Goal: Information Seeking & Learning: Learn about a topic

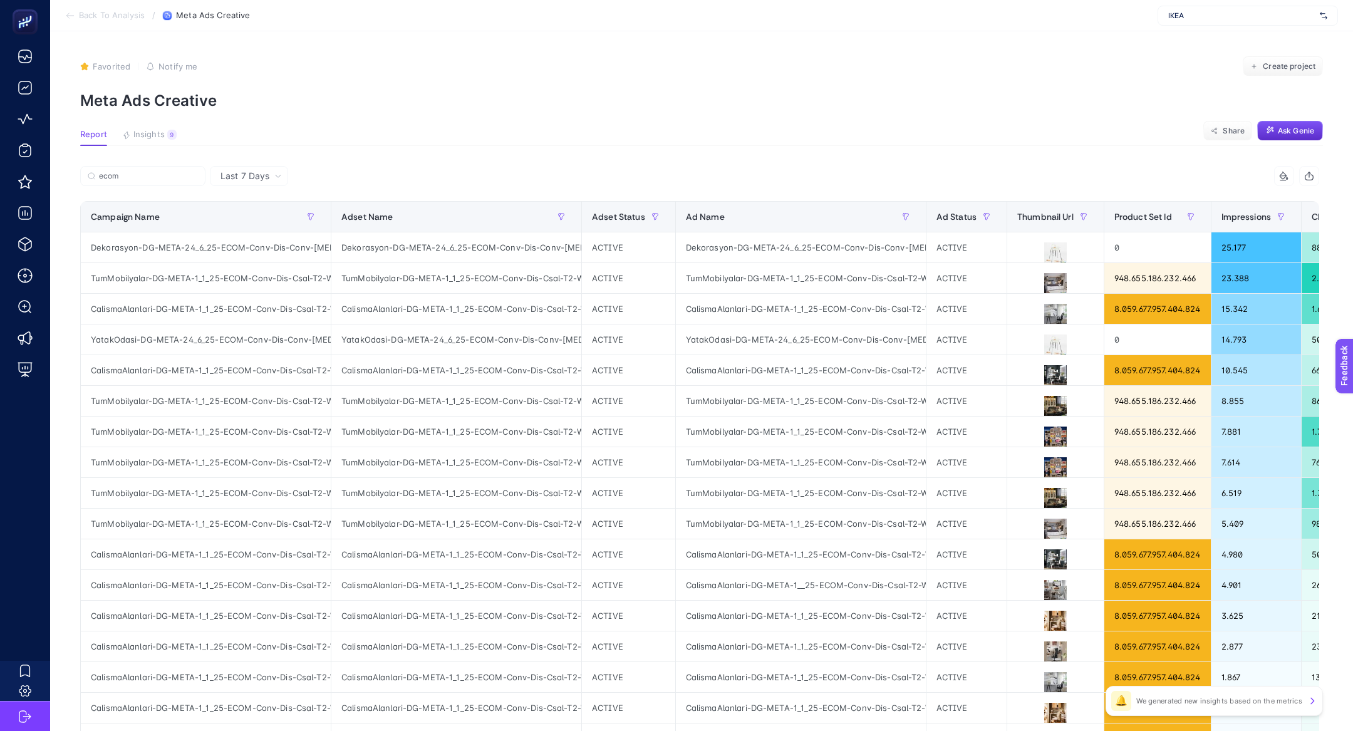
scroll to position [0, 233]
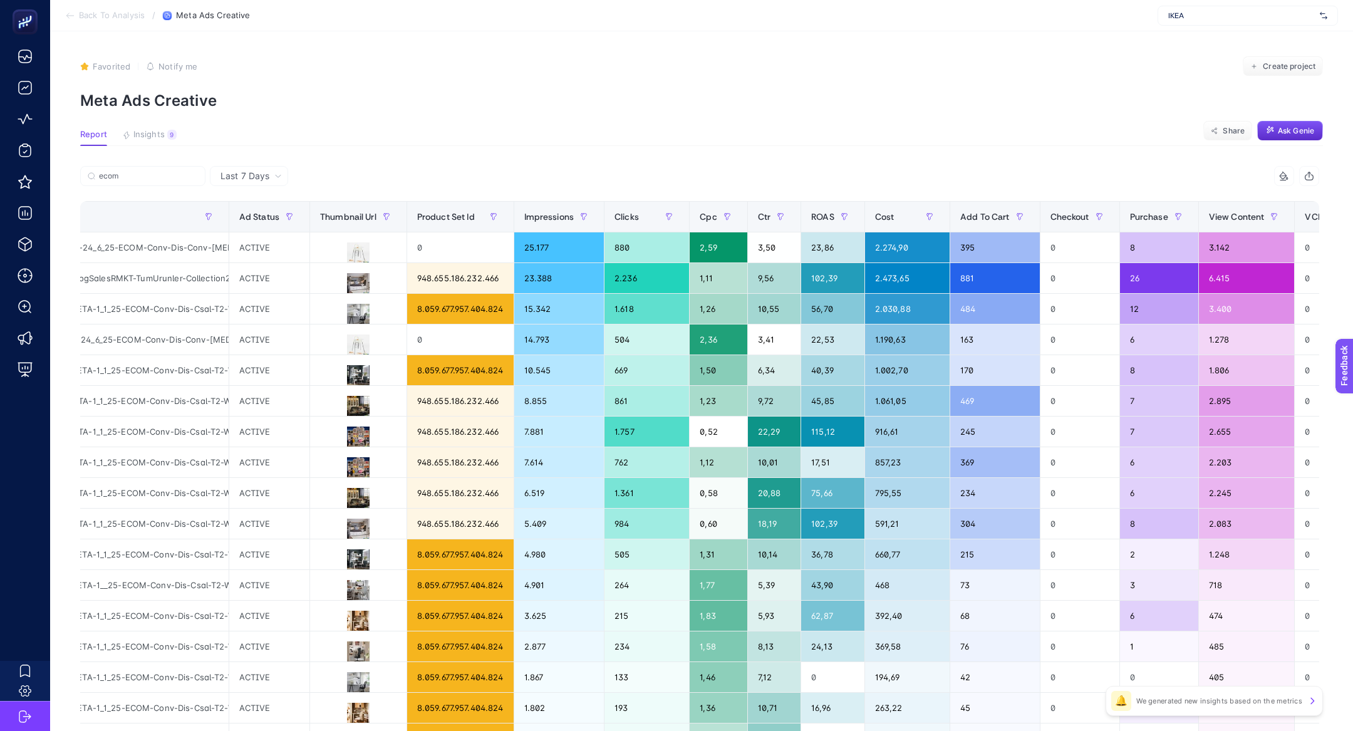
click at [1206, 15] on span "IKEA" at bounding box center [1242, 16] width 147 height 10
type input "anisah"
click at [1216, 44] on span "[URL][DOMAIN_NAME]" at bounding box center [1207, 41] width 76 height 10
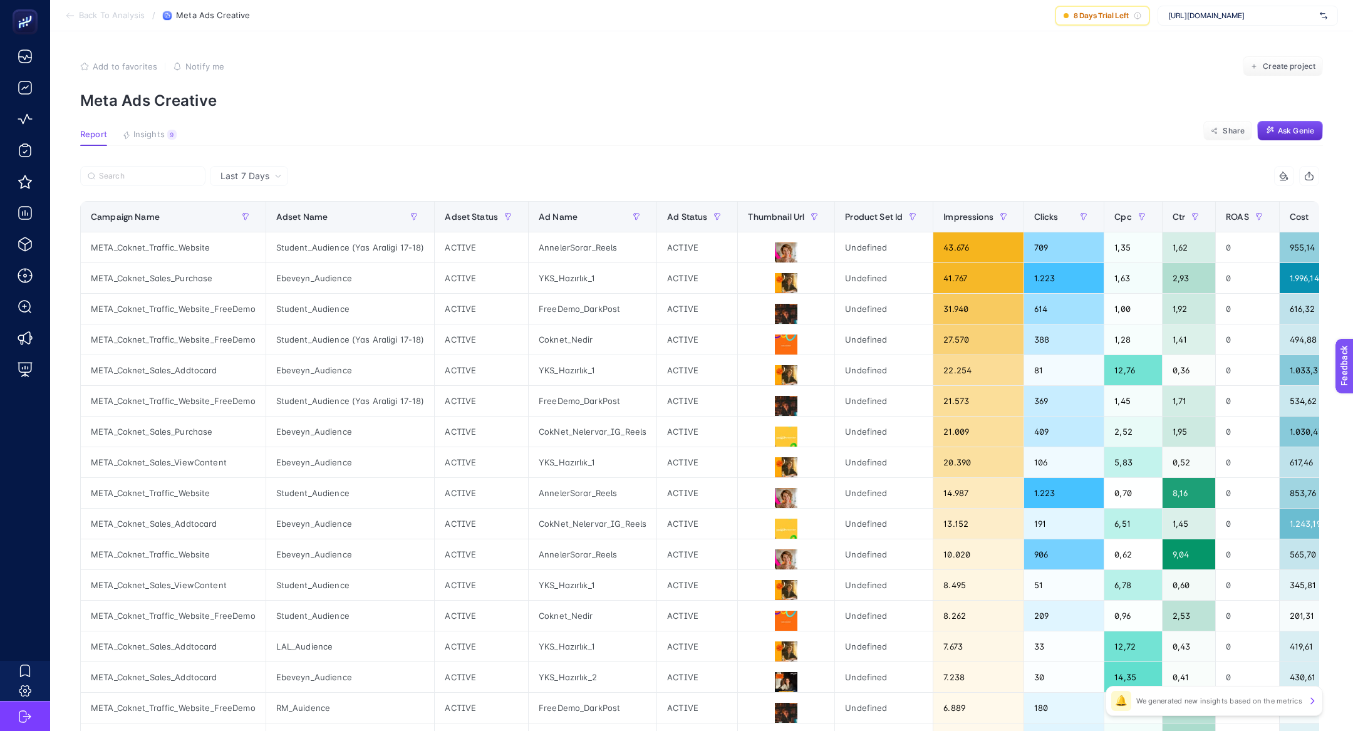
click at [1285, 18] on span "[URL][DOMAIN_NAME]" at bounding box center [1242, 16] width 147 height 10
type input "medim"
click at [1285, 38] on div "[DOMAIN_NAME]" at bounding box center [1248, 41] width 179 height 20
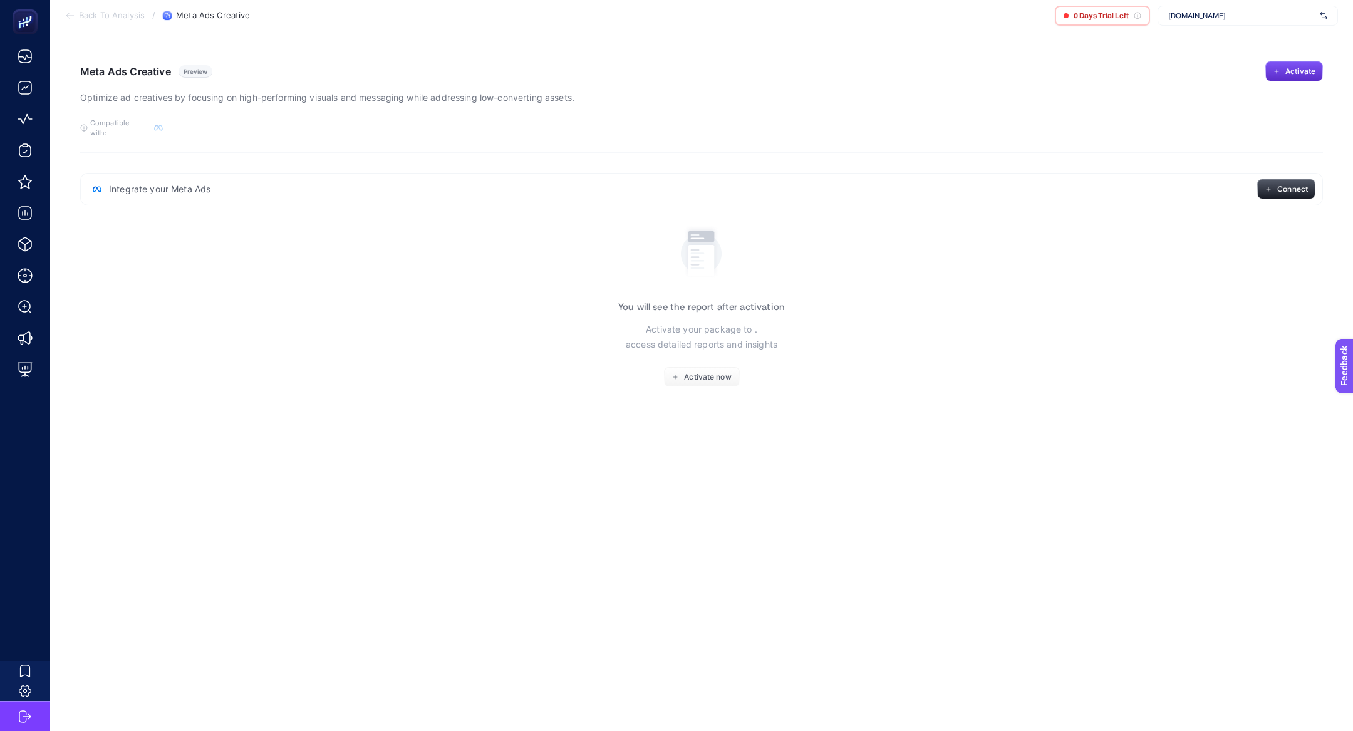
click at [1254, 24] on div "[DOMAIN_NAME]" at bounding box center [1248, 16] width 180 height 20
type input "mediamar"
click at [1245, 81] on span "[URL][DOMAIN_NAME]" at bounding box center [1207, 81] width 76 height 10
click at [1226, 16] on span "[URL][DOMAIN_NAME]" at bounding box center [1242, 16] width 147 height 10
type input "mediama"
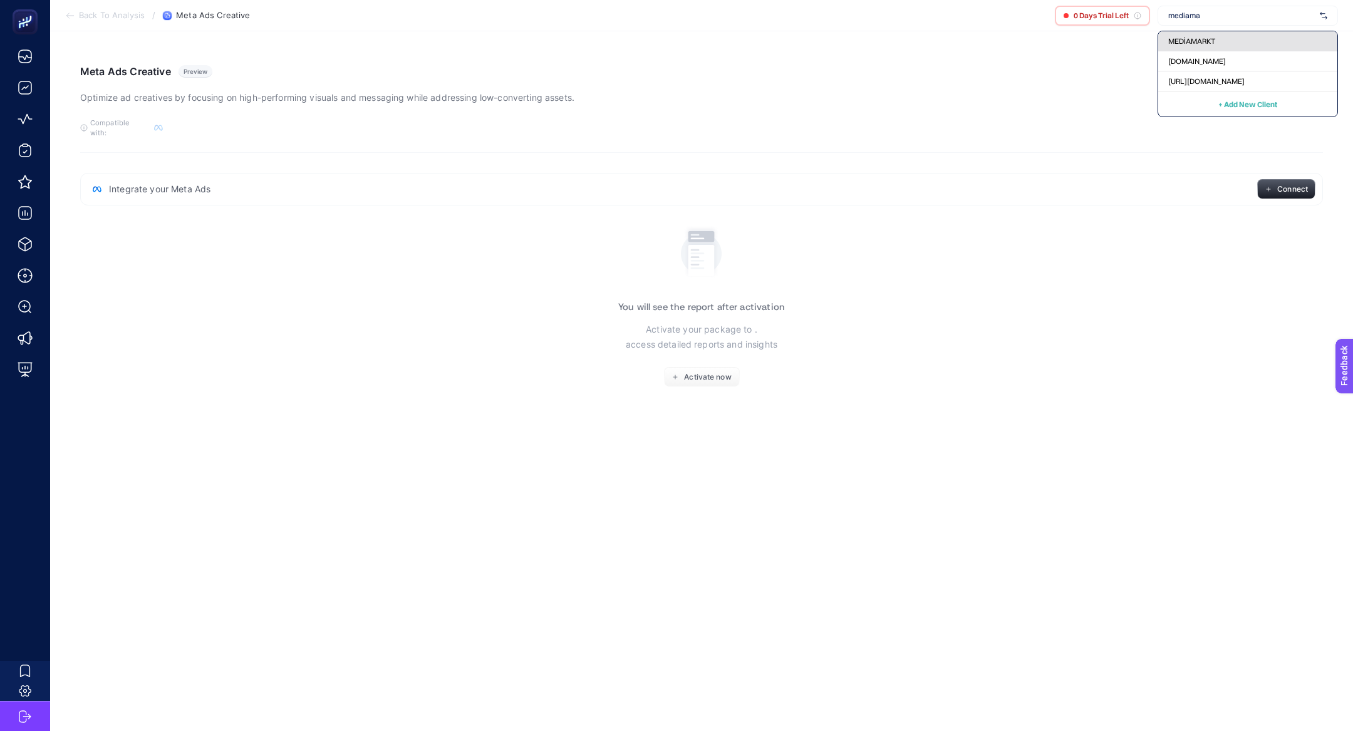
click at [1230, 38] on div "MEDİAMARKT" at bounding box center [1248, 41] width 179 height 20
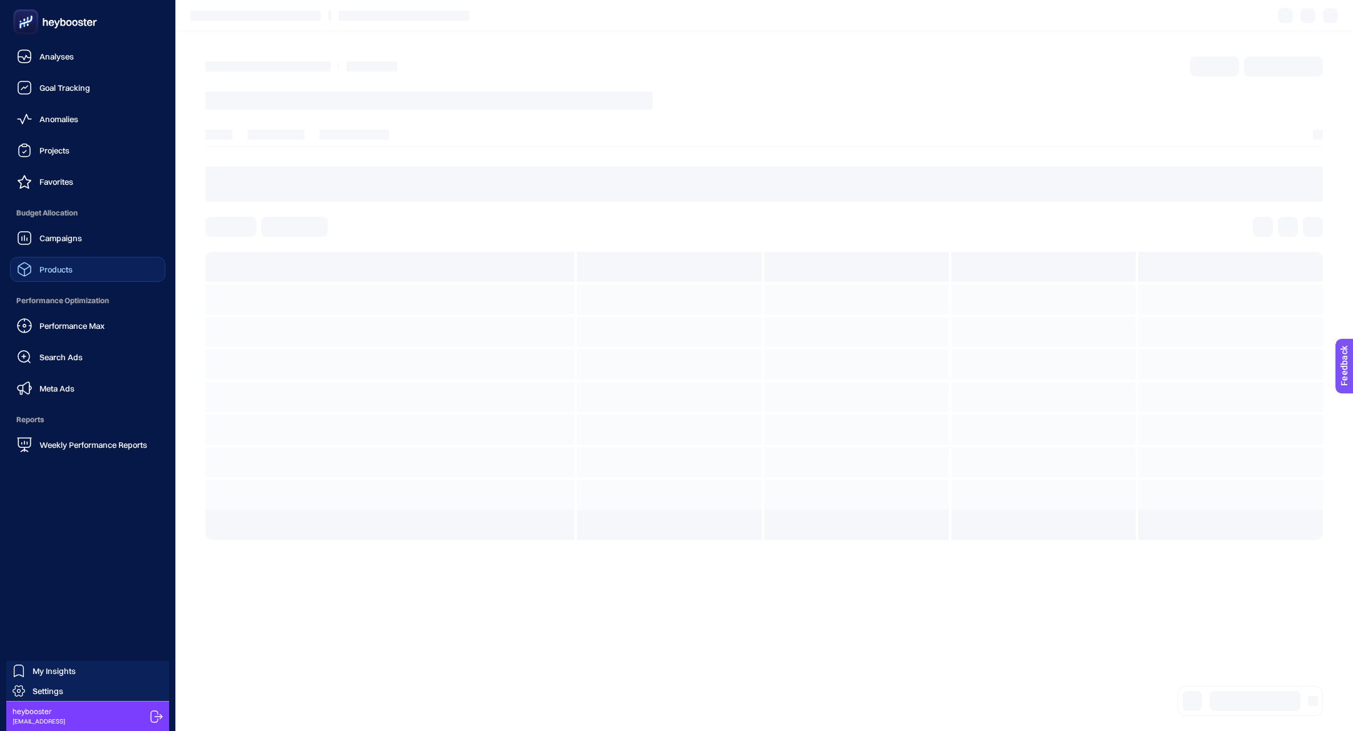
click at [73, 272] on link "Products" at bounding box center [87, 269] width 155 height 25
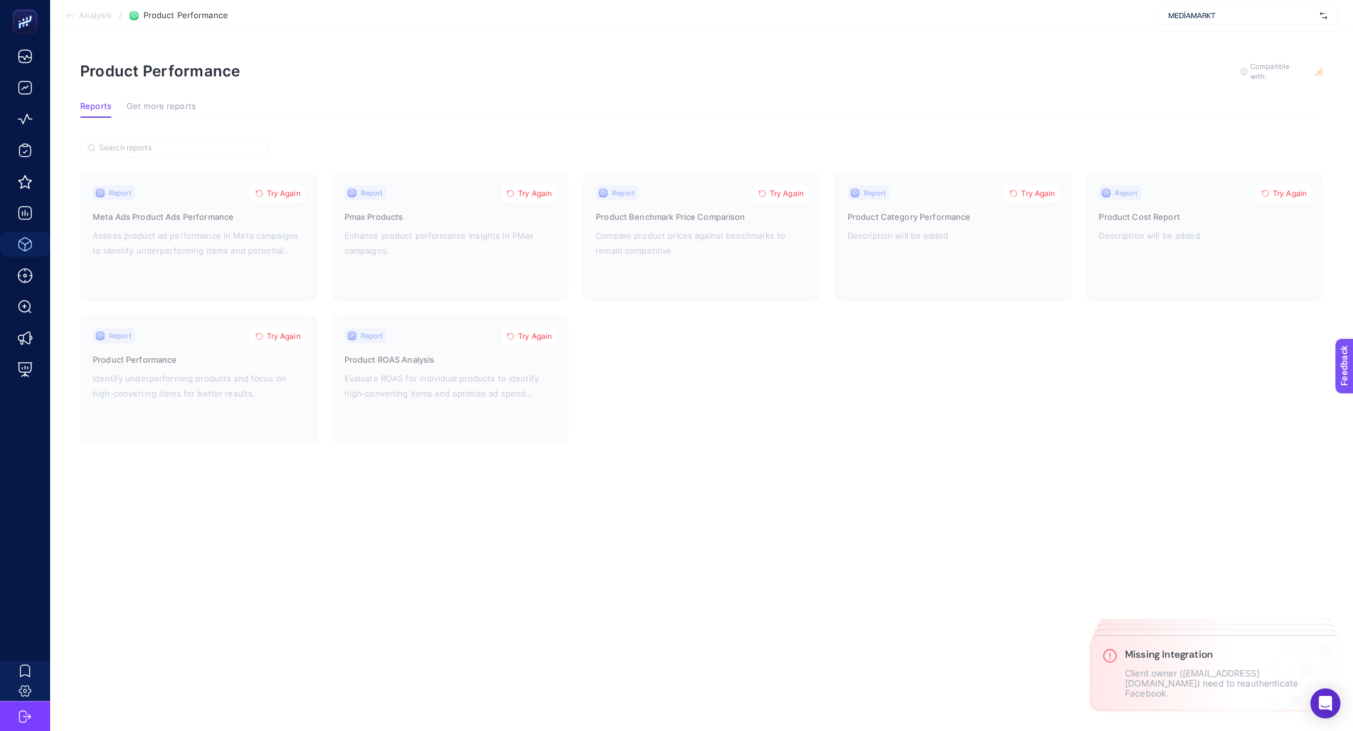
click at [1201, 13] on span "MEDİAMARKT" at bounding box center [1242, 16] width 147 height 10
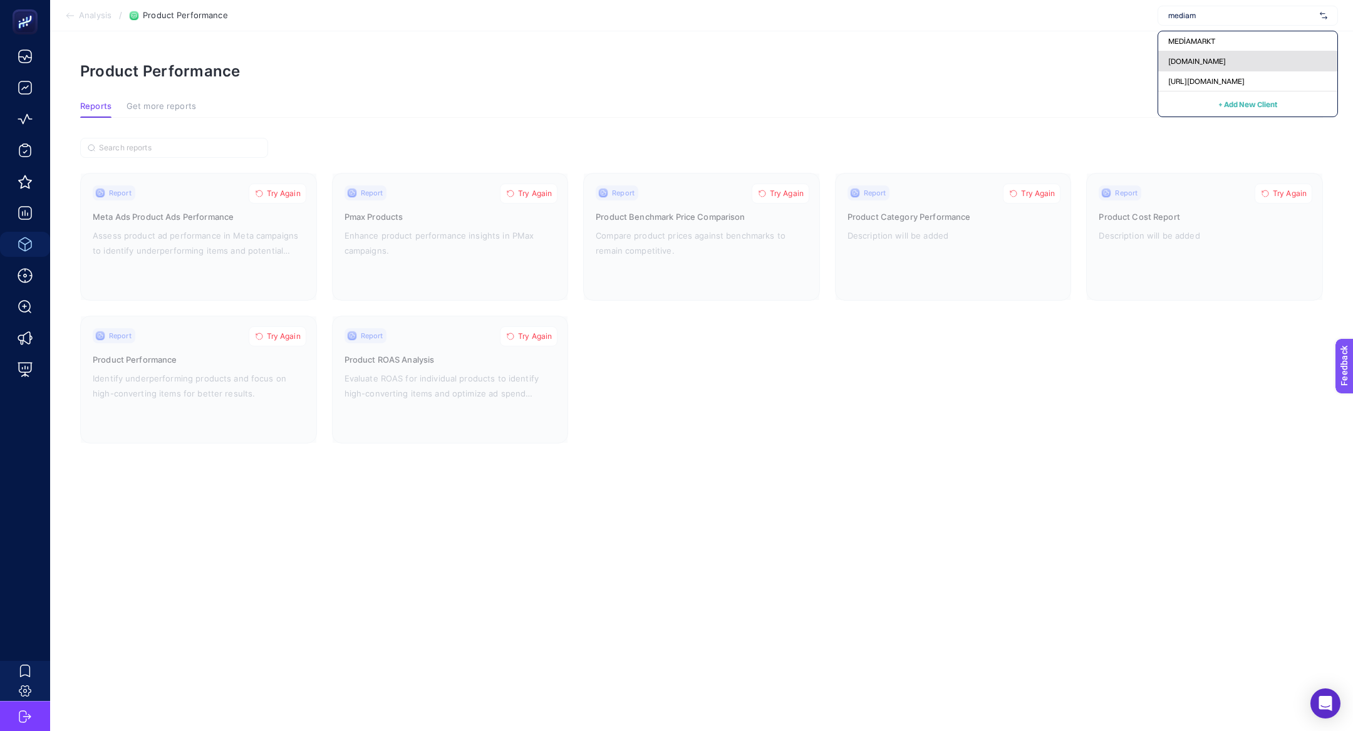
type input "mediam"
click at [1205, 58] on span "[DOMAIN_NAME]" at bounding box center [1198, 61] width 58 height 10
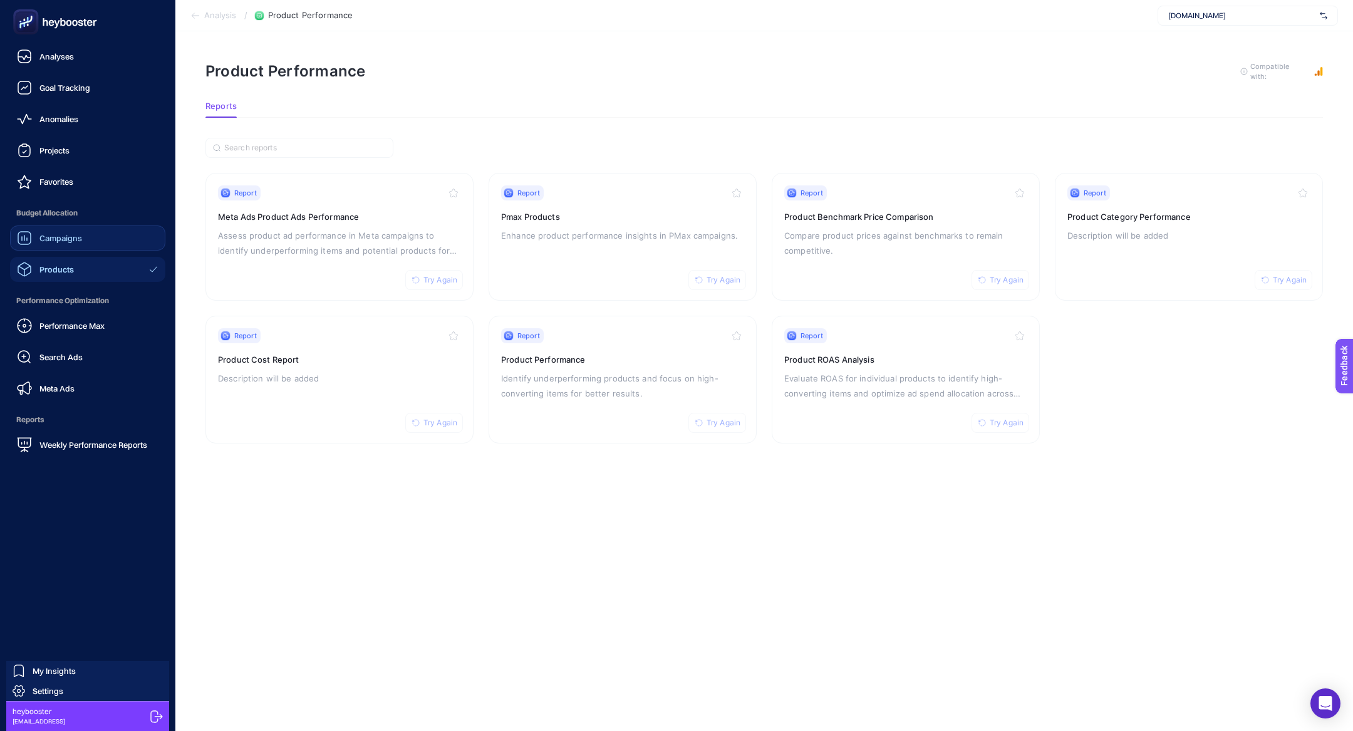
click at [60, 229] on link "Campaigns" at bounding box center [87, 238] width 155 height 25
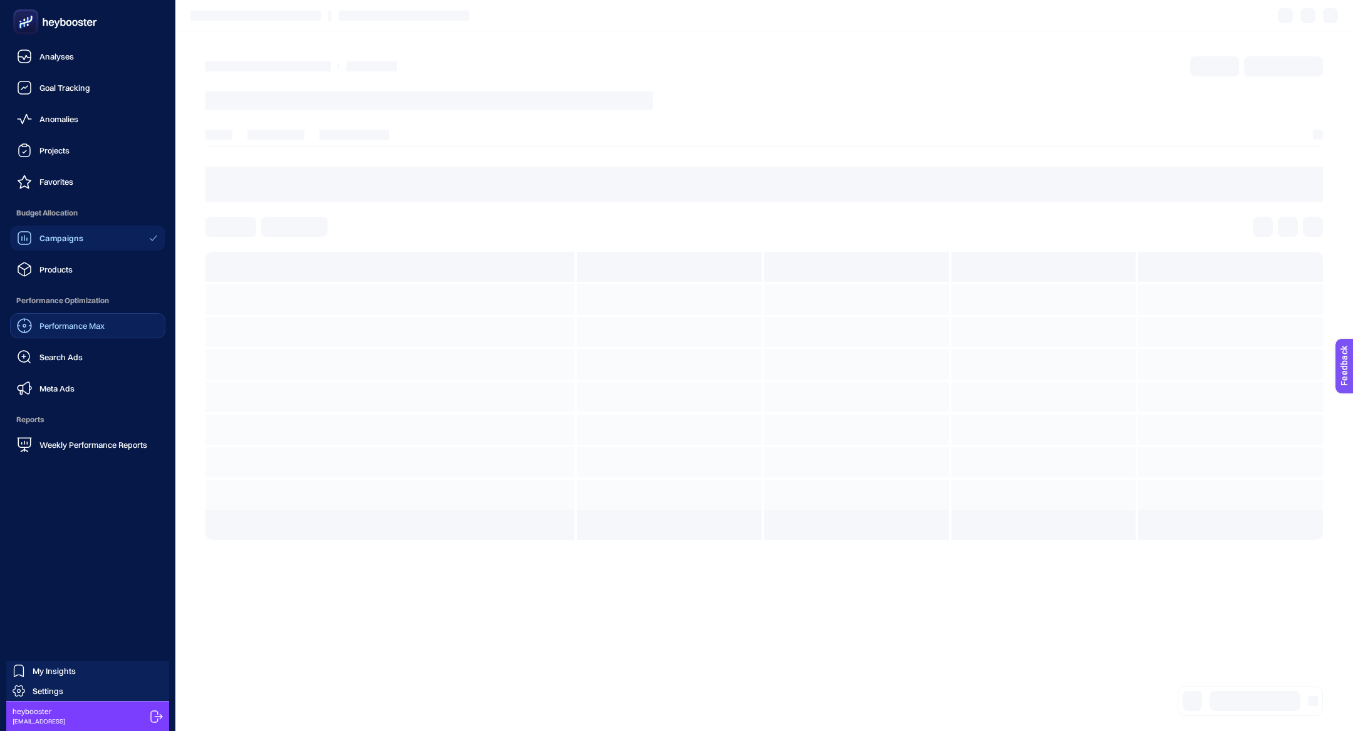
click at [81, 325] on span "Performance Max" at bounding box center [71, 326] width 65 height 10
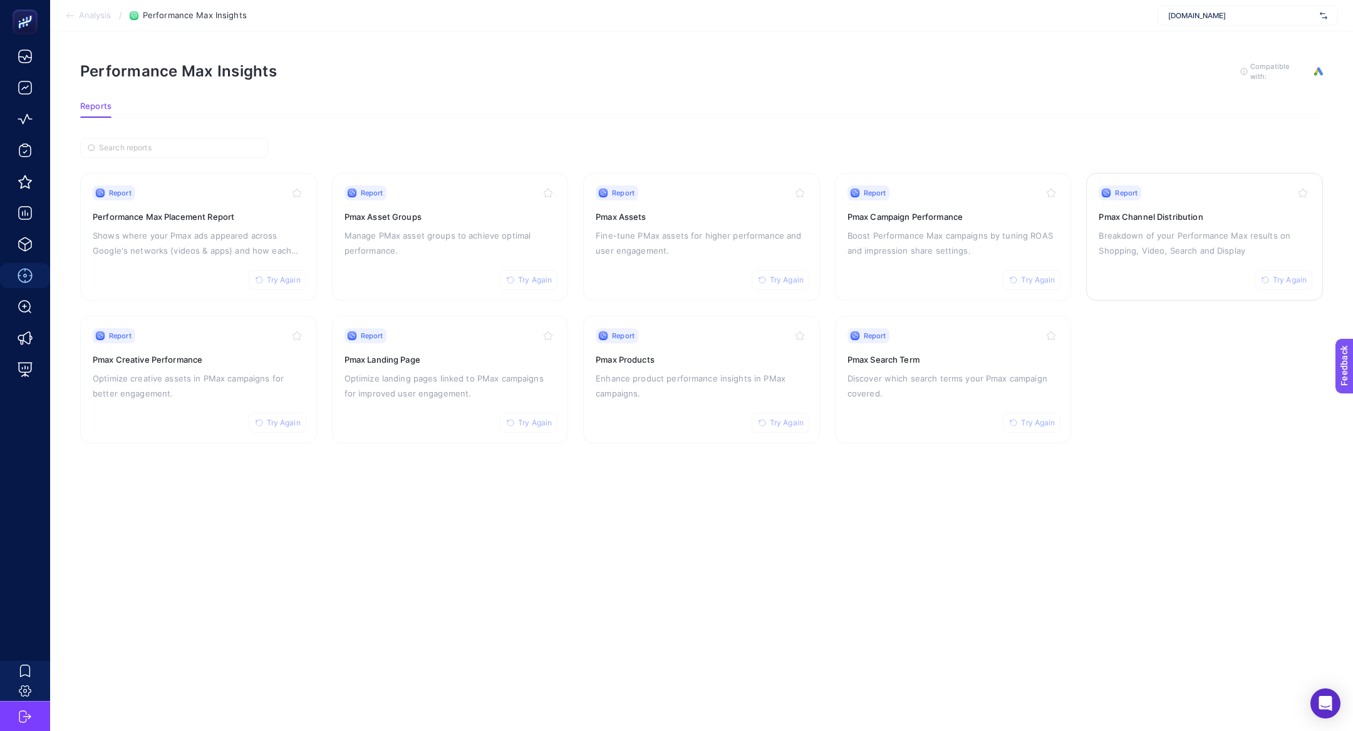
click at [1214, 232] on p "Breakdown of your Performance Max results on Shopping, Video, Search and Display" at bounding box center [1205, 243] width 212 height 30
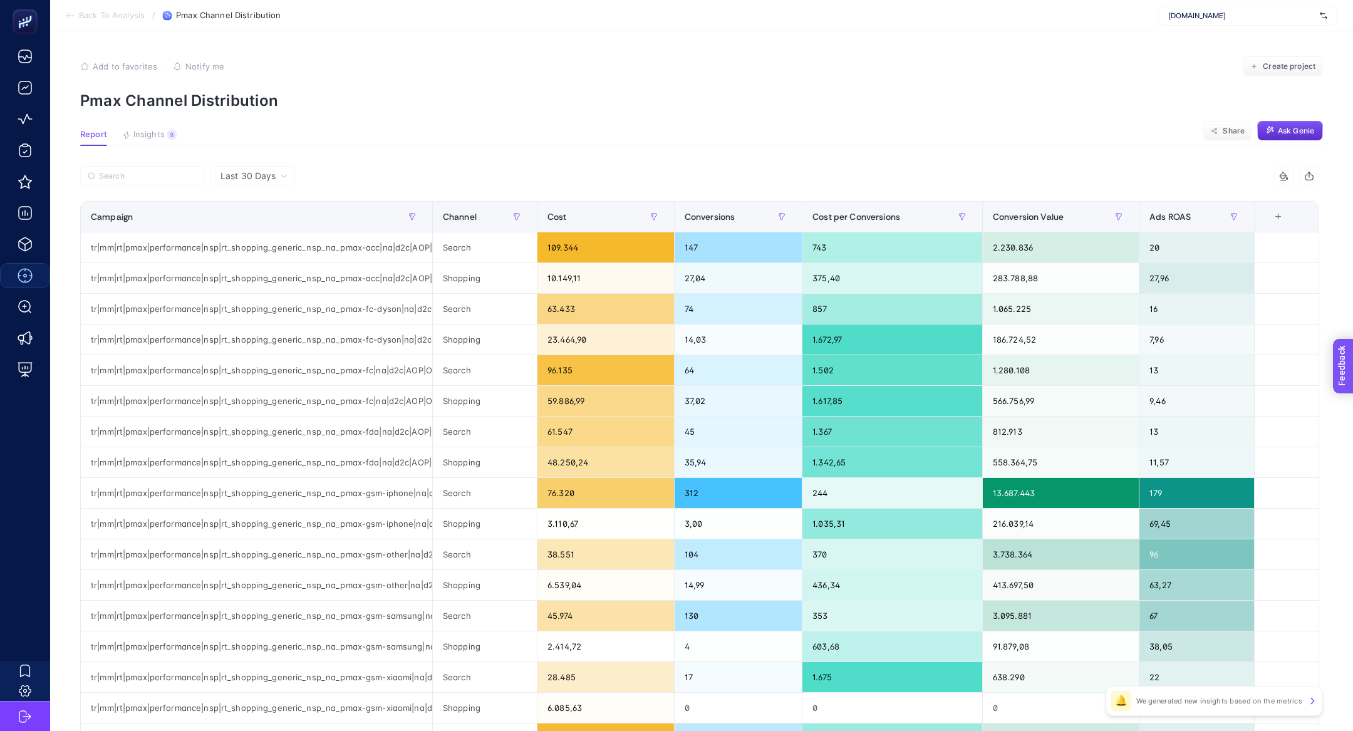
click at [1353, 412] on section "Feedback" at bounding box center [1360, 414] width 55 height 43
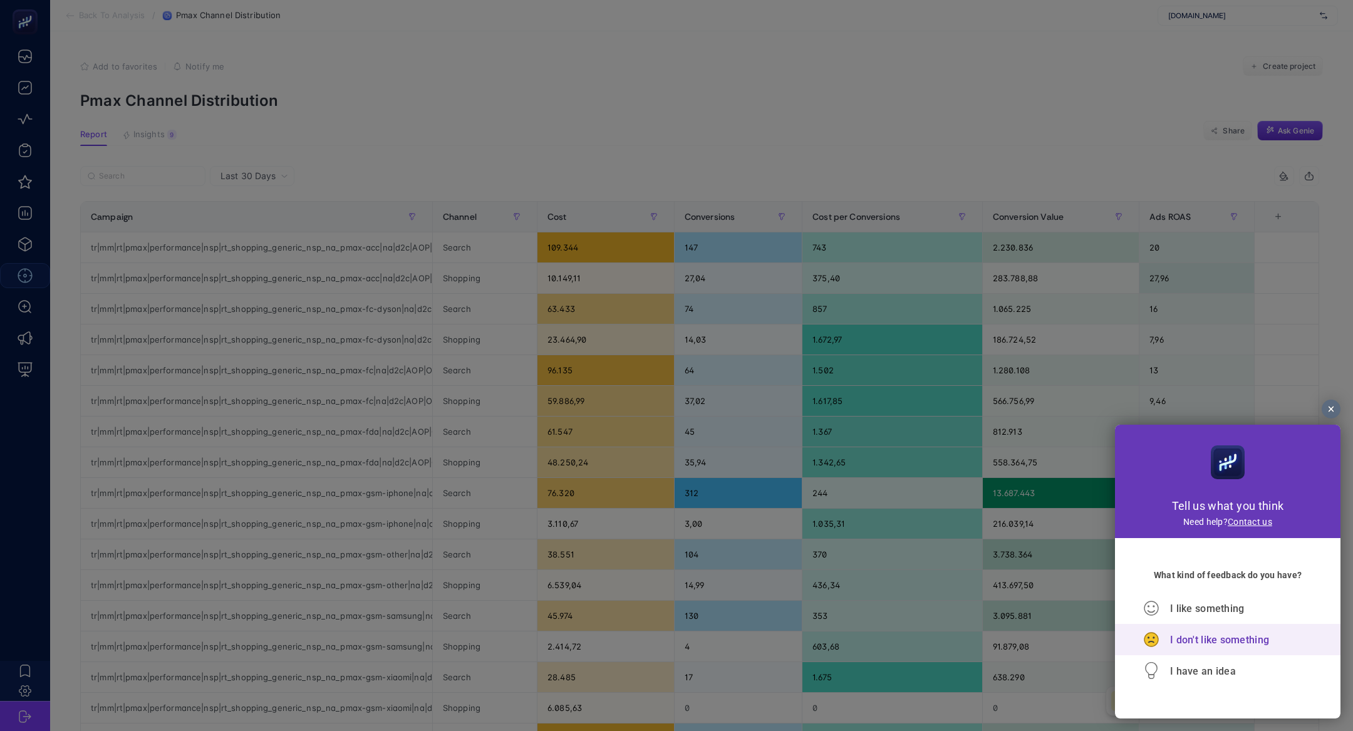
click at [1196, 642] on span "I don't like something" at bounding box center [1219, 640] width 99 height 12
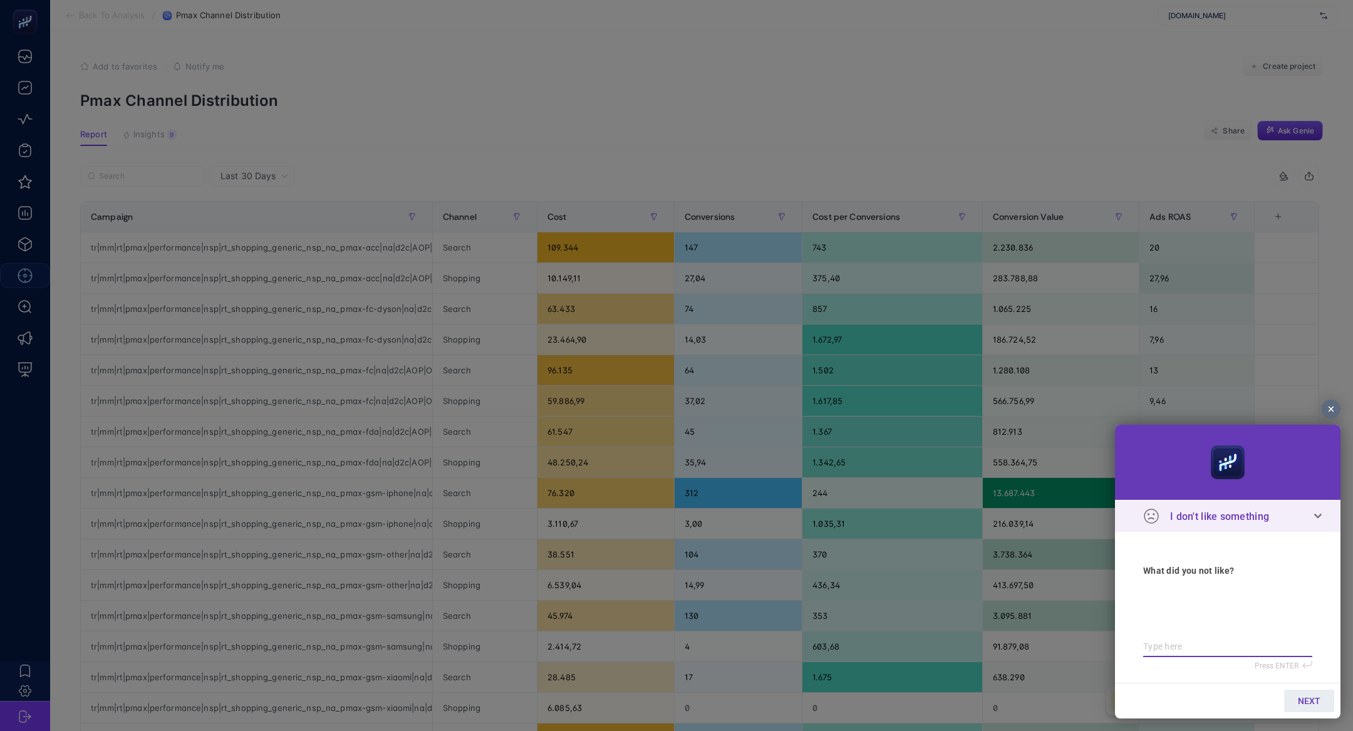
type textarea "v"
type textarea "vi"
type textarea "vid"
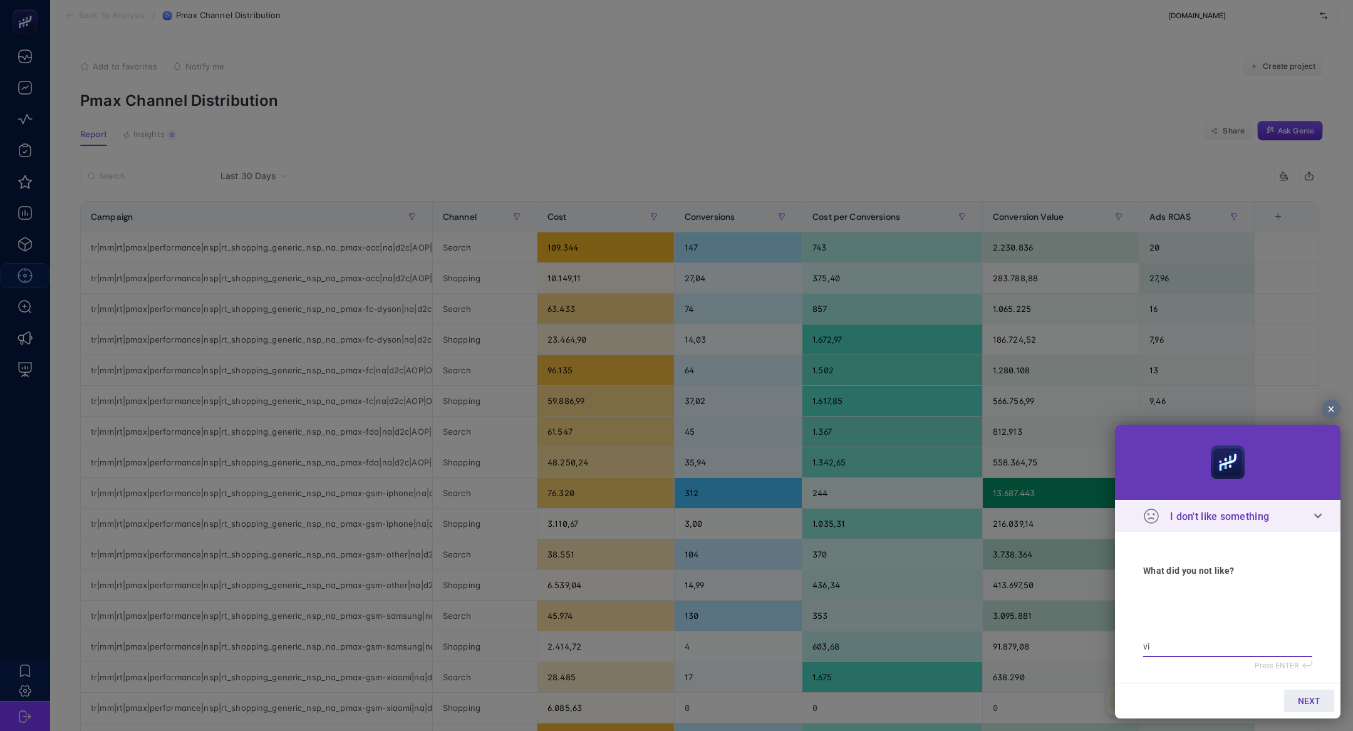
type textarea "vid"
type textarea "vide"
type textarea "video"
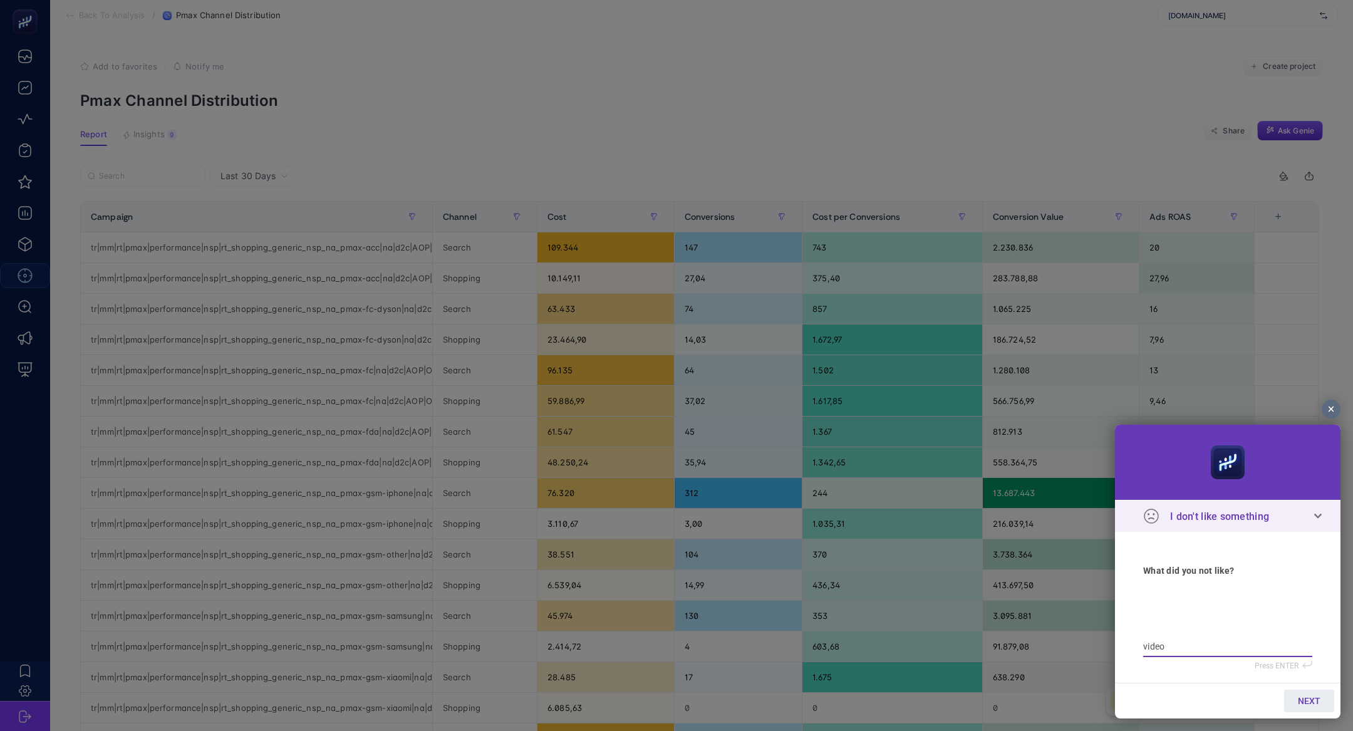
type textarea "video"
type textarea "video v"
type textarea "video ve"
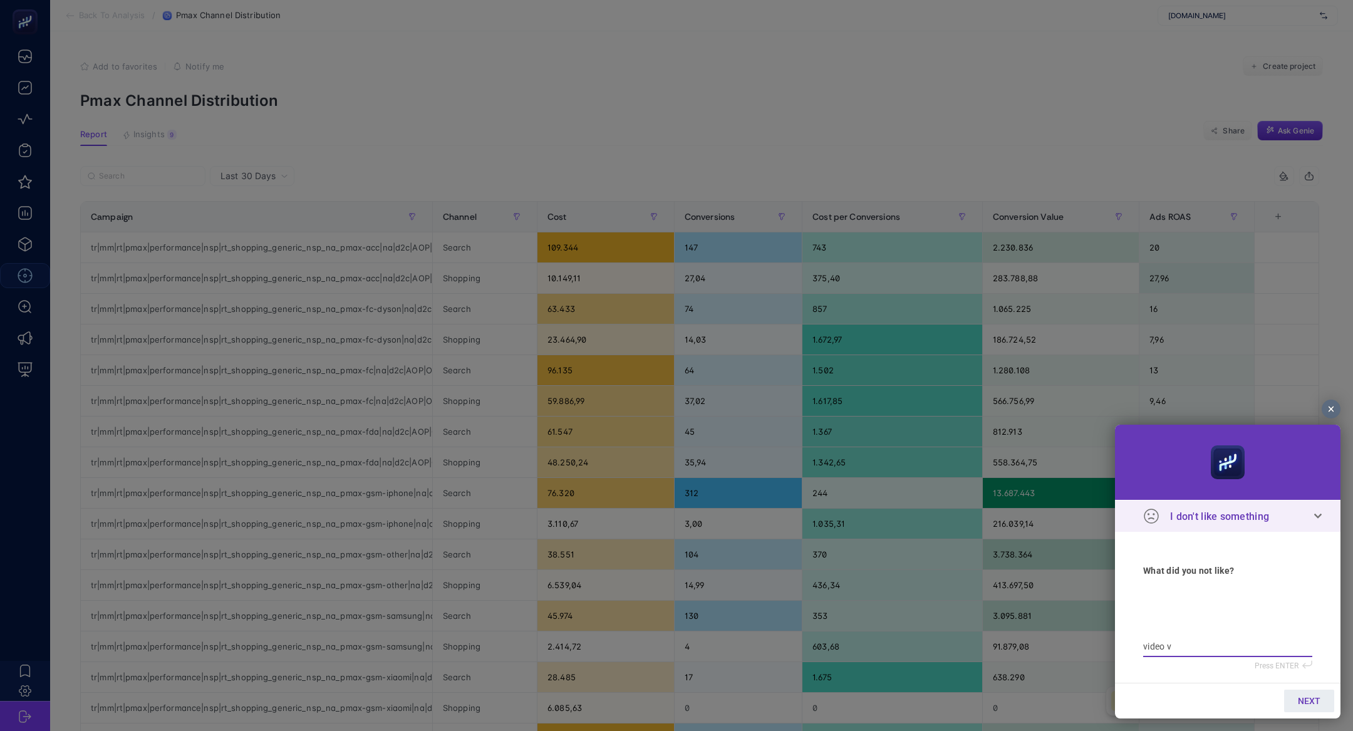
type textarea "video ve"
type textarea "video ve d"
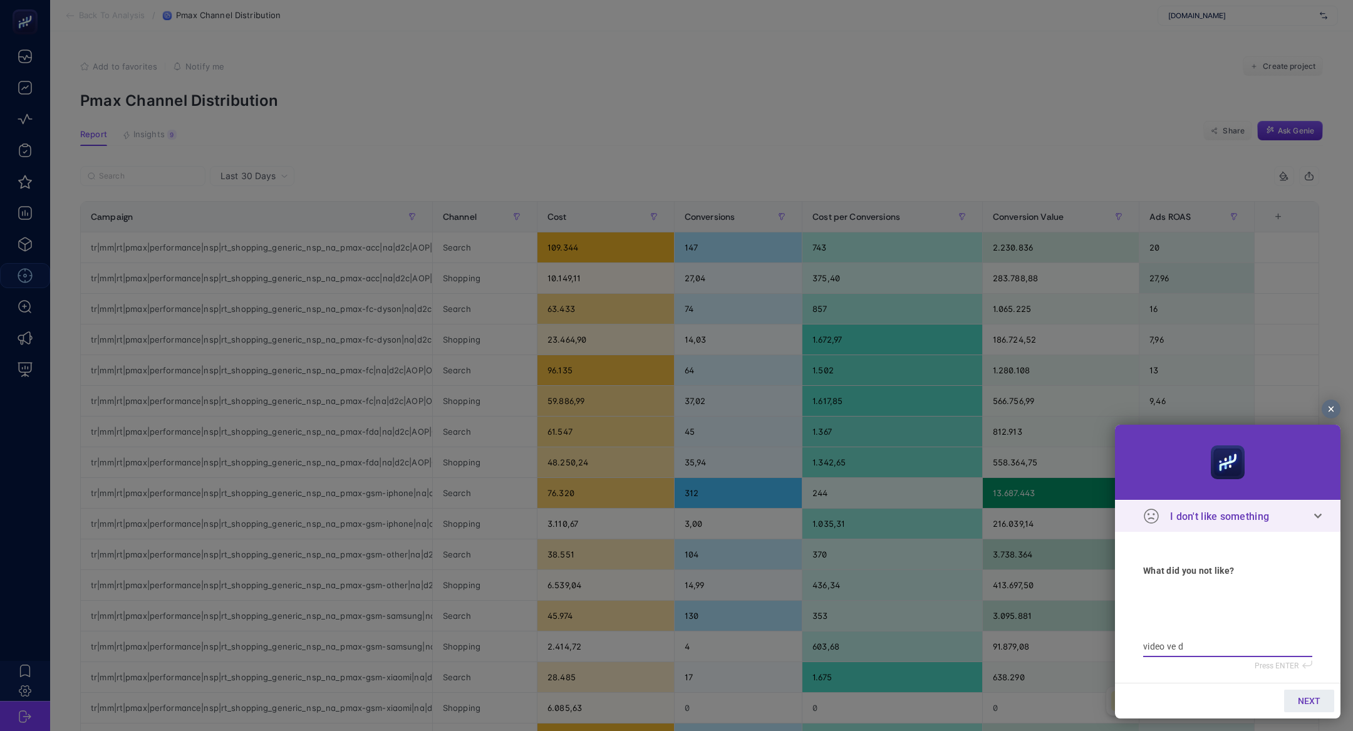
type textarea "video ve di"
type textarea "video ve dis"
type textarea "video ve disp"
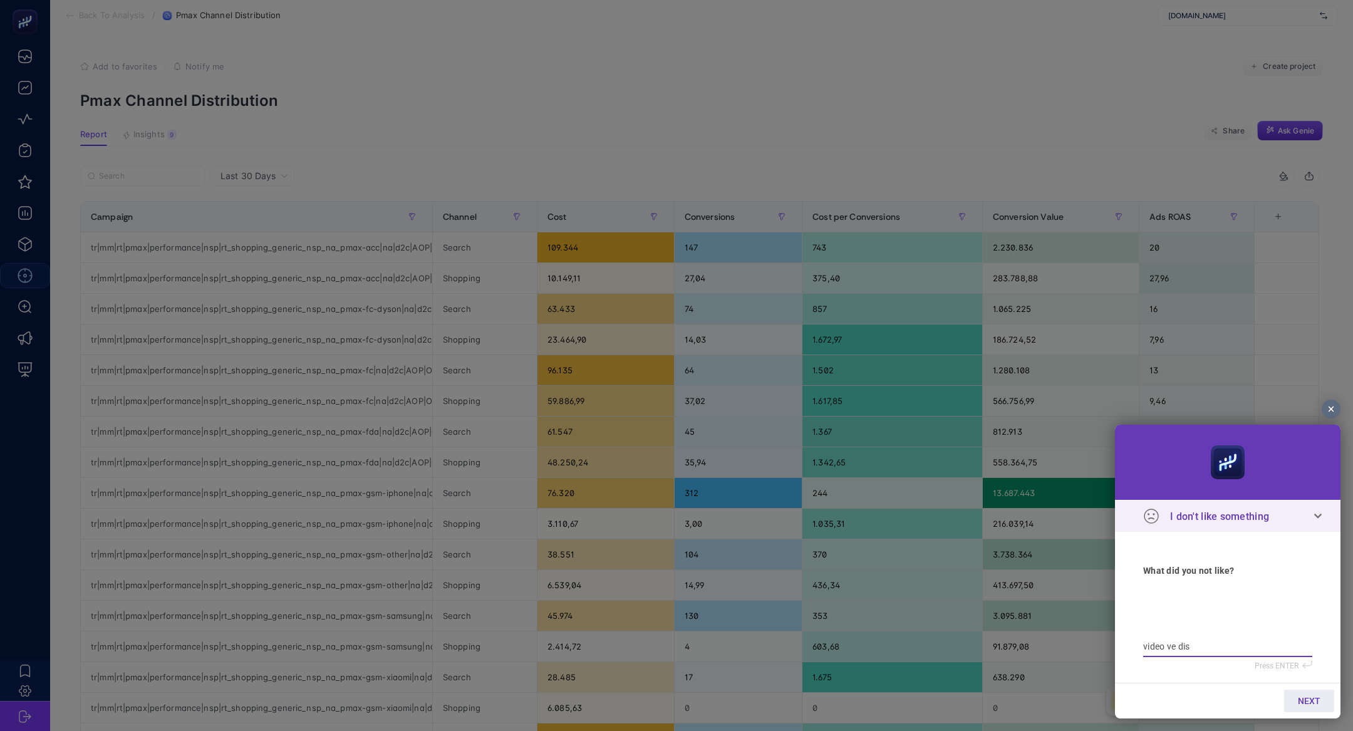
type textarea "video ve disp"
type textarea "video ve displ"
type textarea "video ve displa"
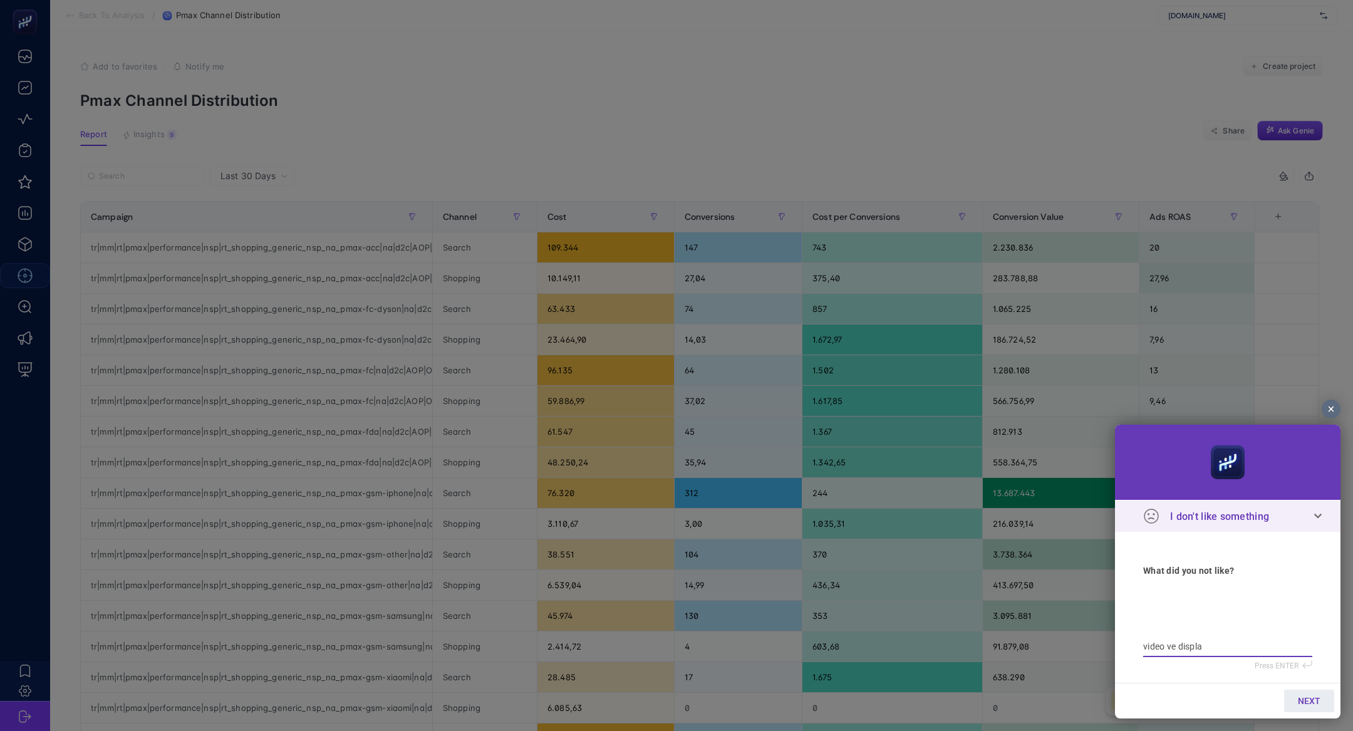
type textarea "video ve display"
type textarea "video ve display h"
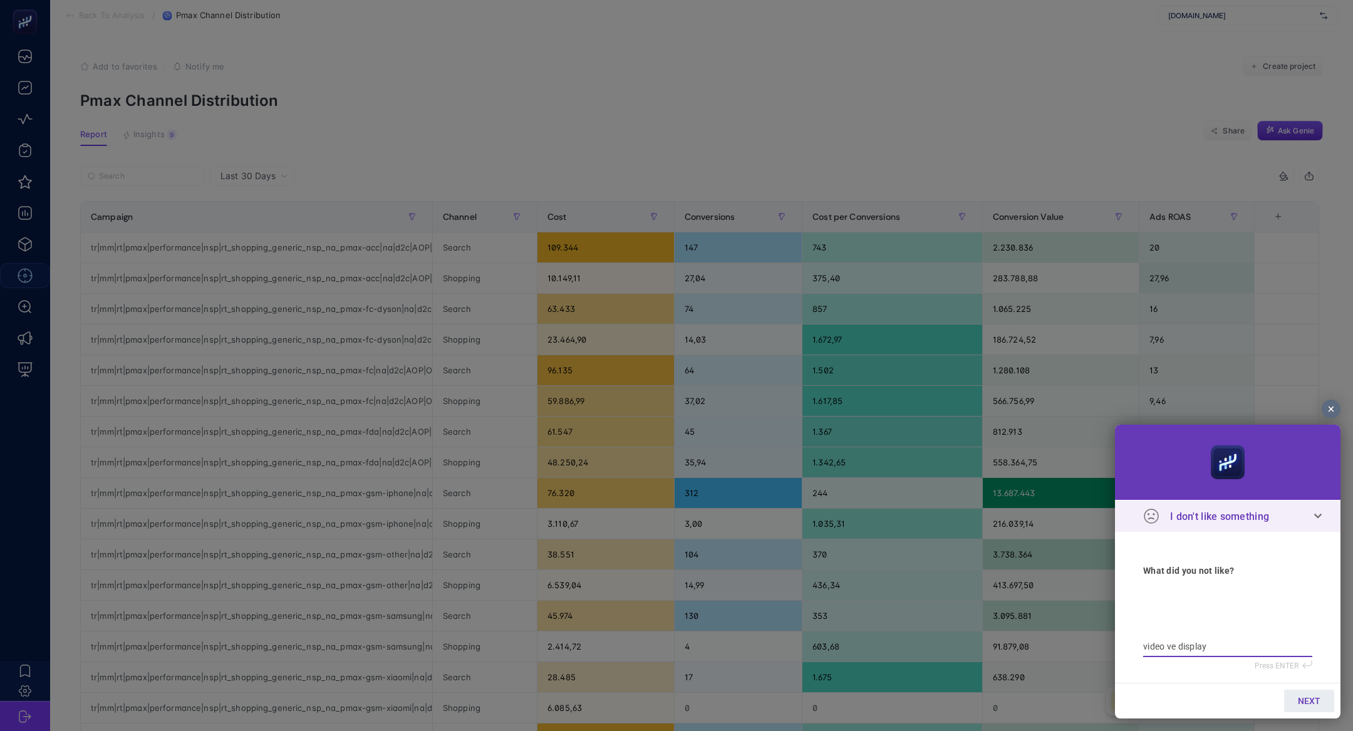
type textarea "video ve display h"
type textarea "video ve display ha"
type textarea "video ve display har"
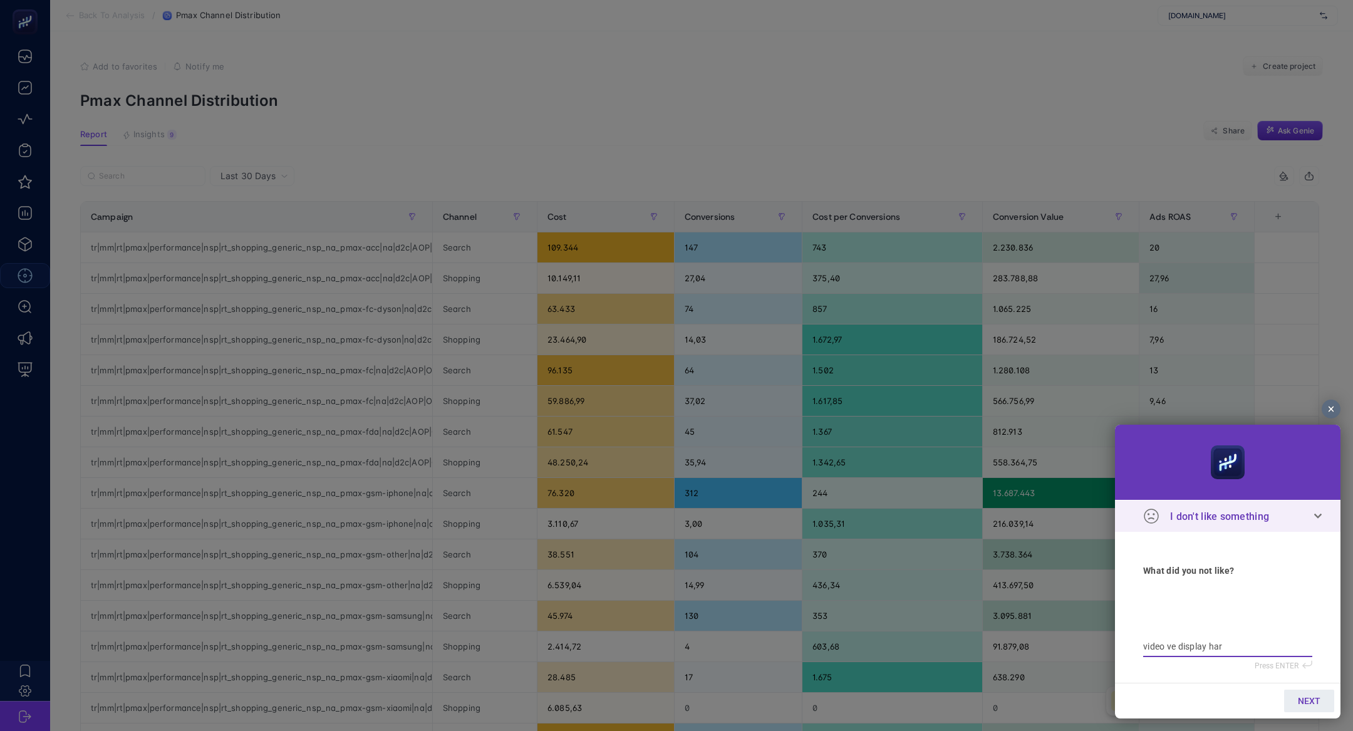
type textarea "video ve display harc"
type textarea "video ve display harca"
type textarea "video ve display harcam"
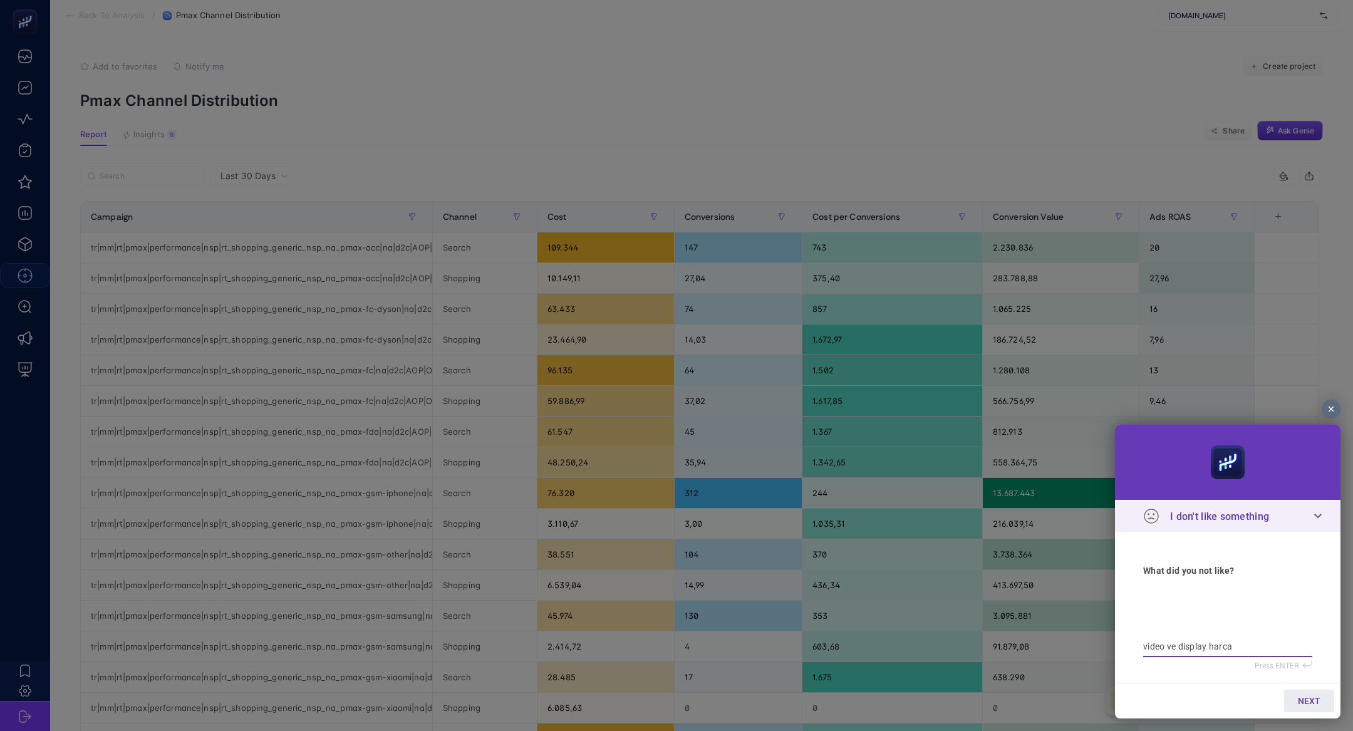
type textarea "video ve display harcam"
type textarea "video ve display harcama"
type textarea "video ve display harcamal"
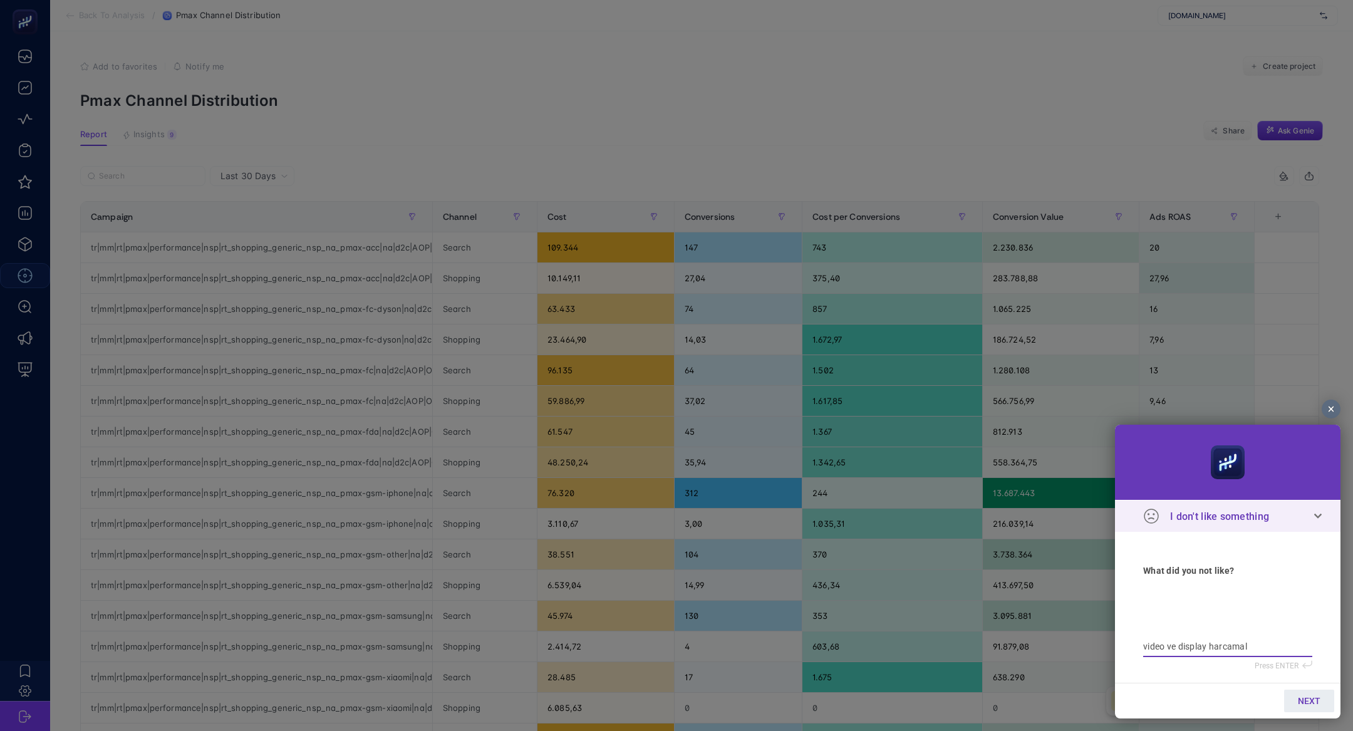
type textarea "video ve display harcamala"
type textarea "video ve display harcamalar"
type textarea "video ve display harcamaları"
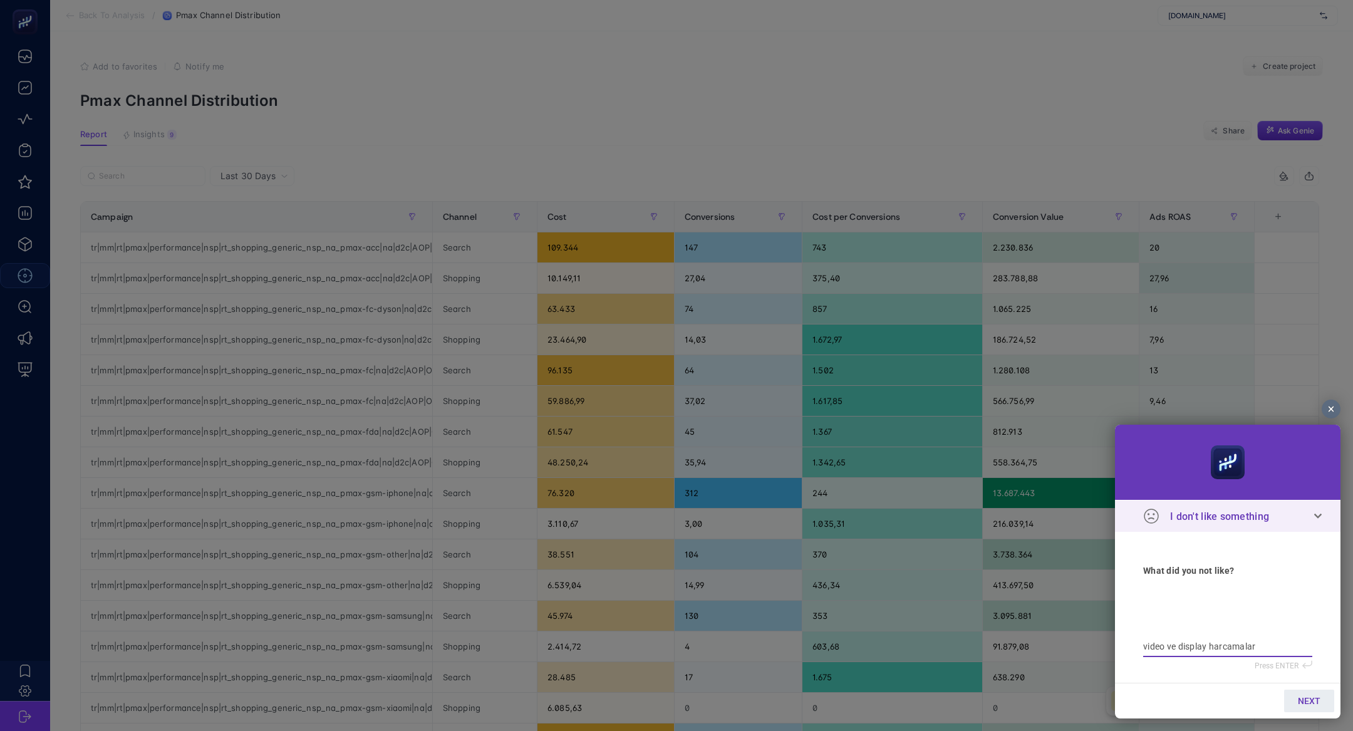
type textarea "video ve display harcamaları"
type textarea "video ve display harcamaları h"
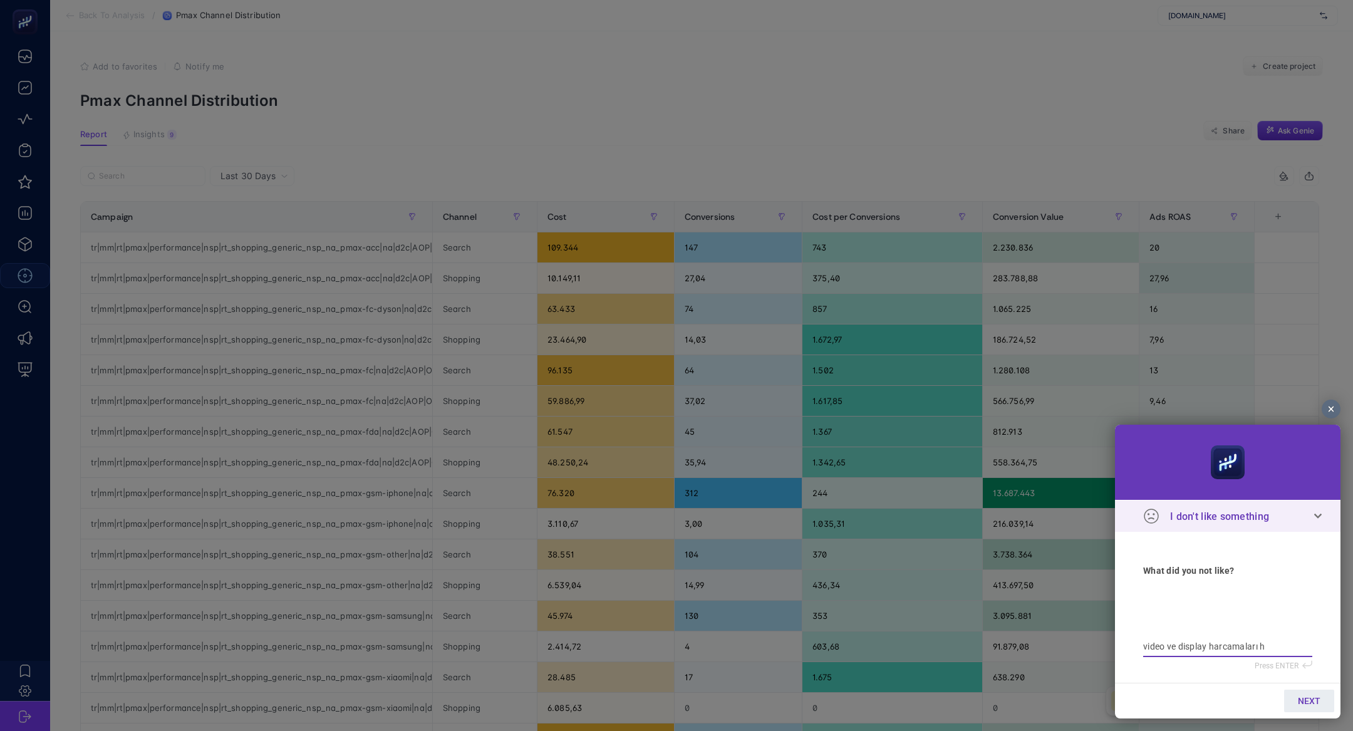
type textarea "video ve display harcamaları he"
type textarea "video ve display harcamaları hel"
type textarea "video ve display harcamaları he"
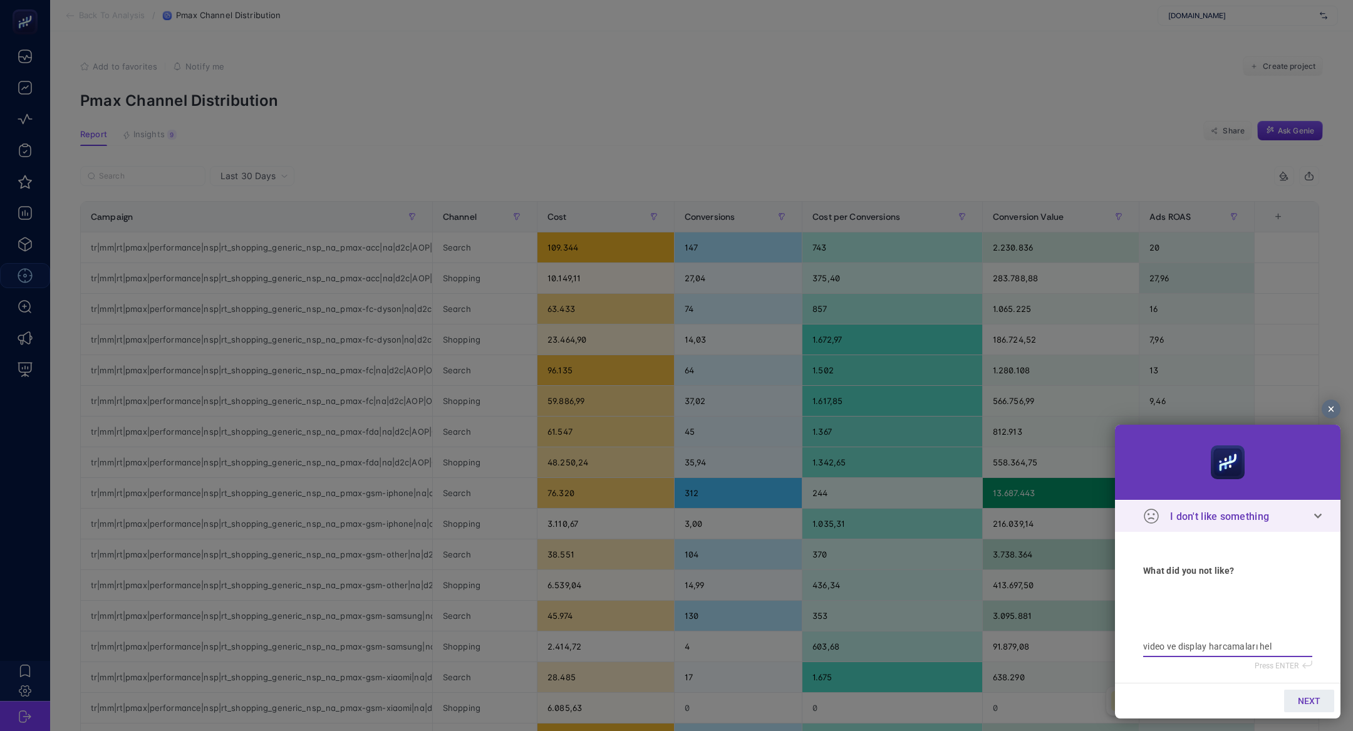
type textarea "video ve display harcamaları he"
type textarea "video ve display harcamaları h"
type textarea "video ve display harcamaları"
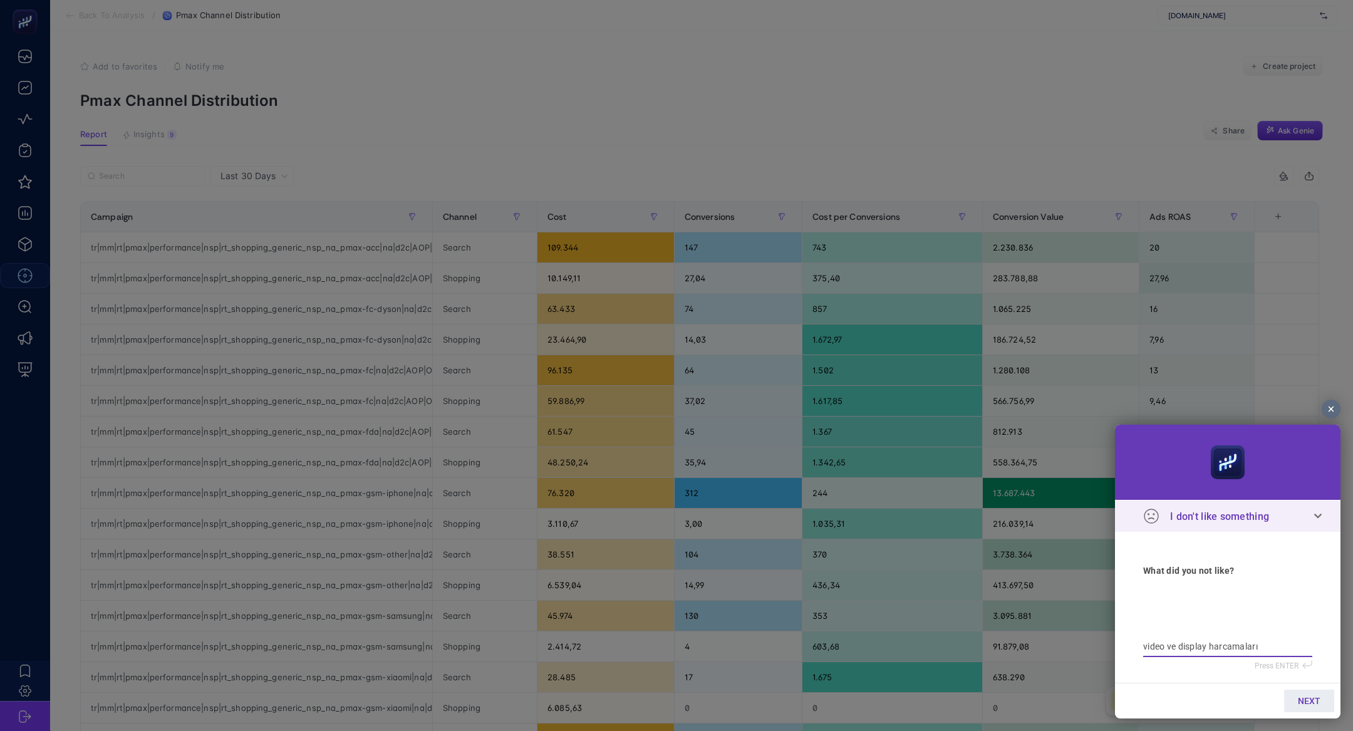
type textarea "video ve display harcamaları g"
type textarea "video ve display harcamaları ge"
type textarea "video ve display harcamaları gel"
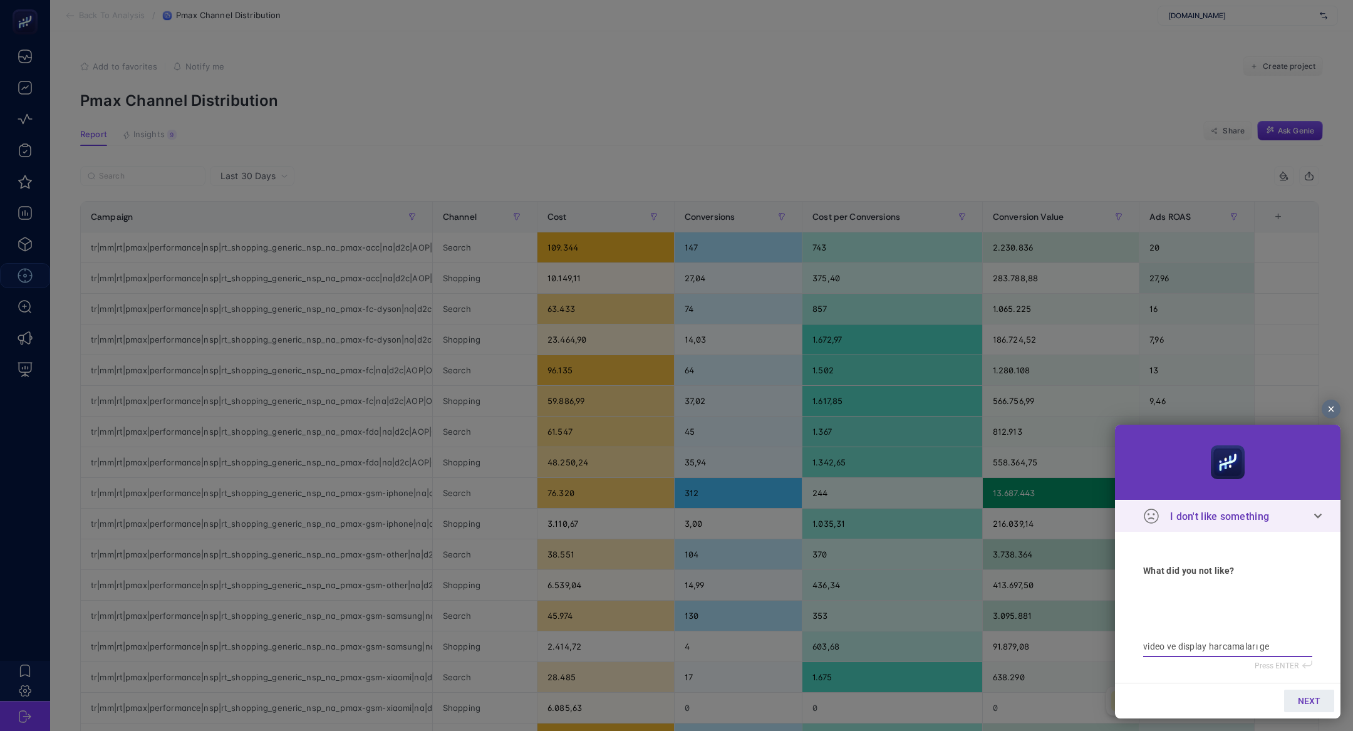
type textarea "video ve display harcamaları gel"
type textarea "video ve display harcamaları gelm"
type textarea "video ve display harcamaları gelmi"
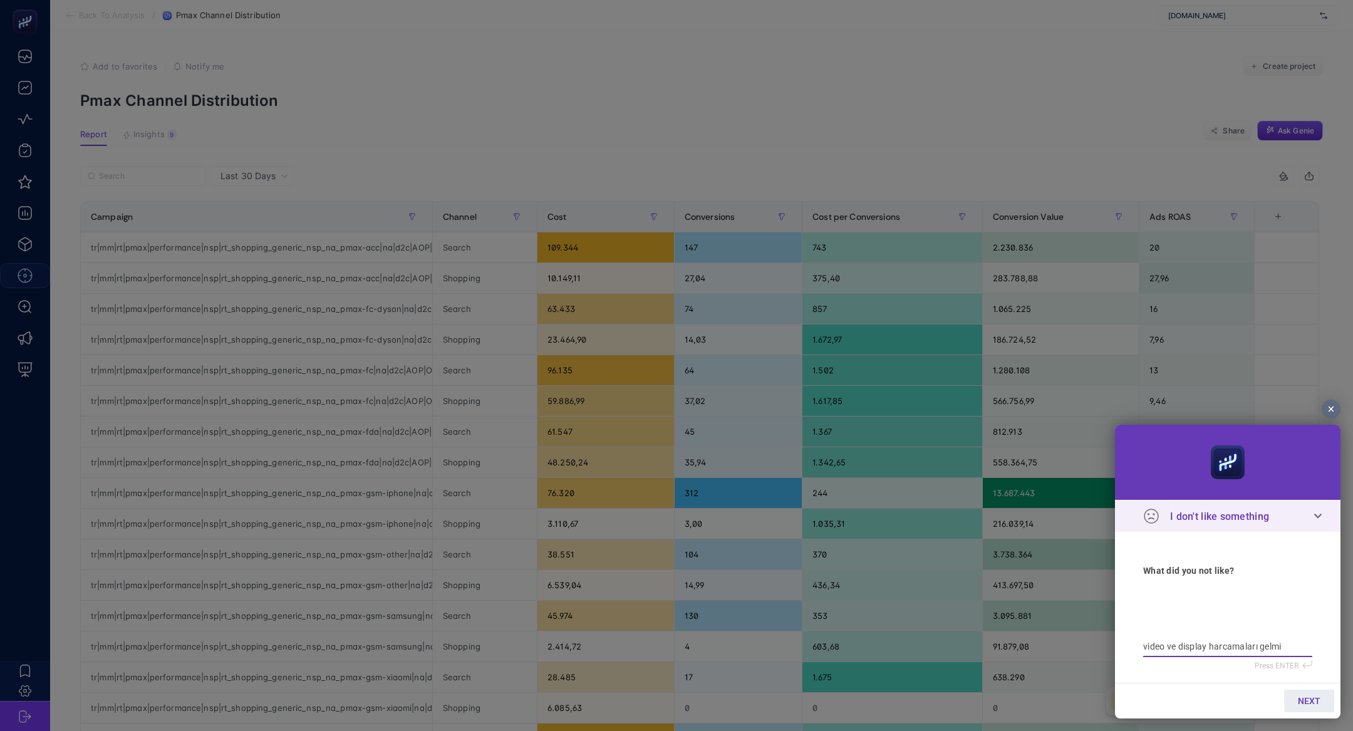
type textarea "video ve display harcamaları gelmiy"
type textarea "video ve display harcamaları gelmiyo"
type textarea "video ve display harcamaları gelmiyor"
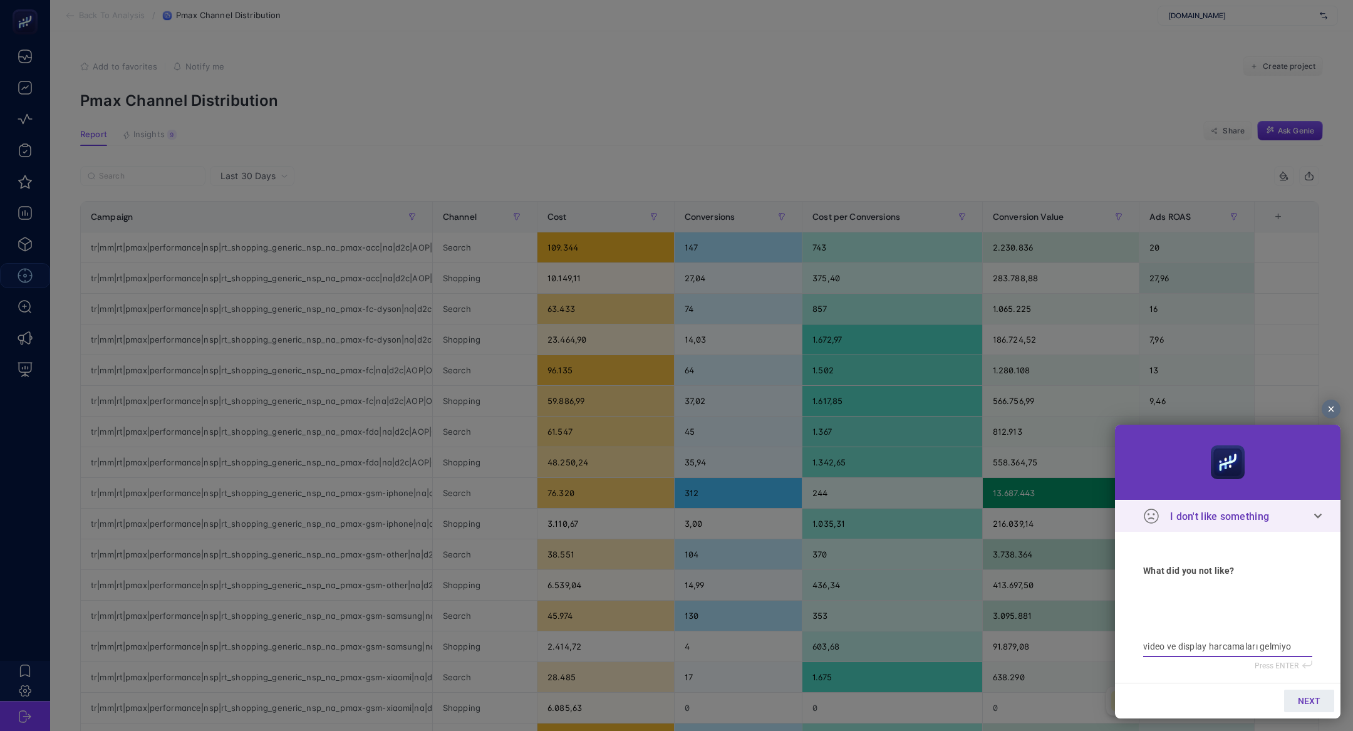
type textarea "video ve display harcamaları gelmiyor"
click at [1293, 705] on link "NEXT" at bounding box center [1309, 701] width 50 height 23
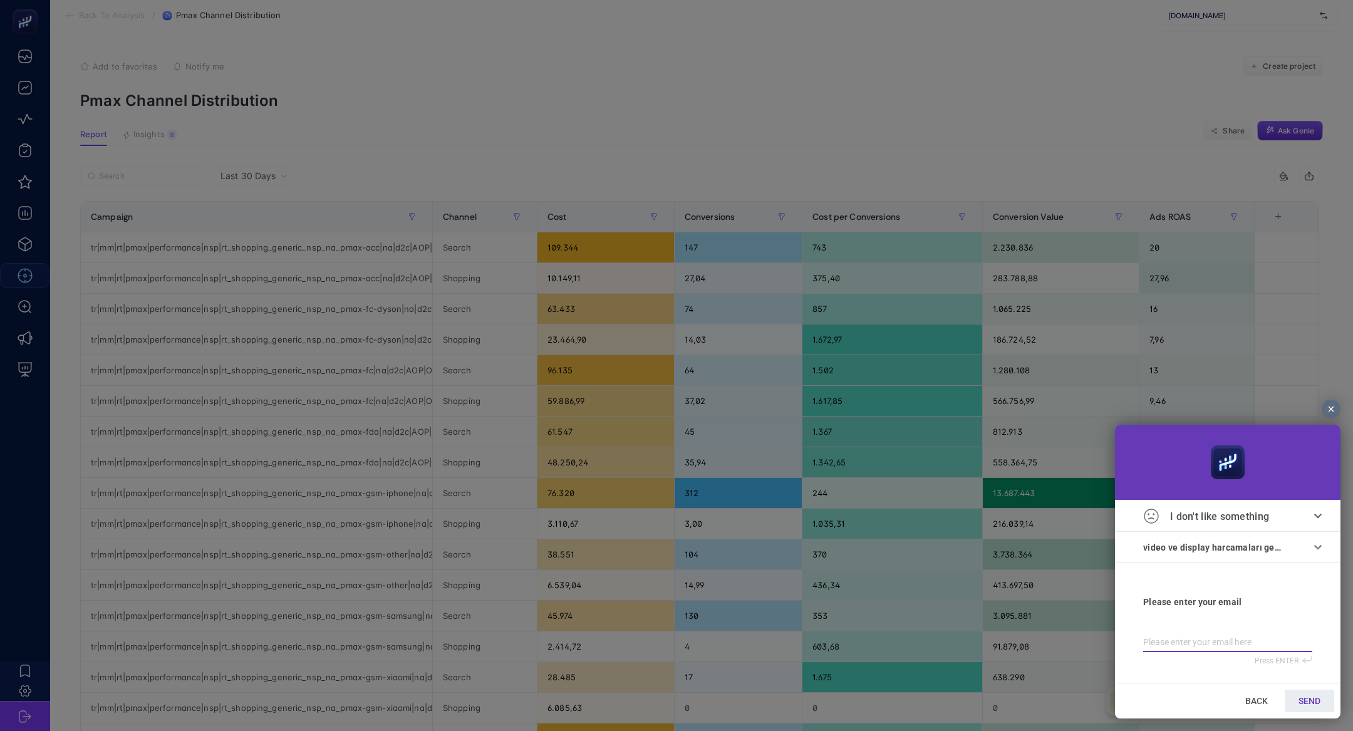
type input "b"
type input "bi"
type input "bil"
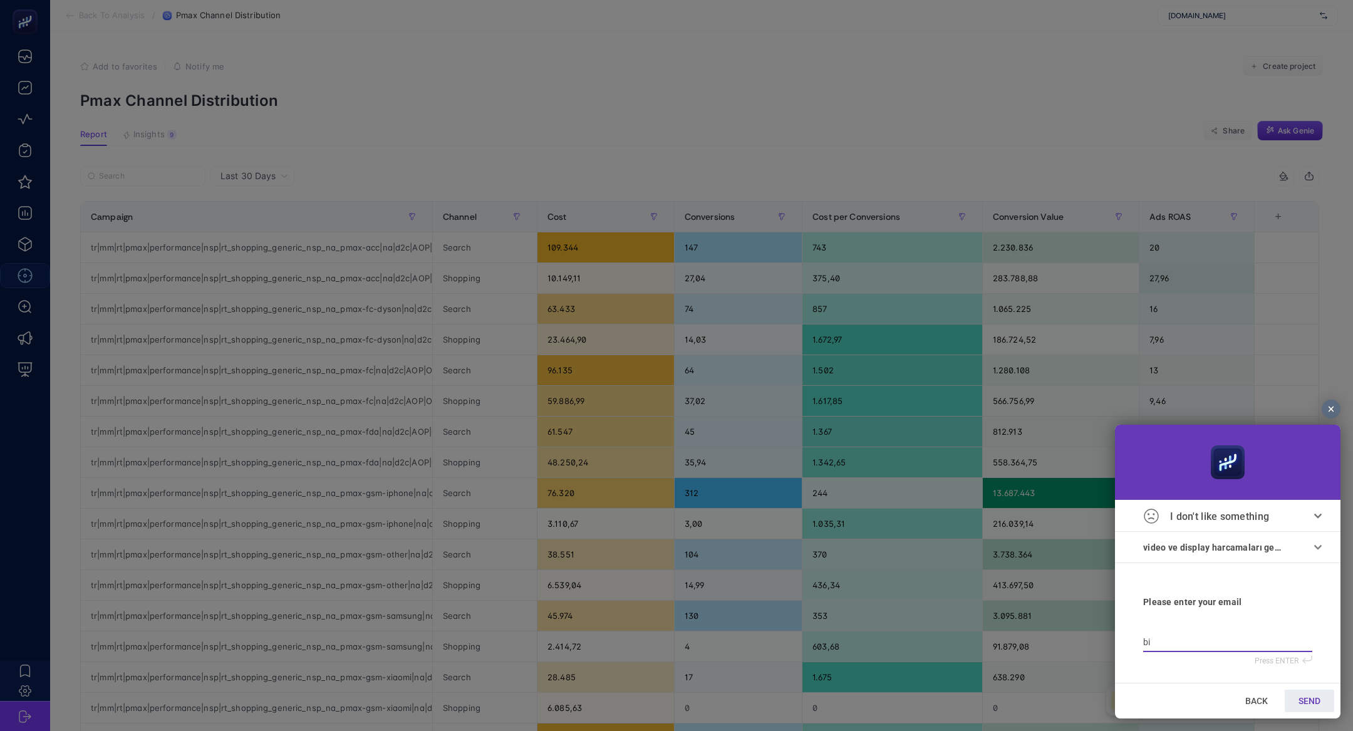
type input "bil"
type input "bilg"
type input "bilge"
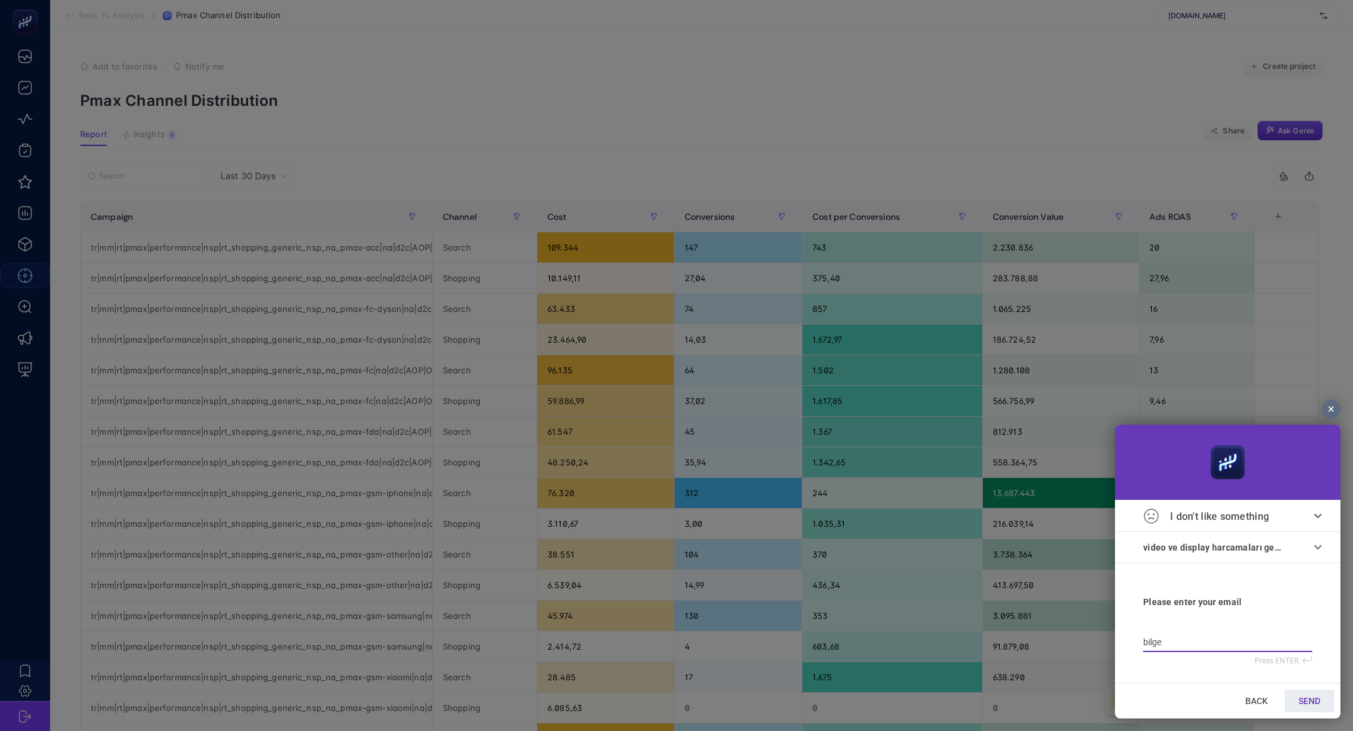
type input "bilge@"
type input "bilge@h"
type input "bilge@he"
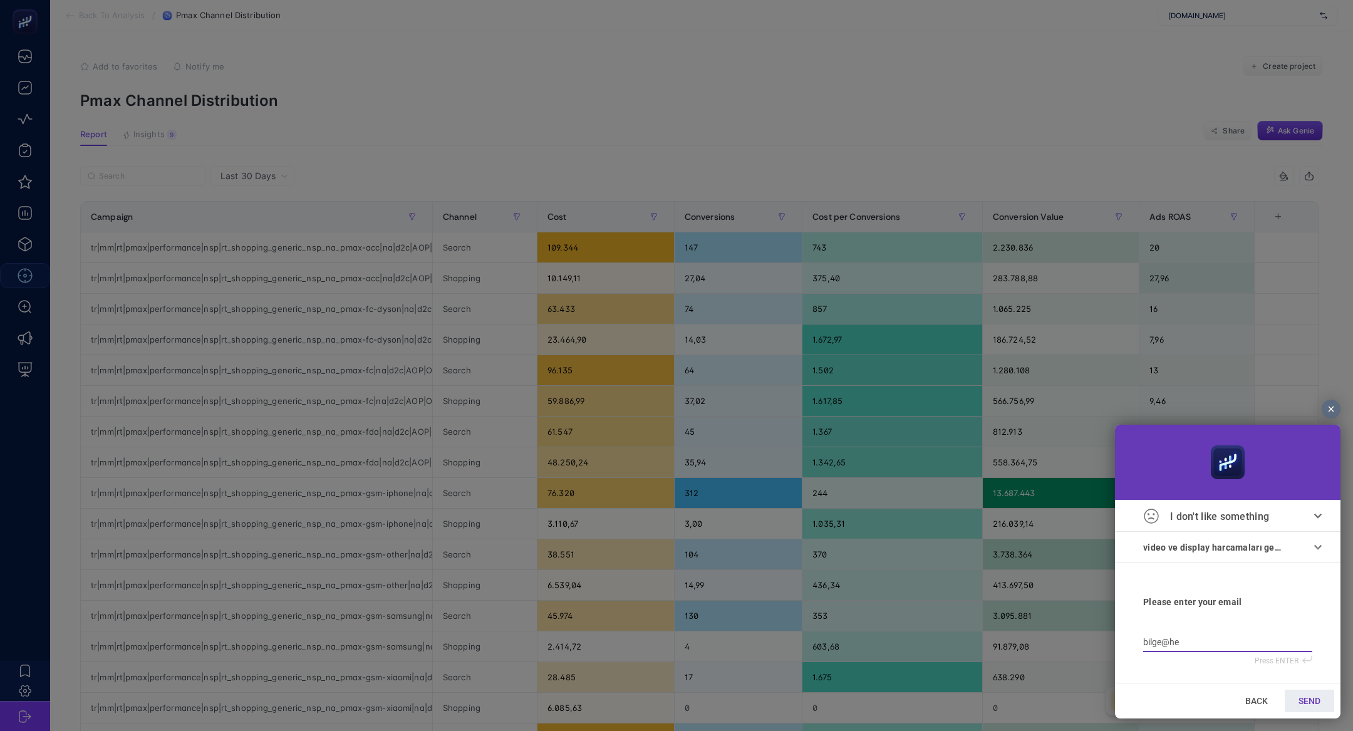
type input "bilge@he"
type input "bilge@hey"
type input "bilge@heyb"
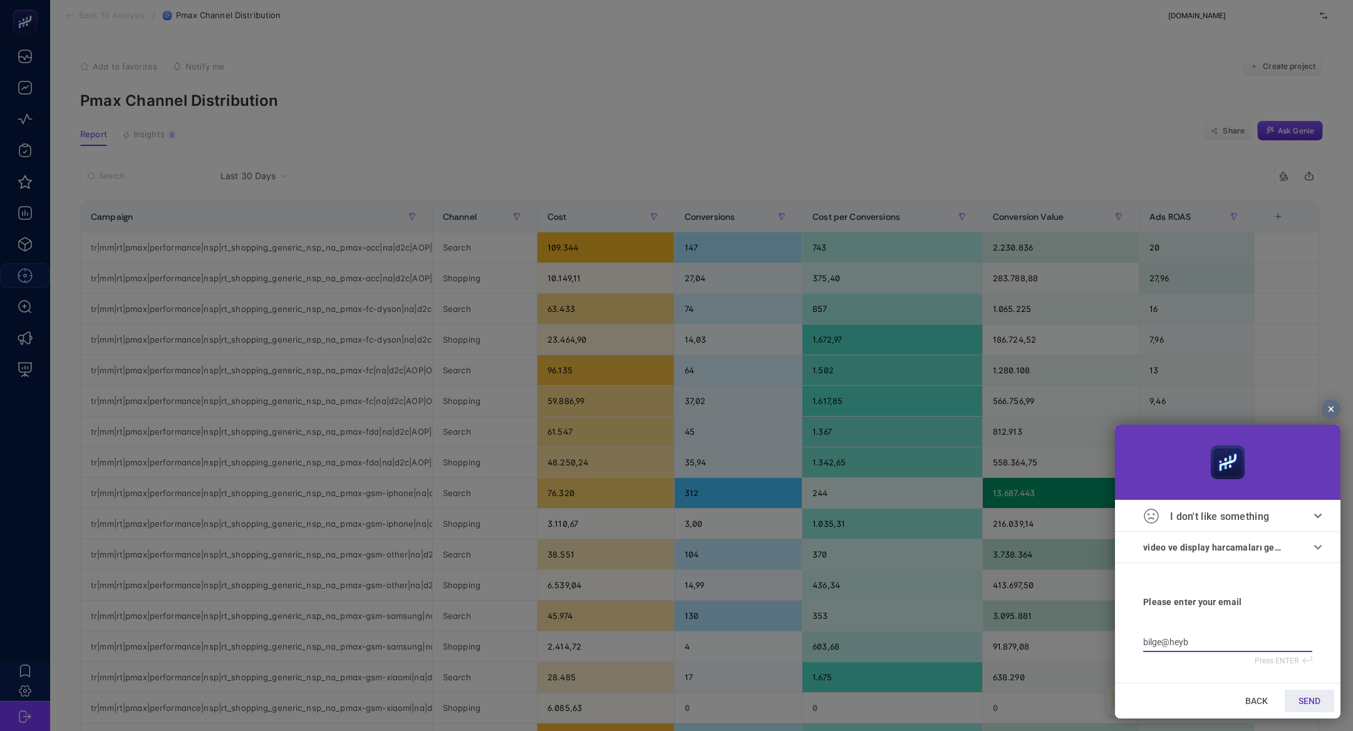
type input "bilge@heybo"
type input "bilge@heyboo"
type input "bilge@heyboos"
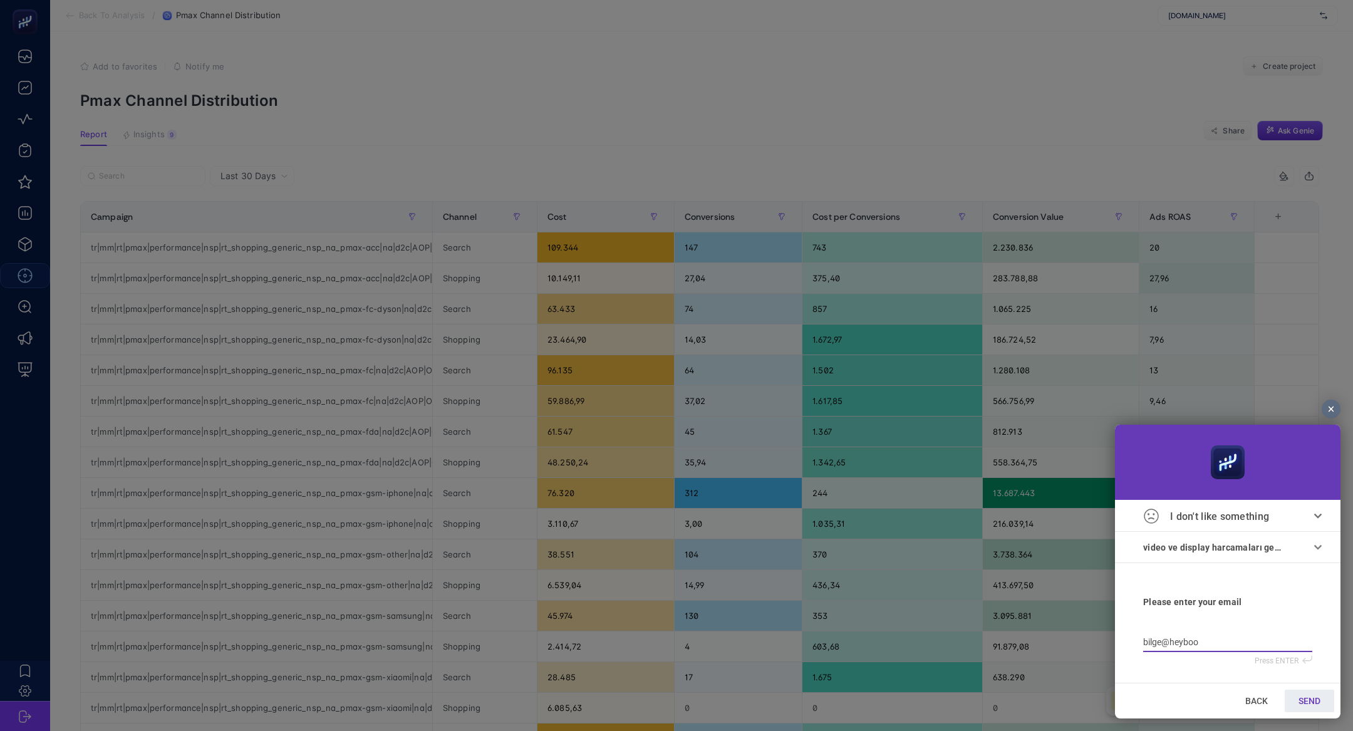
type input "bilge@heyboos"
type input "bilge@heyboost"
type input "bilge@heybooste"
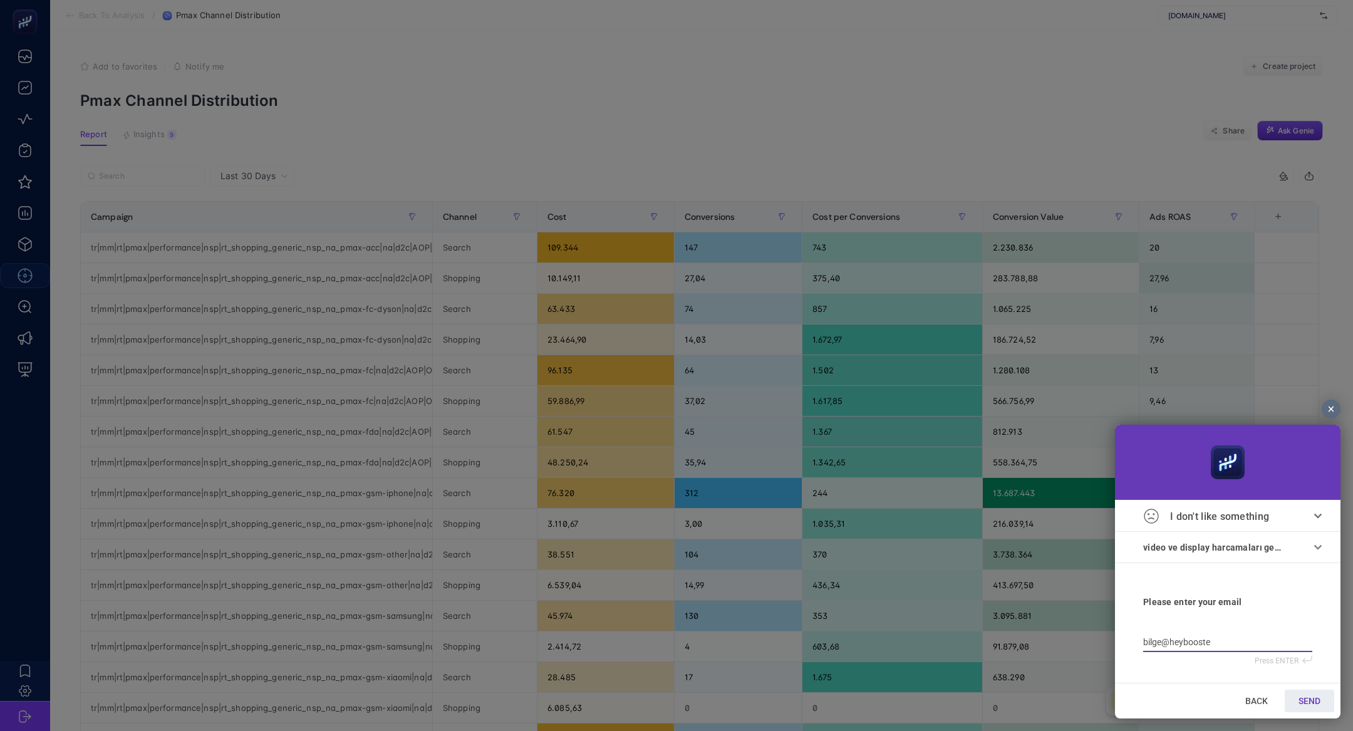
type input "bilge@heybooster"
type input "bilge@heybooster."
type input "bilge@heybooster.a"
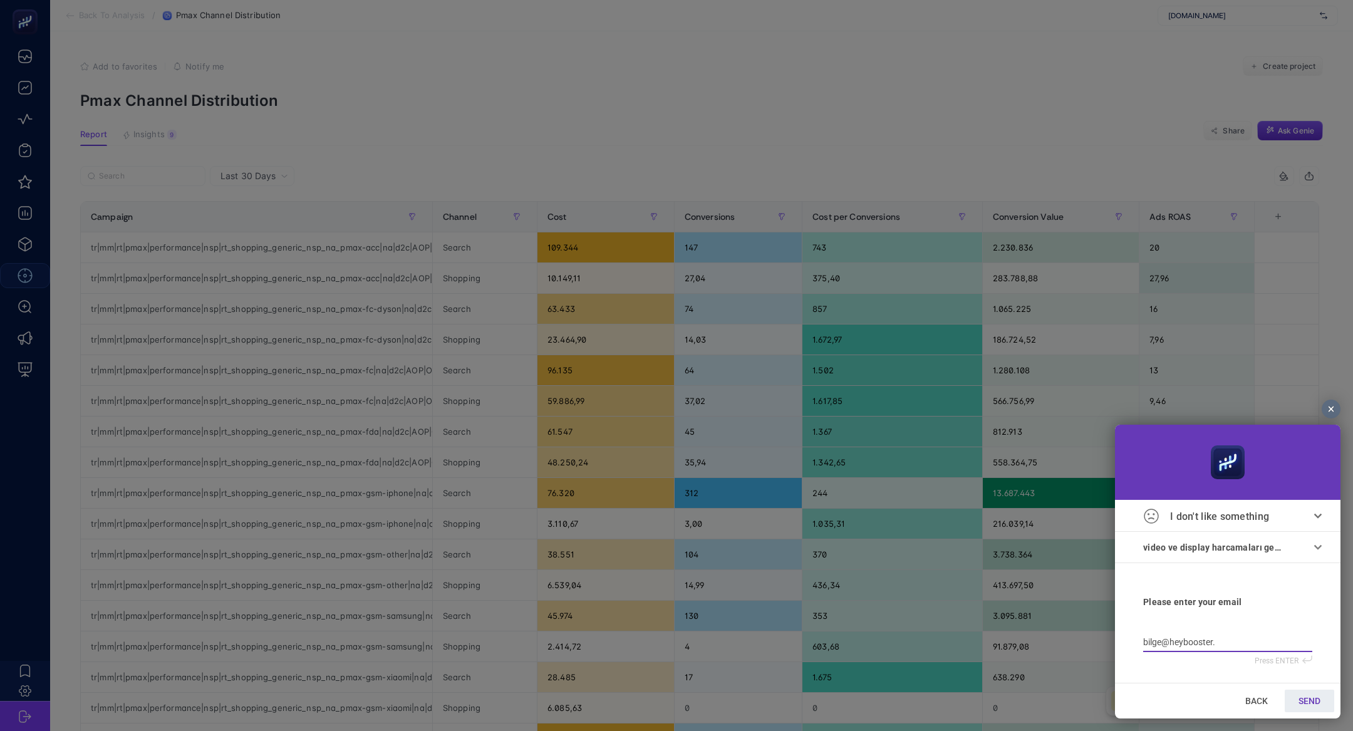
type input "bilge@heybooster.a"
type input "bilge@heybooster.ai"
click at [1323, 694] on link "SEND" at bounding box center [1309, 701] width 49 height 23
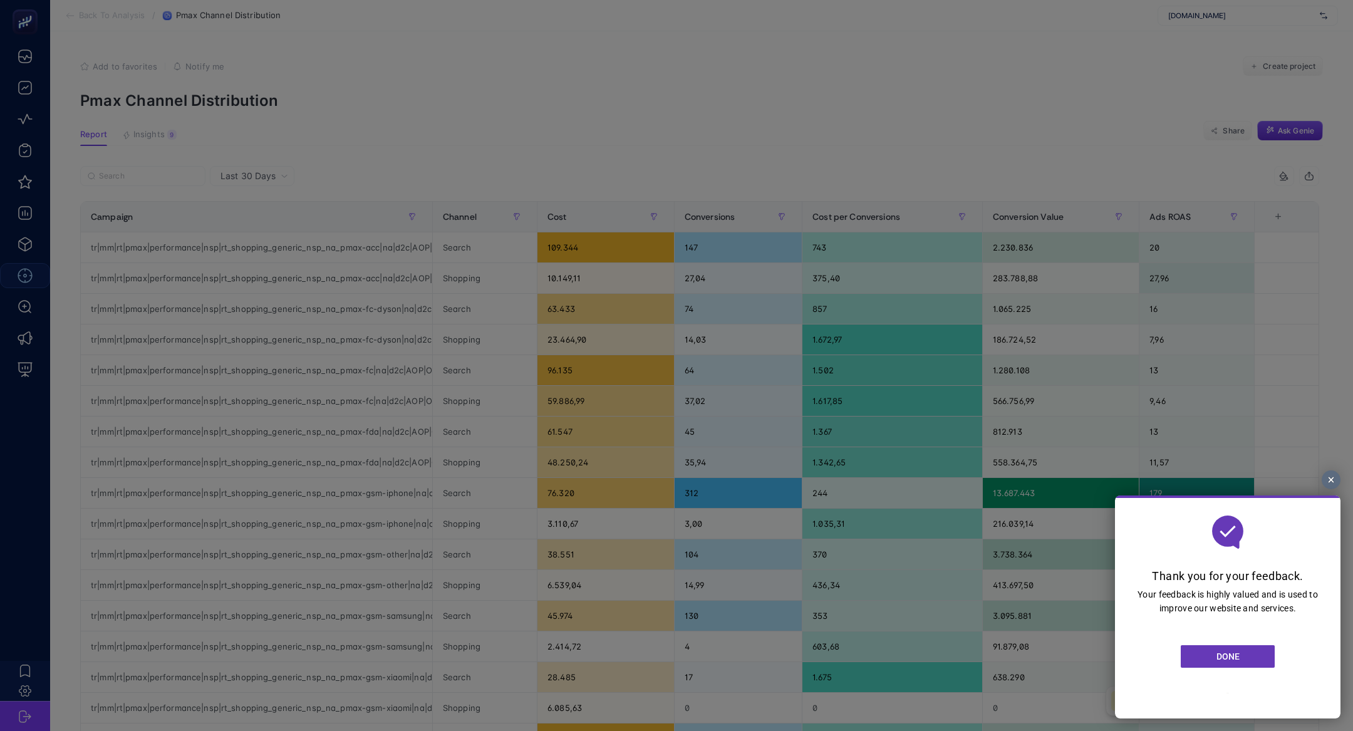
click at [1264, 651] on link "DONE" at bounding box center [1228, 656] width 94 height 23
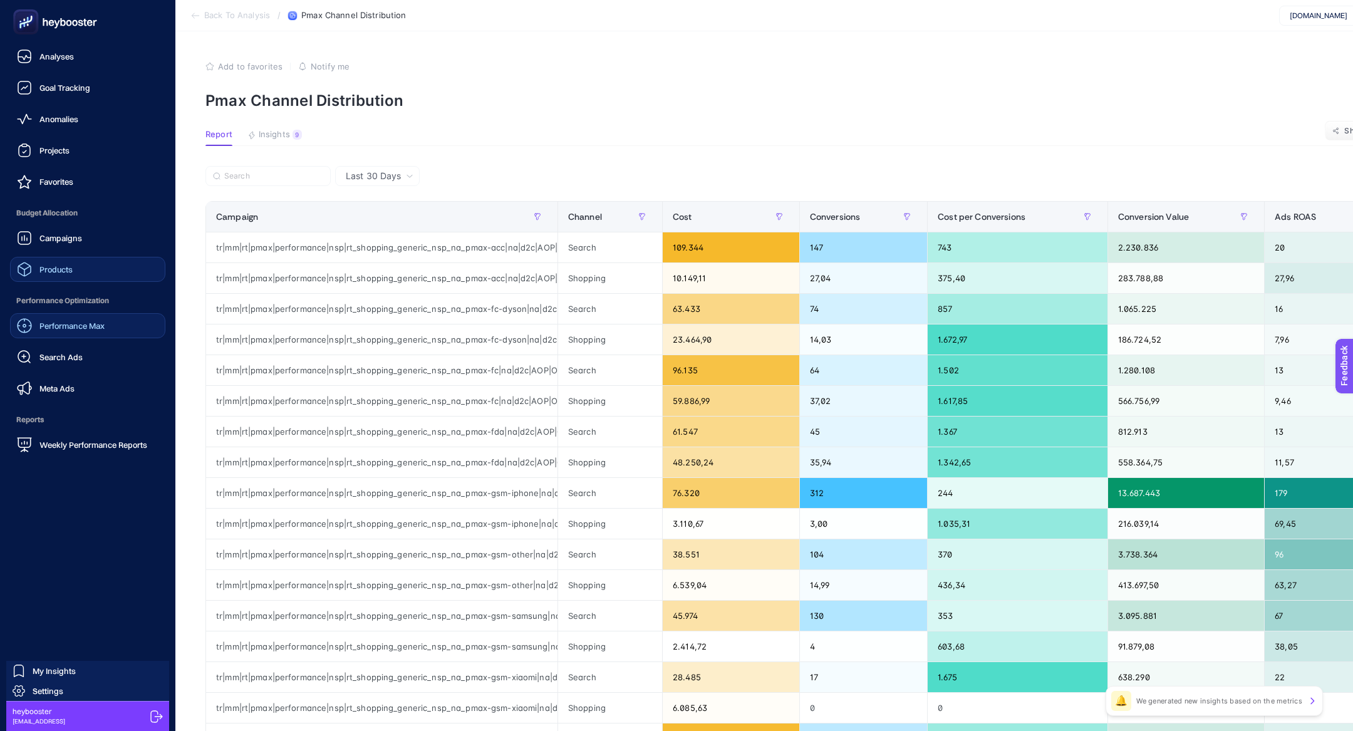
click at [43, 278] on link "Products" at bounding box center [87, 269] width 155 height 25
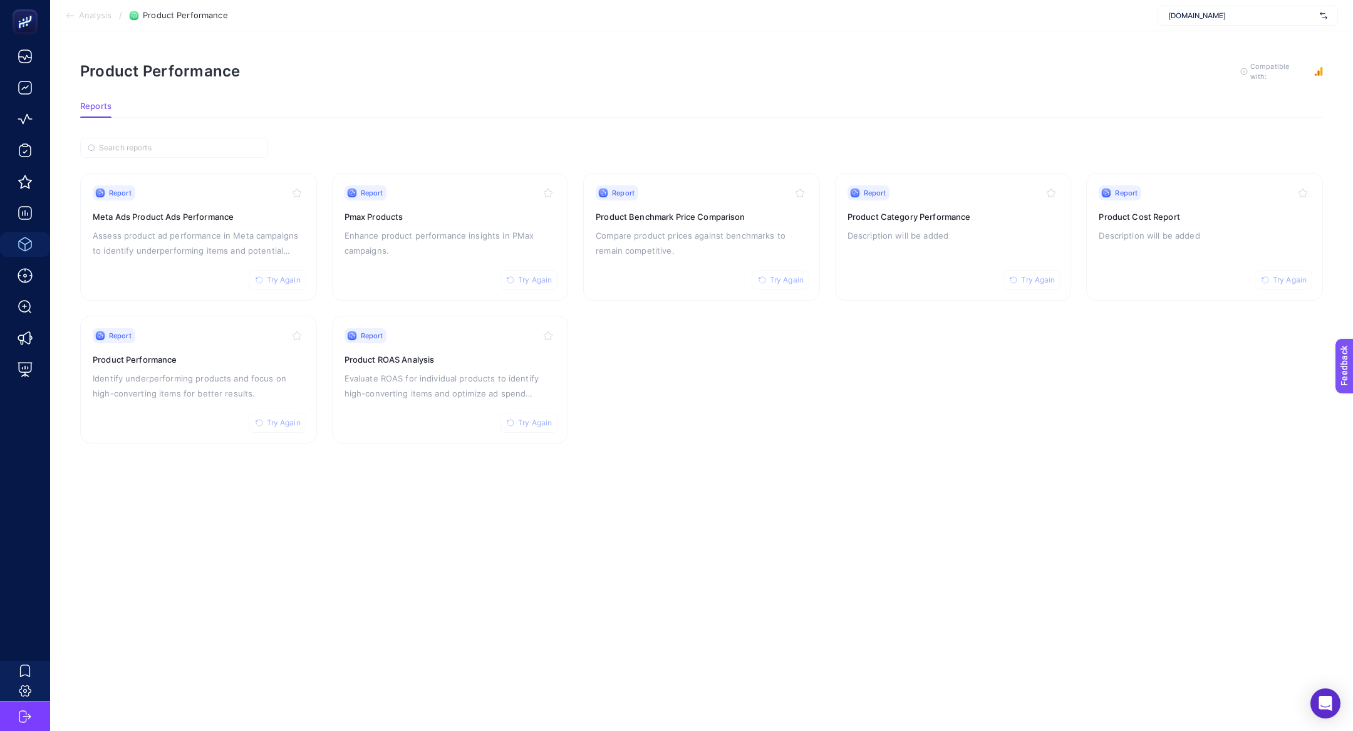
click at [1259, 9] on div "mediamarkt.com.tr" at bounding box center [1248, 16] width 180 height 20
type input "coffe"
click at [1245, 78] on span "https://anisahcoffee.com/" at bounding box center [1207, 81] width 76 height 10
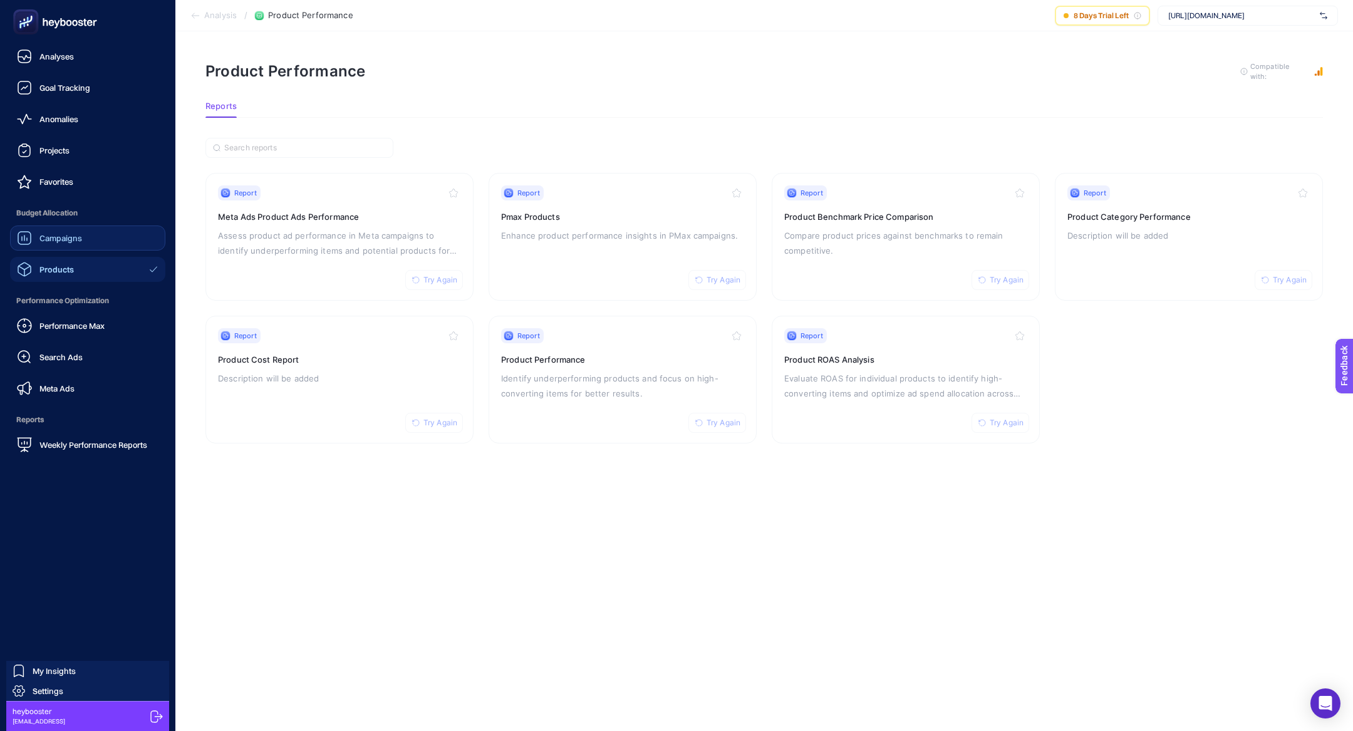
click at [44, 239] on span "Campaigns" at bounding box center [60, 238] width 43 height 10
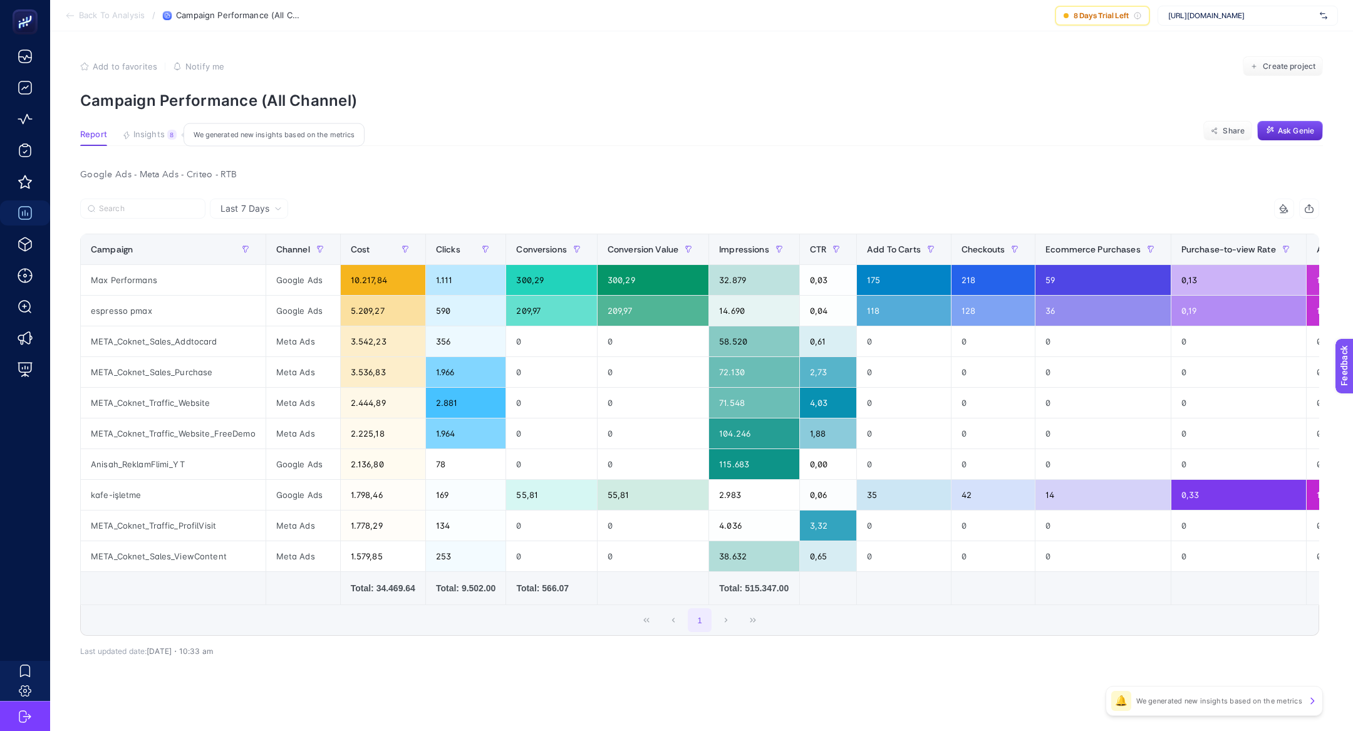
click at [155, 135] on span "Insights" at bounding box center [148, 135] width 31 height 10
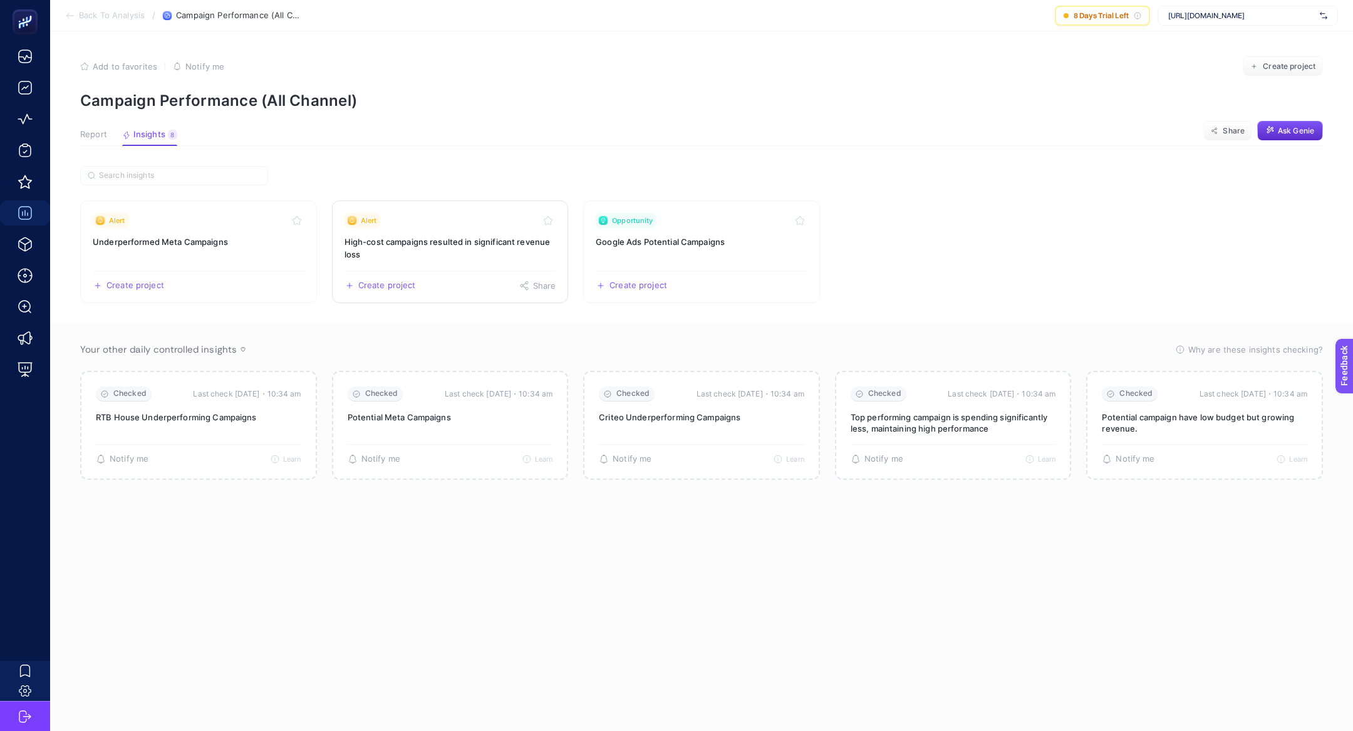
click at [440, 238] on h3 "High-cost campaigns resulted in significant revenue loss" at bounding box center [451, 248] width 212 height 25
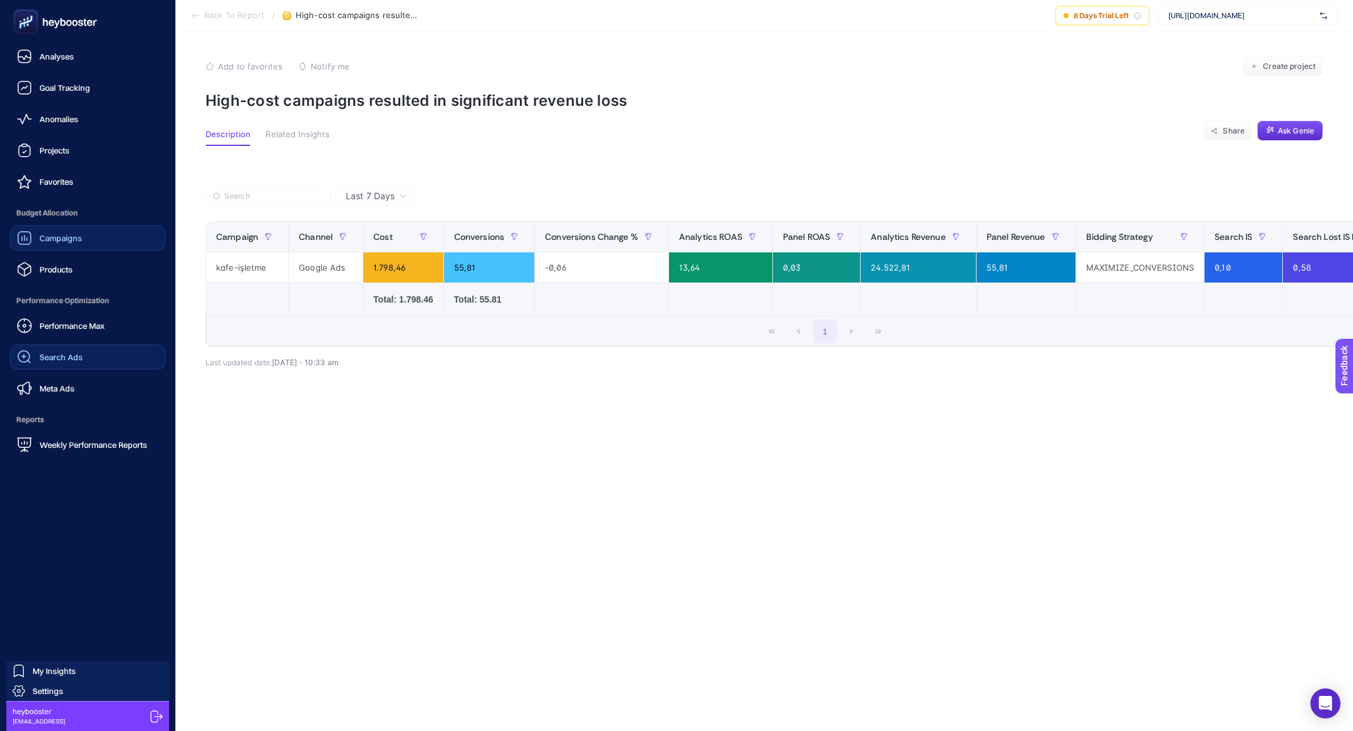
click at [65, 350] on div "Search Ads" at bounding box center [50, 357] width 66 height 15
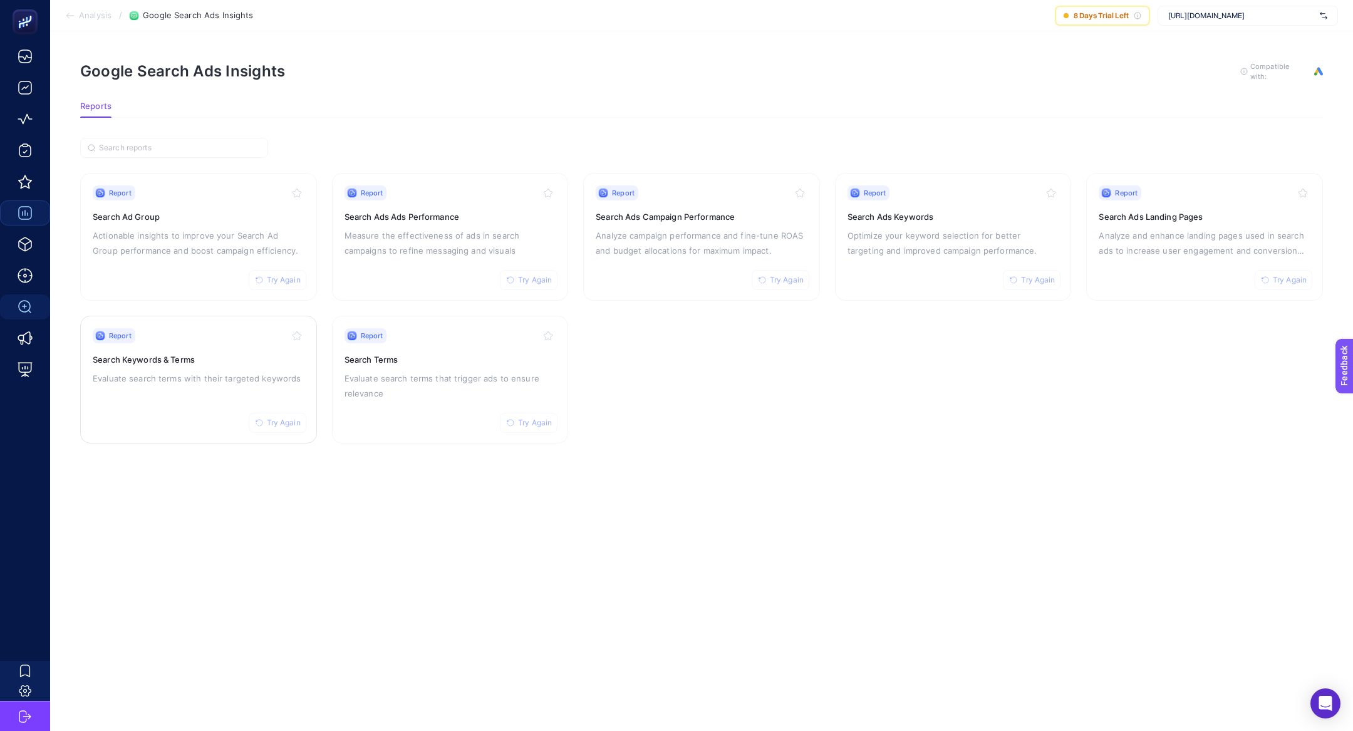
click at [249, 356] on h3 "Search Keywords & Terms" at bounding box center [199, 359] width 212 height 13
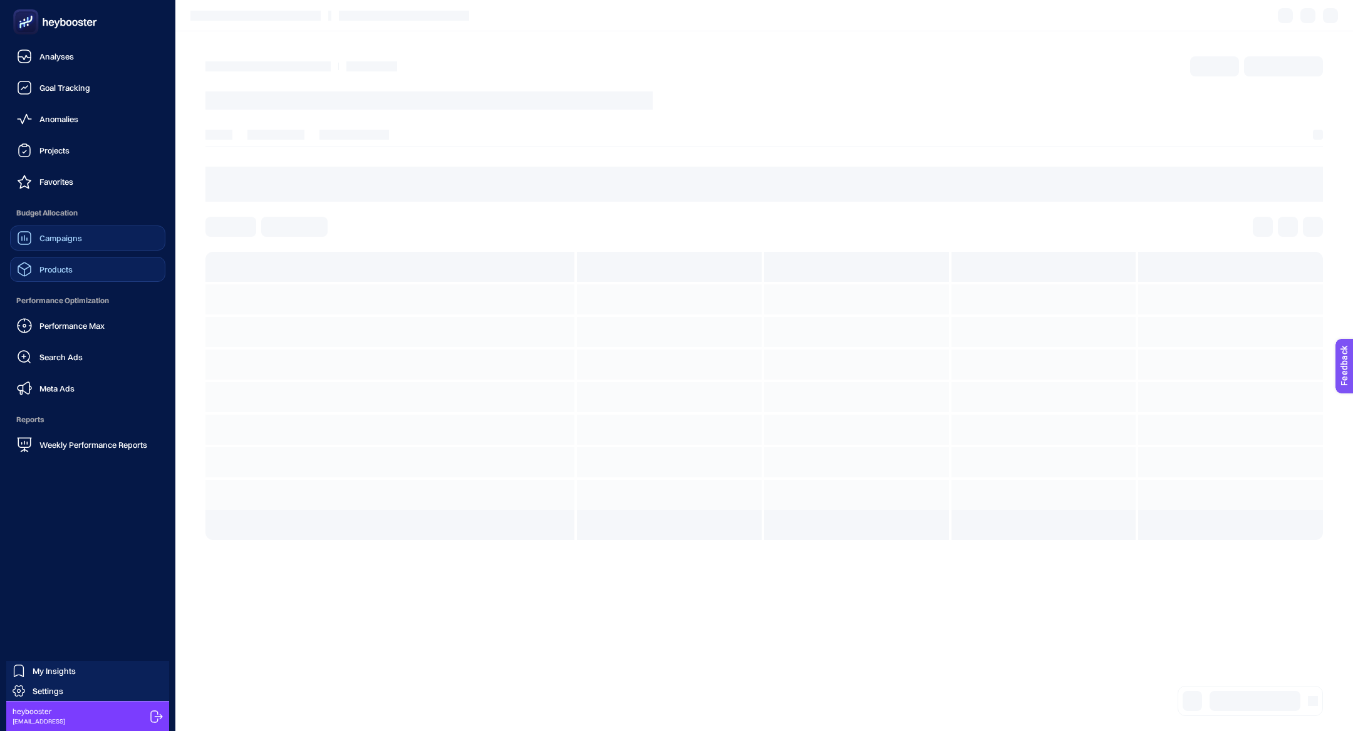
click at [43, 266] on span "Products" at bounding box center [55, 269] width 33 height 10
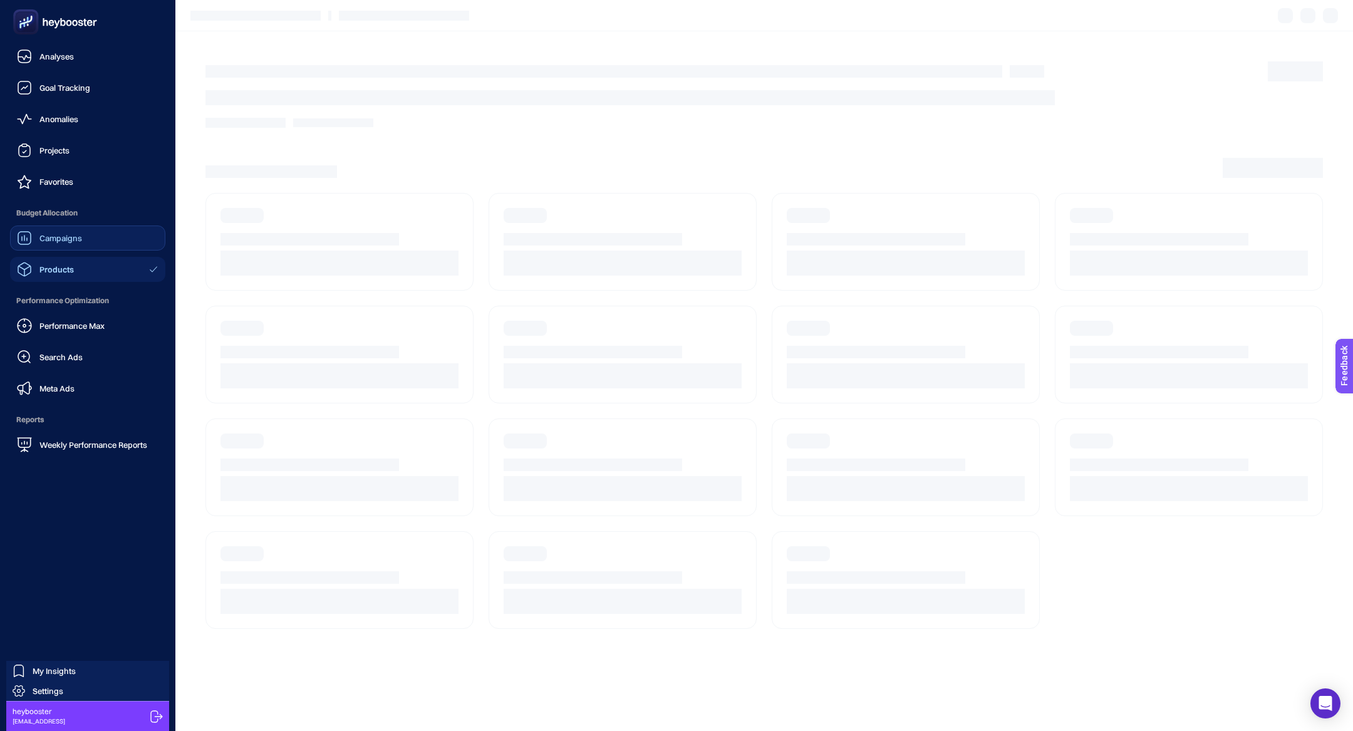
click at [46, 343] on div "Performance Max Search Ads Meta Ads" at bounding box center [87, 357] width 155 height 88
click at [49, 353] on span "Search Ads" at bounding box center [60, 357] width 43 height 10
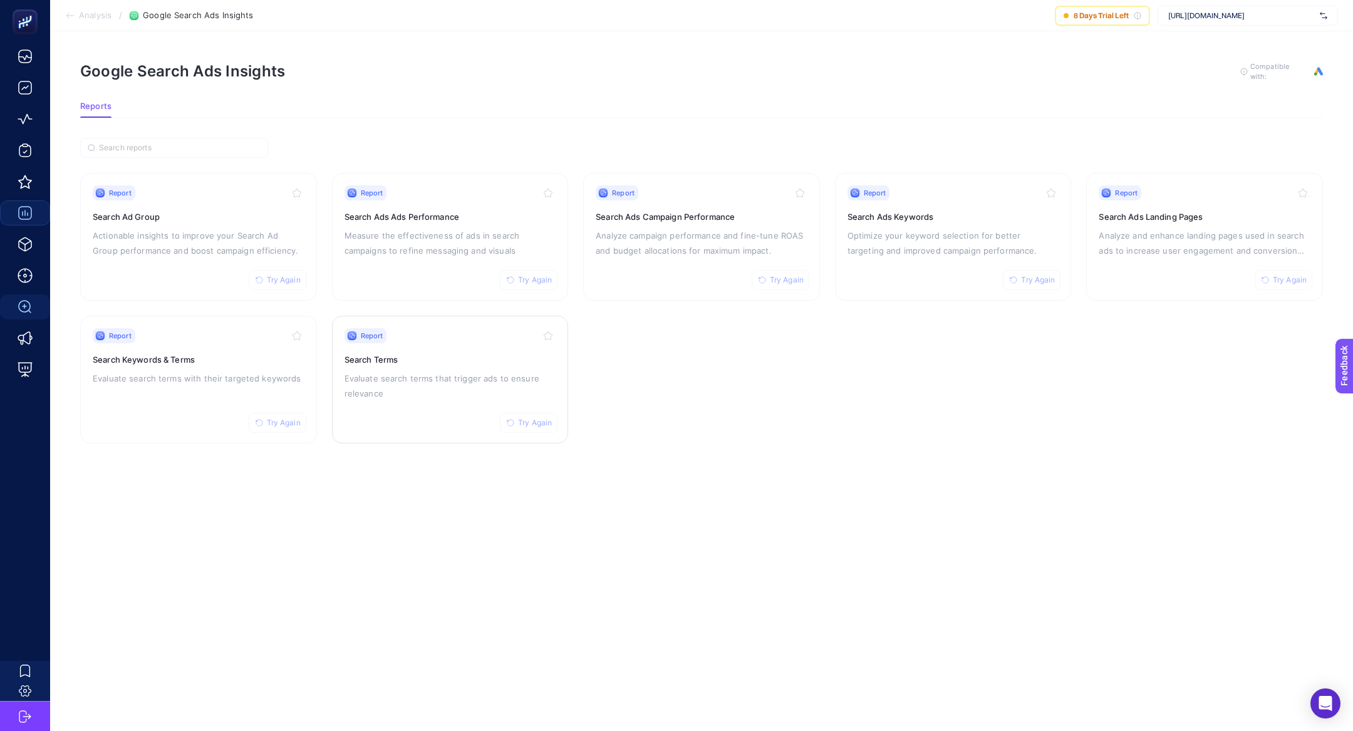
click at [425, 386] on p "Evaluate search terms that trigger ads to ensure relevance" at bounding box center [451, 386] width 212 height 30
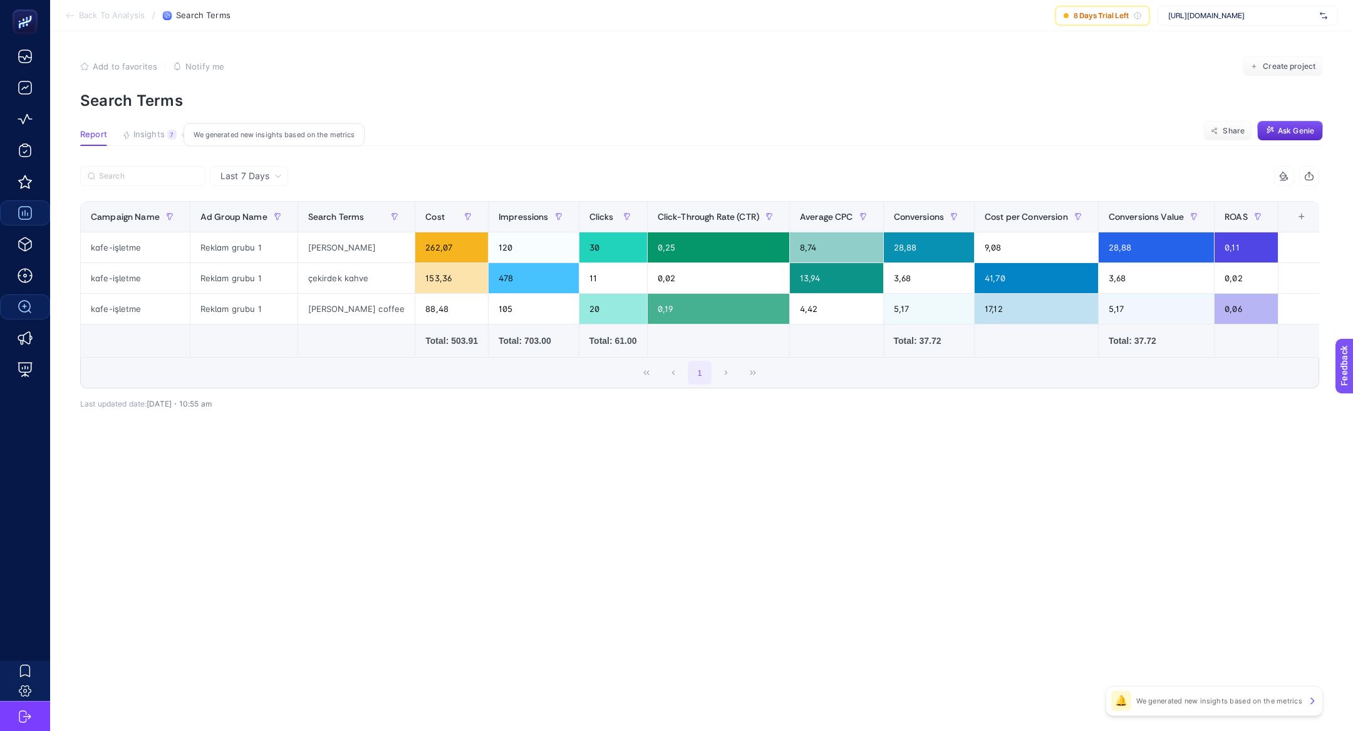
click at [157, 137] on span "Insights" at bounding box center [148, 135] width 31 height 10
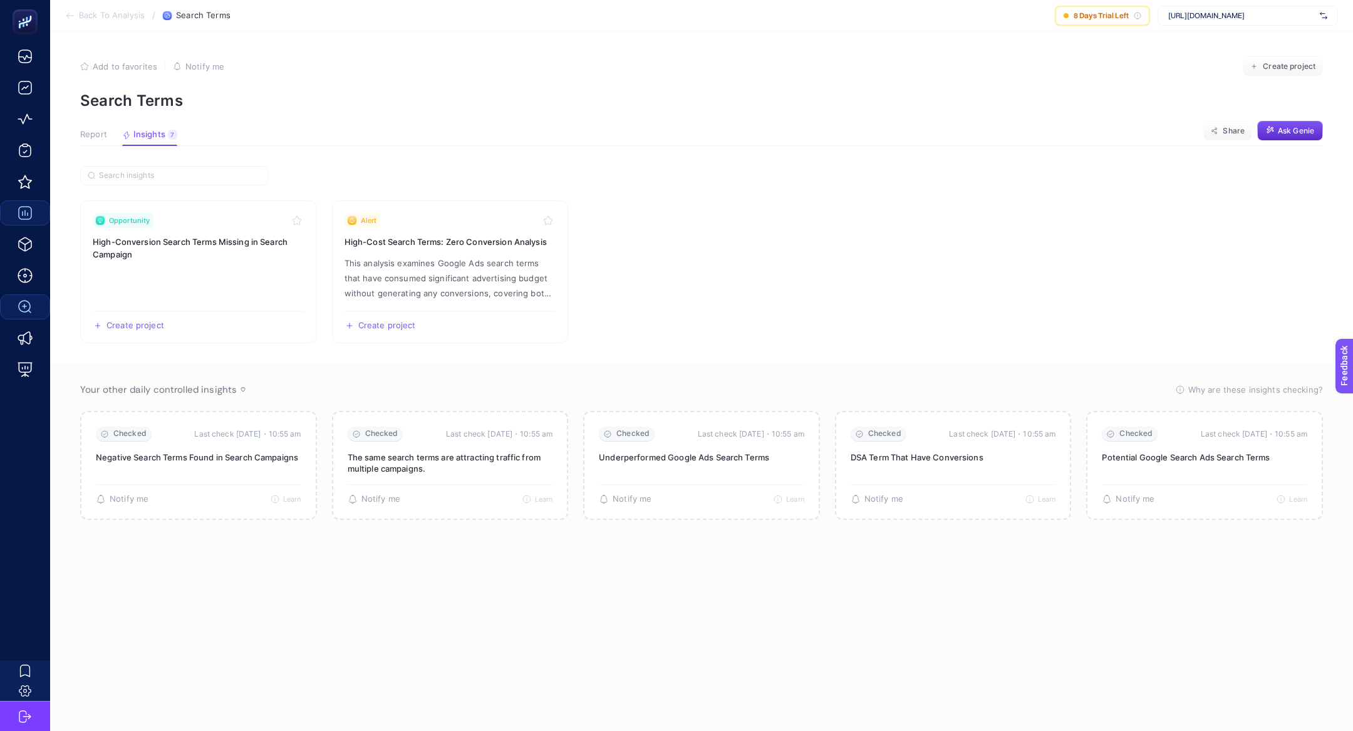
click at [91, 133] on span "Report" at bounding box center [93, 135] width 27 height 10
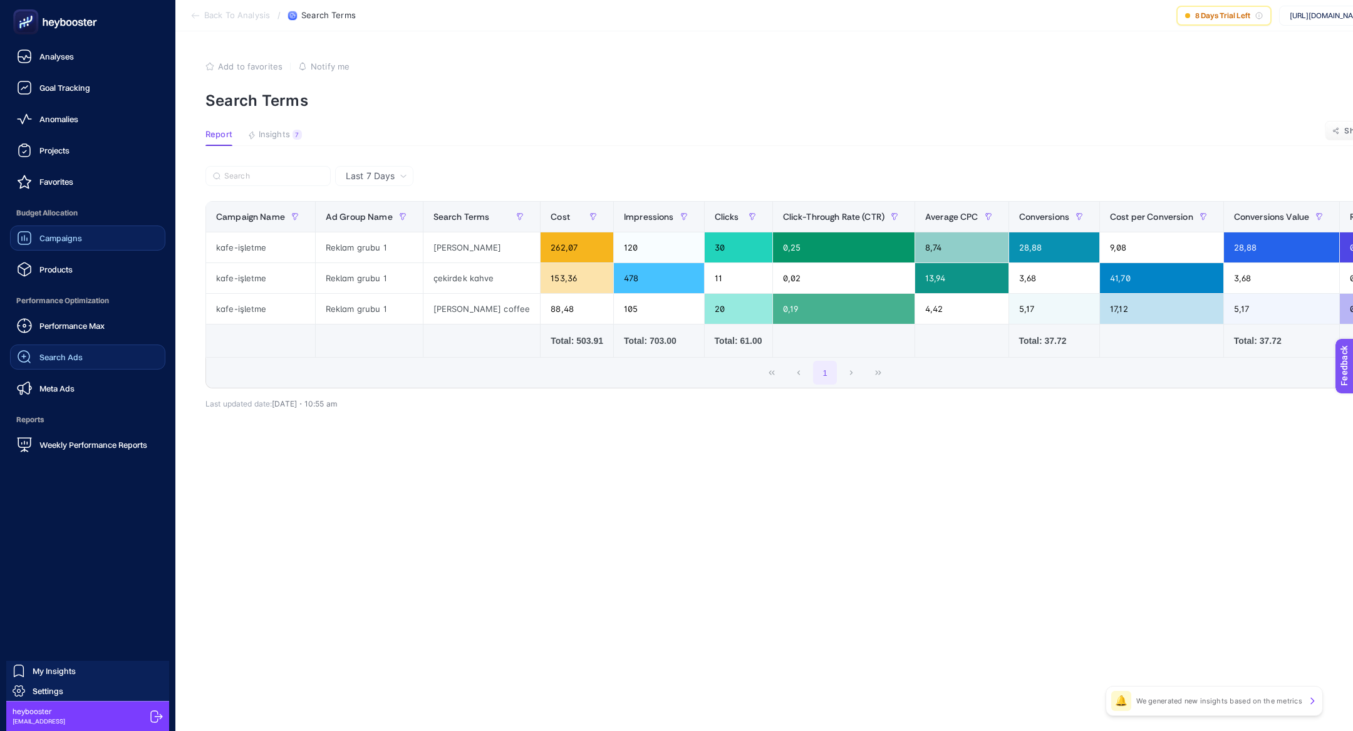
click at [87, 306] on span "Performance Optimization" at bounding box center [87, 300] width 155 height 25
click at [87, 318] on div "Performance Max" at bounding box center [61, 325] width 88 height 15
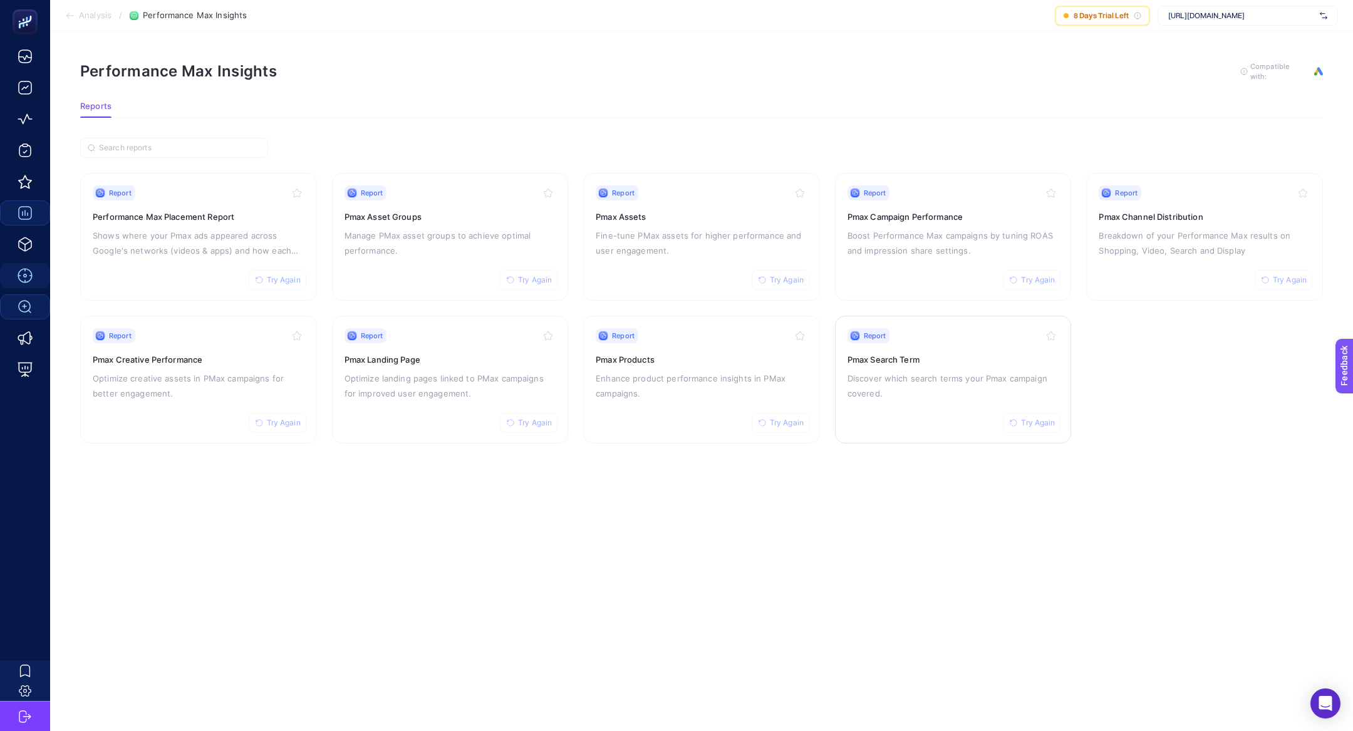
click at [905, 363] on h3 "Pmax Search Term" at bounding box center [954, 359] width 212 height 13
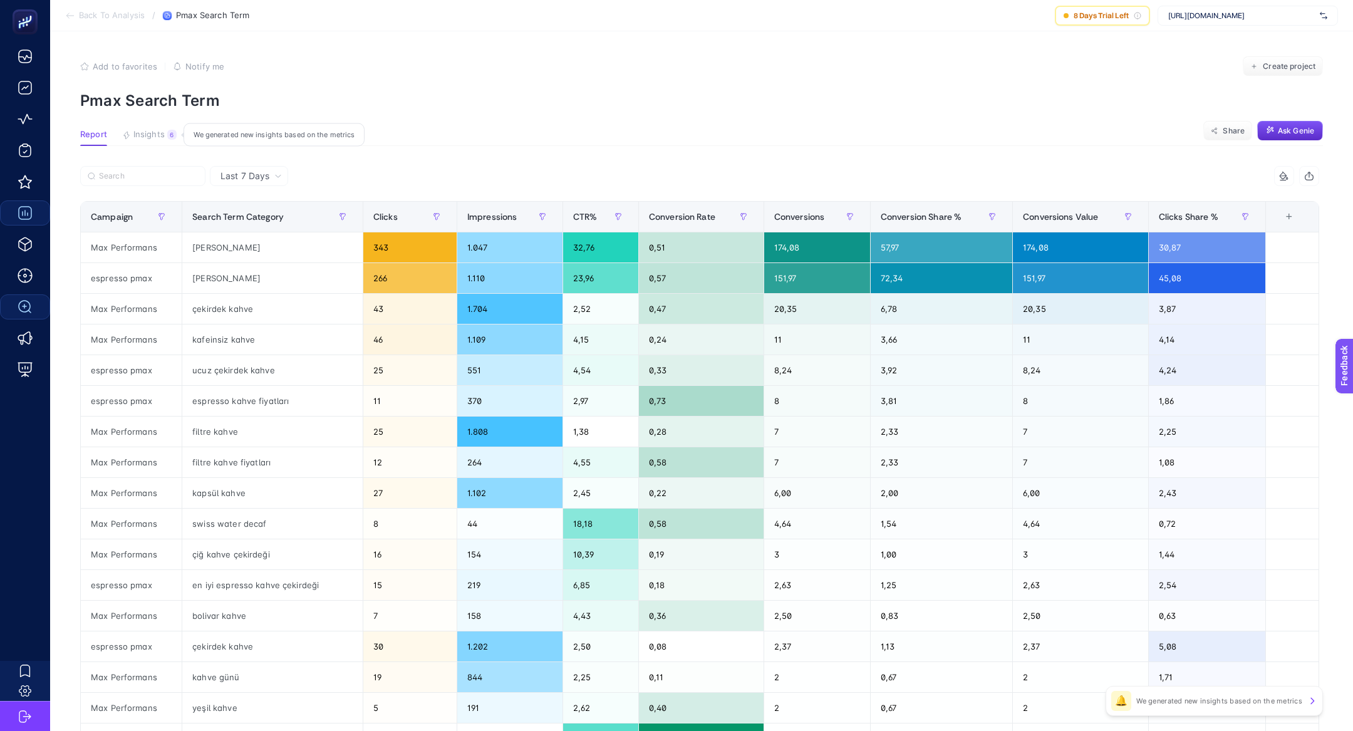
click at [164, 131] on button "Insights 6 We generated new insights based on the metrics" at bounding box center [149, 138] width 55 height 16
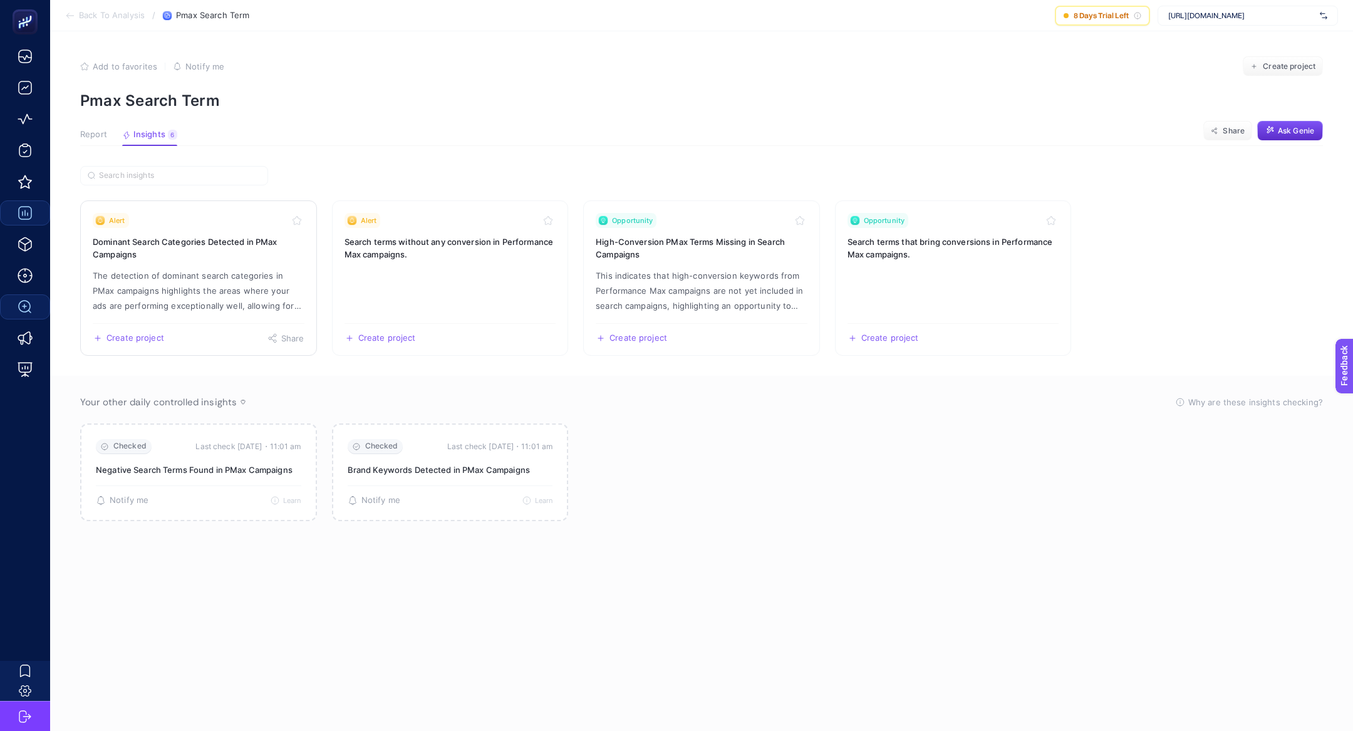
click at [170, 254] on h3 "Dominant Search Categories Detected in PMax Campaigns" at bounding box center [199, 248] width 212 height 25
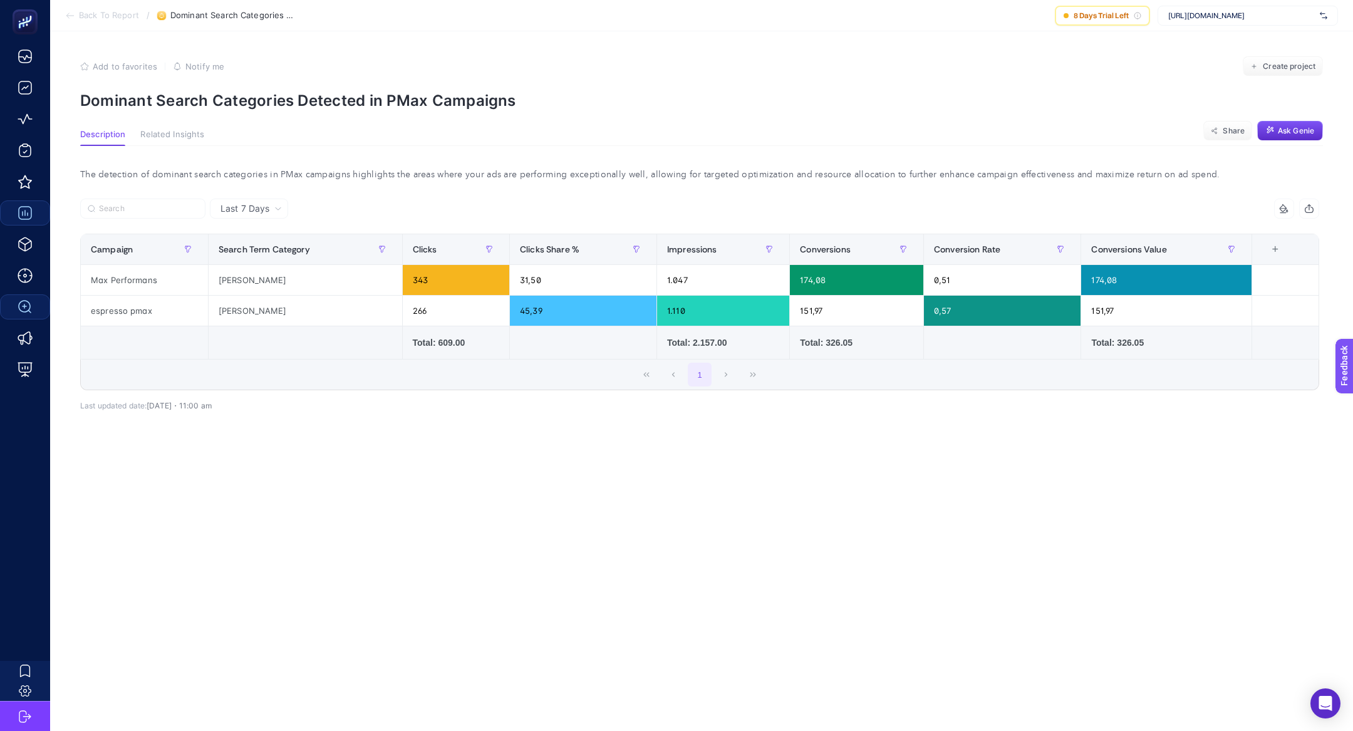
click at [266, 94] on p "Dominant Search Categories Detected in PMax Campaigns" at bounding box center [701, 100] width 1243 height 18
copy article "Dominant Search Categories Detected in PMax Campaigns"
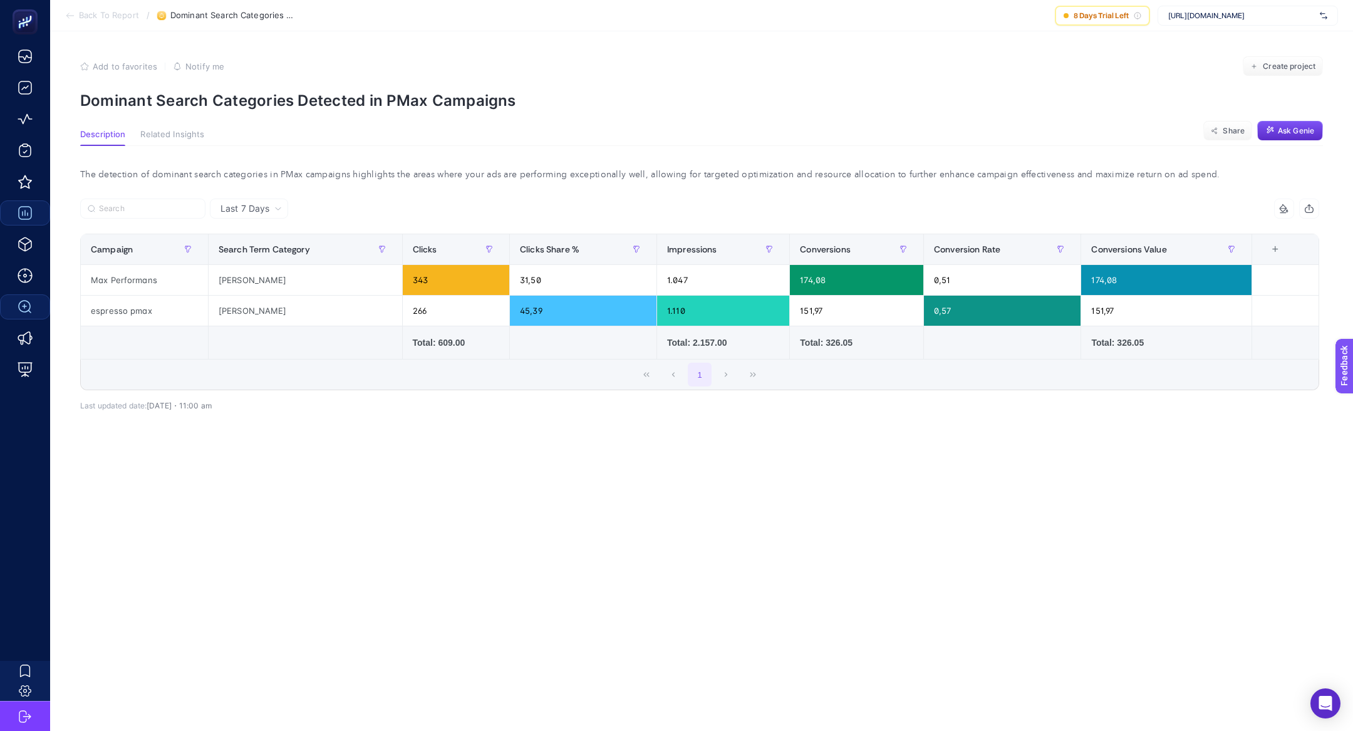
click at [216, 95] on p "Dominant Search Categories Detected in PMax Campaigns" at bounding box center [701, 100] width 1243 height 18
copy article "Dominant Search Categories Detected in PMax Campaigns"
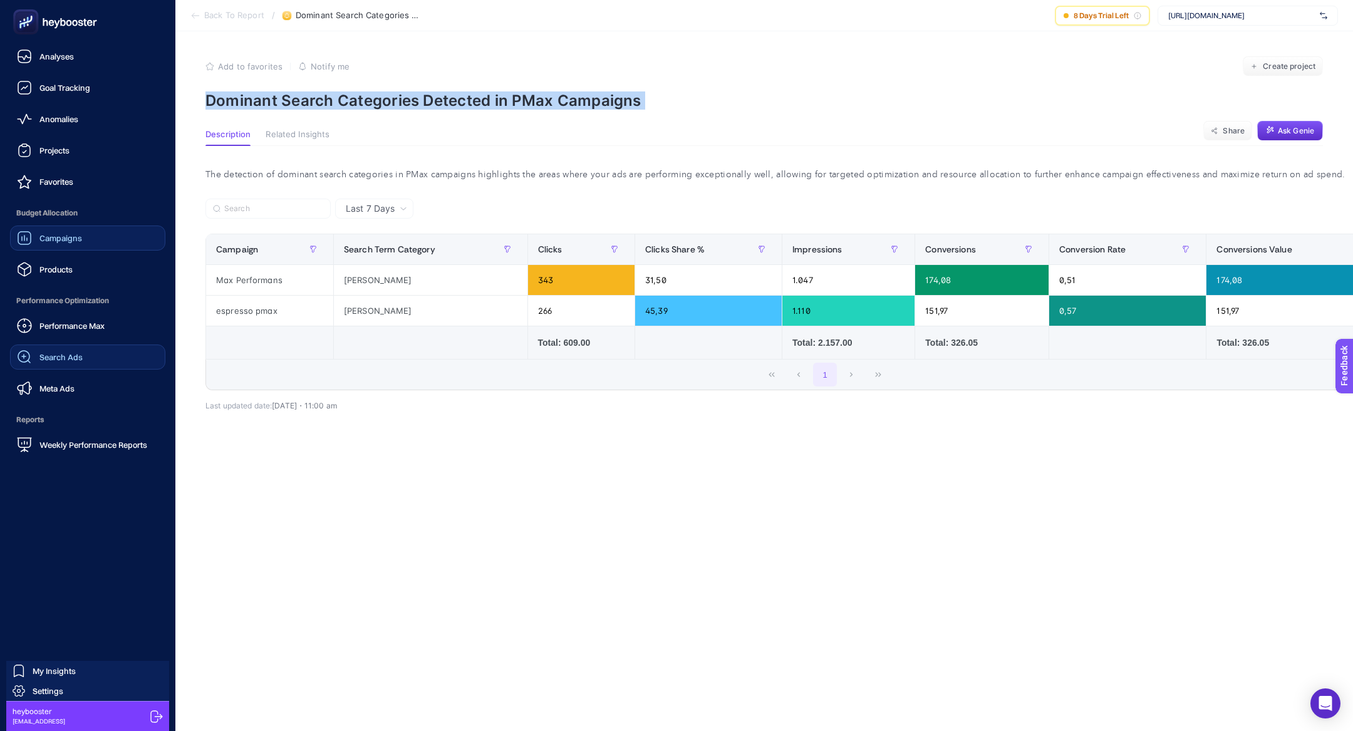
click at [83, 241] on link "Campaigns" at bounding box center [87, 238] width 155 height 25
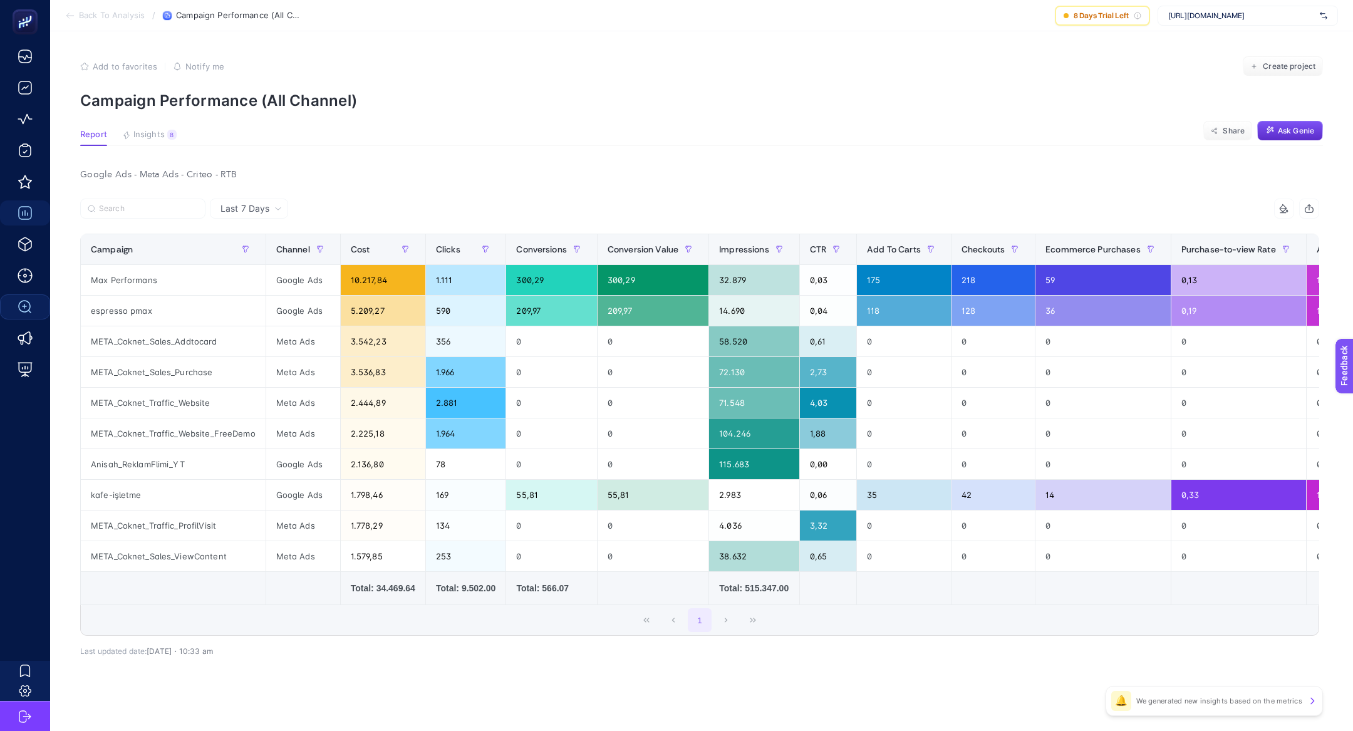
click at [1262, 18] on span "https://anisahcoffee.com/" at bounding box center [1242, 16] width 147 height 10
type input "EDME"
click at [1244, 38] on span "https://www.edme.com.tr/" at bounding box center [1207, 41] width 76 height 10
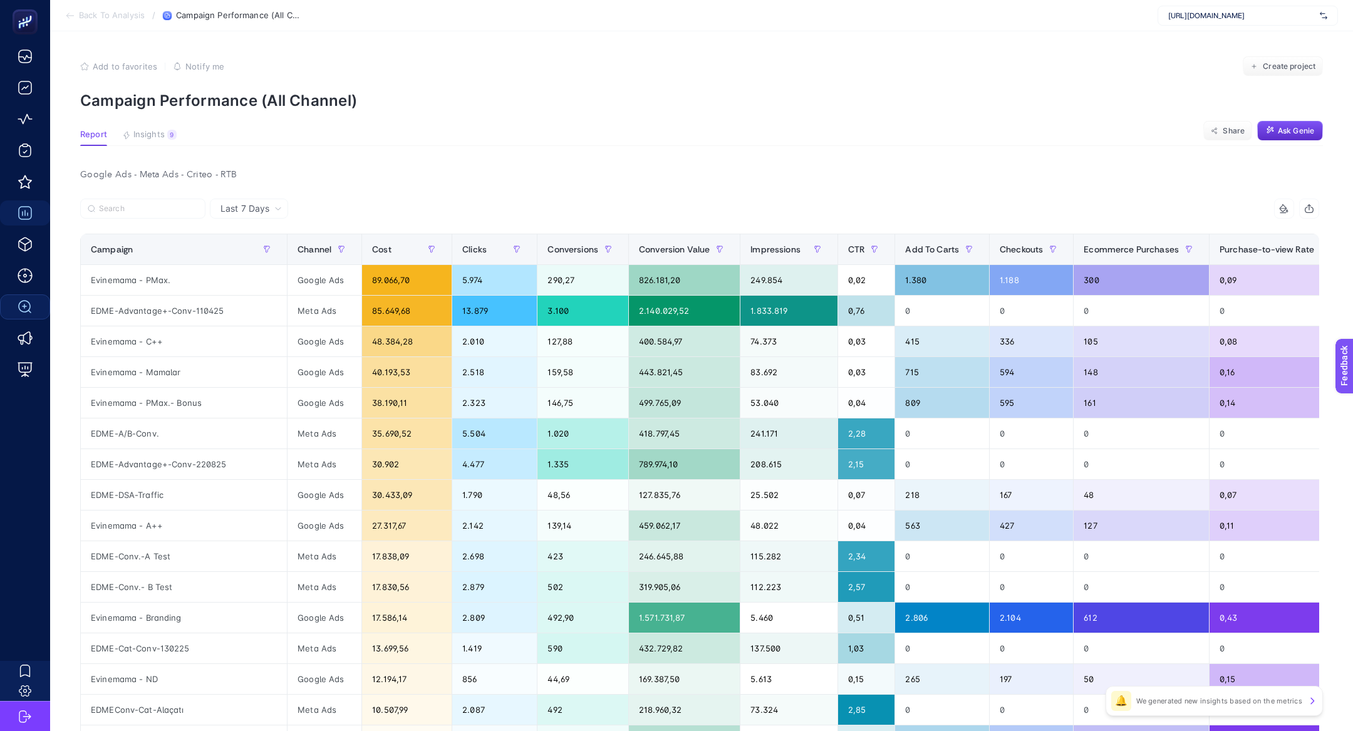
click at [765, 196] on div "Google Ads - Meta Ads - Criteo - RTB Last 7 Days 14 items selected Campaign Cha…" at bounding box center [699, 592] width 1259 height 852
click at [158, 135] on span "Insights" at bounding box center [148, 135] width 31 height 10
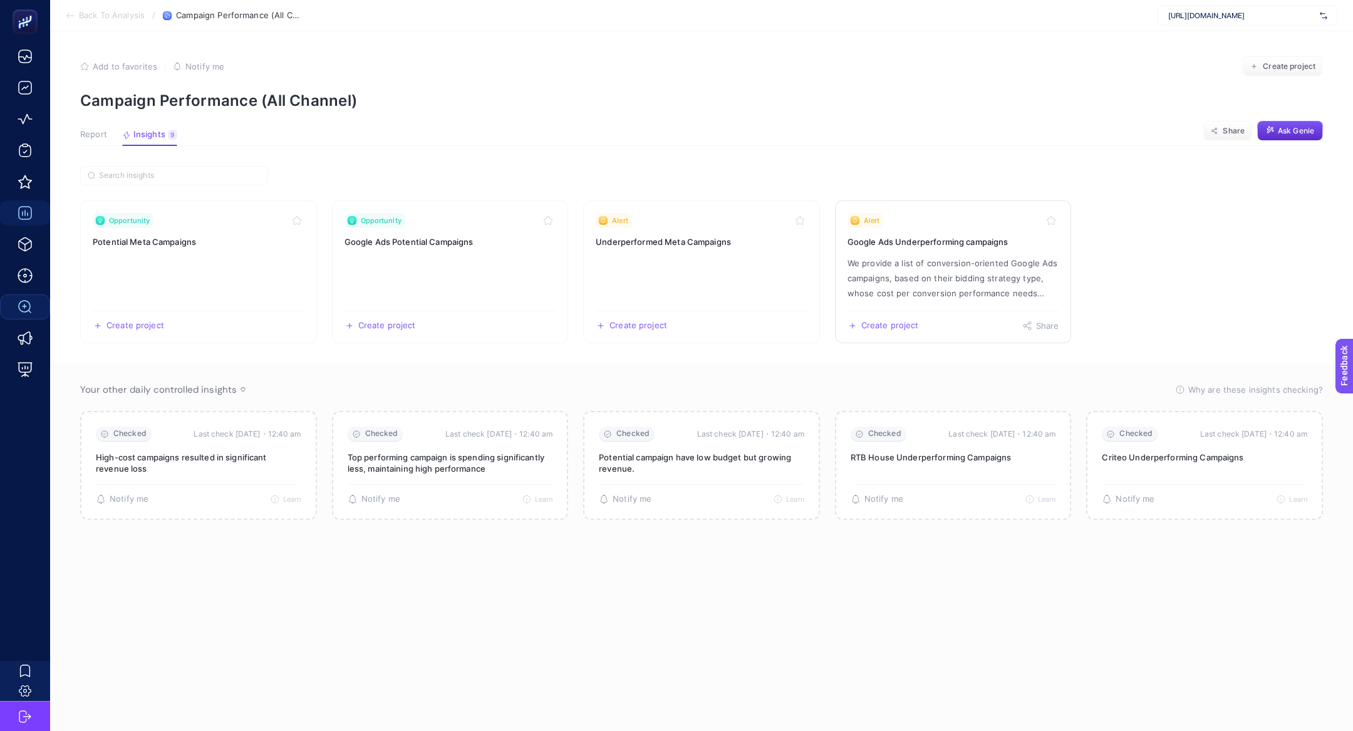
click at [900, 270] on p "We provide a list of conversion-oriented Google Ads campaigns, based on their b…" at bounding box center [954, 278] width 212 height 45
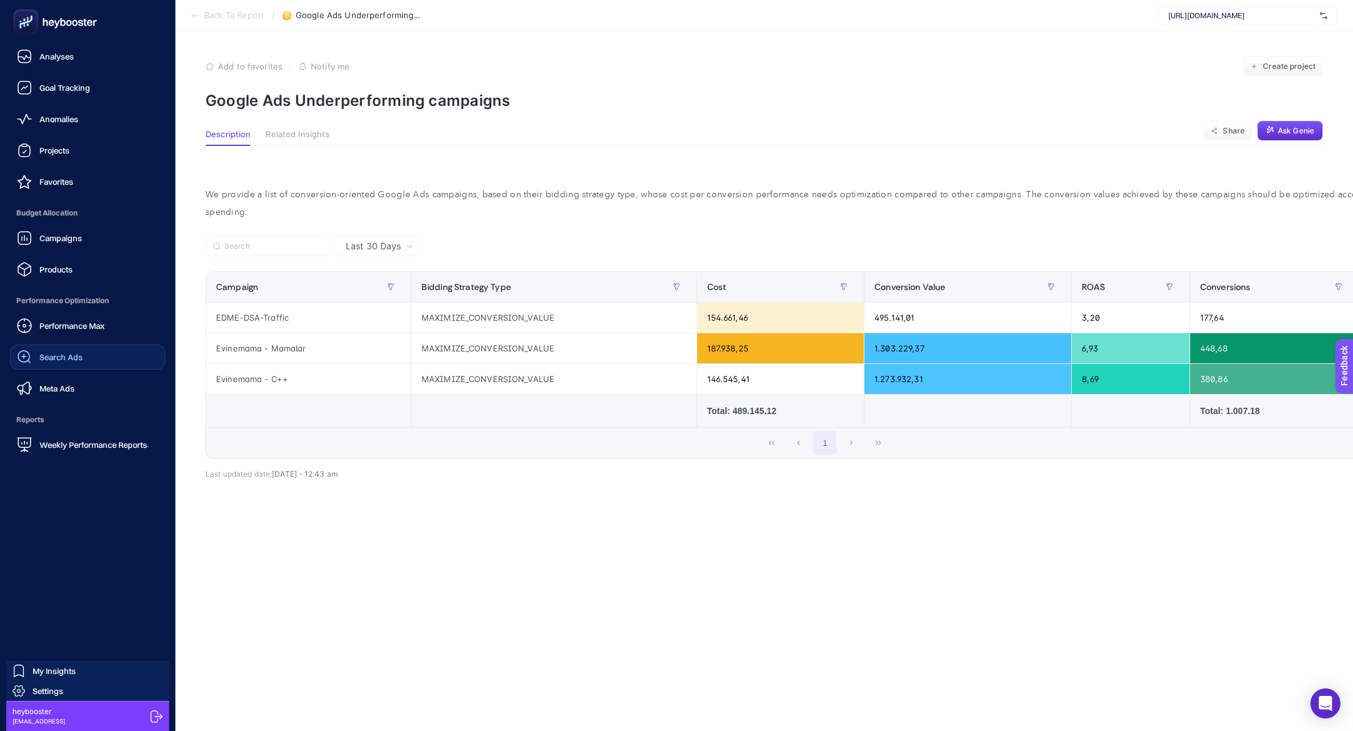
click at [48, 346] on link "Search Ads" at bounding box center [87, 357] width 155 height 25
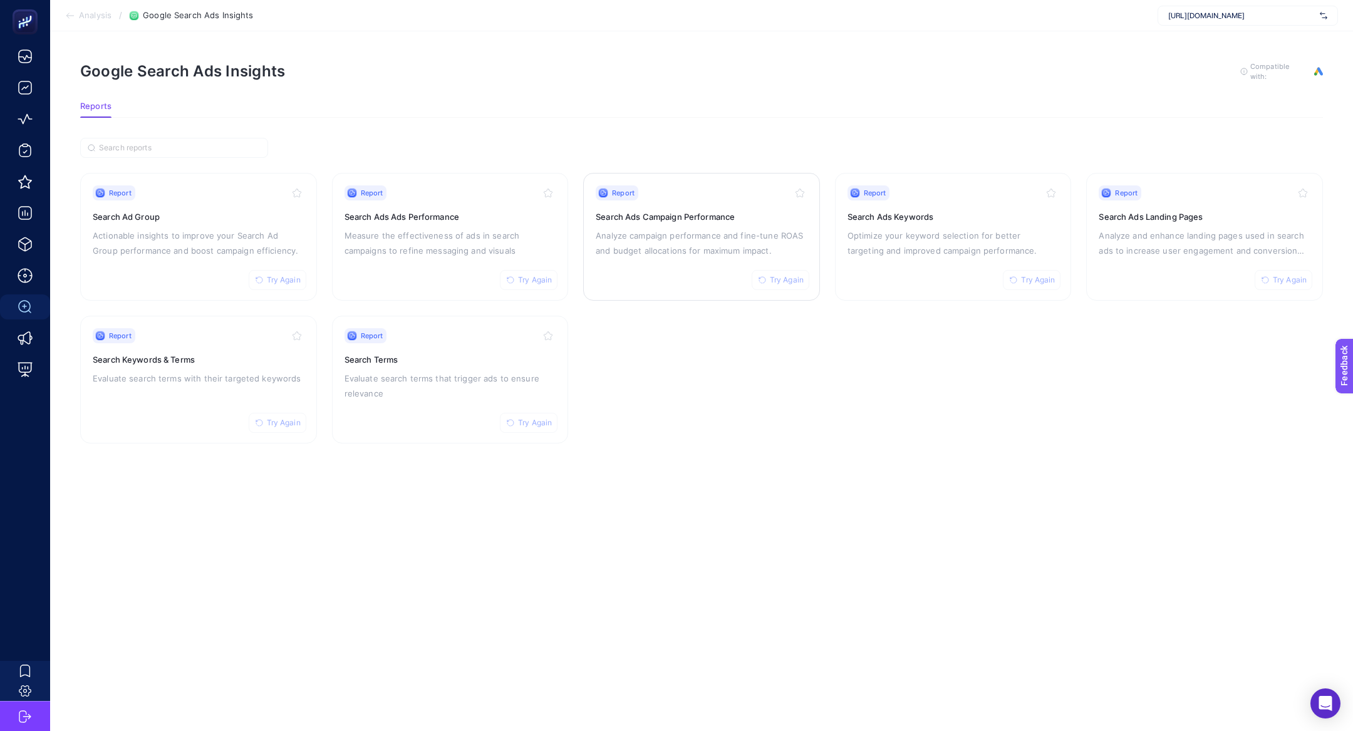
click at [651, 232] on p "Analyze campaign performance and fine-tune ROAS and budget allocations for maxi…" at bounding box center [702, 243] width 212 height 30
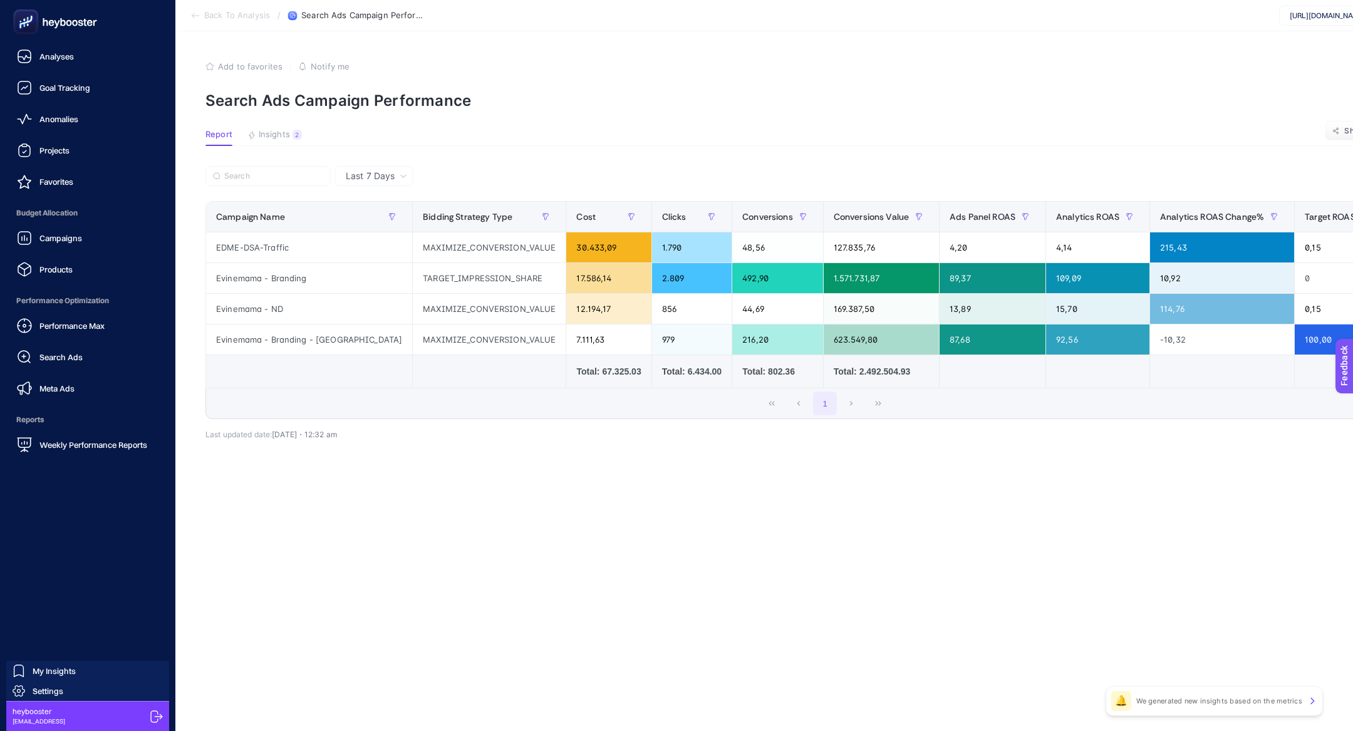
click at [293, 127] on article "Add to favorites false Notify me Create project Search Ads Campaign Performance…" at bounding box center [825, 381] width 1300 height 700
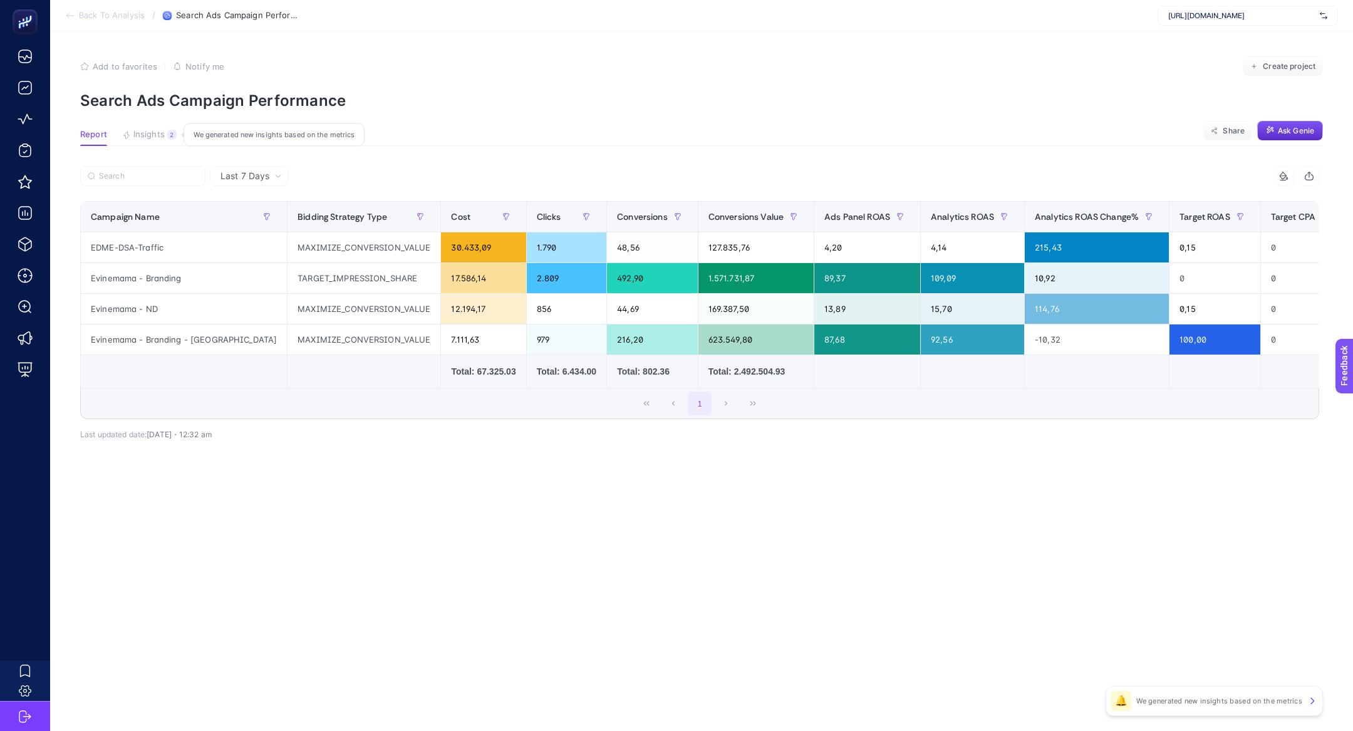
click at [154, 131] on span "Insights" at bounding box center [148, 135] width 31 height 10
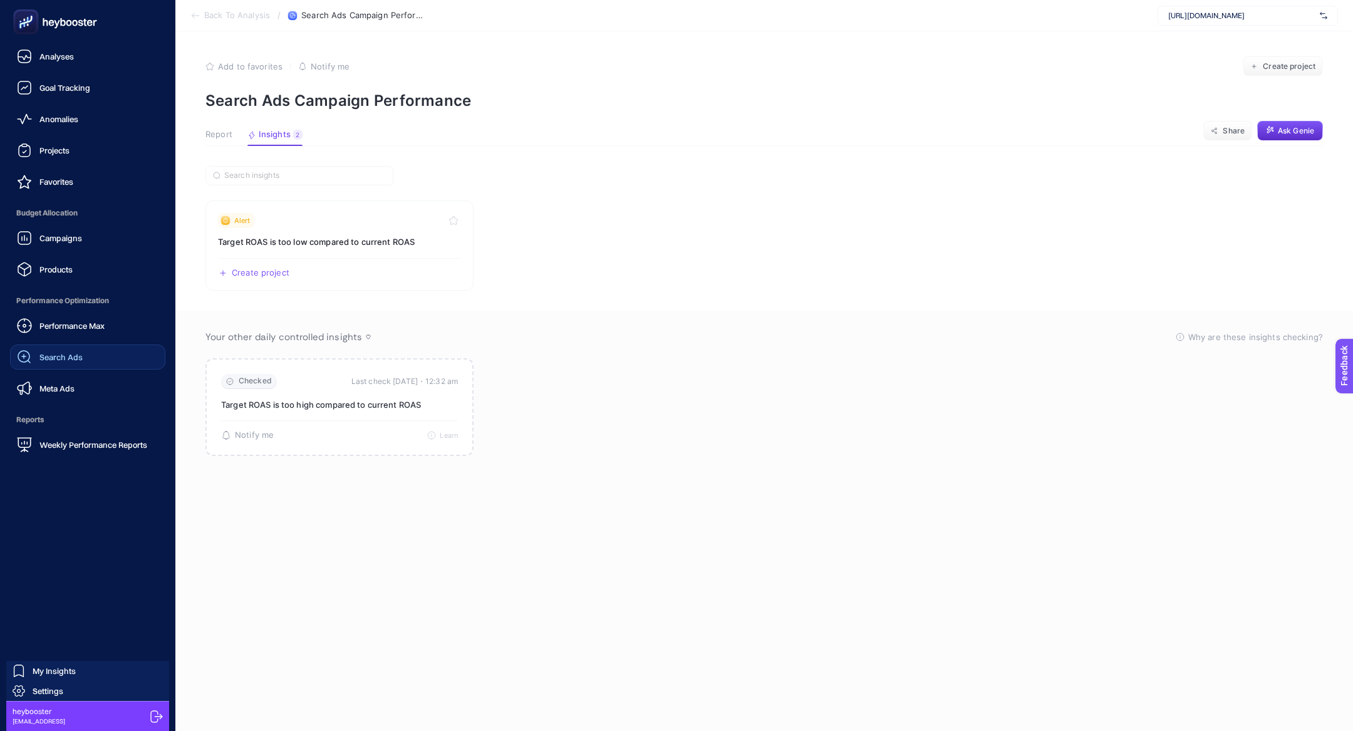
click at [72, 353] on span "Search Ads" at bounding box center [60, 357] width 43 height 10
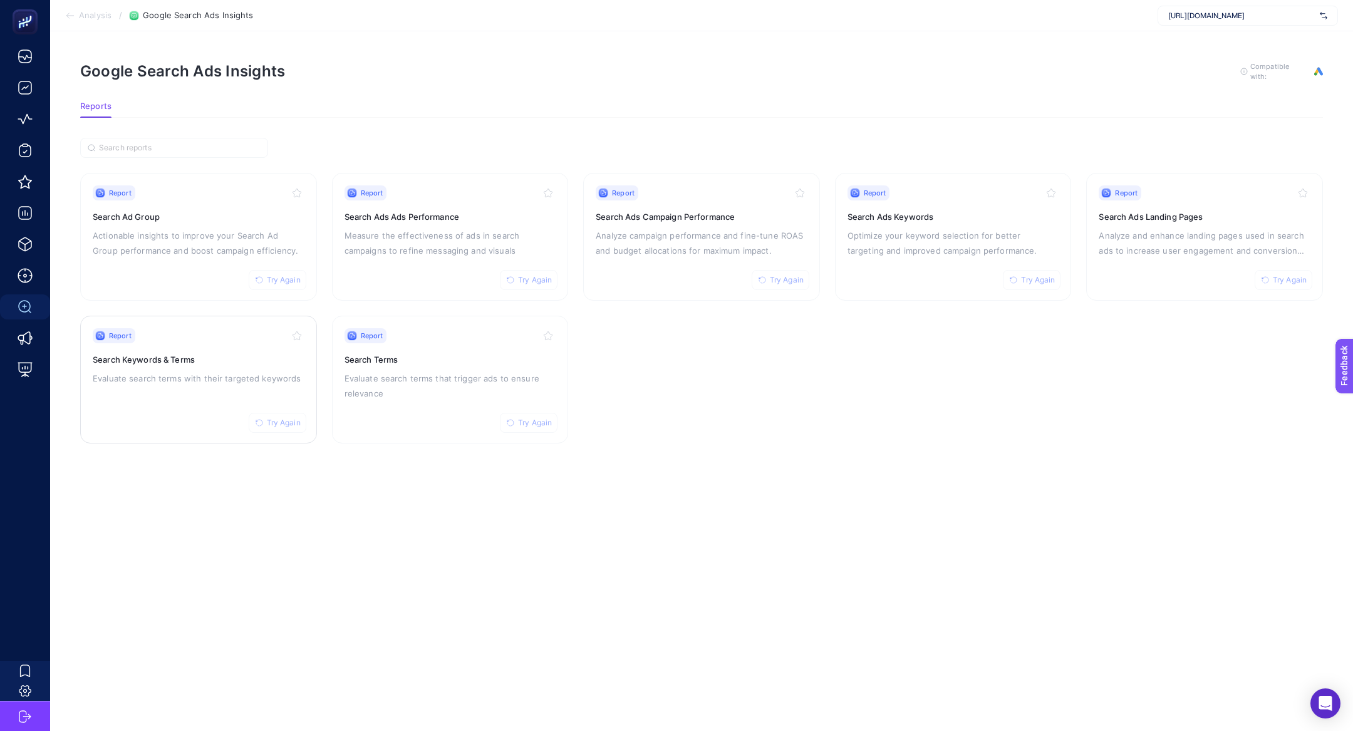
click at [224, 363] on div "Report Try Again Search Keywords & Terms Evaluate search terms with their targe…" at bounding box center [199, 379] width 212 height 103
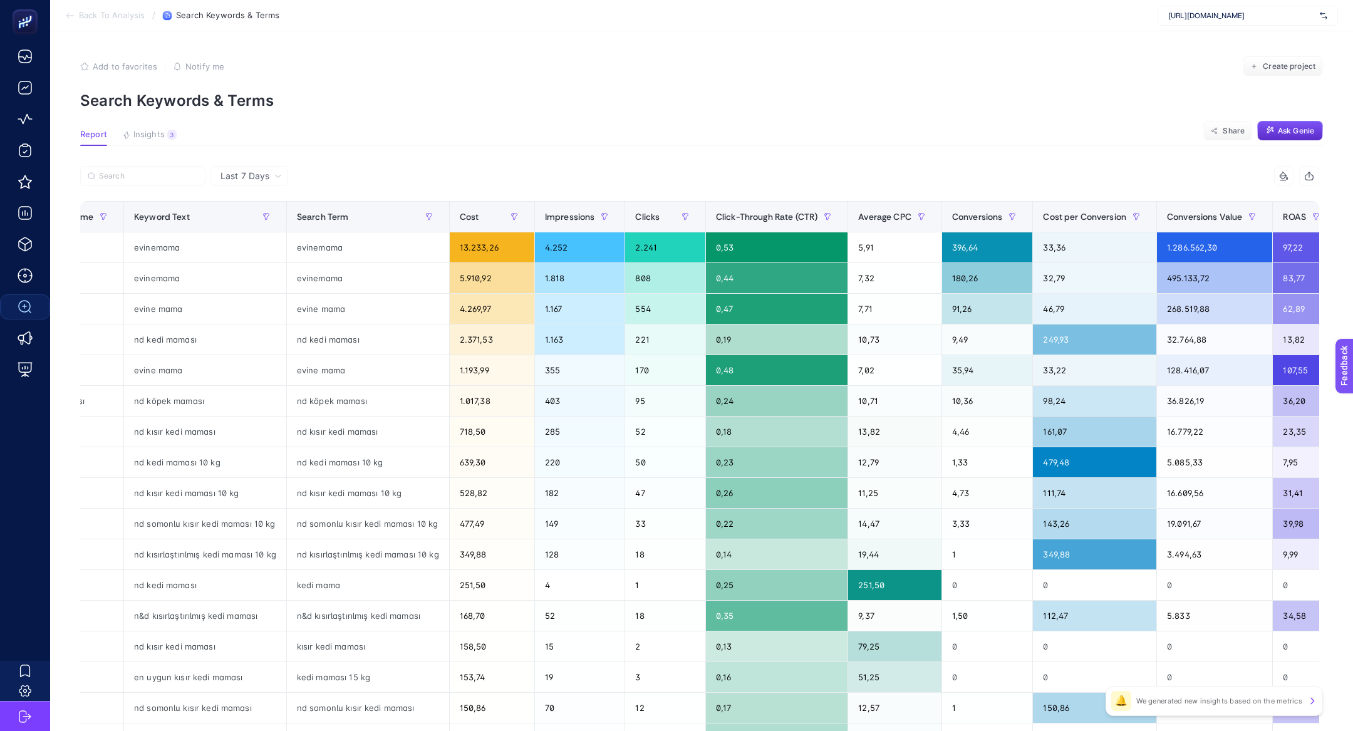
scroll to position [0, 273]
click at [152, 130] on span "Insights" at bounding box center [148, 135] width 31 height 10
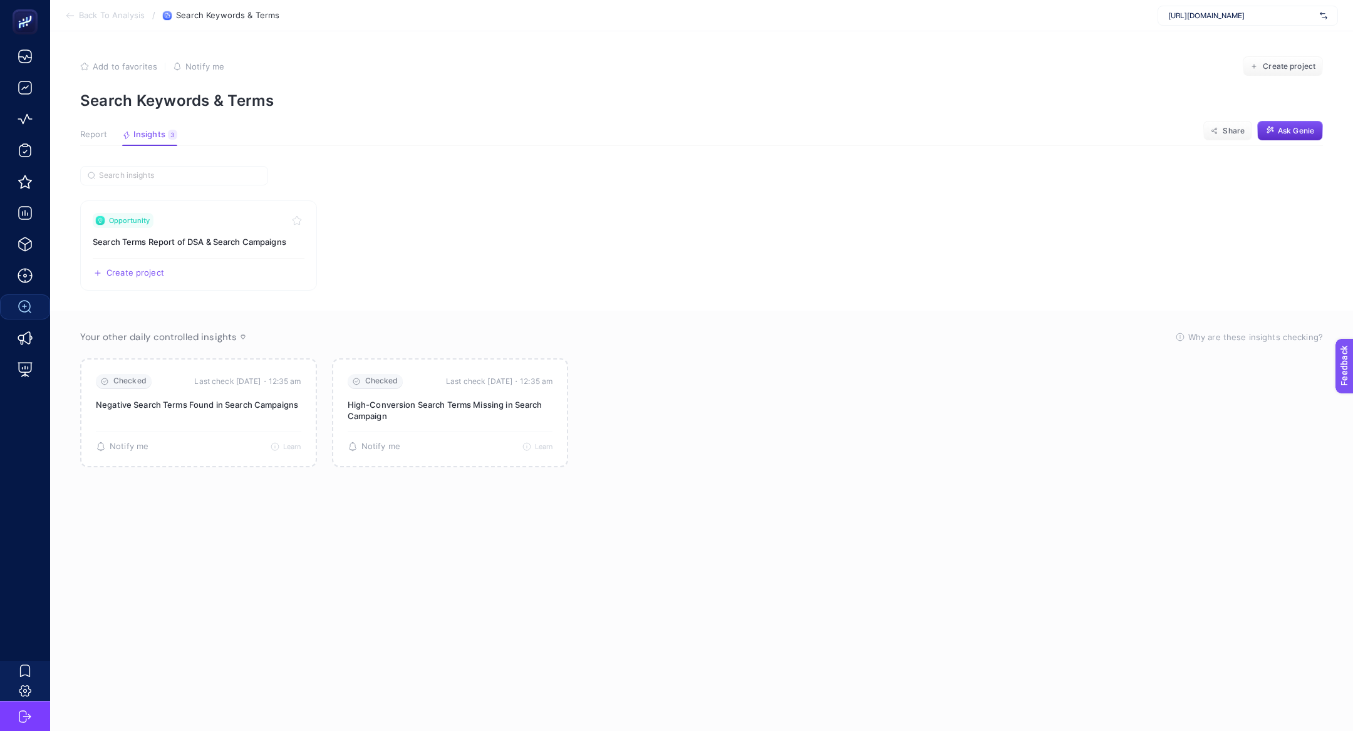
click at [91, 137] on span "Report" at bounding box center [93, 135] width 27 height 10
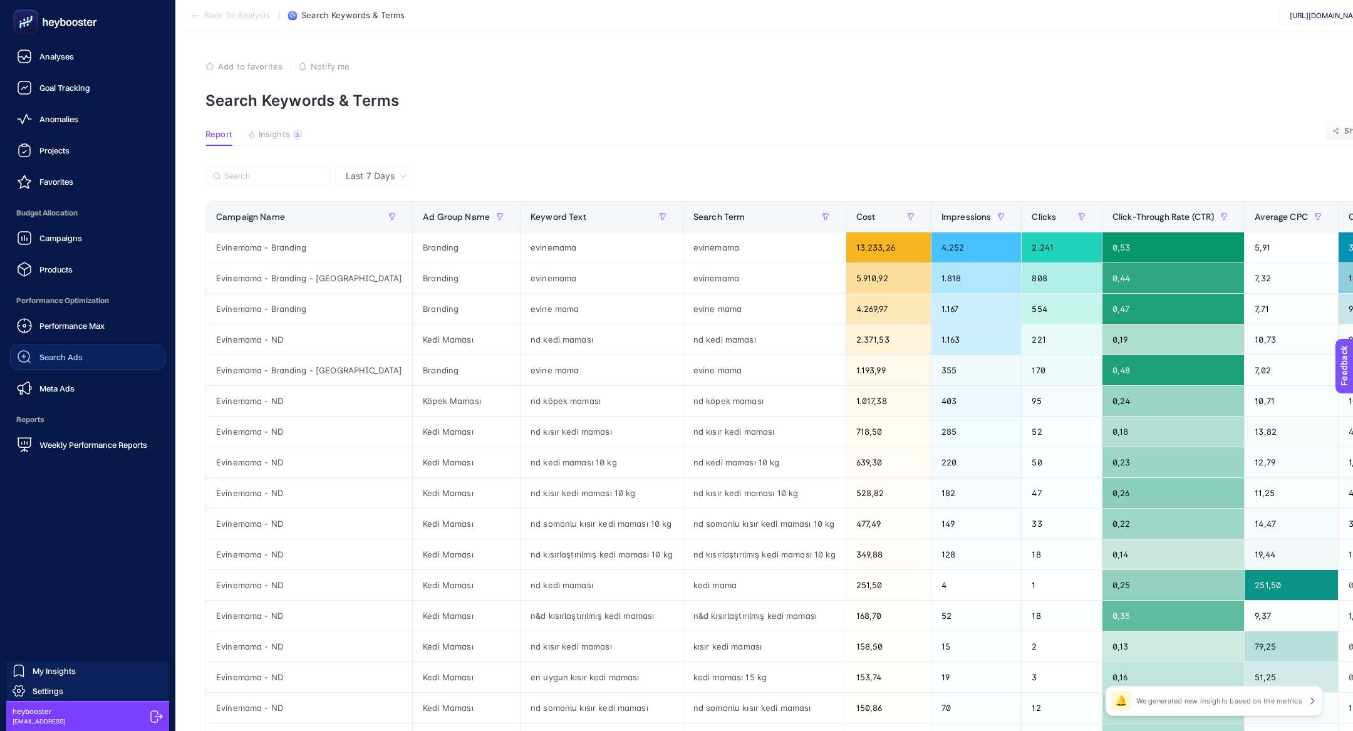
click at [63, 359] on span "Search Ads" at bounding box center [60, 357] width 43 height 10
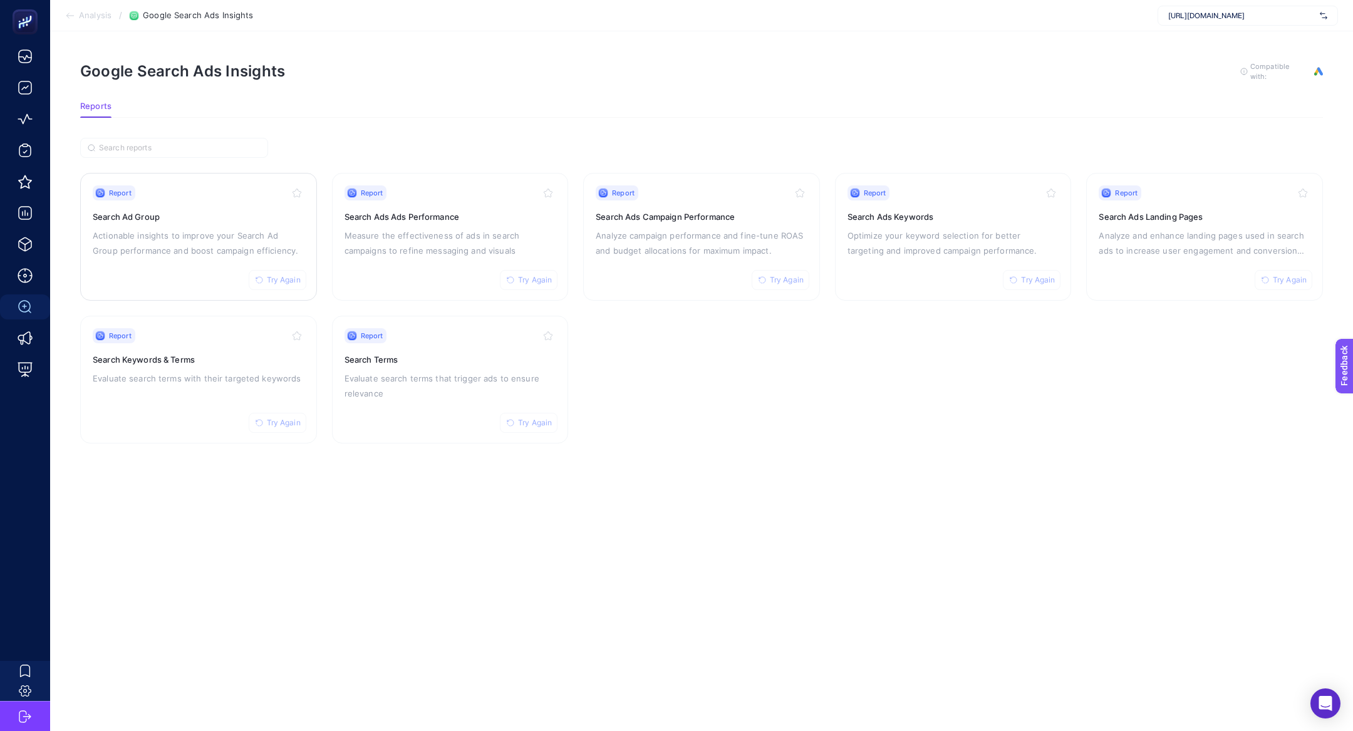
click at [214, 240] on p "Actionable insights to improve your Search Ad Group performance and boost campa…" at bounding box center [199, 243] width 212 height 30
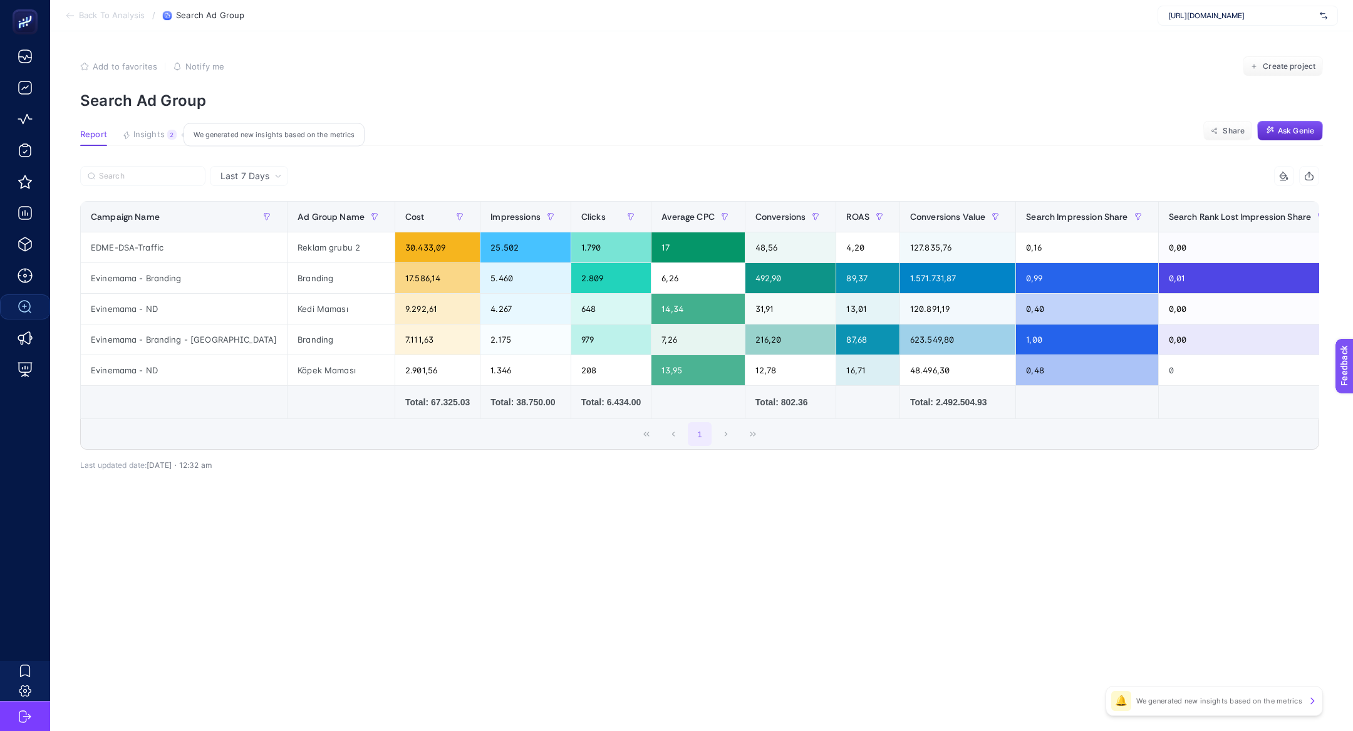
click at [164, 134] on button "Insights 2 We generated new insights based on the metrics" at bounding box center [149, 138] width 55 height 16
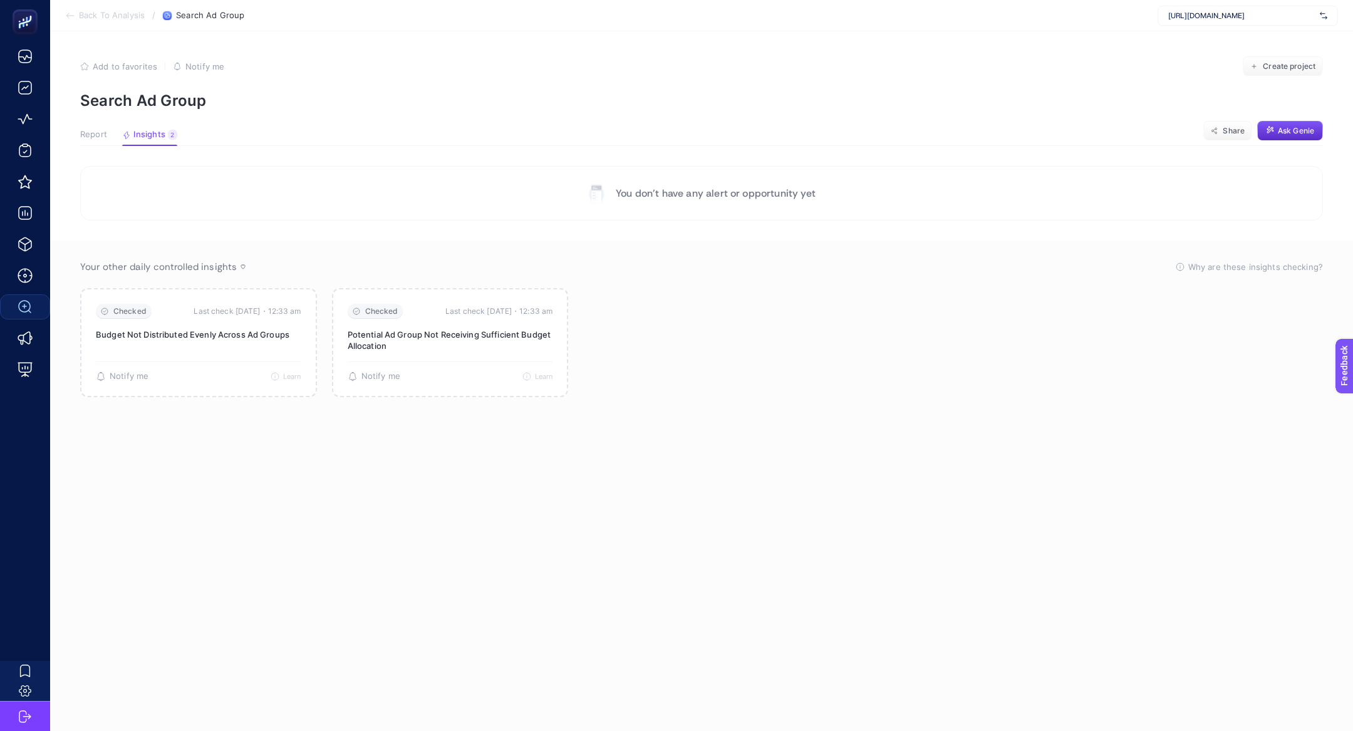
click at [100, 135] on span "Report" at bounding box center [93, 135] width 27 height 10
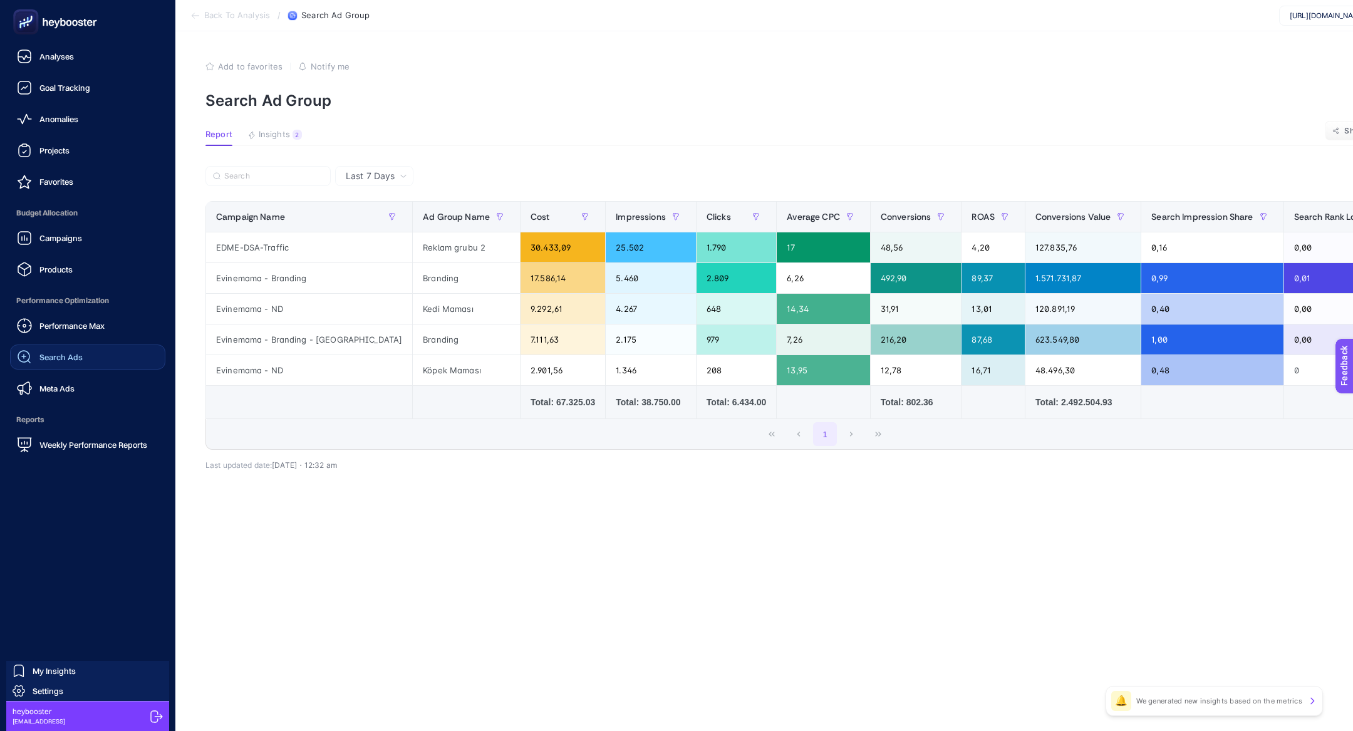
click at [87, 358] on link "Search Ads" at bounding box center [87, 357] width 155 height 25
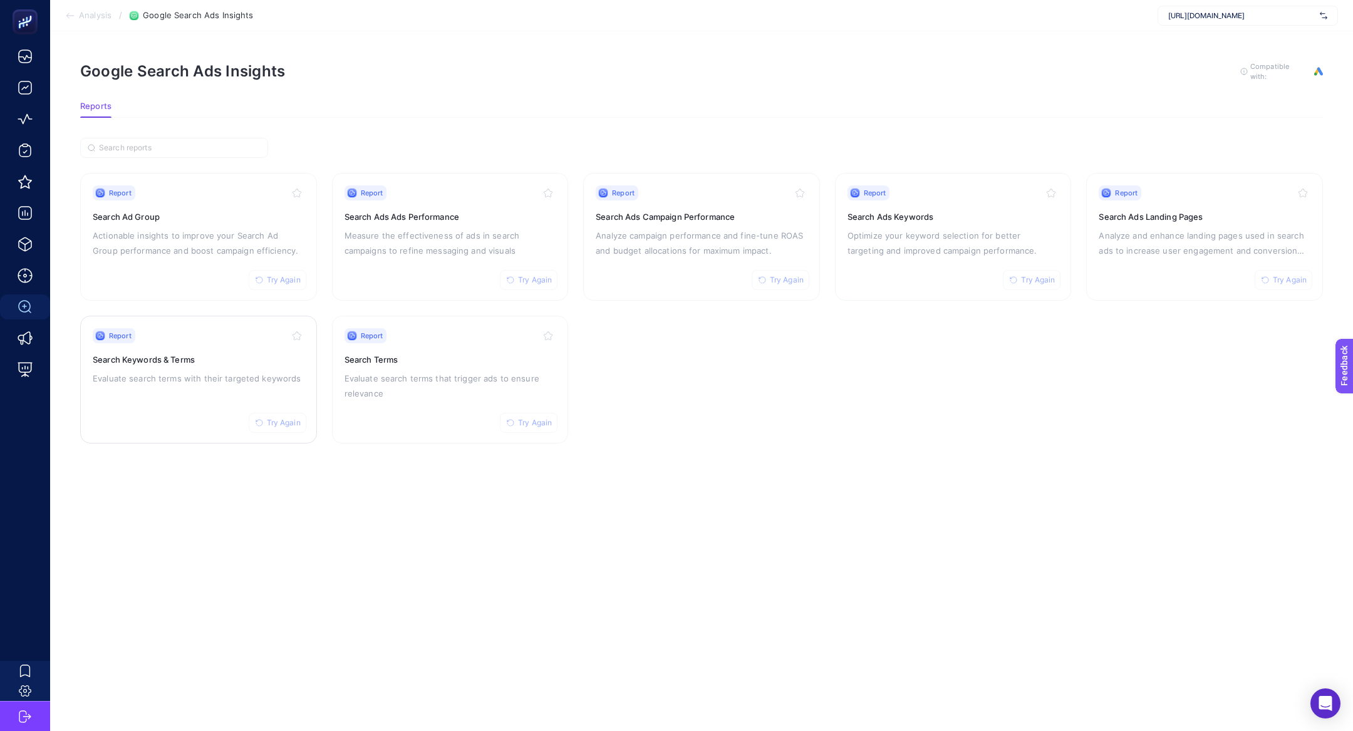
click at [174, 381] on p "Evaluate search terms with their targeted keywords" at bounding box center [199, 378] width 212 height 15
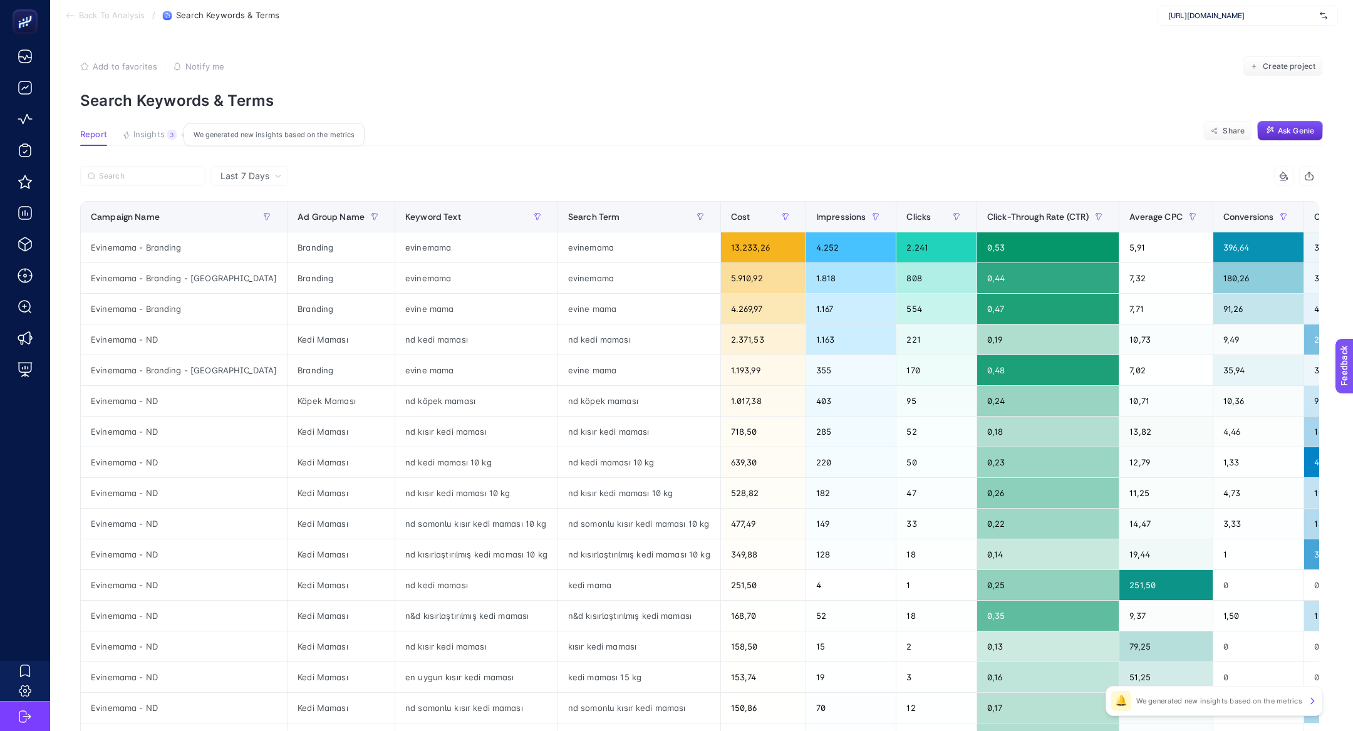
click at [143, 143] on button "Insights 3 We generated new insights based on the metrics" at bounding box center [149, 138] width 55 height 16
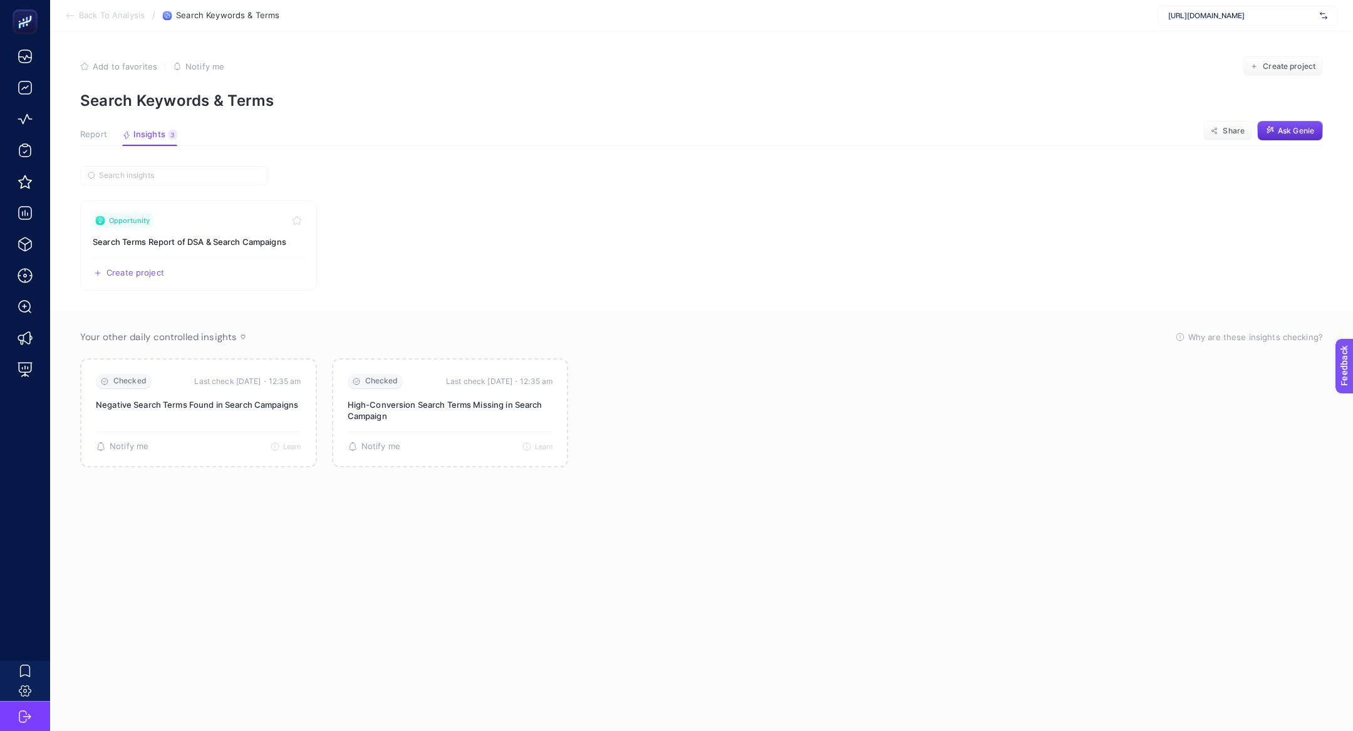
click at [102, 137] on span "Report" at bounding box center [93, 135] width 27 height 10
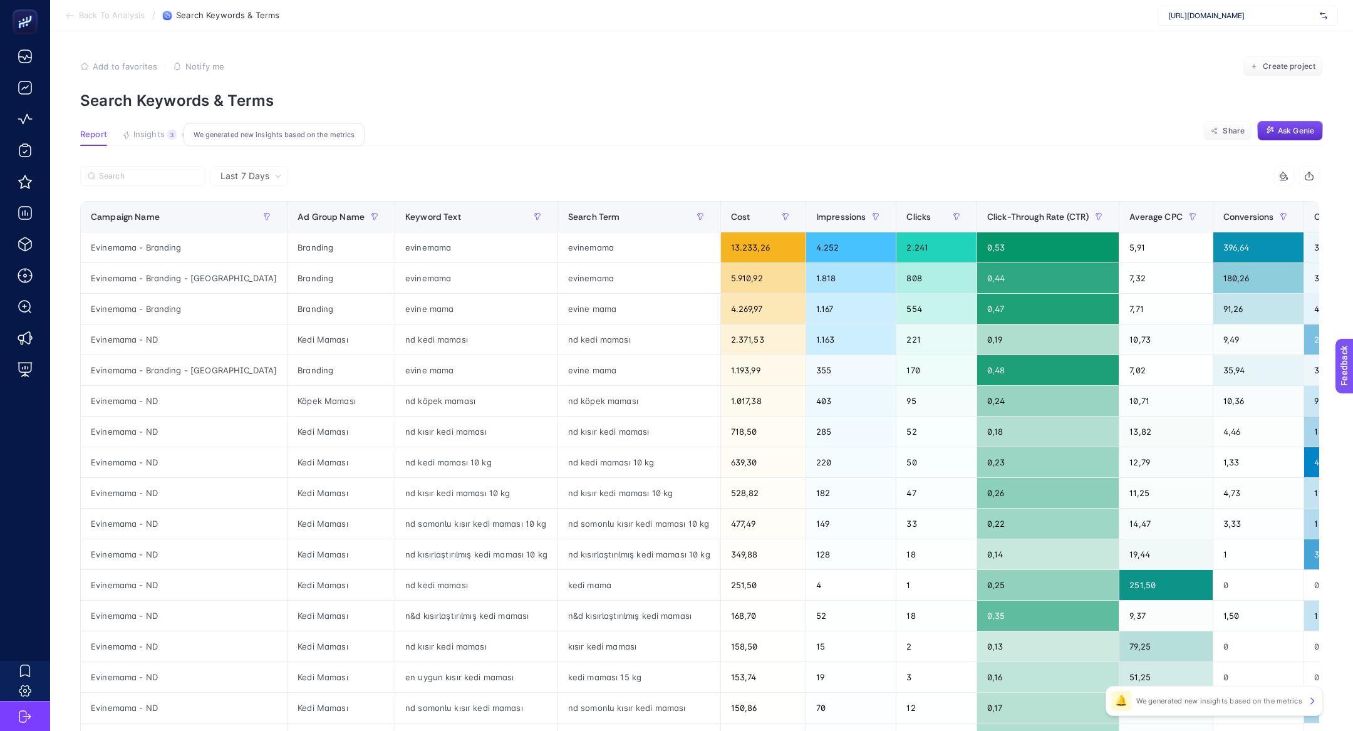
click at [164, 137] on span "Insights" at bounding box center [148, 135] width 31 height 10
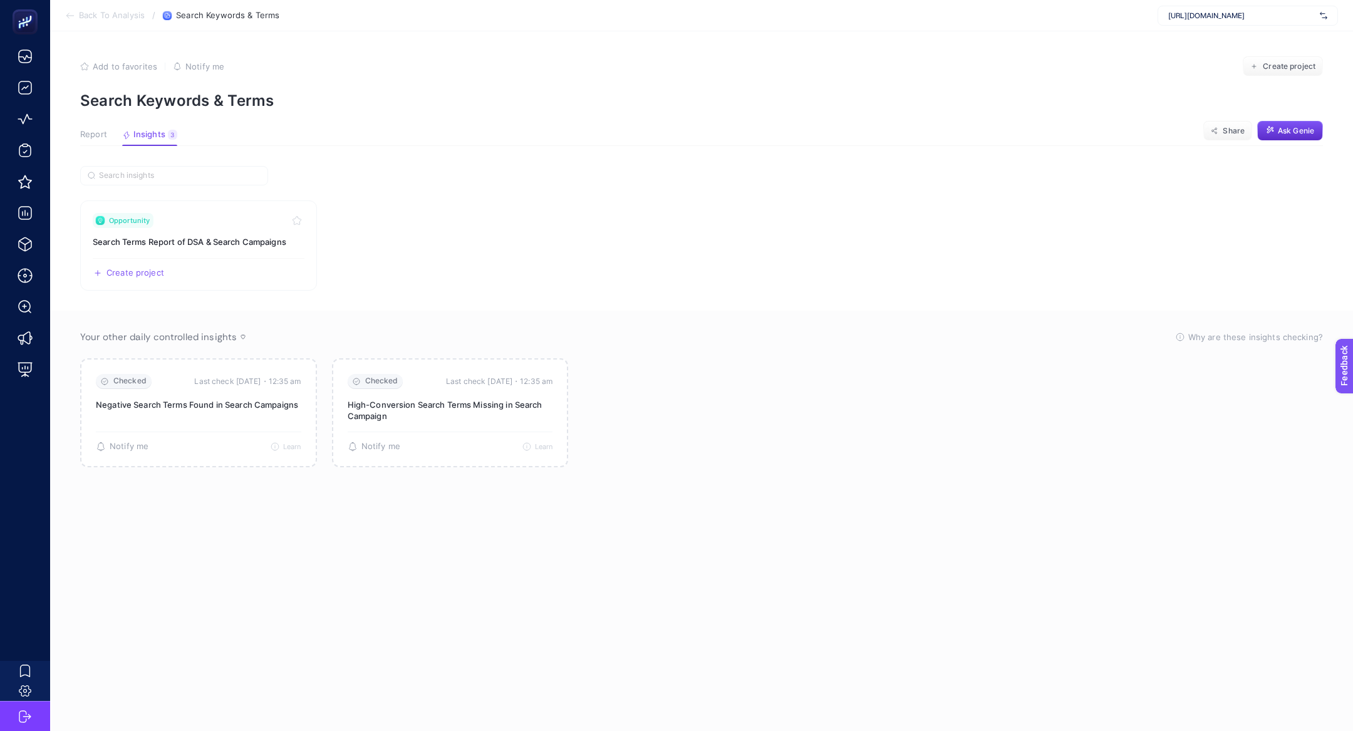
click at [112, 138] on div "Report Insights 3 We generated new insights based on the metrics" at bounding box center [128, 138] width 97 height 16
click at [106, 136] on span "Report" at bounding box center [93, 135] width 27 height 10
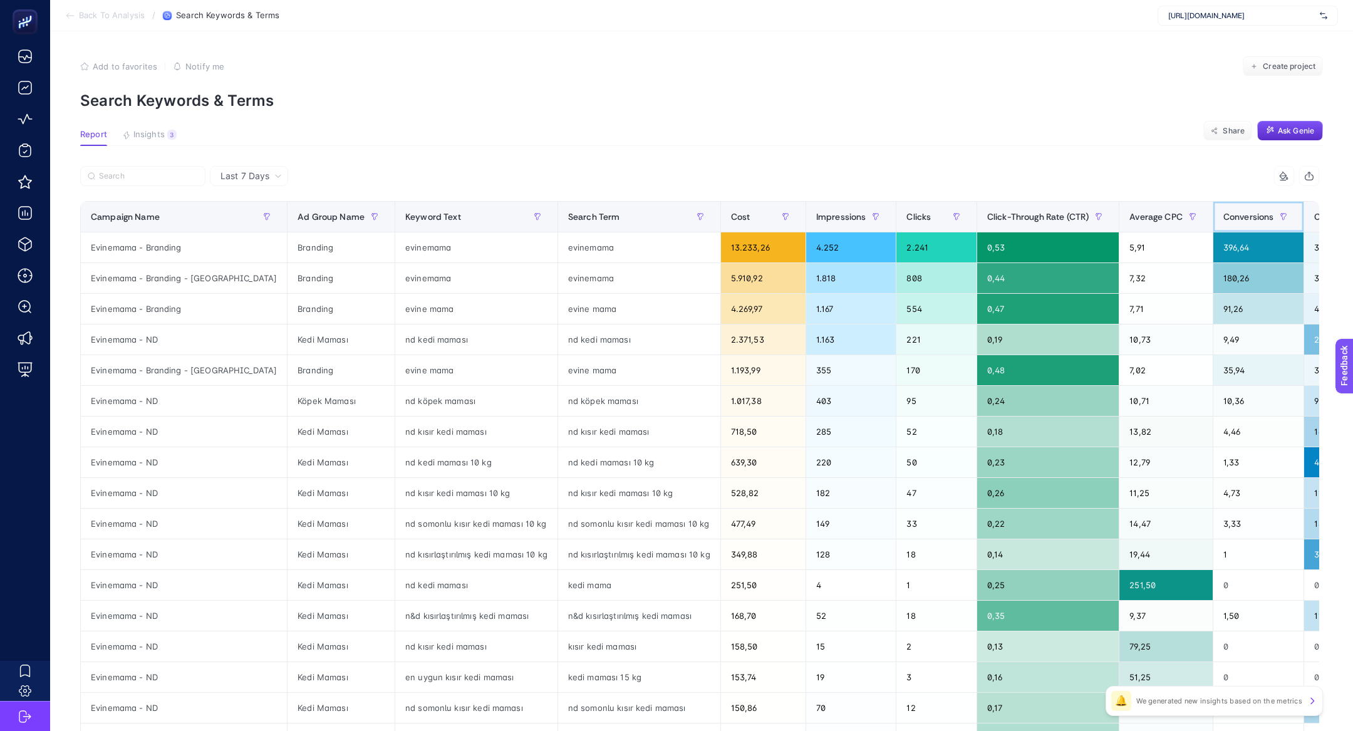
click at [1224, 207] on div "Conversions" at bounding box center [1259, 217] width 71 height 20
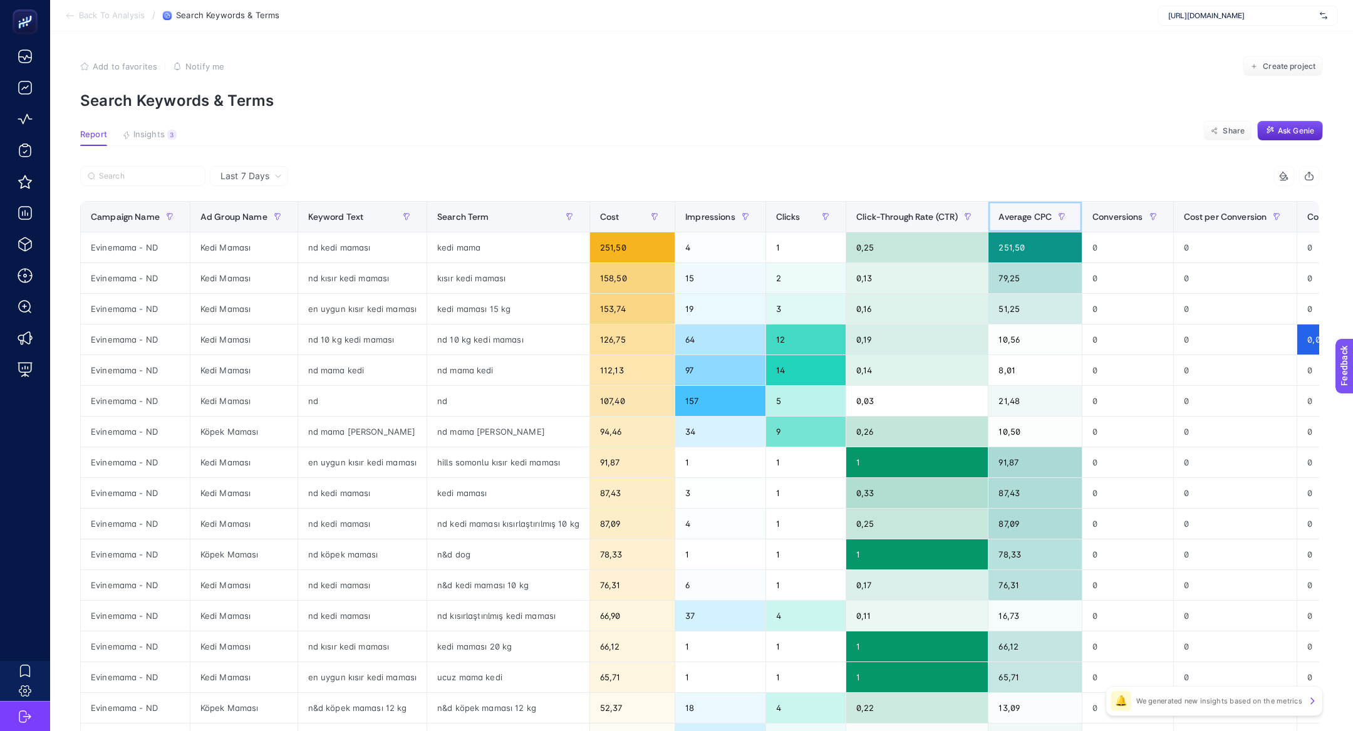
click at [1029, 224] on div "Average CPC" at bounding box center [1035, 217] width 73 height 20
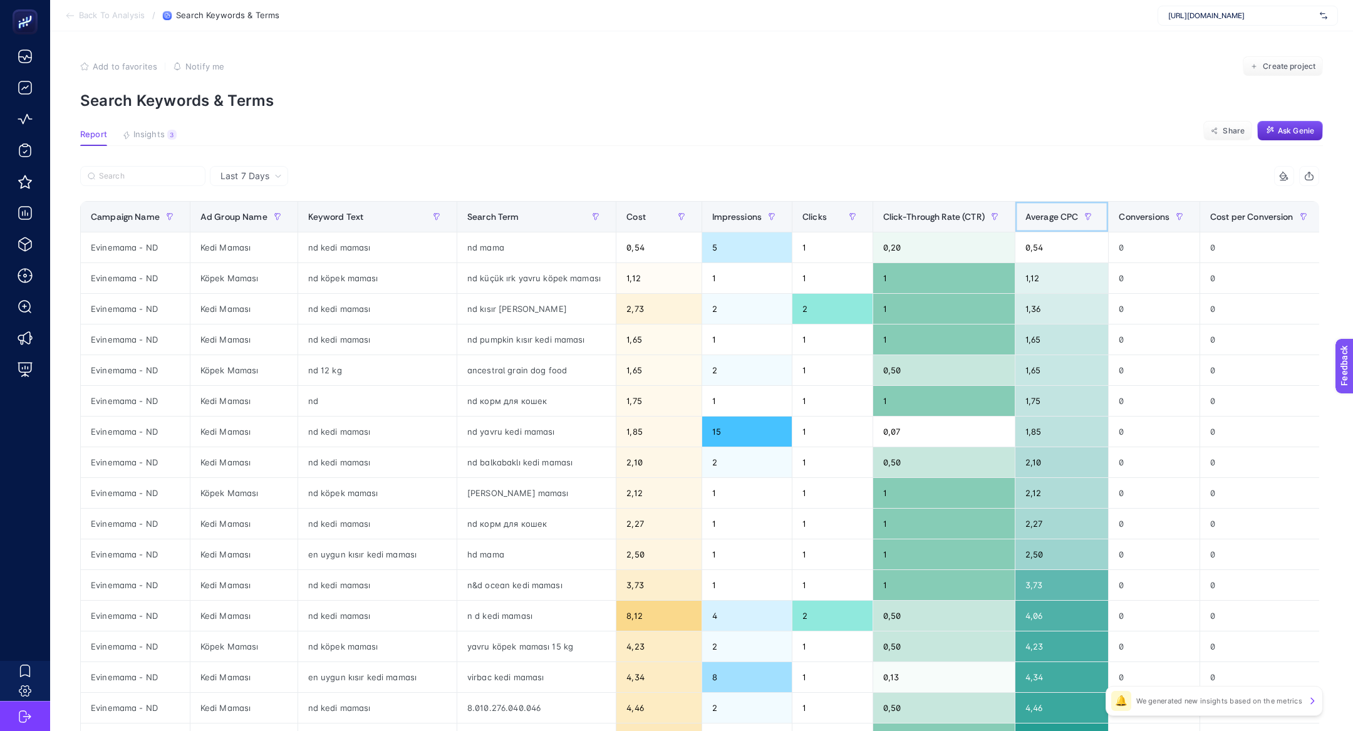
click at [1056, 222] on div "Average CPC" at bounding box center [1062, 217] width 73 height 20
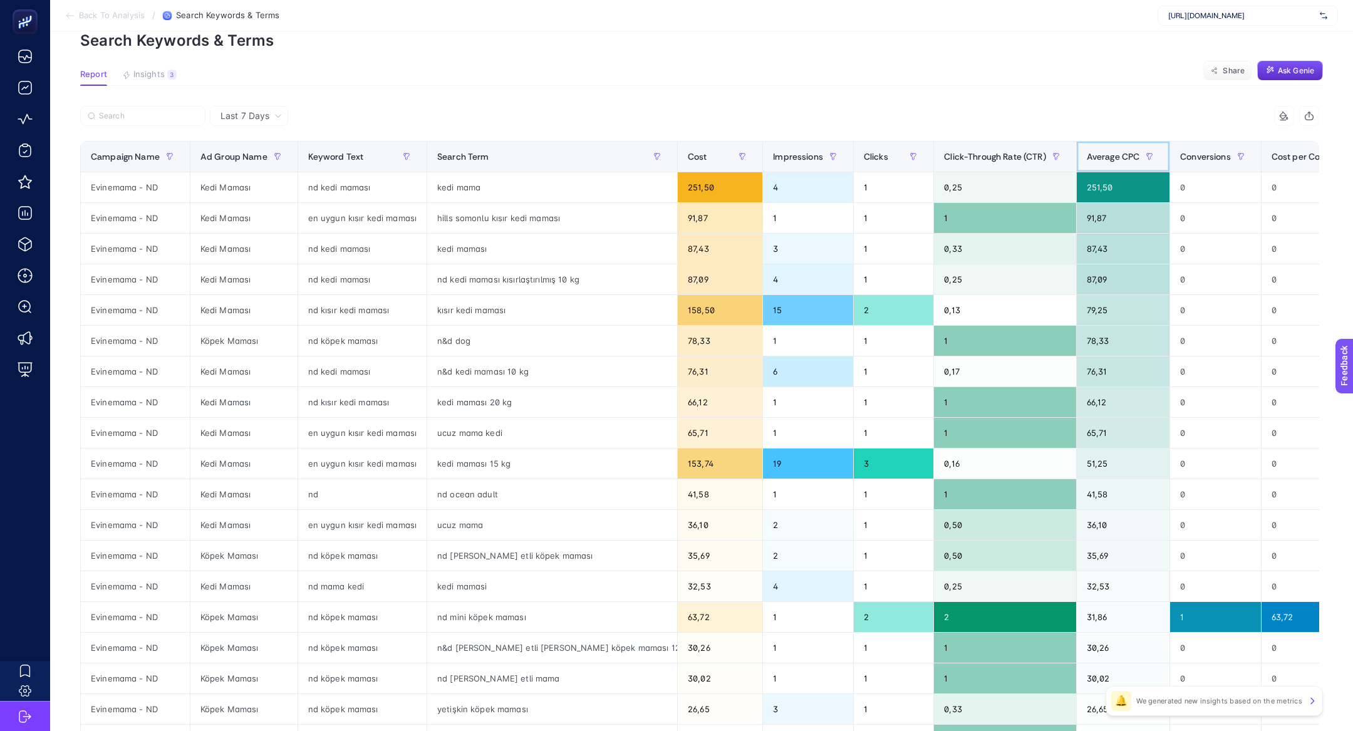
scroll to position [66, 0]
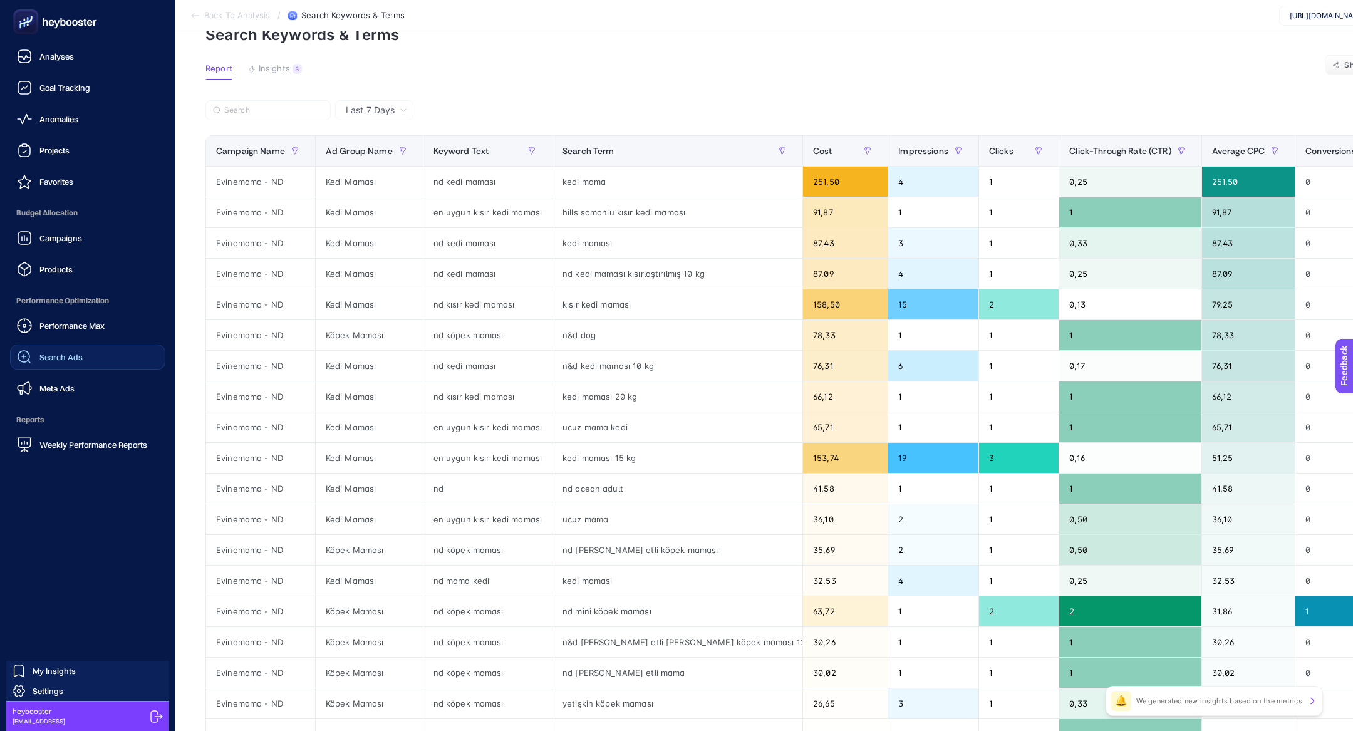
click at [65, 349] on link "Search Ads" at bounding box center [87, 357] width 155 height 25
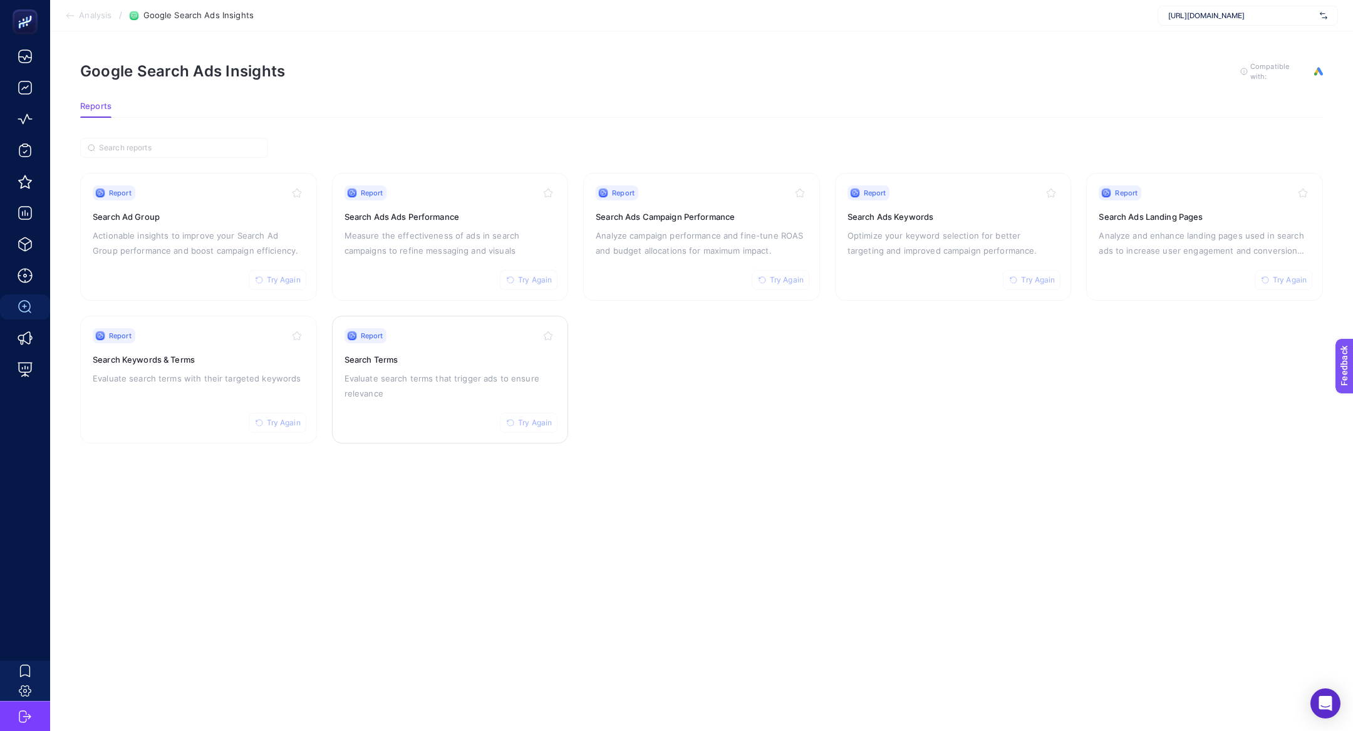
click at [434, 375] on p "Evaluate search terms that trigger ads to ensure relevance" at bounding box center [451, 386] width 212 height 30
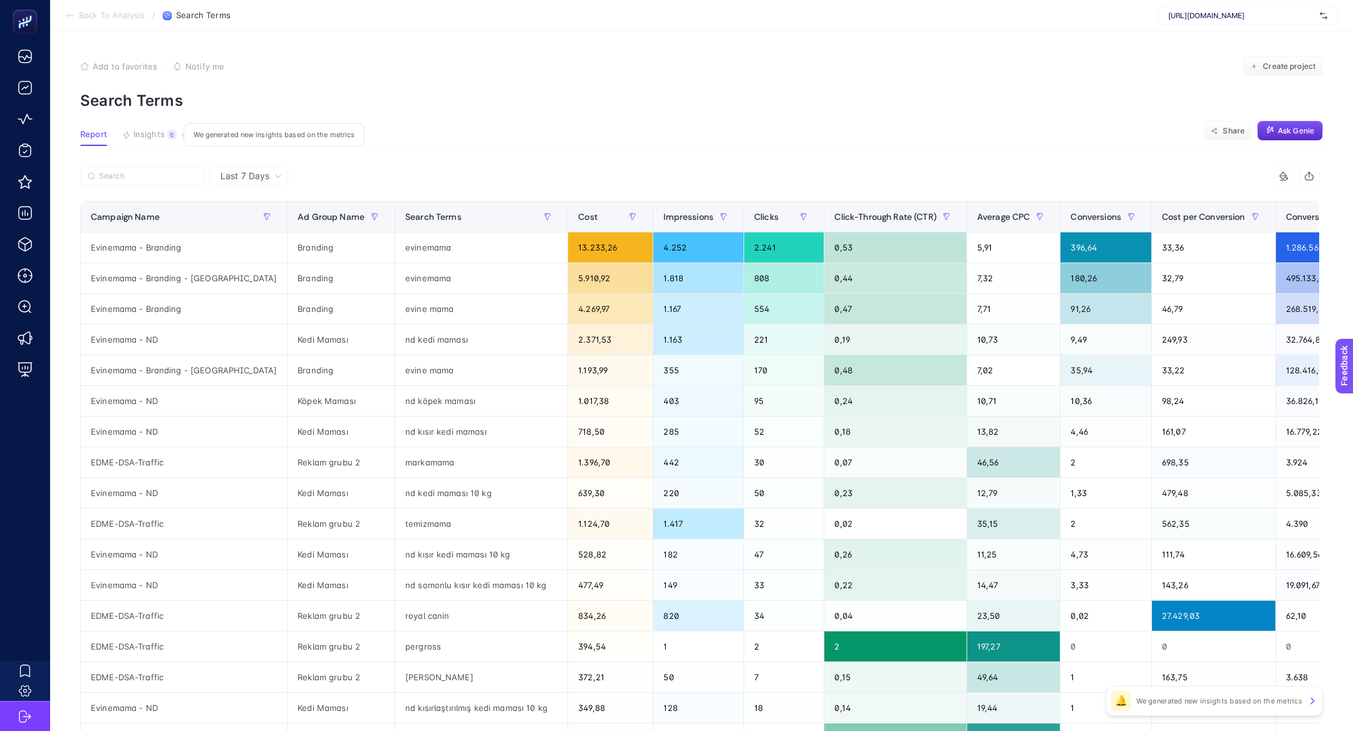
click at [164, 143] on button "Insights 6 We generated new insights based on the metrics" at bounding box center [149, 138] width 55 height 16
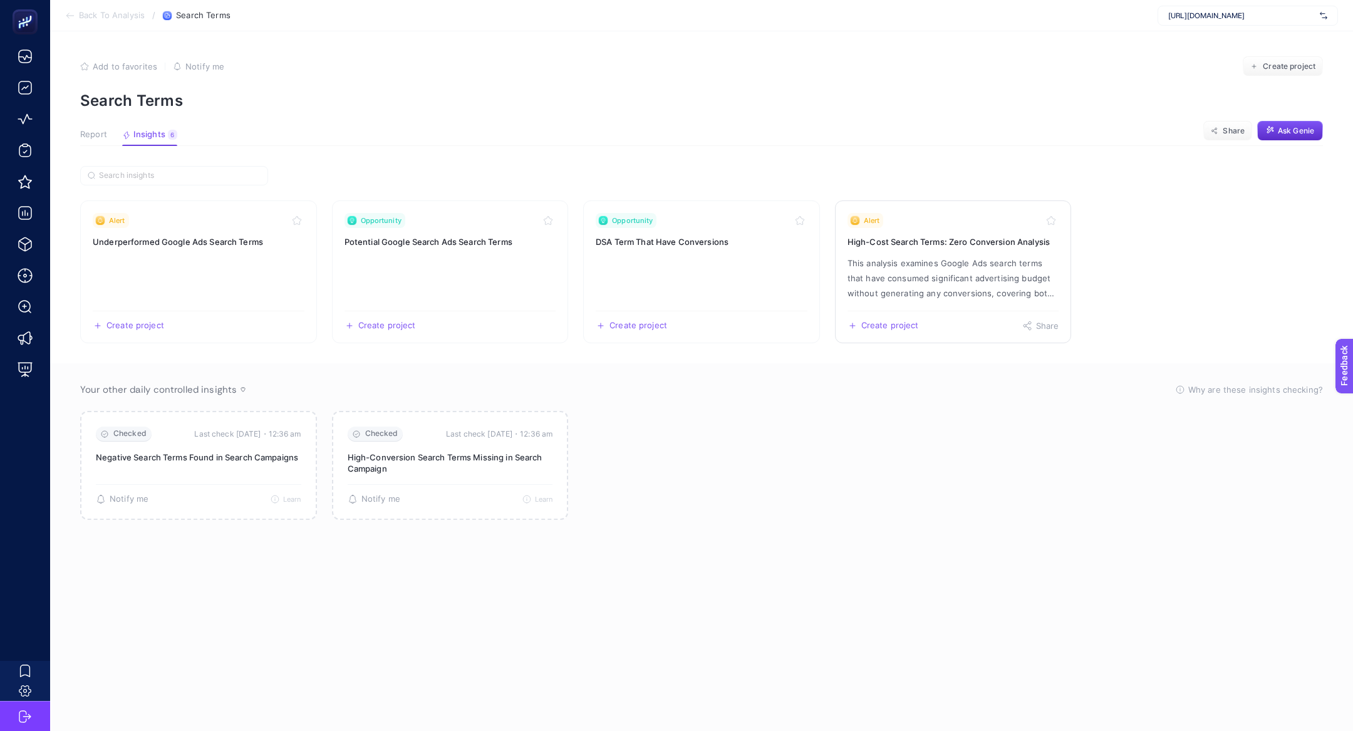
click at [993, 261] on p "This analysis examines Google Ads search terms that have consumed significant a…" at bounding box center [954, 278] width 212 height 45
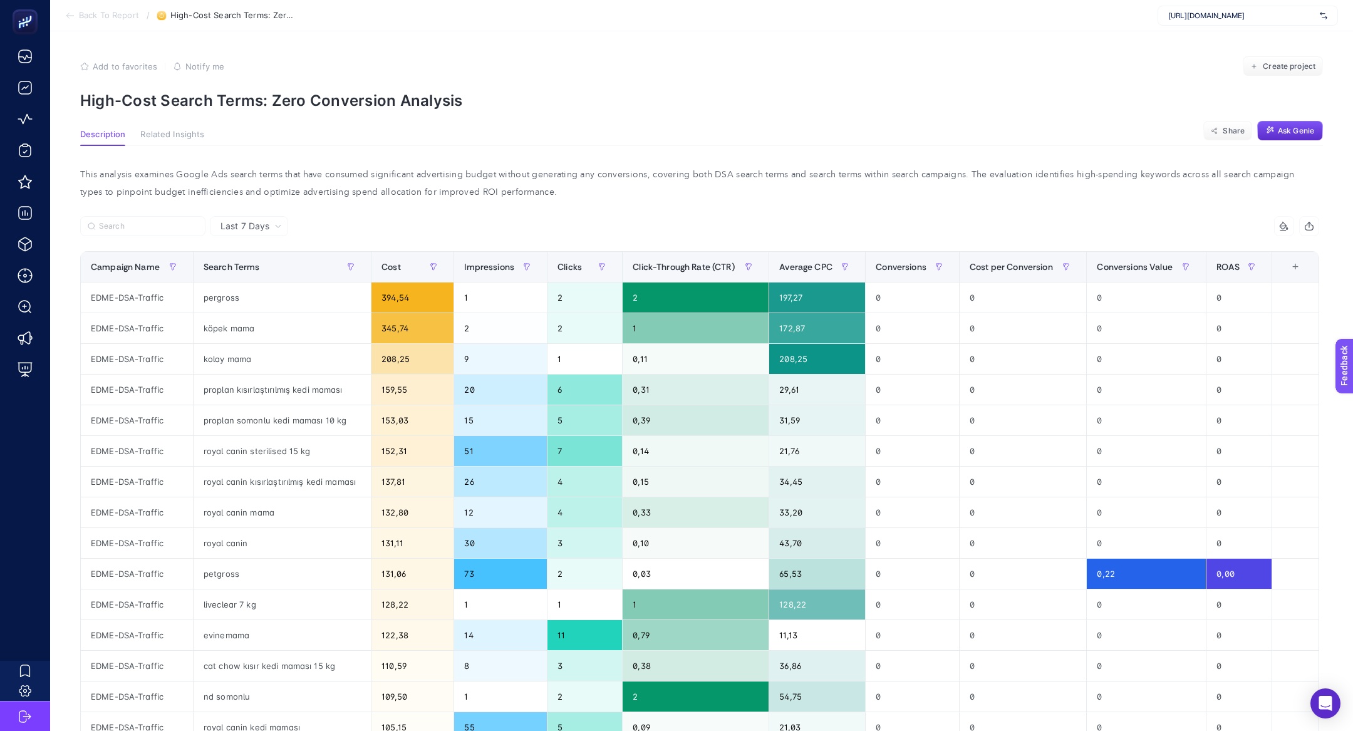
click at [256, 82] on section "Add to favorites false Notify me Create project High-Cost Search Terms: Zero Co…" at bounding box center [701, 82] width 1243 height 53
click at [276, 102] on p "High-Cost Search Terms: Zero Conversion Analysis" at bounding box center [701, 100] width 1243 height 18
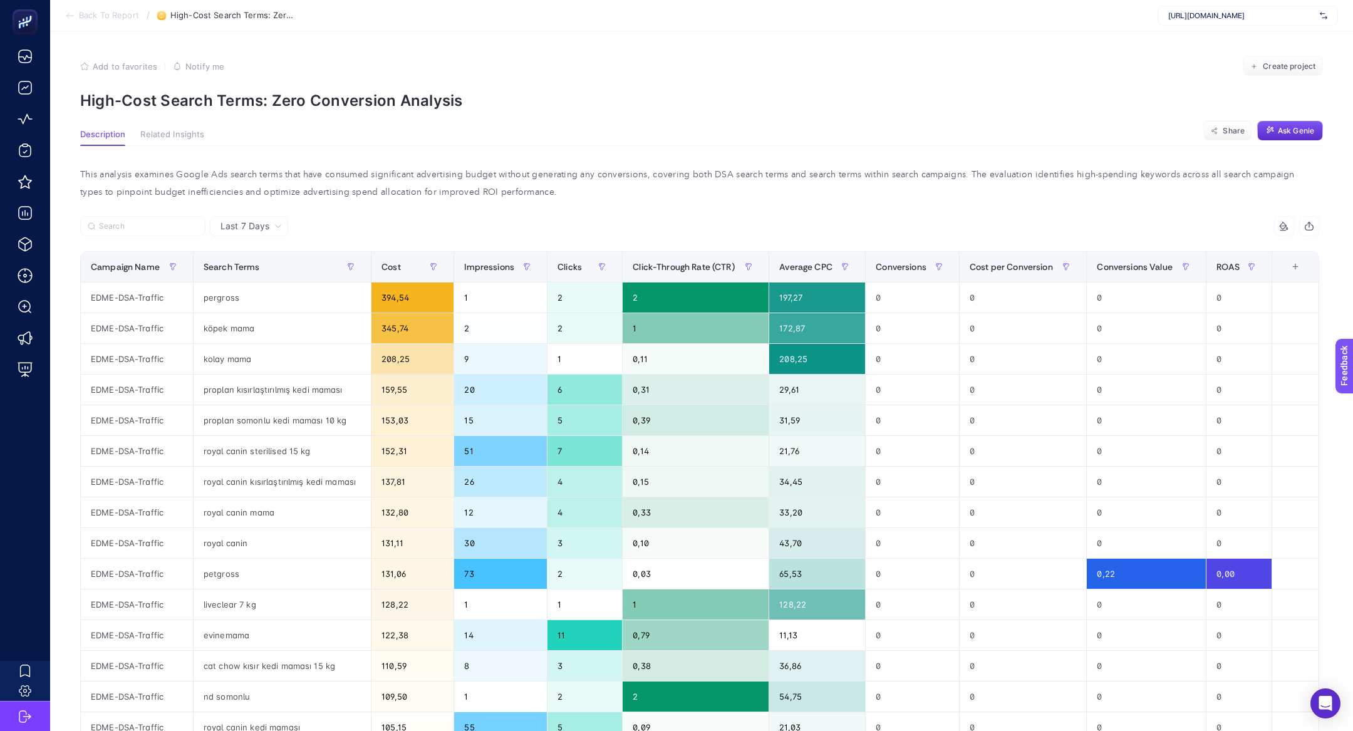
click at [276, 102] on p "High-Cost Search Terms: Zero Conversion Analysis" at bounding box center [701, 100] width 1243 height 18
copy article "High-Cost Search Terms: Zero Conversion Analysis"
click at [1186, 16] on span "https://www.edme.com.tr/" at bounding box center [1242, 16] width 147 height 10
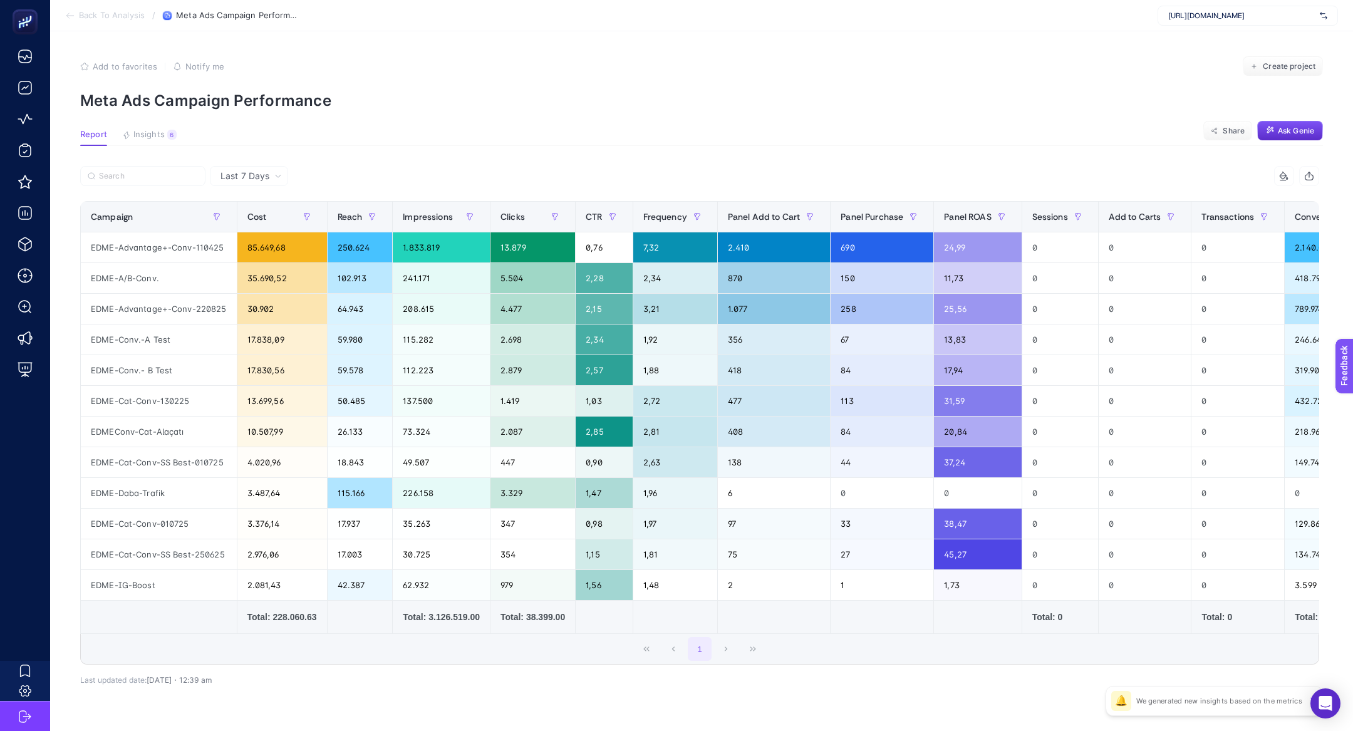
click at [1231, 12] on span "[URL][DOMAIN_NAME]" at bounding box center [1242, 16] width 147 height 10
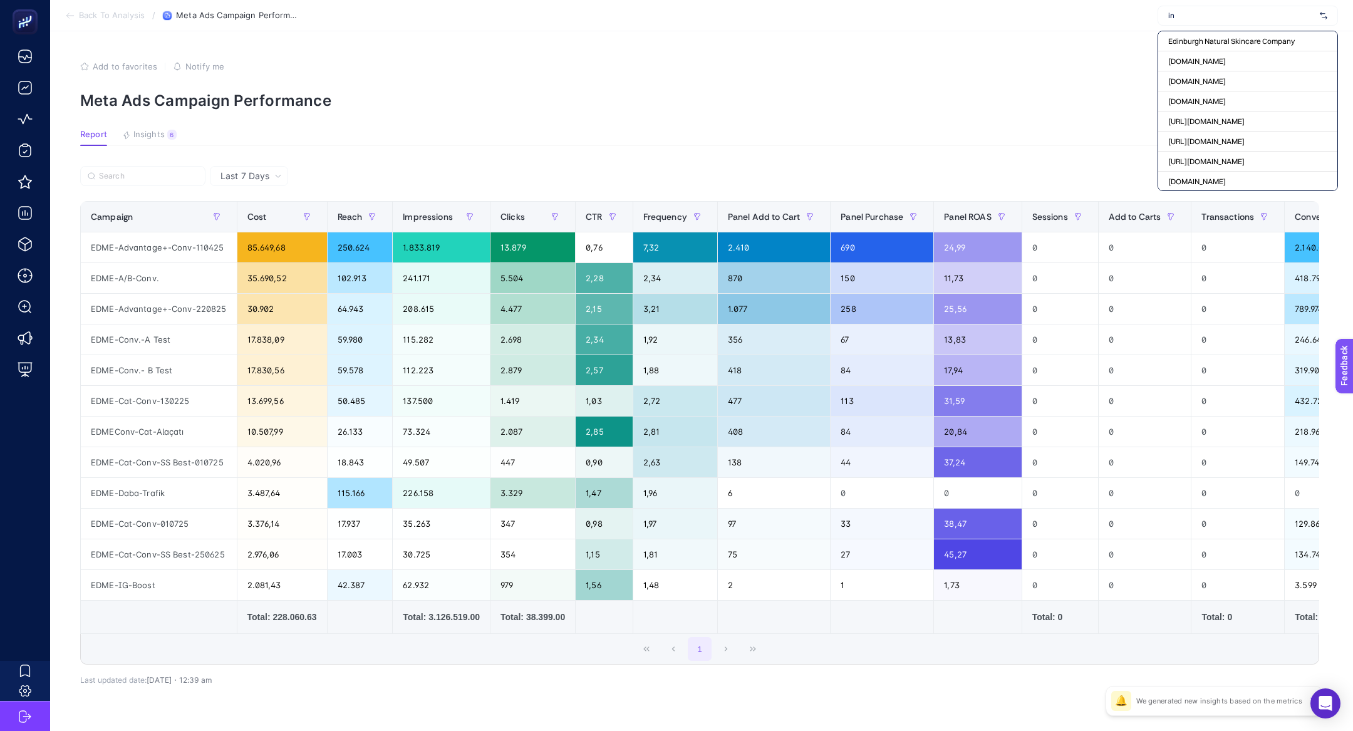
type input "i"
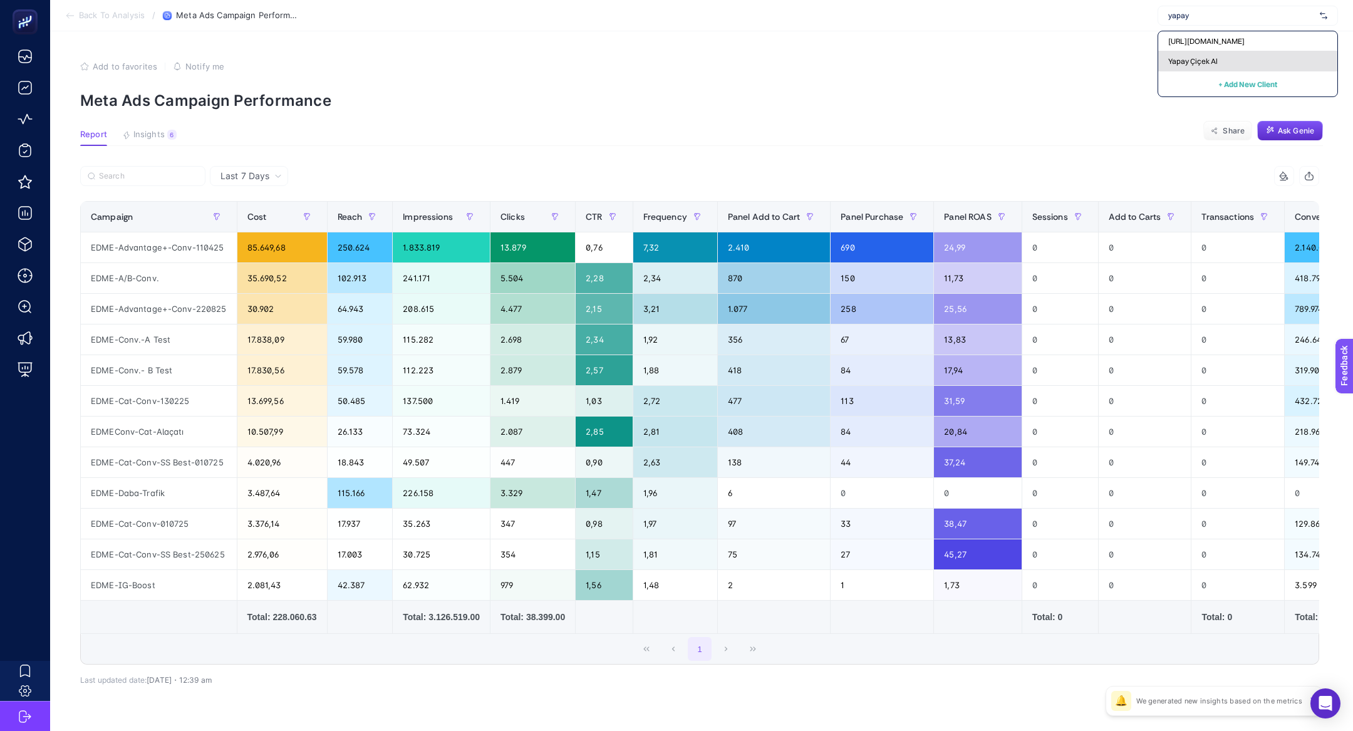
type input "yapay"
click at [1236, 66] on div "Yapay Çiçek Al" at bounding box center [1248, 61] width 179 height 20
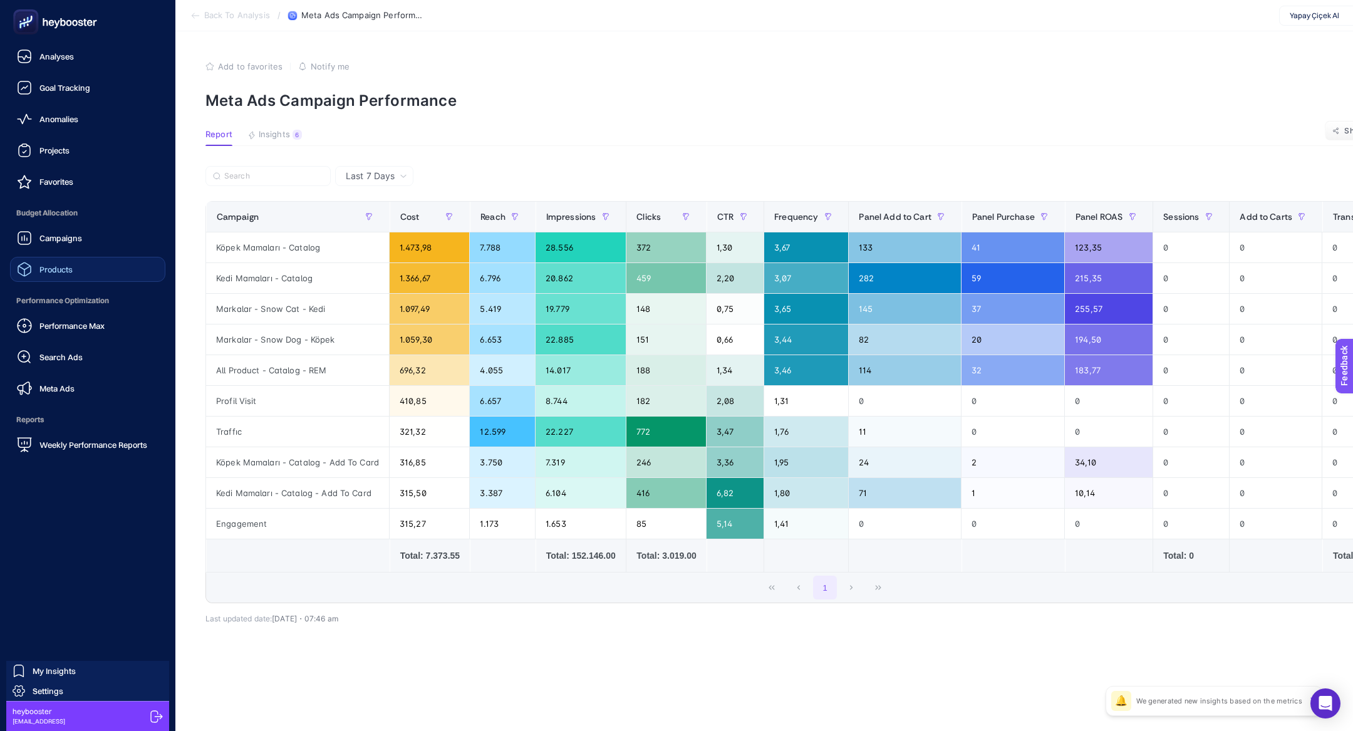
click at [88, 277] on link "Products" at bounding box center [87, 269] width 155 height 25
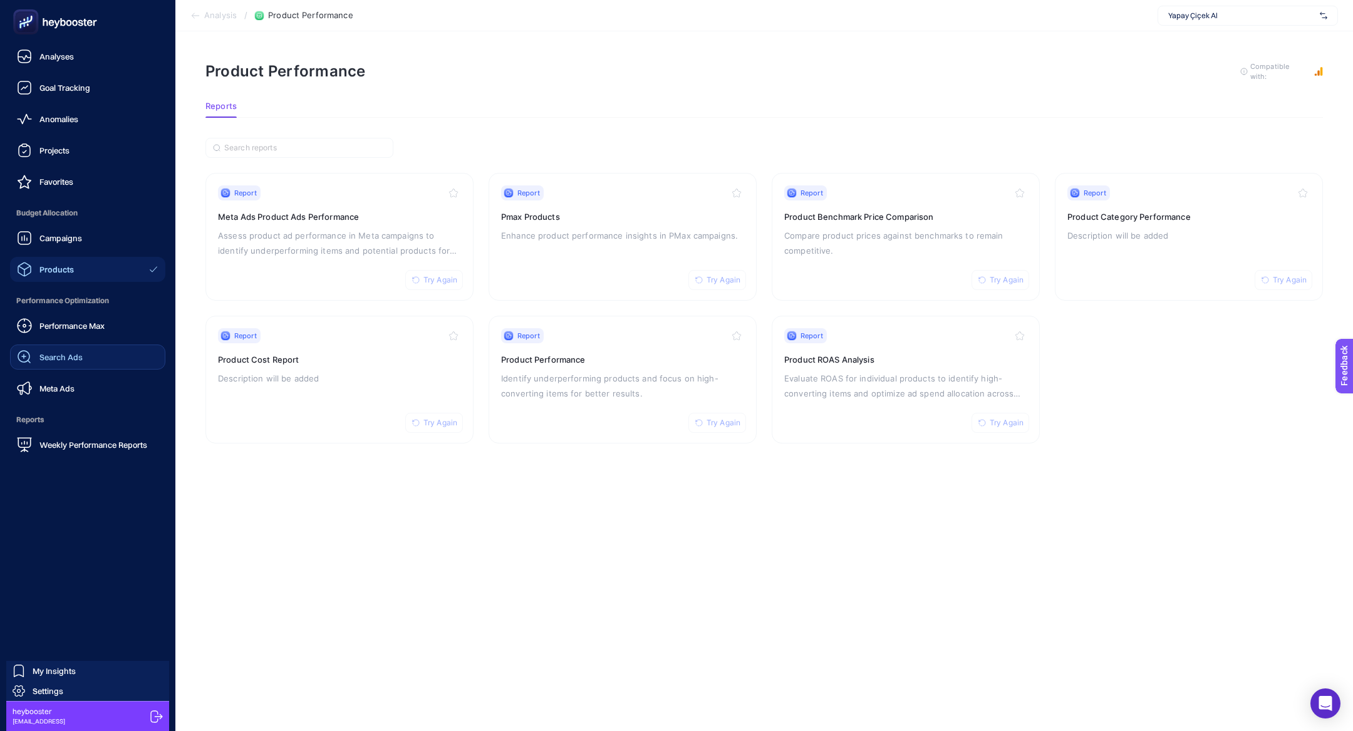
click at [86, 347] on link "Search Ads" at bounding box center [87, 357] width 155 height 25
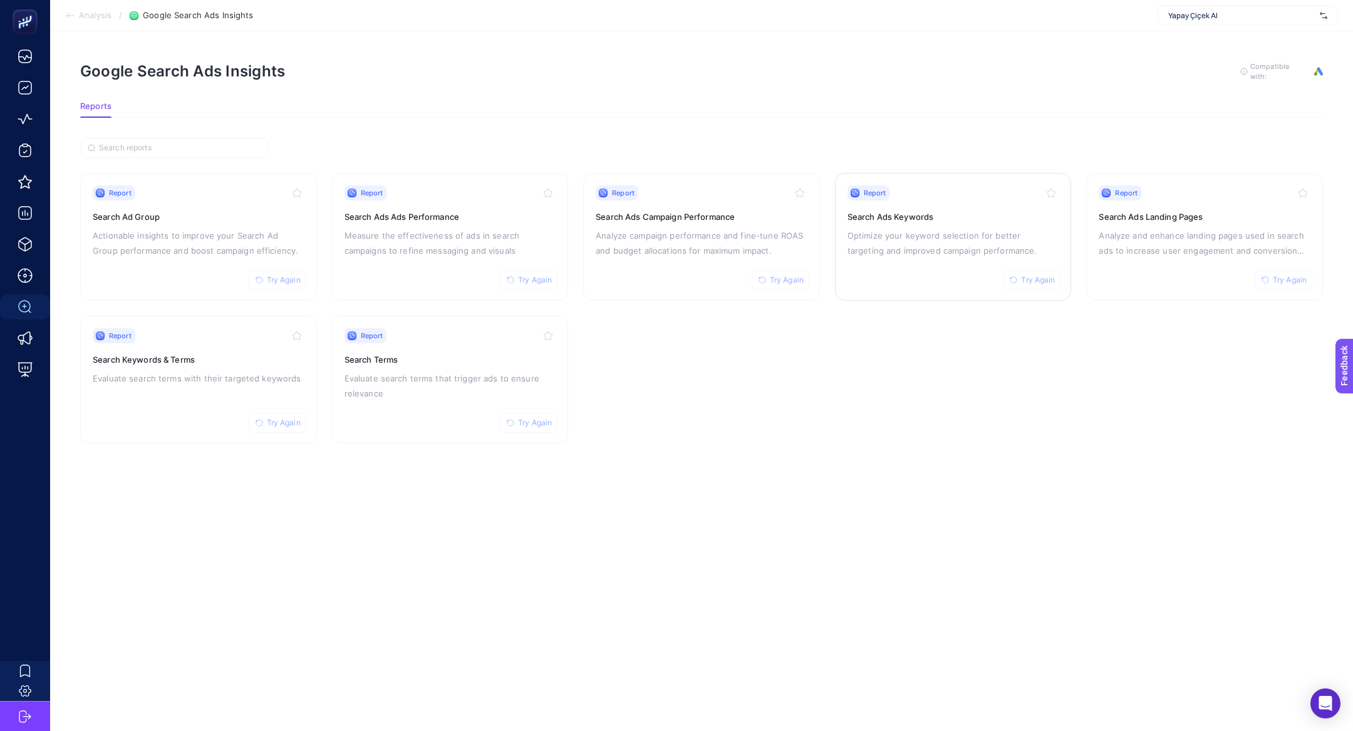
click at [903, 200] on div "Report Try Again Search Ads Keywords Optimize your keyword selection for better…" at bounding box center [954, 236] width 212 height 103
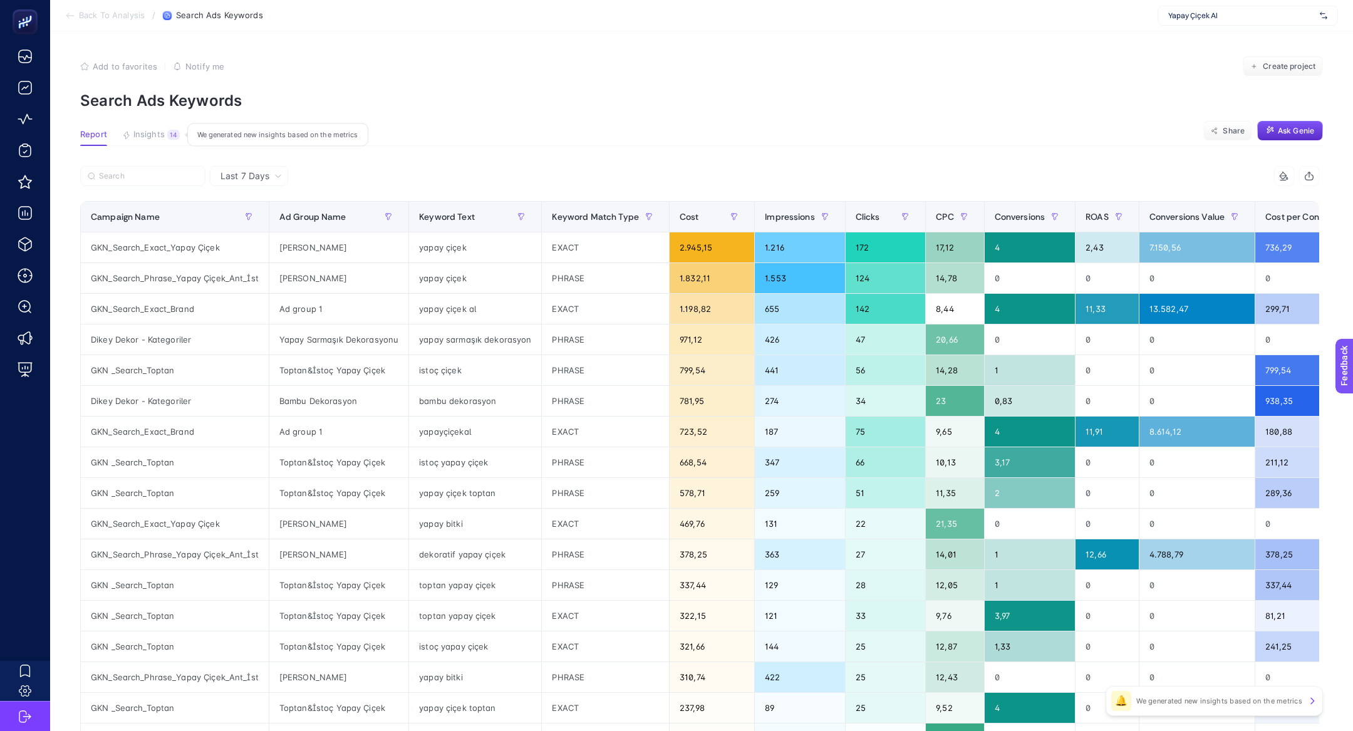
click at [177, 130] on div "14" at bounding box center [173, 135] width 13 height 10
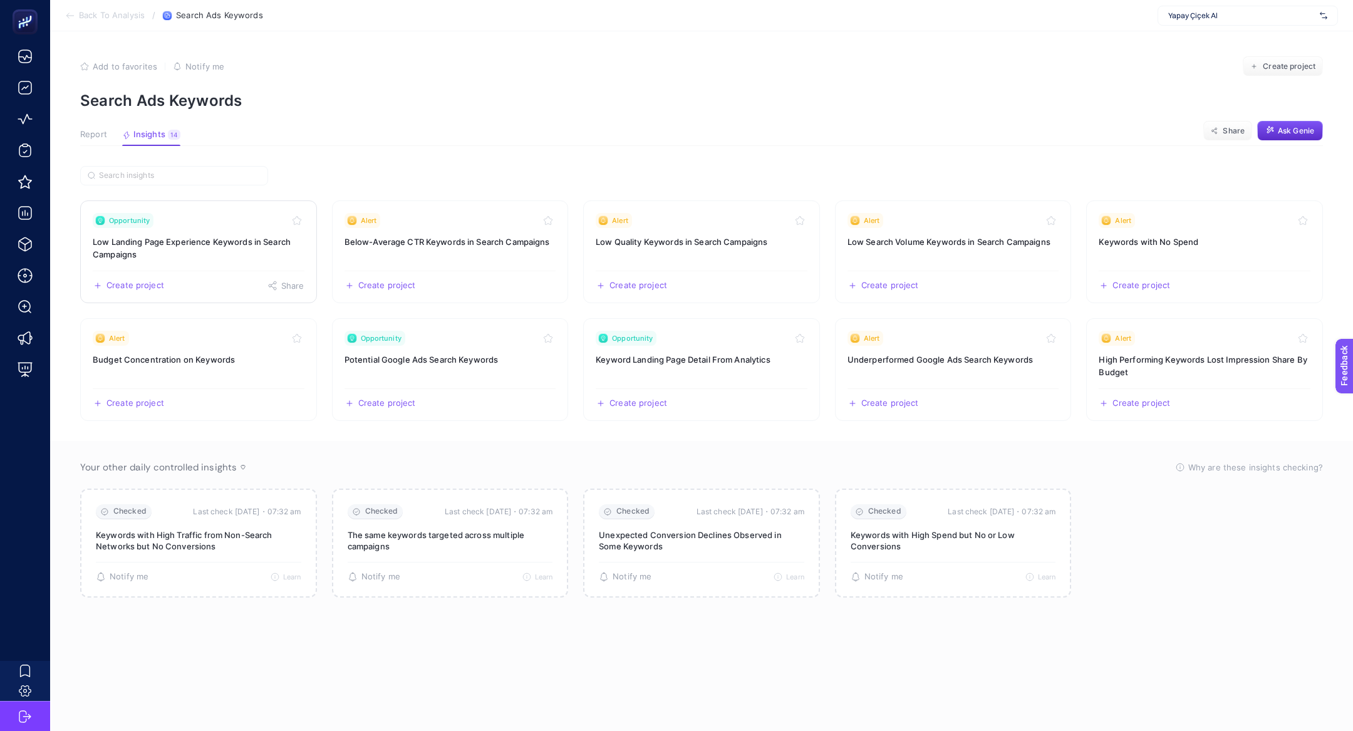
click at [215, 232] on link "Opportunity Low Landing Page Experience Keywords in Search Campaigns Create pro…" at bounding box center [198, 252] width 237 height 103
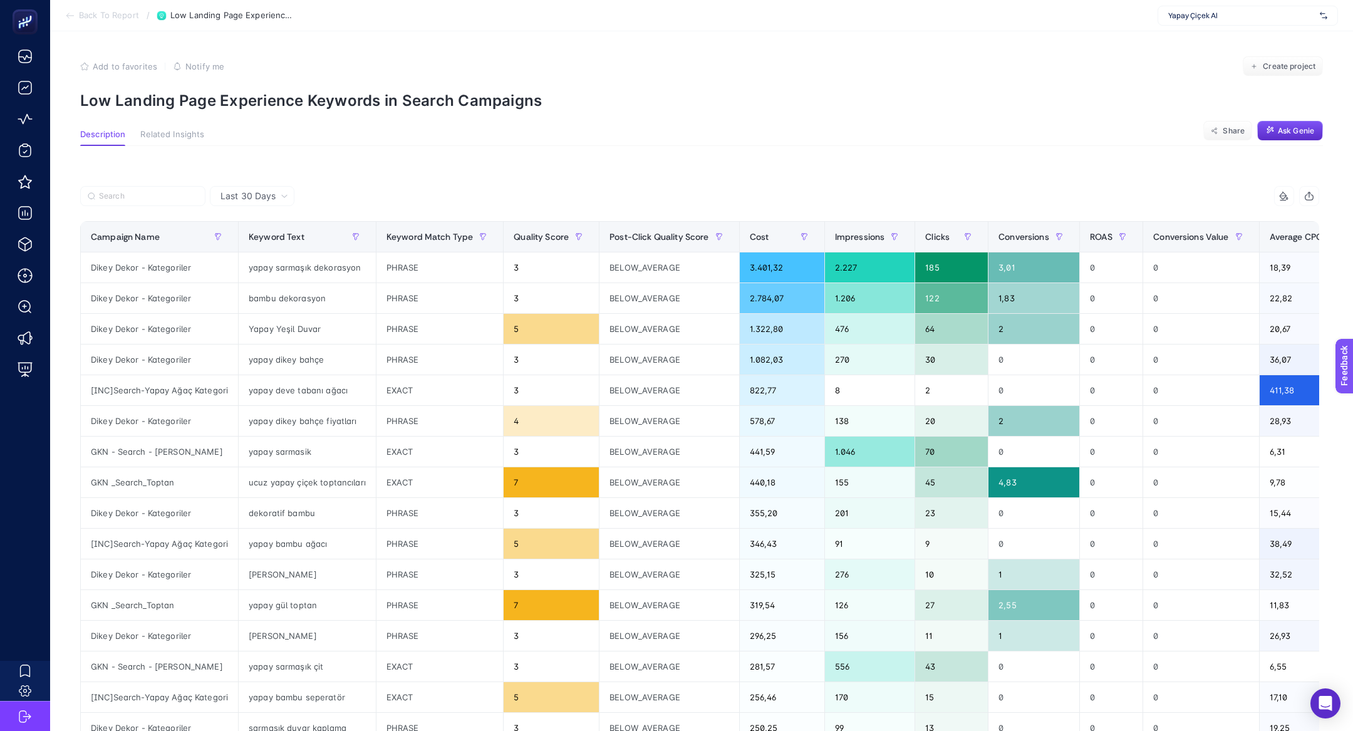
click at [265, 124] on article "Add to favorites false Notify me Create project Low Landing Page Experience Key…" at bounding box center [701, 535] width 1303 height 1009
click at [265, 115] on article "Add to favorites false Notify me Create project Low Landing Page Experience Key…" at bounding box center [701, 535] width 1303 height 1009
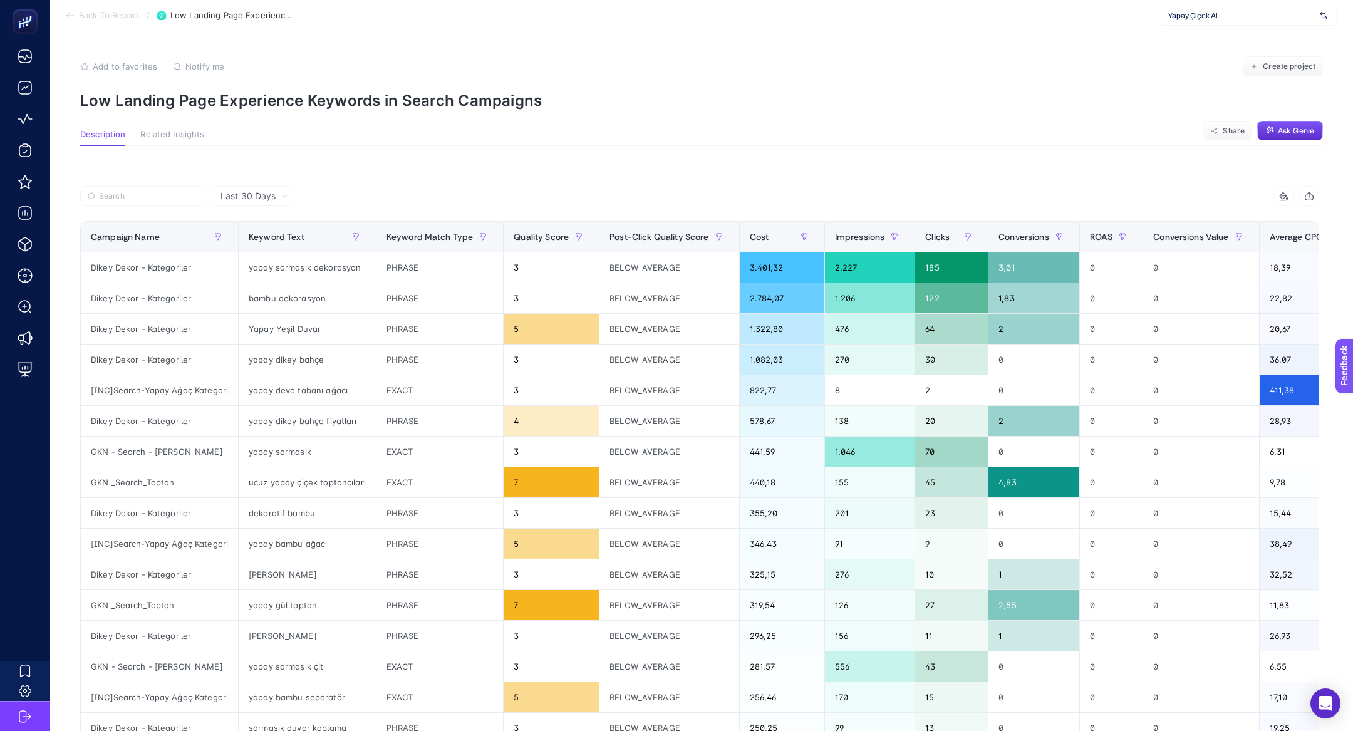
click at [256, 110] on article "Add to favorites false Notify me Create project Low Landing Page Experience Key…" at bounding box center [701, 535] width 1303 height 1009
copy article "Low Landing Page Experience Keywords in Search Campaigns"
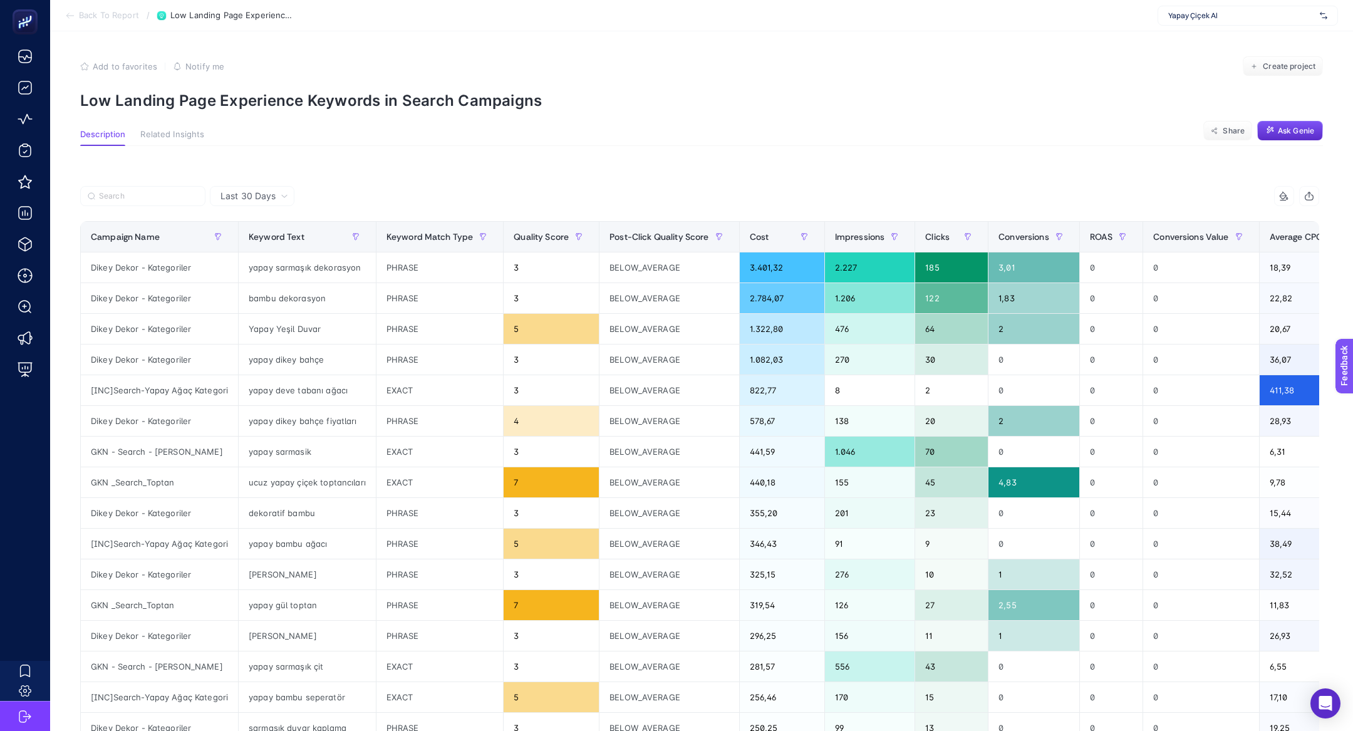
click at [1194, 13] on span "Yapay Çiçek Al" at bounding box center [1242, 16] width 147 height 10
type input "ikea"
click at [1197, 38] on div "IKEA" at bounding box center [1248, 41] width 179 height 20
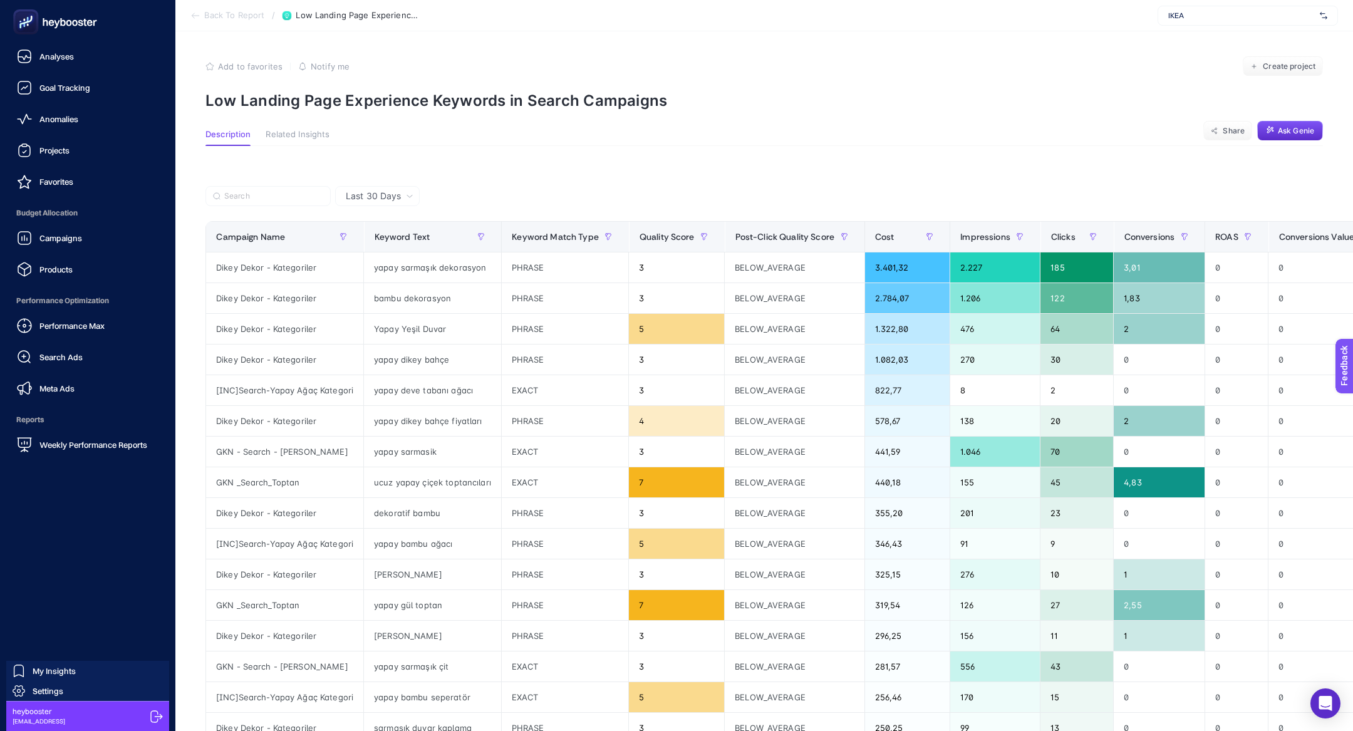
click at [2, 27] on aside "Analyses Goal Tracking Anomalies Projects Favorites Budget Allocation Campaigns…" at bounding box center [87, 365] width 175 height 731
click at [32, 20] on rect at bounding box center [26, 22] width 21 height 21
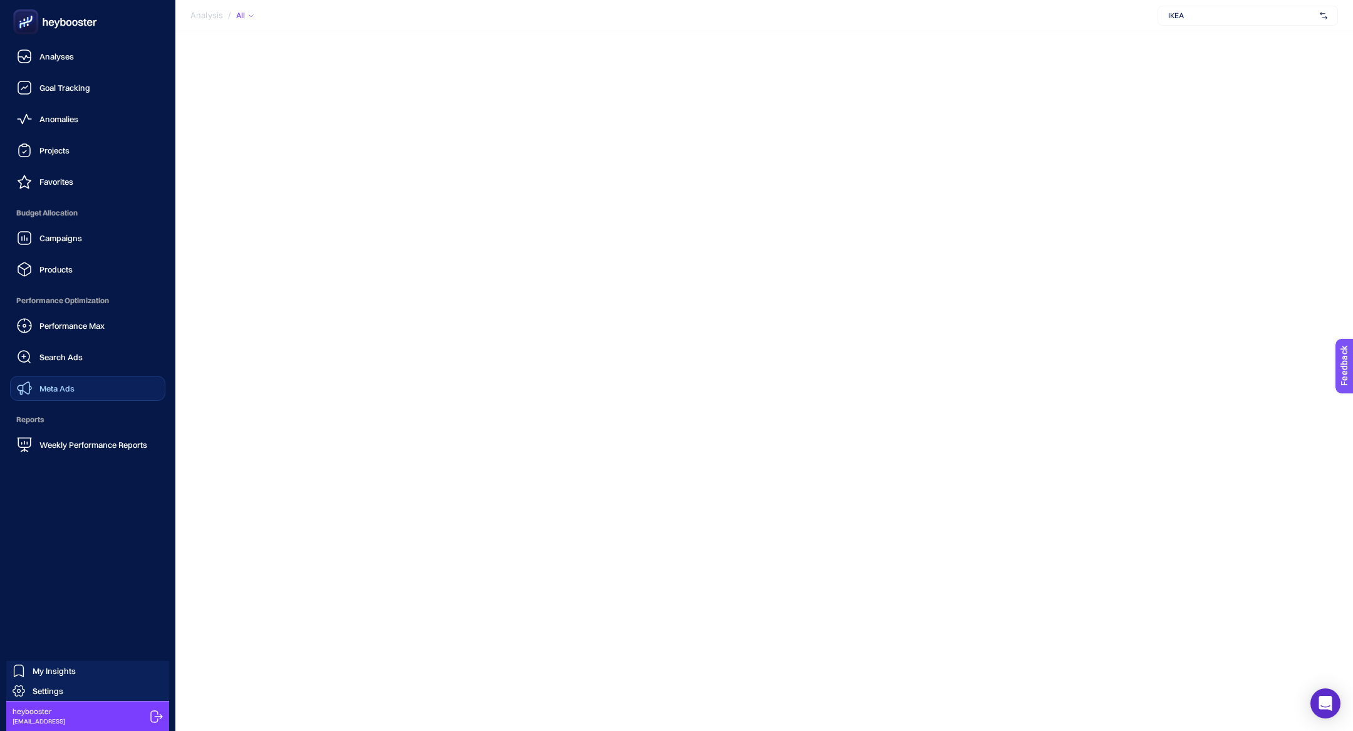
click at [117, 394] on link "Meta Ads" at bounding box center [87, 388] width 155 height 25
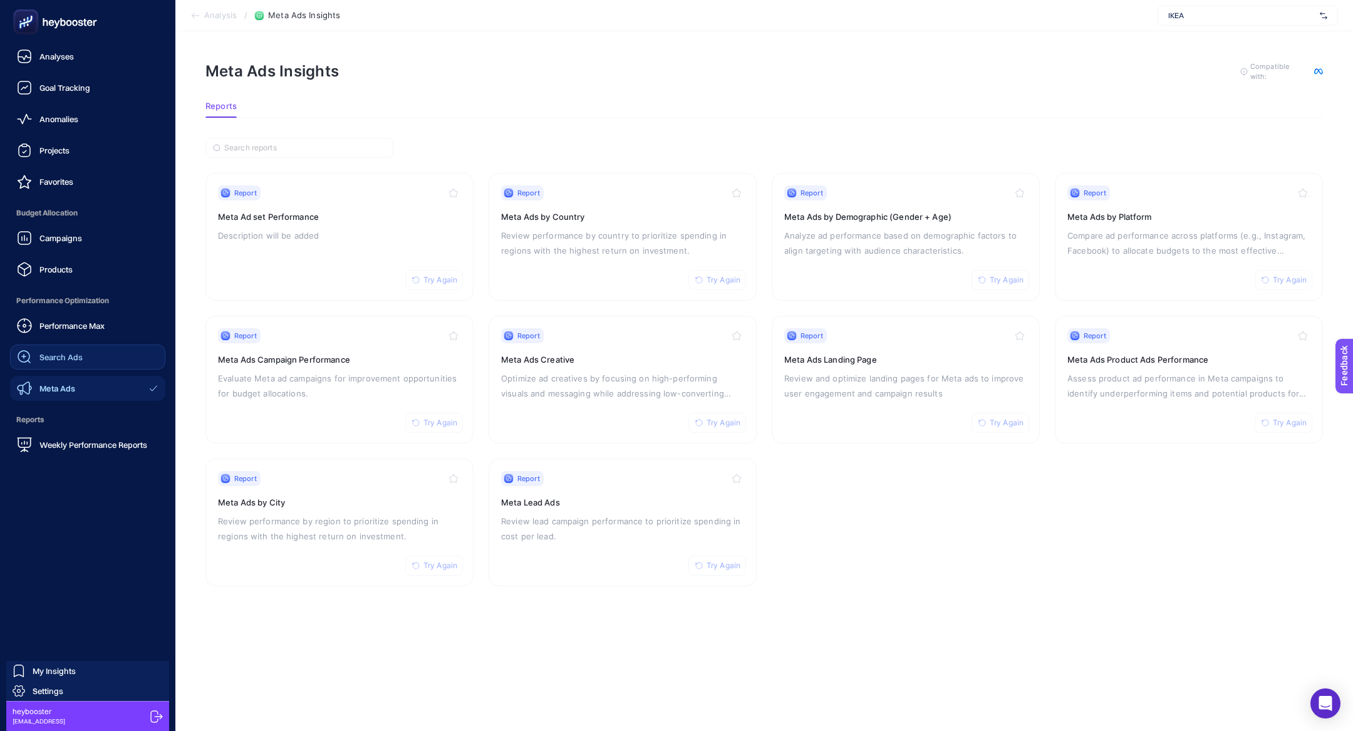
click at [100, 368] on link "Search Ads" at bounding box center [87, 357] width 155 height 25
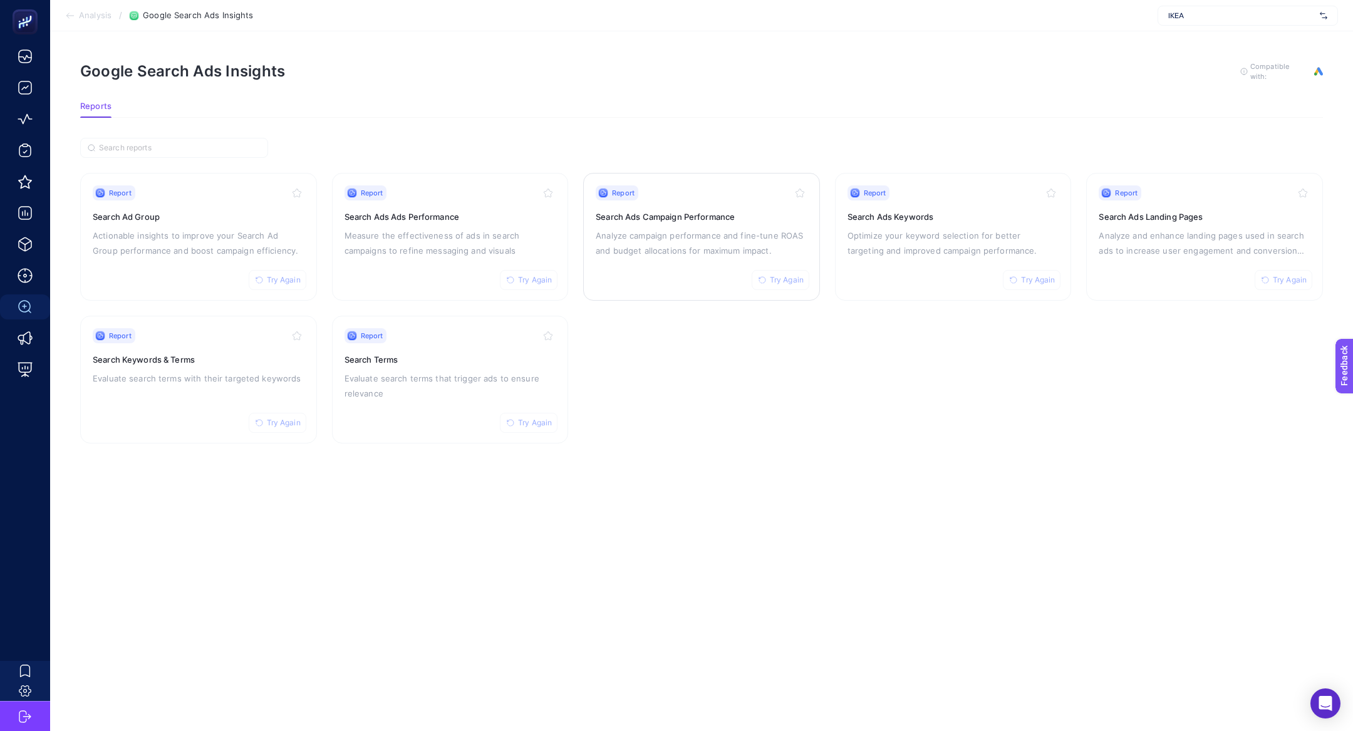
click at [695, 239] on p "Analyze campaign performance and fine-tune ROAS and budget allocations for maxi…" at bounding box center [702, 243] width 212 height 30
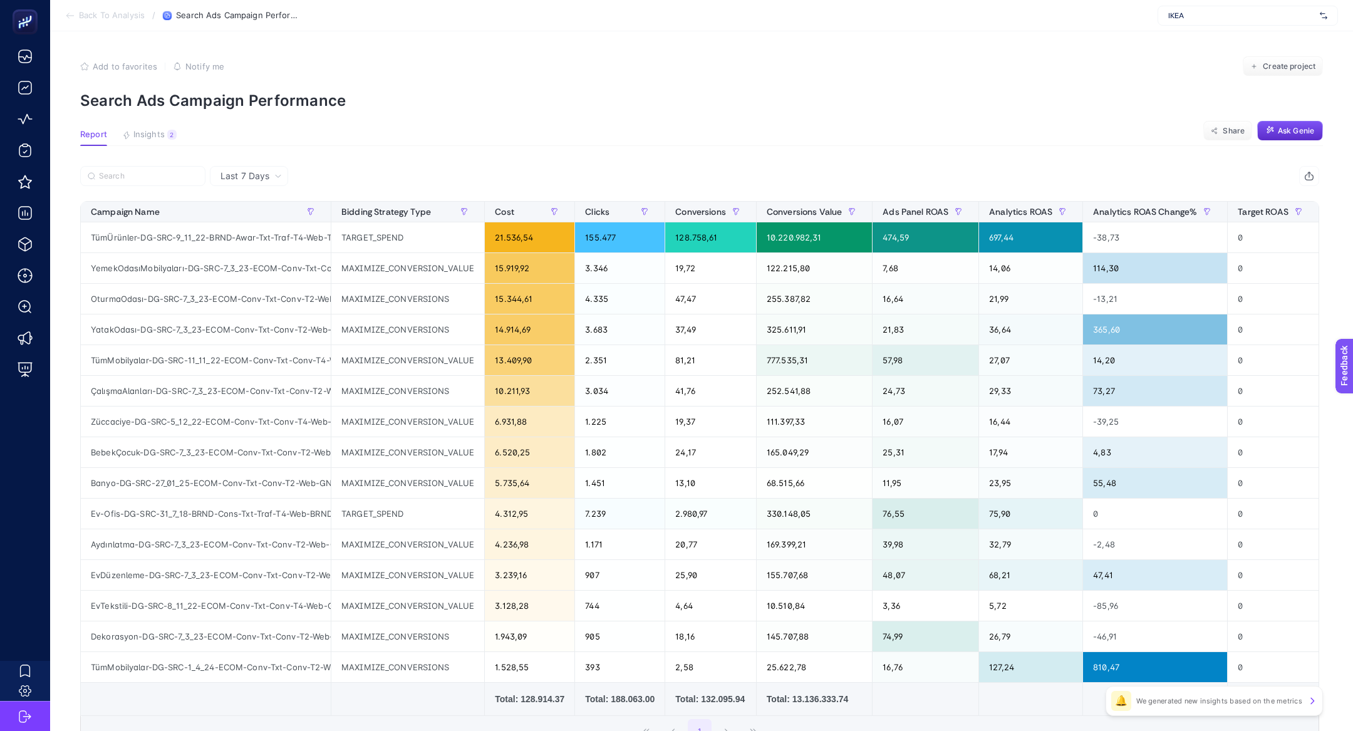
click at [220, 100] on p "Search Ads Campaign Performance" at bounding box center [701, 100] width 1243 height 18
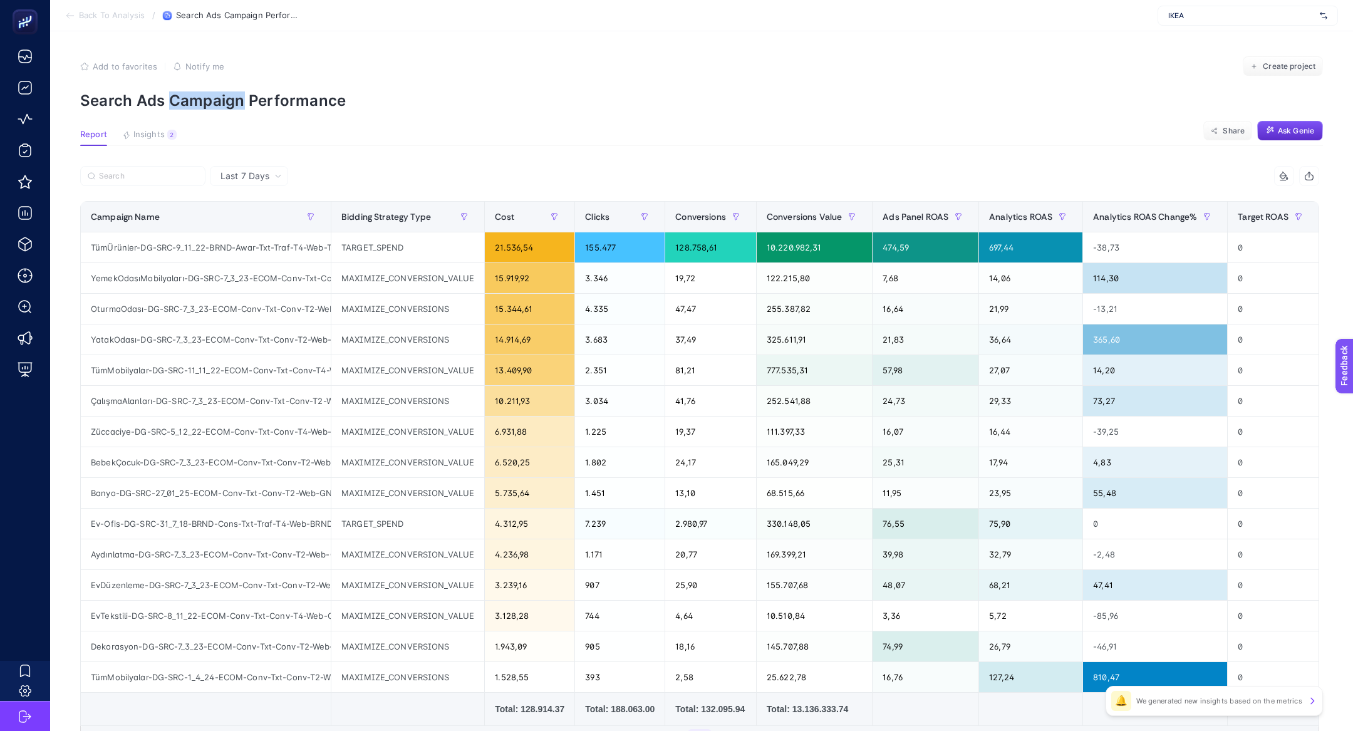
click at [220, 100] on p "Search Ads Campaign Performance" at bounding box center [701, 100] width 1243 height 18
copy article "Search Ads Campaign Performance"
click at [75, 21] on section "Back To Analysis / Search Ads Campaign Performance IKEA" at bounding box center [701, 15] width 1303 height 31
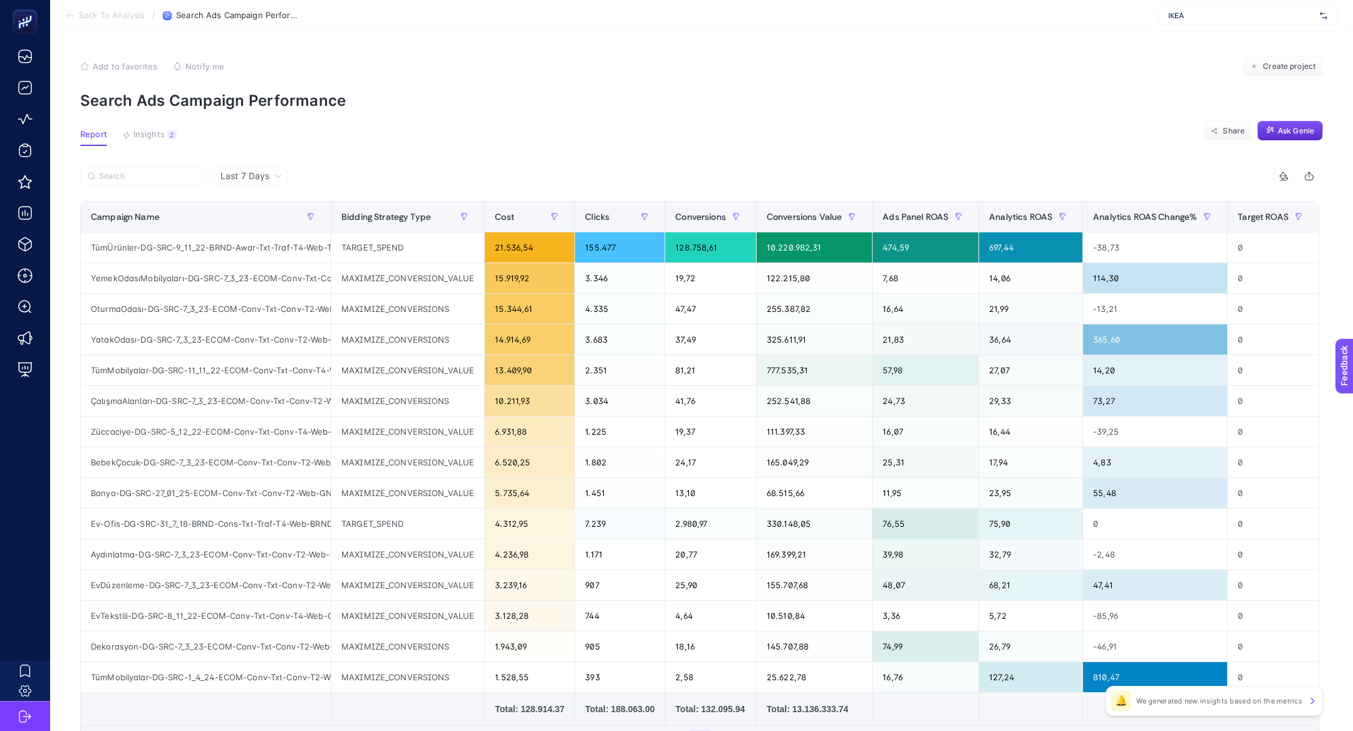
click at [75, 20] on li "Back To Analysis" at bounding box center [105, 16] width 80 height 10
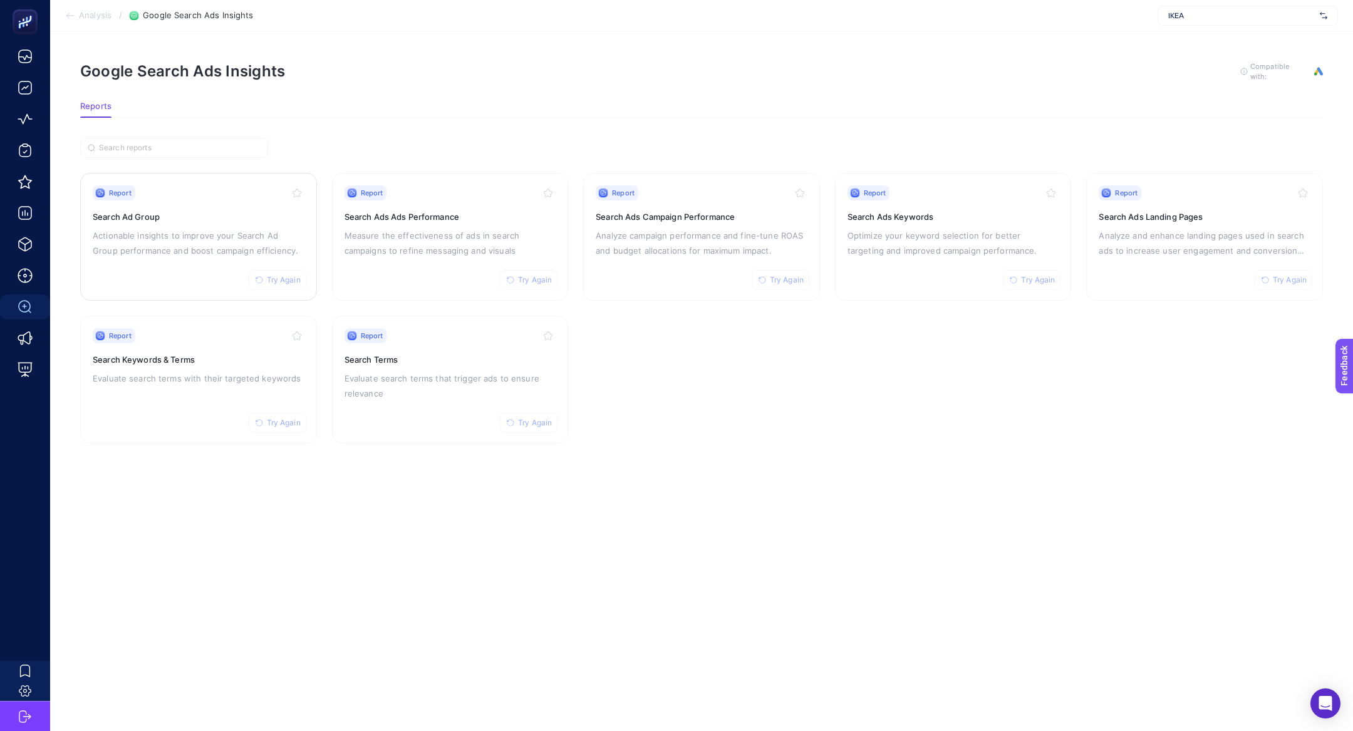
click at [186, 246] on p "Actionable insights to improve your Search Ad Group performance and boost campa…" at bounding box center [199, 243] width 212 height 30
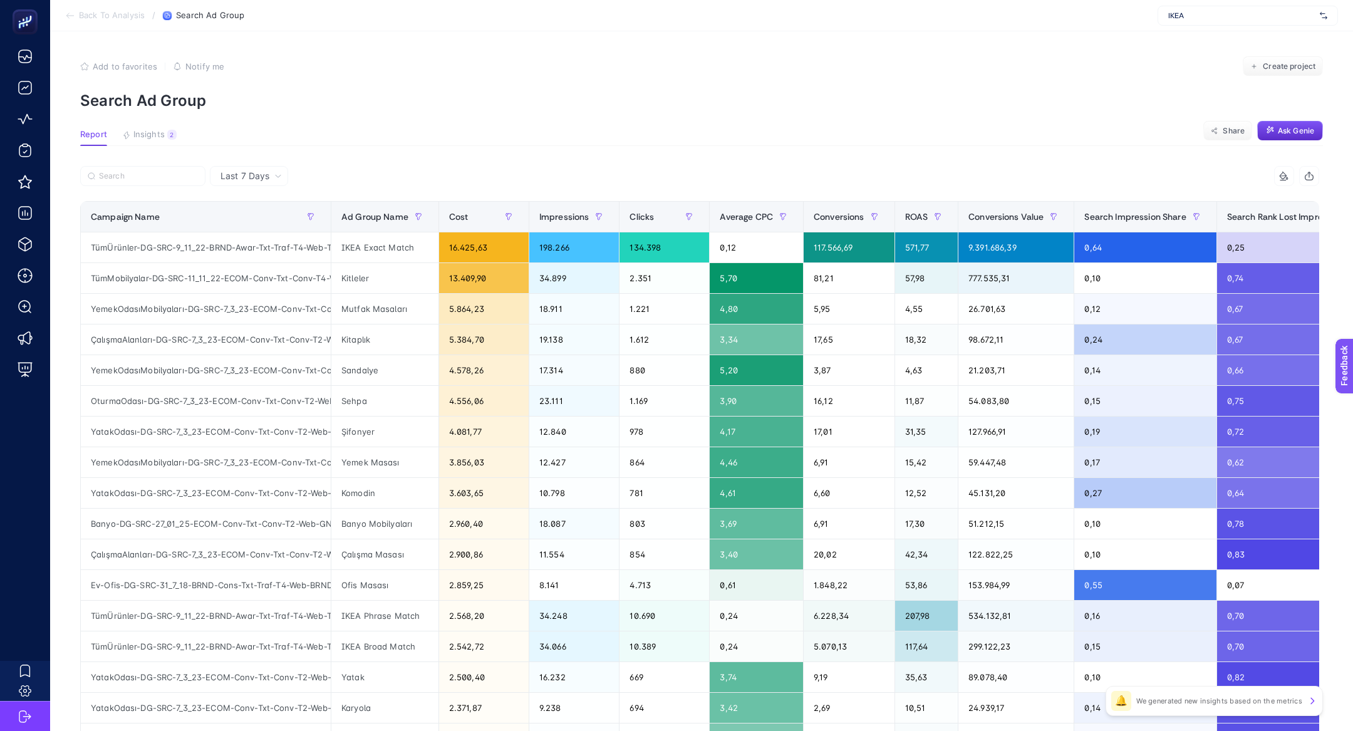
click at [179, 96] on p "Search Ad Group" at bounding box center [701, 100] width 1243 height 18
copy article "Search Ad Group"
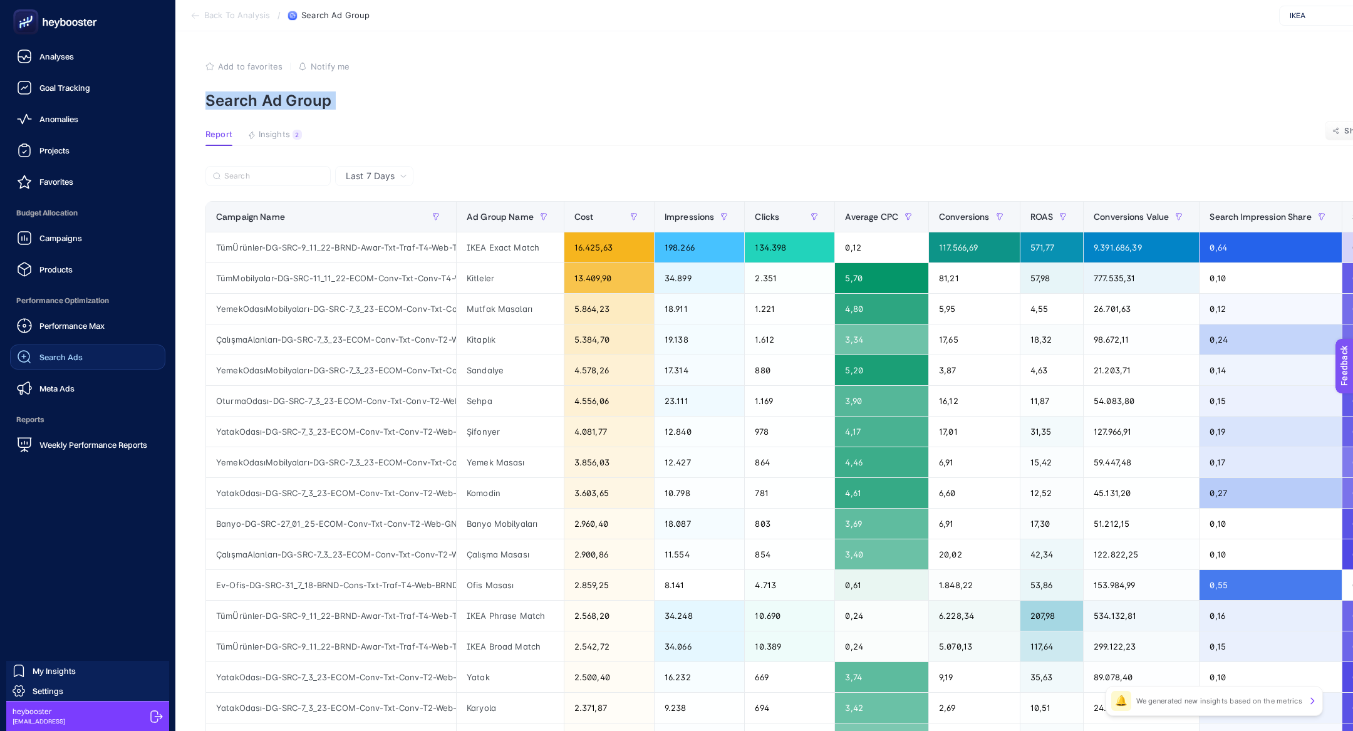
click at [45, 365] on link "Search Ads" at bounding box center [87, 357] width 155 height 25
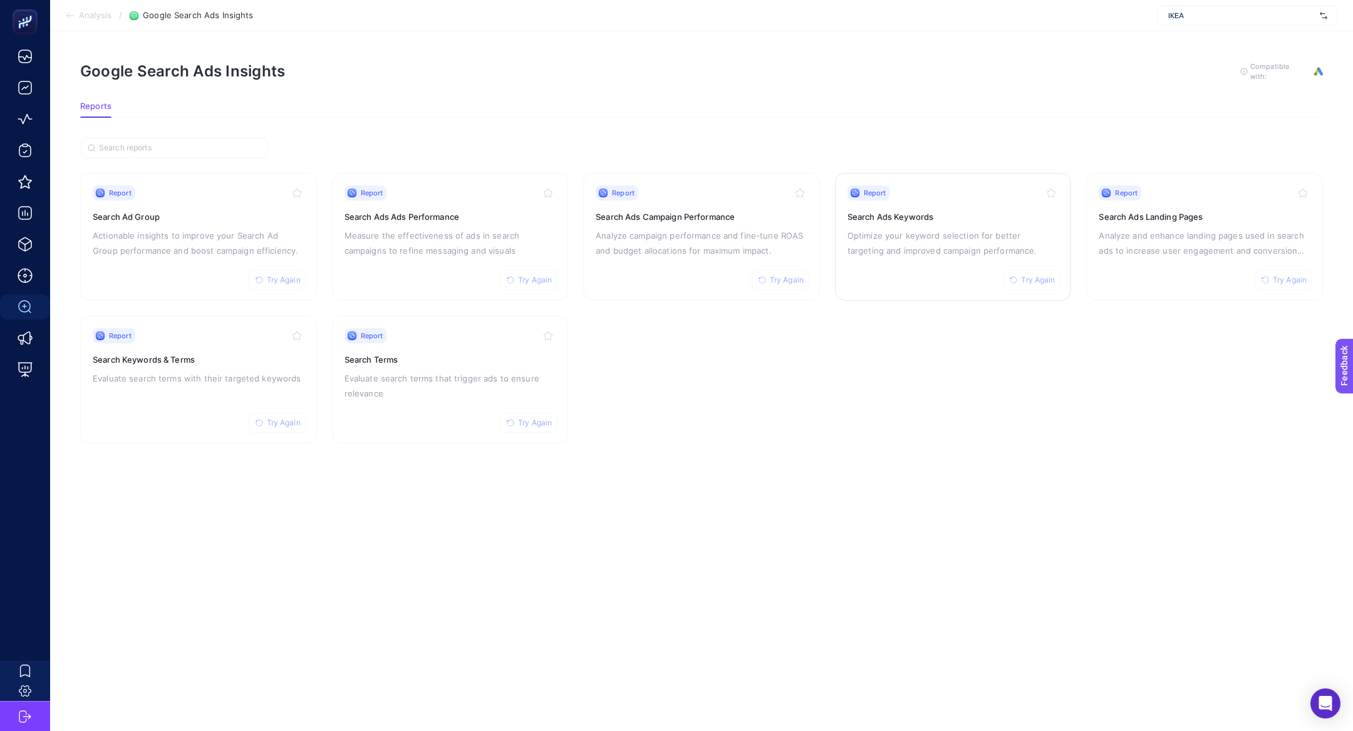
click at [937, 215] on h3 "Search Ads Keywords" at bounding box center [954, 217] width 212 height 13
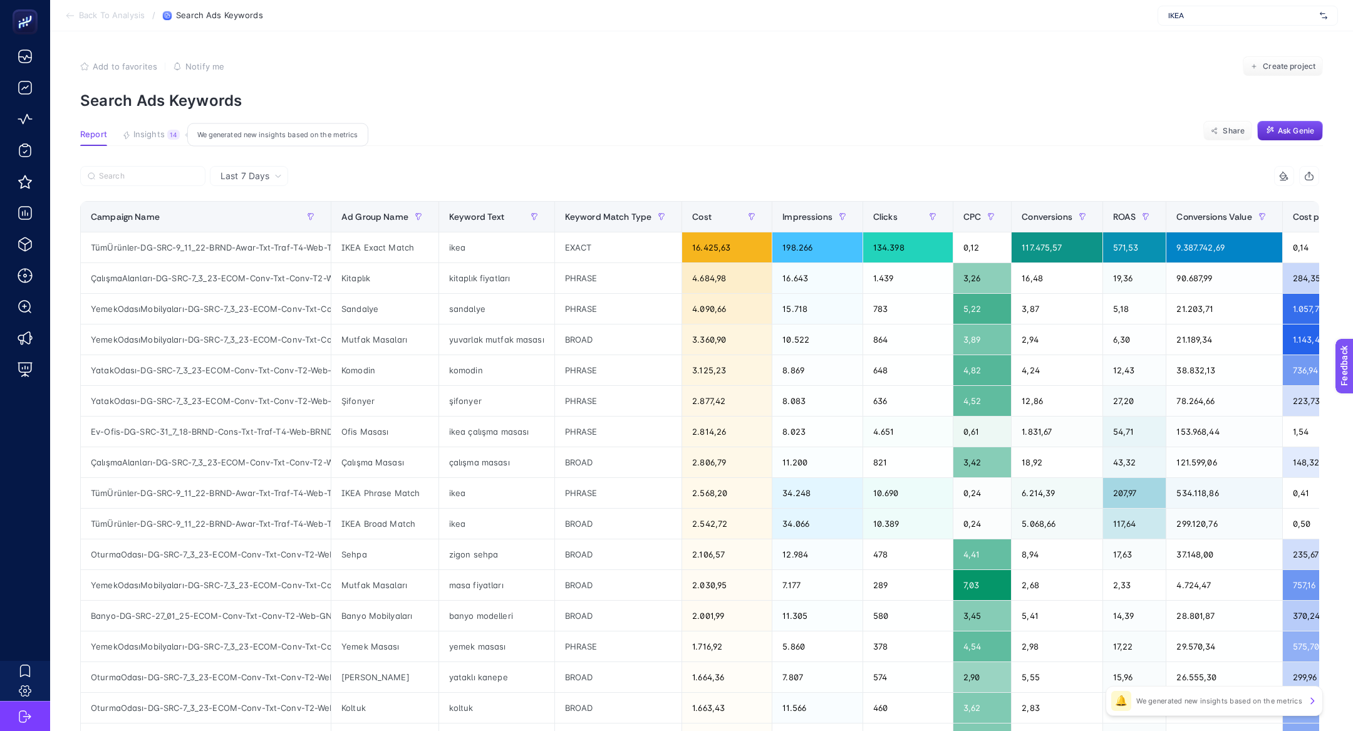
click at [162, 133] on span "Insights" at bounding box center [148, 135] width 31 height 10
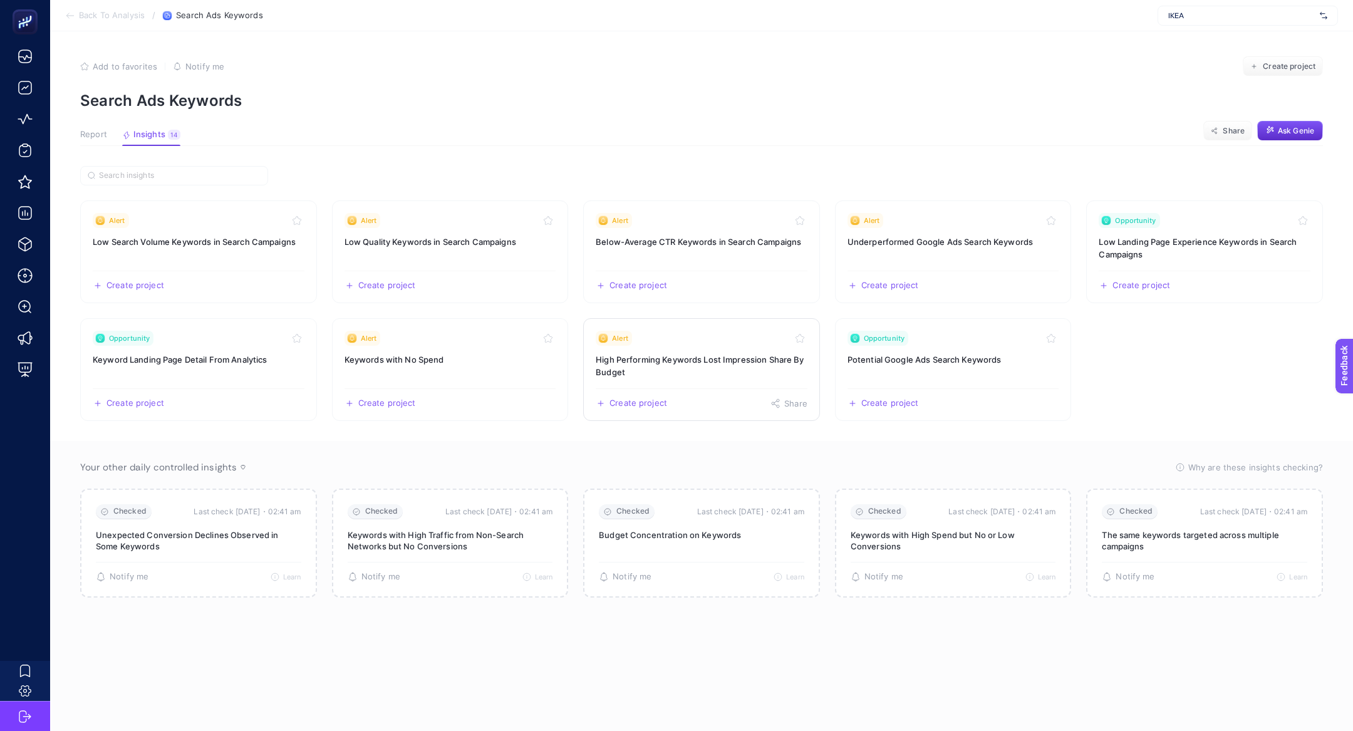
click at [718, 364] on h3 "High Performing Keywords Lost Impression Share By Budget" at bounding box center [702, 365] width 212 height 25
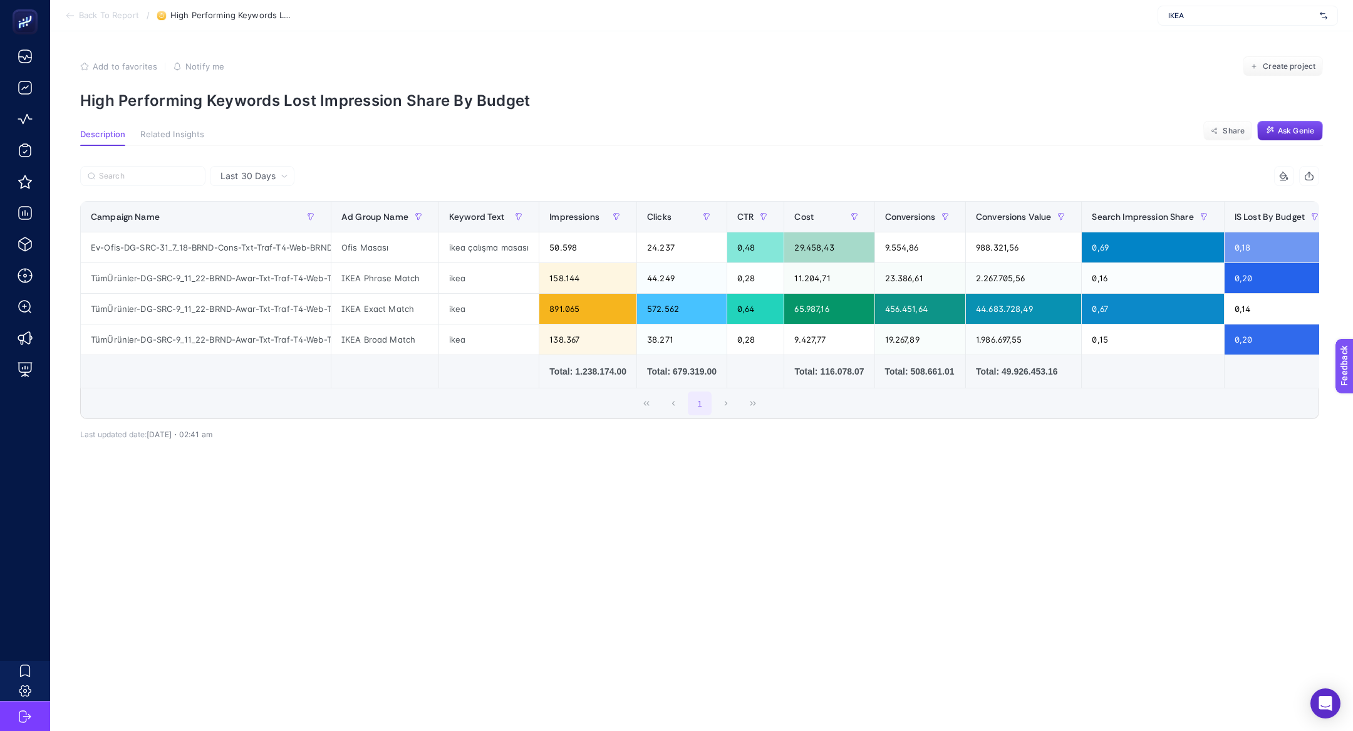
click at [190, 93] on p "High Performing Keywords Lost Impression Share By Budget" at bounding box center [701, 100] width 1243 height 18
copy article "High Performing Keywords Lost Impression Share By Budget"
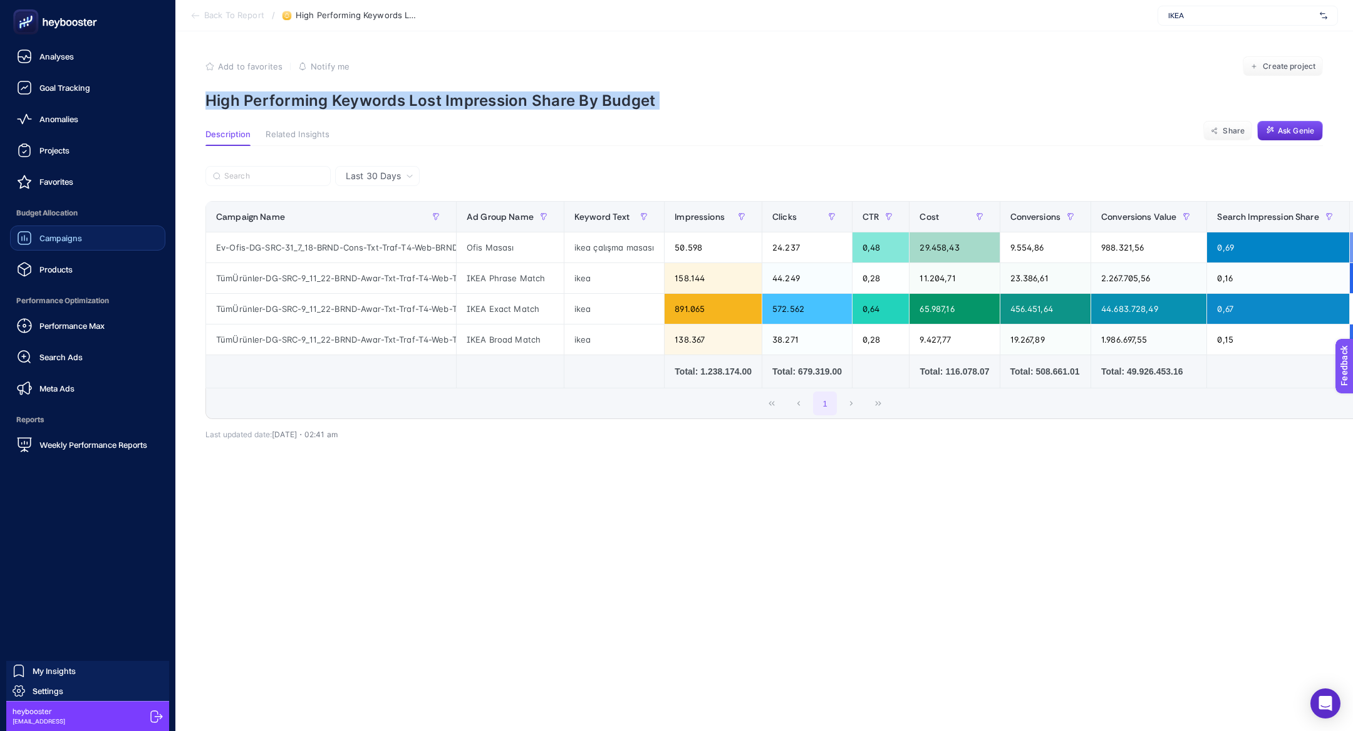
click at [90, 241] on link "Campaigns" at bounding box center [87, 238] width 155 height 25
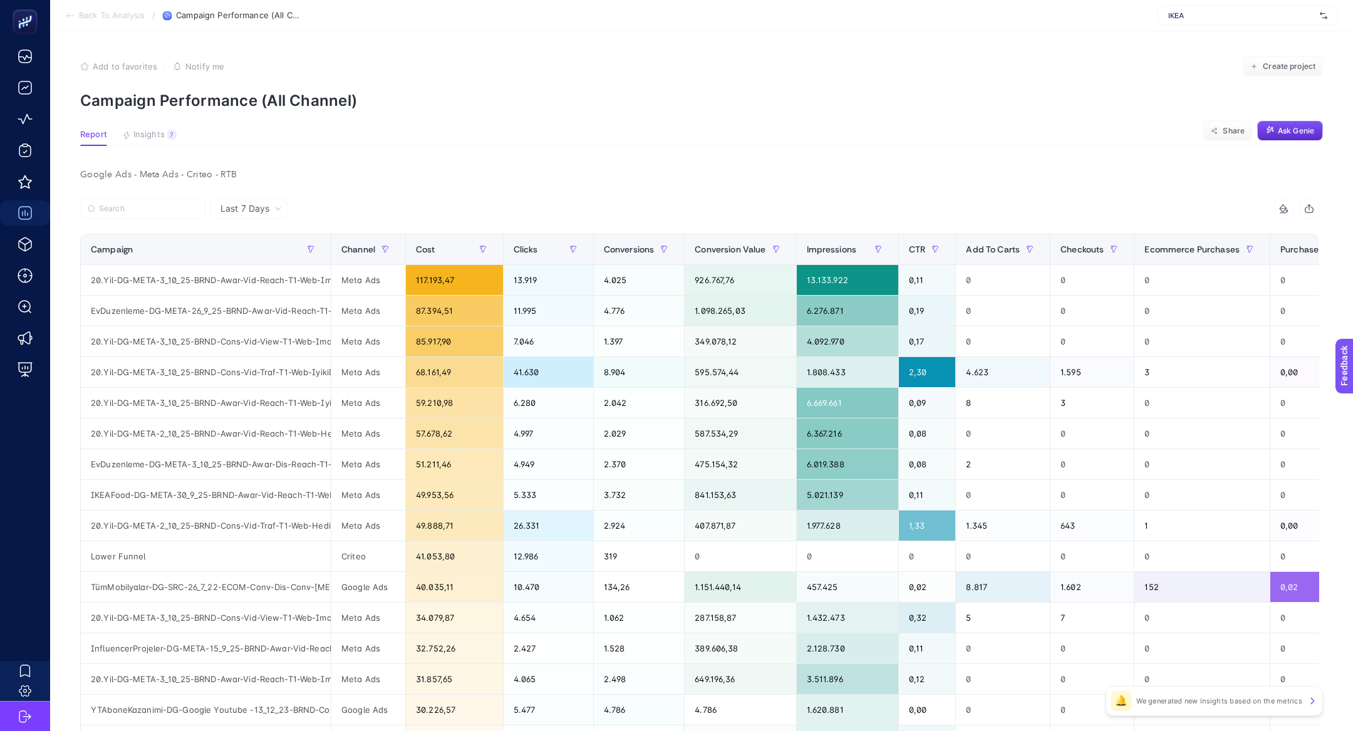
click at [1271, 12] on span "IKEA" at bounding box center [1242, 16] width 147 height 10
type input "bebek"
click at [1256, 102] on div "ebebek-[GEOGRAPHIC_DATA]" at bounding box center [1248, 101] width 179 height 20
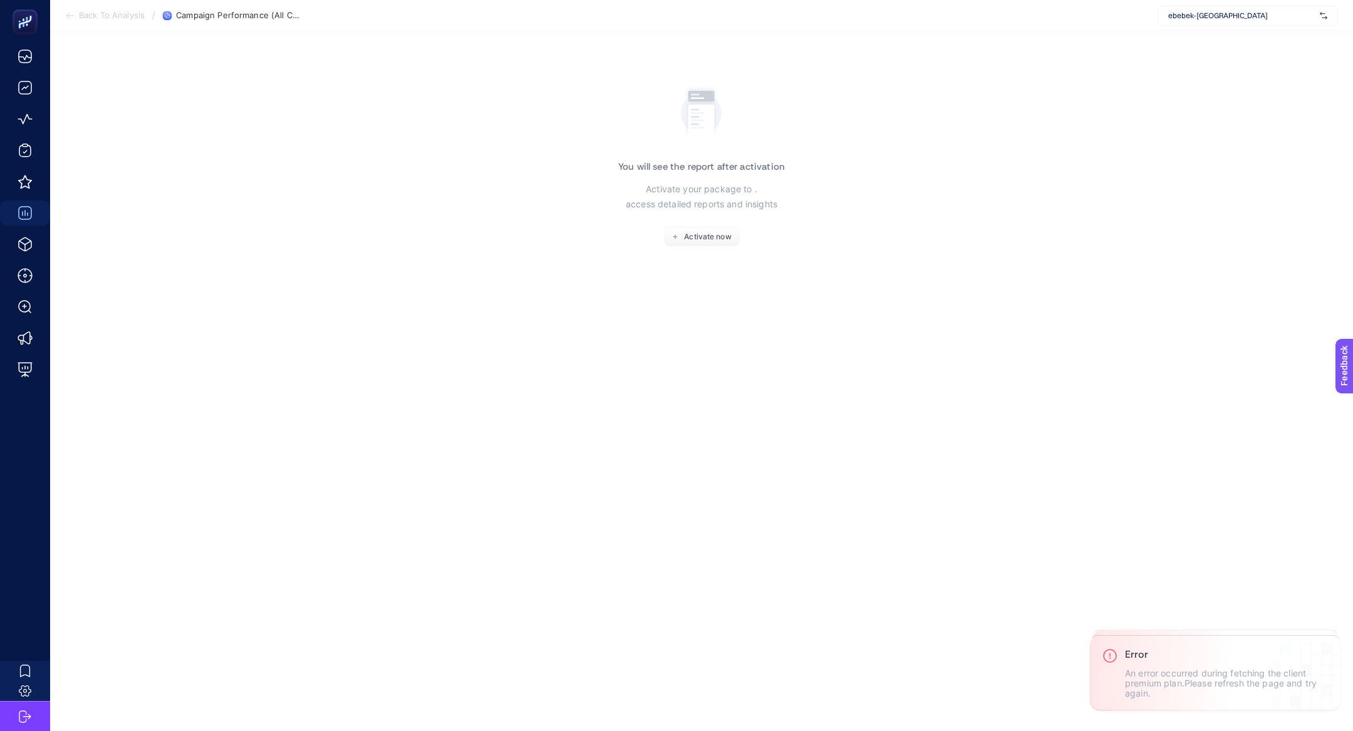
click at [1237, 15] on span "ebebek-[GEOGRAPHIC_DATA]" at bounding box center [1242, 16] width 147 height 10
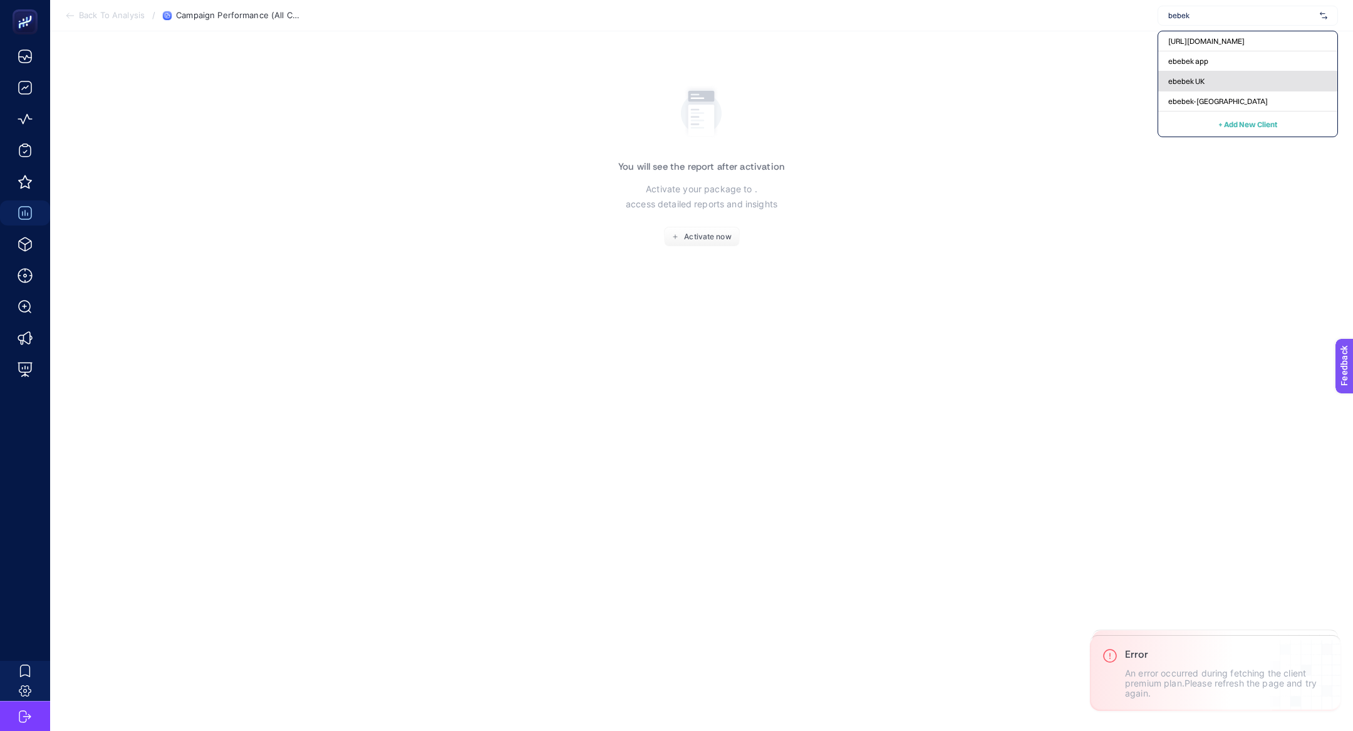
type input "bebek"
click at [1193, 83] on span "ebebek UK" at bounding box center [1187, 81] width 36 height 10
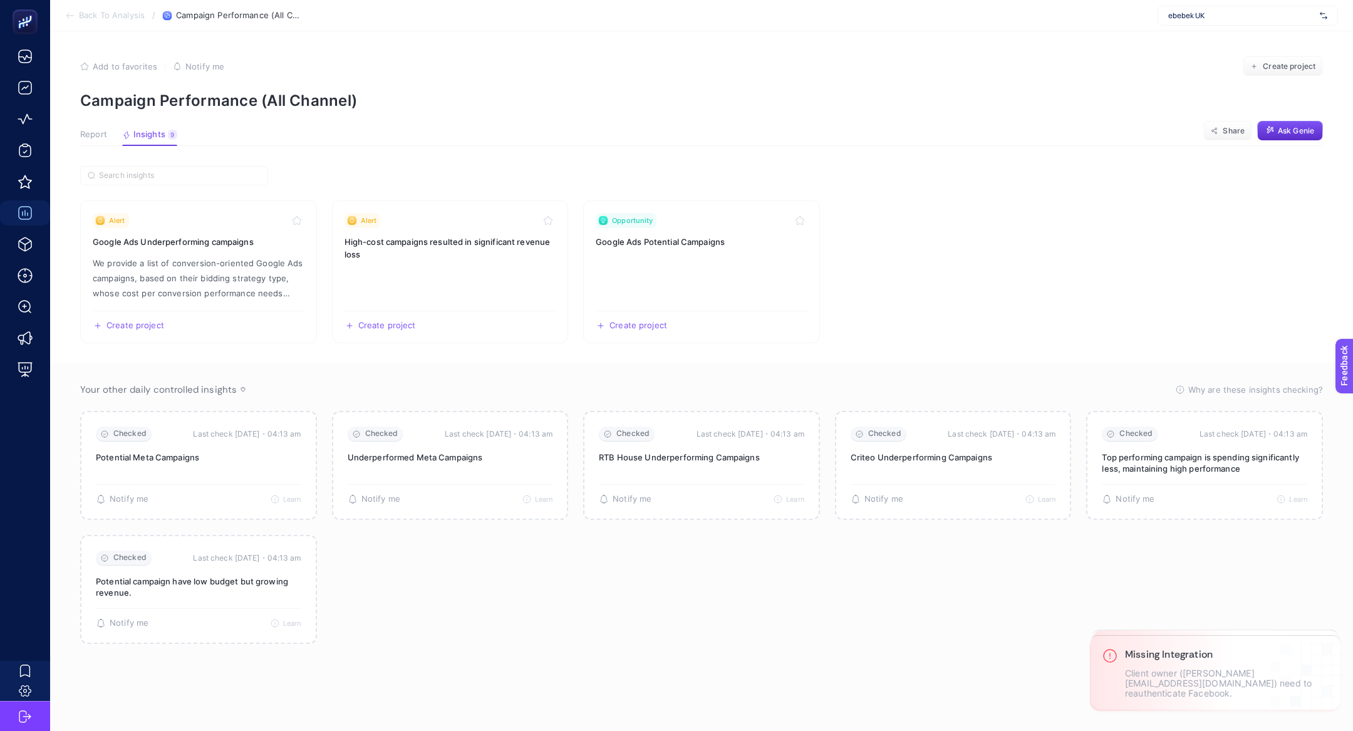
click at [108, 128] on article "Add to favorites false Notify me Create project Campaign Performance (All Chann…" at bounding box center [701, 381] width 1303 height 700
click at [99, 138] on span "Report" at bounding box center [93, 135] width 27 height 10
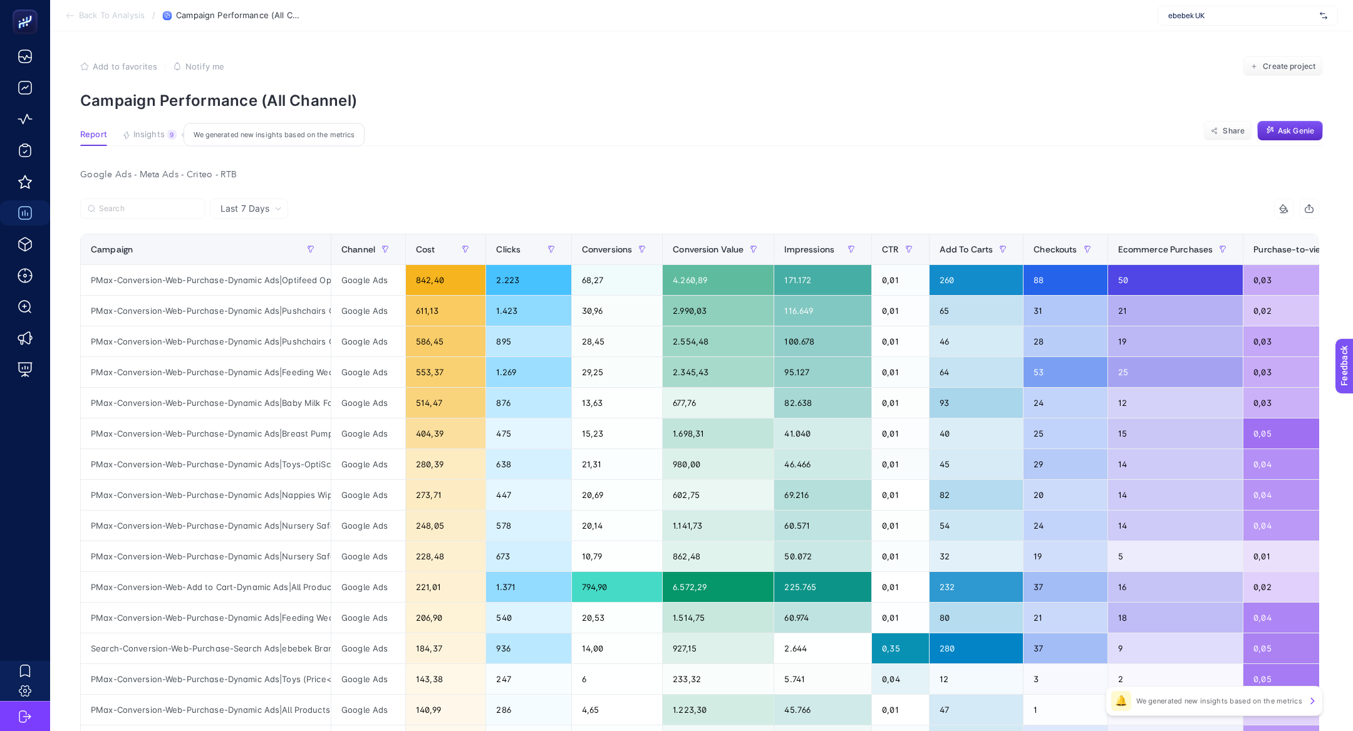
click at [154, 140] on button "Insights 9 We generated new insights based on the metrics" at bounding box center [149, 138] width 55 height 16
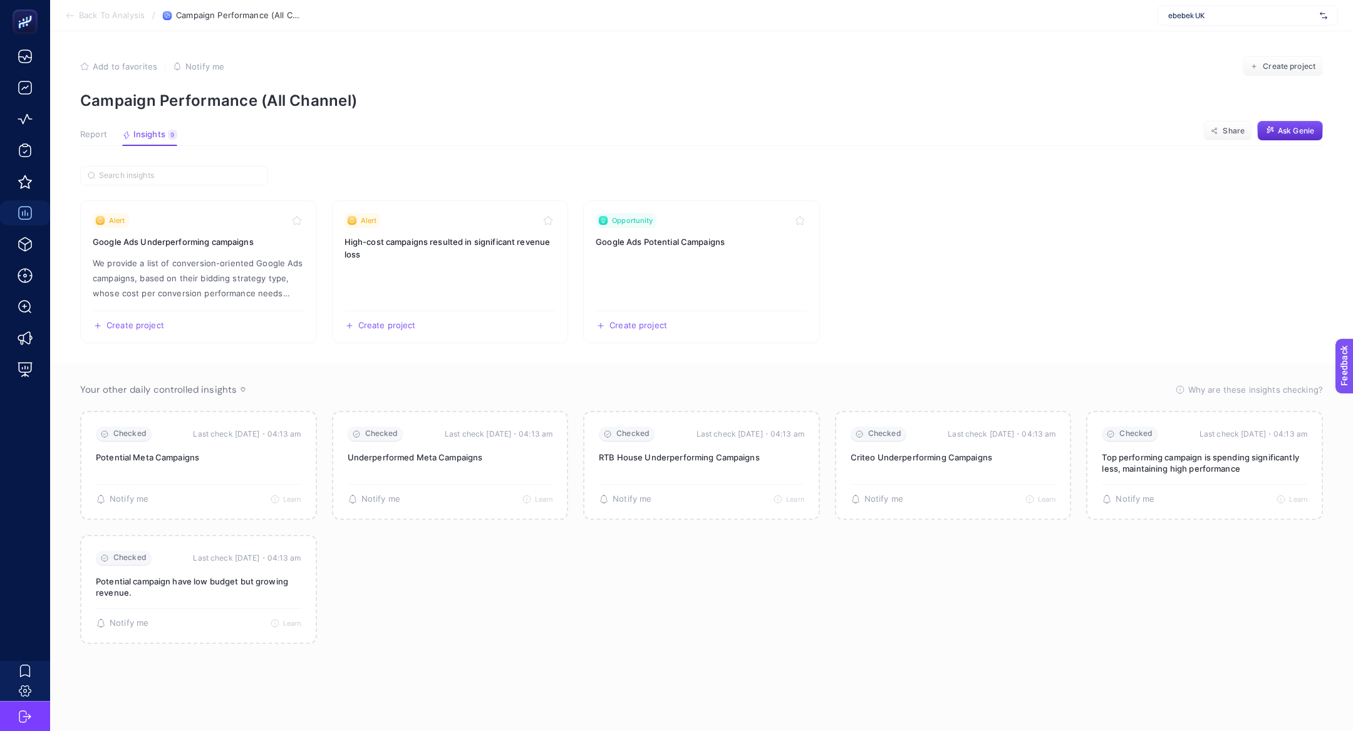
click at [95, 134] on span "Report" at bounding box center [93, 135] width 27 height 10
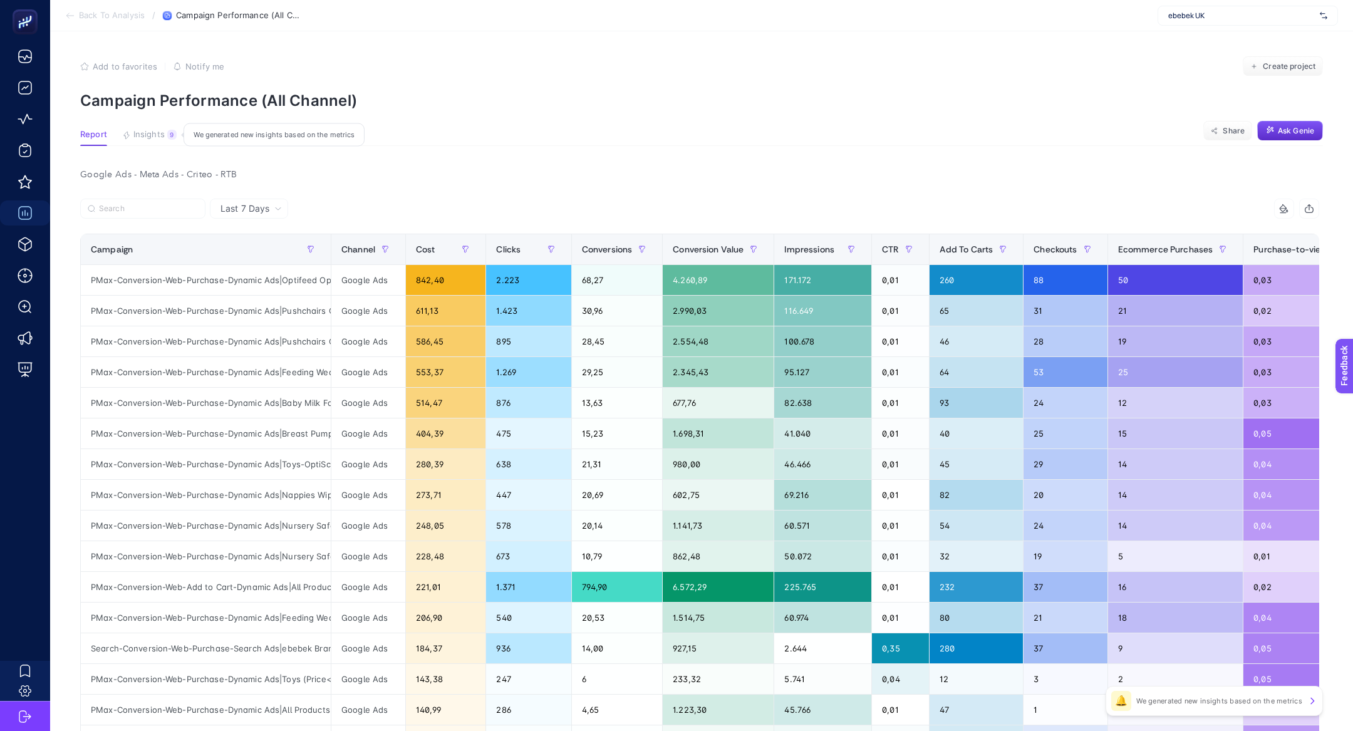
click at [142, 140] on button "Insights 9 We generated new insights based on the metrics" at bounding box center [149, 138] width 55 height 16
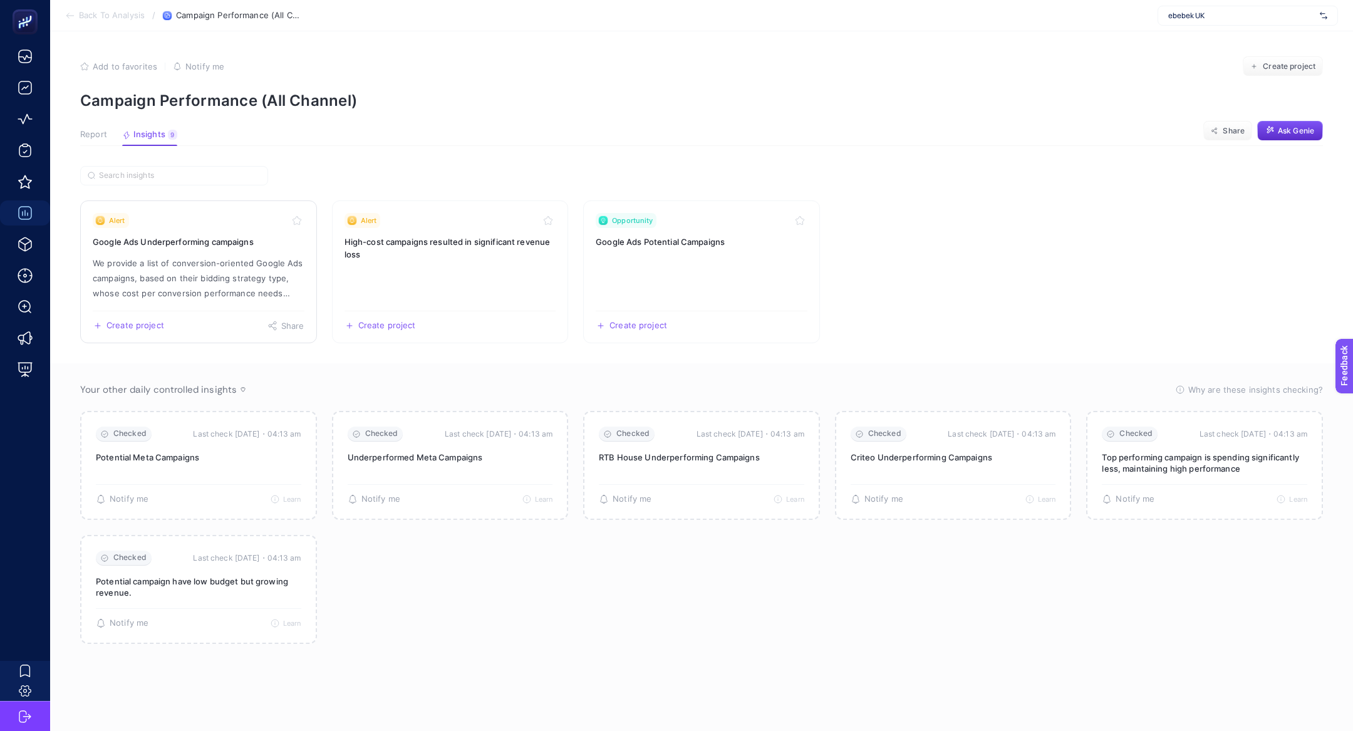
click at [182, 259] on p "We provide a list of conversion-oriented Google Ads campaigns, based on their b…" at bounding box center [199, 278] width 212 height 45
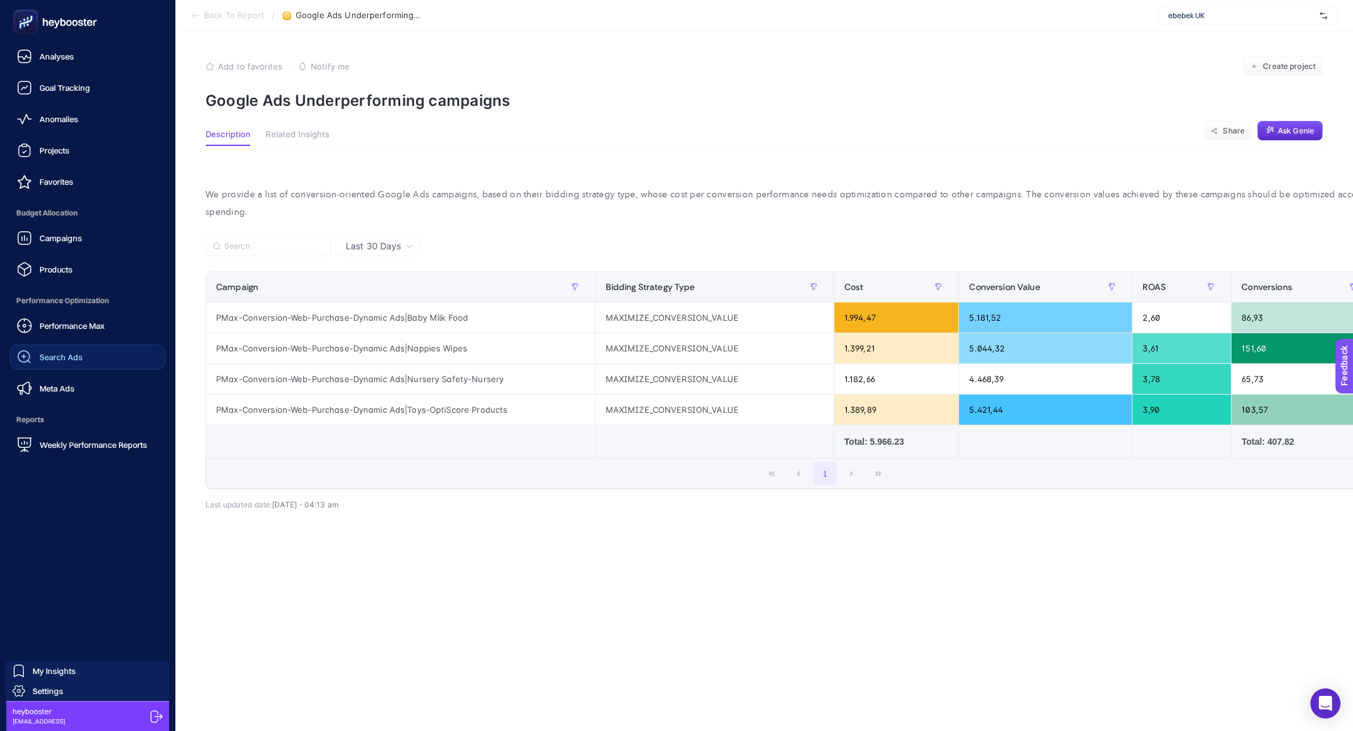
click at [92, 352] on link "Search Ads" at bounding box center [87, 357] width 155 height 25
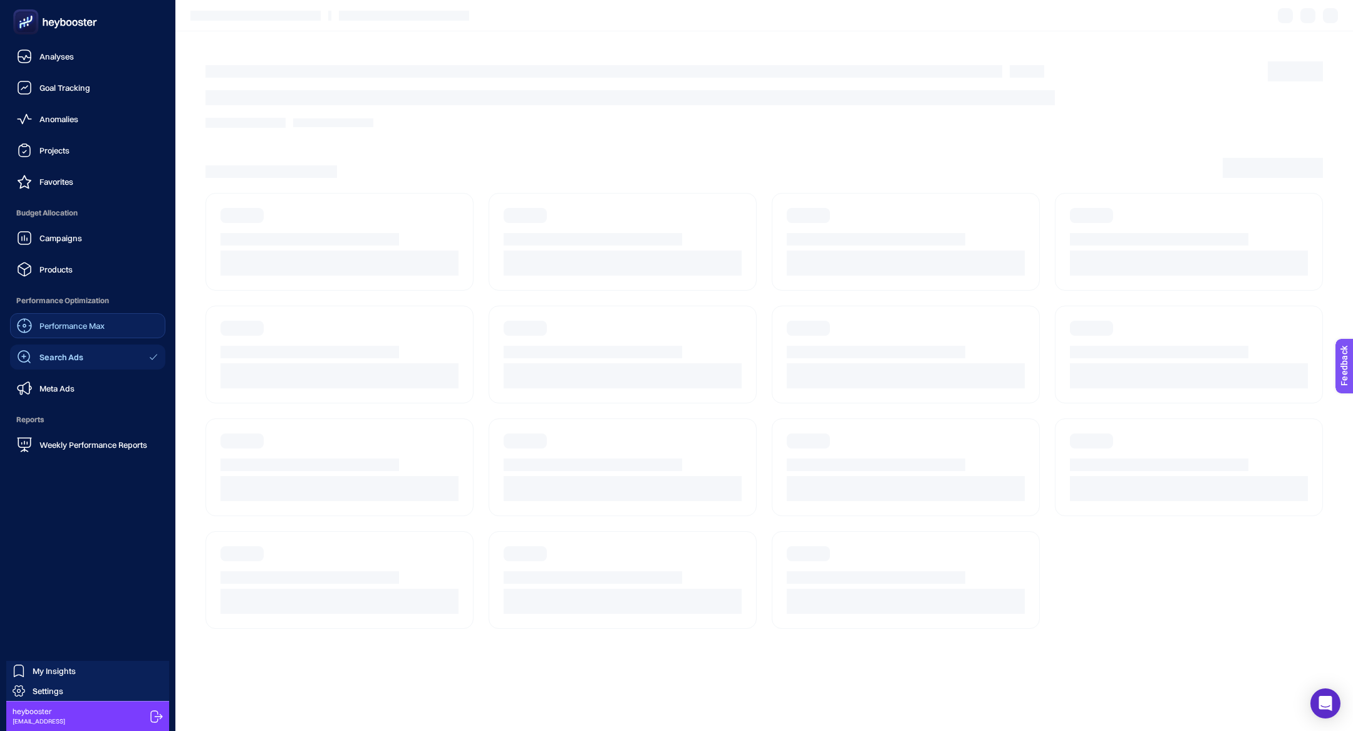
click at [96, 328] on span "Performance Max" at bounding box center [71, 326] width 65 height 10
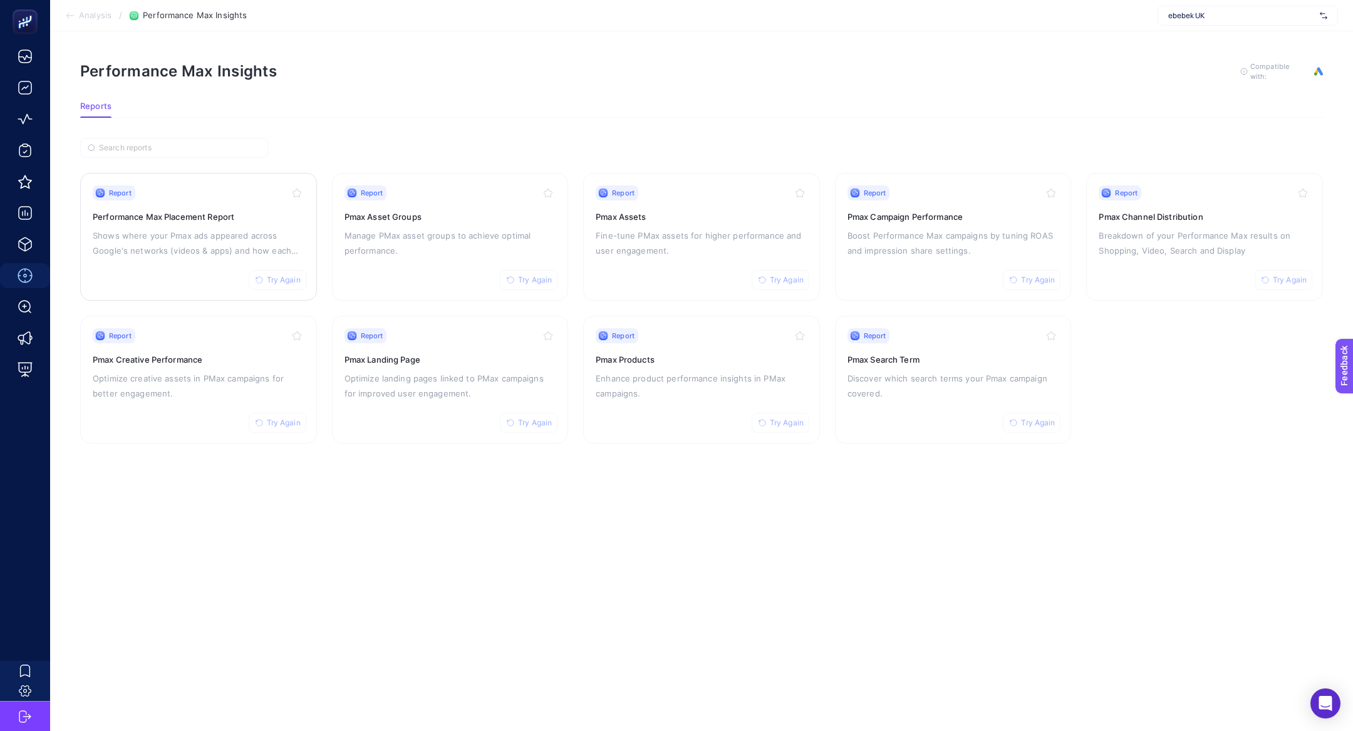
click at [221, 221] on h3 "Performance Max Placement Report" at bounding box center [199, 217] width 212 height 13
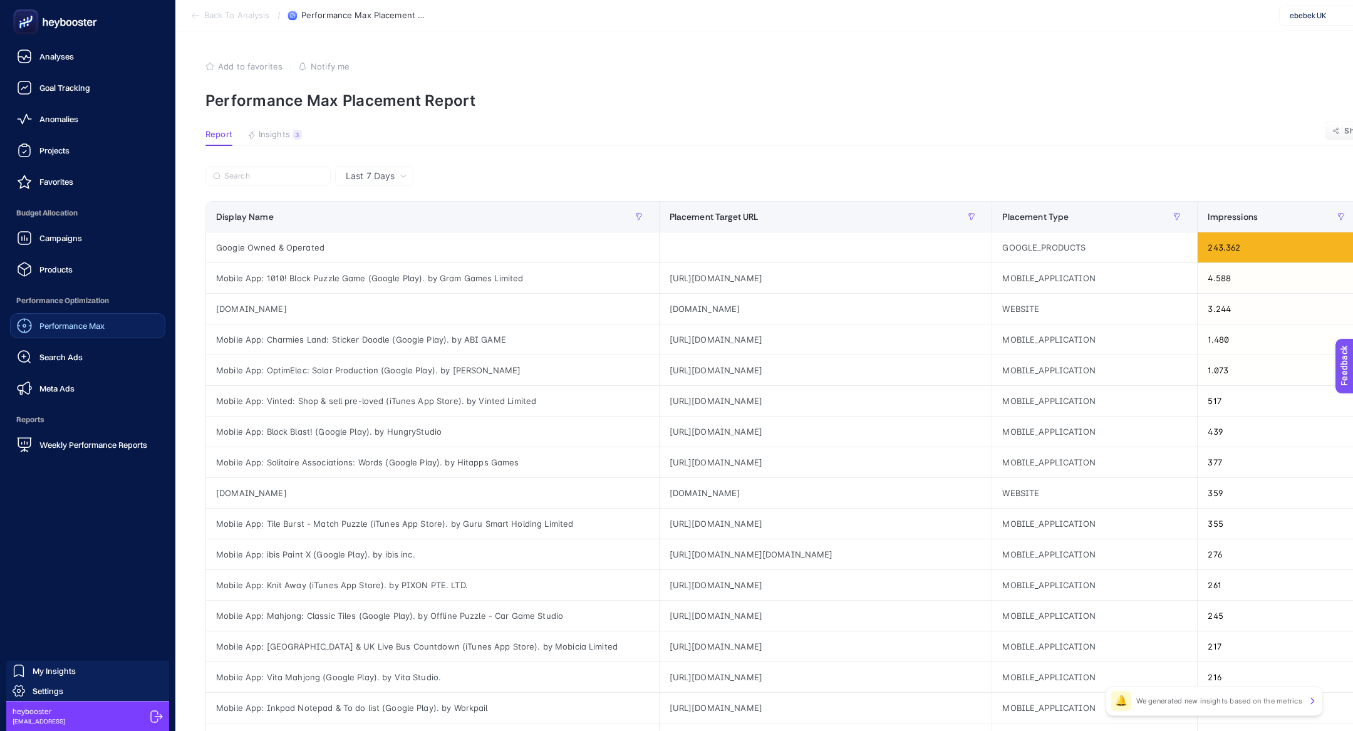
click at [91, 328] on span "Performance Max" at bounding box center [71, 326] width 65 height 10
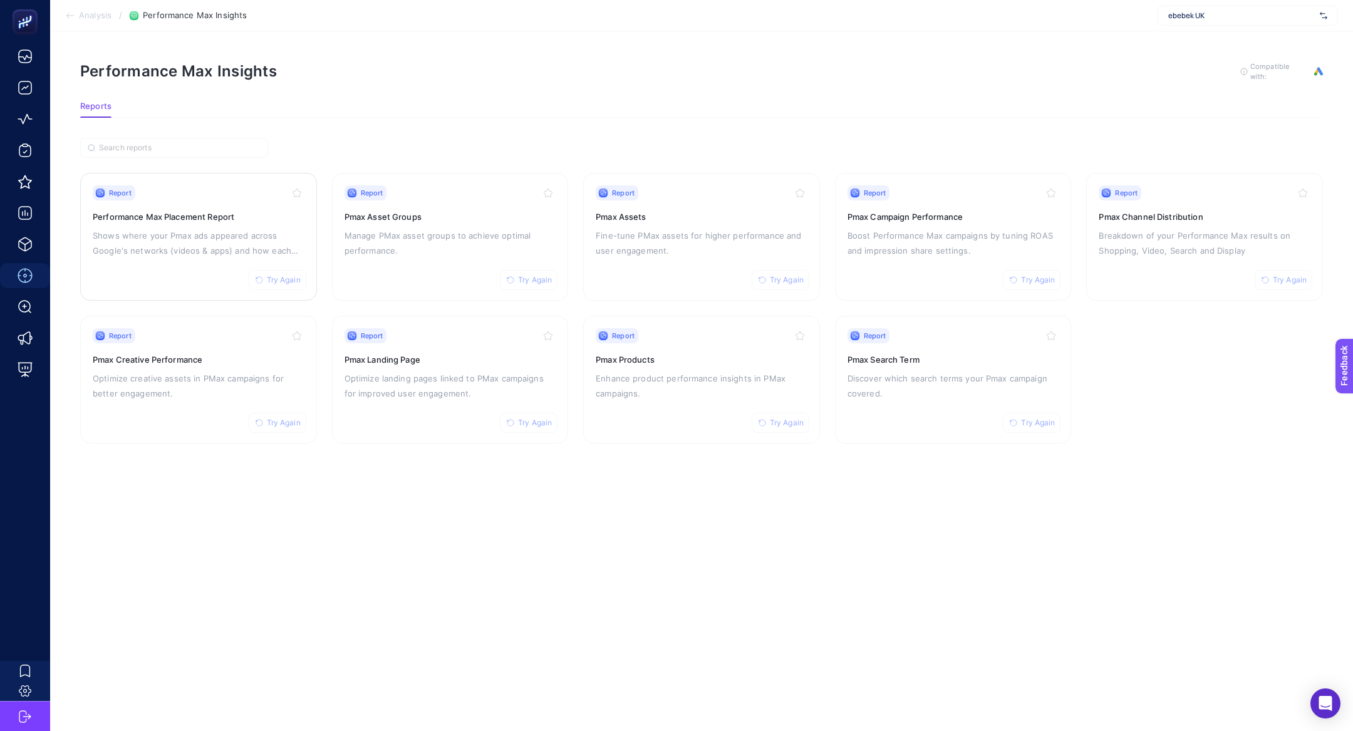
click at [179, 218] on h3 "Performance Max Placement Report" at bounding box center [199, 217] width 212 height 13
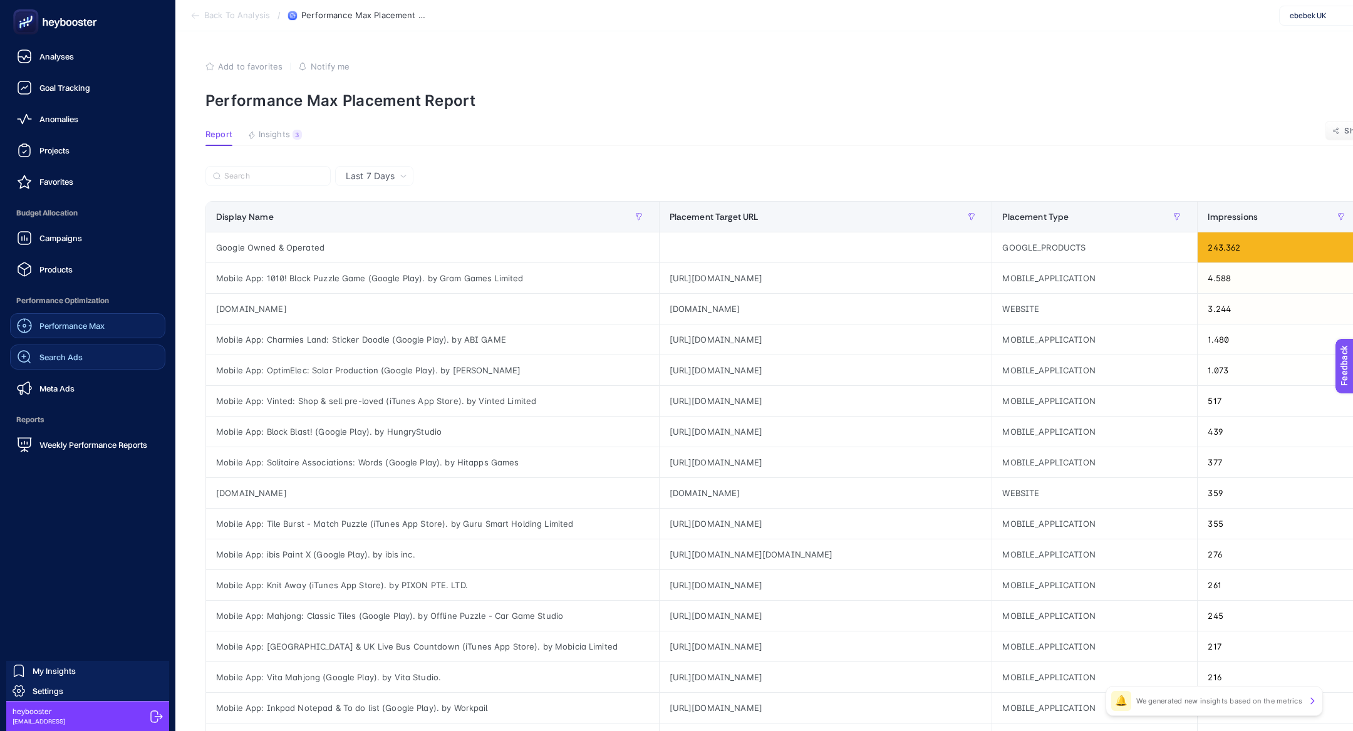
click at [97, 362] on link "Search Ads" at bounding box center [87, 357] width 155 height 25
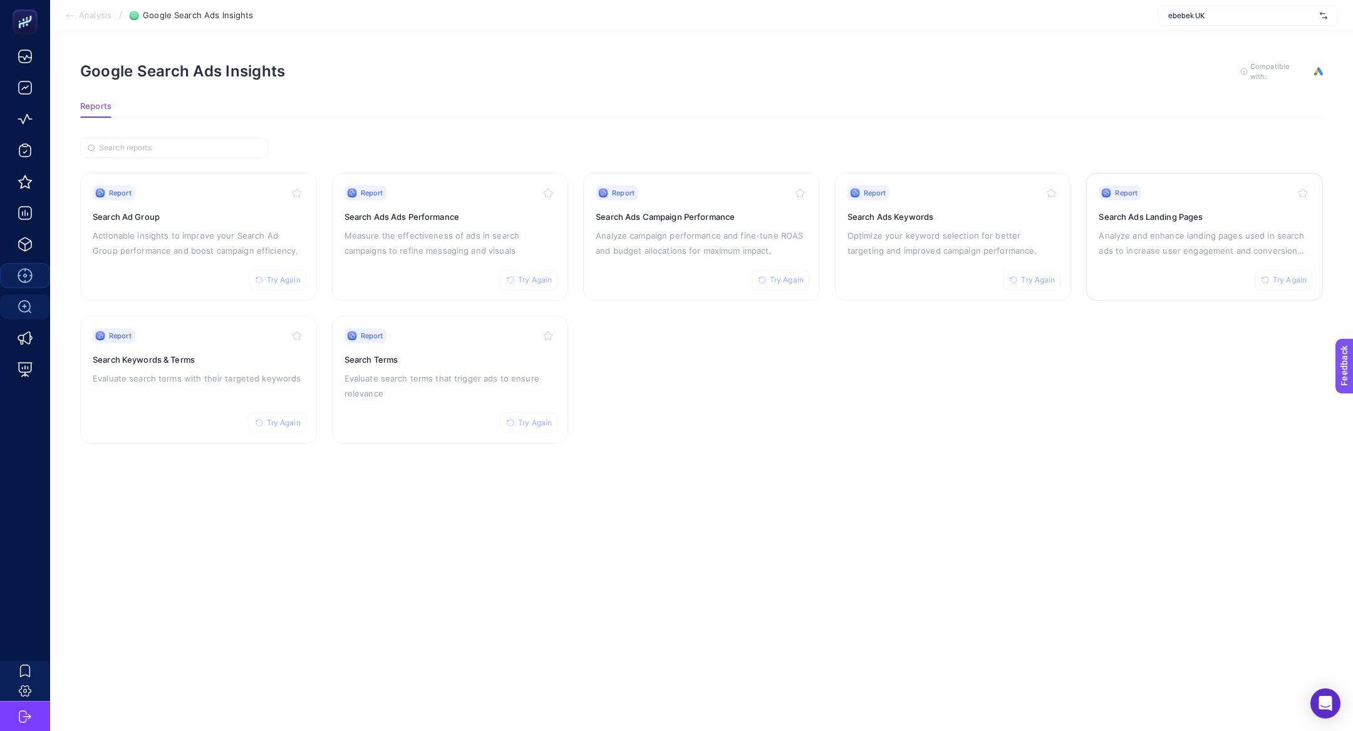
click at [1194, 261] on div "Report Try Again Search Ads Landing Pages Analyze and enhance landing pages use…" at bounding box center [1205, 236] width 212 height 103
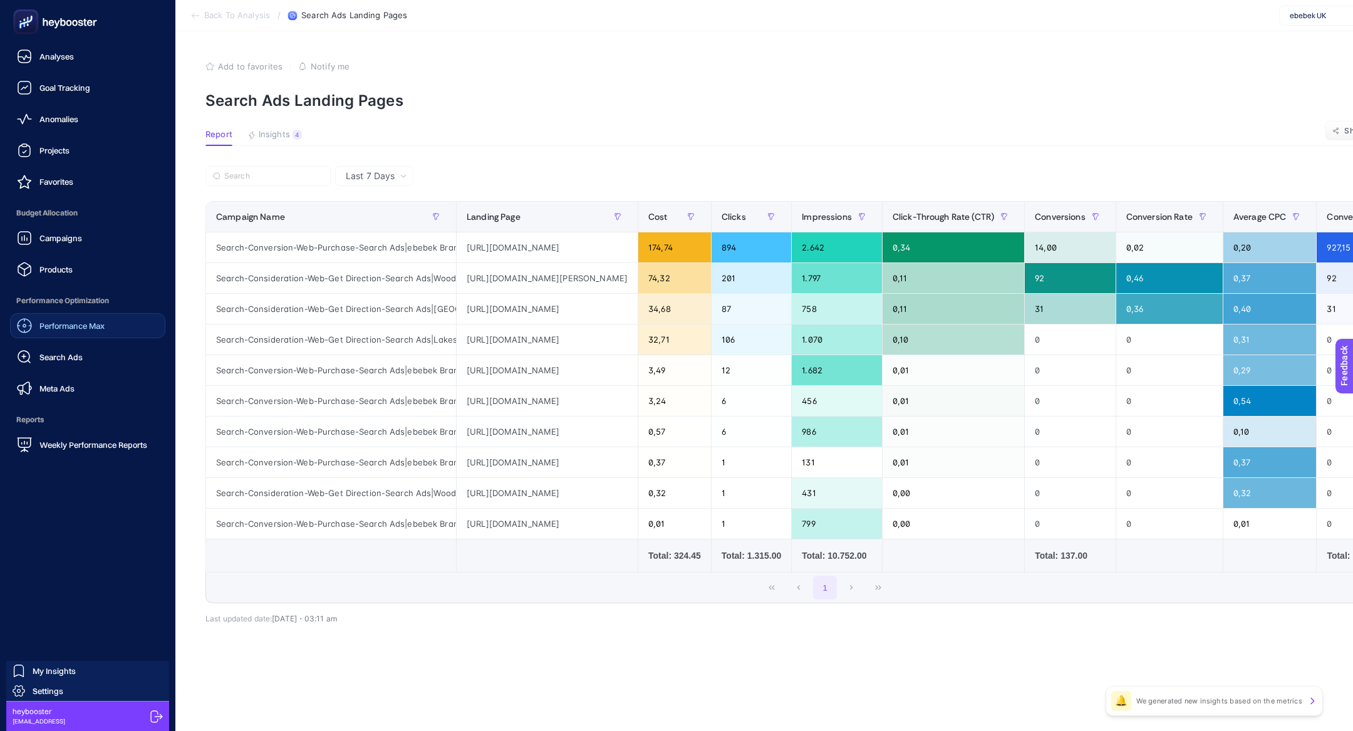
click at [82, 318] on div "Performance Max" at bounding box center [61, 325] width 88 height 15
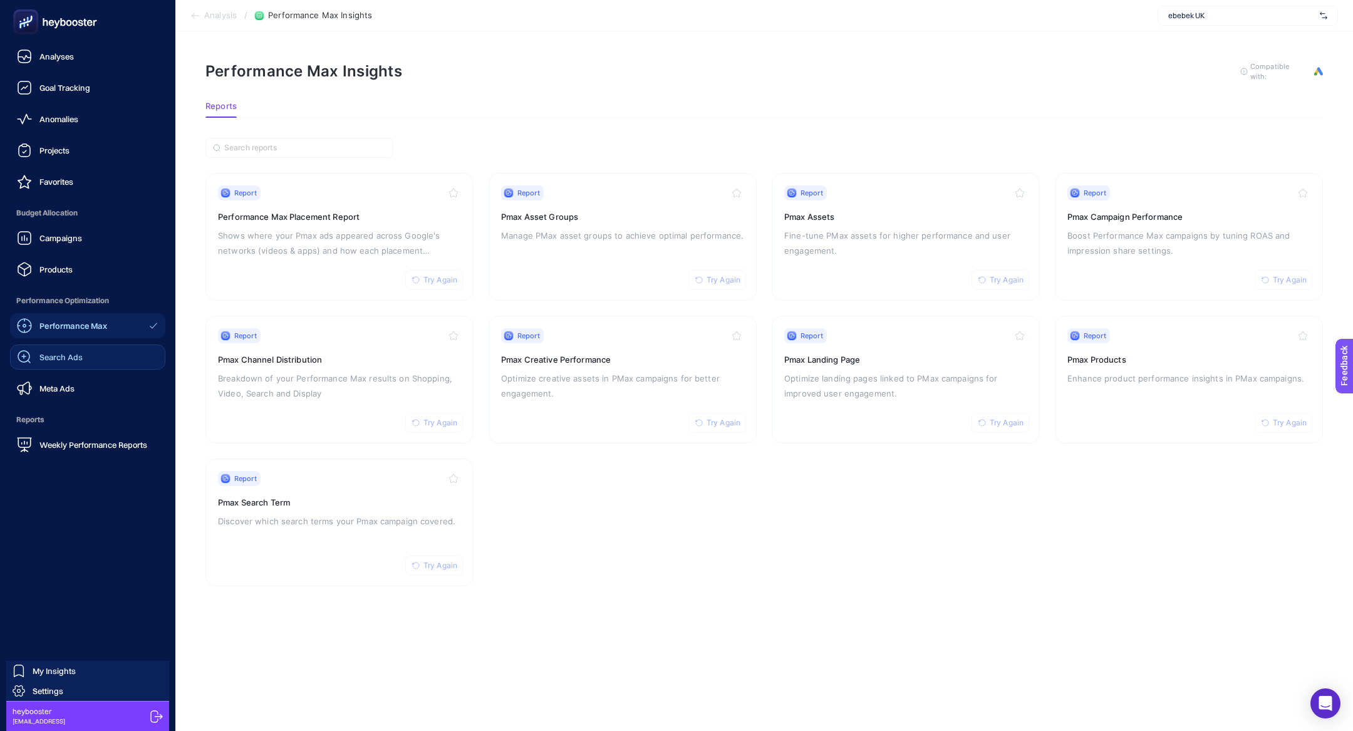
click at [73, 368] on link "Search Ads" at bounding box center [87, 357] width 155 height 25
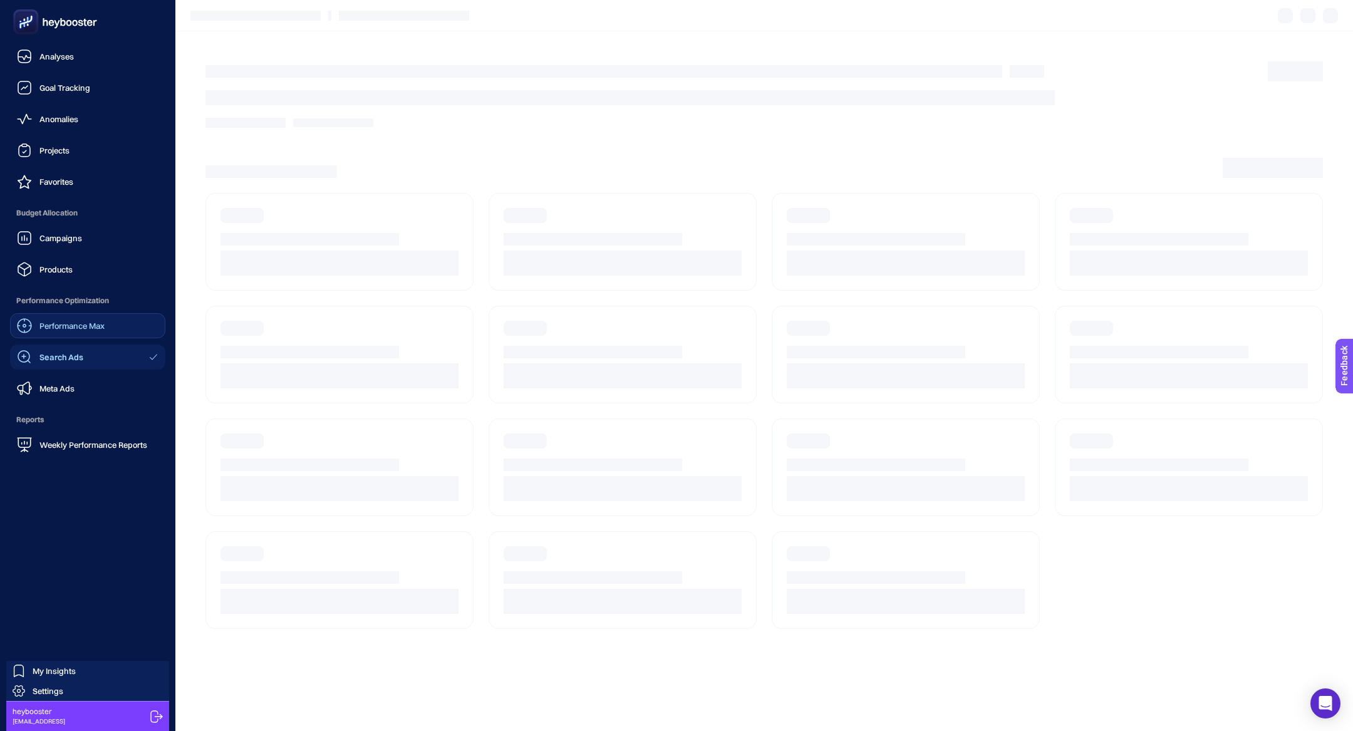
click at [66, 327] on span "Performance Max" at bounding box center [71, 326] width 65 height 10
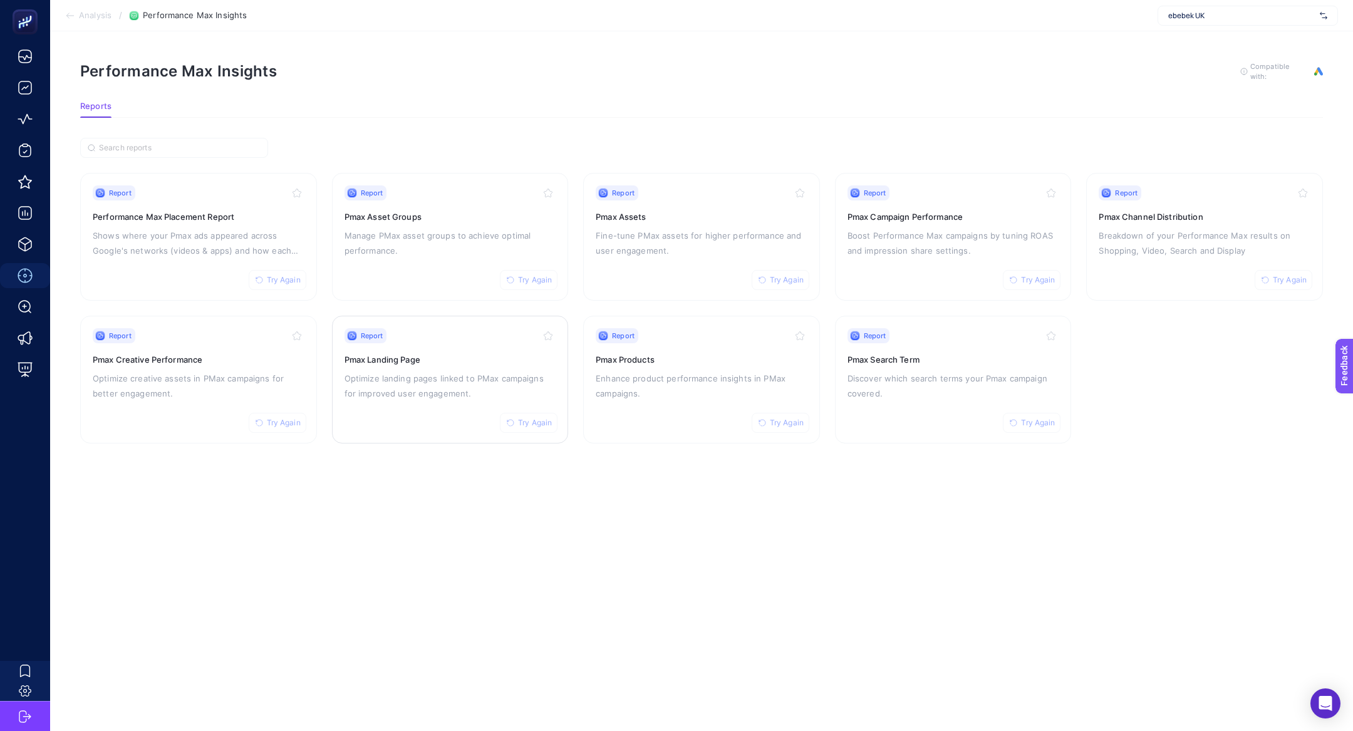
click at [444, 392] on p "Optimize landing pages linked to PMax campaigns for improved user engagement." at bounding box center [451, 386] width 212 height 30
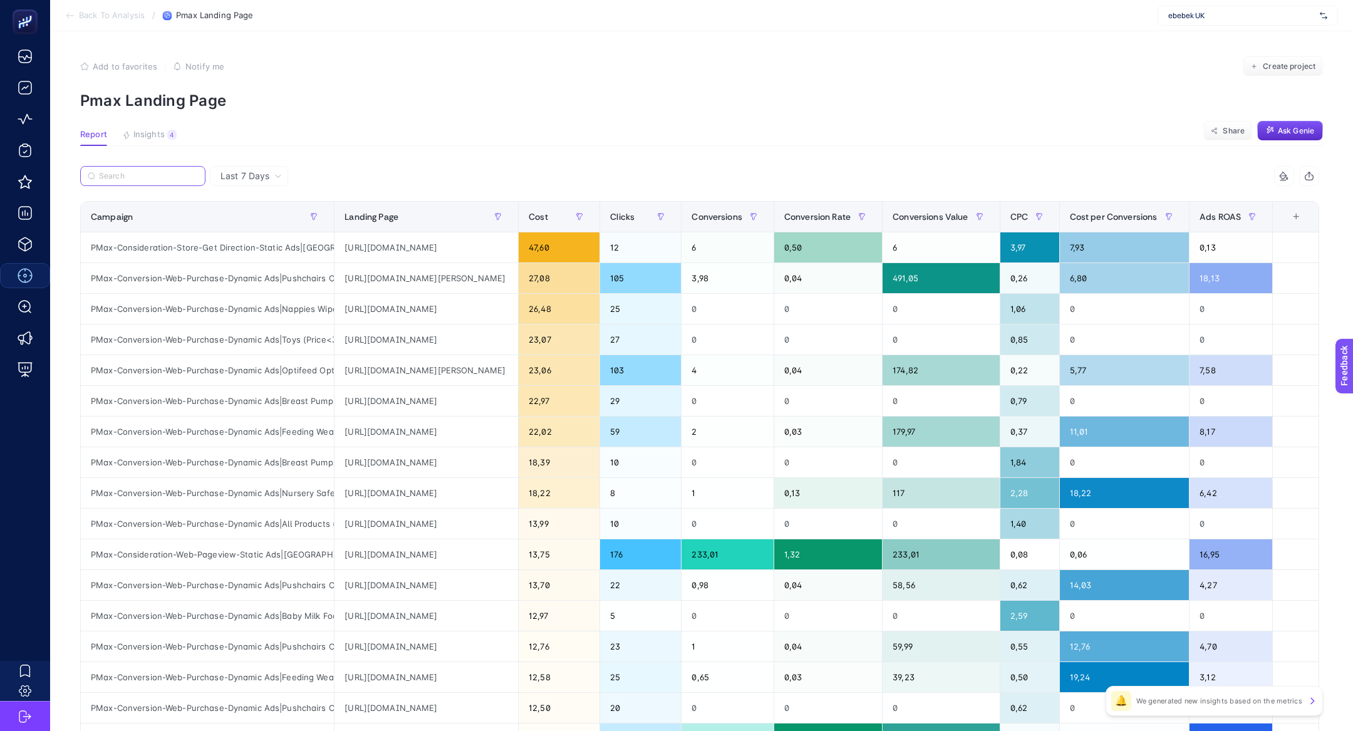
click at [164, 173] on input "Search" at bounding box center [148, 176] width 99 height 9
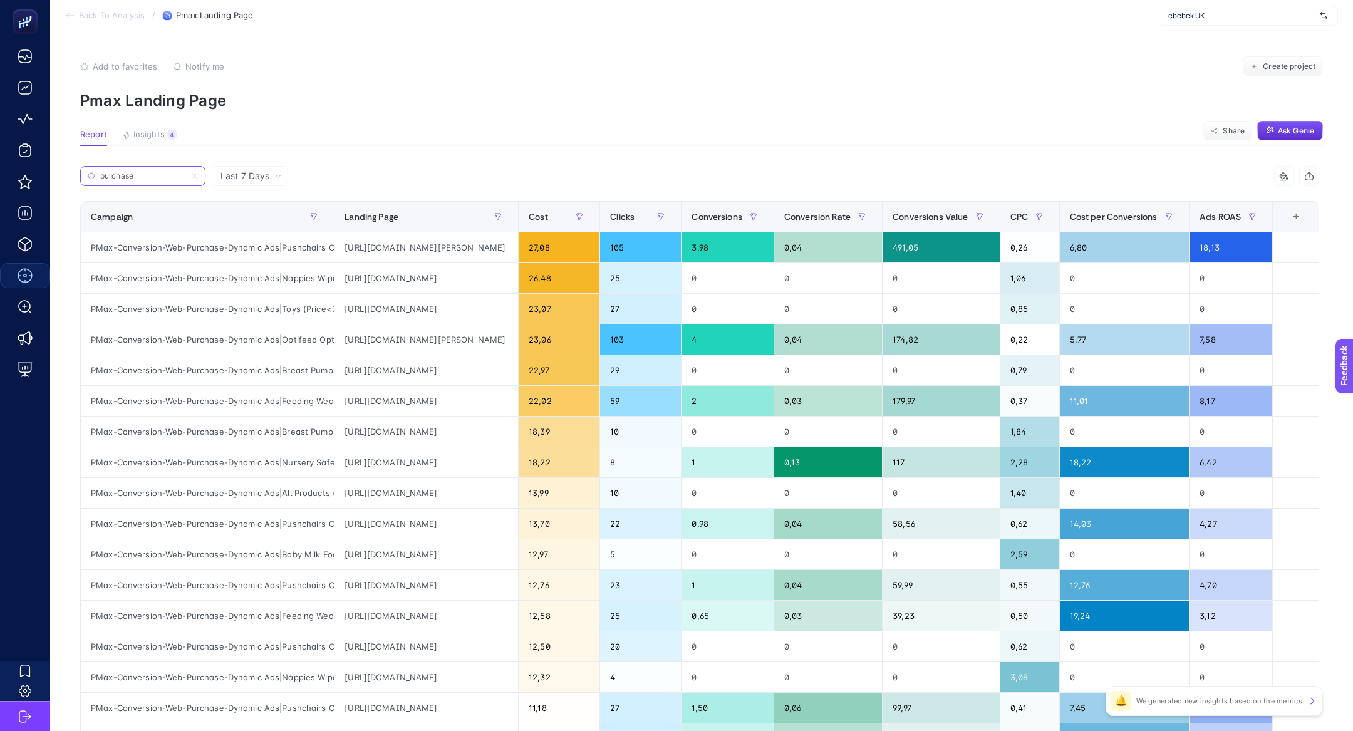
scroll to position [0, 55]
type input "purchase"
click at [938, 220] on span "Conversions Value" at bounding box center [930, 217] width 75 height 10
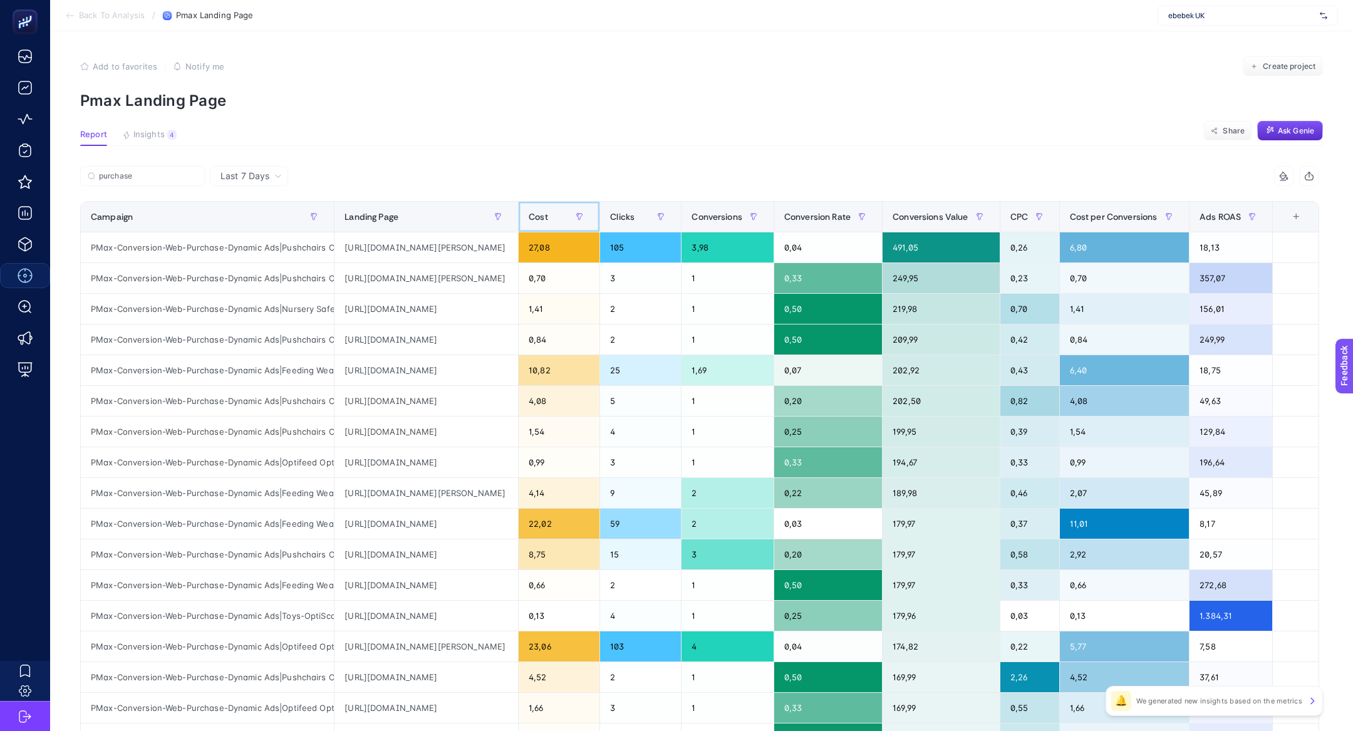
click at [564, 204] on th "Cost" at bounding box center [559, 217] width 81 height 31
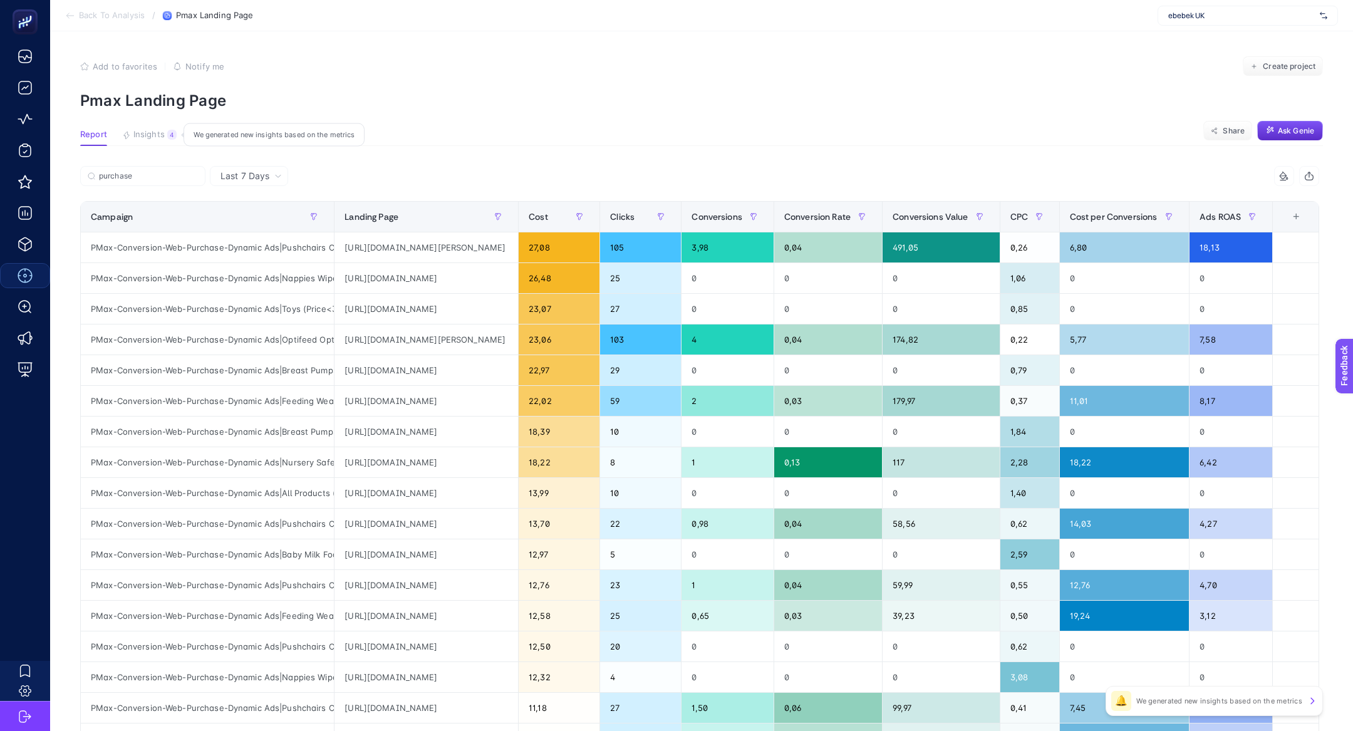
click at [149, 137] on span "Insights" at bounding box center [148, 135] width 31 height 10
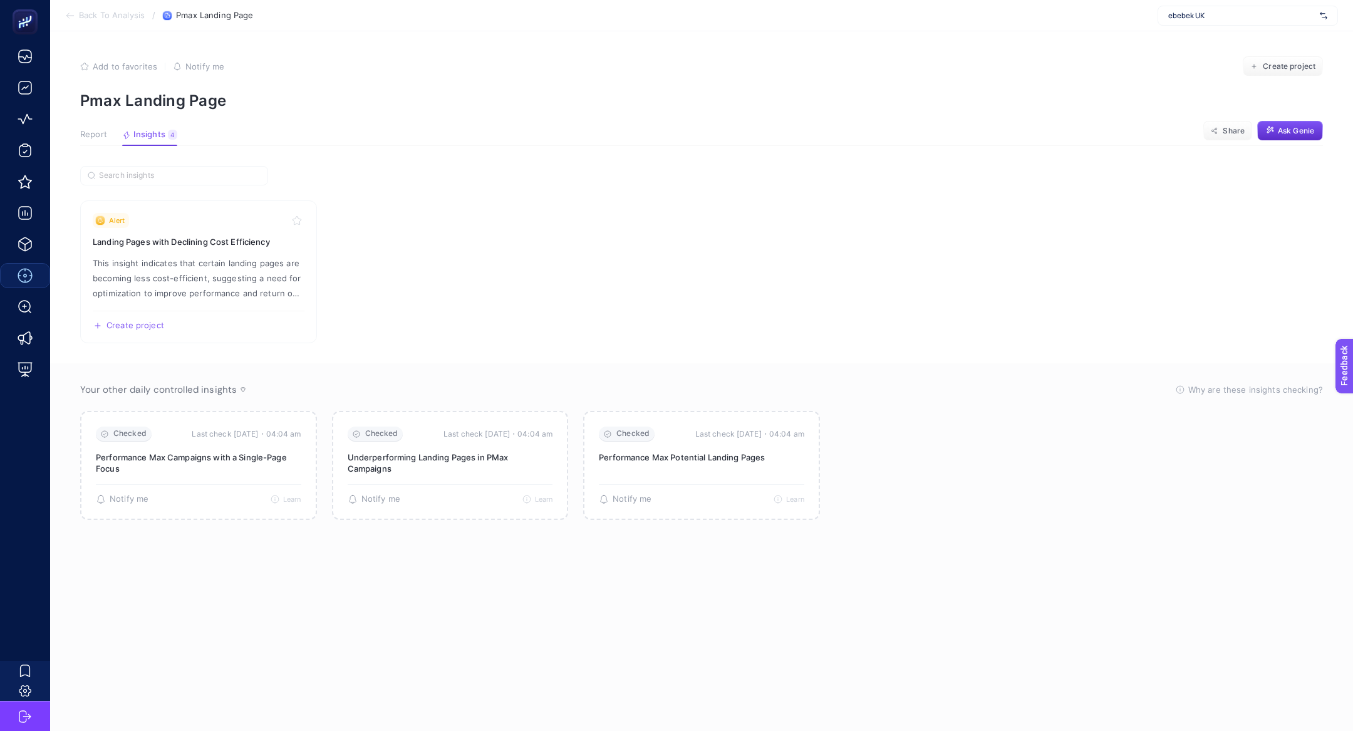
click at [95, 133] on span "Report" at bounding box center [93, 135] width 27 height 10
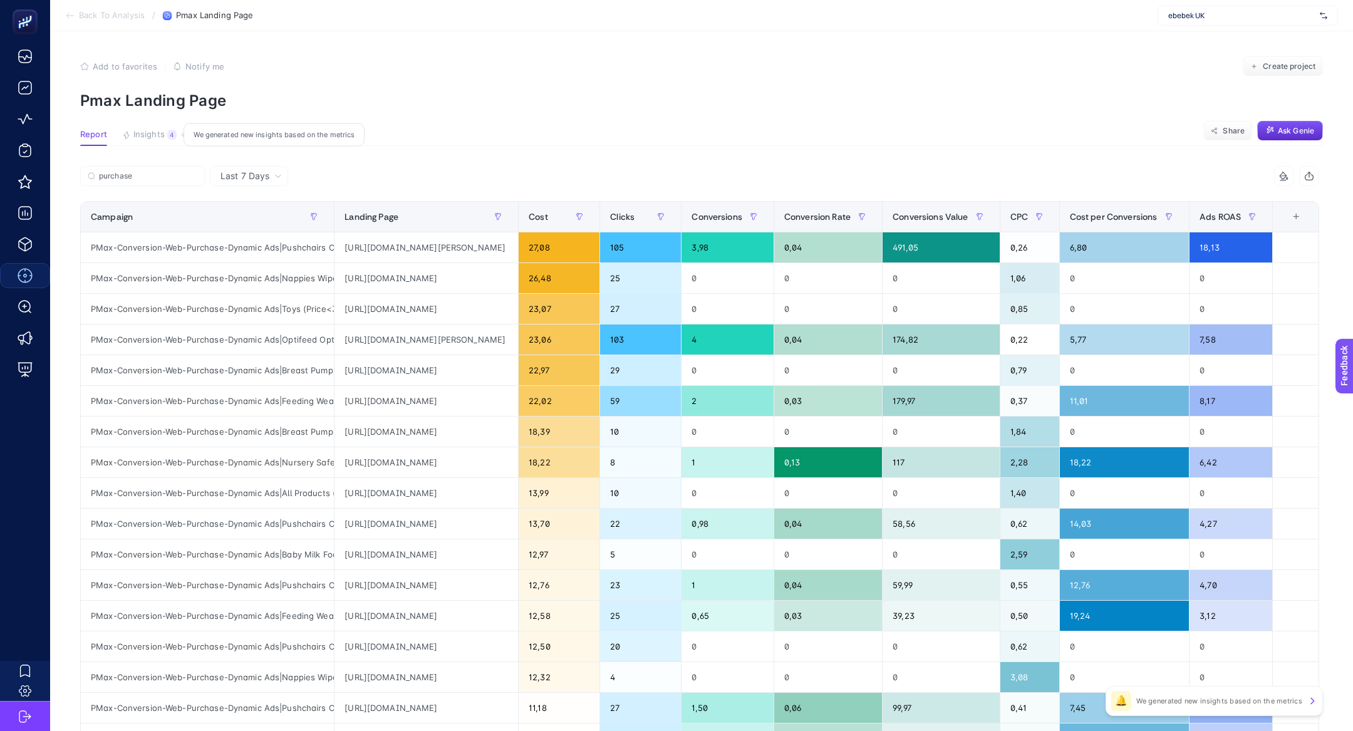
click at [167, 142] on button "Insights 4 We generated new insights based on the metrics" at bounding box center [149, 138] width 55 height 16
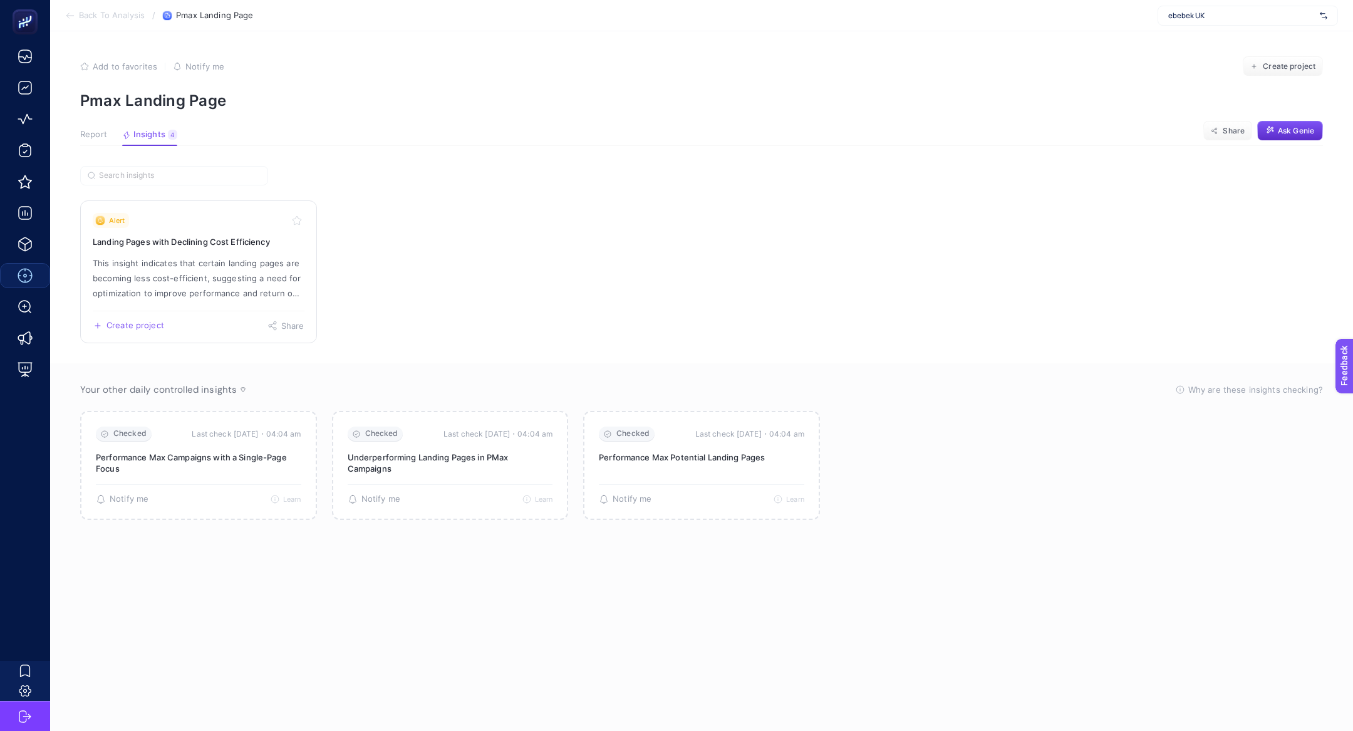
click at [205, 264] on p "This insight indicates that certain landing pages are becoming less cost-effici…" at bounding box center [199, 278] width 212 height 45
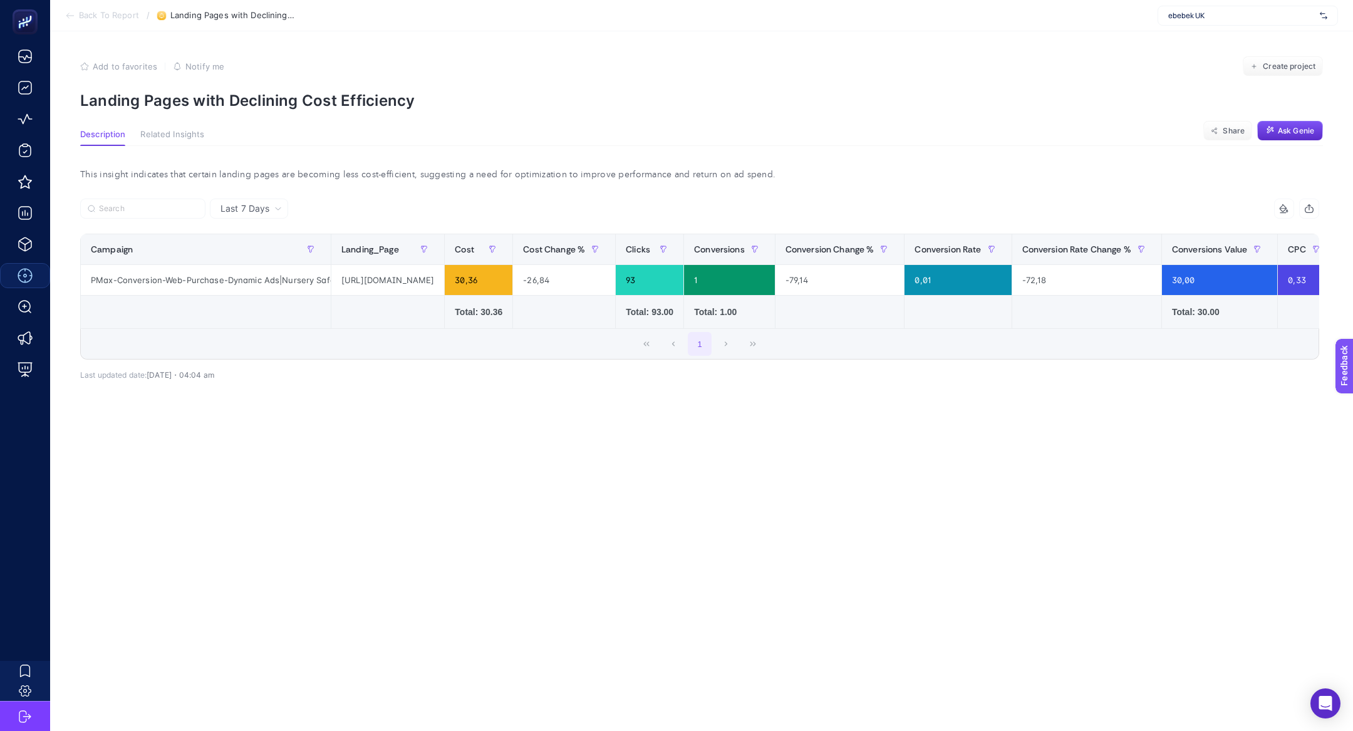
click at [185, 93] on p "Landing Pages with Declining Cost Efficiency" at bounding box center [701, 100] width 1243 height 18
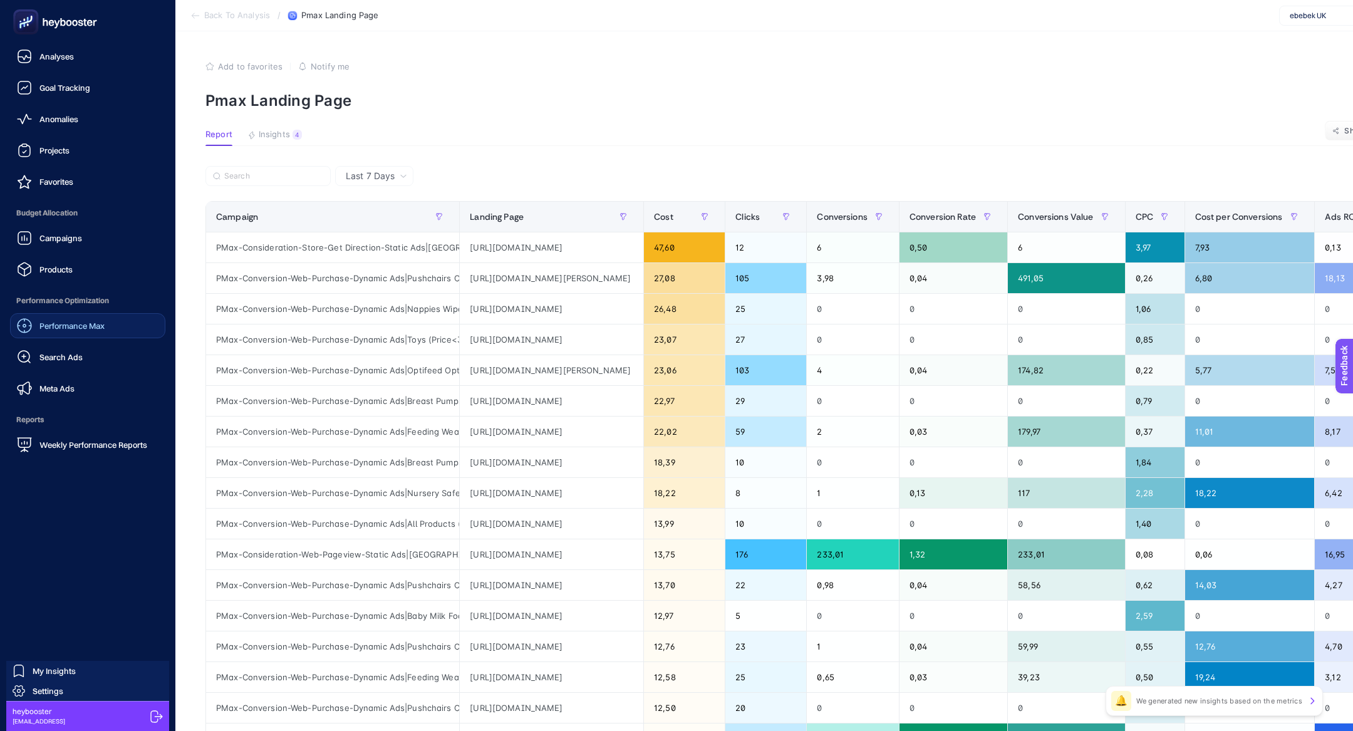
click at [113, 323] on link "Performance Max" at bounding box center [87, 325] width 155 height 25
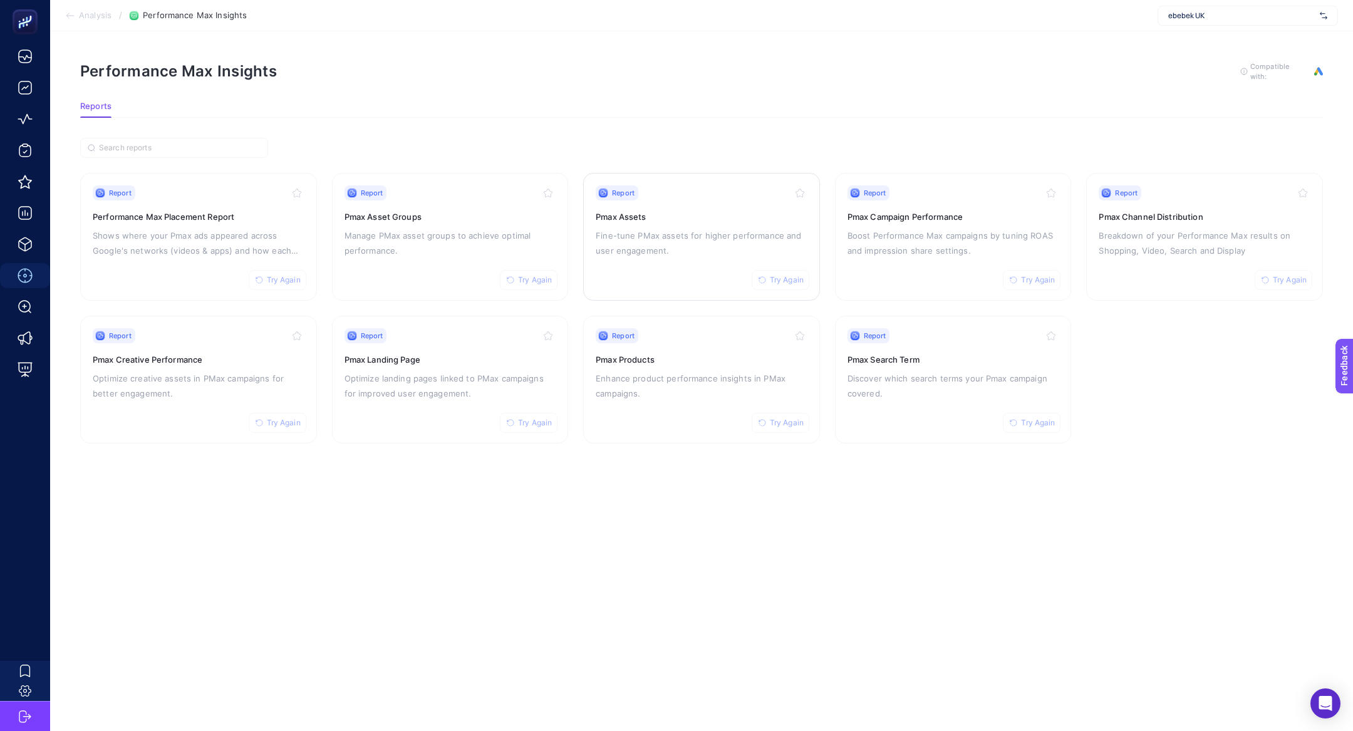
click at [615, 250] on p "Fine-tune PMax assets for higher performance and user engagement." at bounding box center [702, 243] width 212 height 30
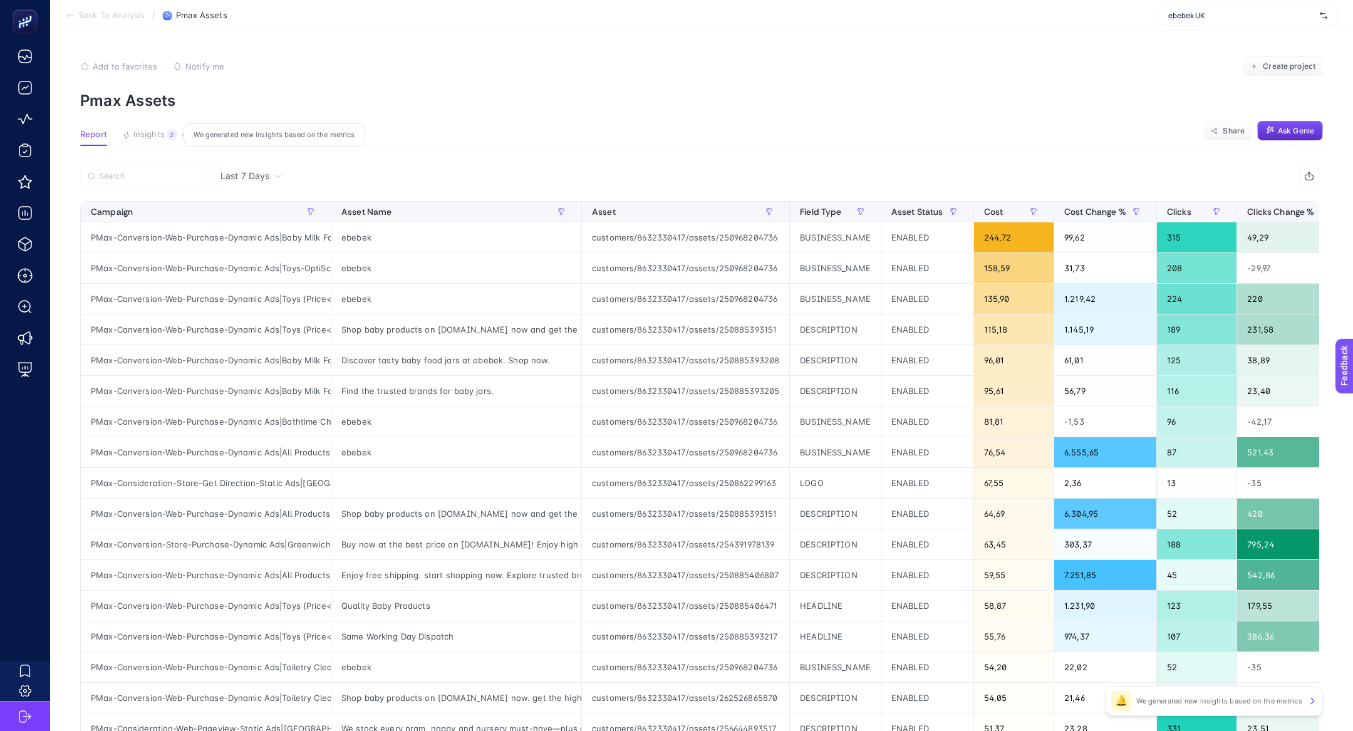
click at [154, 132] on span "Insights" at bounding box center [148, 135] width 31 height 10
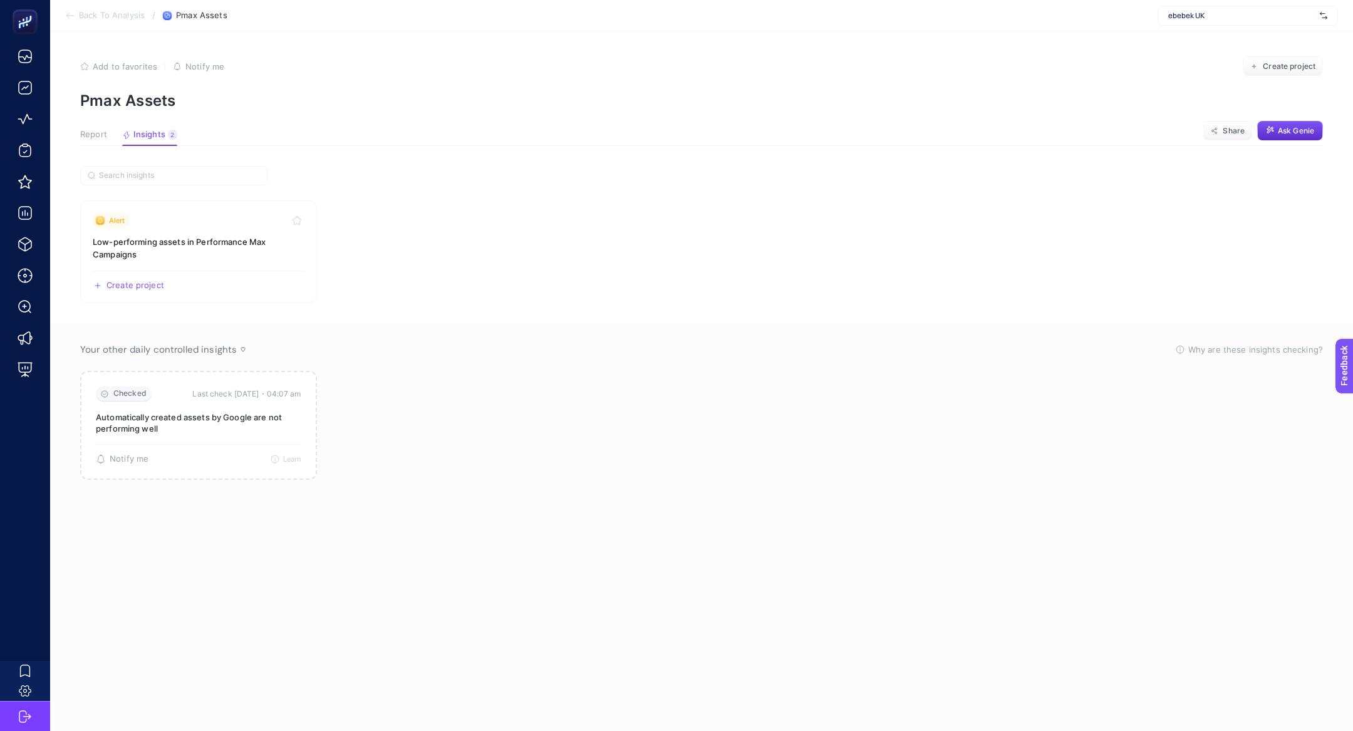
click at [95, 135] on span "Report" at bounding box center [93, 135] width 27 height 10
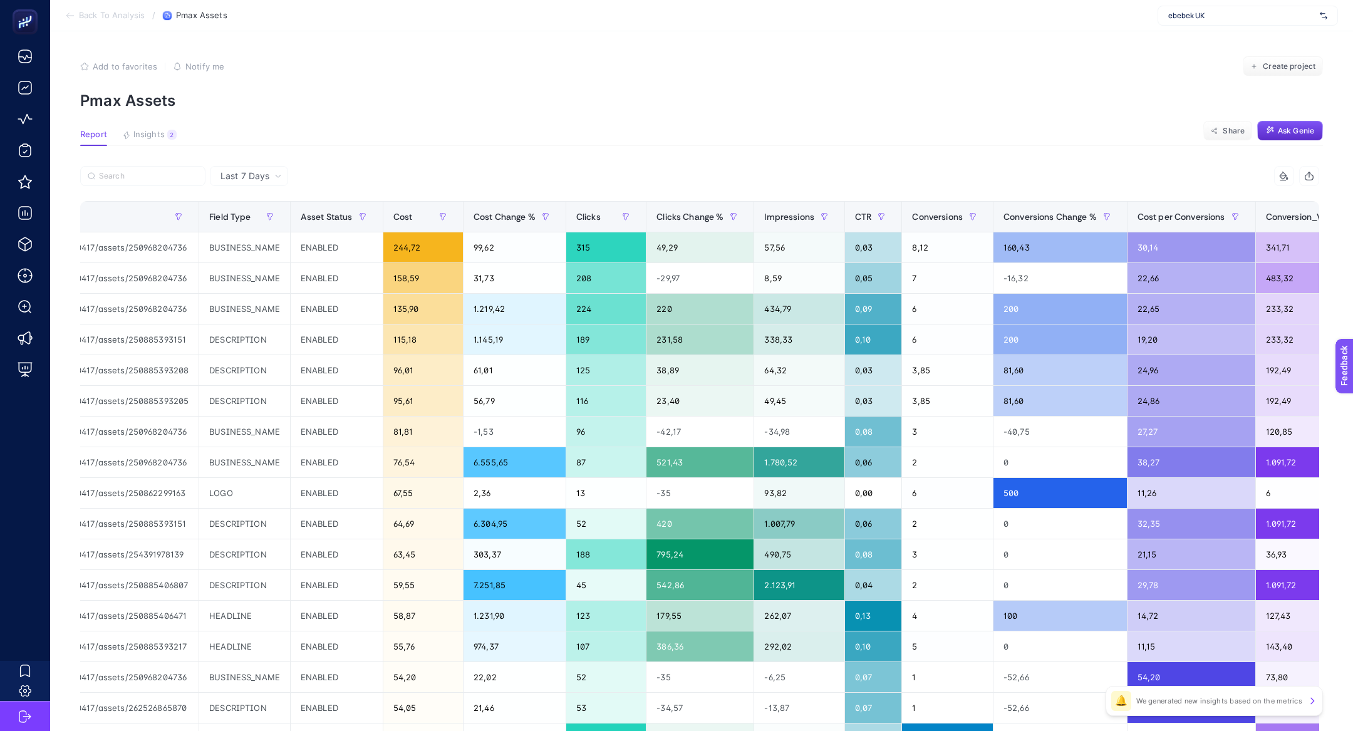
scroll to position [0, 961]
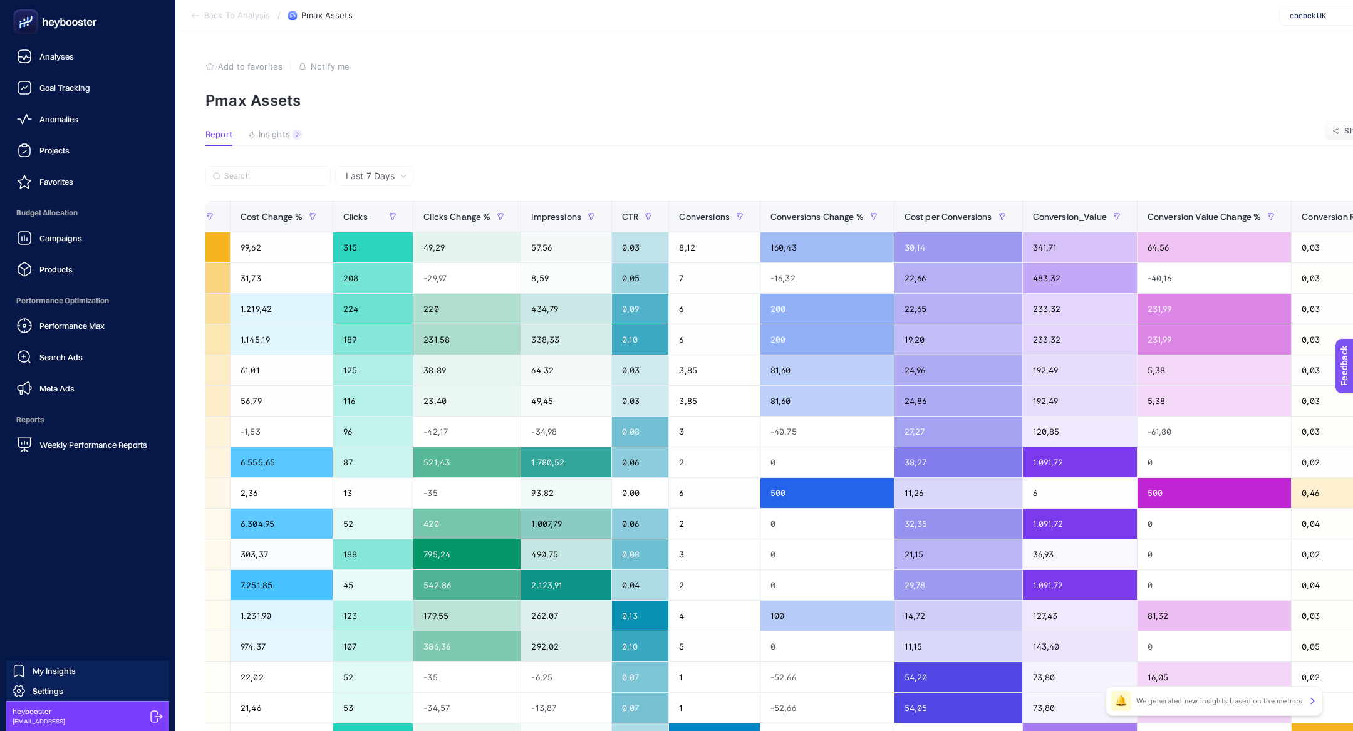
click at [56, 326] on span "Performance Max" at bounding box center [71, 326] width 65 height 10
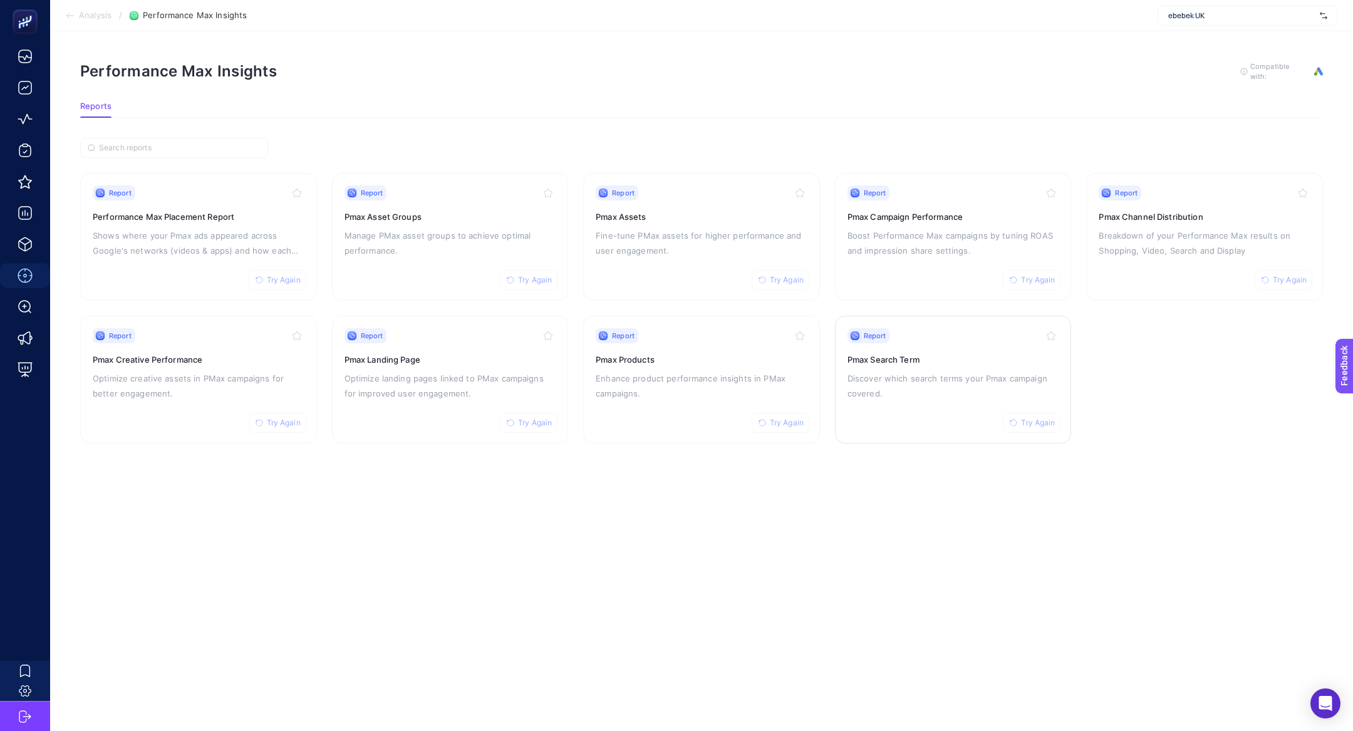
click at [930, 349] on div "Report Try Again Pmax Search Term Discover which search terms your Pmax campaig…" at bounding box center [954, 379] width 212 height 103
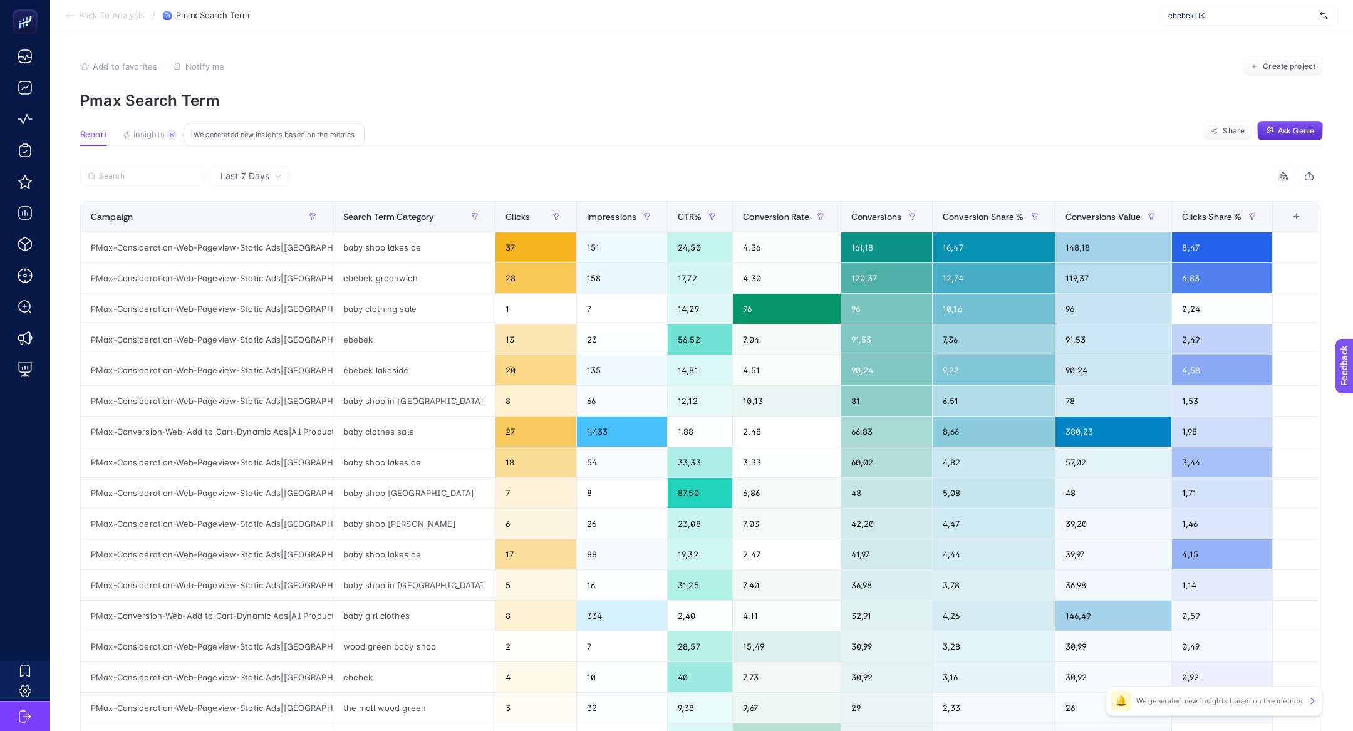
click at [152, 133] on span "Insights" at bounding box center [148, 135] width 31 height 10
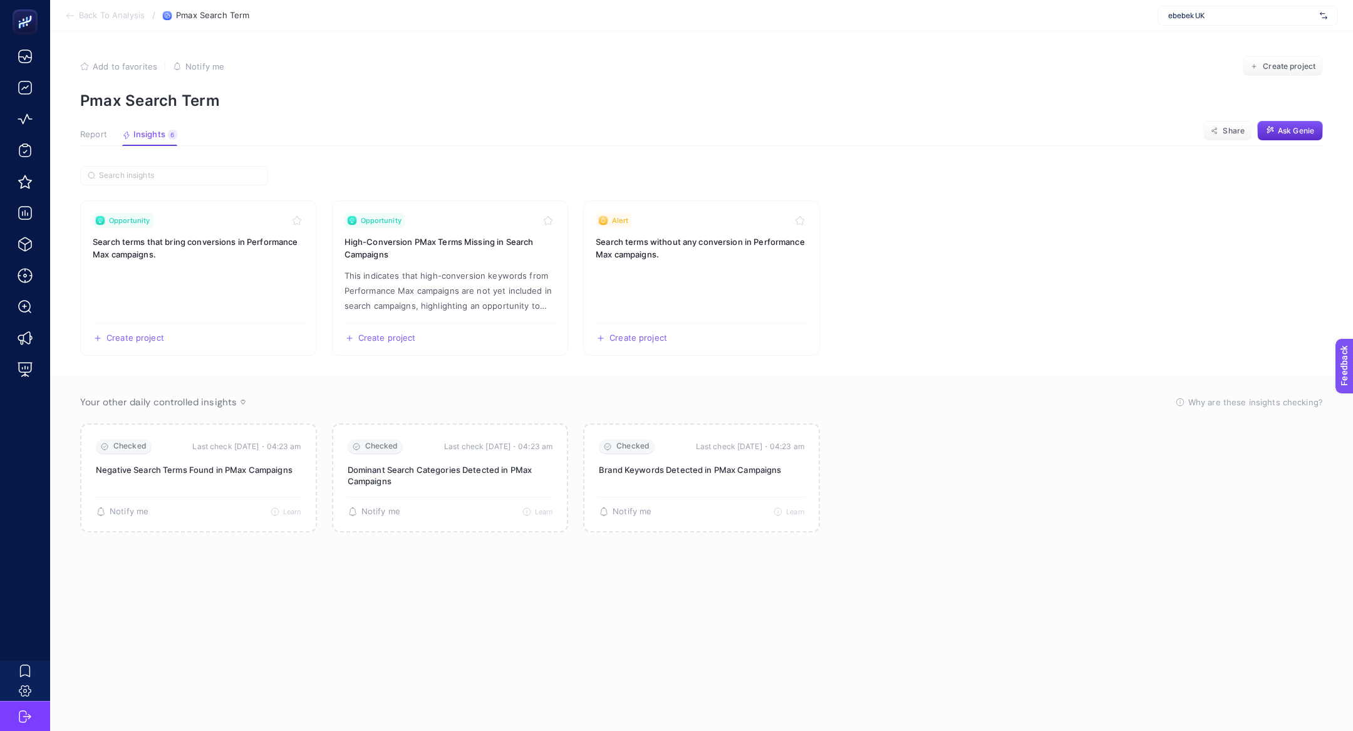
click at [100, 139] on span "Report" at bounding box center [93, 135] width 27 height 10
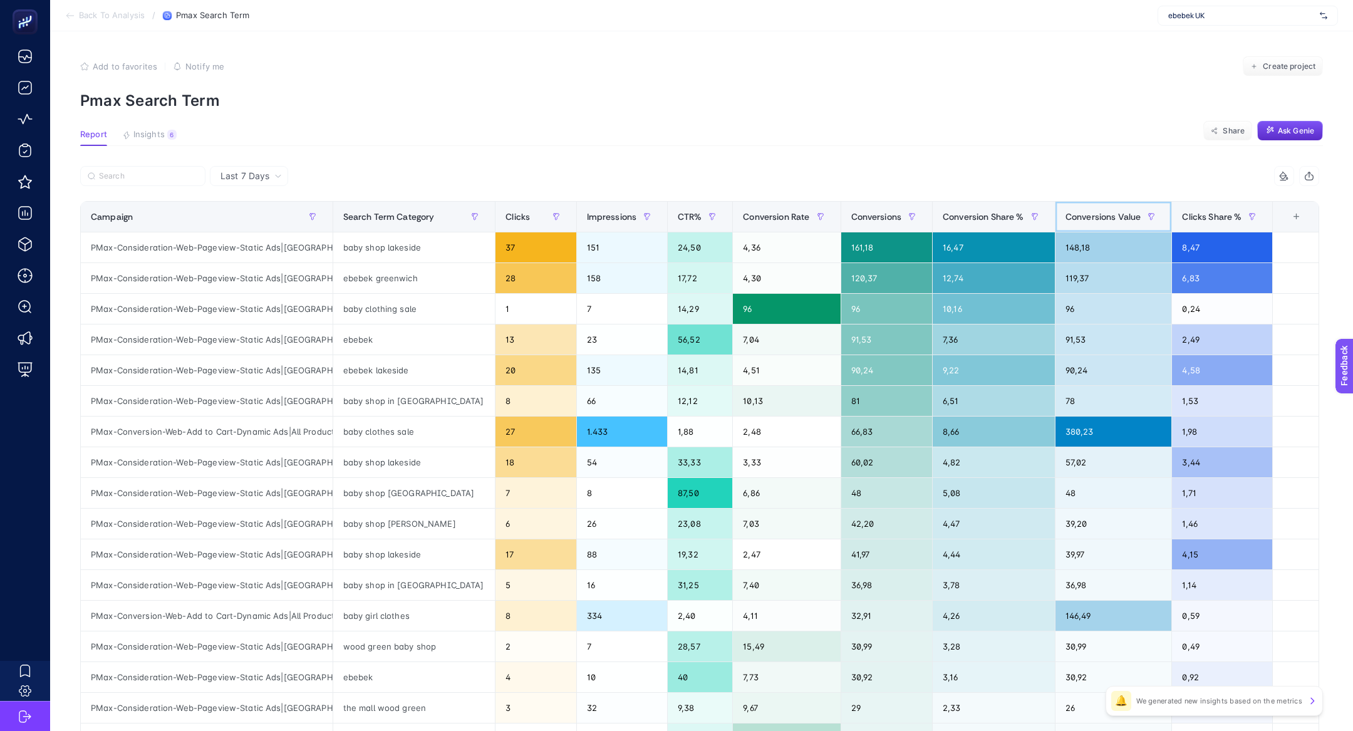
click at [1073, 229] on th "Conversions Value" at bounding box center [1113, 217] width 117 height 31
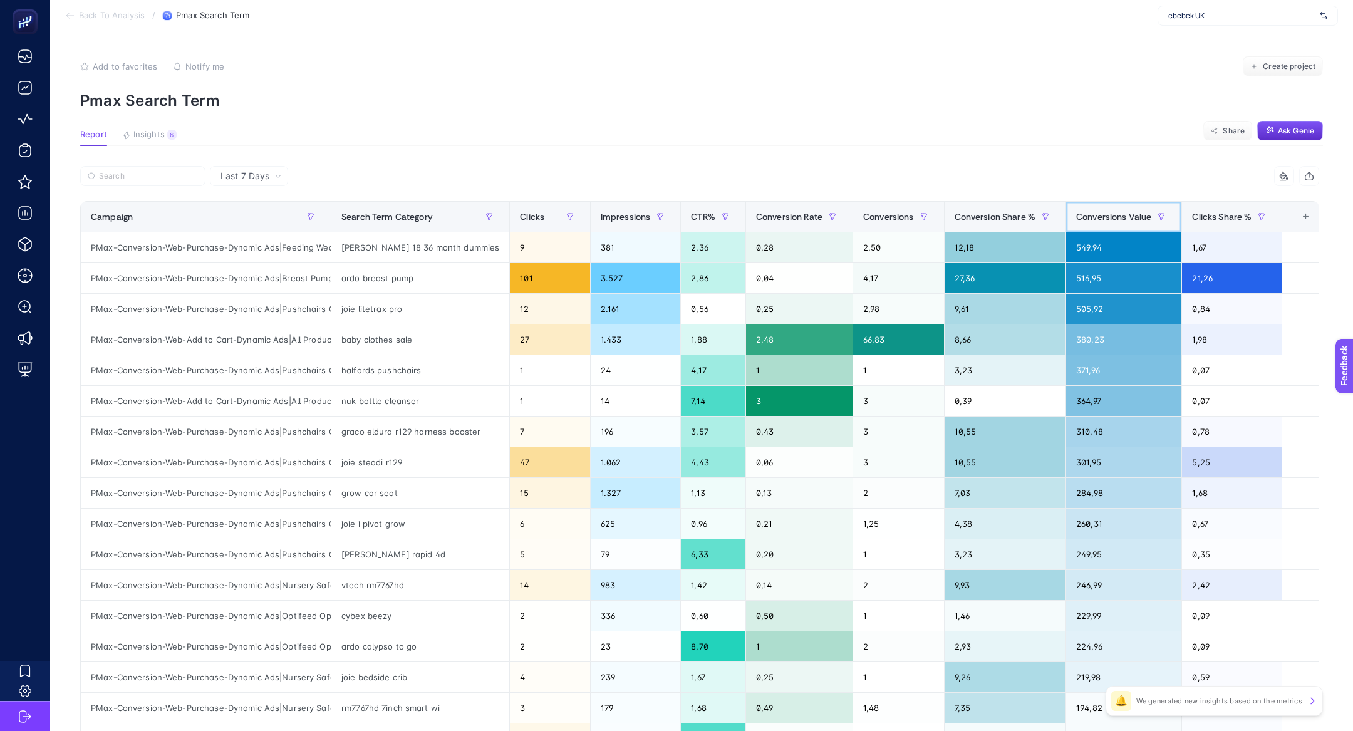
scroll to position [0, 34]
click at [1211, 225] on div "Clicks Share %" at bounding box center [1232, 217] width 80 height 20
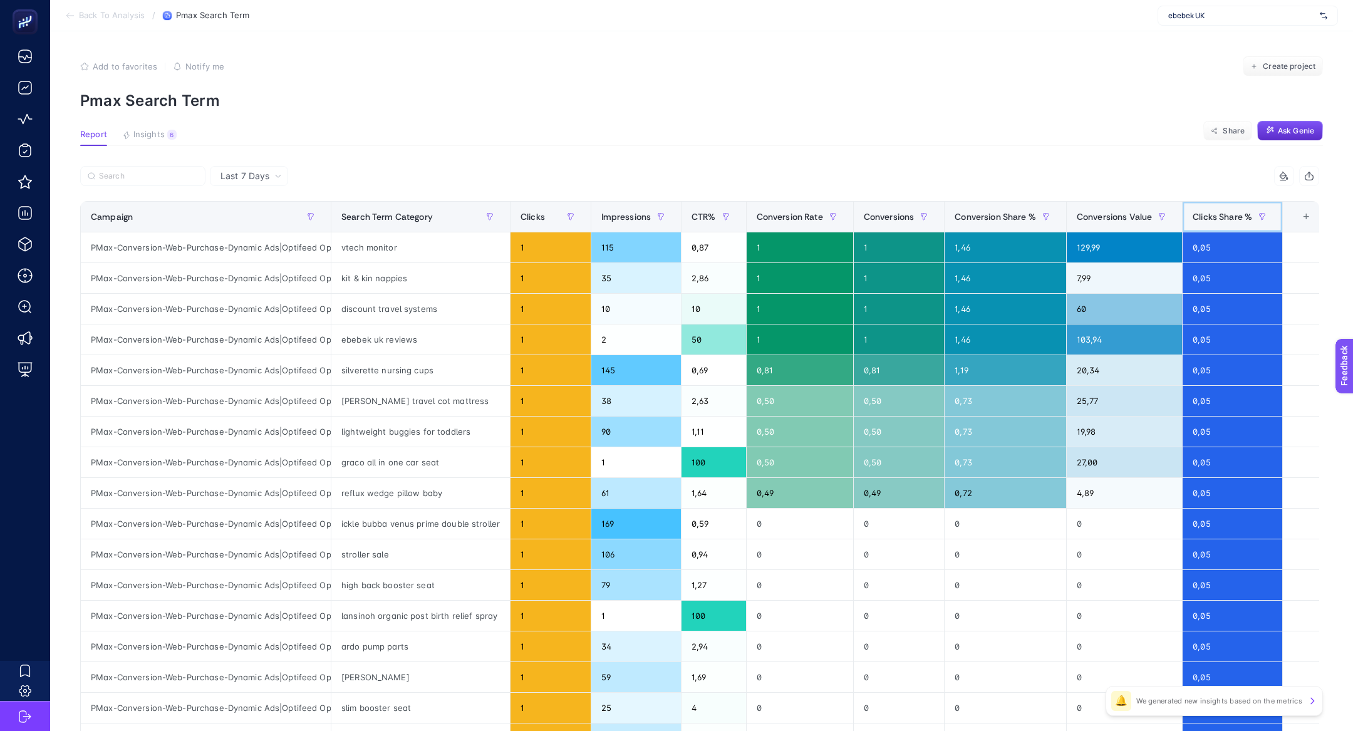
click at [1211, 225] on div "Clicks Share %" at bounding box center [1233, 217] width 80 height 20
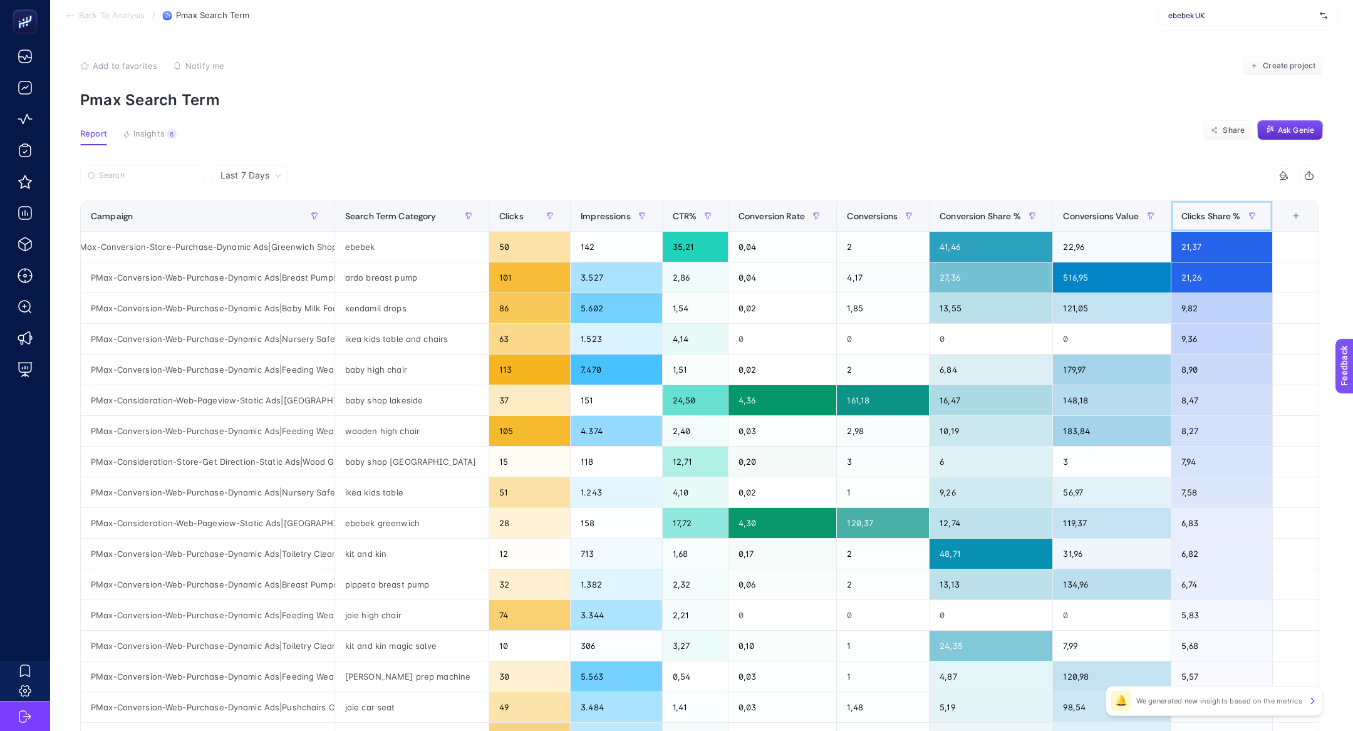
scroll to position [0, 0]
click at [318, 215] on icon "button" at bounding box center [315, 216] width 8 height 8
click at [349, 271] on div "Starts with" at bounding box center [384, 302] width 157 height 78
click at [349, 280] on span "Starts with" at bounding box center [372, 285] width 112 height 25
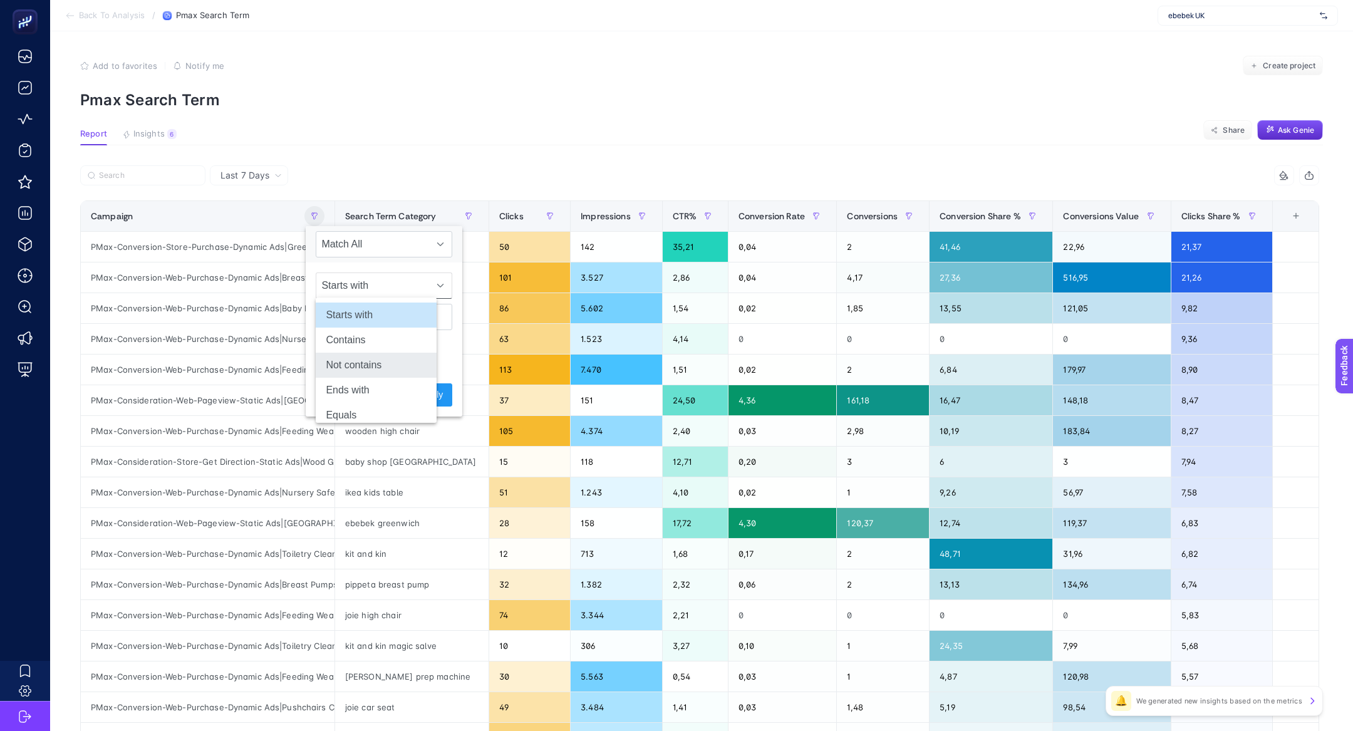
click at [378, 370] on li "Not contains" at bounding box center [376, 365] width 121 height 25
click at [368, 314] on input "text" at bounding box center [384, 317] width 137 height 26
type input "store"
click at [421, 393] on span "Apply" at bounding box center [432, 394] width 22 height 13
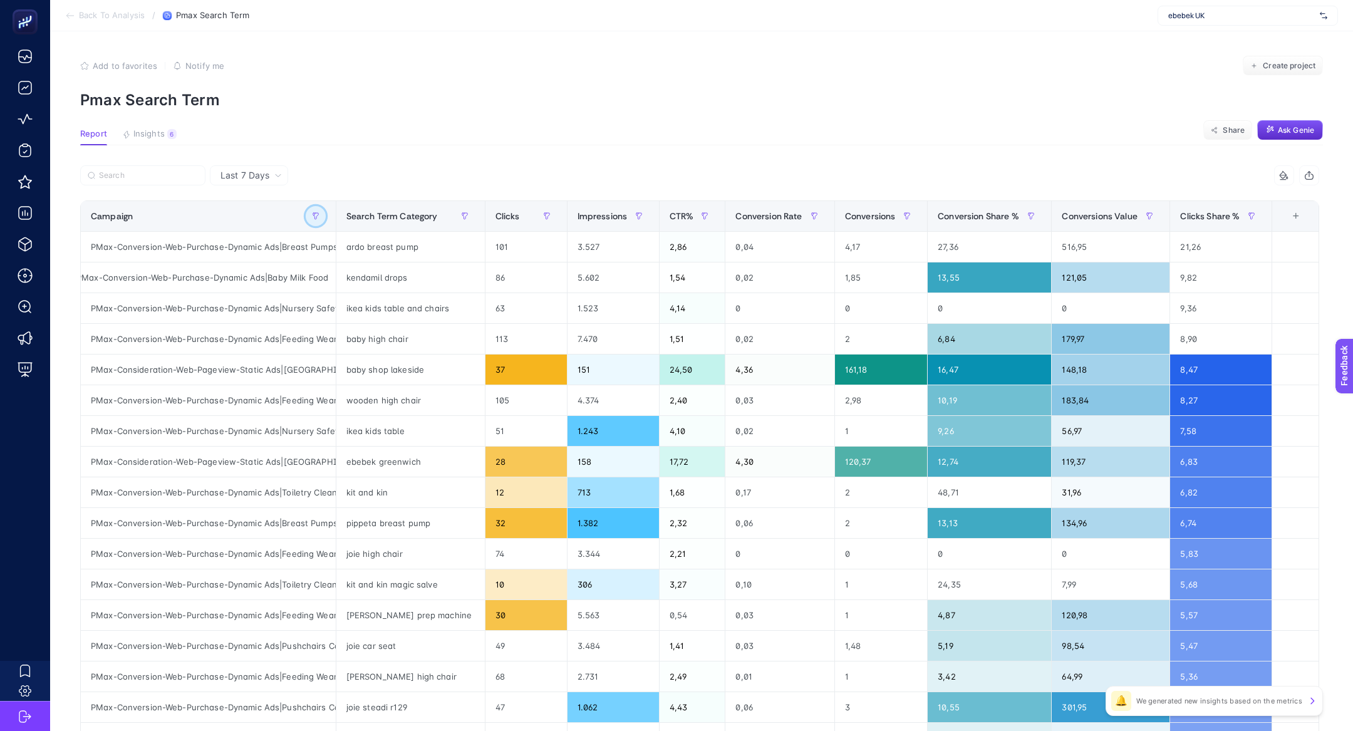
scroll to position [0, 49]
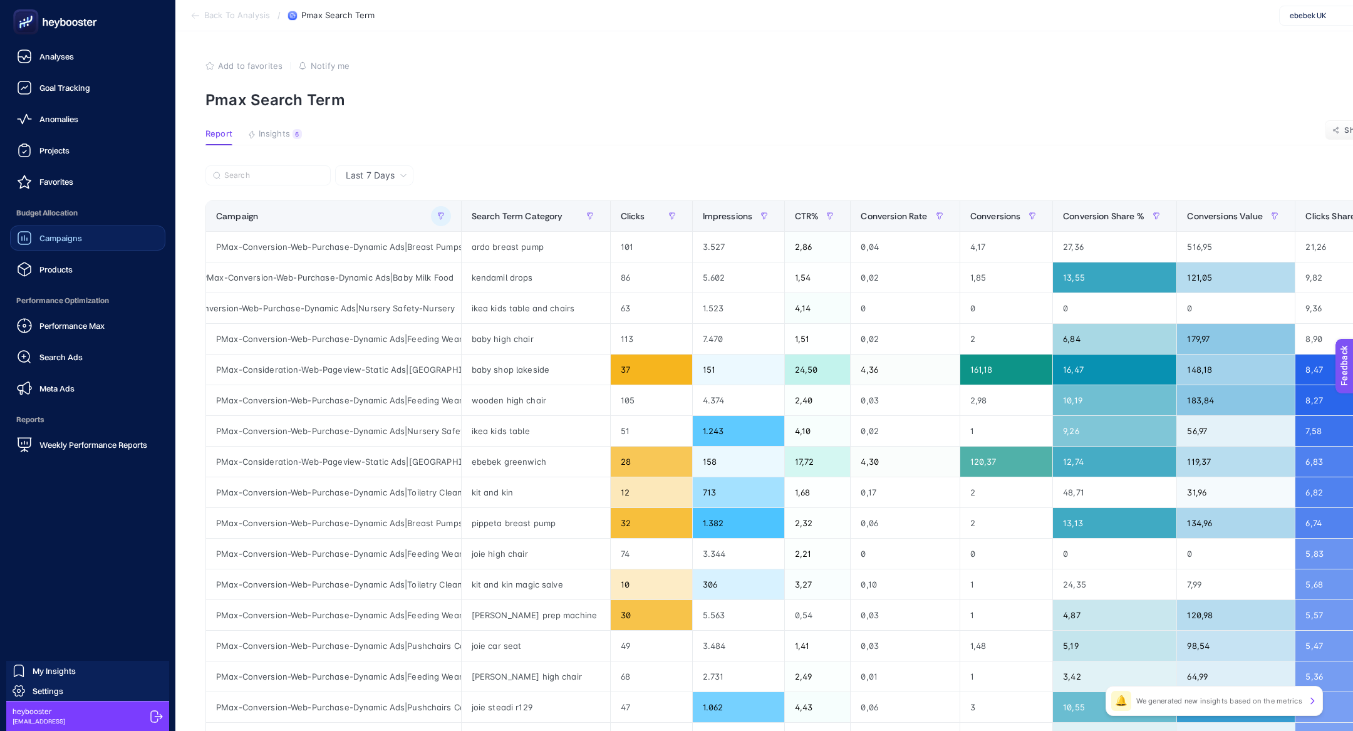
click at [38, 237] on div "Campaigns" at bounding box center [49, 238] width 65 height 15
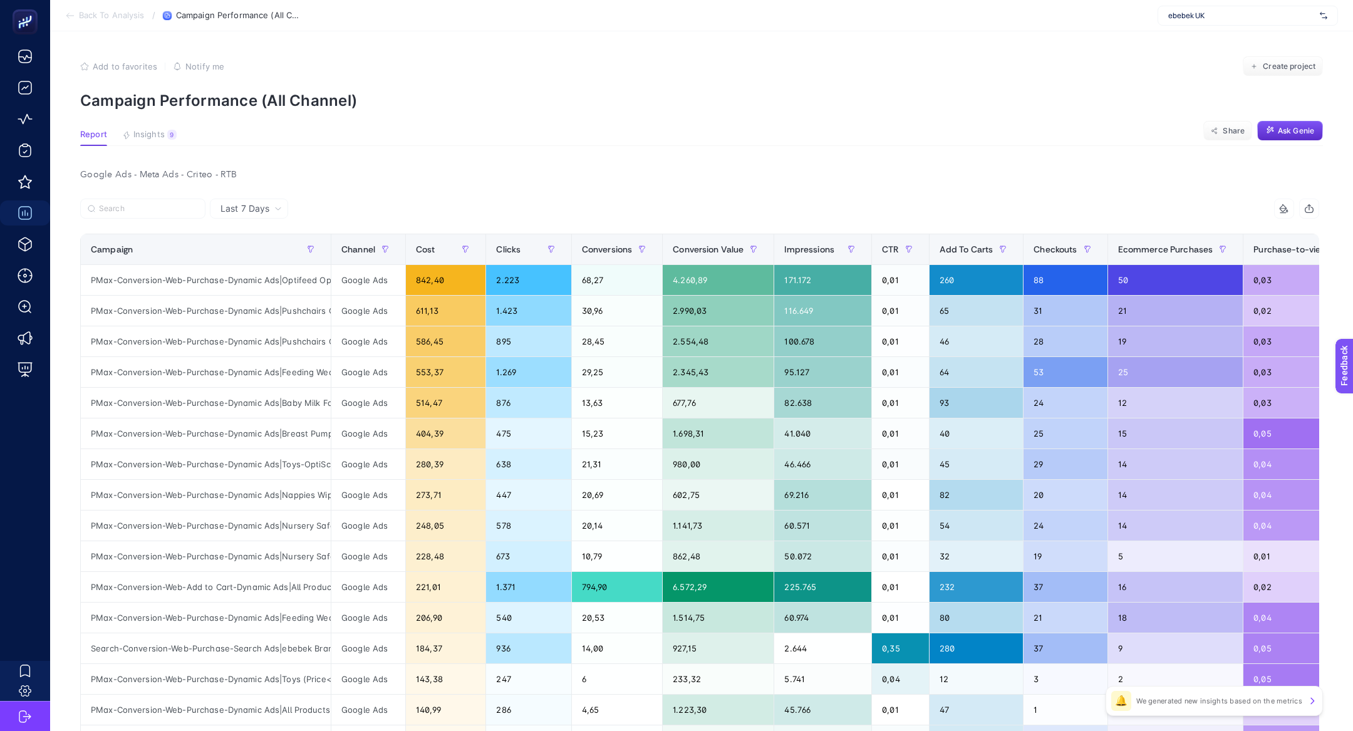
click at [268, 128] on article "Add to favorites false Notify me Create project Campaign Performance (All Chann…" at bounding box center [701, 537] width 1303 height 1012
click at [164, 137] on button "Insights 9 We generated new insights based on the metrics" at bounding box center [149, 138] width 55 height 16
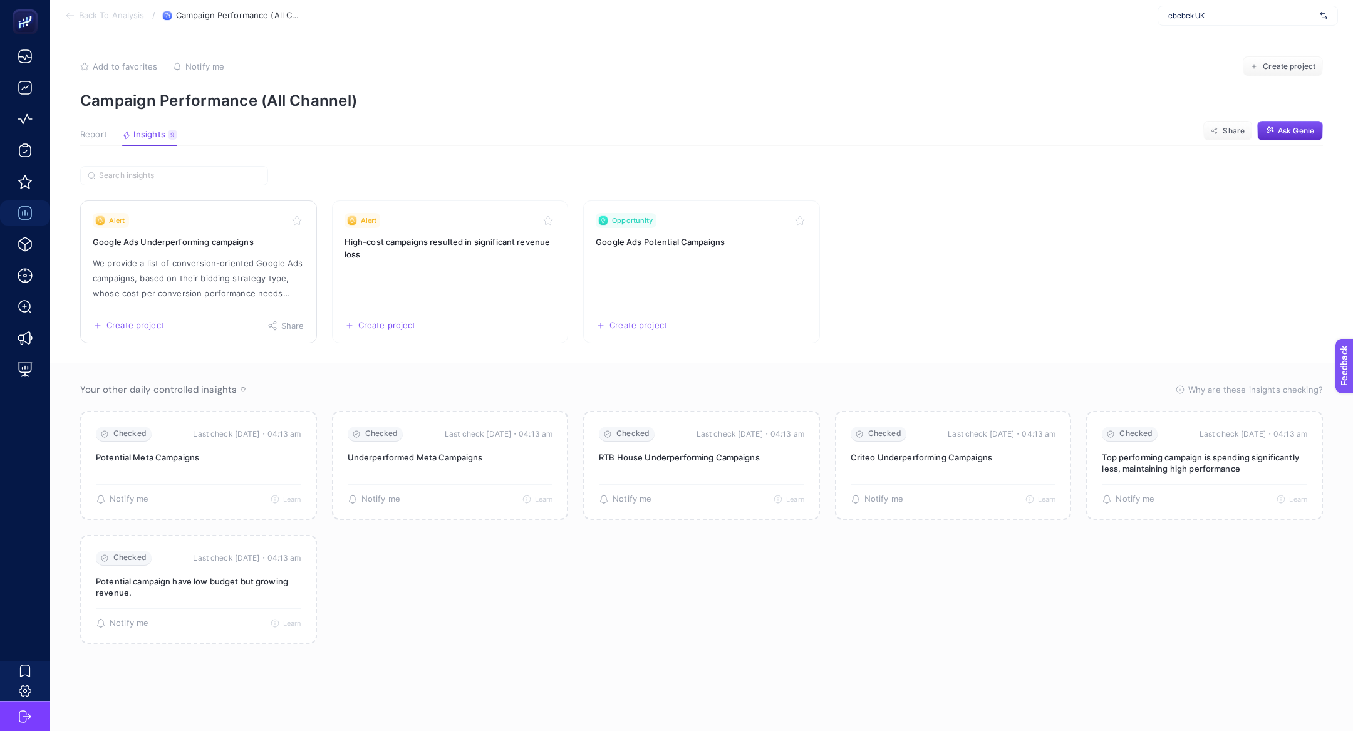
click at [232, 271] on p "We provide a list of conversion-oriented Google Ads campaigns, based on their b…" at bounding box center [199, 278] width 212 height 45
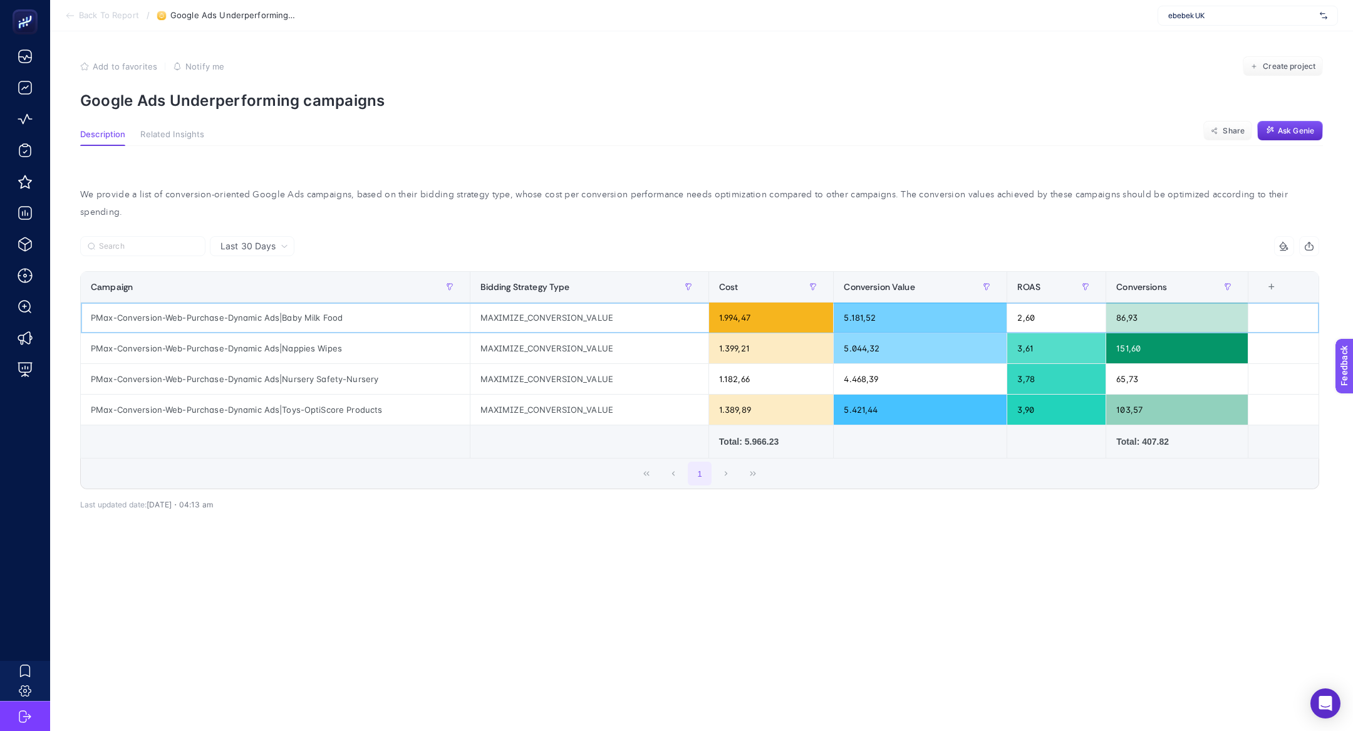
click at [270, 303] on div "PMax-Conversion-Web-Purchase-Dynamic Ads|Baby Milk Food" at bounding box center [275, 318] width 389 height 30
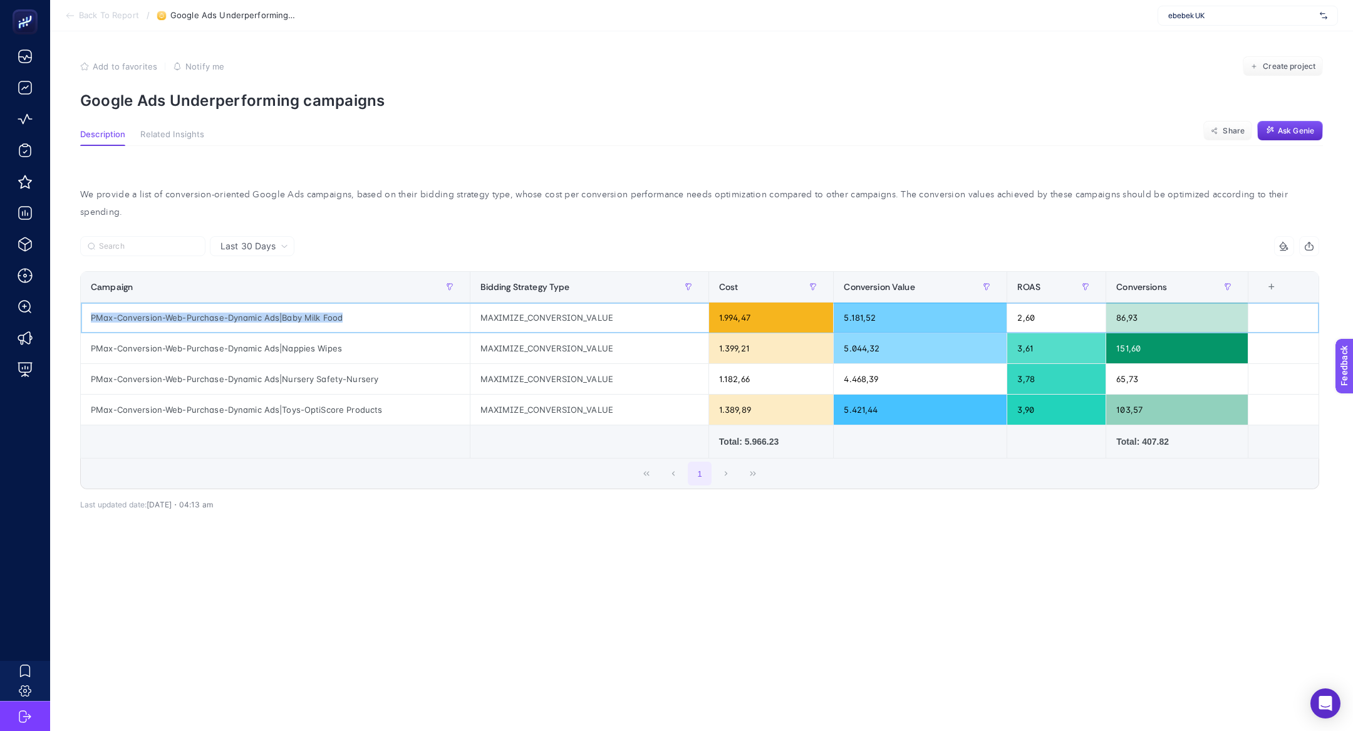
click at [270, 303] on div "PMax-Conversion-Web-Purchase-Dynamic Ads|Baby Milk Food" at bounding box center [275, 318] width 389 height 30
click at [184, 338] on div "PMax-Conversion-Web-Purchase-Dynamic Ads|Nappies Wipes" at bounding box center [275, 348] width 389 height 30
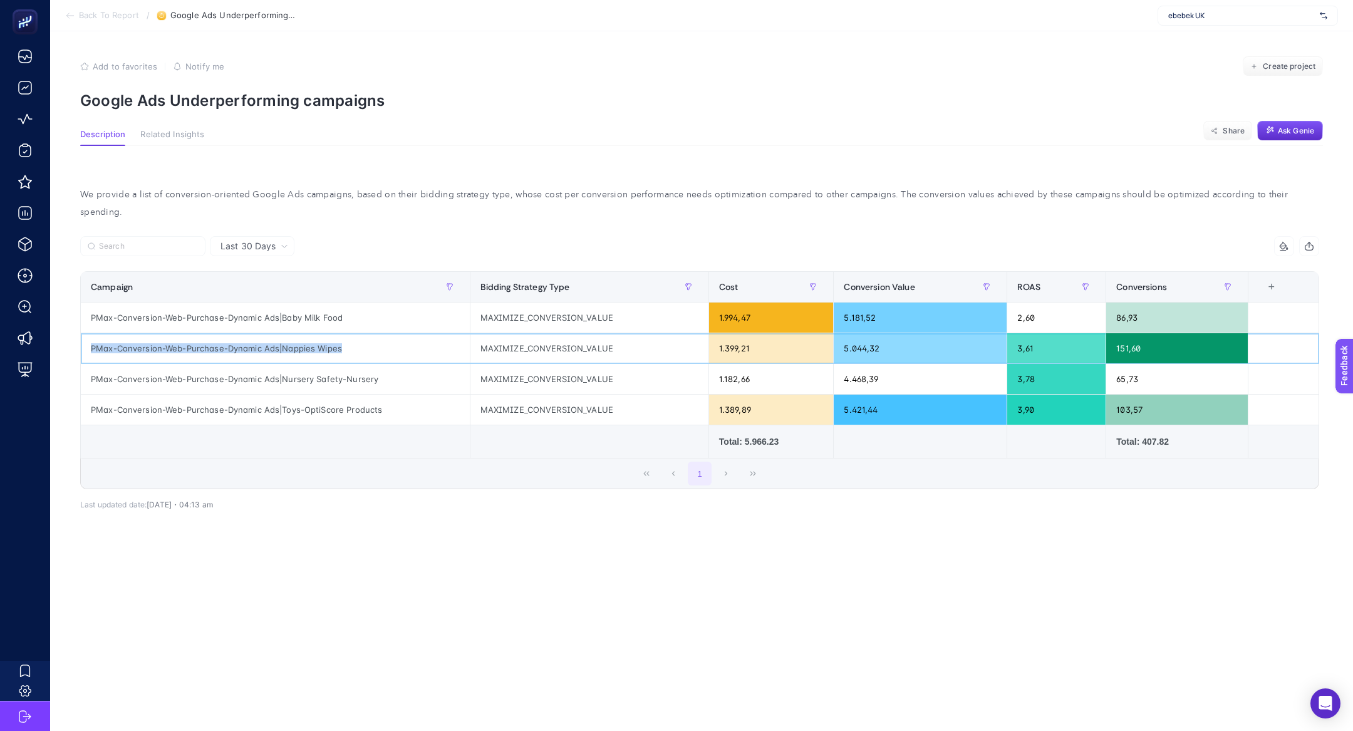
click at [184, 338] on div "PMax-Conversion-Web-Purchase-Dynamic Ads|Nappies Wipes" at bounding box center [275, 348] width 389 height 30
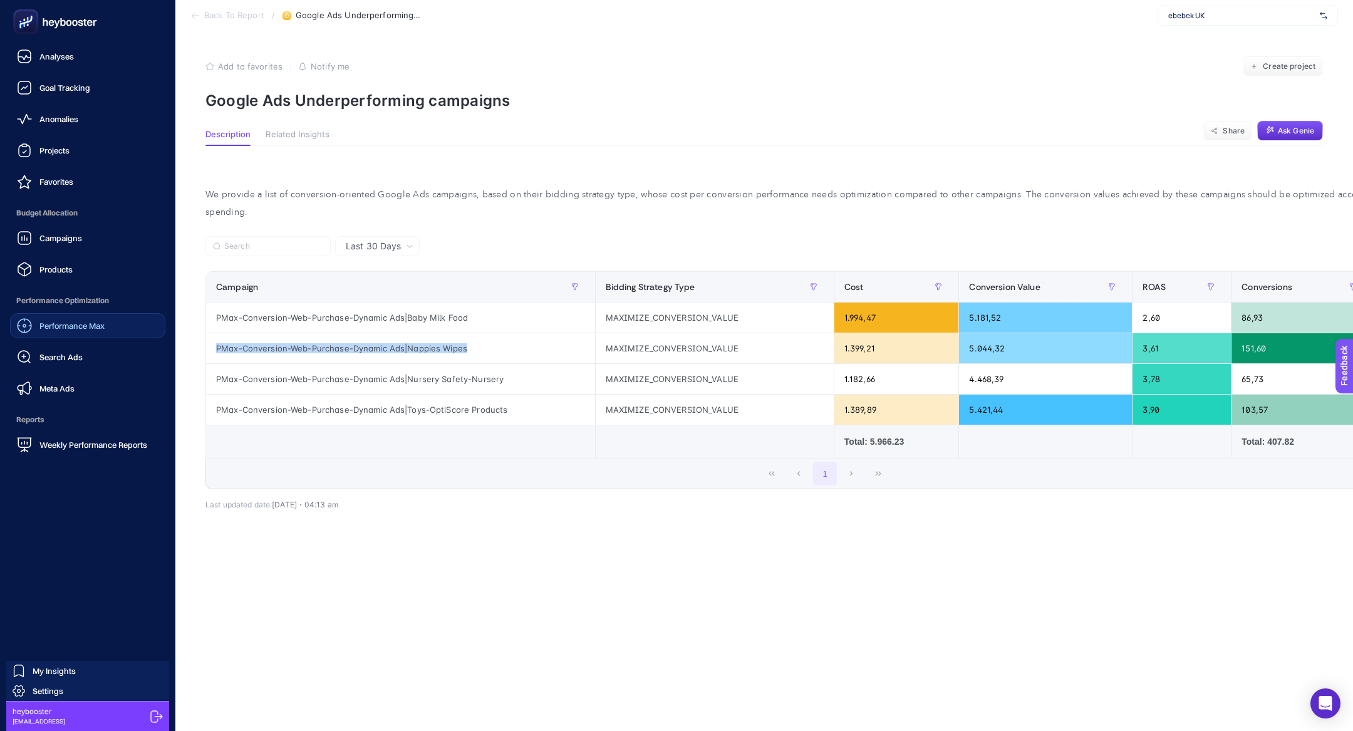
click at [41, 316] on link "Performance Max" at bounding box center [87, 325] width 155 height 25
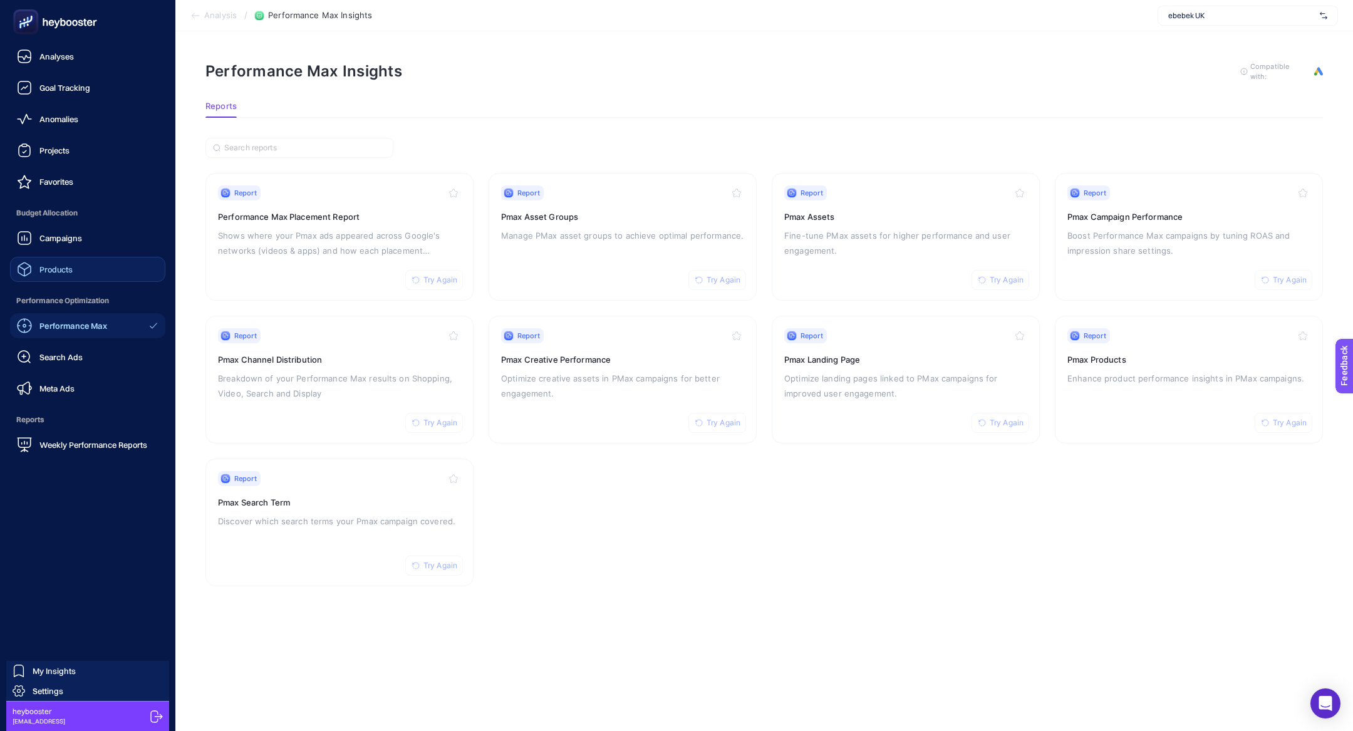
click at [60, 258] on link "Products" at bounding box center [87, 269] width 155 height 25
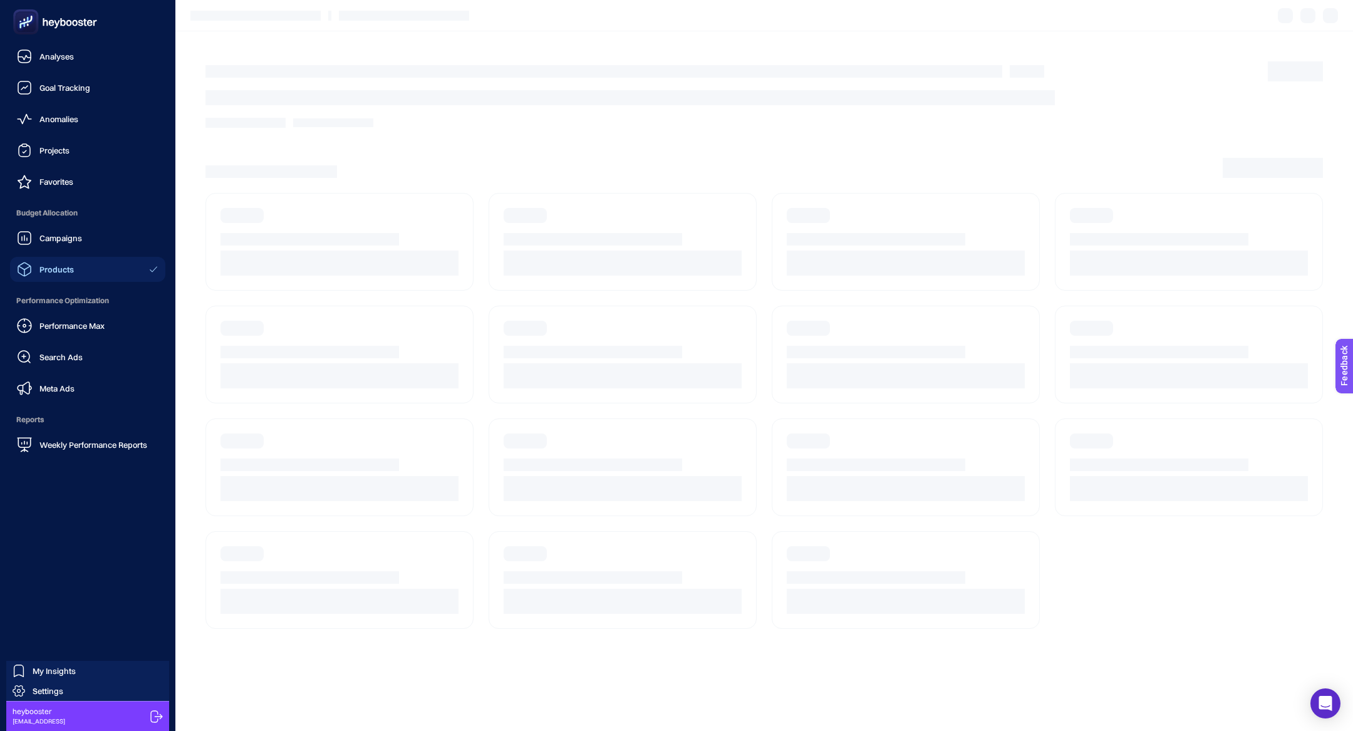
click at [60, 263] on div "Products" at bounding box center [45, 269] width 57 height 15
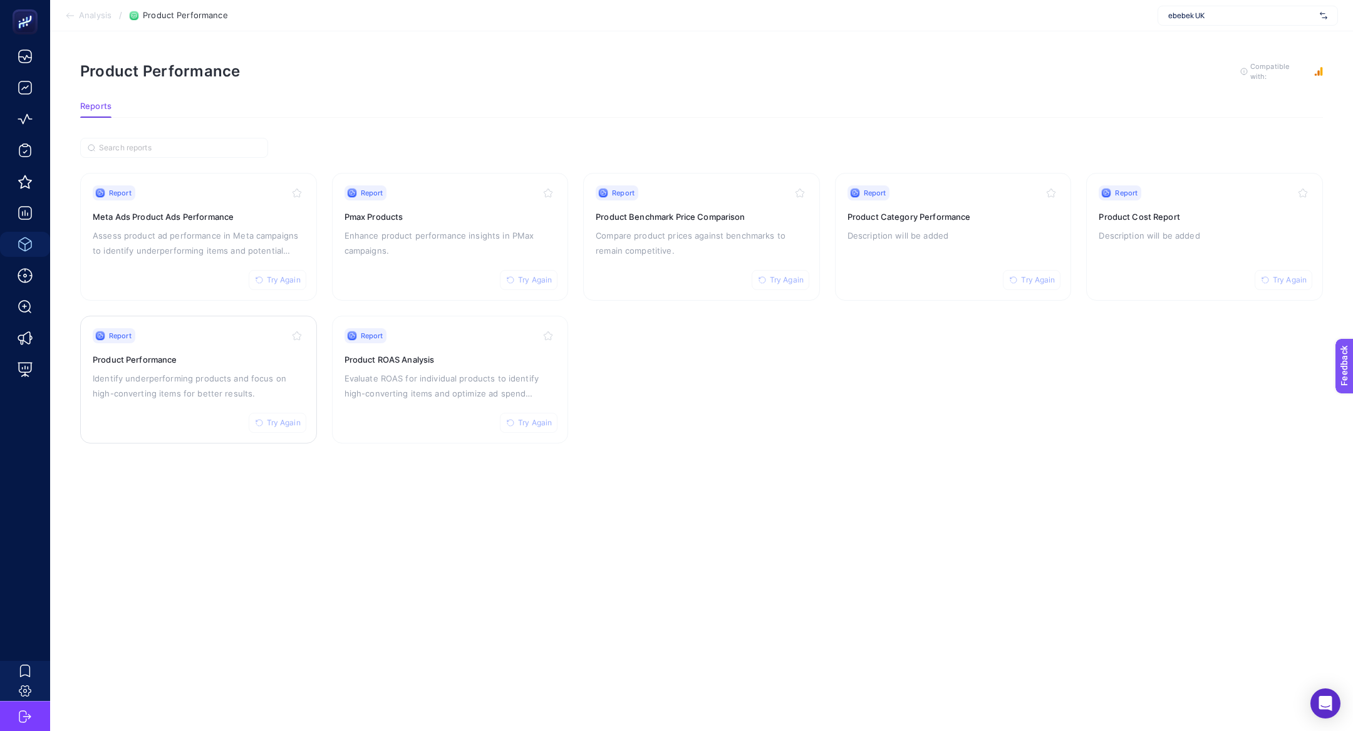
click at [160, 380] on p "Identify underperforming products and focus on high-converting items for better…" at bounding box center [199, 386] width 212 height 30
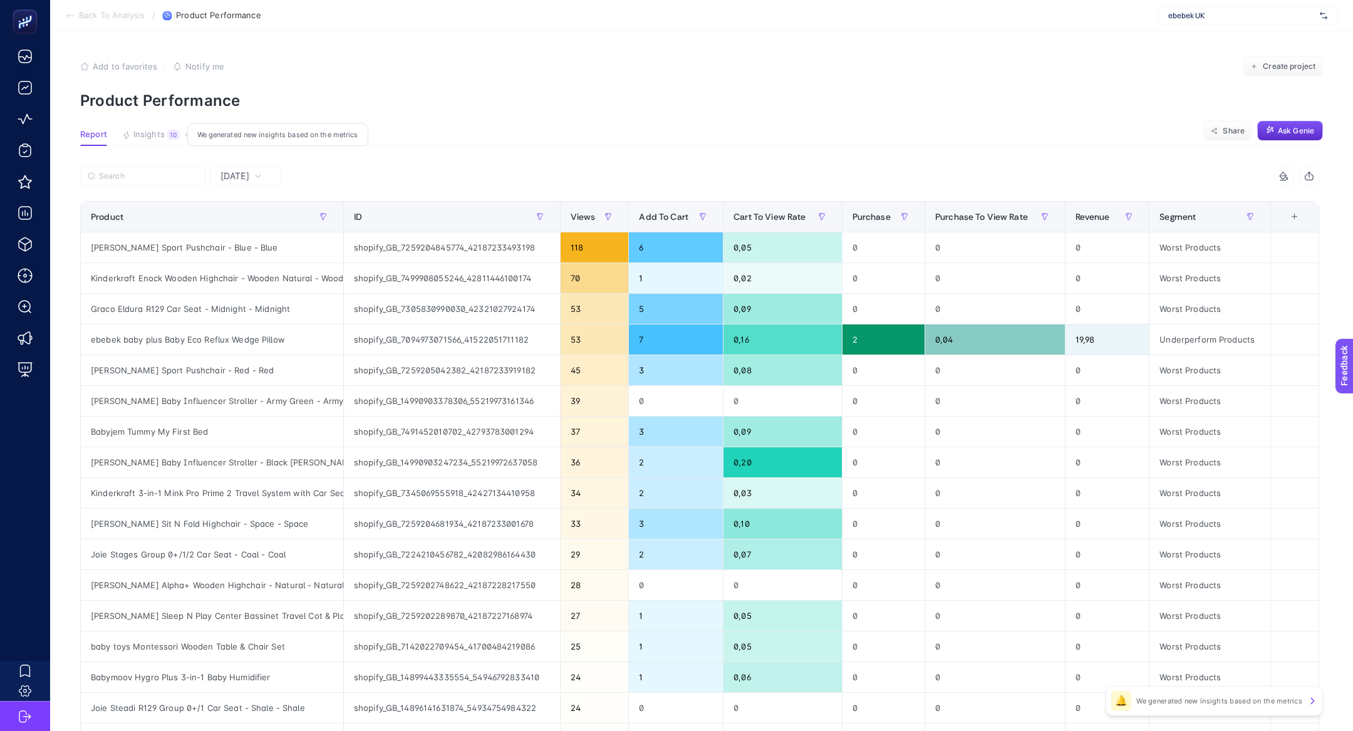
click at [174, 141] on button "Insights 10 We generated new insights based on the metrics" at bounding box center [151, 138] width 58 height 16
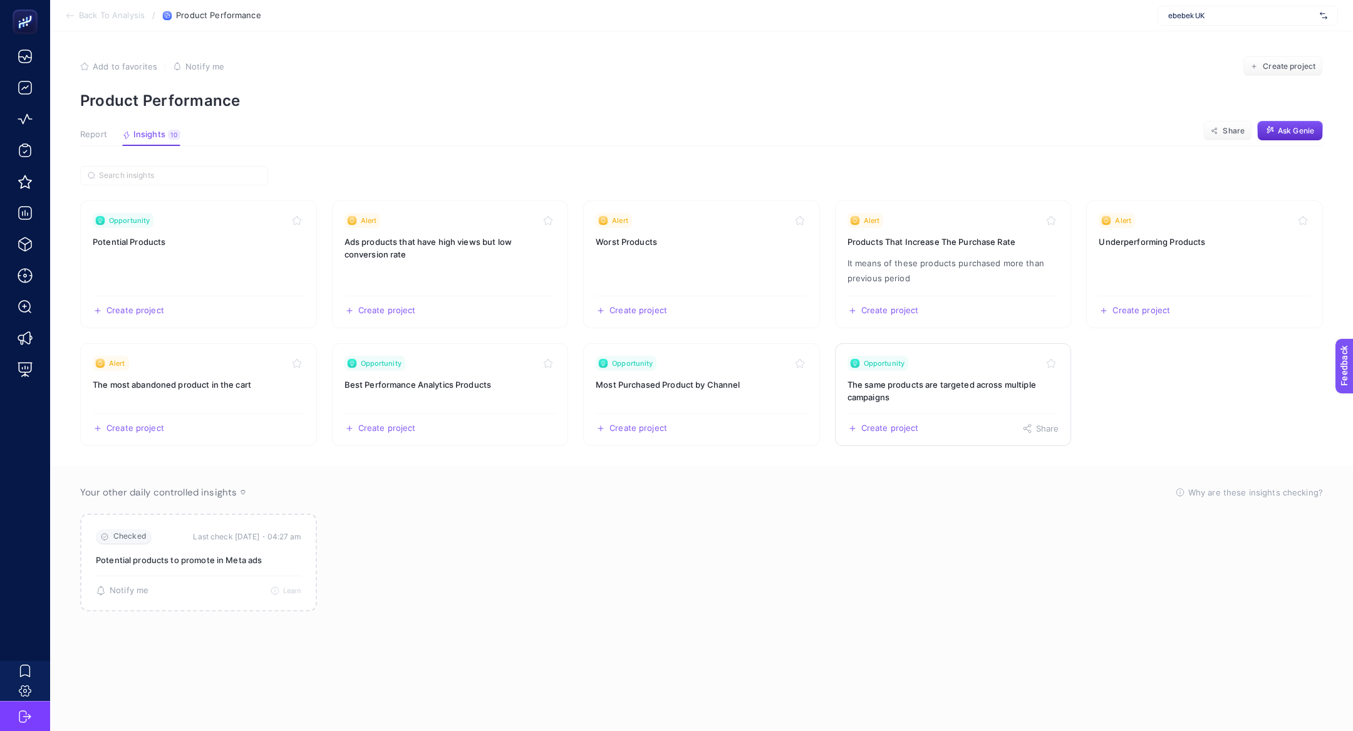
click at [969, 391] on h3 "The same products are targeted across multiple campaigns" at bounding box center [954, 390] width 212 height 25
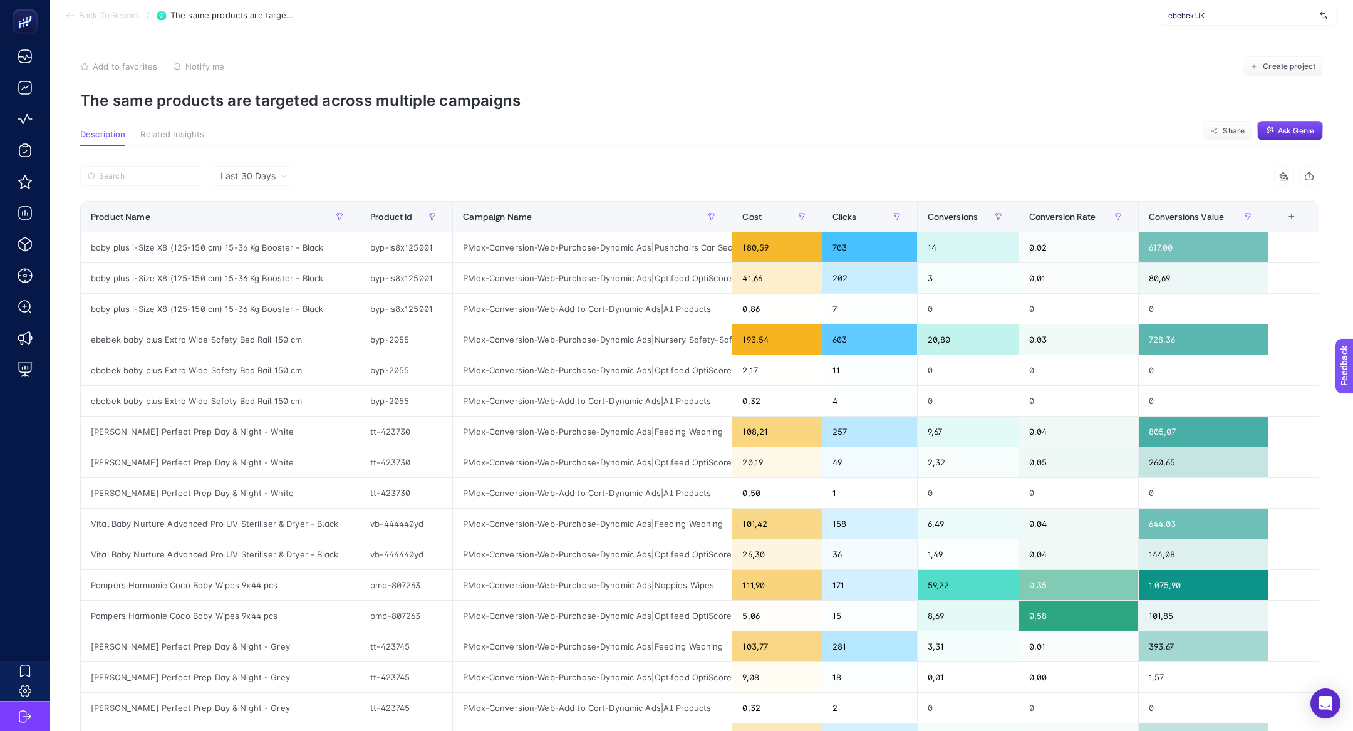
scroll to position [0, 51]
click at [283, 245] on div "baby plus i-Size X8 (125-150 cm) 15-36 Kg Booster - Black" at bounding box center [220, 247] width 279 height 30
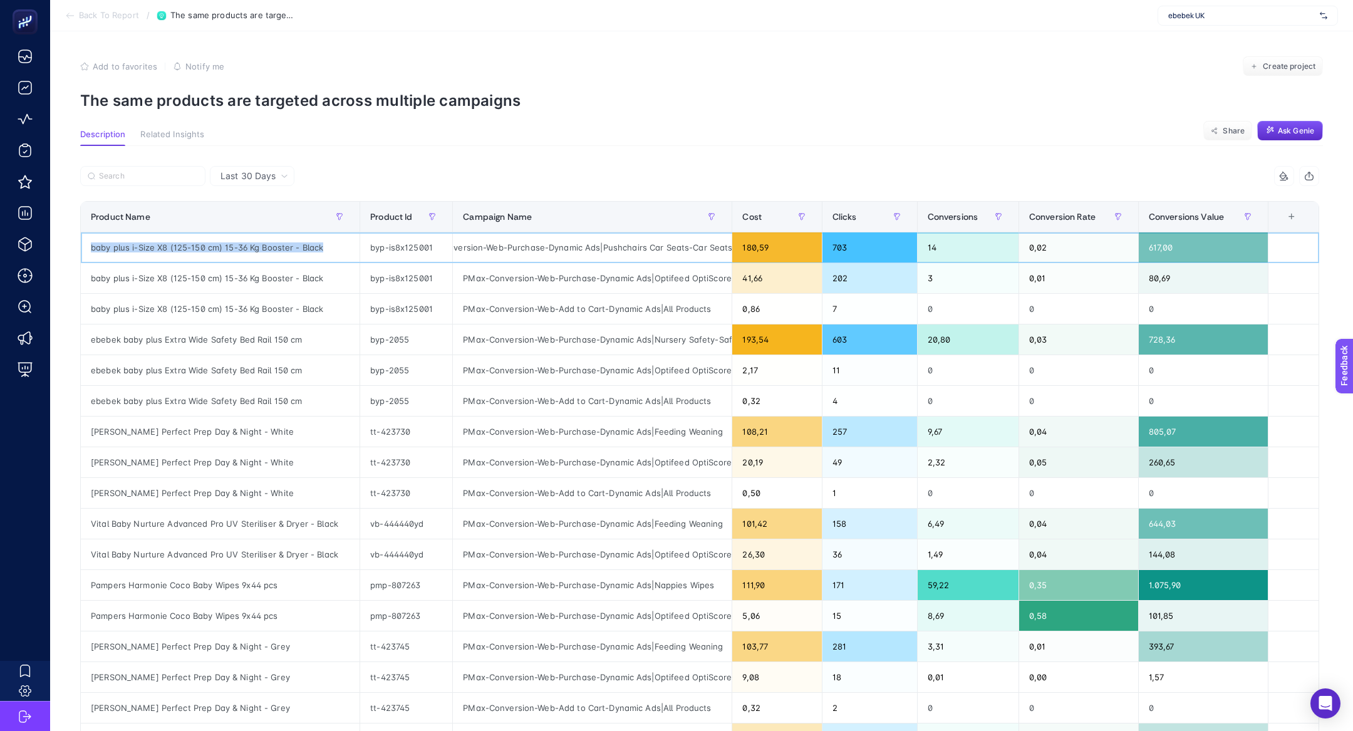
click at [283, 245] on div "baby plus i-Size X8 (125-150 cm) 15-36 Kg Booster - Black" at bounding box center [220, 247] width 279 height 30
click at [263, 250] on div "baby plus i-Size X8 (125-150 cm) 15-36 Kg Booster - Black" at bounding box center [220, 247] width 279 height 30
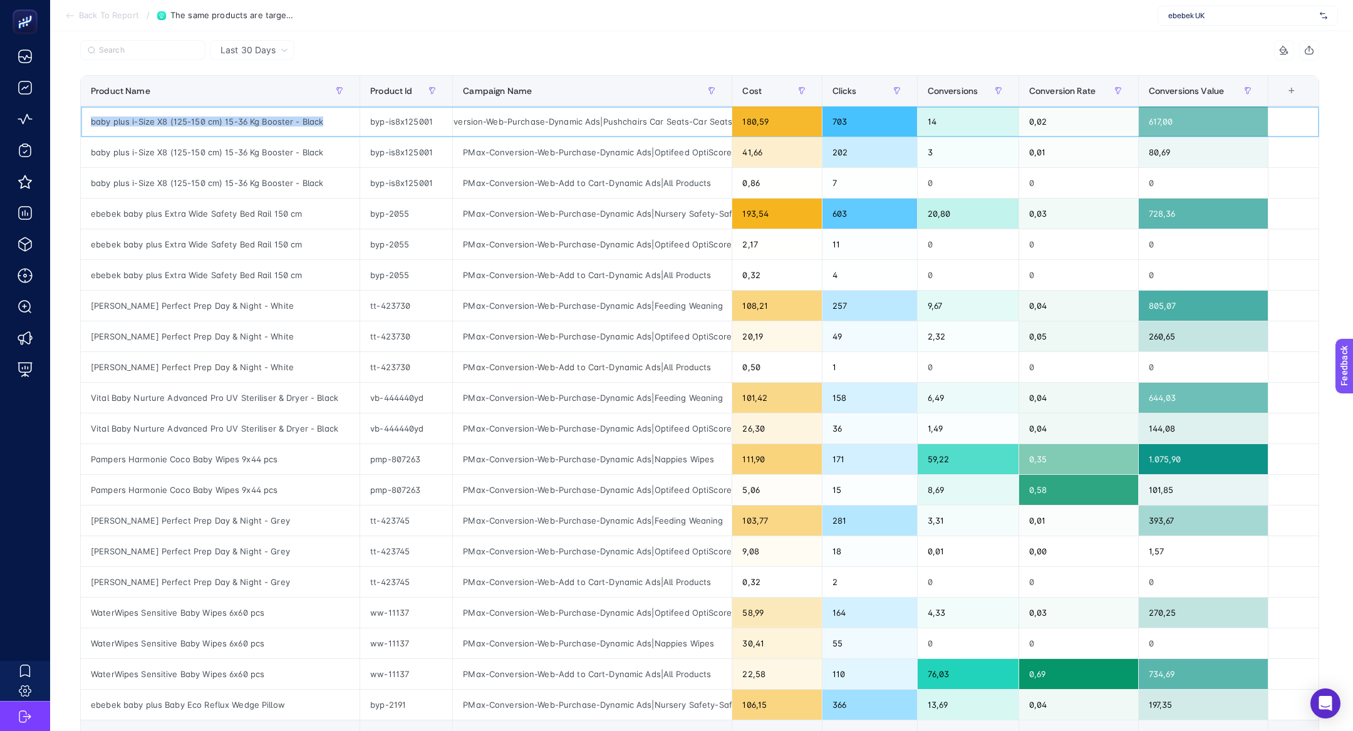
scroll to position [133, 0]
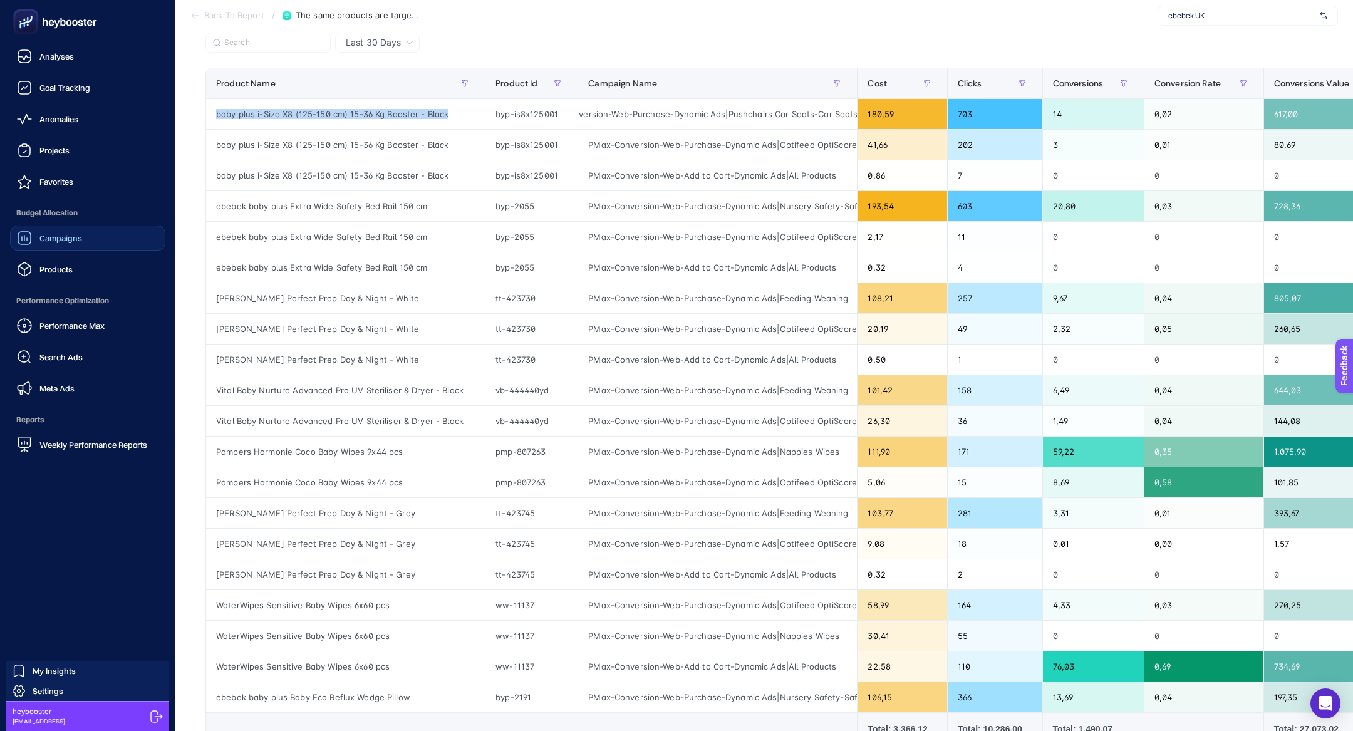
click at [70, 244] on div "Campaigns" at bounding box center [49, 238] width 65 height 15
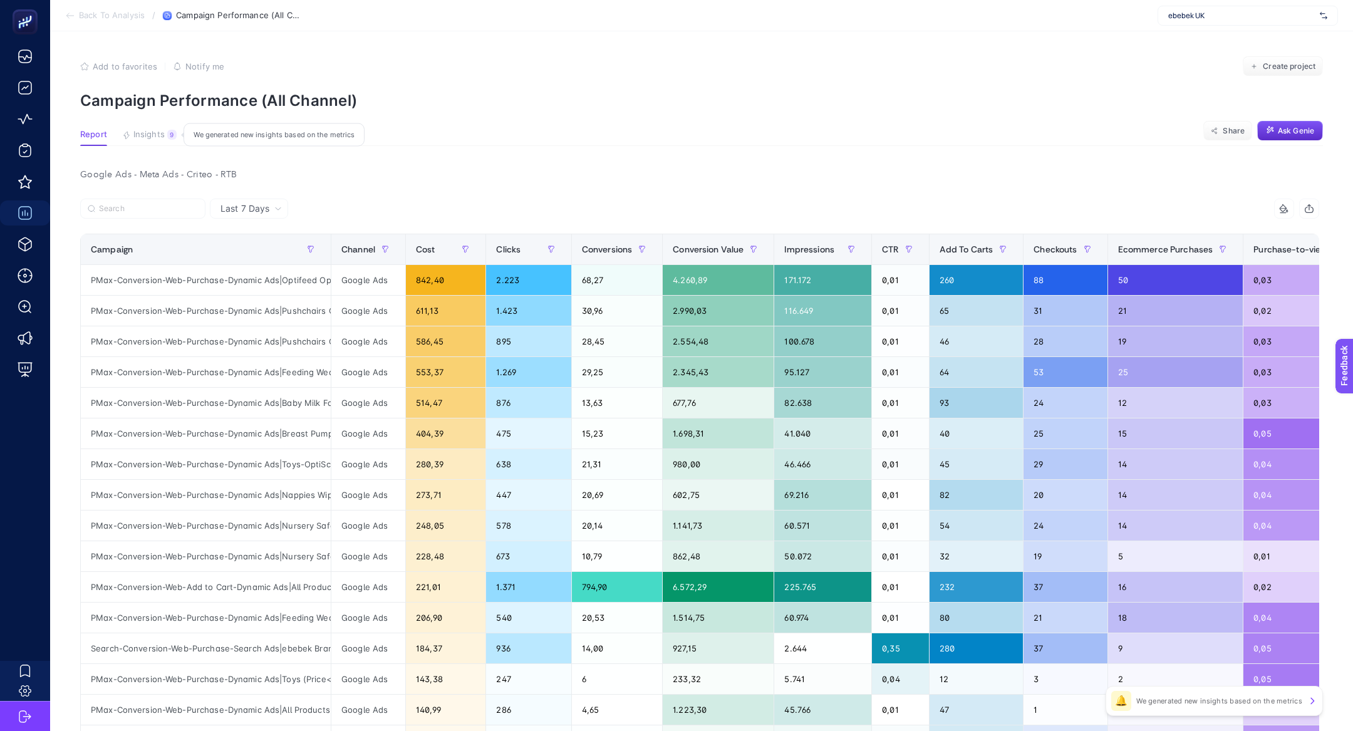
click at [150, 139] on span "Insights" at bounding box center [148, 135] width 31 height 10
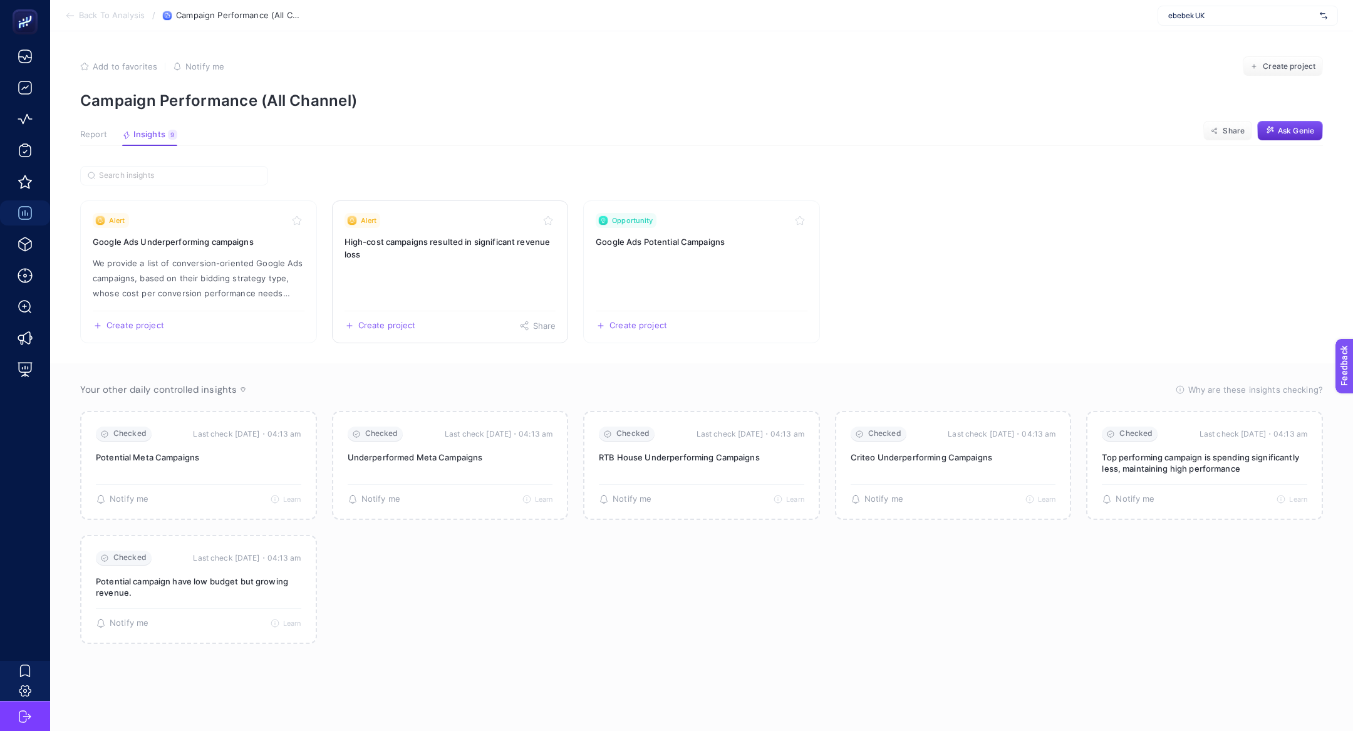
click at [417, 249] on h3 "High-cost campaigns resulted in significant revenue loss" at bounding box center [451, 248] width 212 height 25
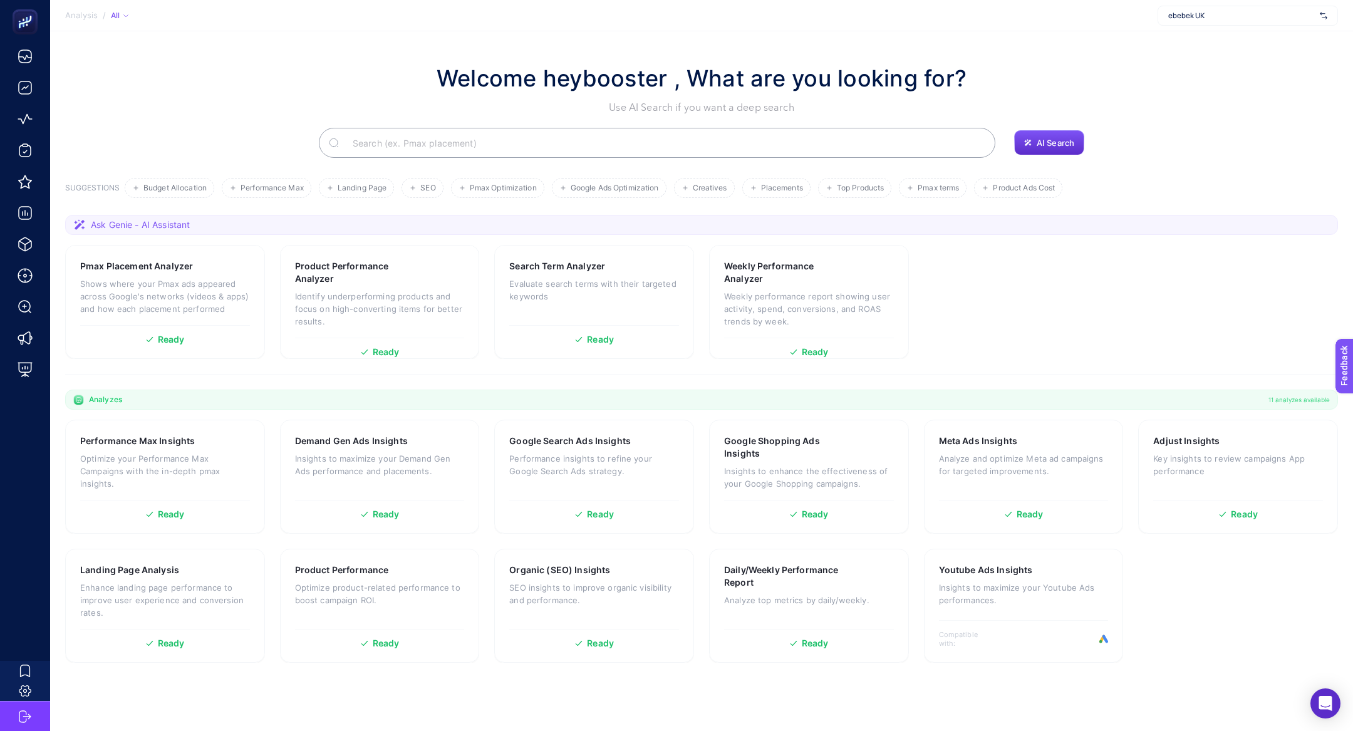
click at [444, 140] on input "Search" at bounding box center [664, 142] width 643 height 35
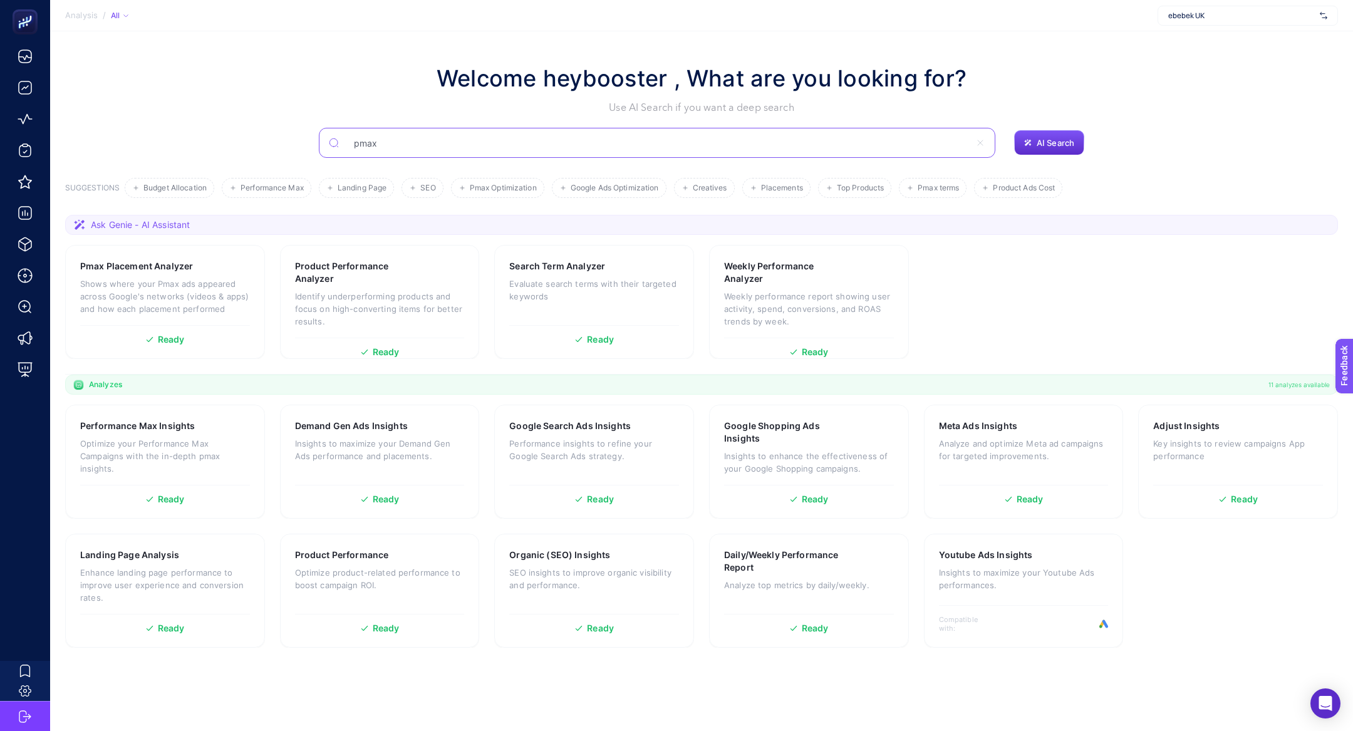
type input "pmax"
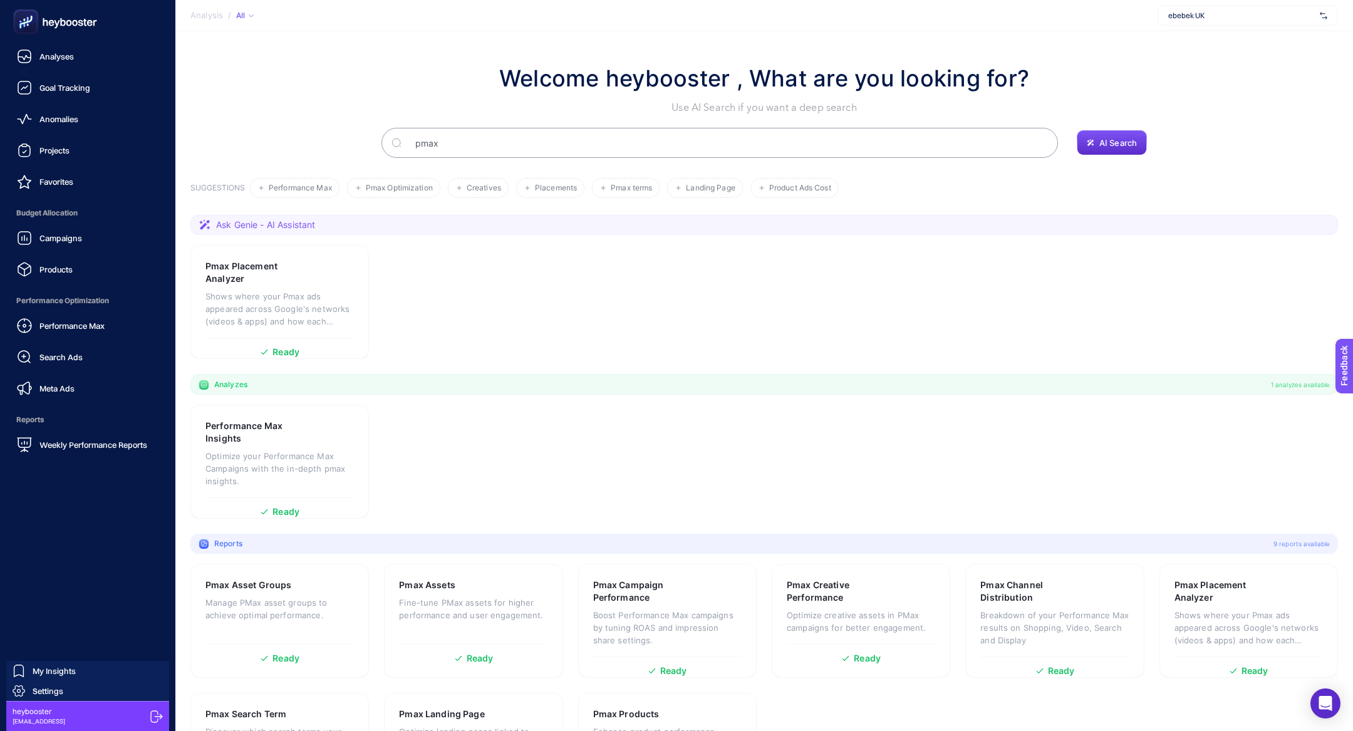
click at [84, 311] on span "Performance Optimization" at bounding box center [87, 300] width 155 height 25
click at [84, 321] on span "Performance Max" at bounding box center [71, 326] width 65 height 10
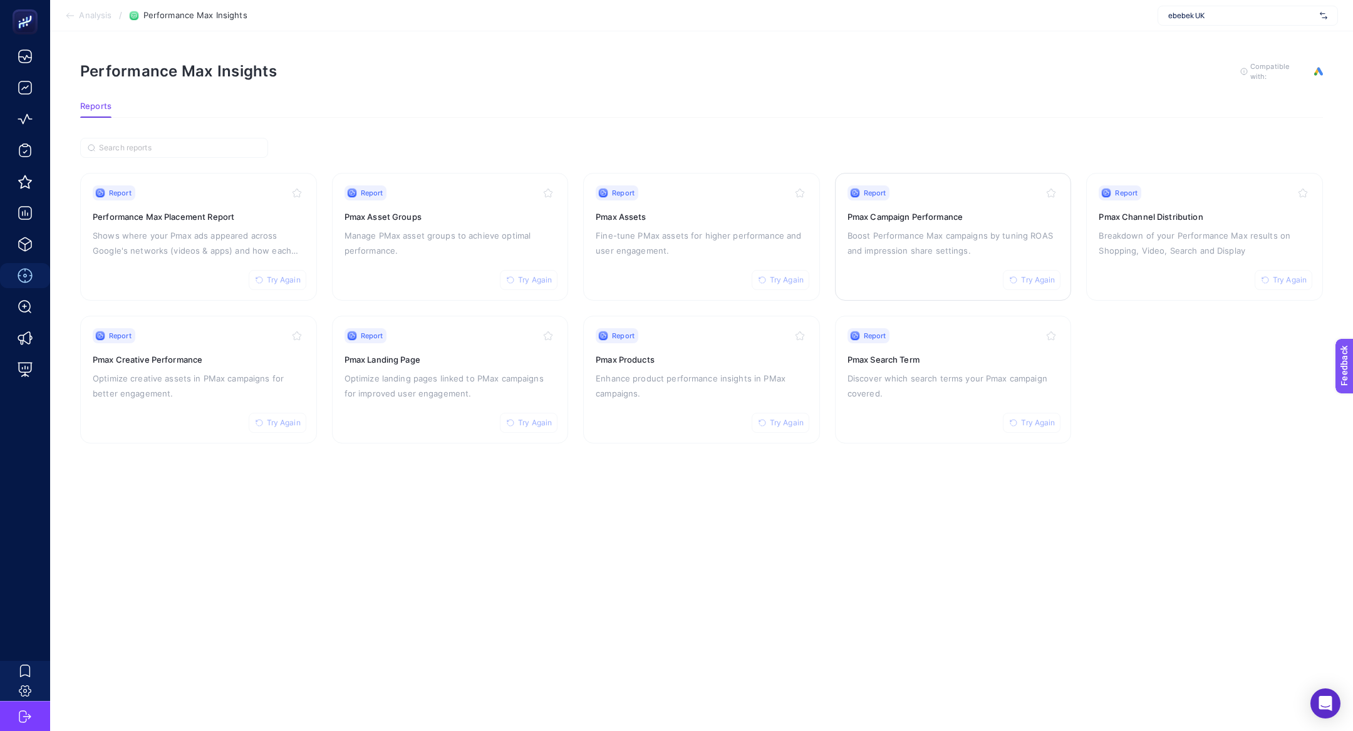
click at [933, 211] on h3 "Pmax Campaign Performance" at bounding box center [954, 217] width 212 height 13
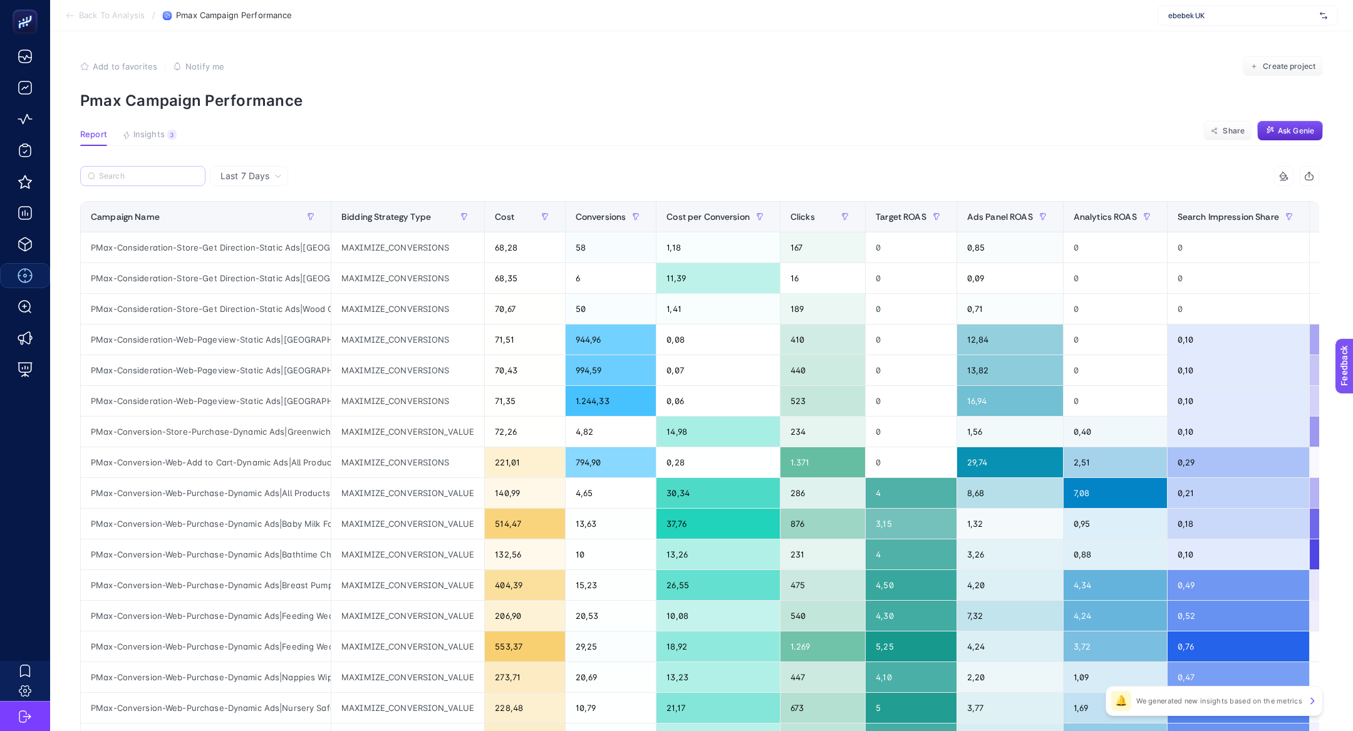
click at [122, 166] on label at bounding box center [142, 176] width 125 height 20
click at [122, 172] on input "Search" at bounding box center [148, 176] width 99 height 9
paste input "PMax-Conversion-Web-Purchase-Dynamic Ads|Baby Milk Food"
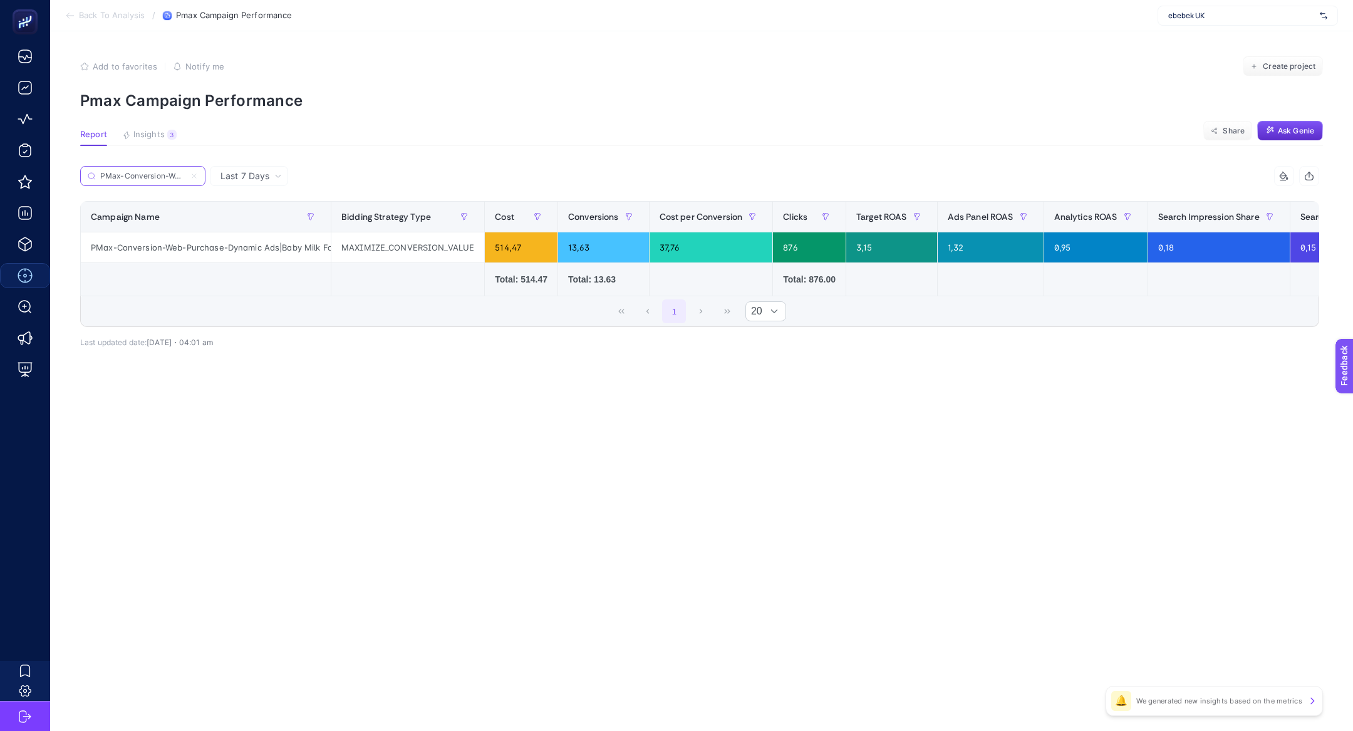
scroll to position [0, 143]
type input "PMax-Conversion-Web-Purchase-Dynamic Ads|Baby Milk Food"
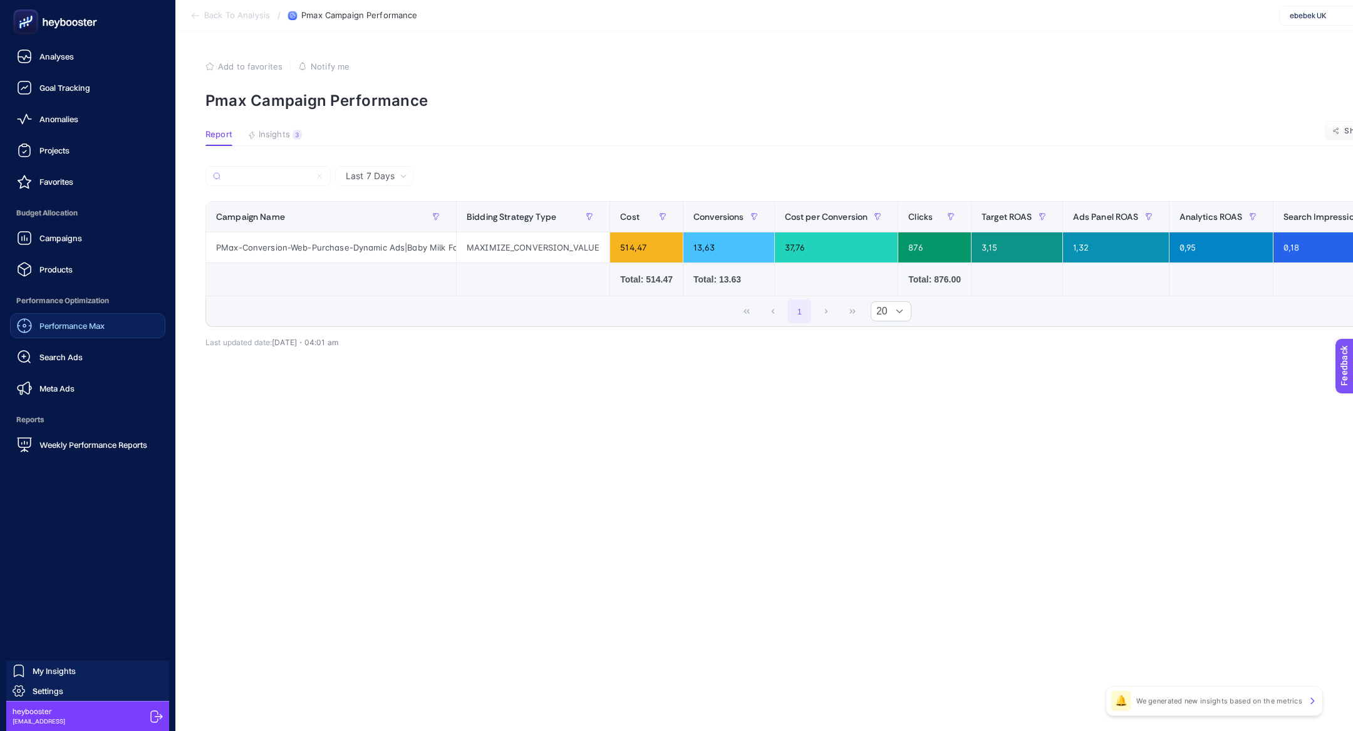
scroll to position [0, 0]
click at [74, 338] on div "Performance Max Search Ads Meta Ads" at bounding box center [87, 357] width 155 height 88
click at [76, 323] on span "Performance Max" at bounding box center [71, 326] width 65 height 10
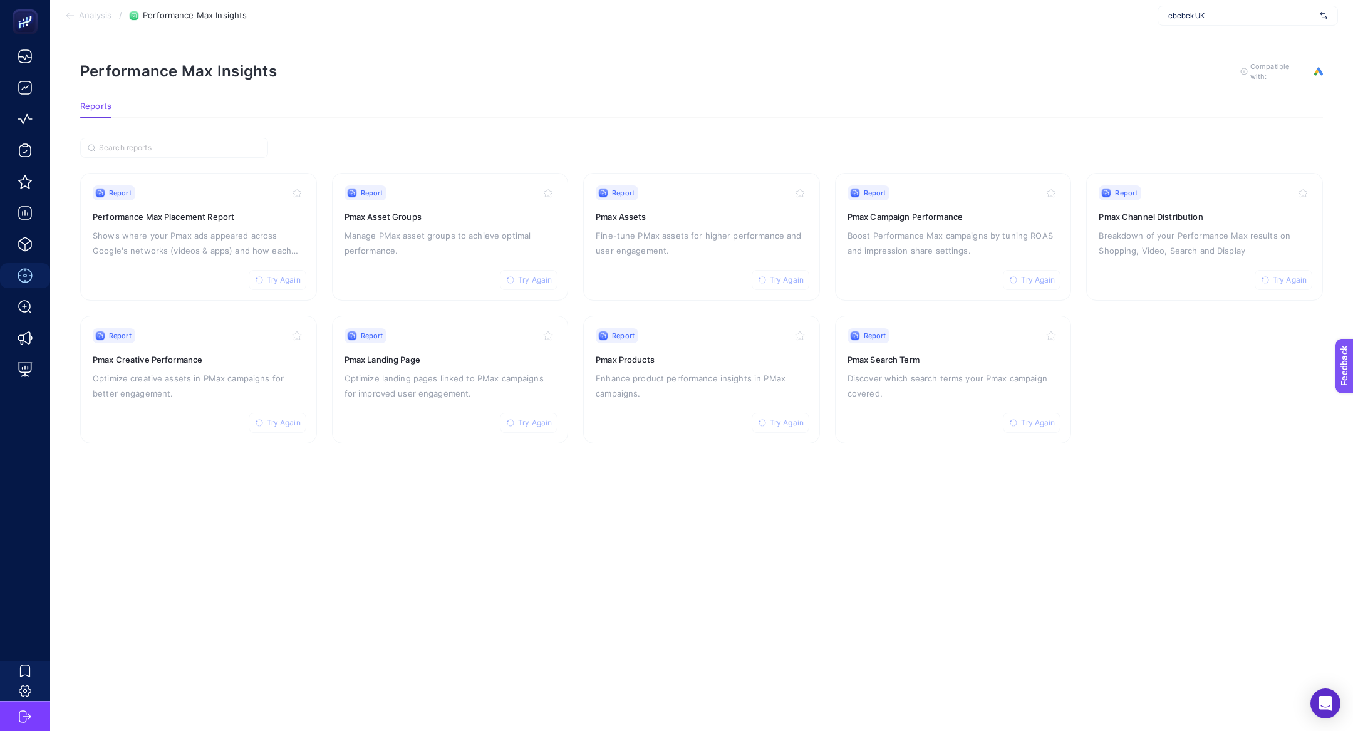
scroll to position [0, 11]
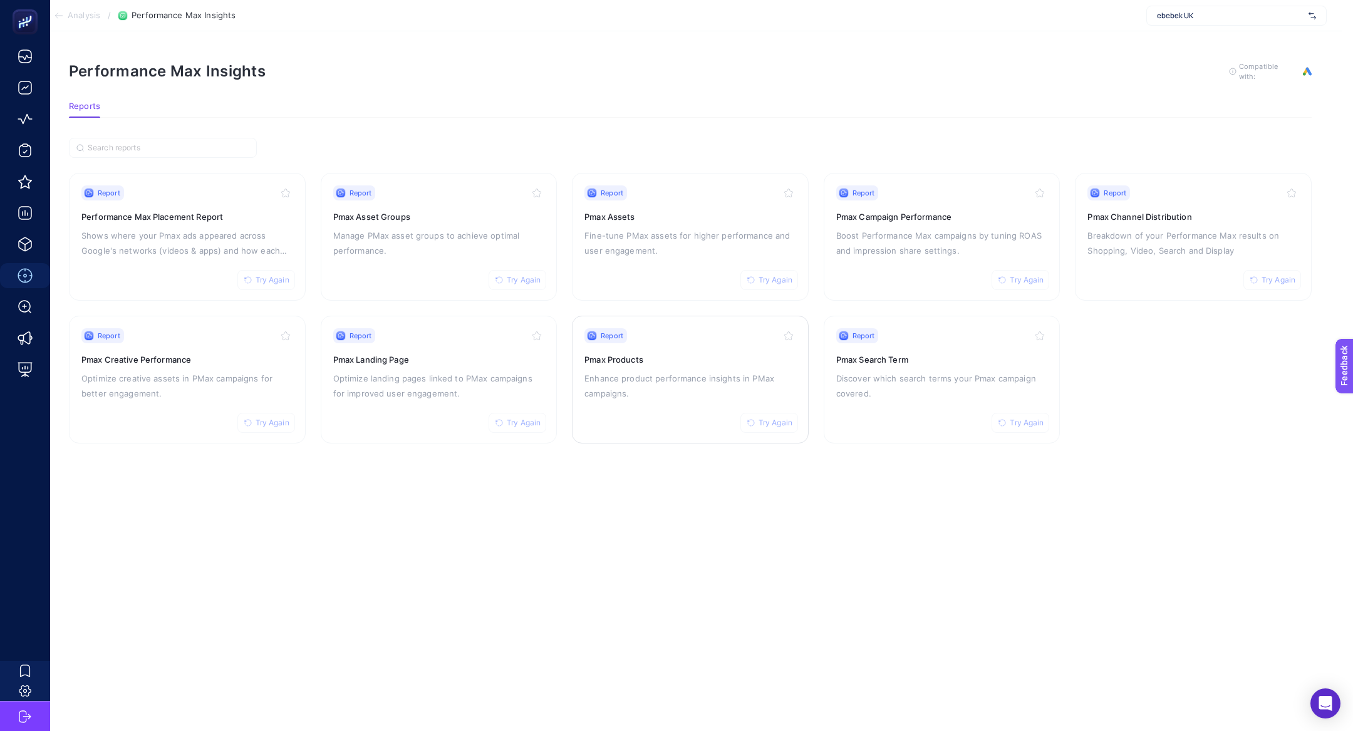
click at [746, 404] on div "Report Try Again Pmax Products Enhance product performance insights in PMax cam…" at bounding box center [691, 379] width 212 height 103
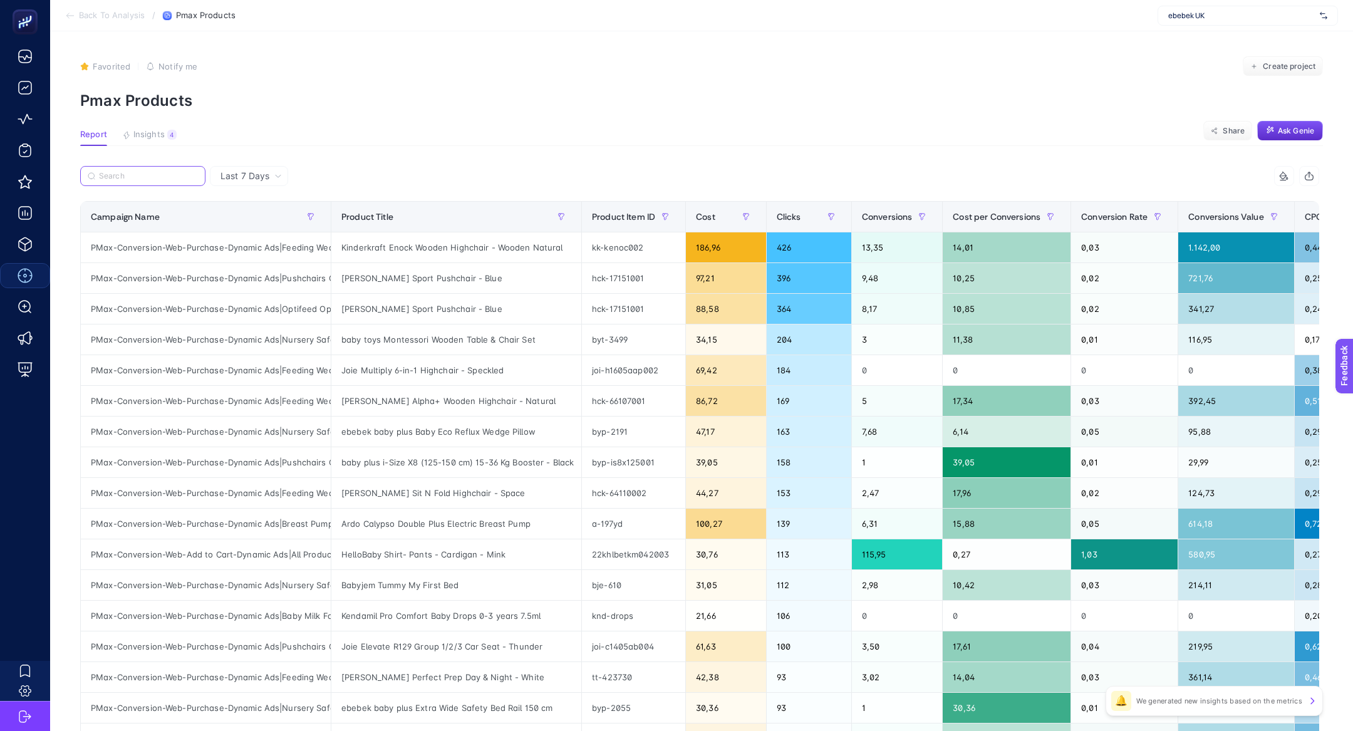
click at [127, 176] on input "Search" at bounding box center [148, 176] width 99 height 9
paste input "PMax-Conversion-Web-Purchase-Dynamic Ads|Baby Milk Food"
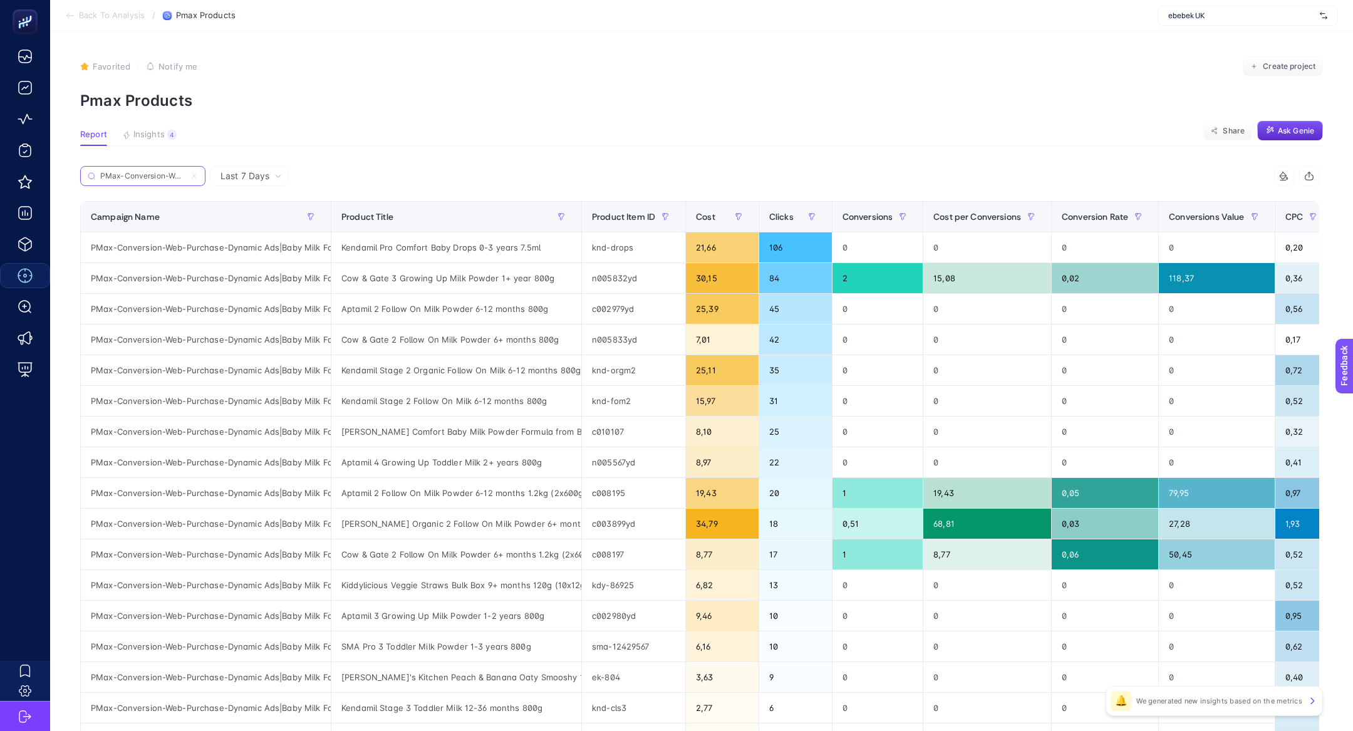
scroll to position [0, 143]
type input "PMax-Conversion-Web-Purchase-Dynamic Ads|Baby Milk Food"
click at [716, 221] on div "Cost" at bounding box center [722, 217] width 53 height 20
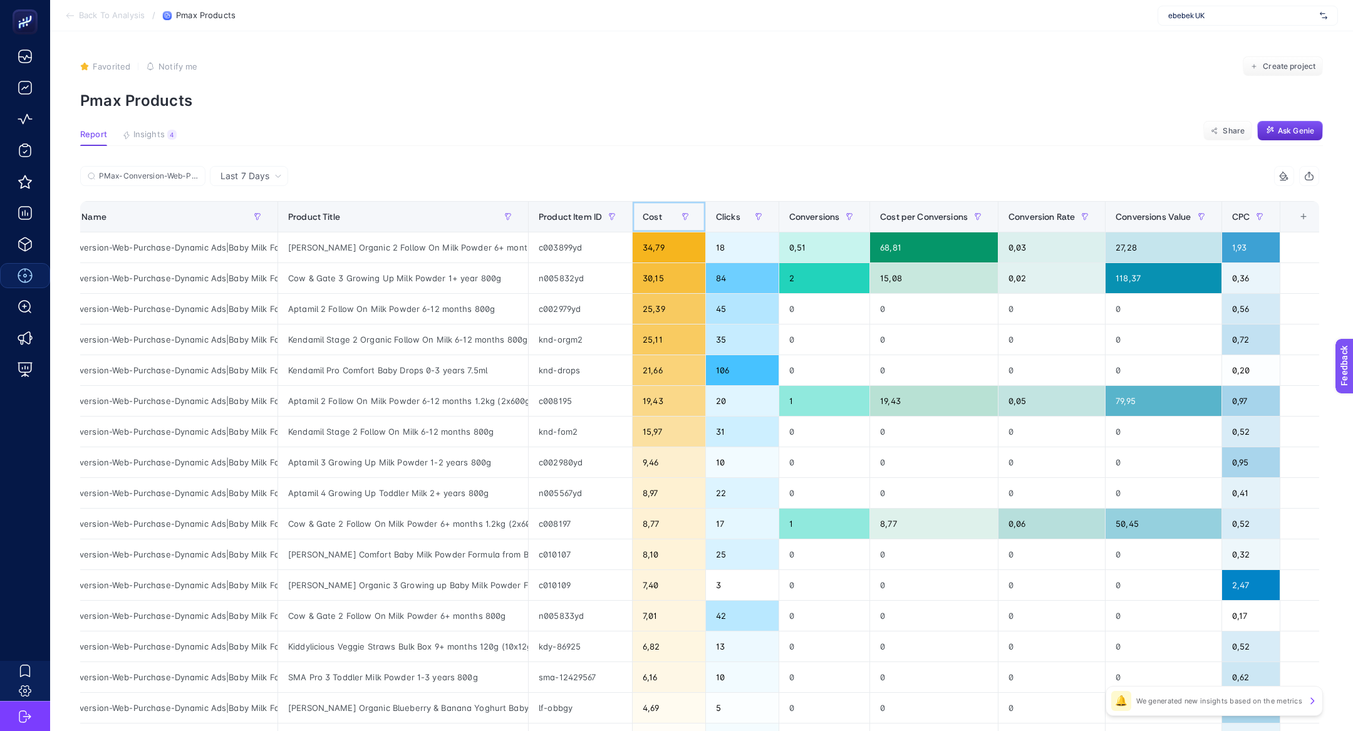
scroll to position [0, 62]
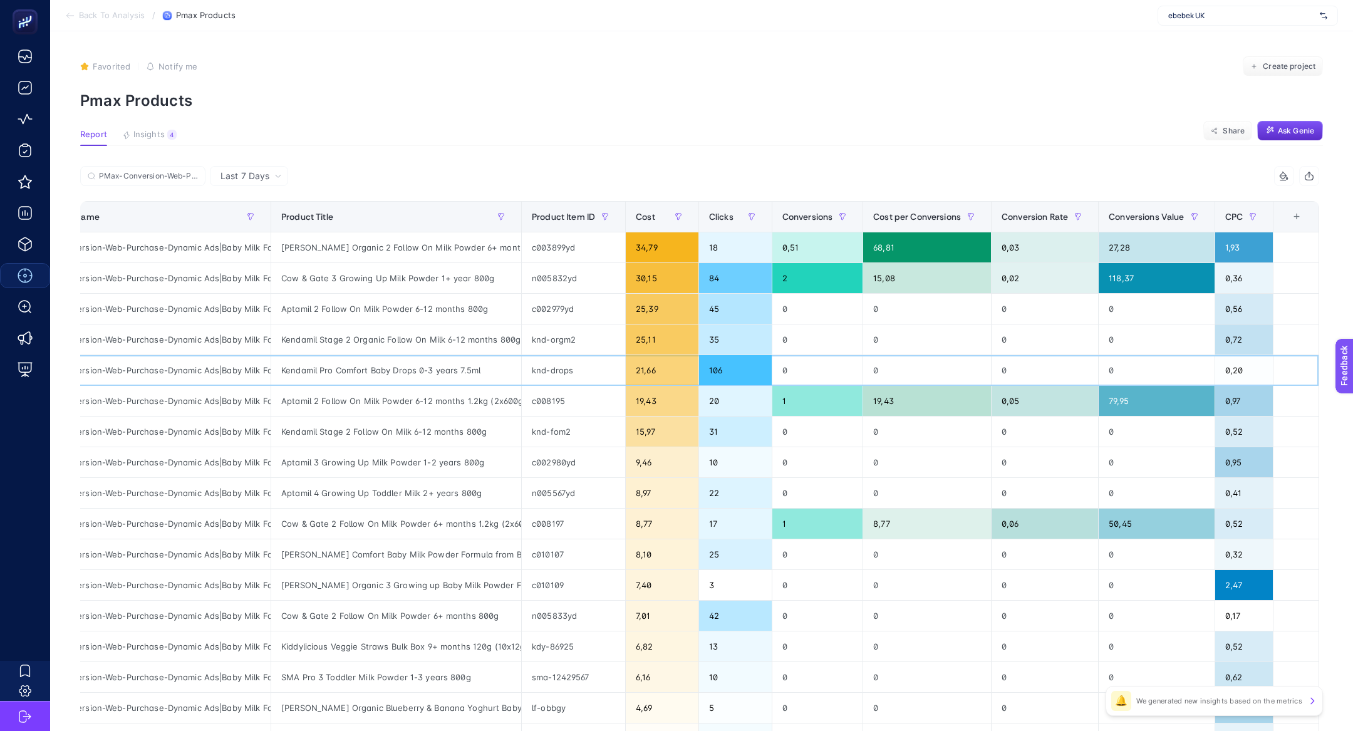
click at [449, 368] on div "Kendamil Pro Comfort Baby Drops 0-3 years 7.5ml" at bounding box center [396, 370] width 250 height 30
click at [445, 242] on div "HiPP Organic 2 Follow On Milk Powder 6+ months 800g" at bounding box center [396, 247] width 250 height 30
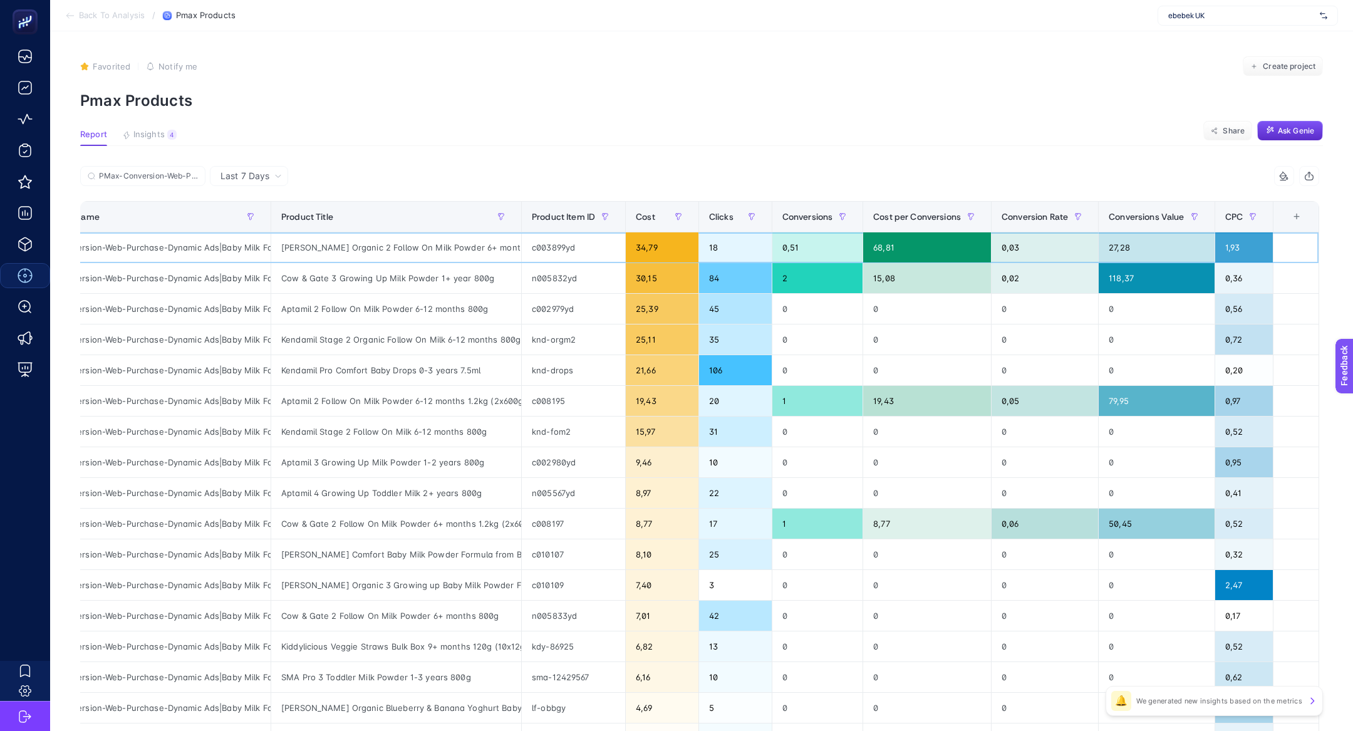
click at [445, 242] on div "HiPP Organic 2 Follow On Milk Powder 6+ months 800g" at bounding box center [396, 247] width 250 height 30
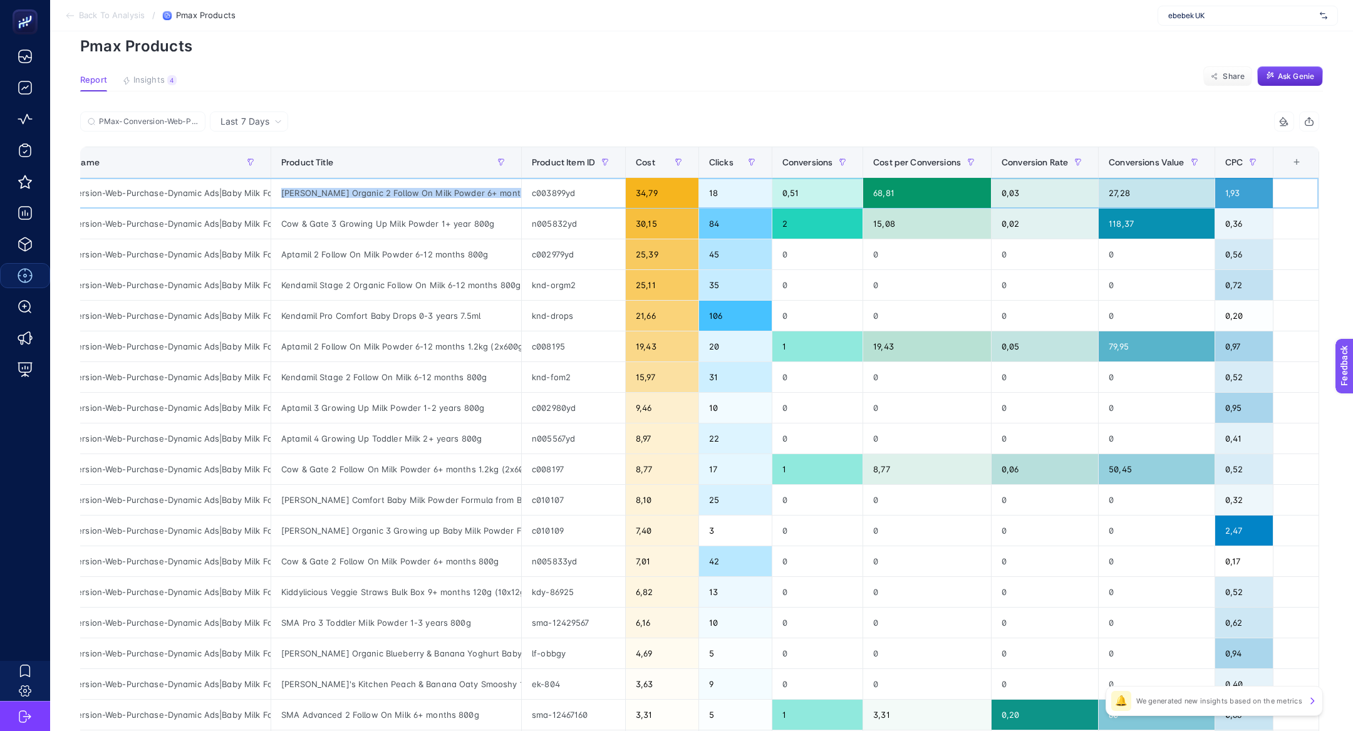
scroll to position [23, 0]
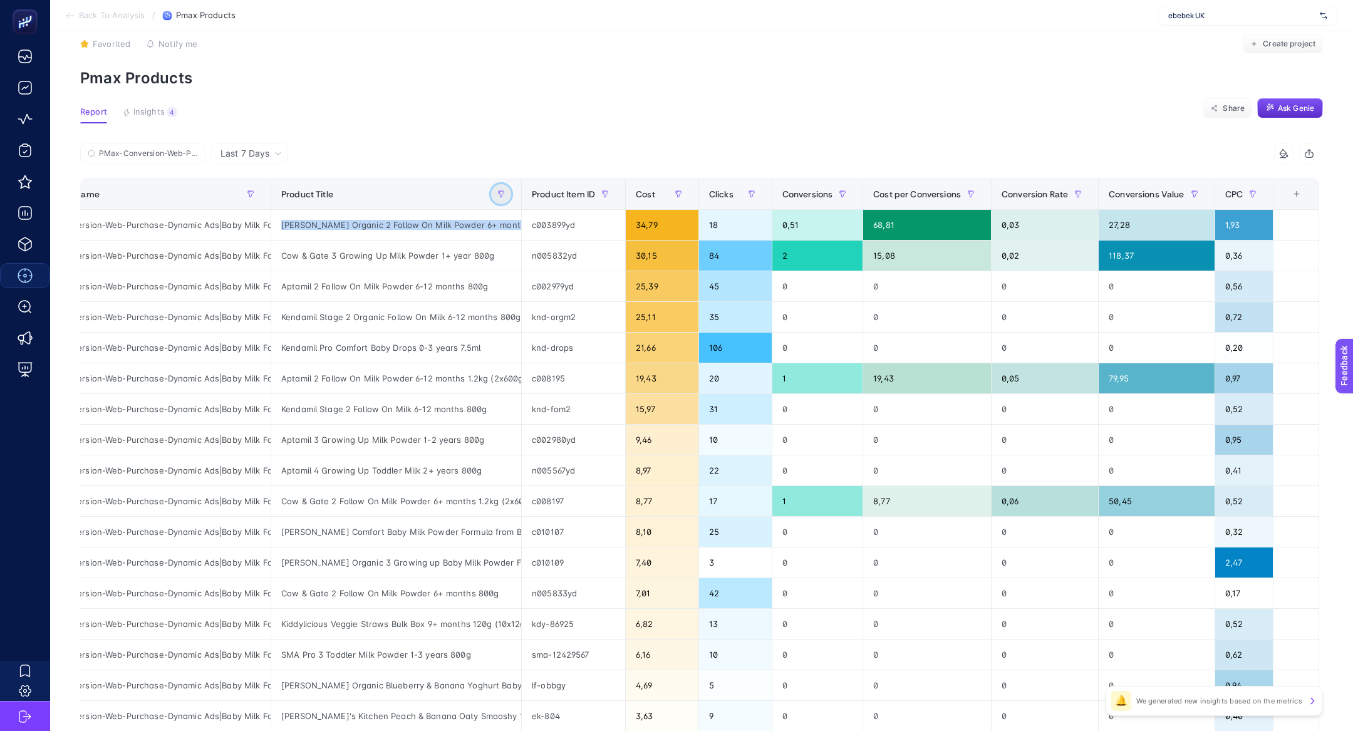
click at [505, 187] on button "button" at bounding box center [501, 194] width 20 height 20
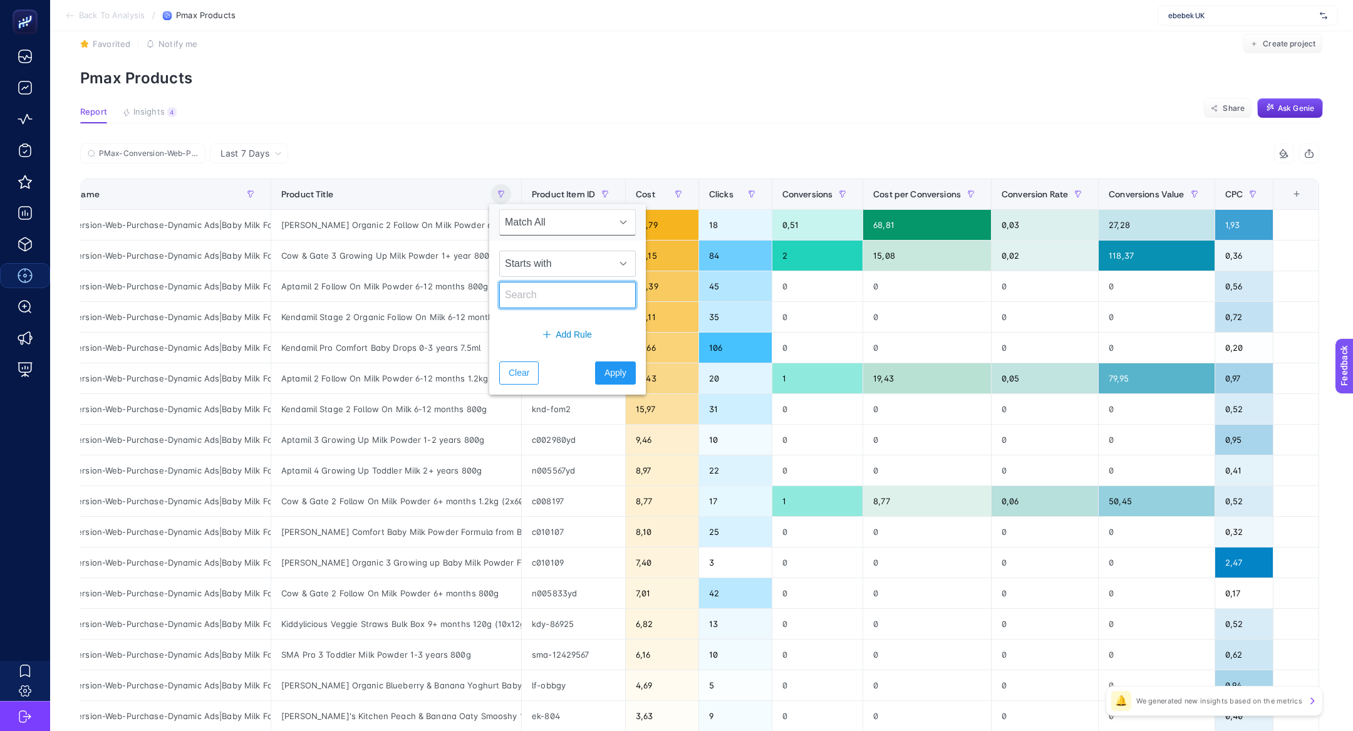
click at [560, 300] on input "text" at bounding box center [567, 295] width 137 height 26
type input "6 months"
click at [583, 265] on span "Starts with" at bounding box center [556, 263] width 112 height 25
click at [539, 313] on li "Contains" at bounding box center [559, 318] width 121 height 25
click at [605, 372] on span "Apply" at bounding box center [616, 373] width 22 height 13
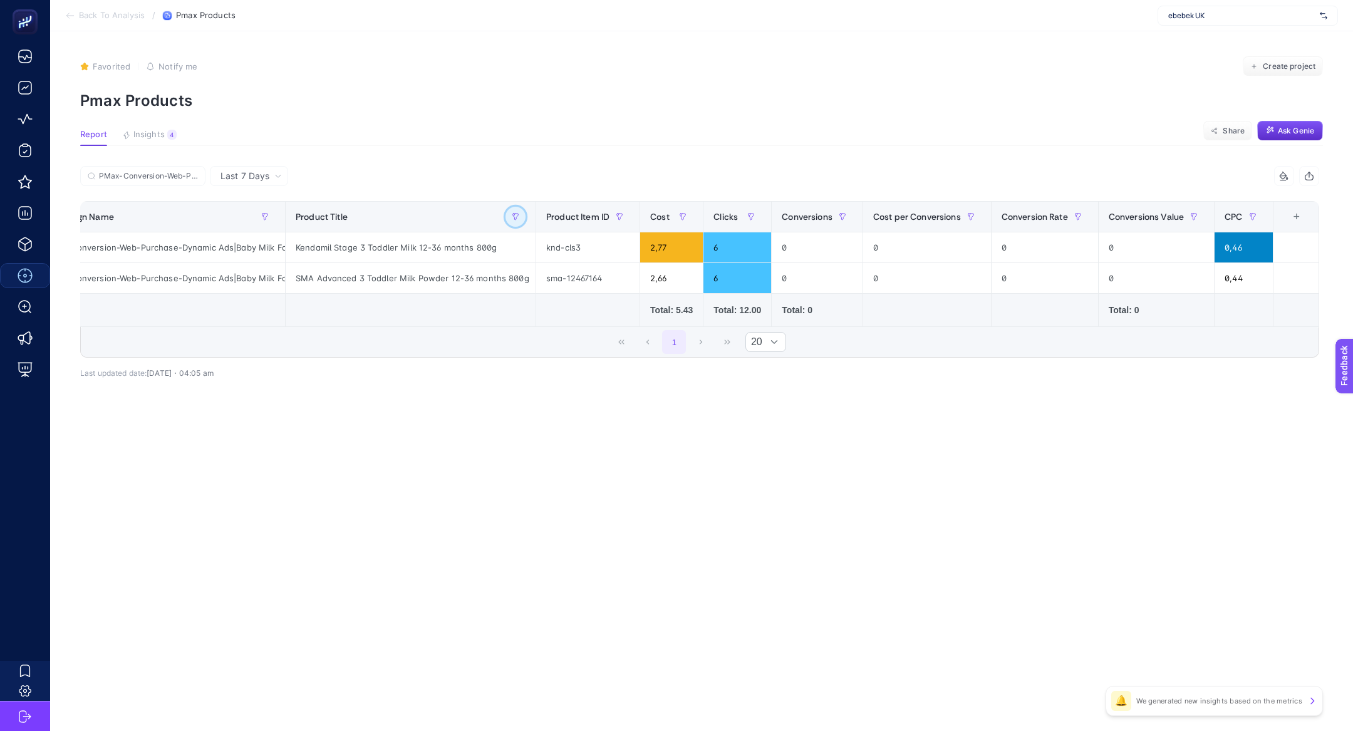
scroll to position [0, 49]
click at [513, 216] on icon "button" at bounding box center [516, 217] width 6 height 6
click at [533, 389] on span "Clear" at bounding box center [531, 395] width 21 height 13
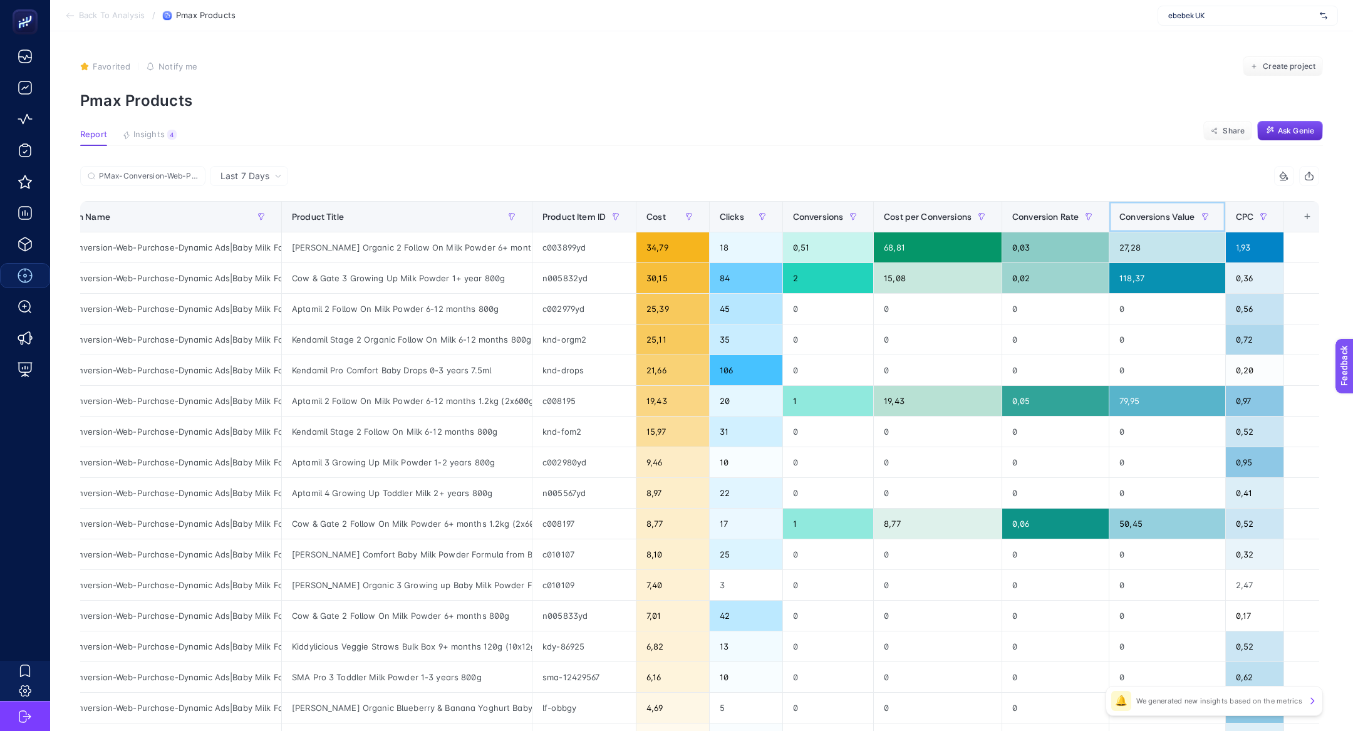
click at [1160, 209] on div "Conversions Value" at bounding box center [1167, 217] width 95 height 20
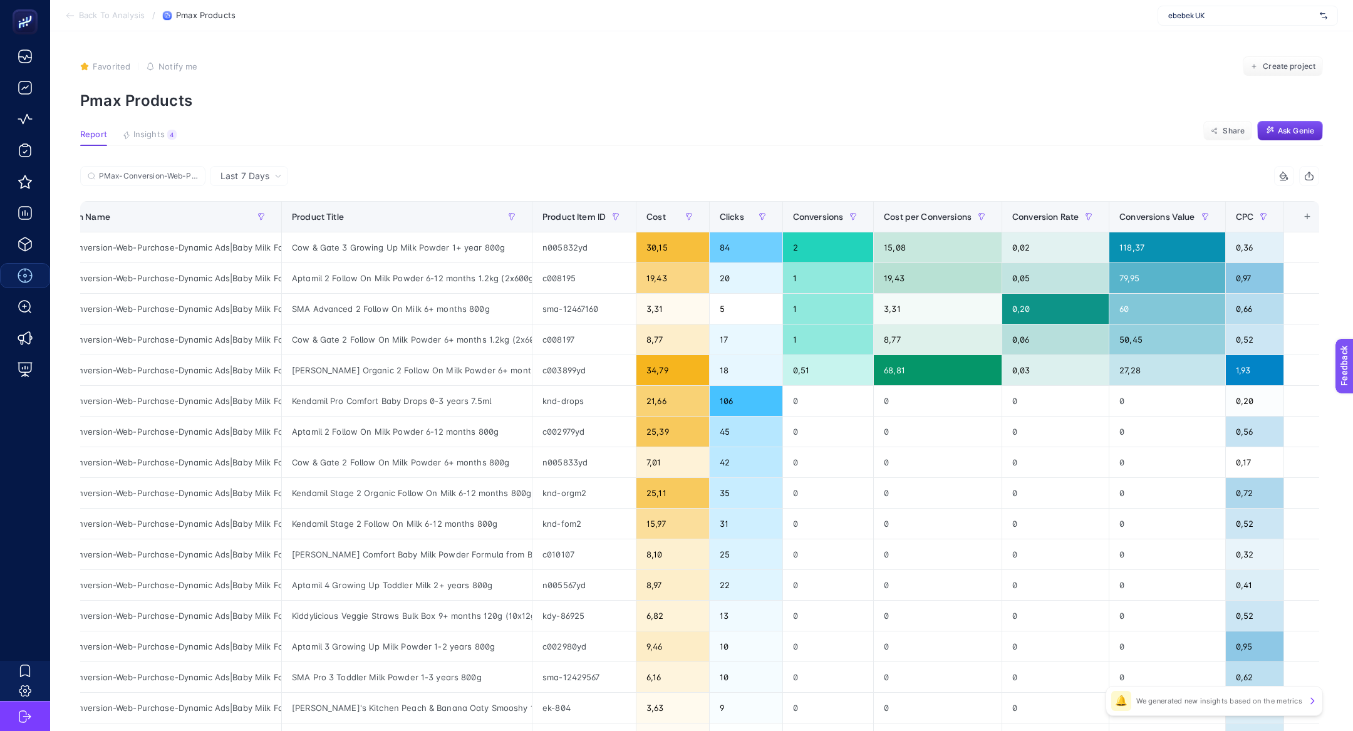
click at [247, 173] on span "Last 7 Days" at bounding box center [245, 176] width 49 height 13
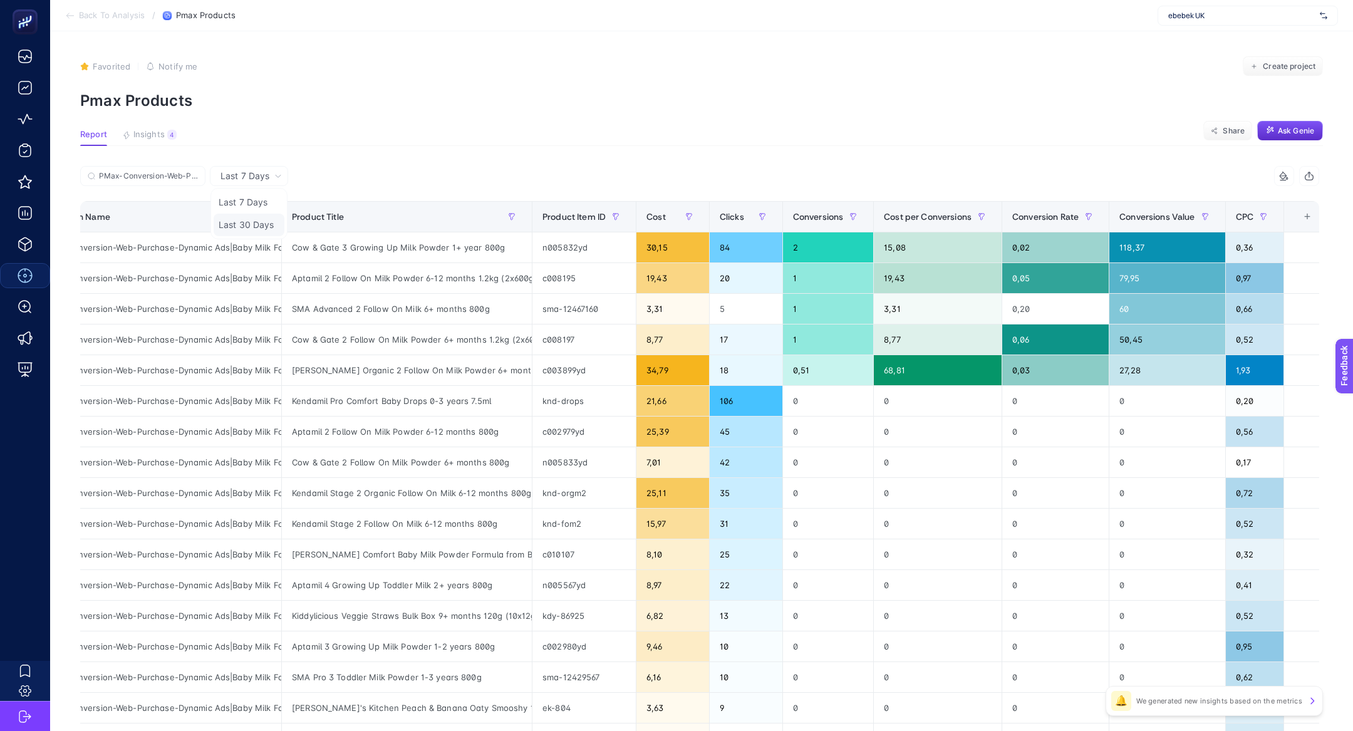
click at [257, 221] on li "Last 30 Days" at bounding box center [249, 225] width 71 height 23
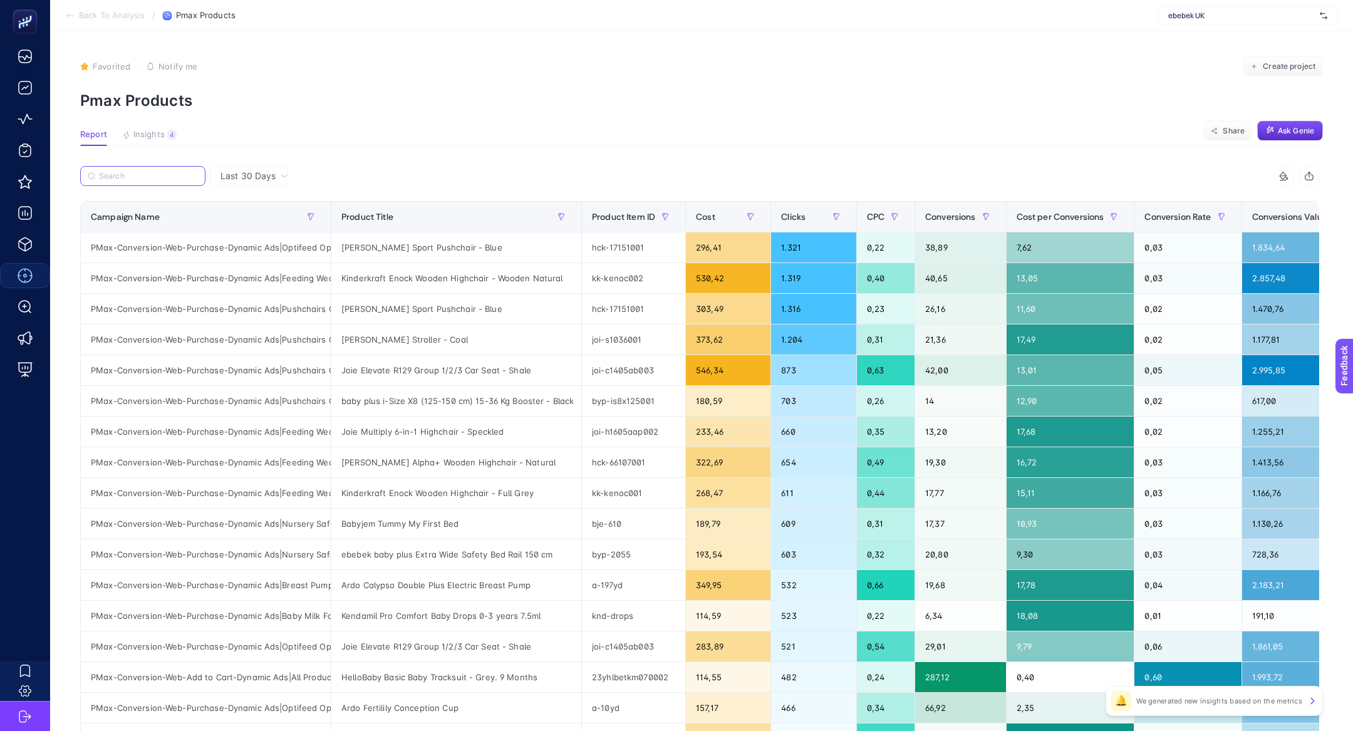
click at [116, 177] on input "Search" at bounding box center [148, 176] width 99 height 9
click at [117, 177] on input "Search" at bounding box center [149, 176] width 98 height 9
paste input "PMax-Conversion-Web-Purchase-Dynamic Ads|Baby Milk Food"
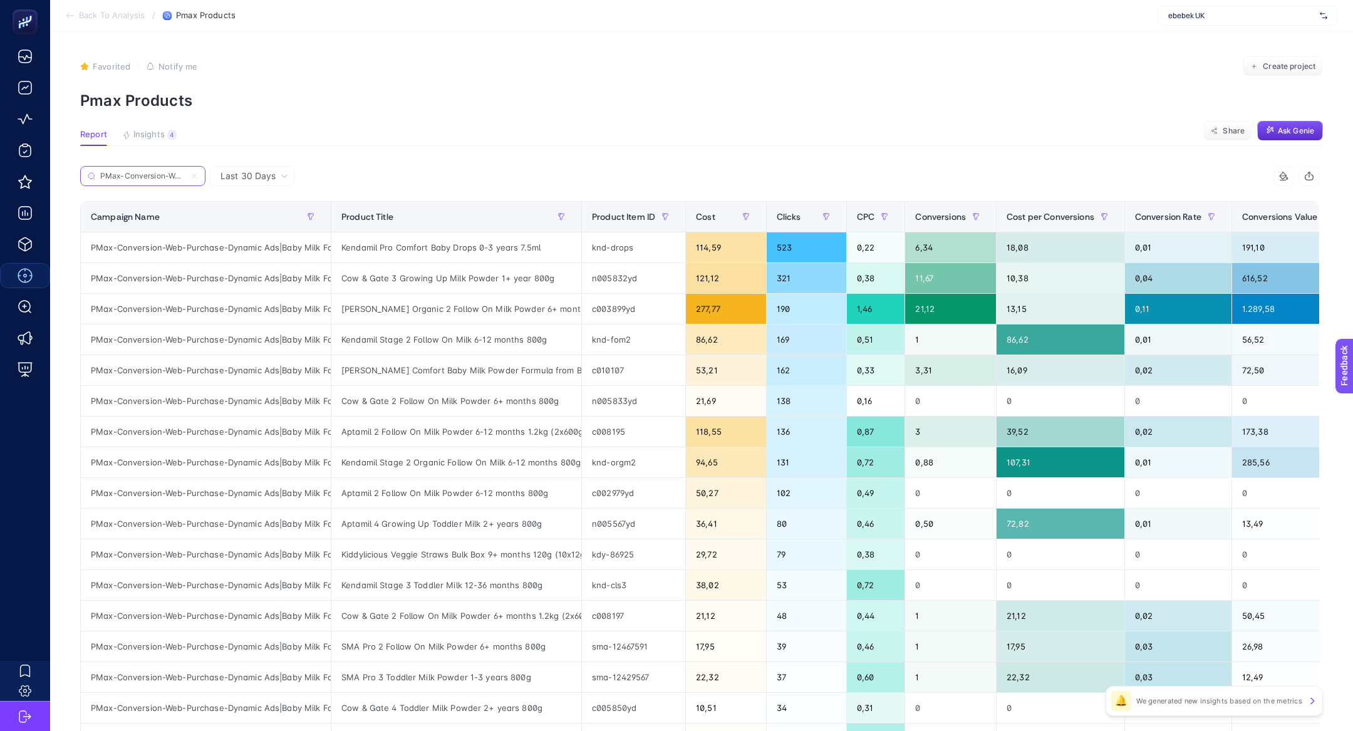
scroll to position [0, 143]
type input "PMax-Conversion-Web-Purchase-Dynamic Ads|Baby Milk Food"
click at [714, 227] on th "Cost" at bounding box center [726, 217] width 80 height 31
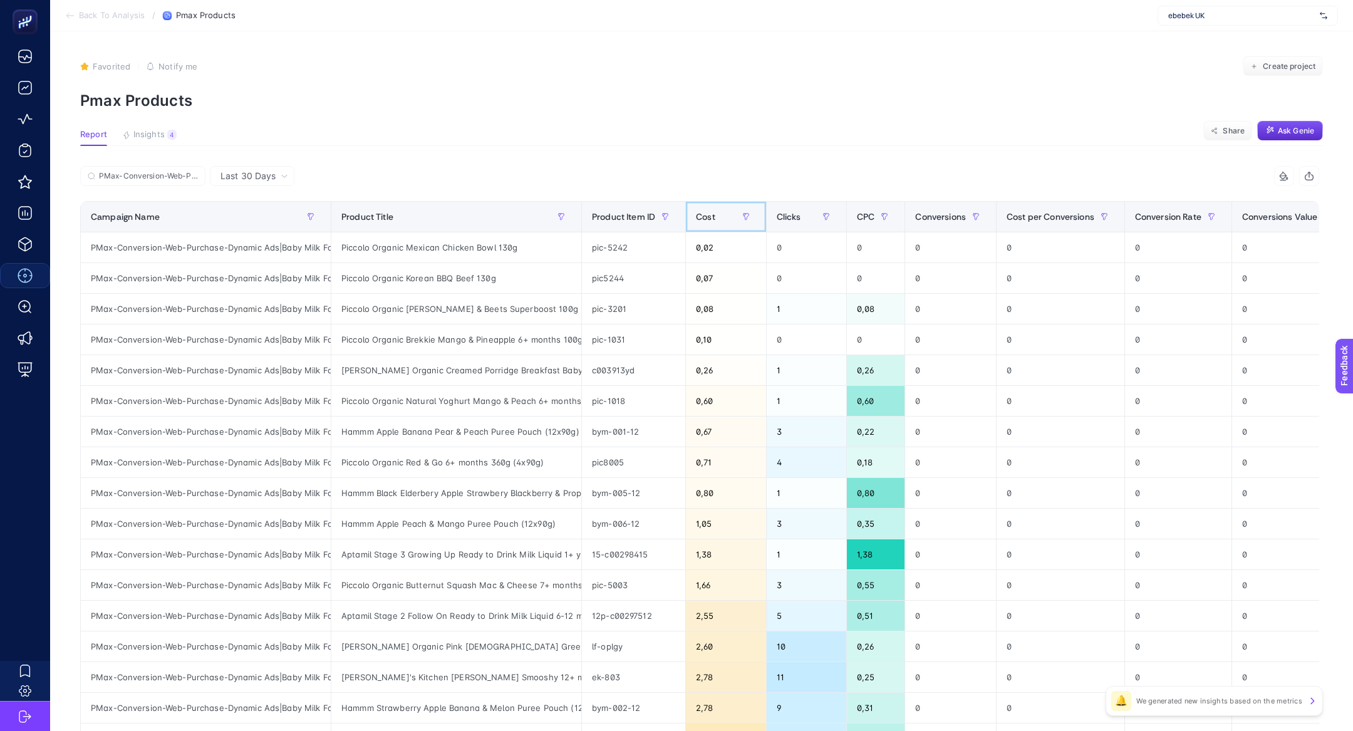
click at [714, 227] on th "Cost" at bounding box center [726, 217] width 80 height 31
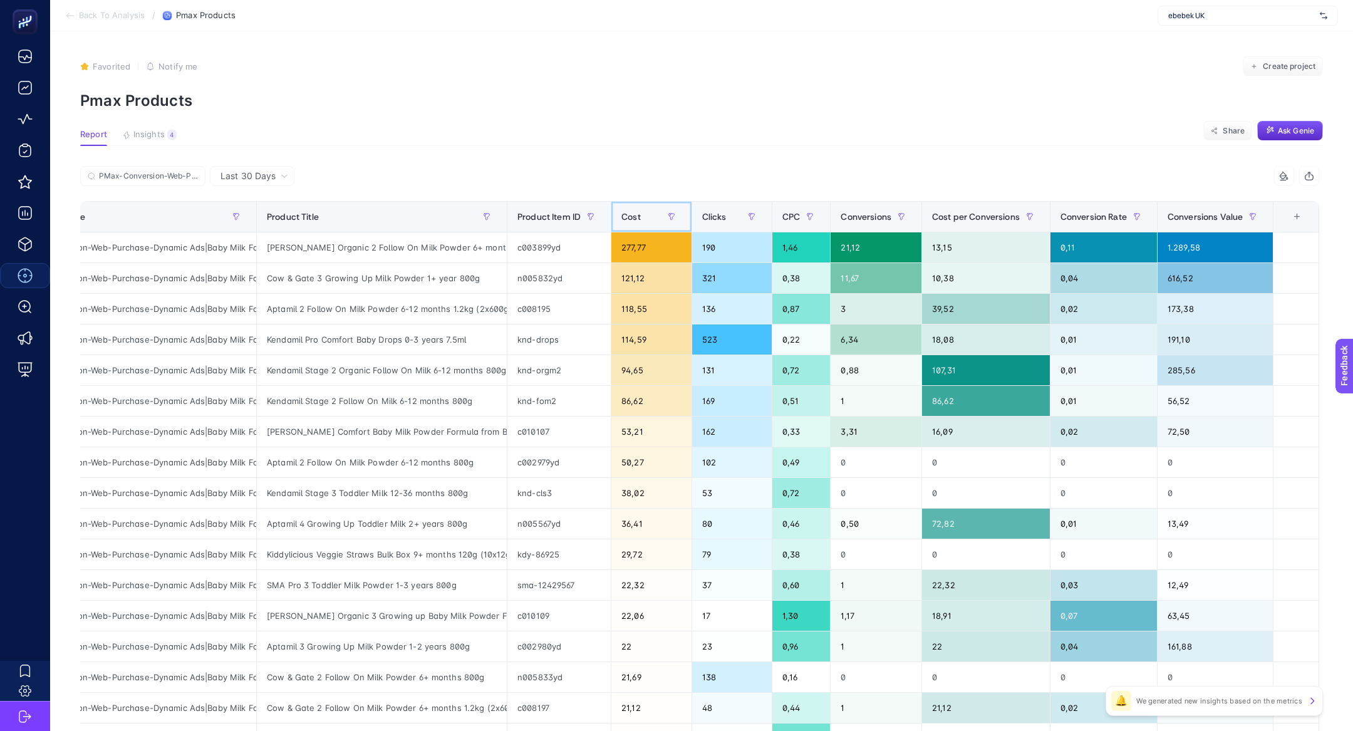
scroll to position [0, 81]
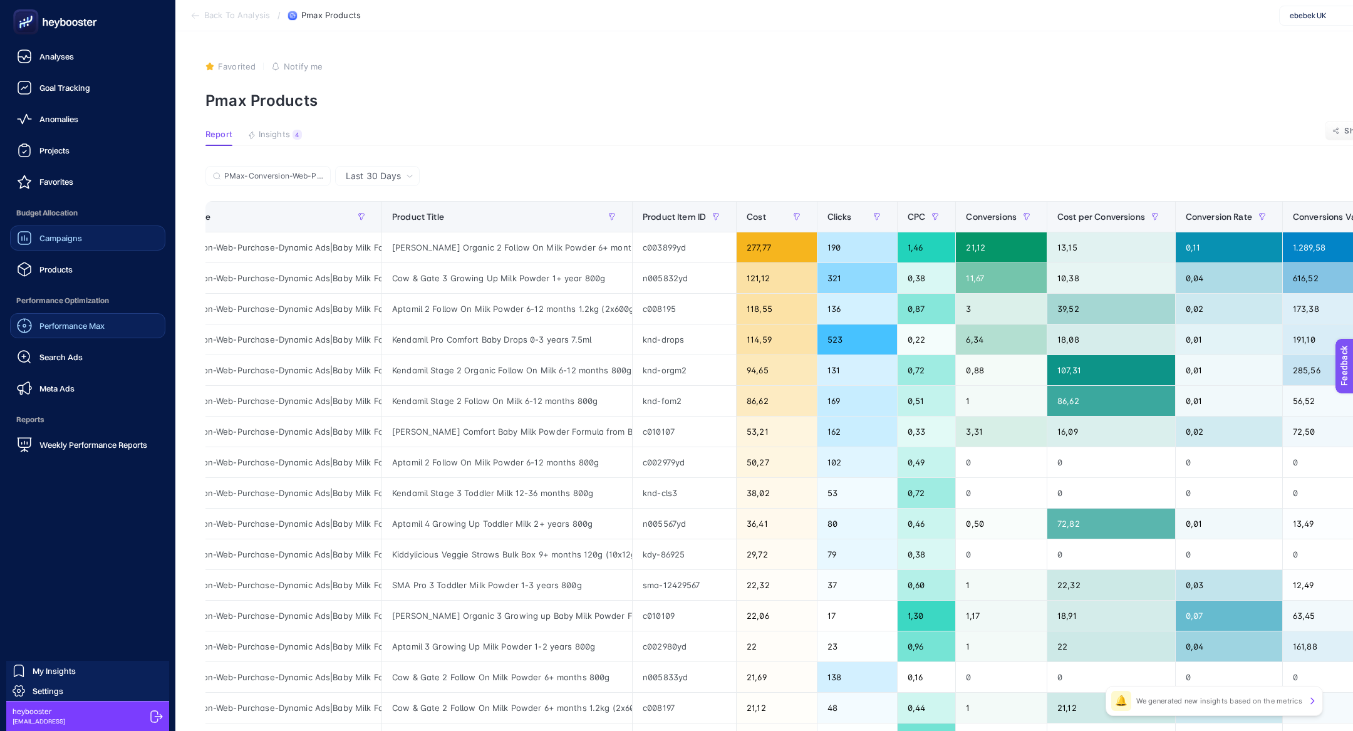
click at [75, 244] on div "Campaigns" at bounding box center [49, 238] width 65 height 15
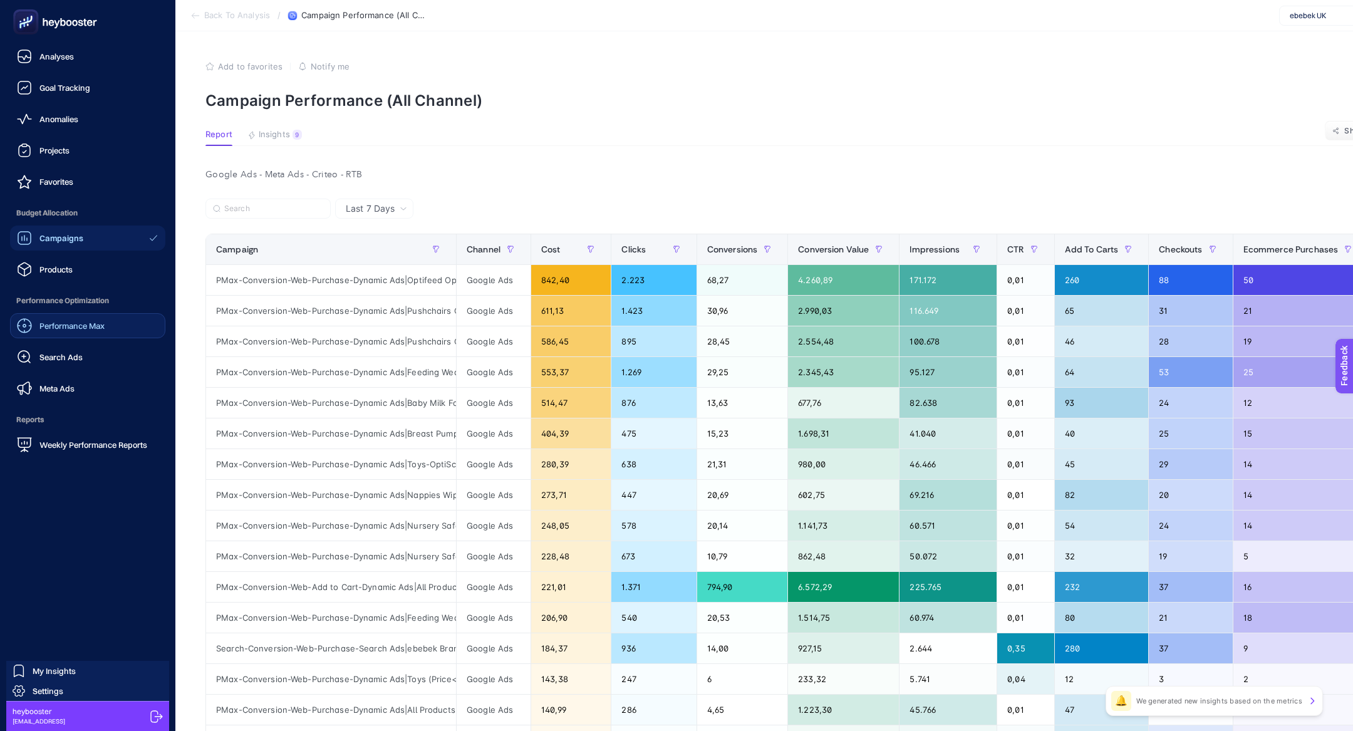
click at [55, 320] on div "Performance Max" at bounding box center [61, 325] width 88 height 15
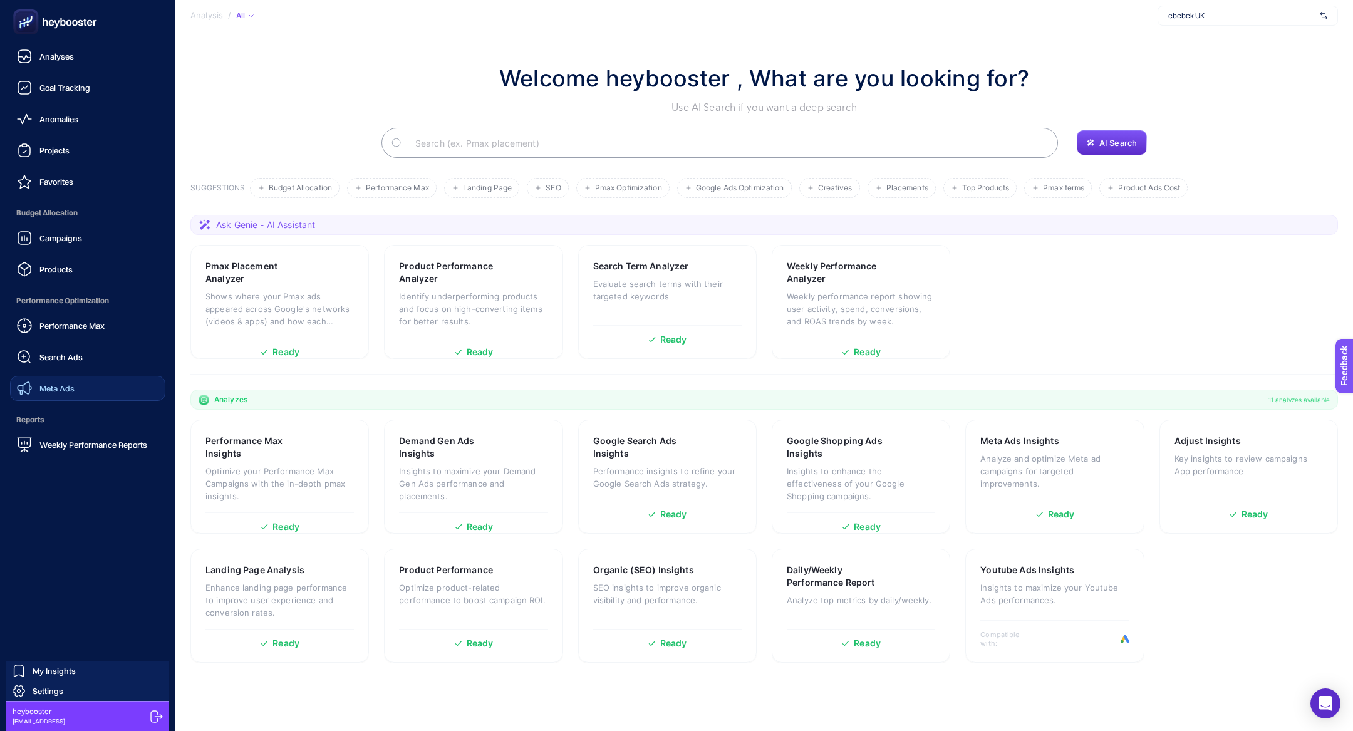
click at [62, 385] on span "Meta Ads" at bounding box center [56, 388] width 35 height 10
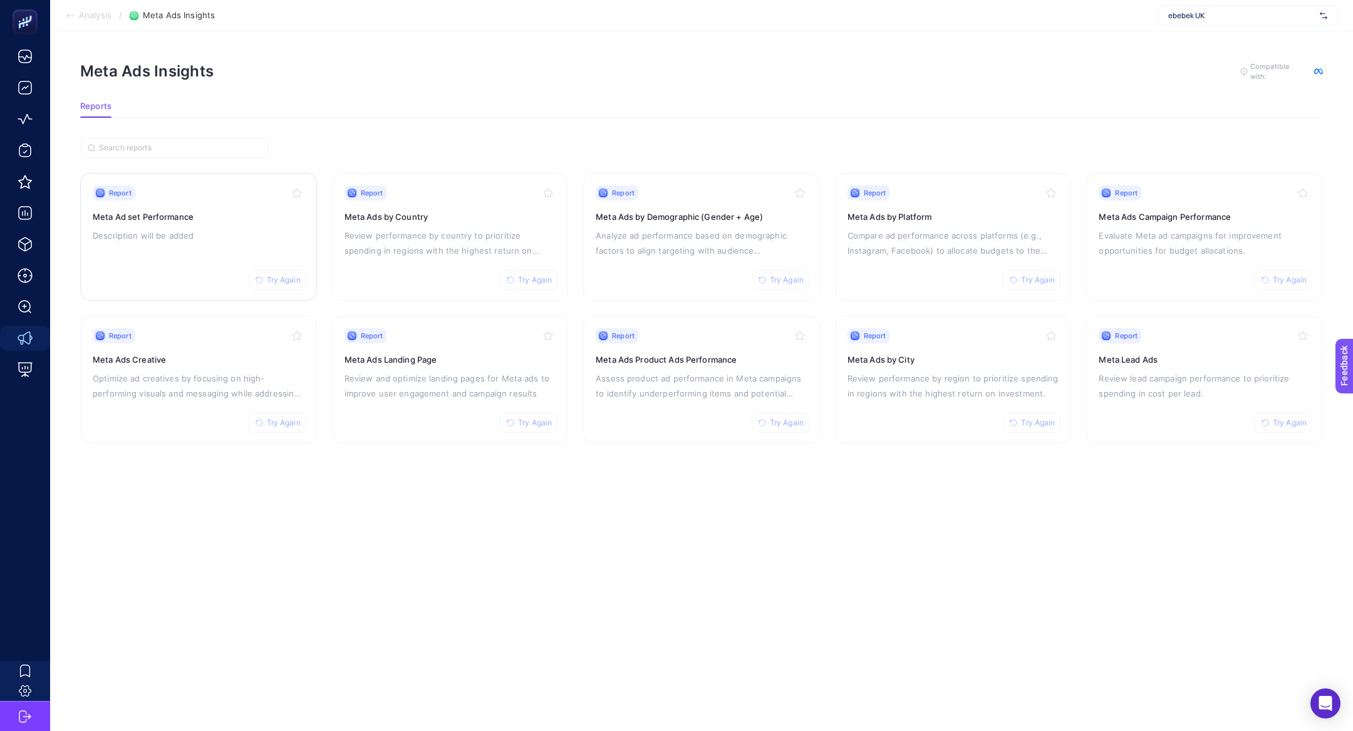
click at [224, 216] on h3 "Meta Ad set Performance" at bounding box center [199, 217] width 212 height 13
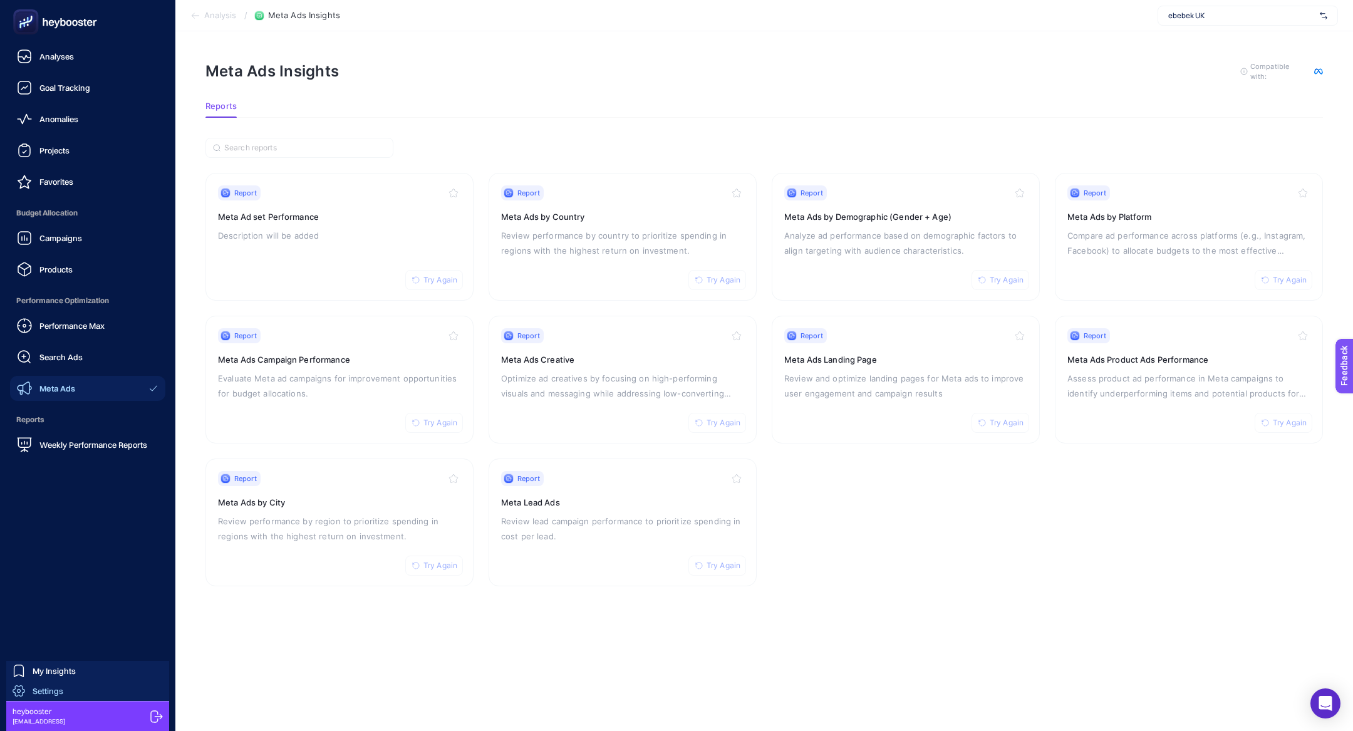
click at [44, 689] on span "Settings" at bounding box center [48, 691] width 31 height 10
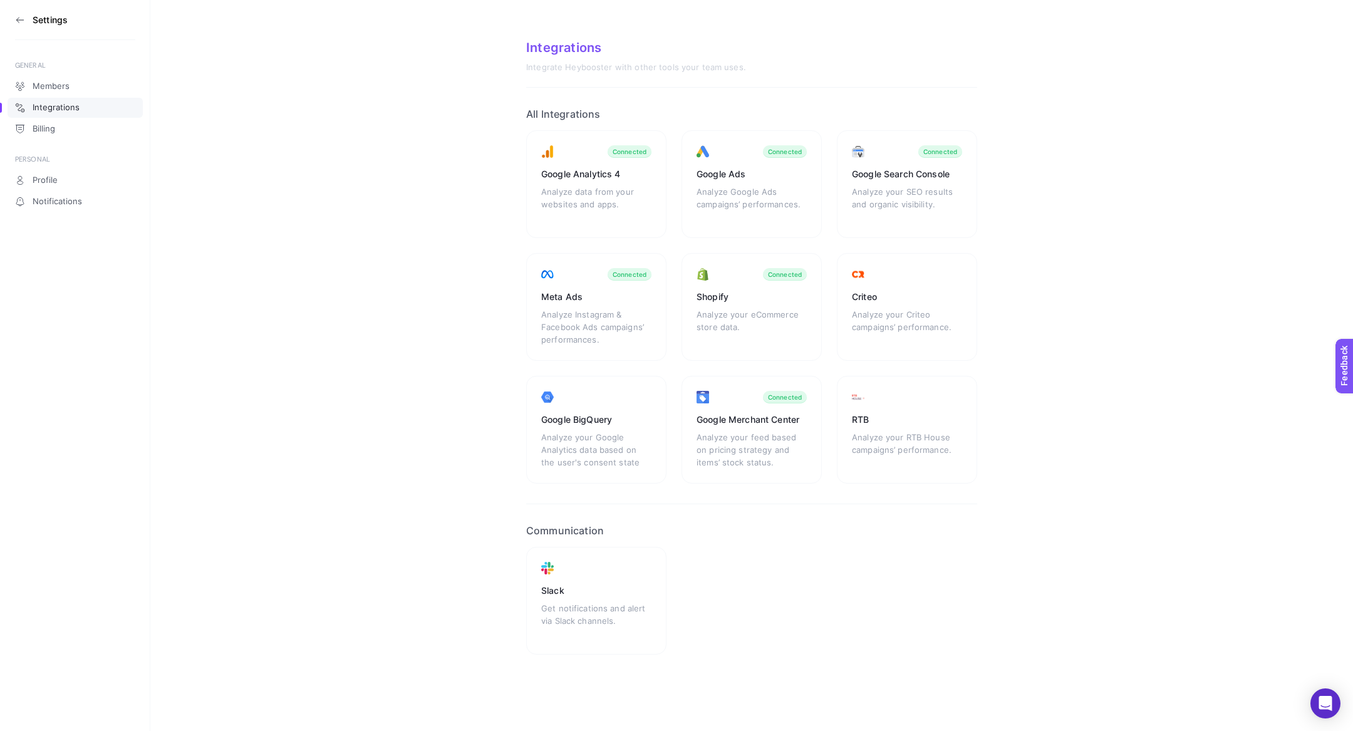
click at [19, 24] on icon at bounding box center [20, 20] width 10 height 10
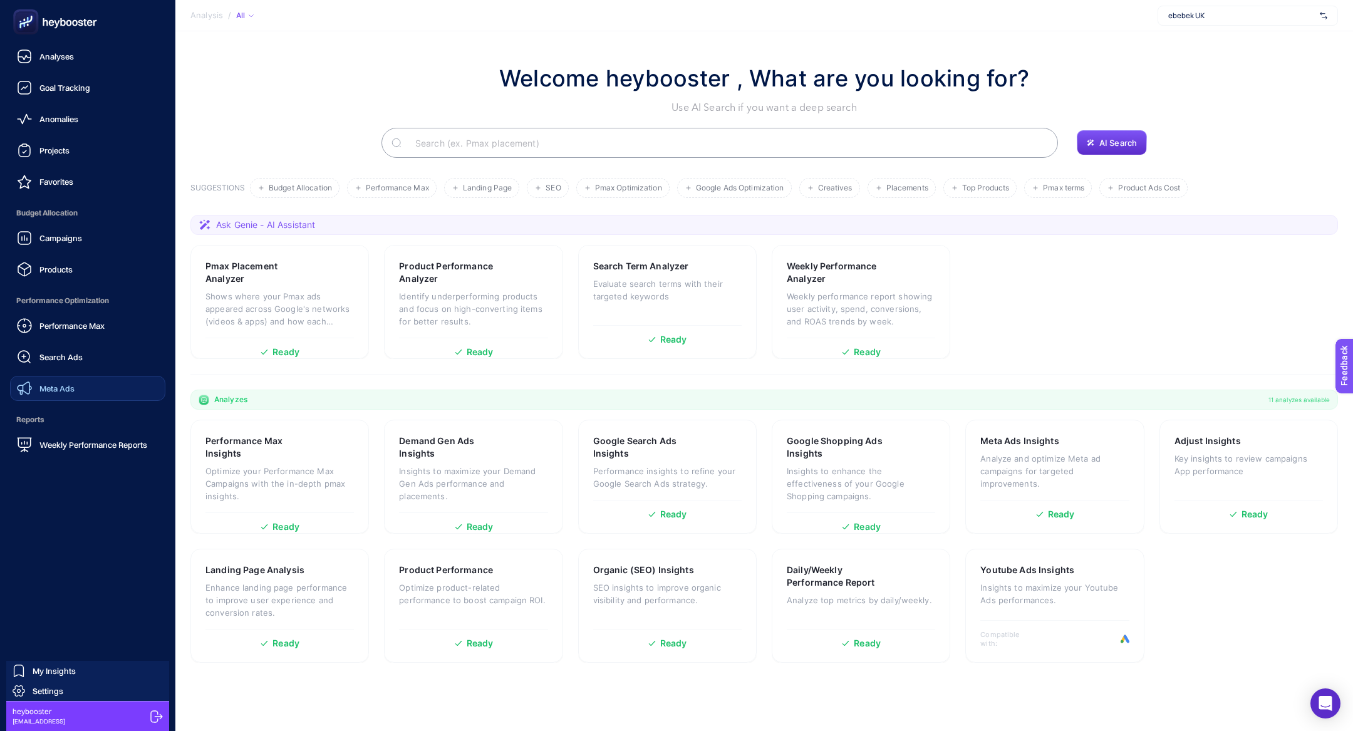
click at [100, 380] on link "Meta Ads" at bounding box center [87, 388] width 155 height 25
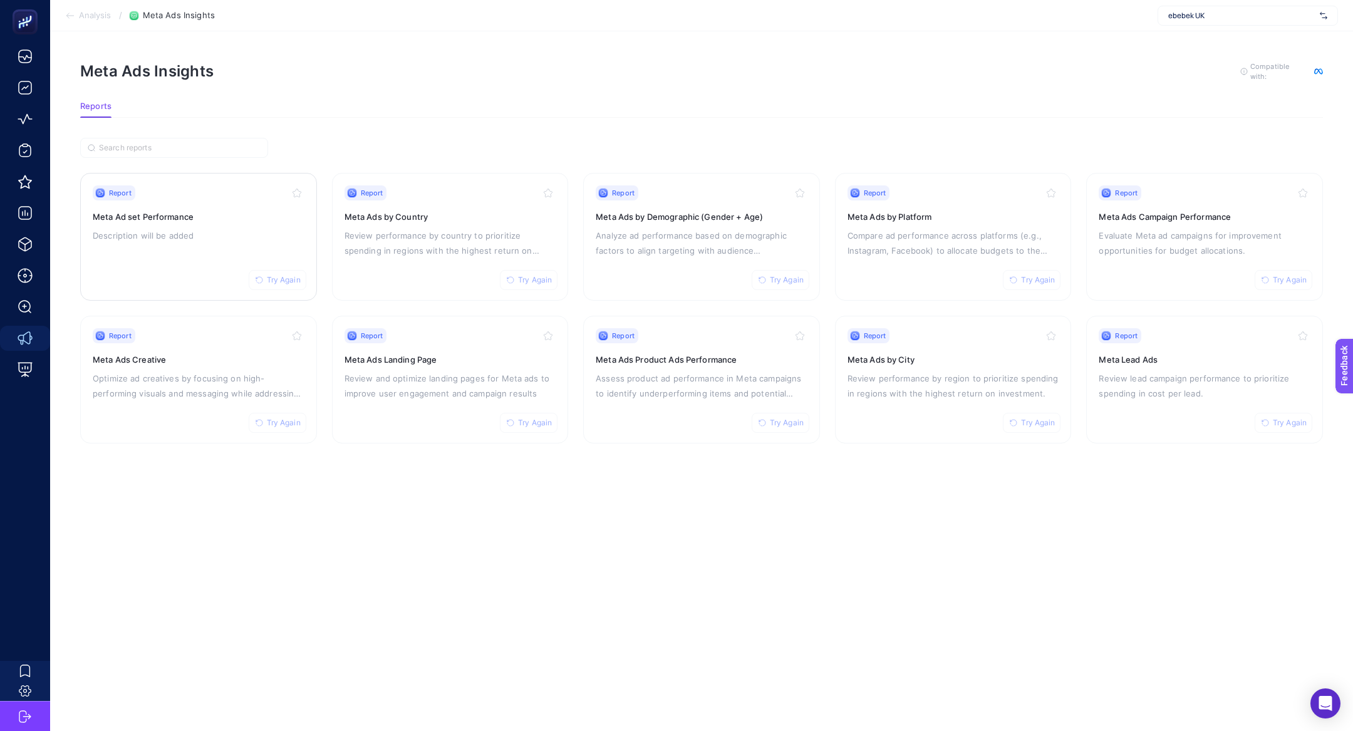
click at [300, 280] on span "Try Again" at bounding box center [284, 280] width 34 height 10
click at [536, 278] on span "Try Again" at bounding box center [535, 280] width 34 height 10
click at [799, 281] on span "Try Again" at bounding box center [787, 280] width 34 height 10
click at [1058, 279] on button "Try Again" at bounding box center [1032, 280] width 58 height 20
click at [1283, 275] on span "Try Again" at bounding box center [1290, 280] width 34 height 10
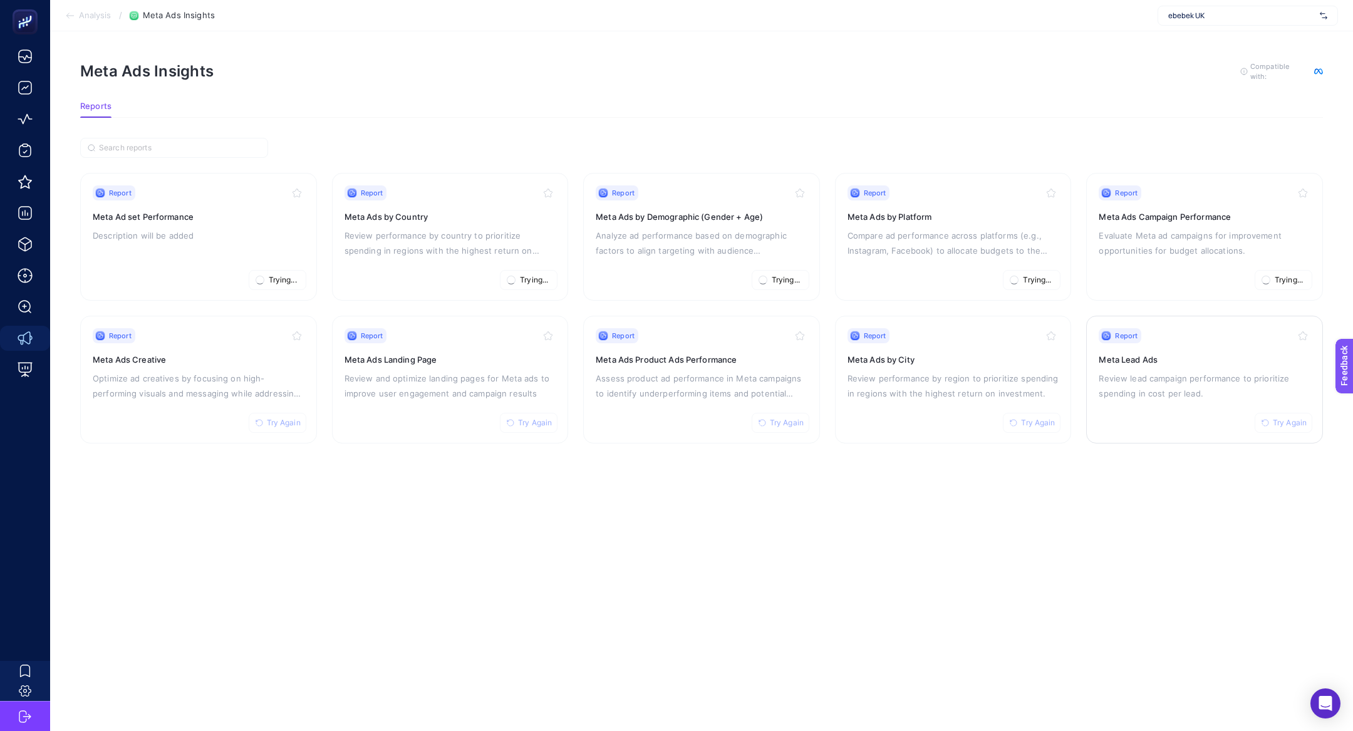
click at [1279, 418] on span "Try Again" at bounding box center [1290, 423] width 34 height 10
click at [1029, 429] on button "Try Again" at bounding box center [1032, 423] width 58 height 20
click at [784, 418] on span "Try Again" at bounding box center [787, 423] width 34 height 10
click at [529, 429] on button "Try Again" at bounding box center [529, 423] width 58 height 20
click at [262, 424] on icon "button" at bounding box center [260, 423] width 8 height 8
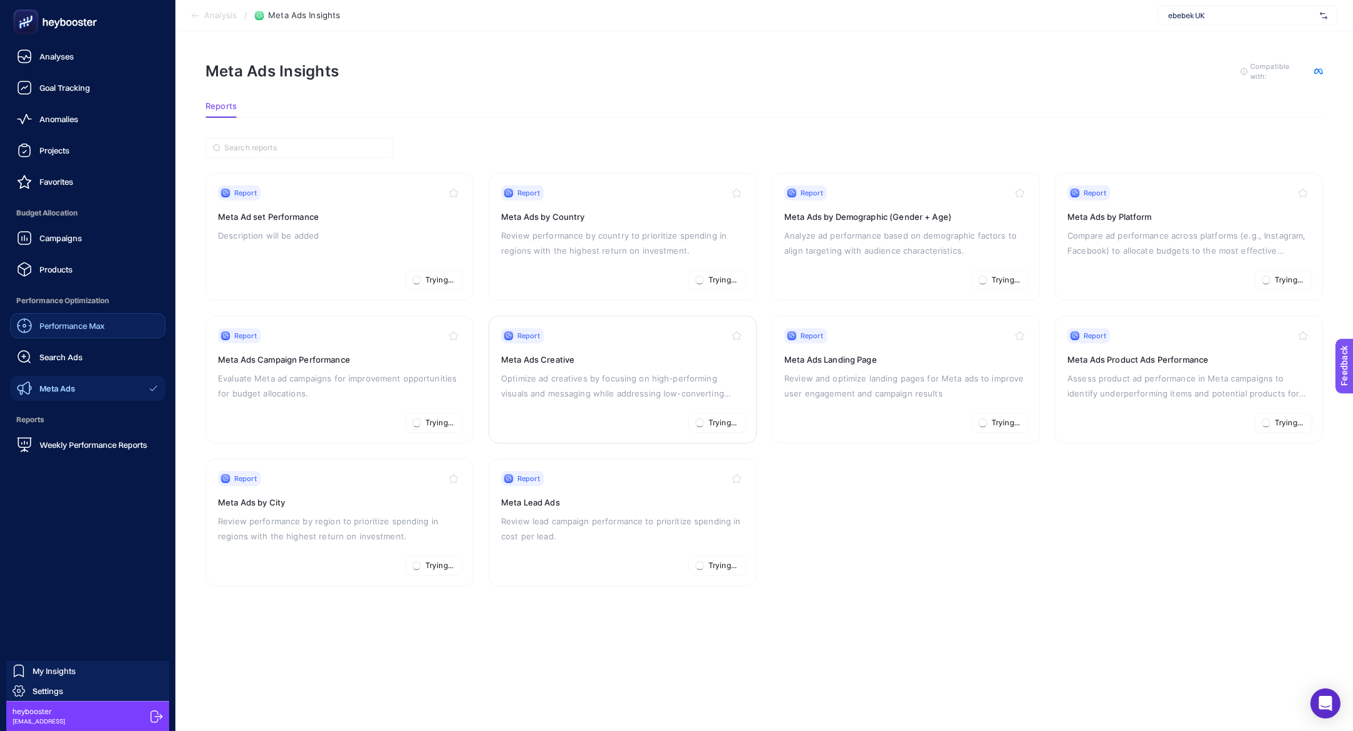
click at [71, 331] on div "Performance Max" at bounding box center [61, 325] width 88 height 15
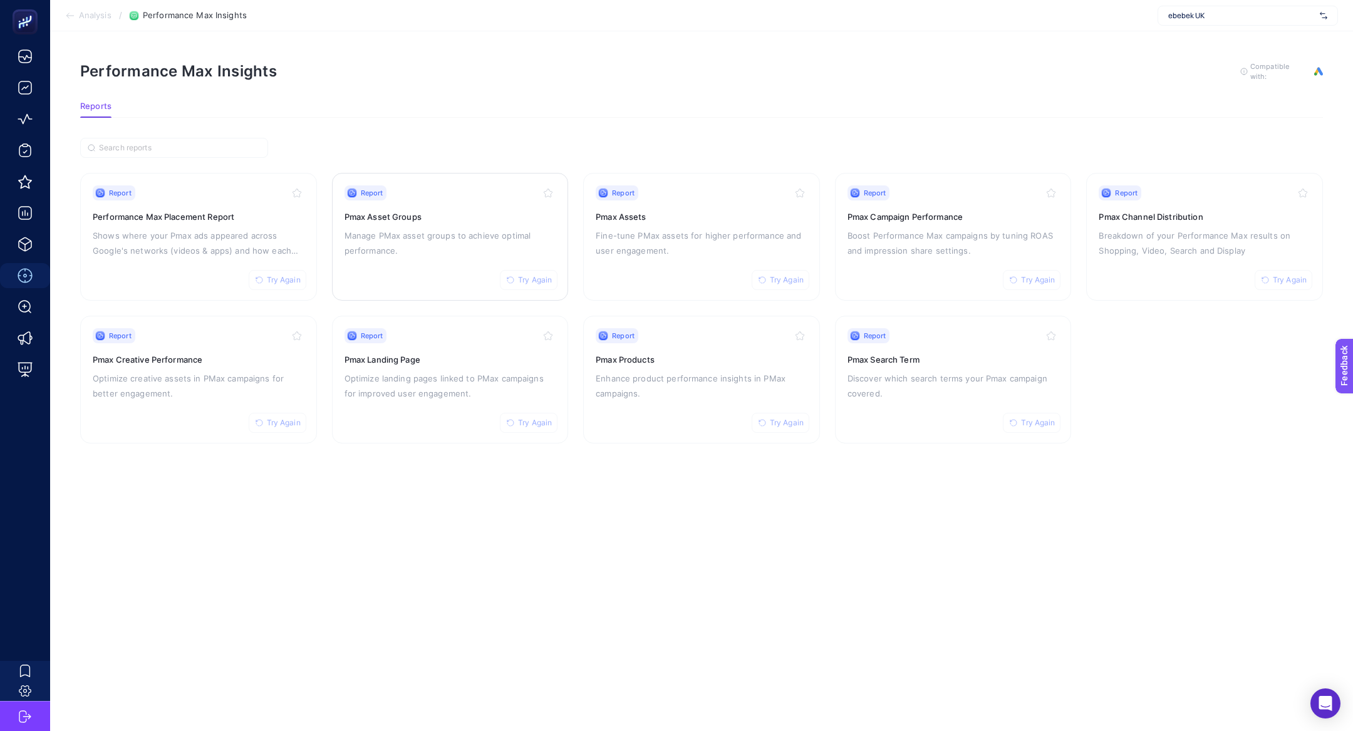
click at [417, 231] on p "Manage PMax asset groups to achieve optimal performance." at bounding box center [451, 243] width 212 height 30
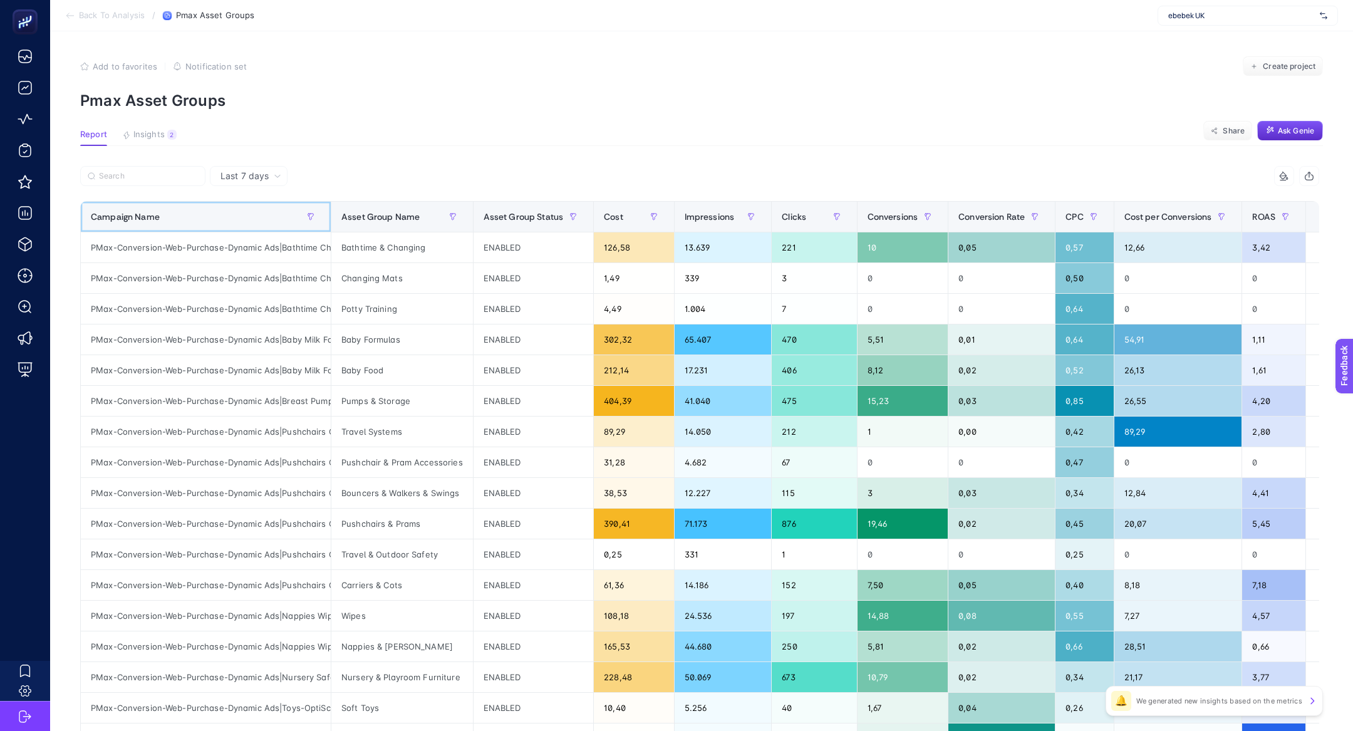
click at [221, 210] on div "Campaign Name" at bounding box center [206, 217] width 230 height 20
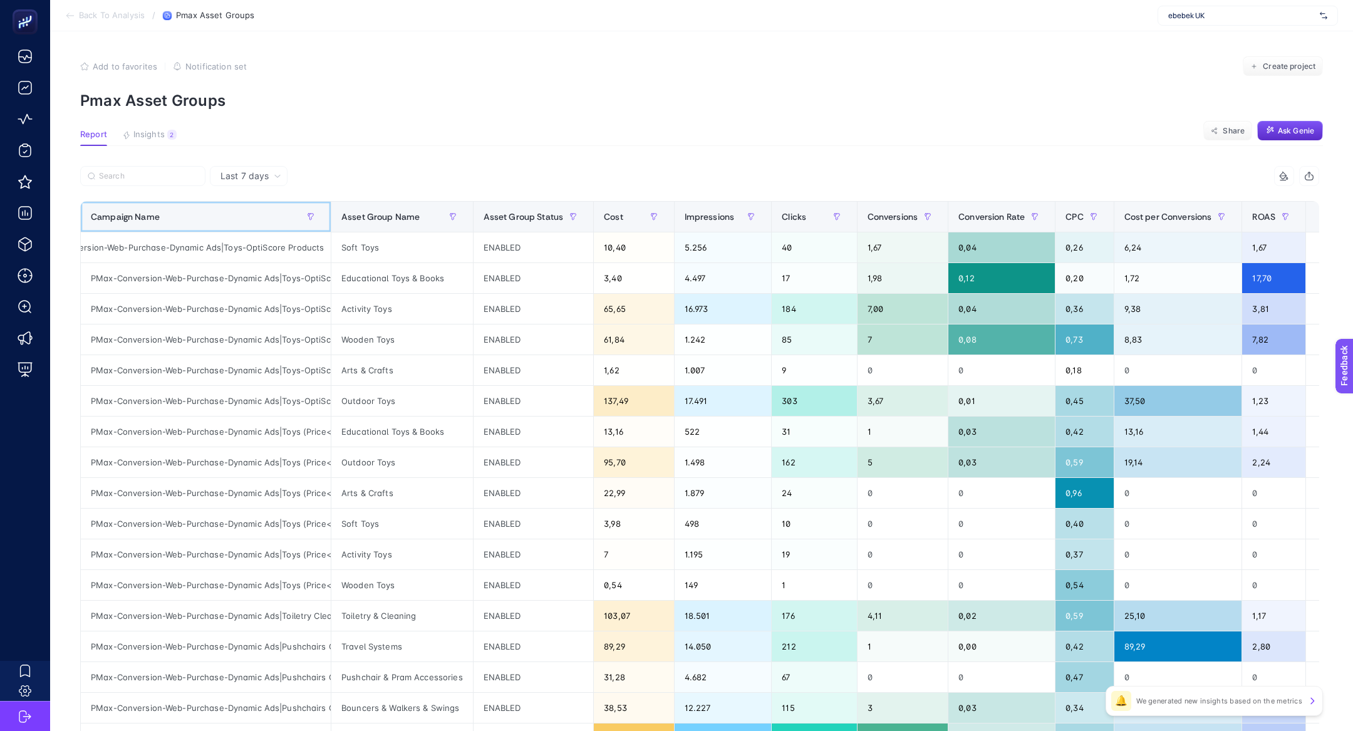
scroll to position [0, 58]
click at [274, 257] on div "PMax-Conversion-Web-Purchase-Dynamic Ads|Toys-OptiScore Products" at bounding box center [206, 247] width 250 height 30
click at [269, 247] on div "PMax-Conversion-Web-Purchase-Dynamic Ads|Toys-OptiScore Products" at bounding box center [206, 247] width 250 height 30
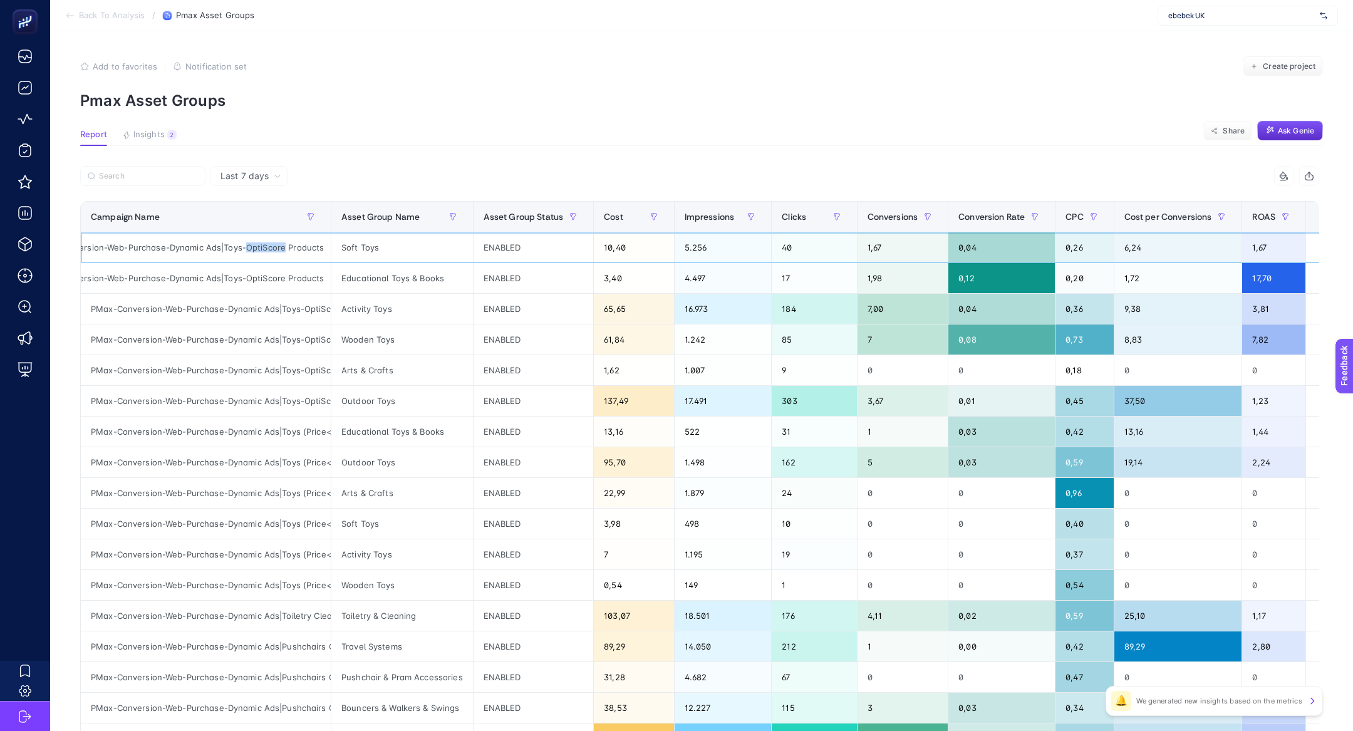
click at [269, 247] on div "PMax-Conversion-Web-Purchase-Dynamic Ads|Toys-OptiScore Products" at bounding box center [206, 247] width 250 height 30
click at [272, 179] on div "Last 7 days" at bounding box center [251, 176] width 71 height 9
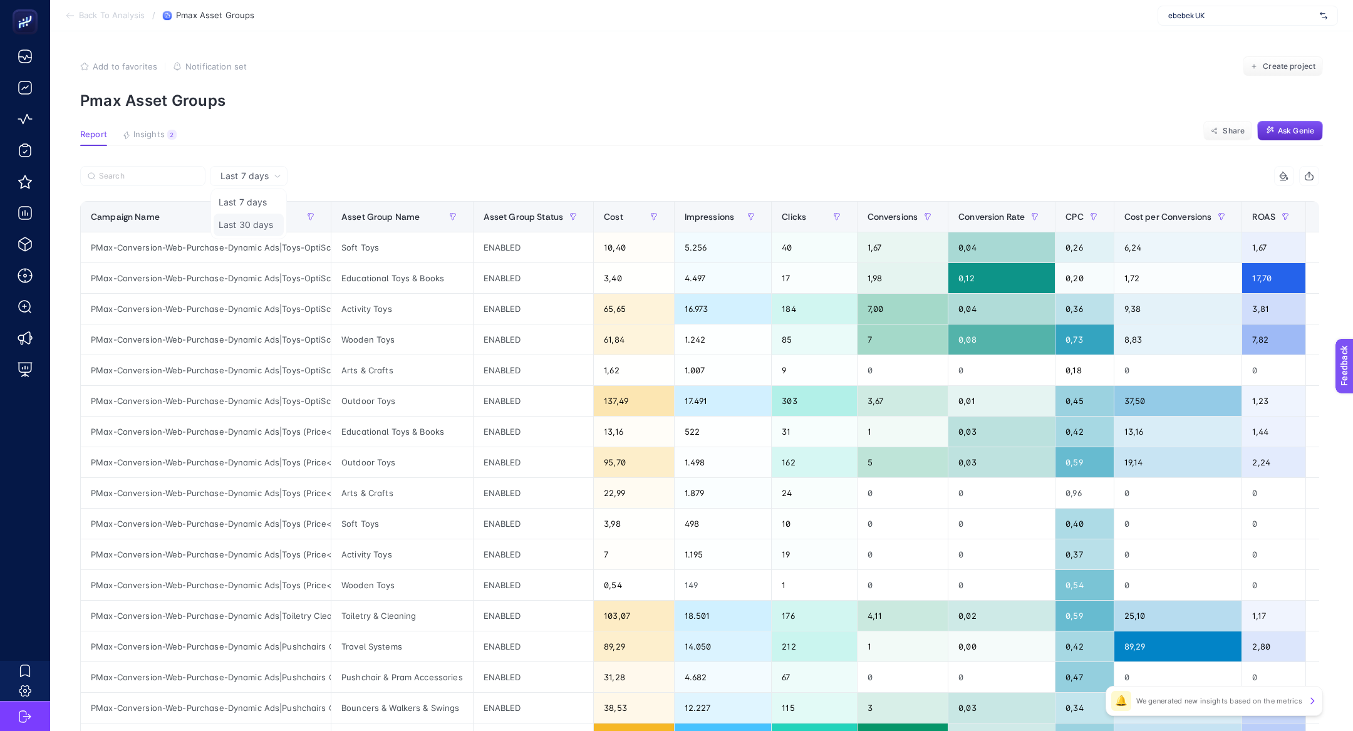
click at [264, 224] on li "Last 30 days" at bounding box center [249, 225] width 70 height 23
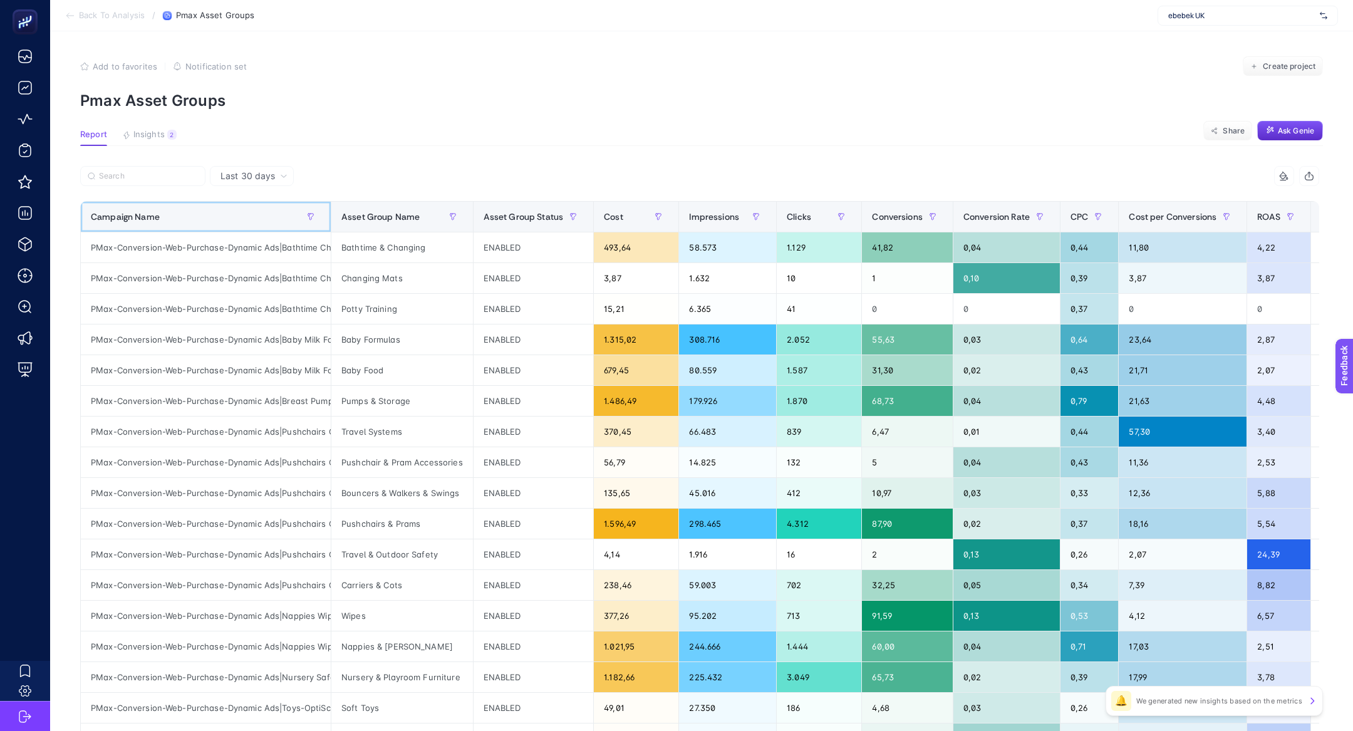
click at [207, 216] on div "Campaign Name" at bounding box center [206, 217] width 230 height 20
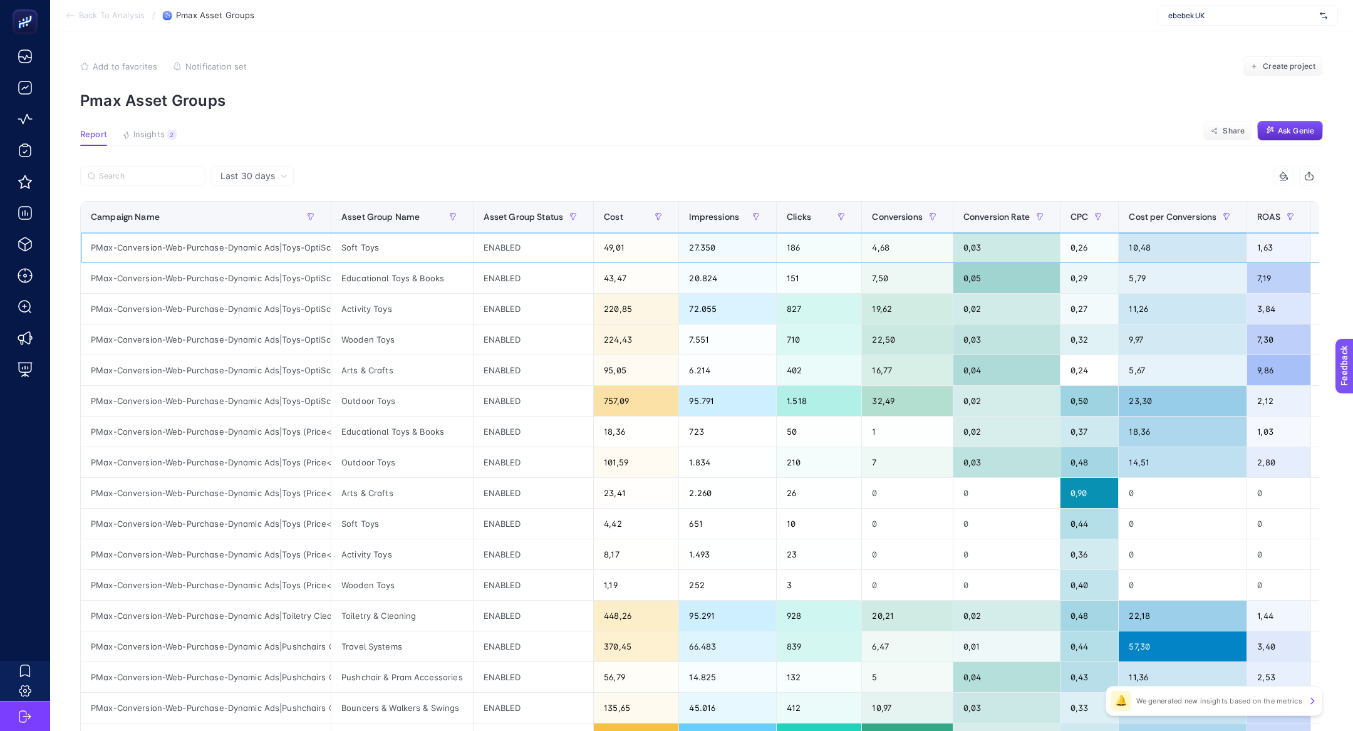
click at [219, 246] on div "PMax-Conversion-Web-Purchase-Dynamic Ads|Toys-OptiScore Products" at bounding box center [206, 247] width 250 height 30
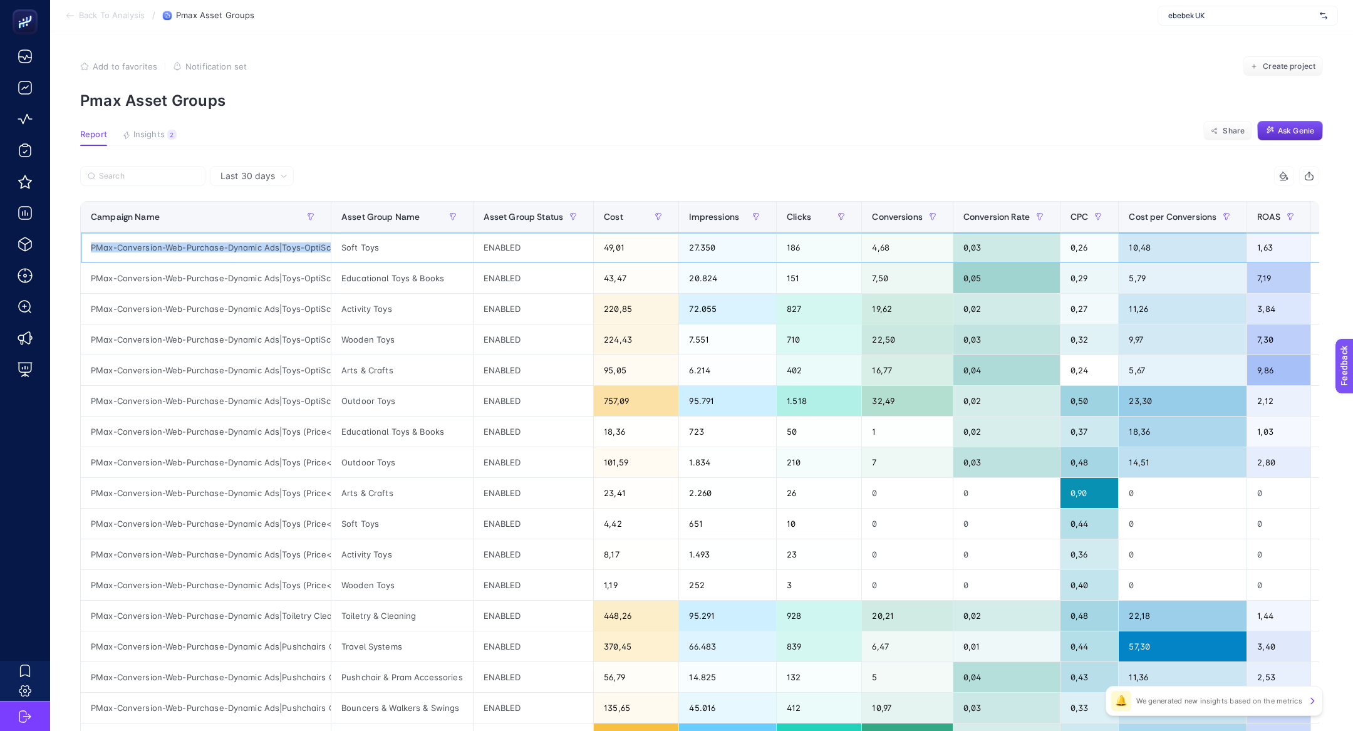
click at [219, 246] on div "PMax-Conversion-Web-Purchase-Dynamic Ads|Toys-OptiScore Products" at bounding box center [206, 247] width 250 height 30
click at [154, 170] on label at bounding box center [142, 176] width 125 height 20
click at [0, 0] on input "Search" at bounding box center [0, 0] width 0 height 0
click at [157, 179] on input "Search" at bounding box center [148, 176] width 99 height 9
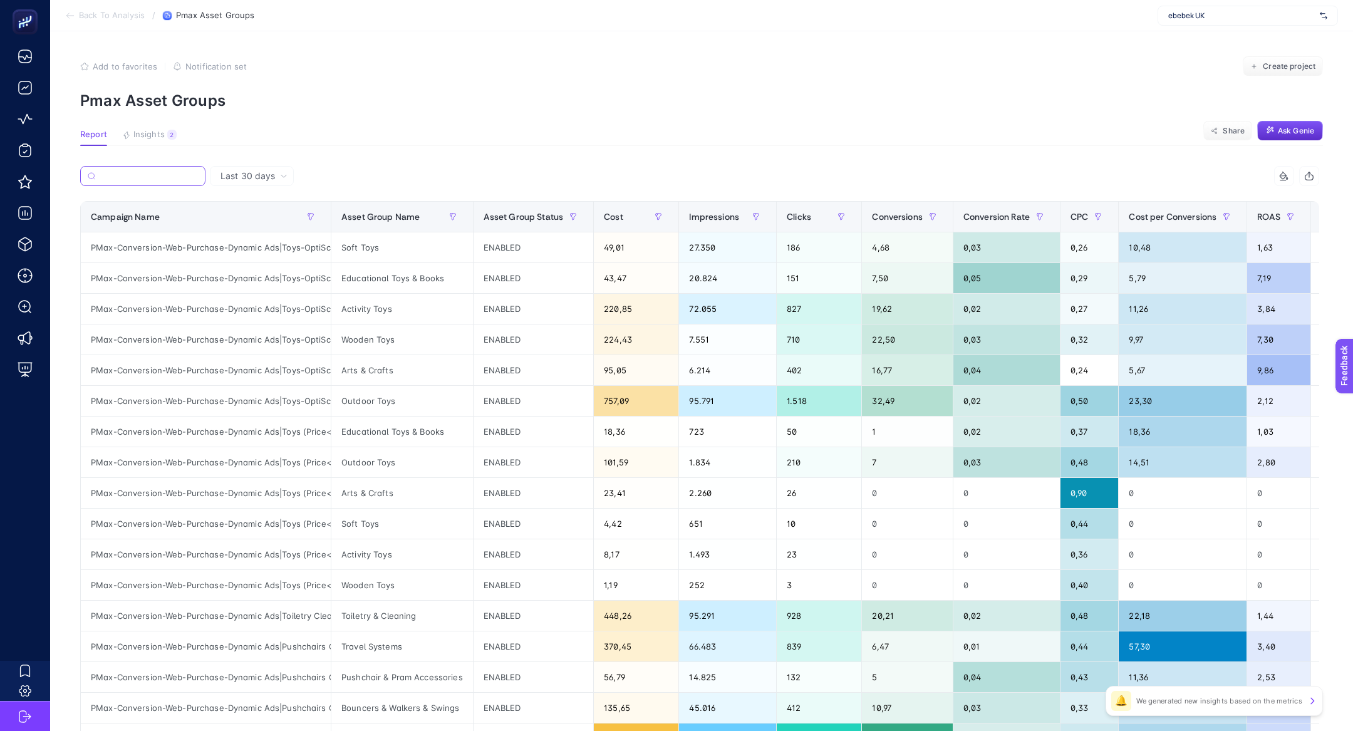
paste input "PMax-Conversion-Web-Purchase-Dynamic Ads|Toys-OptiScore Products"
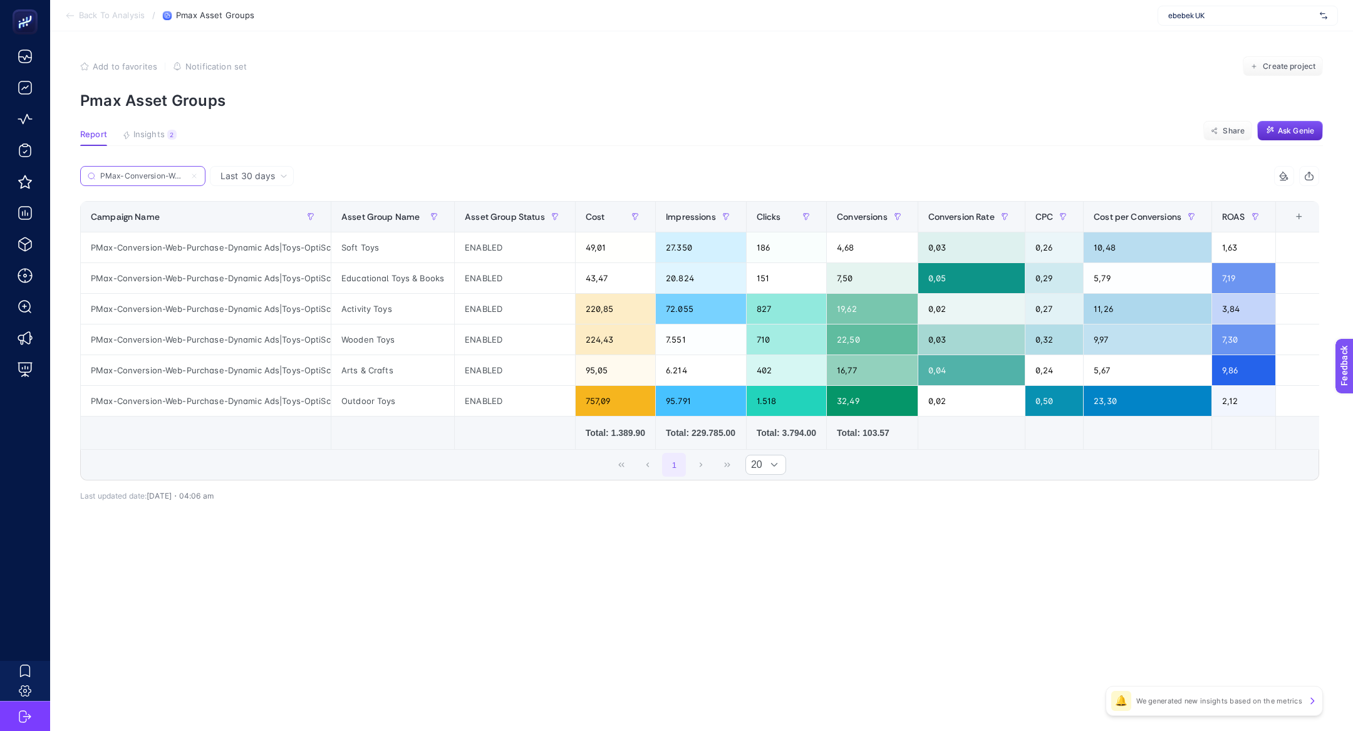
scroll to position [0, 179]
type input "PMax-Conversion-Web-Purchase-Dynamic Ads|Toys-OptiScore Products"
click at [1308, 212] on div "+" at bounding box center [1300, 217] width 24 height 10
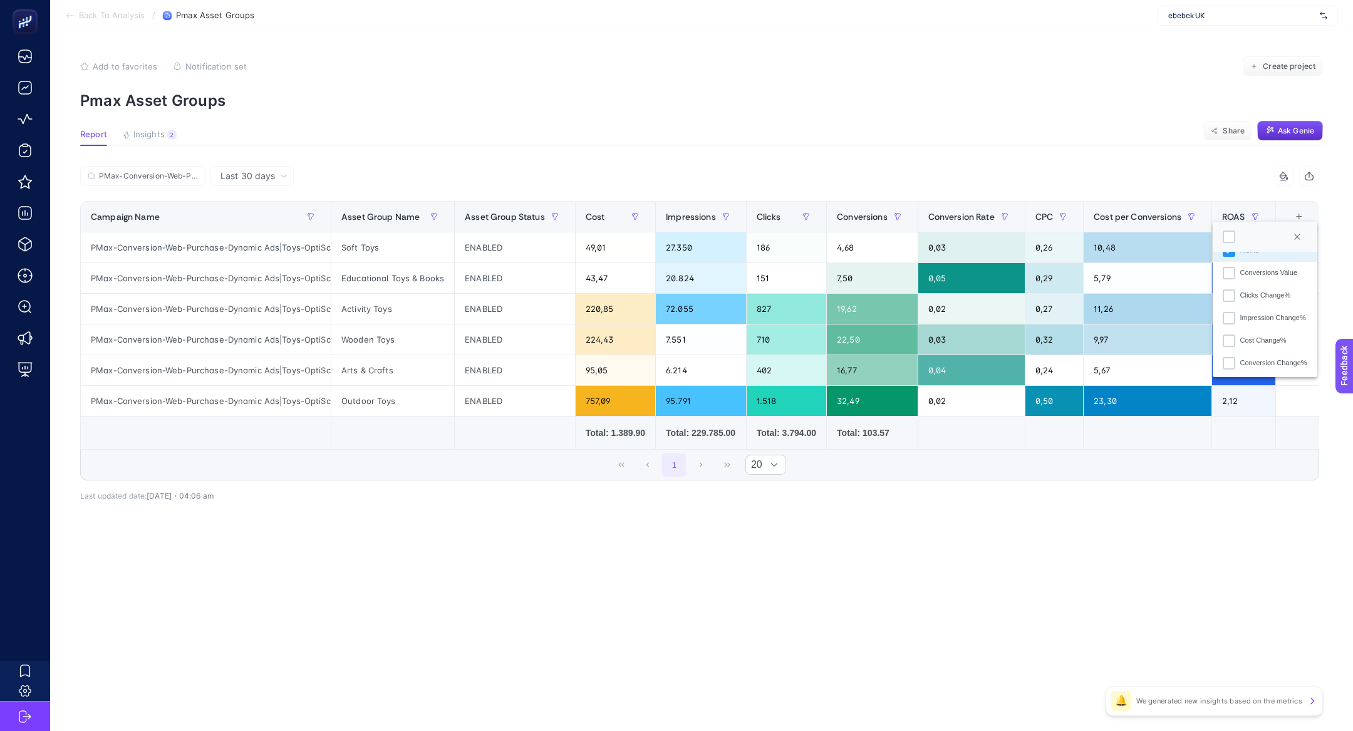
scroll to position [245, 0]
click at [1258, 270] on div "Conversions Value" at bounding box center [1270, 271] width 58 height 11
click at [1286, 180] on icon at bounding box center [1284, 176] width 10 height 10
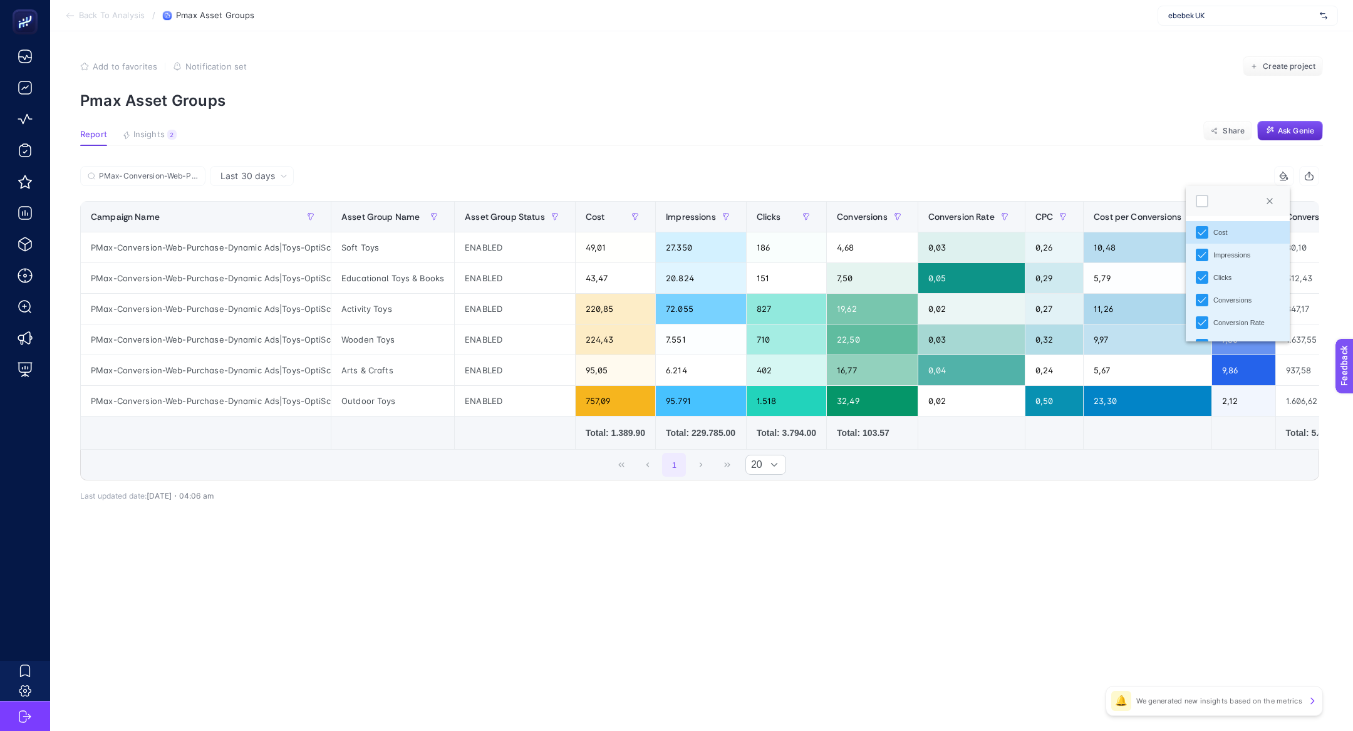
scroll to position [7, 55]
click at [1201, 198] on div at bounding box center [1202, 201] width 13 height 13
click at [1151, 159] on article "Add to favorites false Notification set Create project Pmax Asset Groups Report…" at bounding box center [701, 381] width 1303 height 700
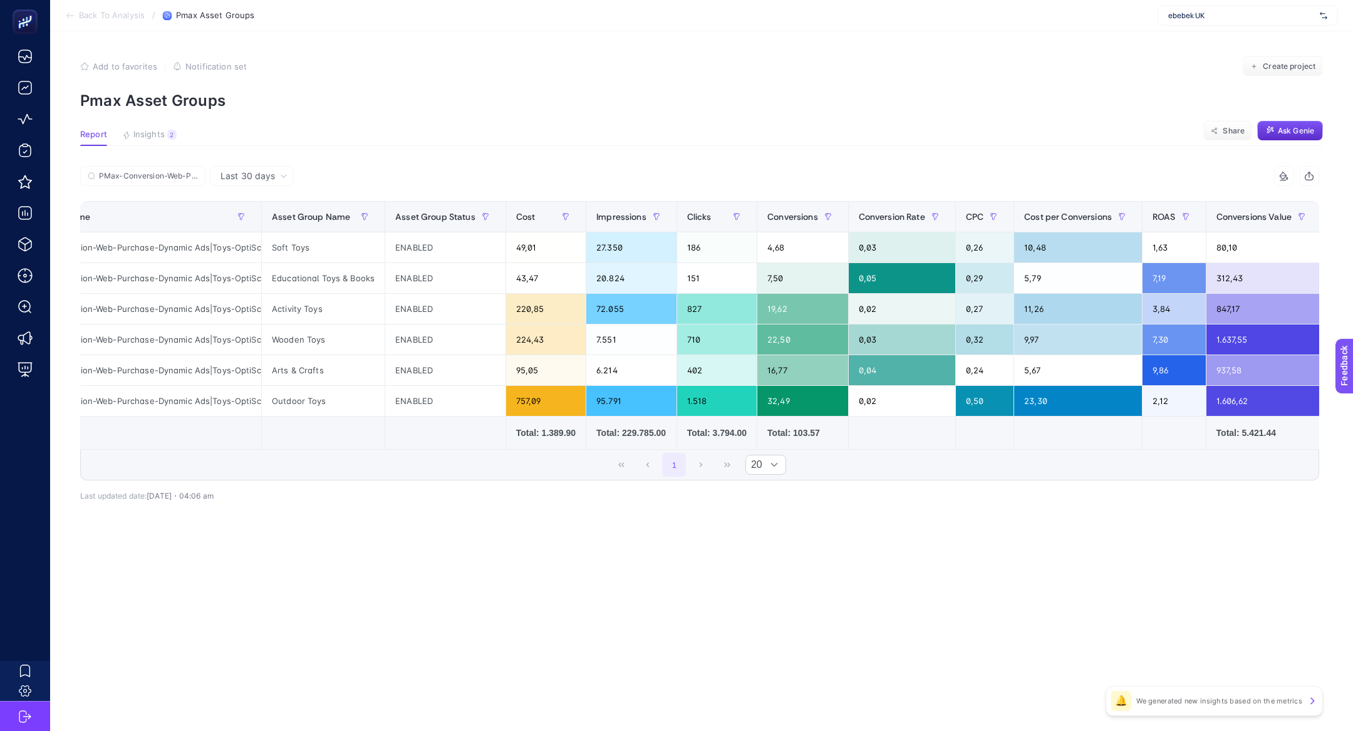
scroll to position [0, 68]
click at [995, 346] on div "0,32" at bounding box center [987, 340] width 58 height 30
click at [1237, 213] on span "Conversions Value" at bounding box center [1256, 217] width 75 height 10
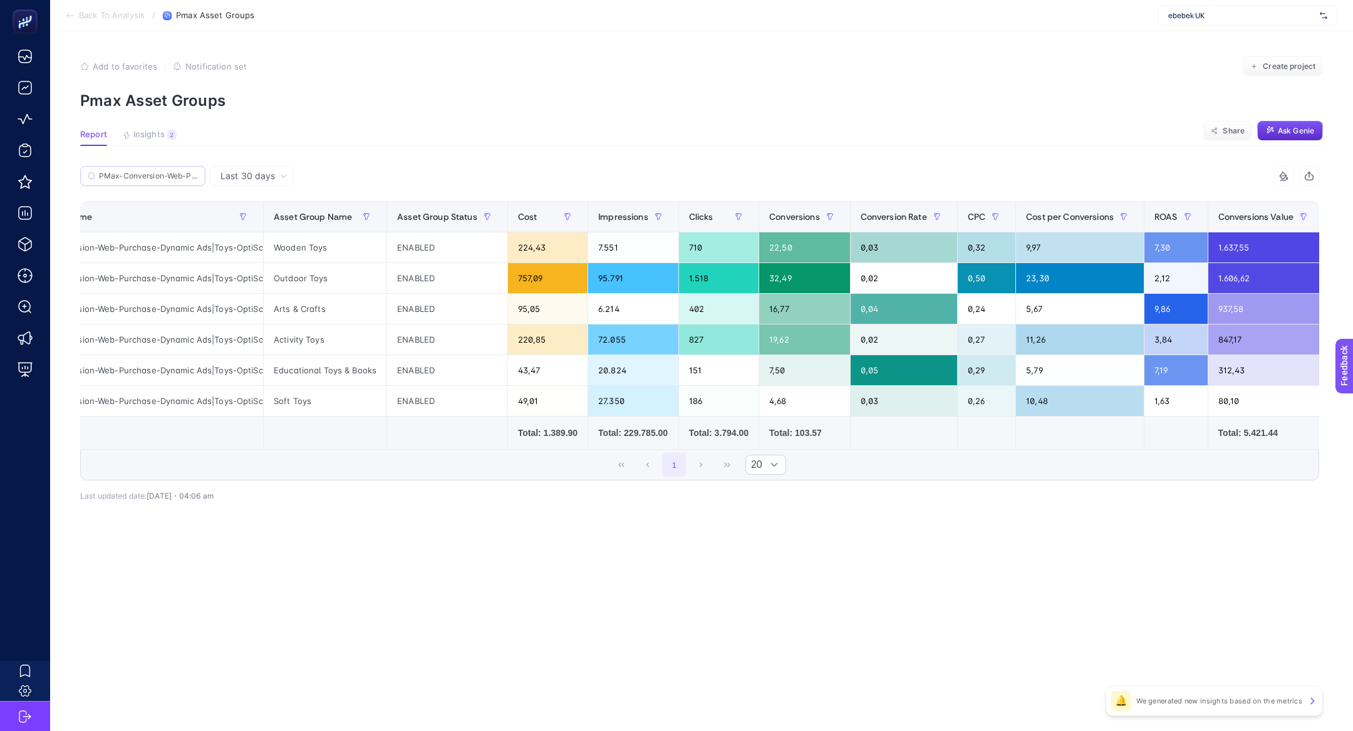
click at [178, 180] on label "PMax-Conversion-Web-Purchase-Dynamic Ads|Toys-OptiScore Products" at bounding box center [142, 176] width 125 height 20
click at [0, 0] on input "Search" at bounding box center [0, 0] width 0 height 0
click at [189, 176] on input "PMax-Conversion-Web-Purchase-Dynamic Ads|Toys-OptiScore Products" at bounding box center [148, 176] width 99 height 9
click at [196, 177] on icon at bounding box center [194, 176] width 4 height 4
click at [0, 0] on input "Search" at bounding box center [0, 0] width 0 height 0
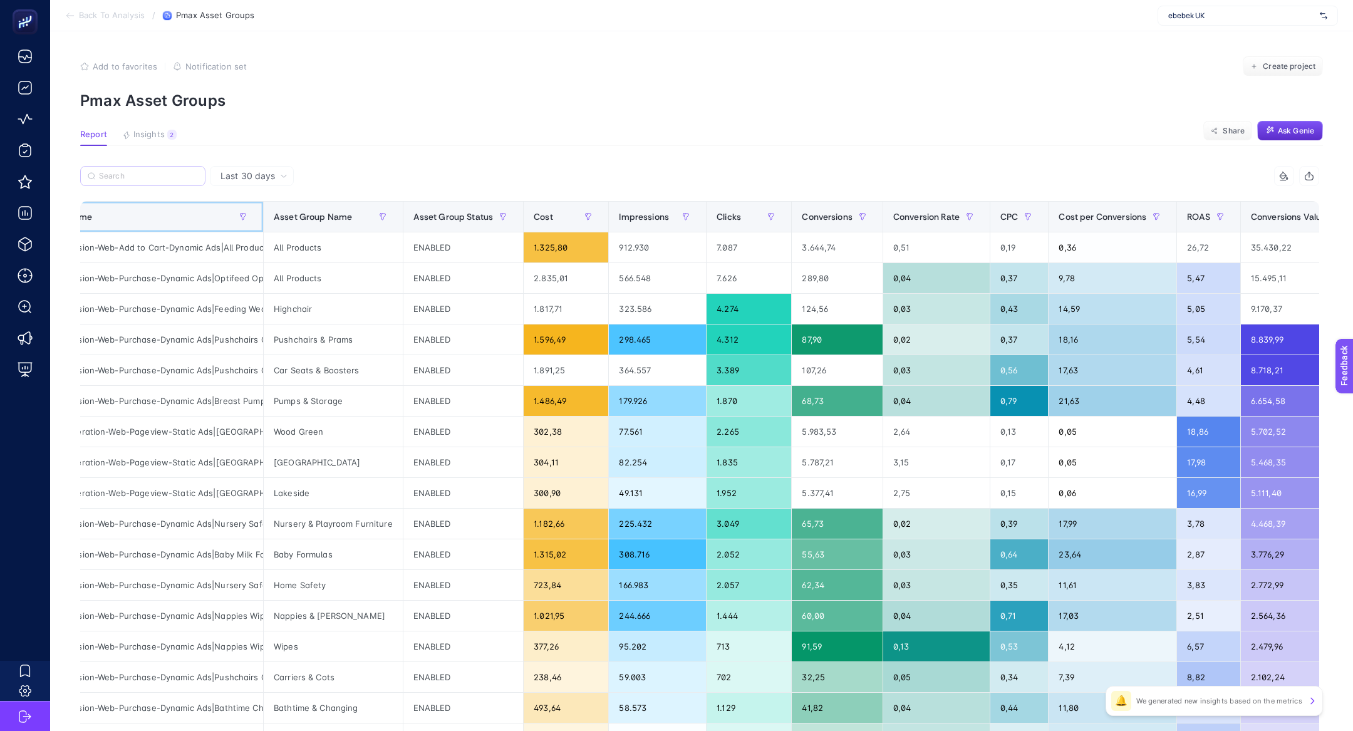
click at [199, 226] on div "Campaign Name" at bounding box center [138, 217] width 230 height 20
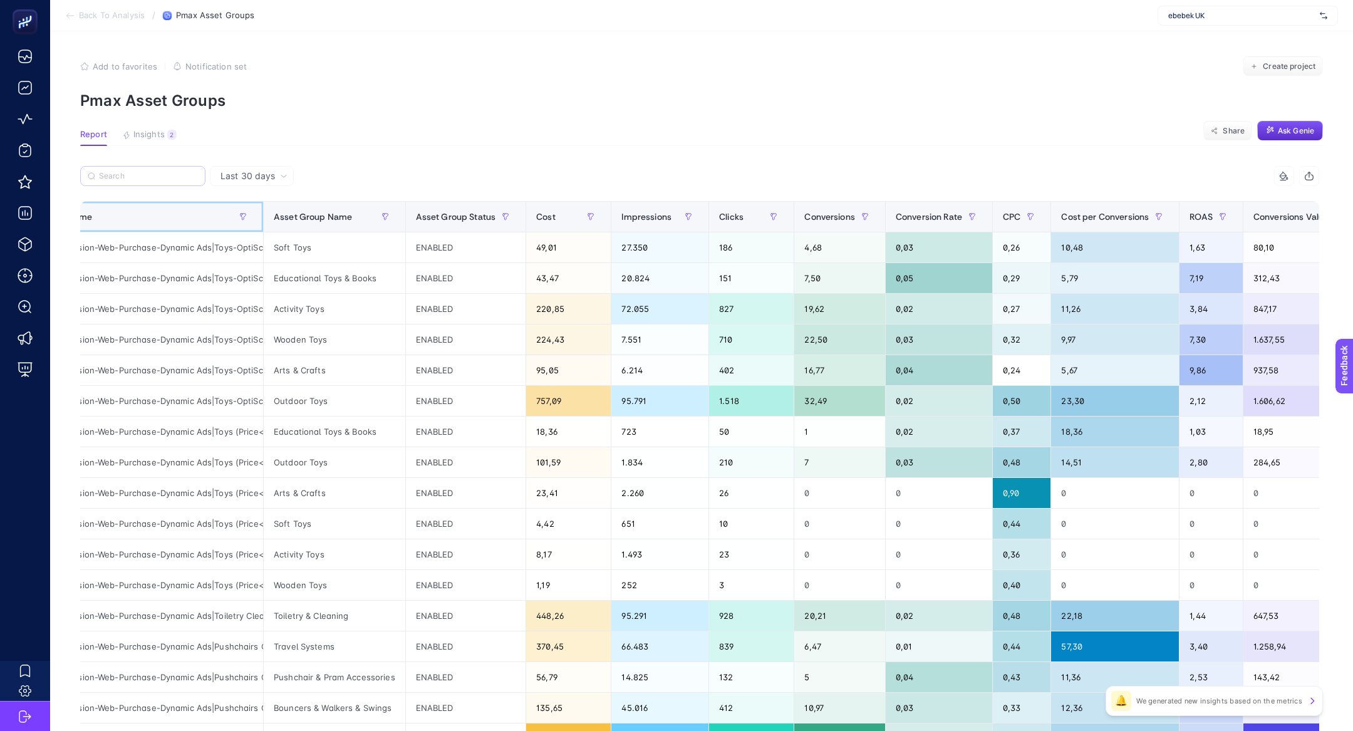
click at [197, 226] on div "Campaign Name" at bounding box center [138, 217] width 230 height 20
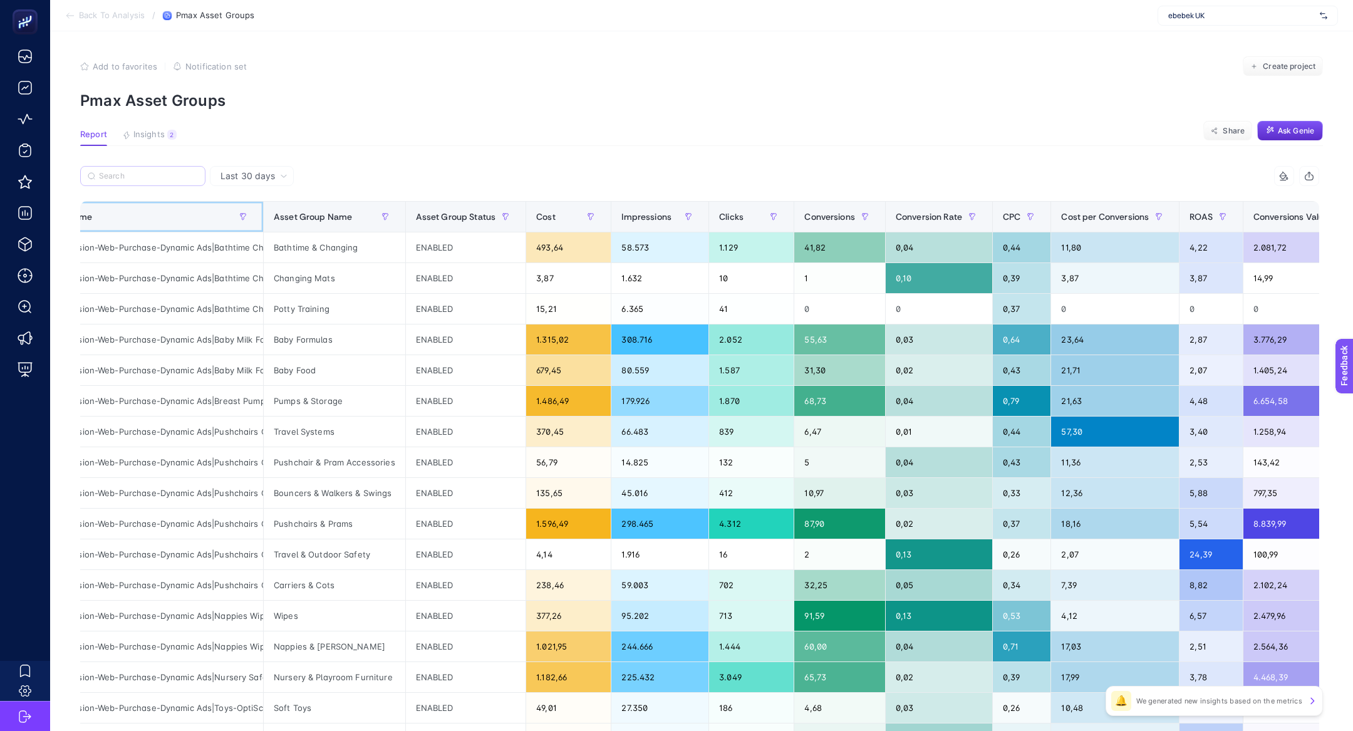
click at [197, 226] on div "Campaign Name" at bounding box center [138, 217] width 230 height 20
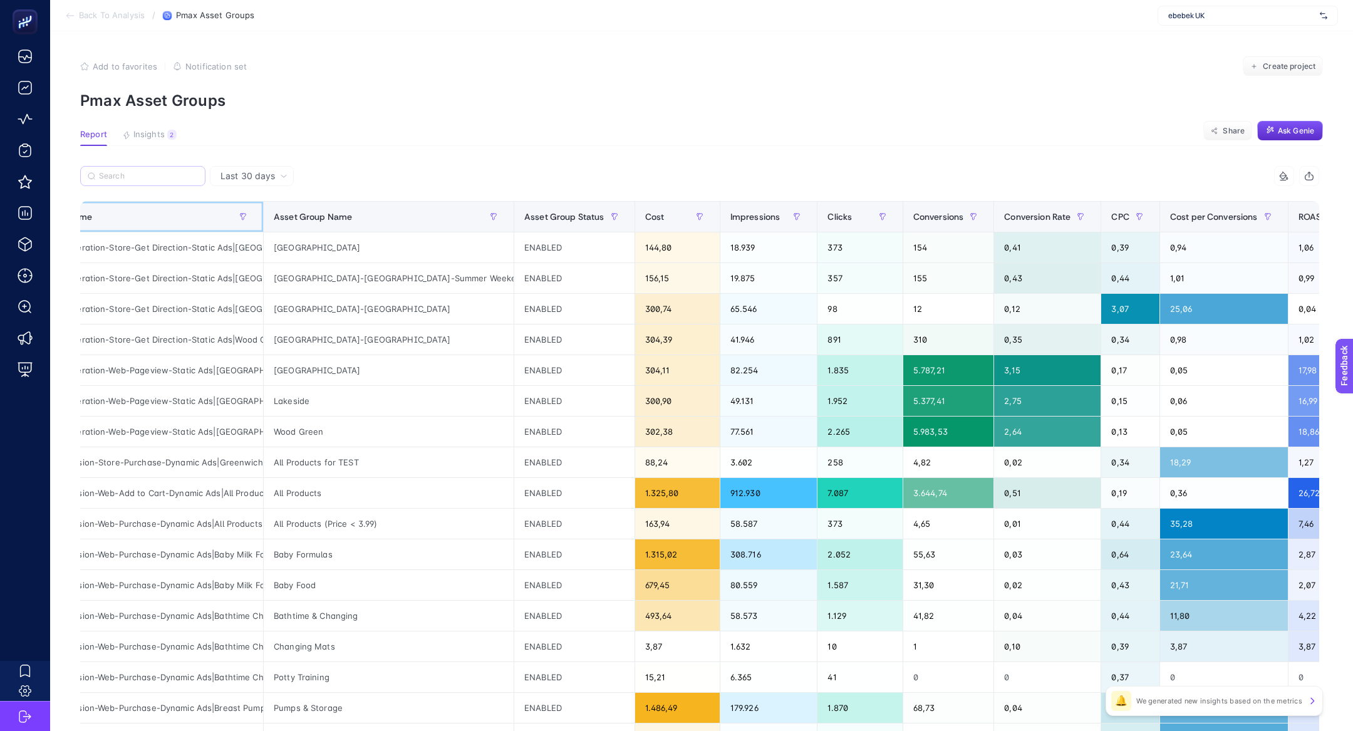
click at [197, 226] on div "Campaign Name" at bounding box center [138, 217] width 230 height 20
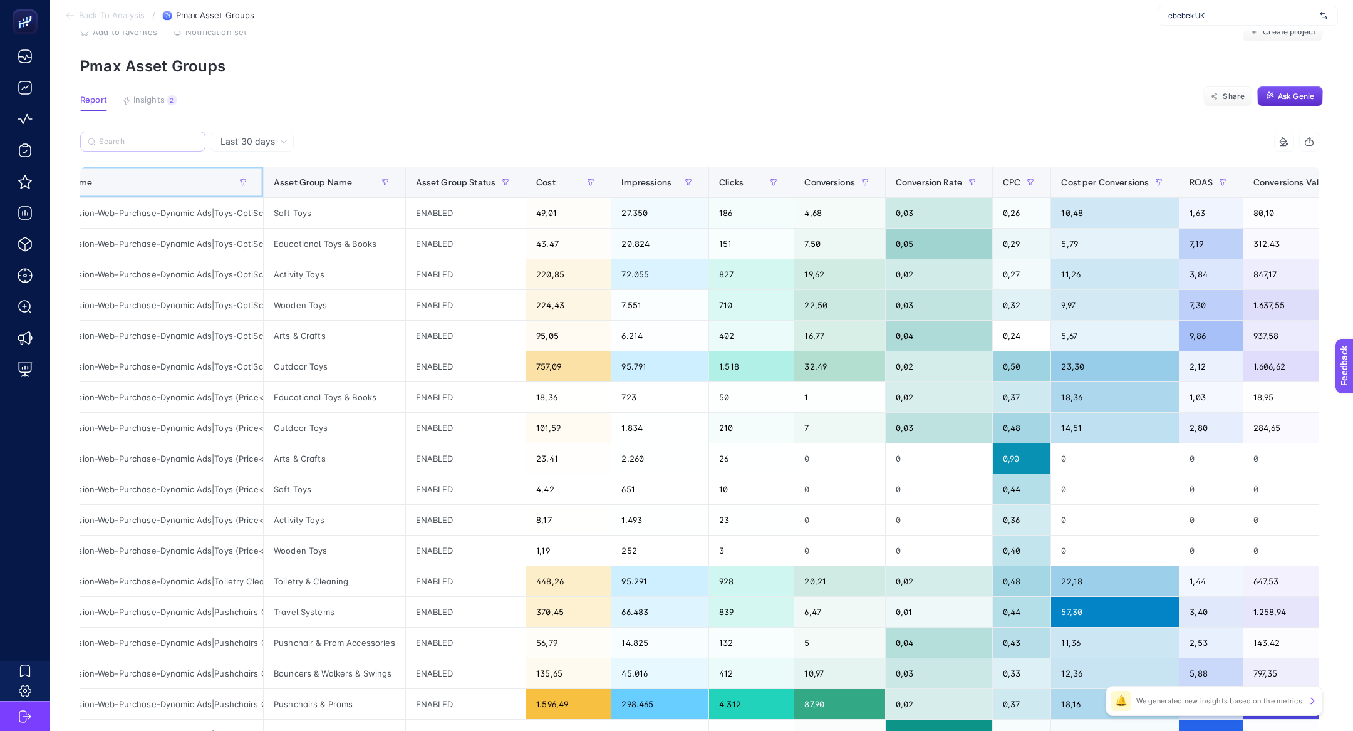
scroll to position [36, 0]
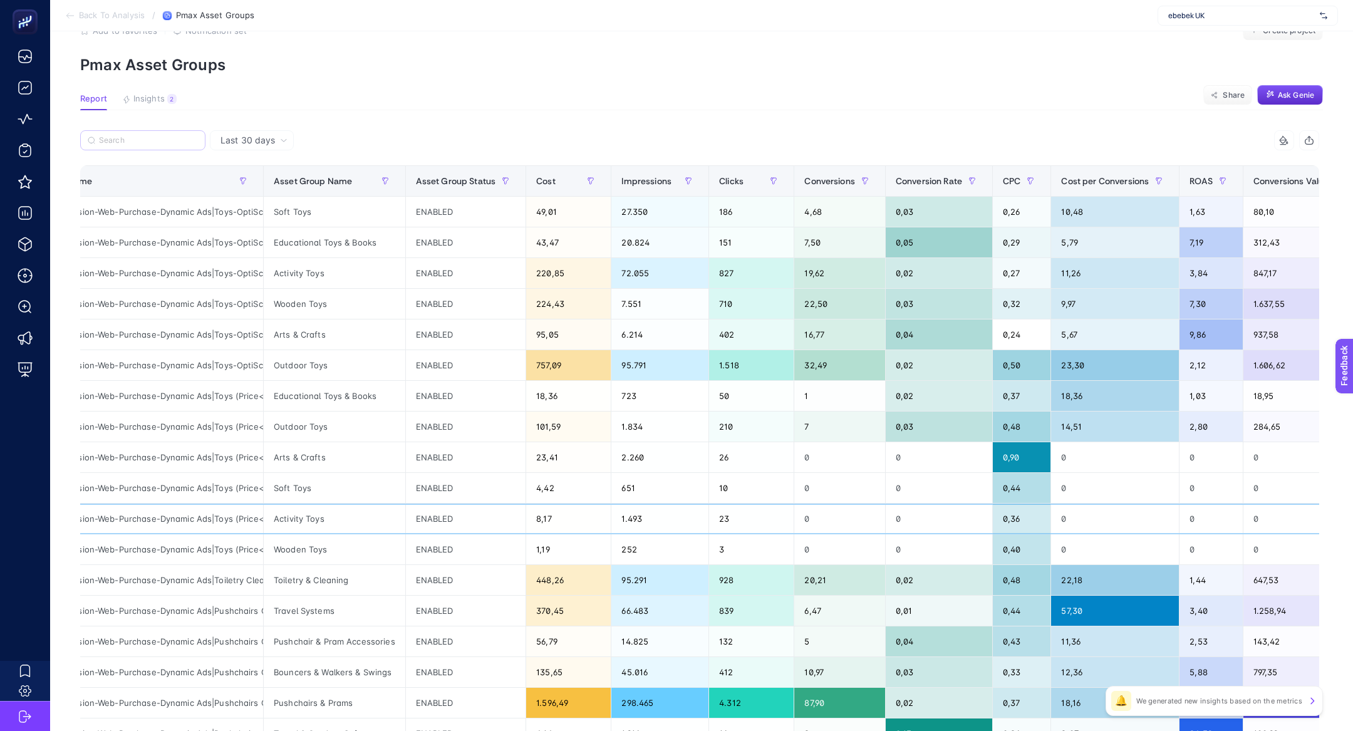
click at [236, 513] on div "PMax-Conversion-Web-Purchase-Dynamic Ads|Toys (Price<3.99)" at bounding box center [138, 519] width 250 height 30
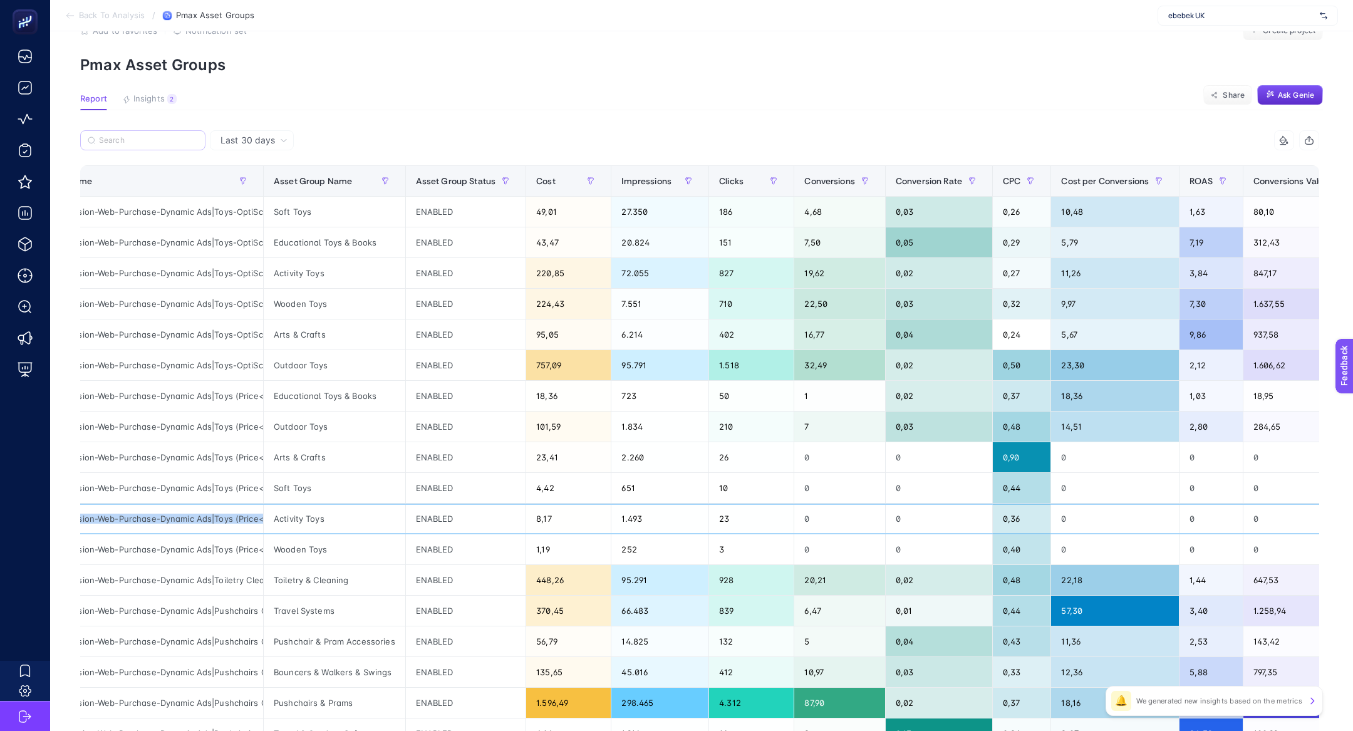
copy tr "PMax-Conversion-Web-Purchase-Dynamic Ads|Toys (Price<3.99)"
click at [150, 140] on input "Search" at bounding box center [148, 140] width 99 height 9
paste input "PMax-Conversion-Web-Purchase-Dynamic Ads|Toys (Price<3.99)"
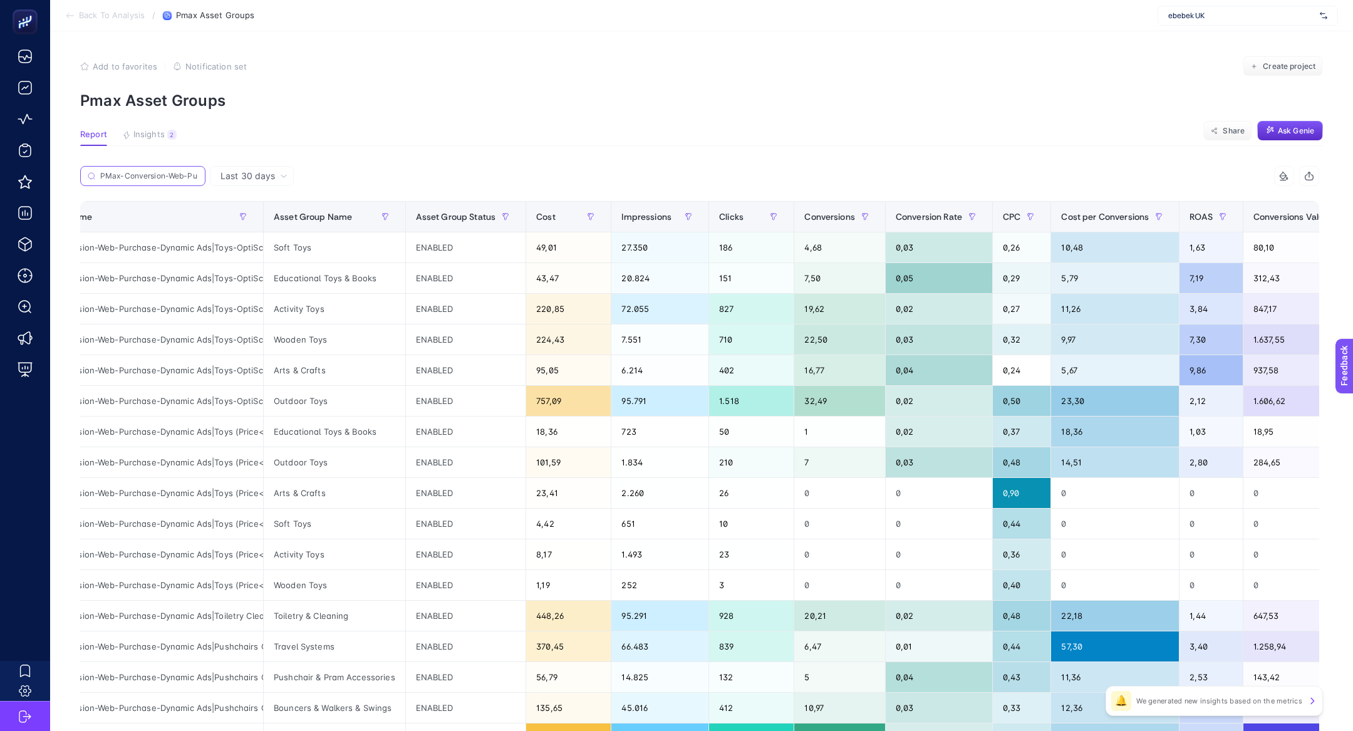
scroll to position [0, 152]
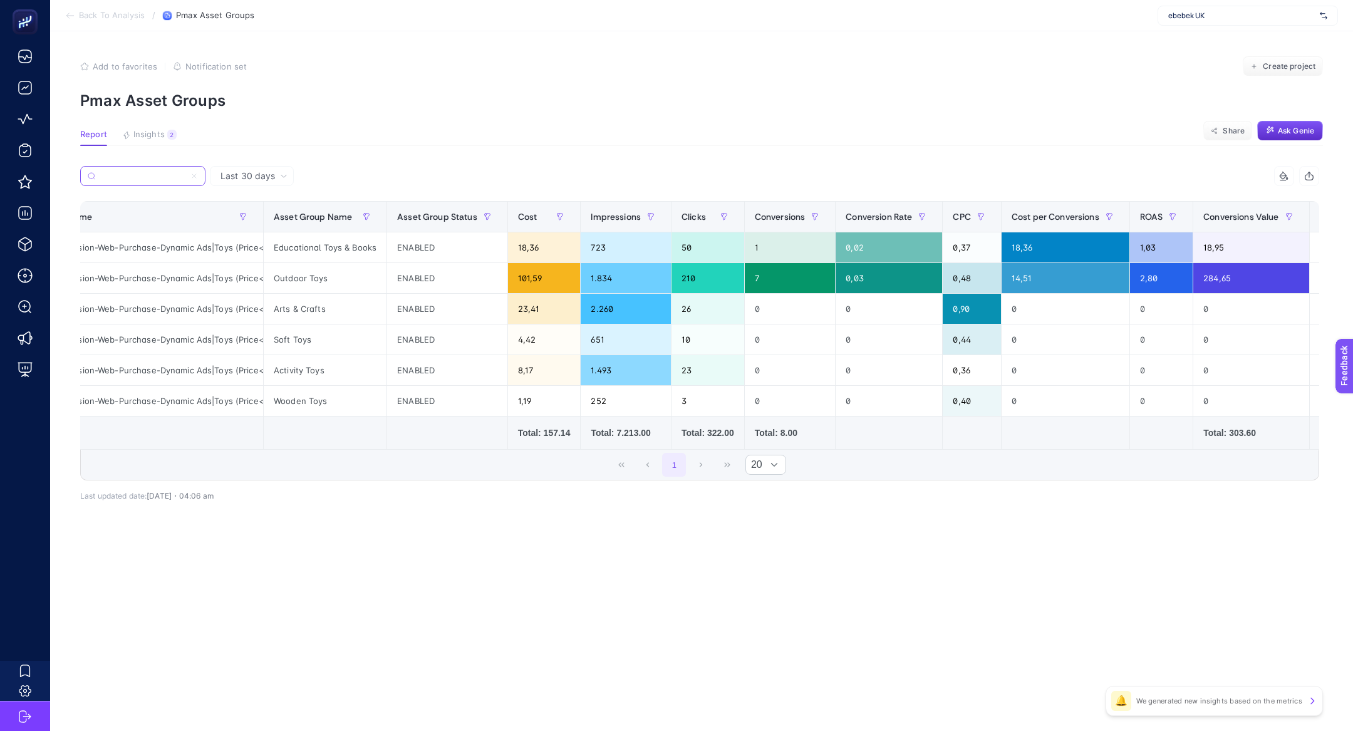
type input "PMax-Conversion-Web-Purchase-Dynamic Ads|Toys (Price<3.99)"
click at [195, 179] on icon at bounding box center [194, 176] width 8 height 8
click at [0, 0] on input "Search" at bounding box center [0, 0] width 0 height 0
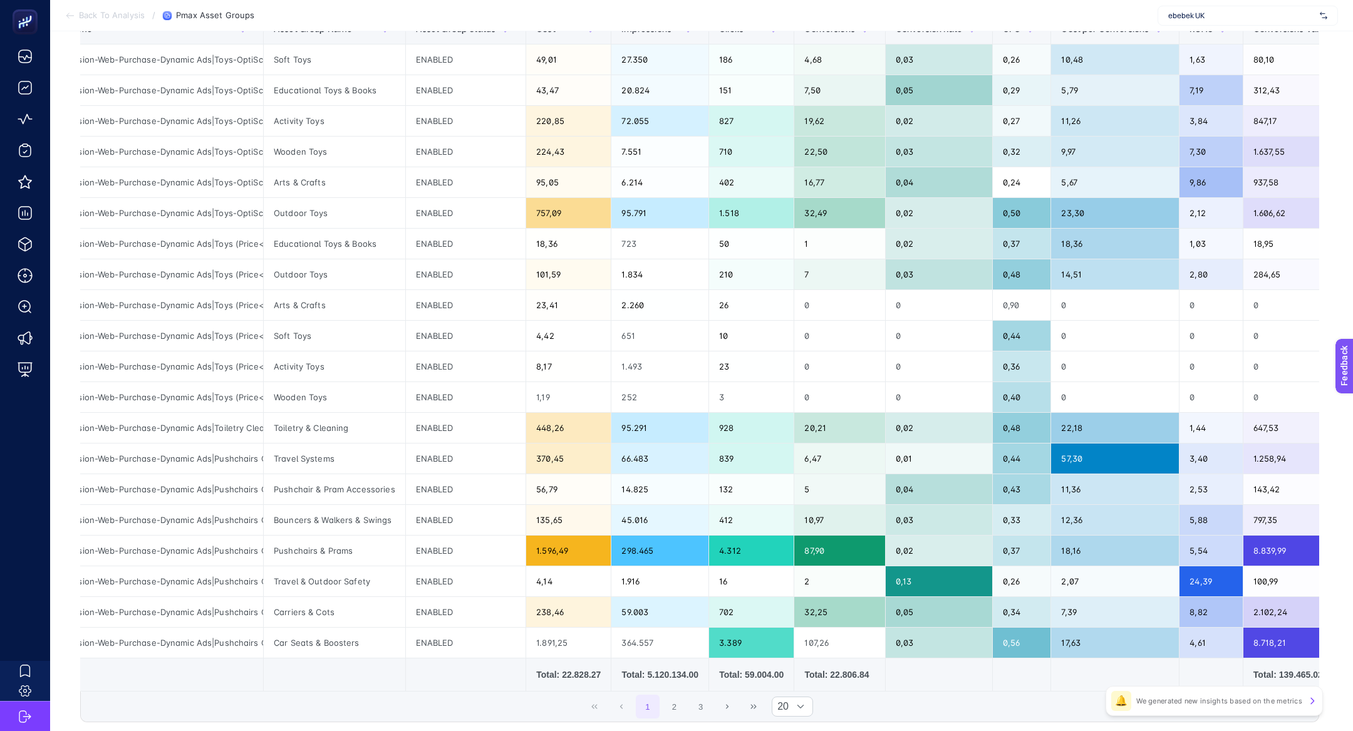
scroll to position [189, 0]
click at [234, 608] on div "PMax-Conversion-Web-Purchase-Dynamic Ads|Pushchairs Car Seats-Pushchairs" at bounding box center [138, 612] width 250 height 30
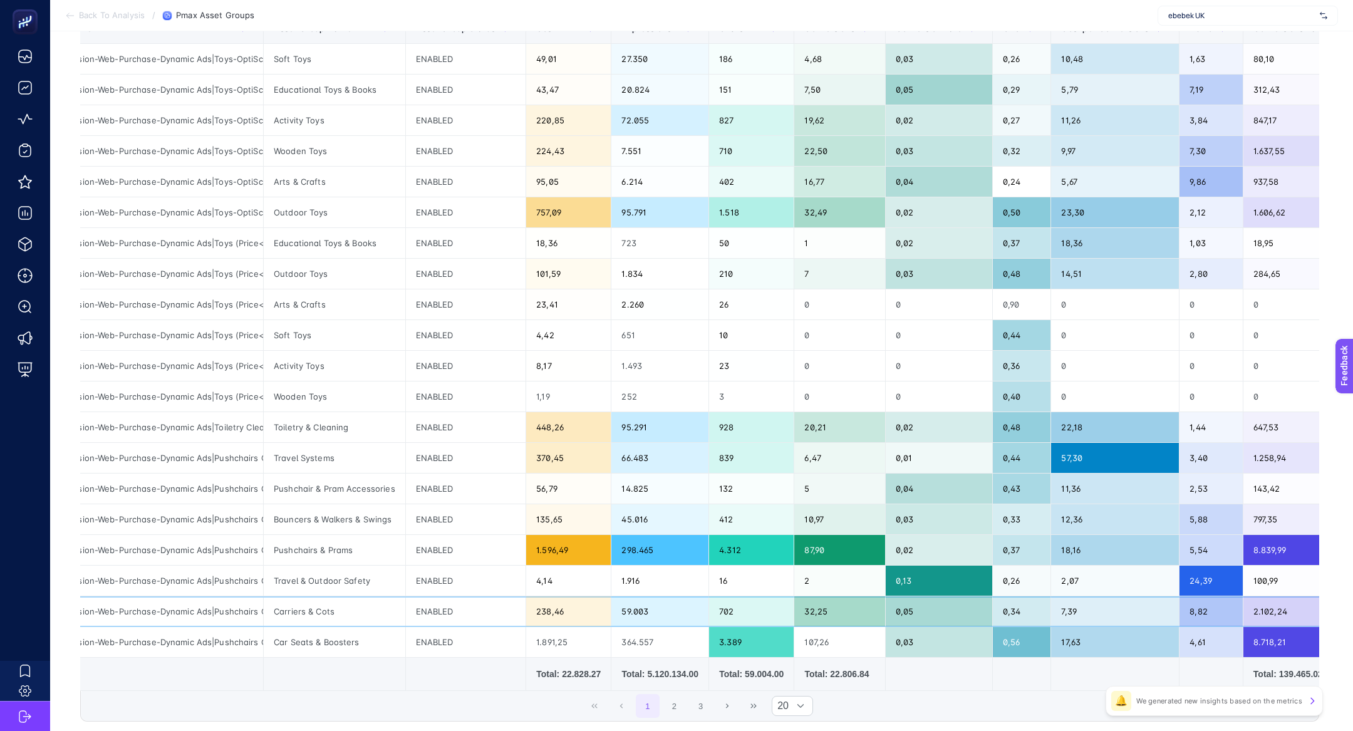
click at [234, 608] on div "PMax-Conversion-Web-Purchase-Dynamic Ads|Pushchairs Car Seats-Pushchairs" at bounding box center [138, 612] width 250 height 30
copy tr "PMax-Conversion-Web-Purchase-Dynamic Ads|Pushchairs Car Seats-Pushchairs"
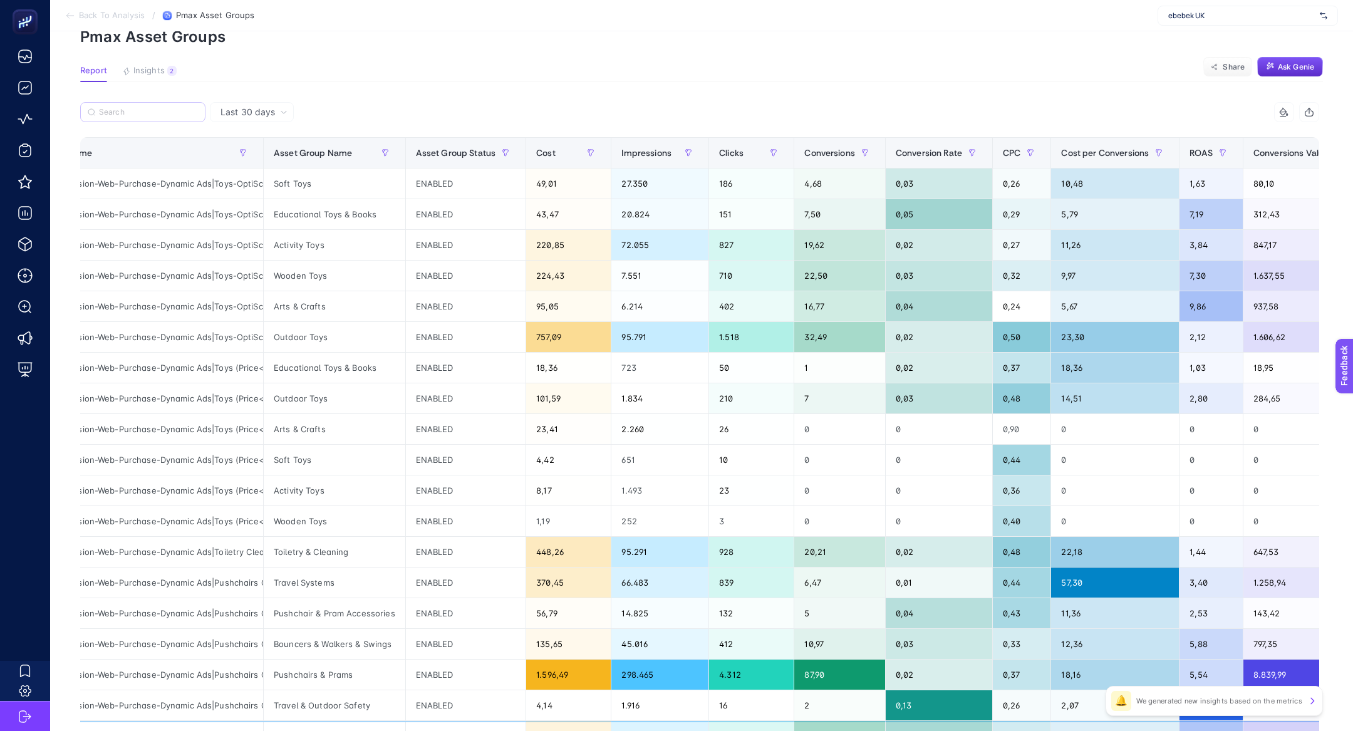
scroll to position [49, 0]
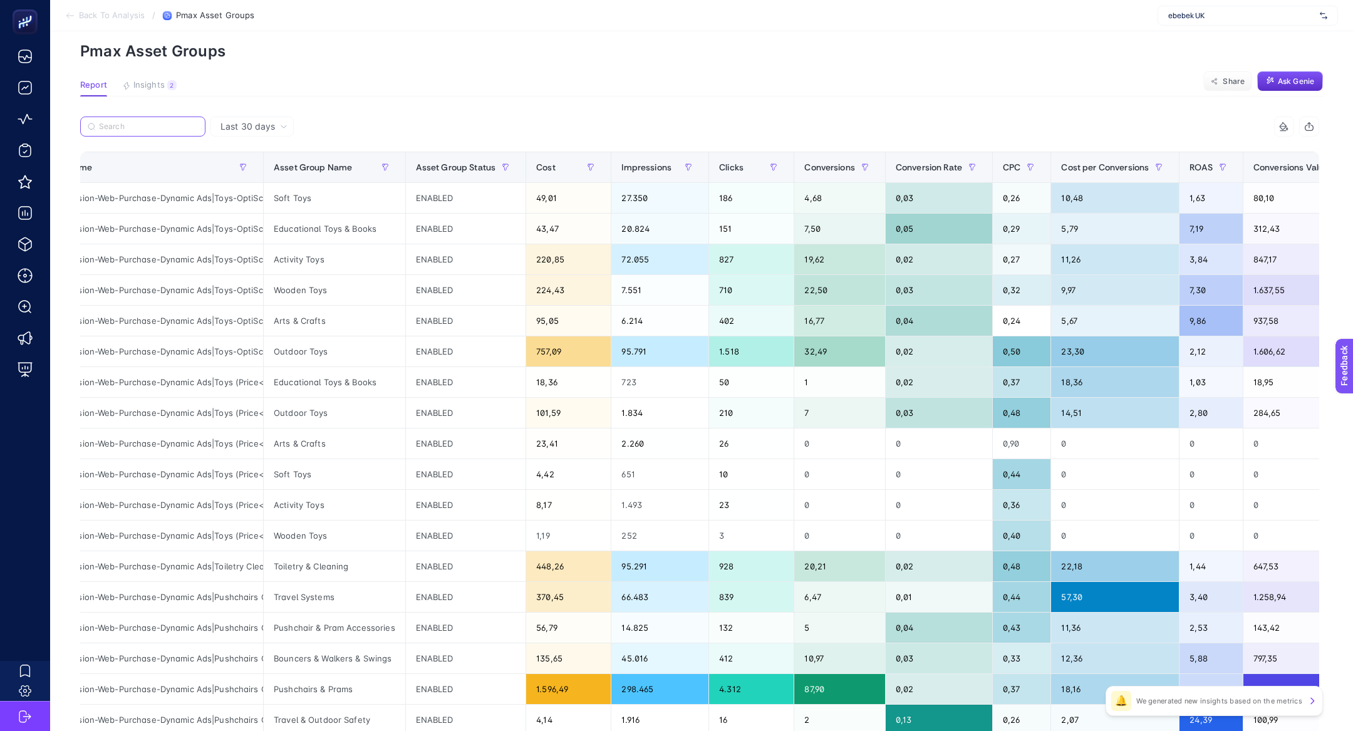
click at [139, 123] on input "Search" at bounding box center [148, 126] width 99 height 9
paste input "PMax-Conversion-Web-Purchase-Dynamic Ads|Pushchairs Car Seats-Pushchairs"
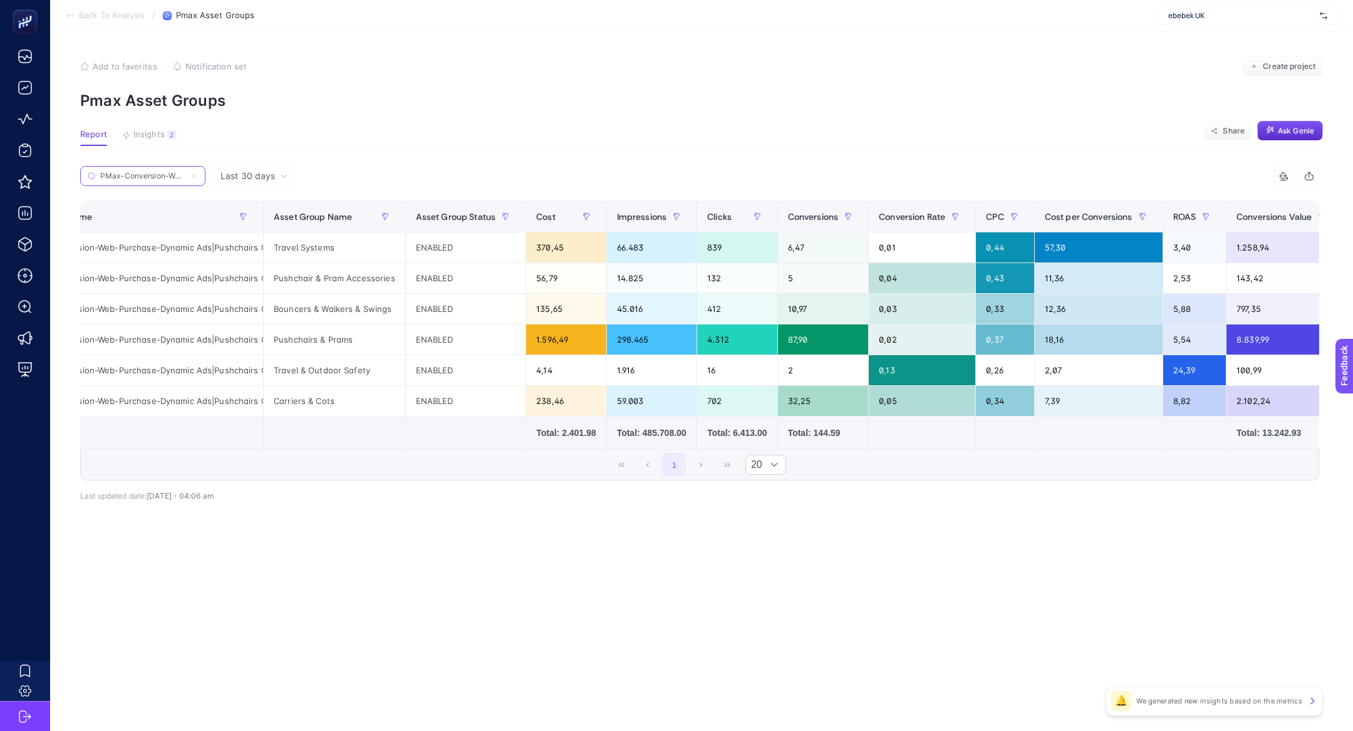
scroll to position [0, 0]
type input "PMax-Conversion-Web-Purchase-Dynamic Ads|Pushchairs Car Seats-Pushchairs"
click at [1254, 221] on span "Conversions Value" at bounding box center [1274, 217] width 75 height 10
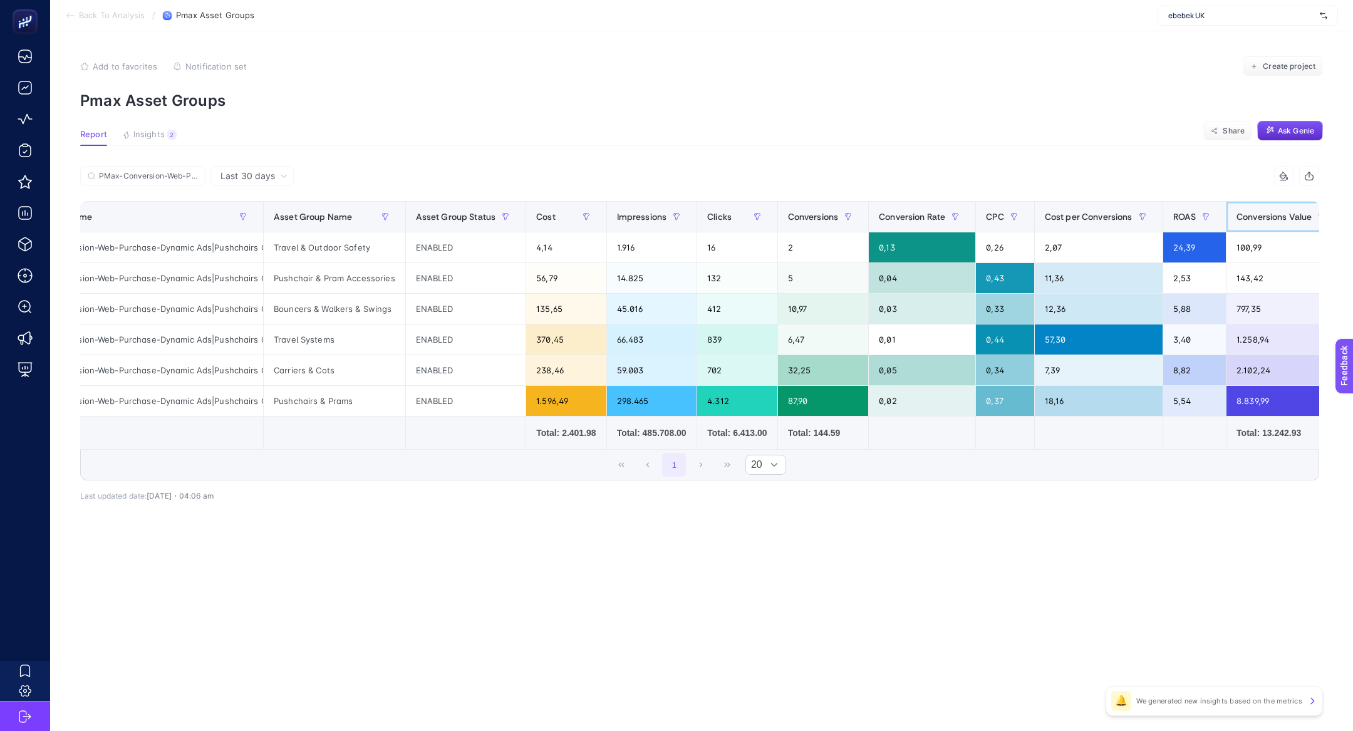
click at [1254, 221] on span "Conversions Value" at bounding box center [1274, 217] width 75 height 10
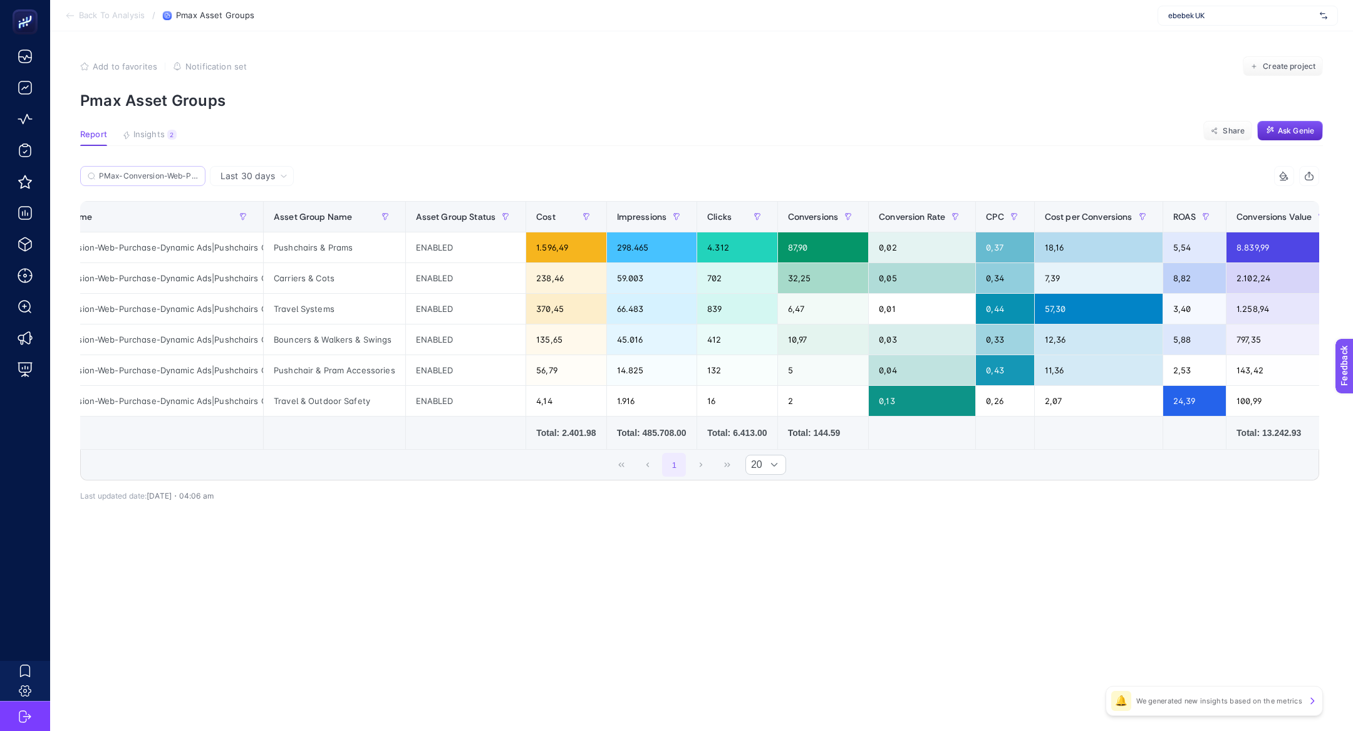
click at [201, 176] on label "PMax-Conversion-Web-Purchase-Dynamic Ads|Pushchairs Car Seats-Pushchairs" at bounding box center [142, 176] width 125 height 20
click at [0, 0] on input "Search" at bounding box center [0, 0] width 0 height 0
click at [192, 176] on input "PMax-Conversion-Web-Purchase-Dynamic Ads|Pushchairs Car Seats-Pushchairs" at bounding box center [148, 176] width 99 height 9
click at [194, 176] on icon at bounding box center [194, 176] width 4 height 4
click at [0, 0] on input "Search" at bounding box center [0, 0] width 0 height 0
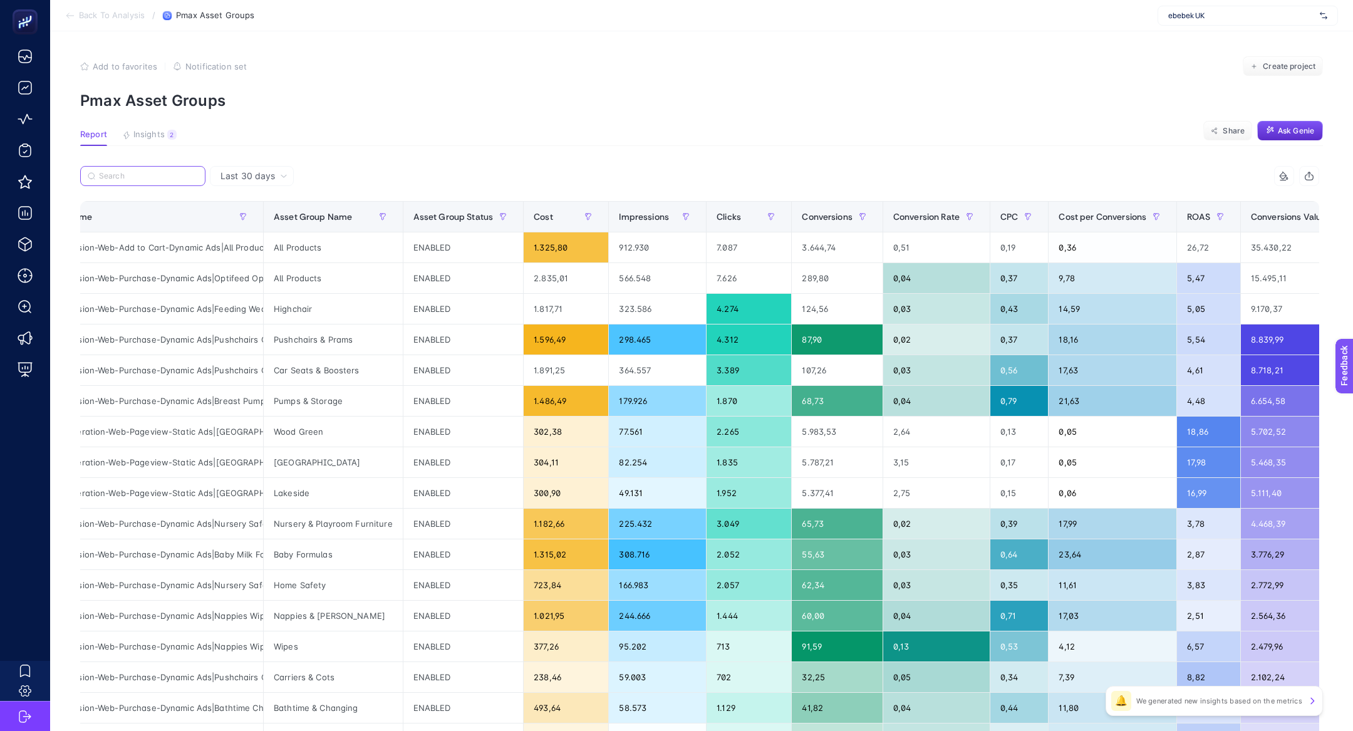
click at [121, 177] on input "Search" at bounding box center [148, 176] width 99 height 9
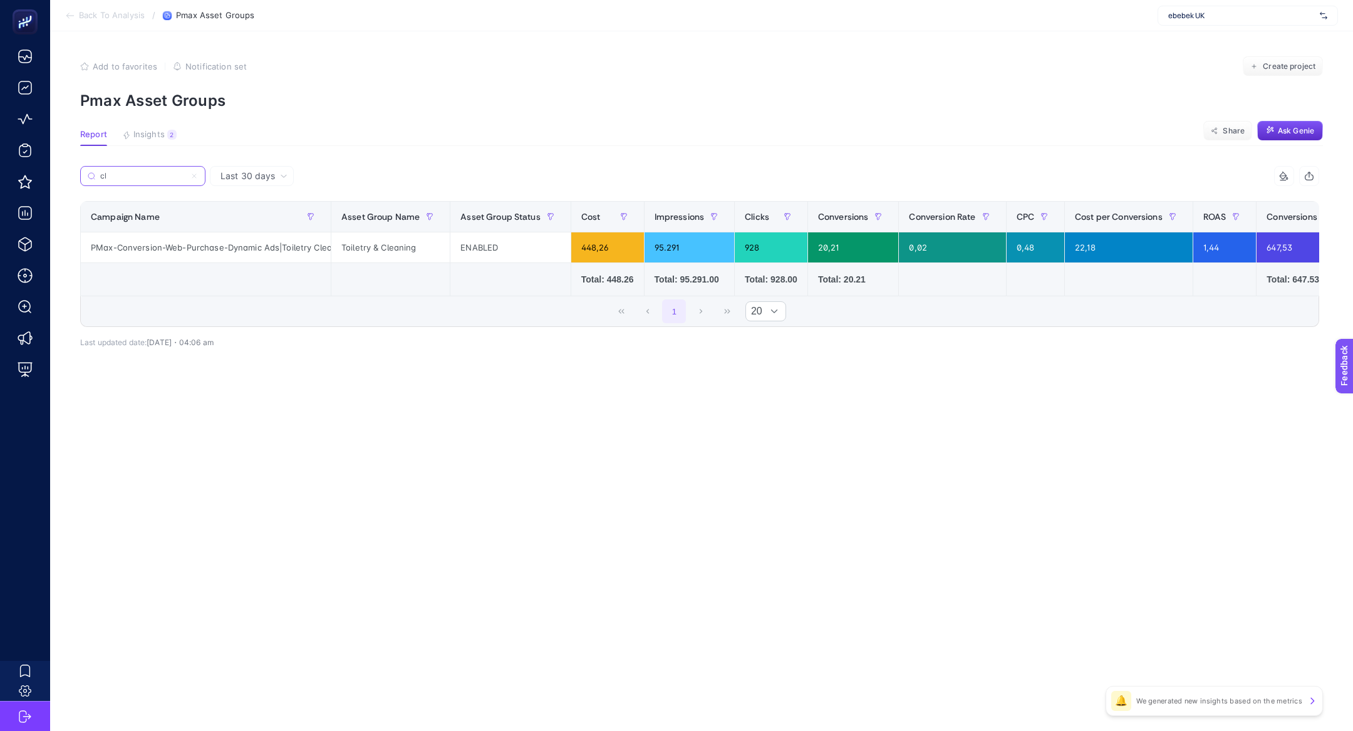
scroll to position [0, 105]
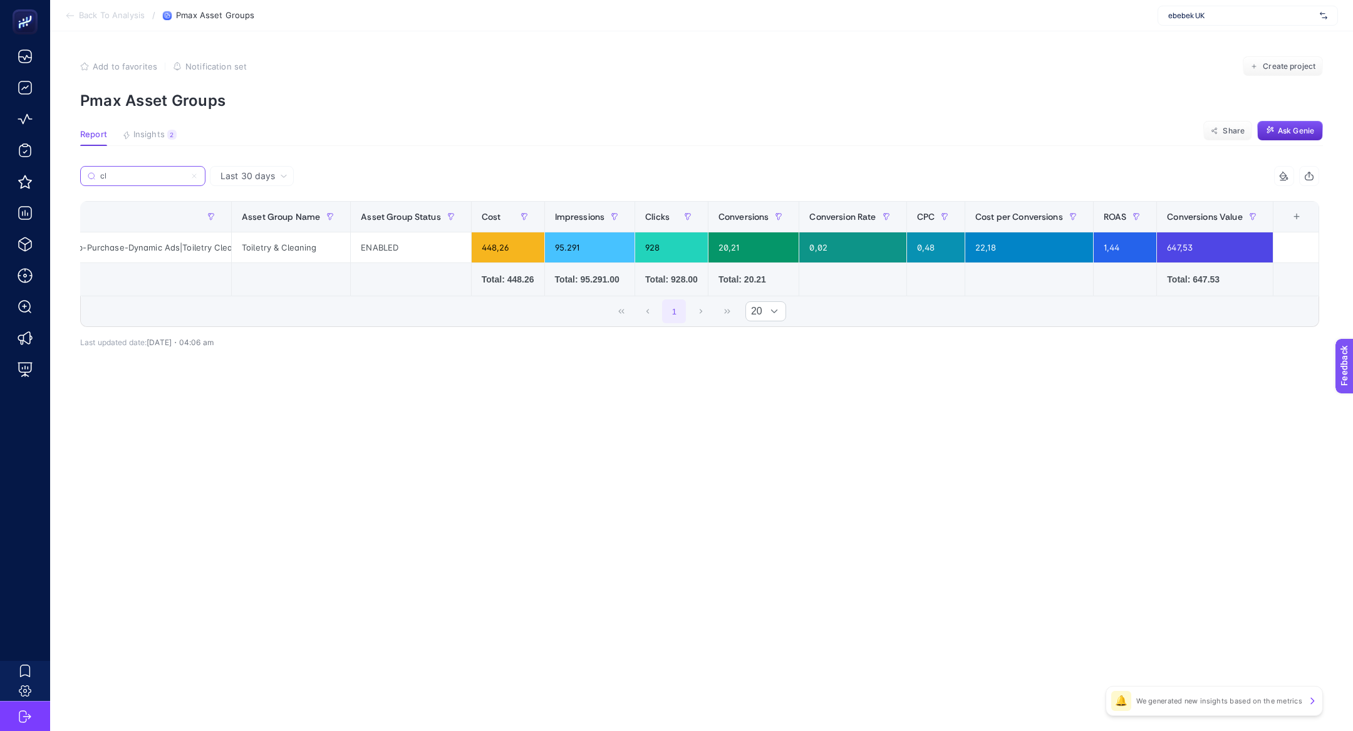
type input "cl"
click at [197, 175] on icon at bounding box center [194, 176] width 8 height 8
click at [0, 0] on input "Search" at bounding box center [0, 0] width 0 height 0
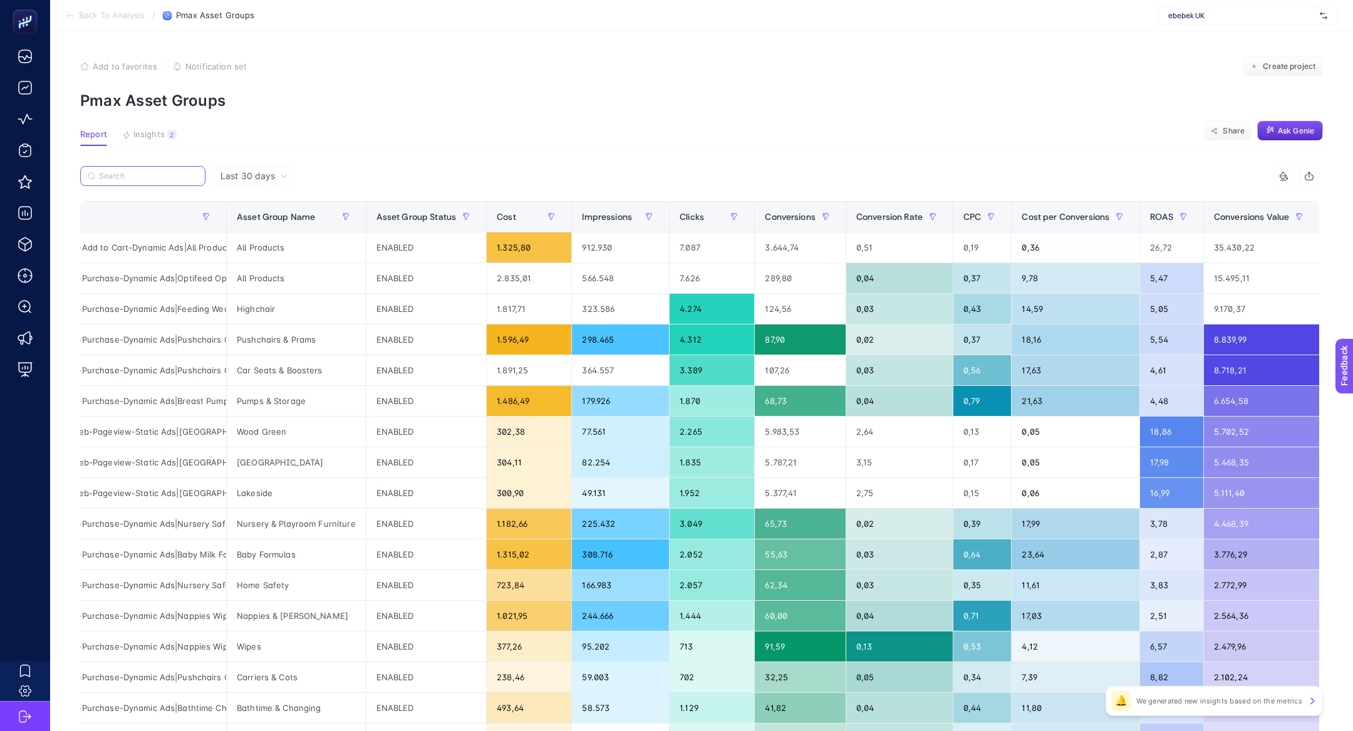
click at [128, 178] on input "Search" at bounding box center [148, 176] width 99 height 9
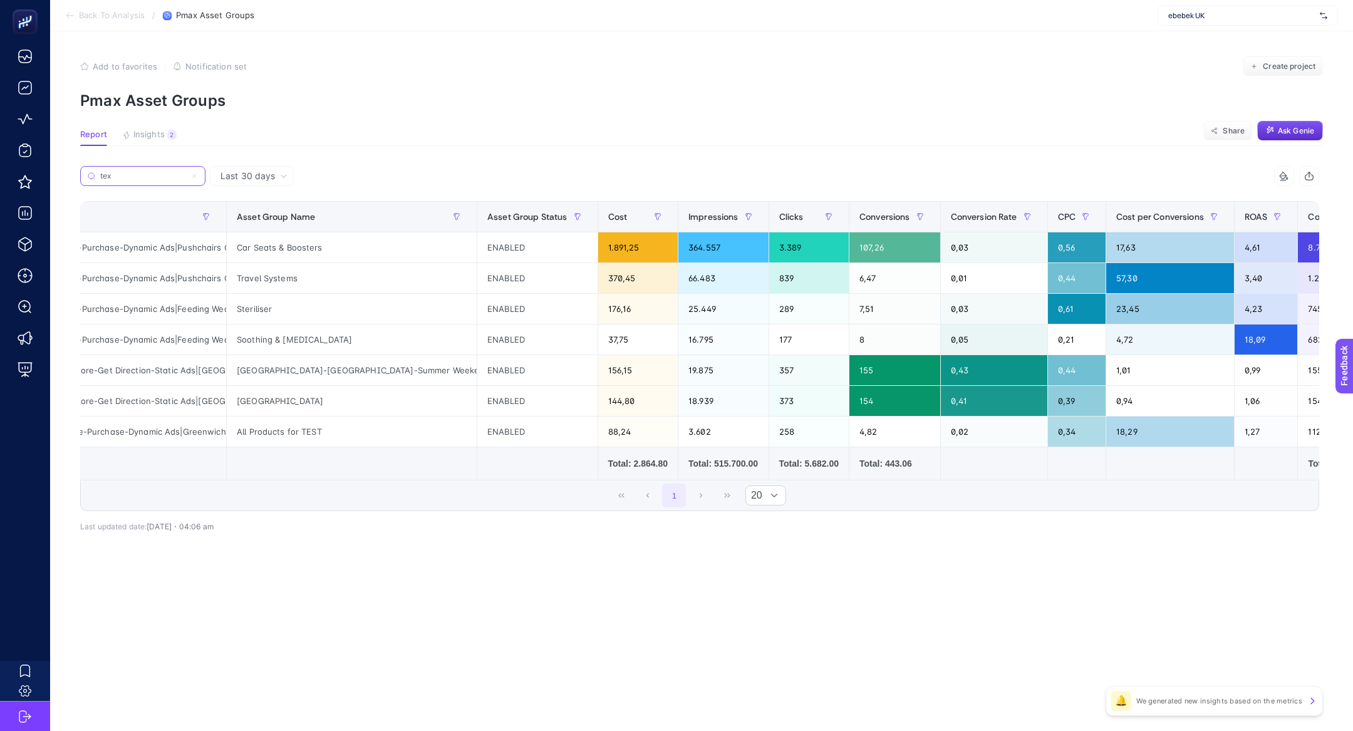
scroll to position [0, 0]
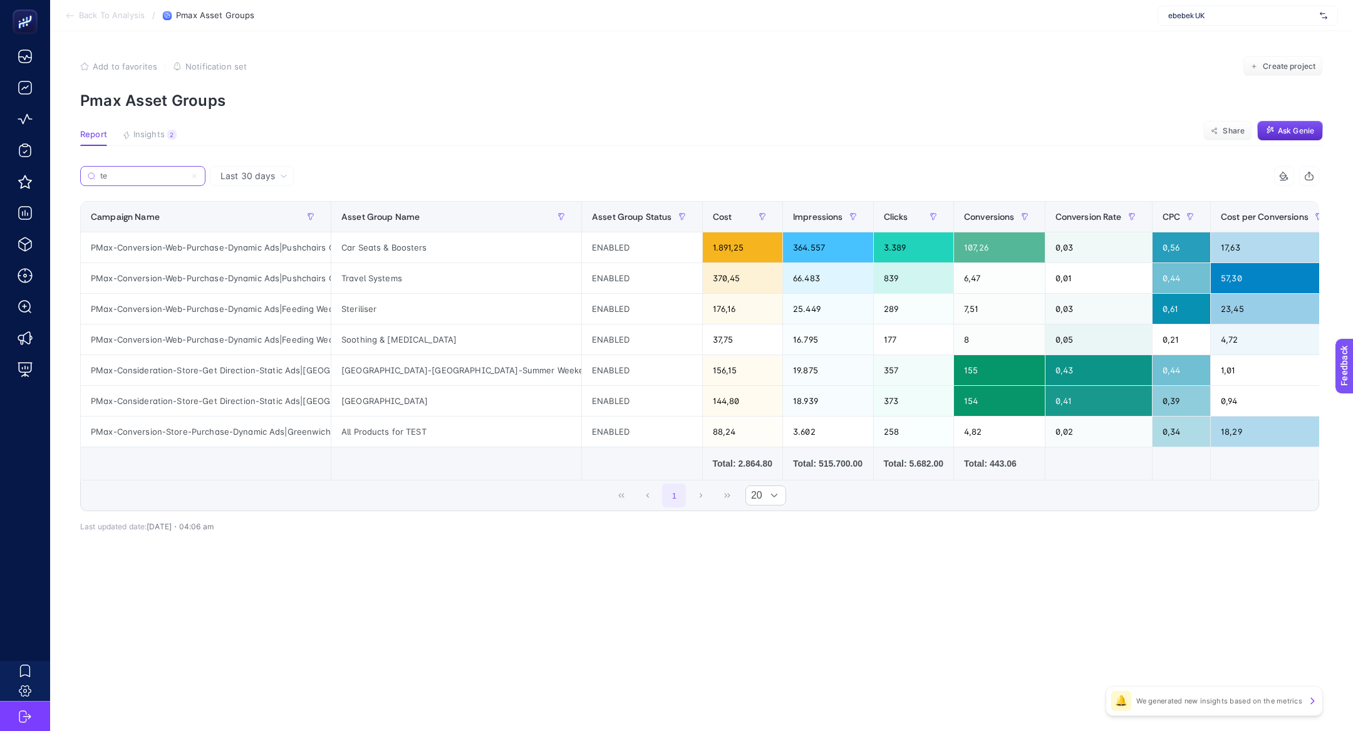
type input "t"
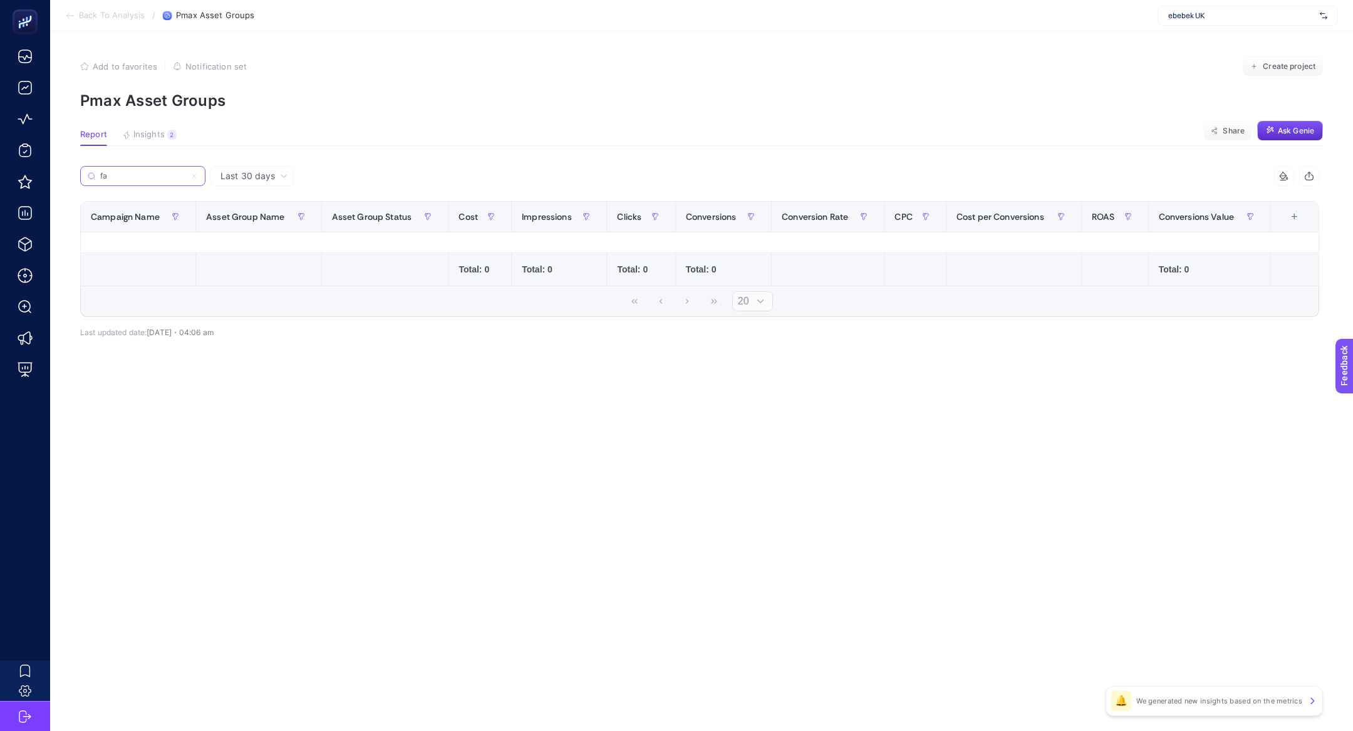
type input "f"
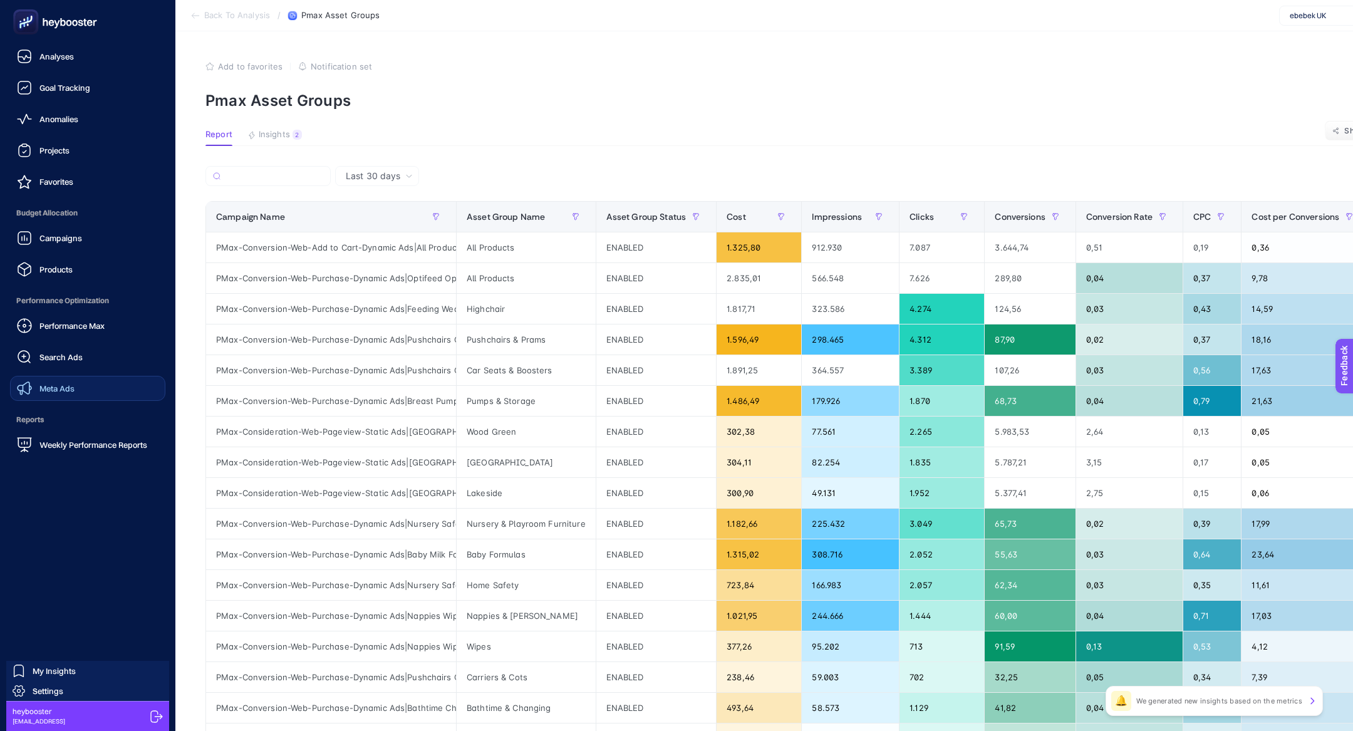
click at [63, 395] on div "Meta Ads" at bounding box center [46, 388] width 58 height 15
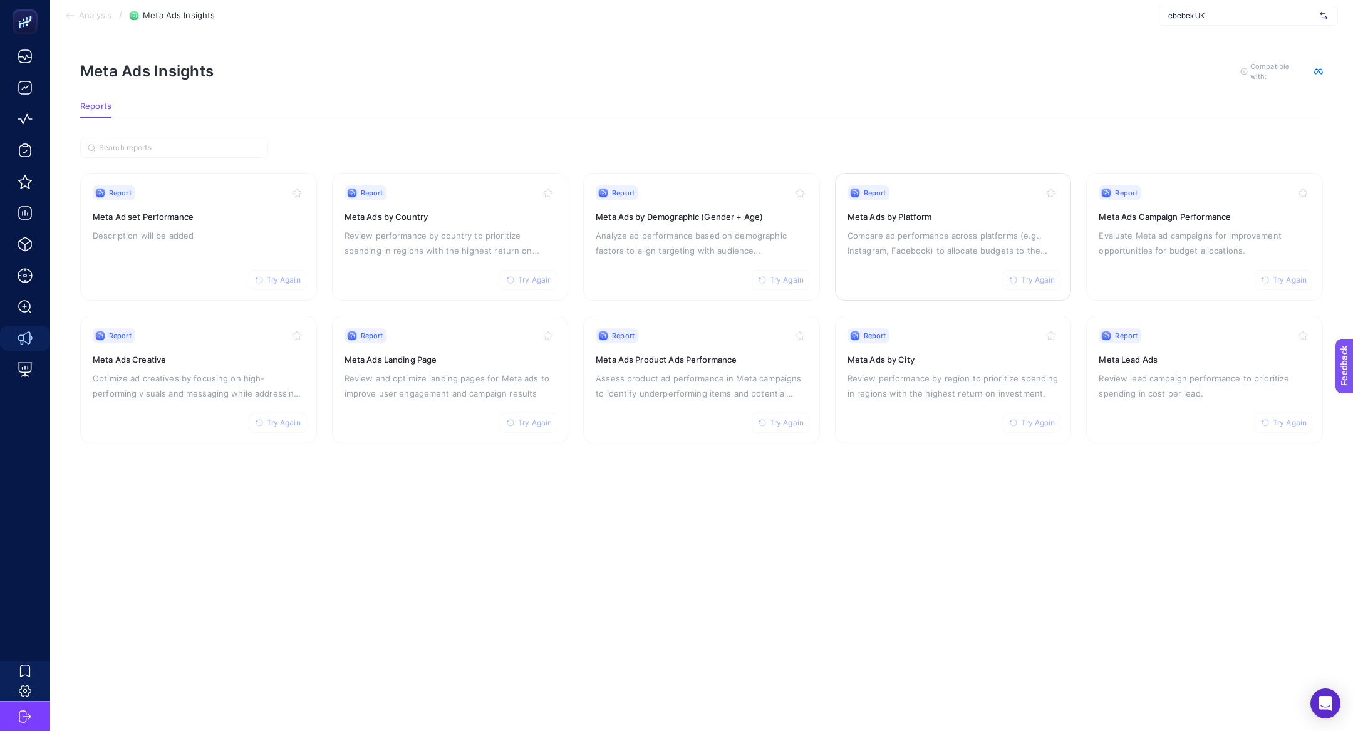
click at [932, 256] on div "Report Try Again Meta Ads by Platform Compare ad performance across platforms (…" at bounding box center [954, 236] width 212 height 103
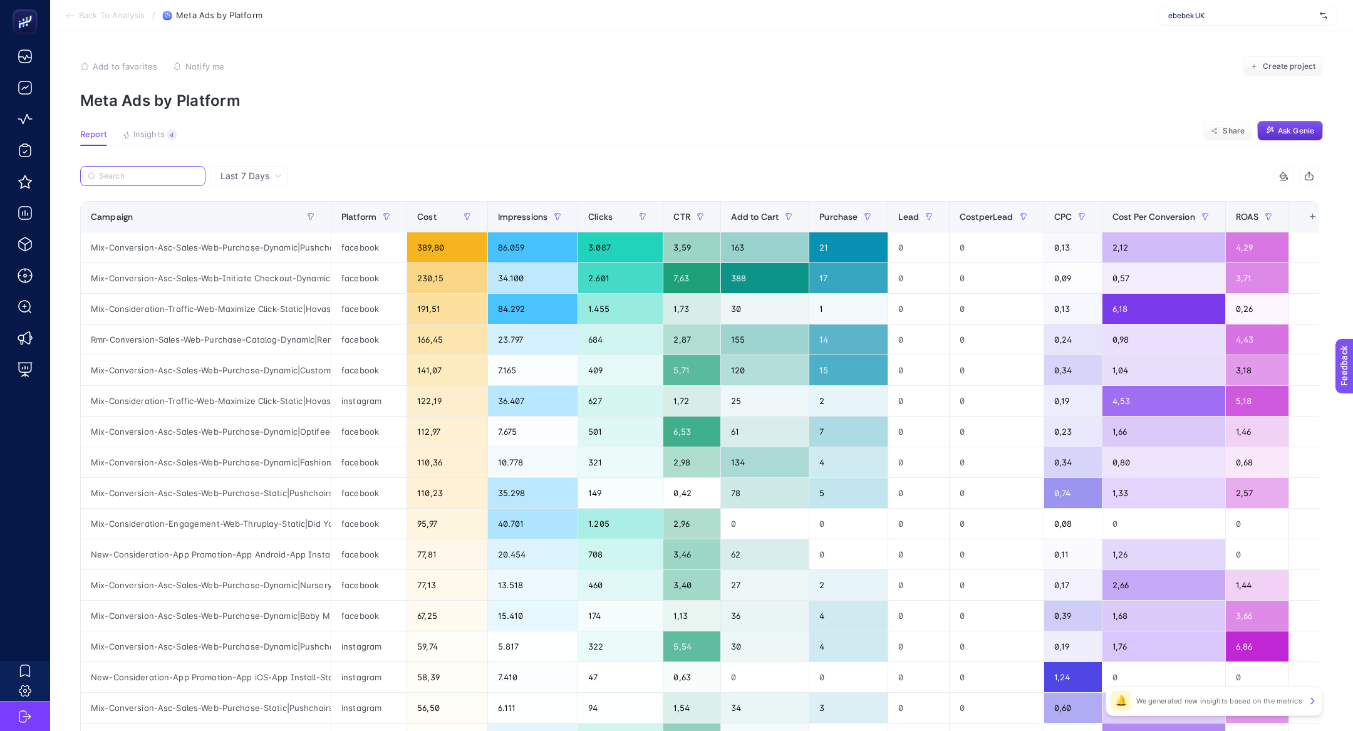
click at [134, 180] on input "Search" at bounding box center [148, 176] width 99 height 9
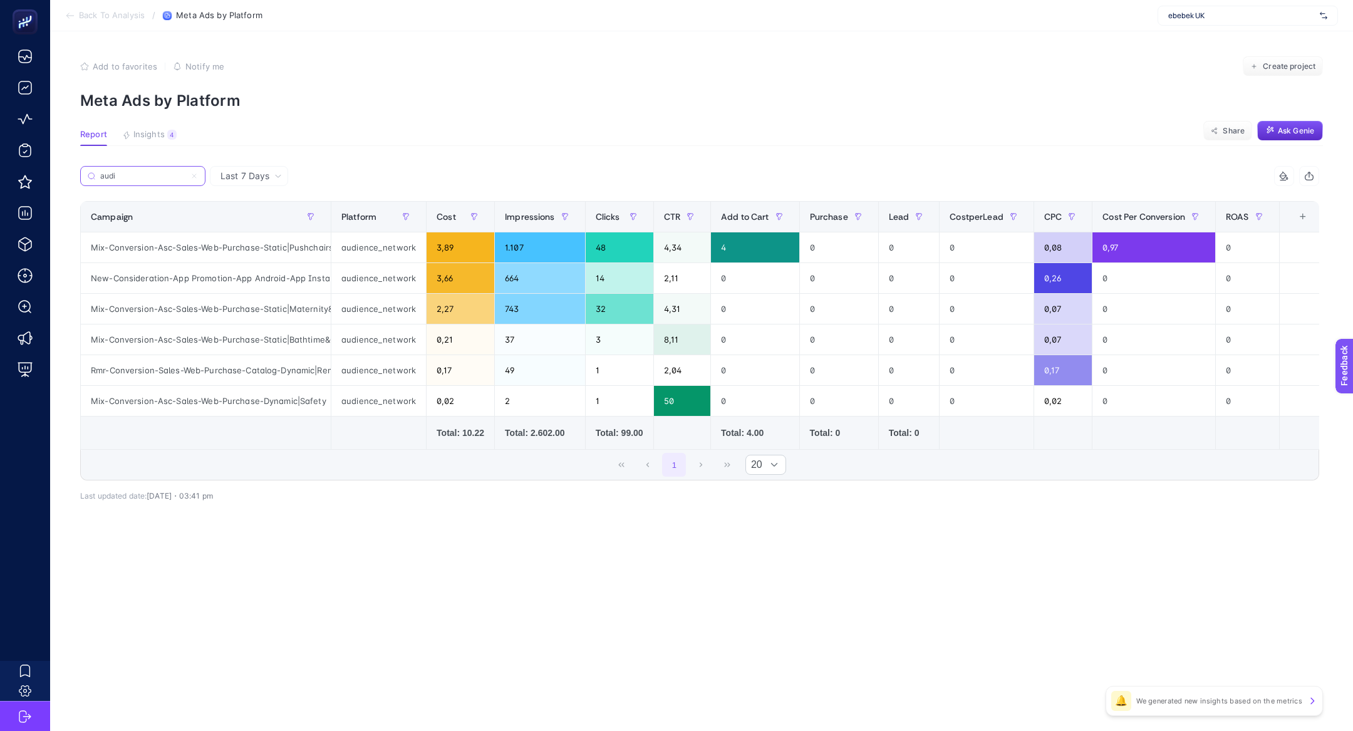
type input "audi"
click at [192, 170] on label "audi" at bounding box center [142, 176] width 125 height 20
click at [185, 172] on input "audi" at bounding box center [142, 176] width 85 height 9
click at [195, 173] on icon at bounding box center [194, 176] width 8 height 8
click at [185, 173] on input "audi" at bounding box center [142, 176] width 85 height 9
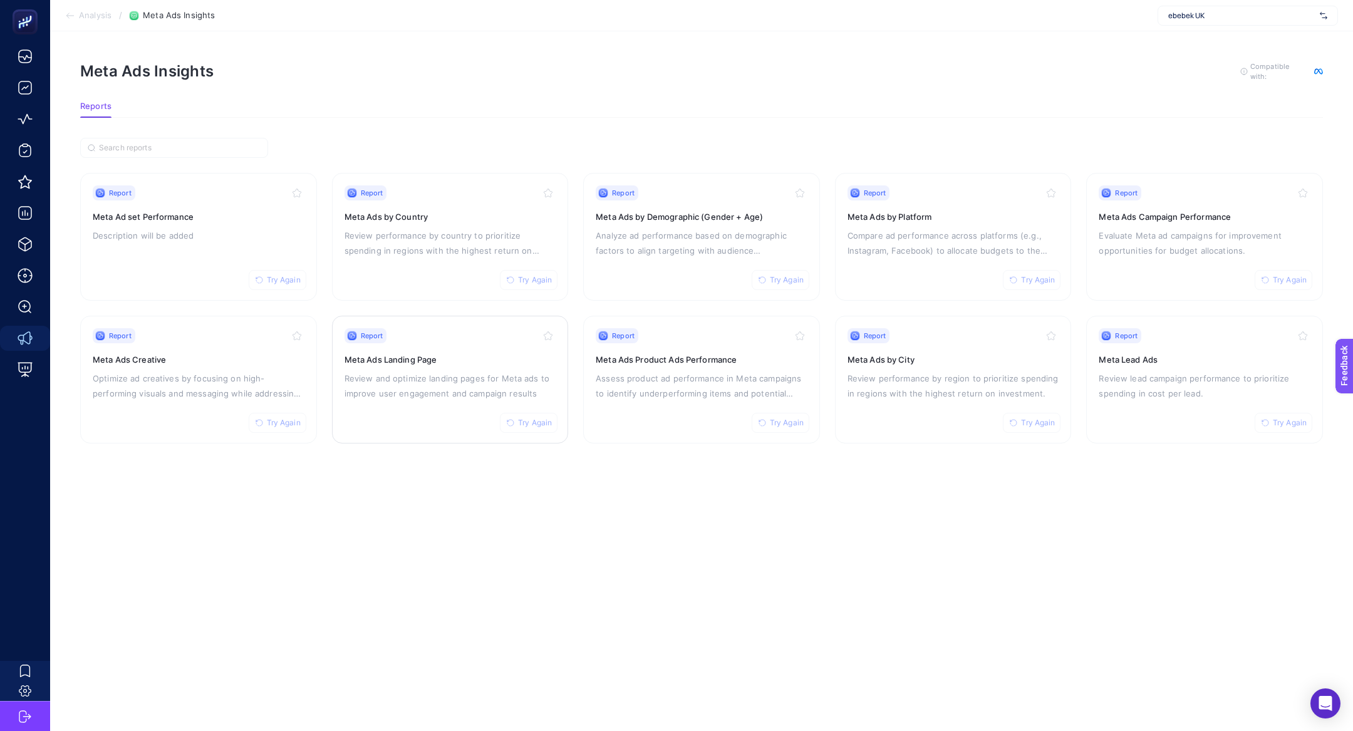
click at [441, 380] on p "Review and optimize landing pages for Meta ads to improve user engagement and c…" at bounding box center [451, 386] width 212 height 30
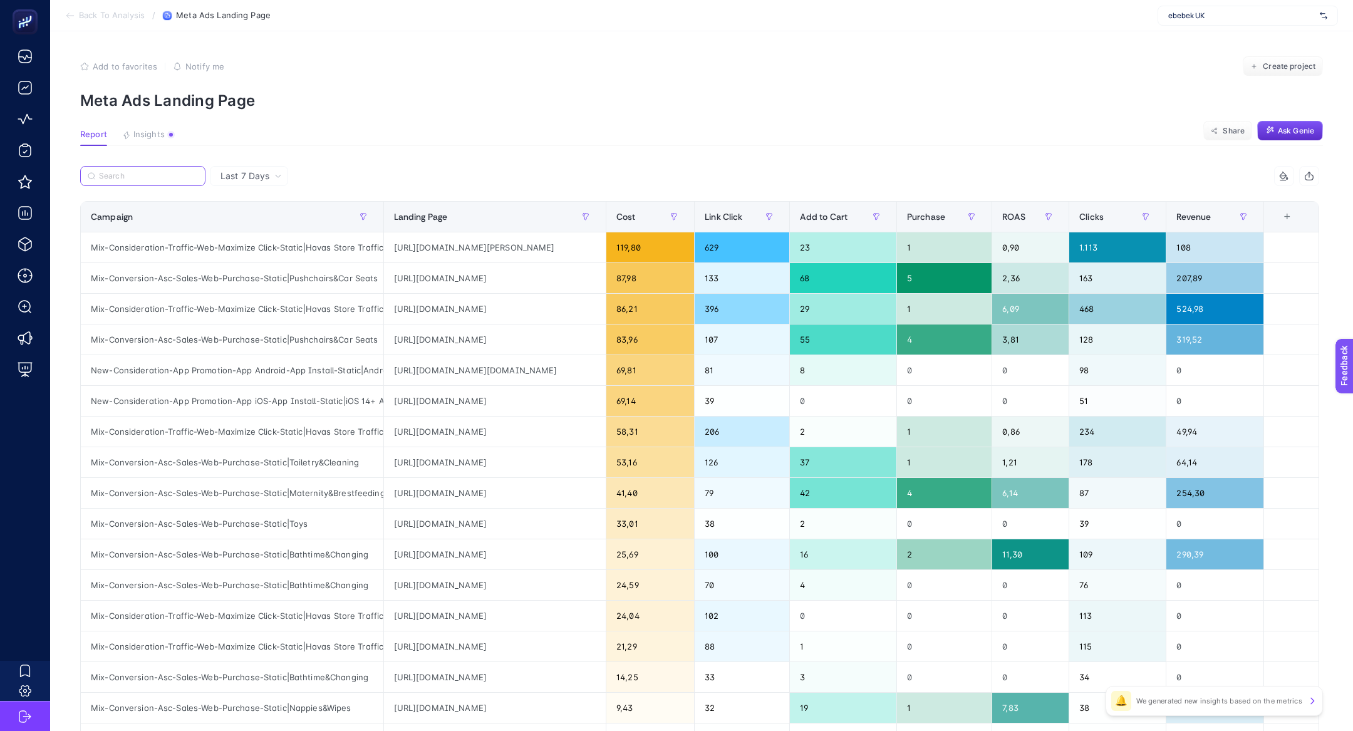
click at [152, 179] on input "Search" at bounding box center [148, 176] width 99 height 9
click at [360, 215] on icon "button" at bounding box center [364, 217] width 8 height 8
click at [374, 284] on span "Starts with" at bounding box center [399, 286] width 112 height 25
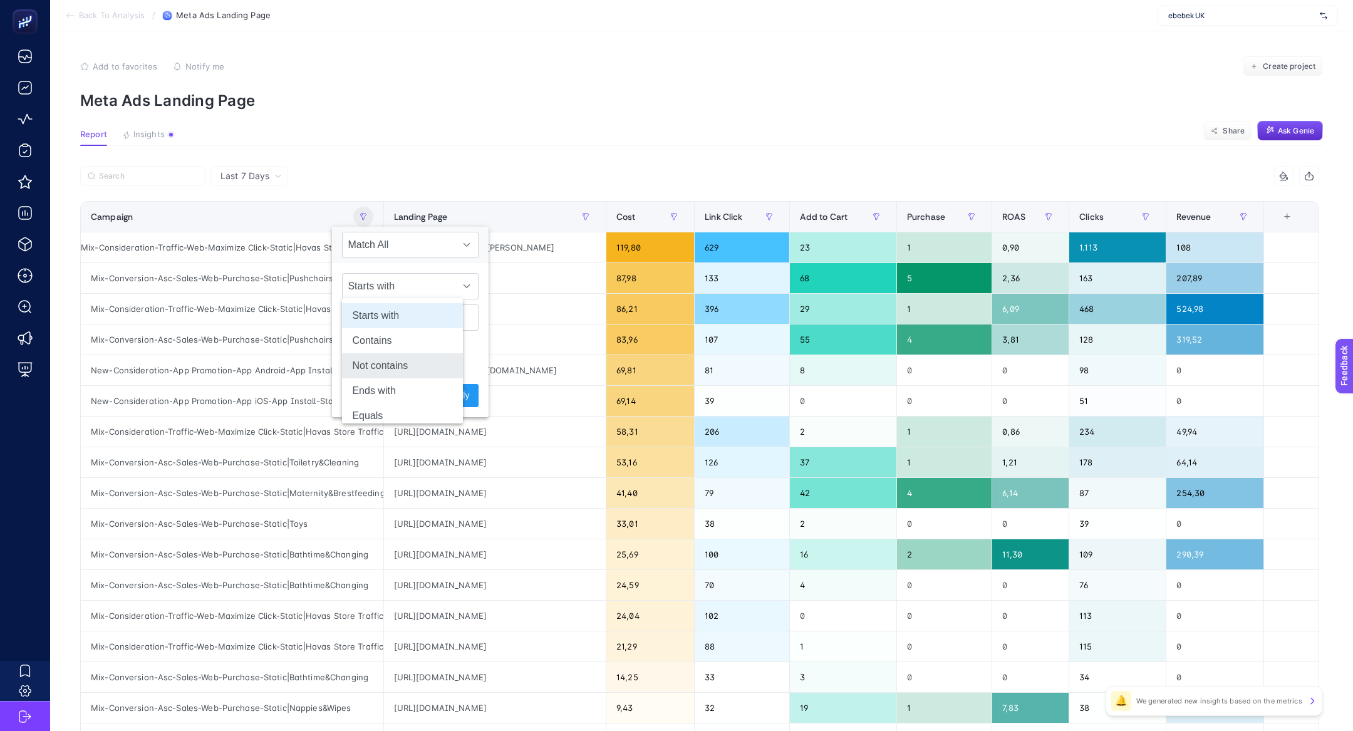
click at [384, 360] on li "Not contains" at bounding box center [402, 365] width 121 height 25
click at [385, 330] on div "Not contains" at bounding box center [410, 302] width 157 height 78
click at [384, 325] on input "text" at bounding box center [410, 318] width 137 height 26
type input "store"
click at [447, 389] on span "Apply" at bounding box center [458, 395] width 22 height 13
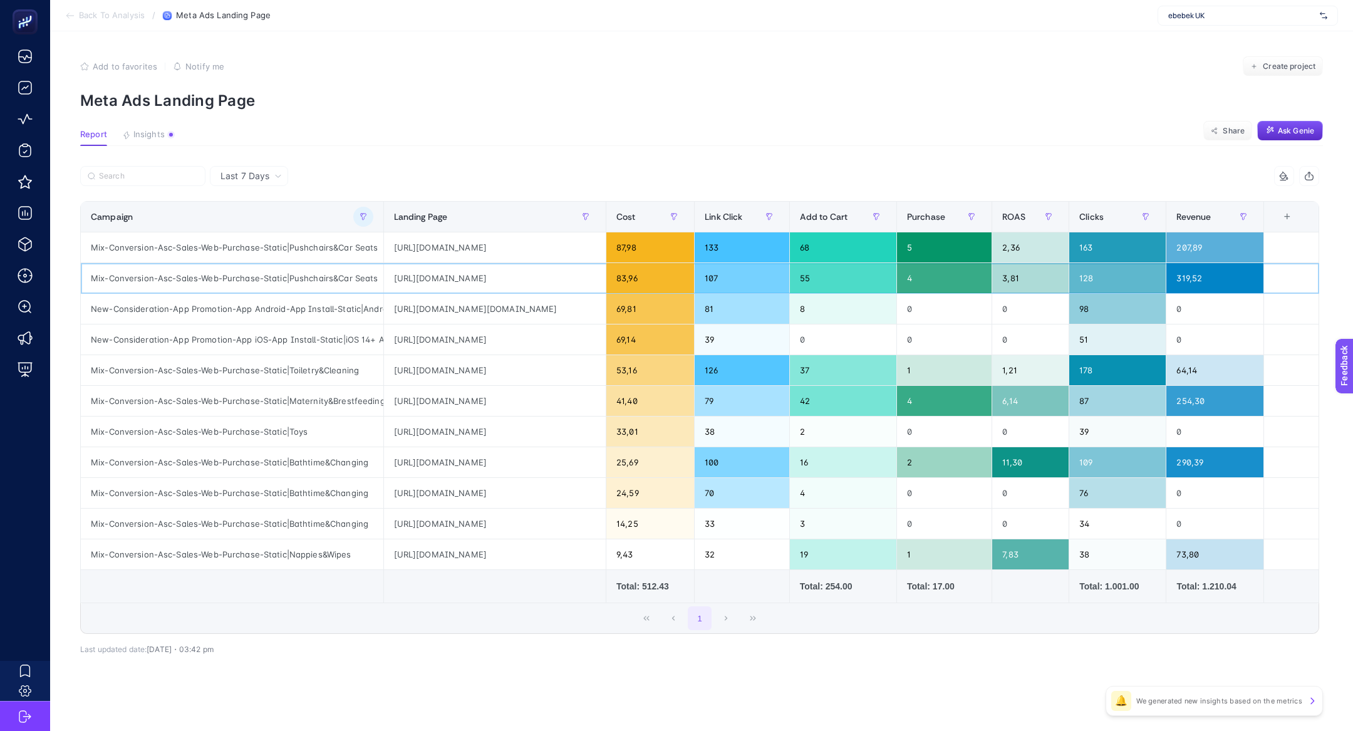
click at [449, 266] on div "[URL][DOMAIN_NAME]" at bounding box center [495, 278] width 222 height 30
click at [449, 258] on div "[URL][DOMAIN_NAME]" at bounding box center [495, 247] width 222 height 30
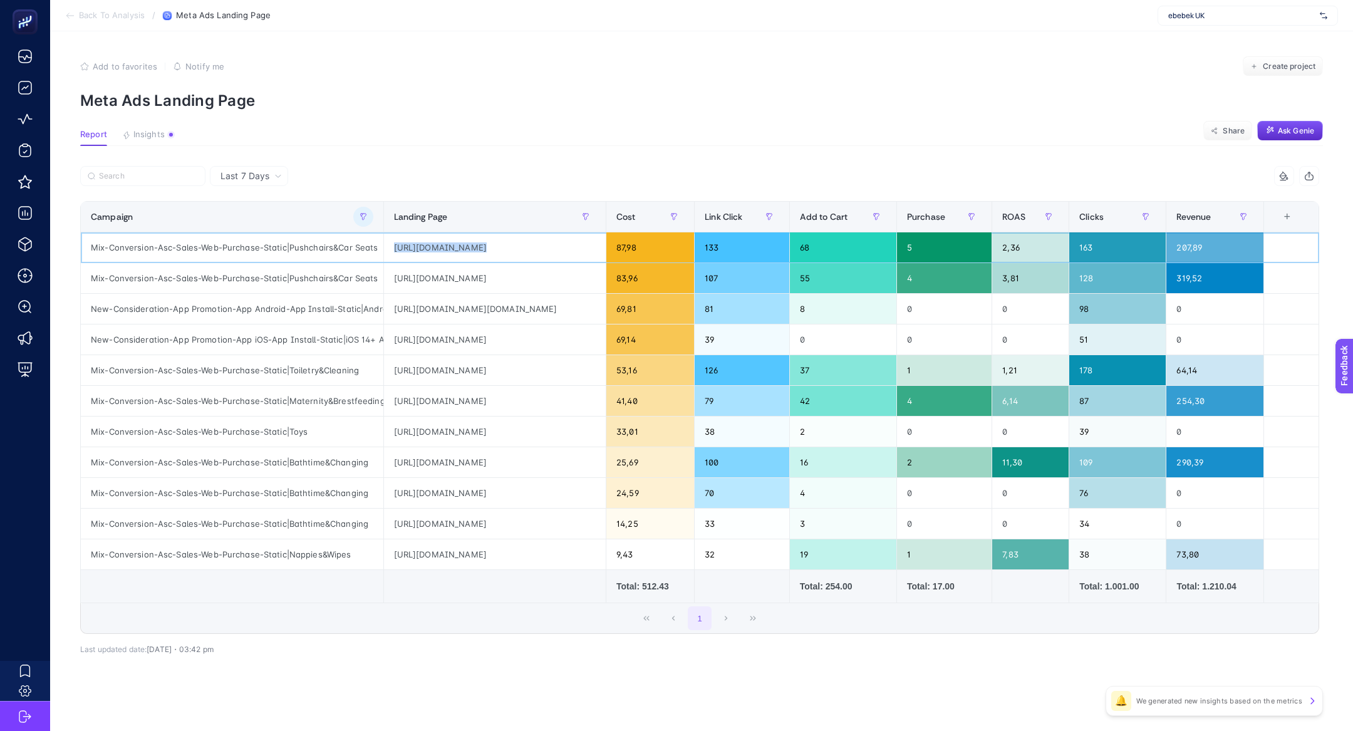
click at [449, 258] on div "[URL][DOMAIN_NAME]" at bounding box center [495, 247] width 222 height 30
click at [170, 244] on div "Mix-Conversion-Asc-Sales-Web-Purchase-Static|Pushchairs&Car Seats" at bounding box center [232, 247] width 303 height 30
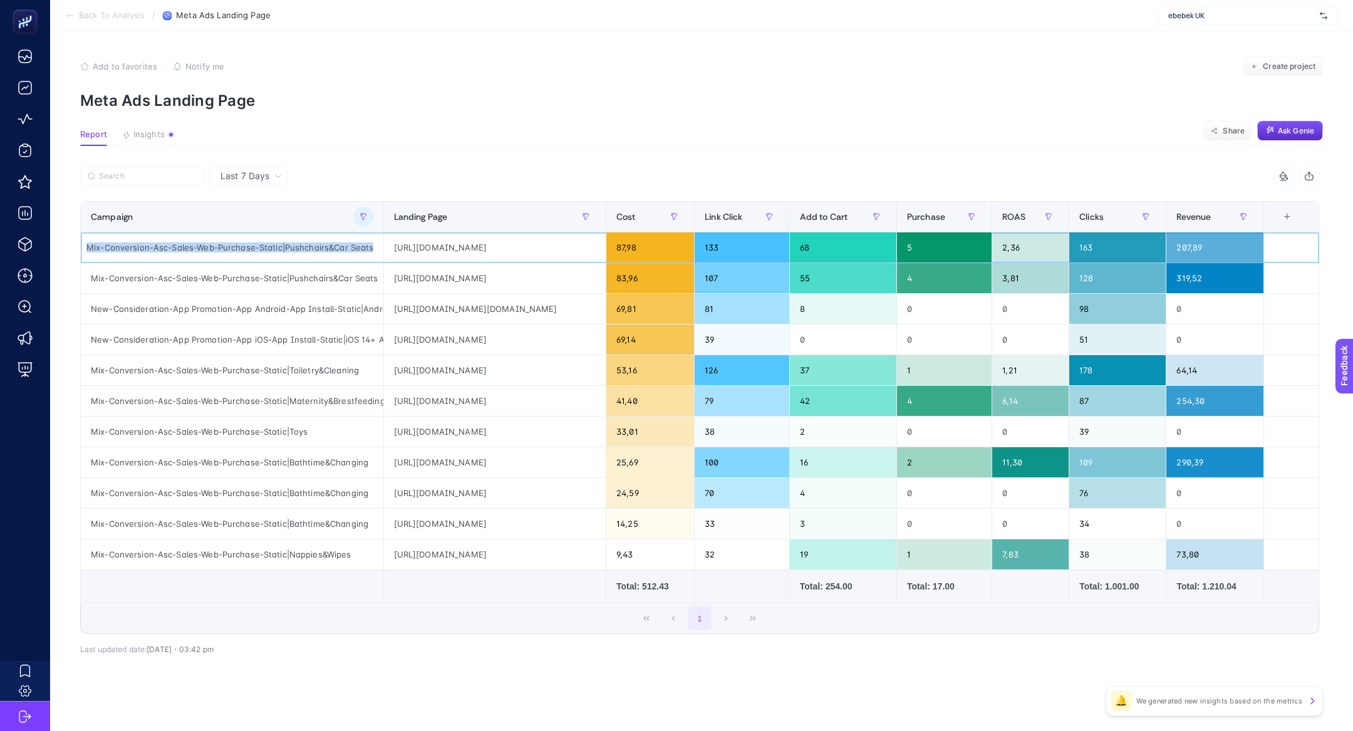
click at [170, 244] on div "Mix-Conversion-Asc-Sales-Web-Purchase-Static|Pushchairs&Car Seats" at bounding box center [232, 247] width 303 height 30
copy tr "Mix-Conversion-Asc-Sales-Web-Purchase-Static|Pushchairs&Car Seats"
click at [294, 283] on div "Mix-Conversion-Asc-Sales-Web-Purchase-Static|Pushchairs&Car Seats" at bounding box center [232, 278] width 303 height 30
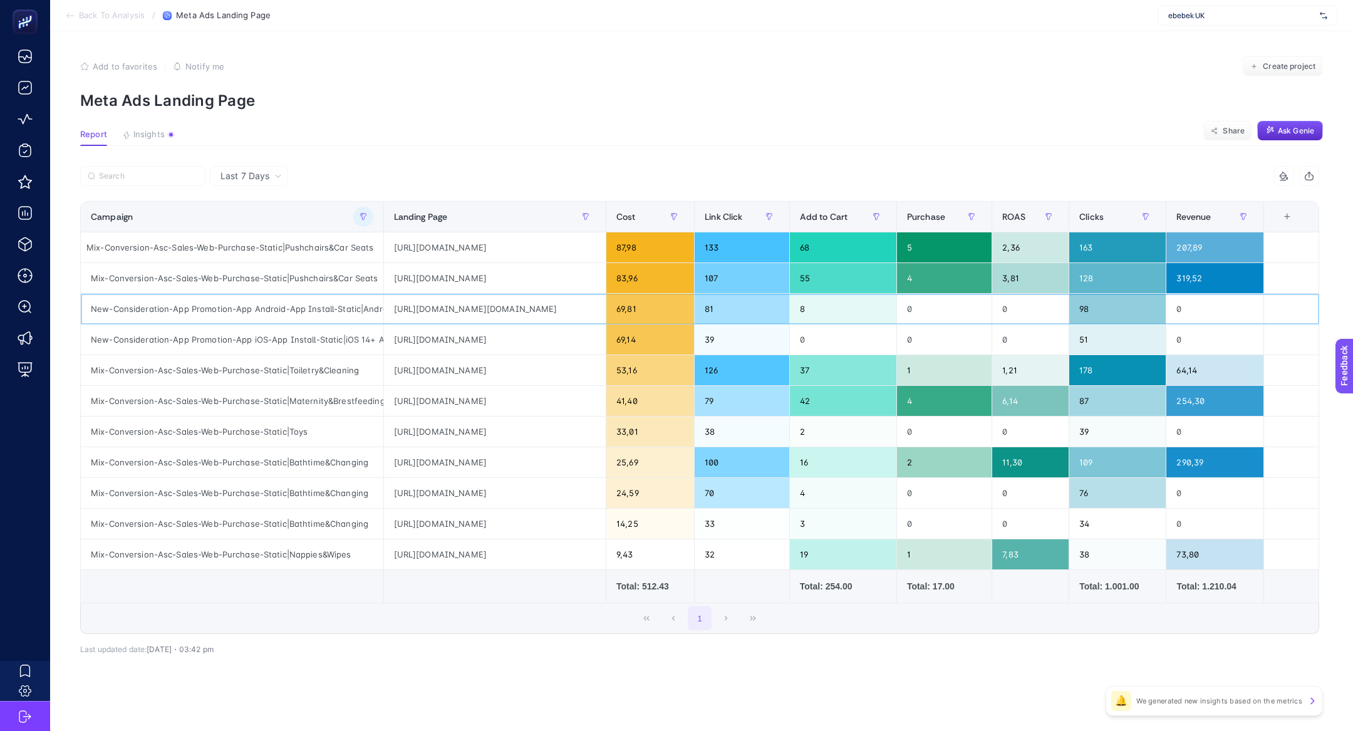
click at [487, 298] on div "[URL][DOMAIN_NAME][DOMAIN_NAME]" at bounding box center [495, 309] width 222 height 30
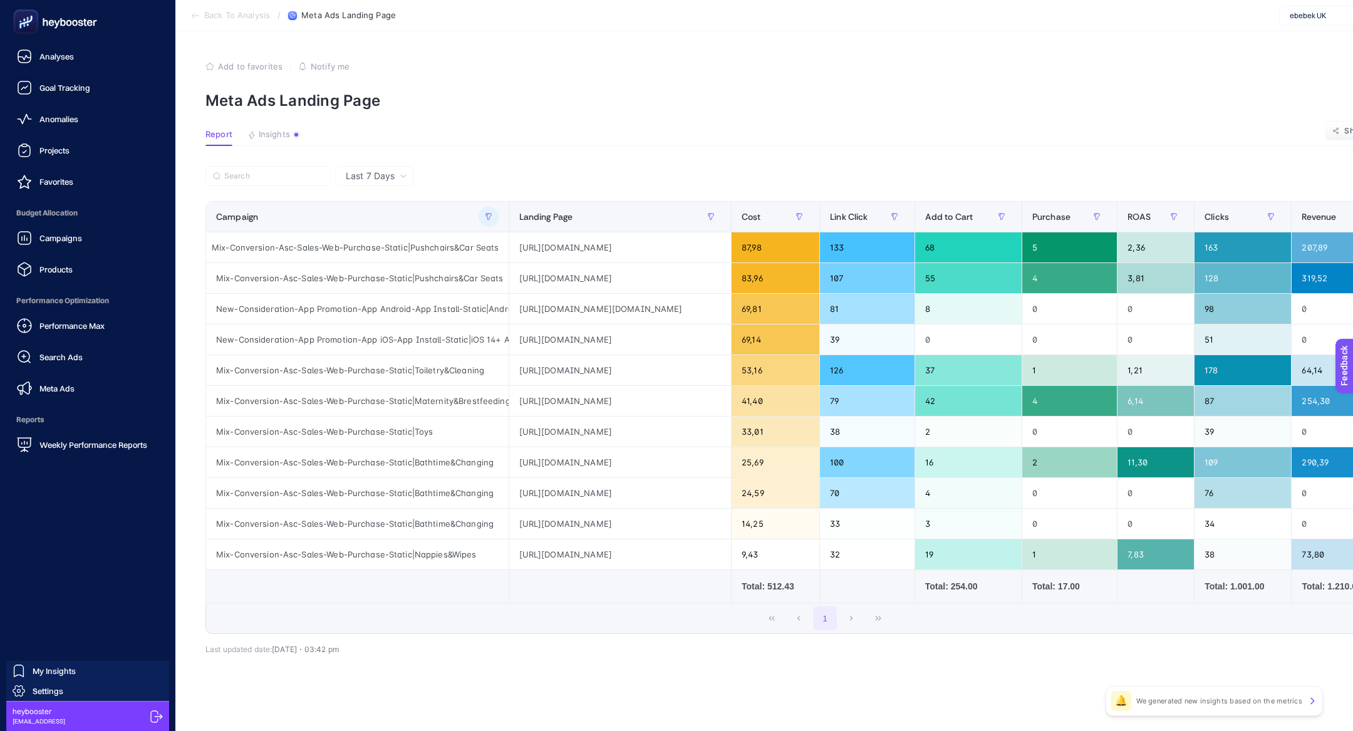
click at [56, 372] on div "Performance Max Search Ads Meta Ads" at bounding box center [87, 357] width 155 height 88
click at [56, 360] on span "Search Ads" at bounding box center [60, 357] width 43 height 10
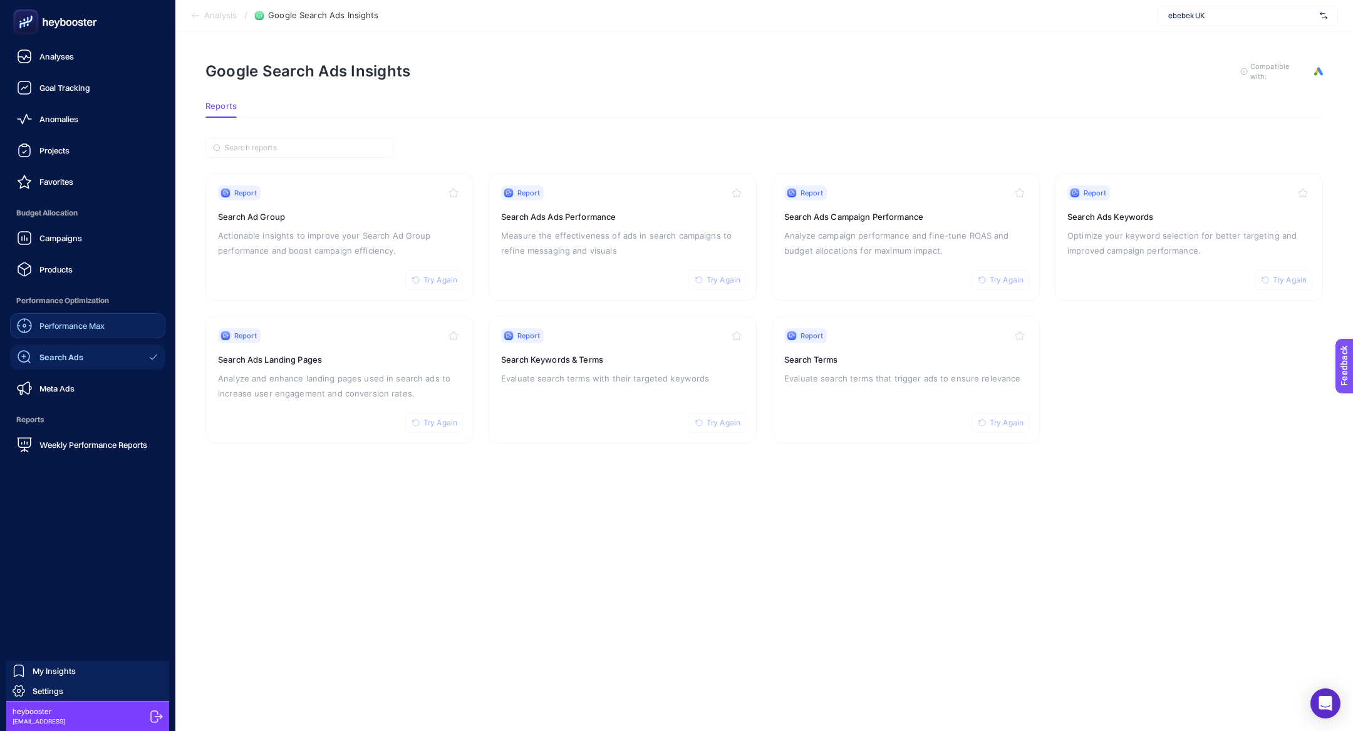
click at [78, 321] on span "Performance Max" at bounding box center [71, 326] width 65 height 10
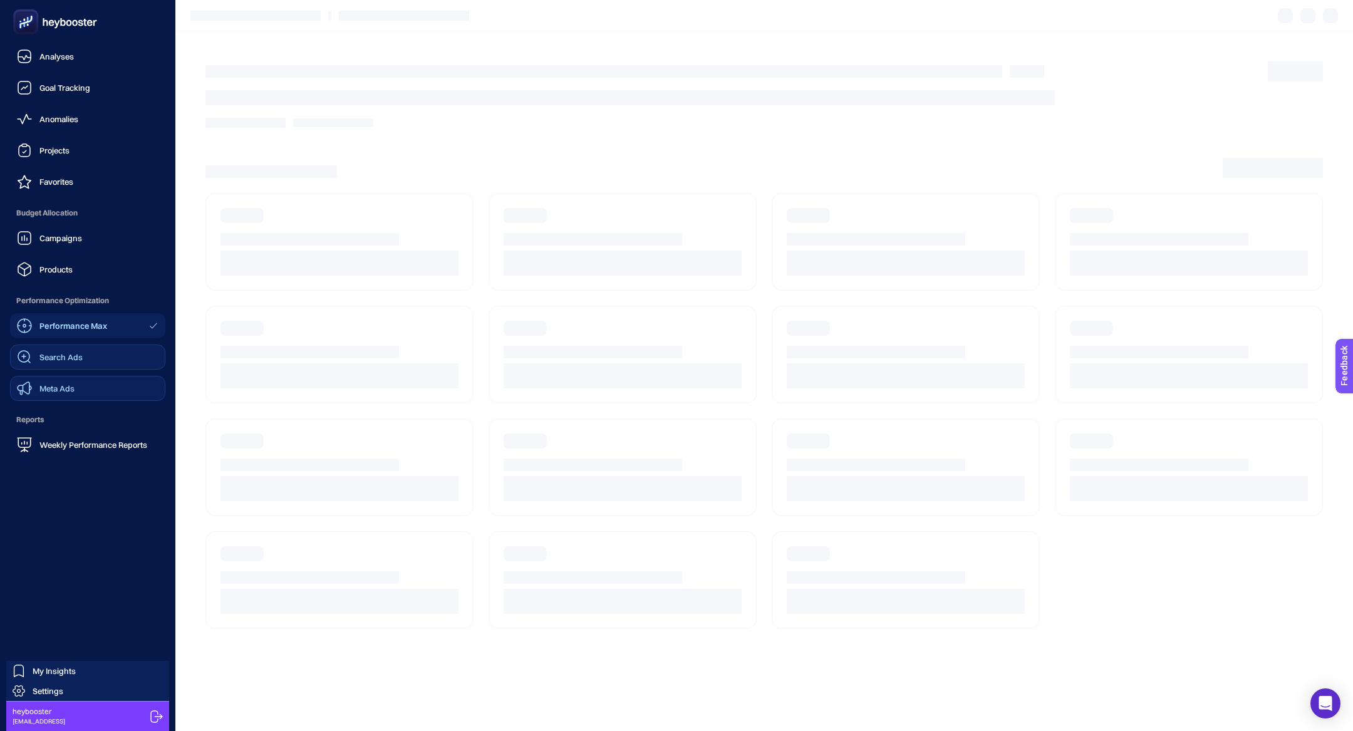
click at [97, 399] on link "Meta Ads" at bounding box center [87, 388] width 155 height 25
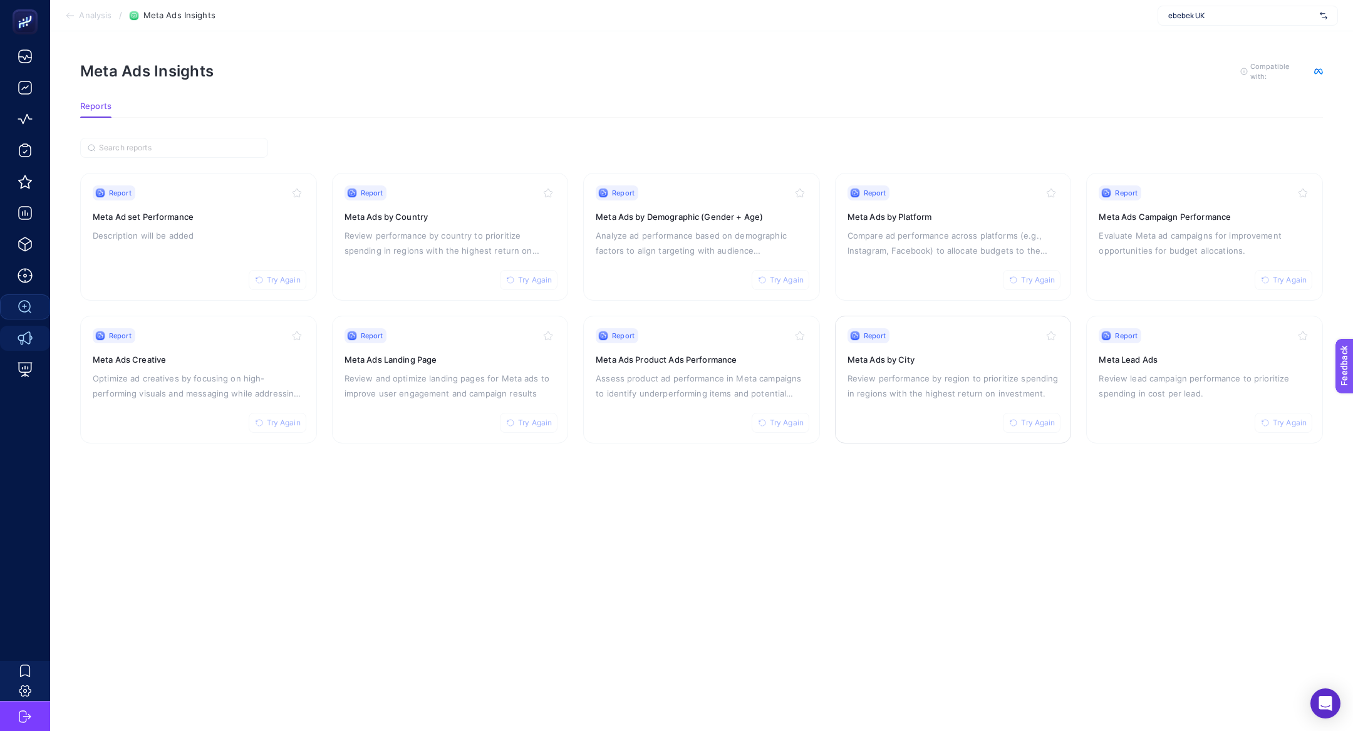
click at [886, 392] on p "Review performance by region to prioritize spending in regions with the highest…" at bounding box center [954, 386] width 212 height 30
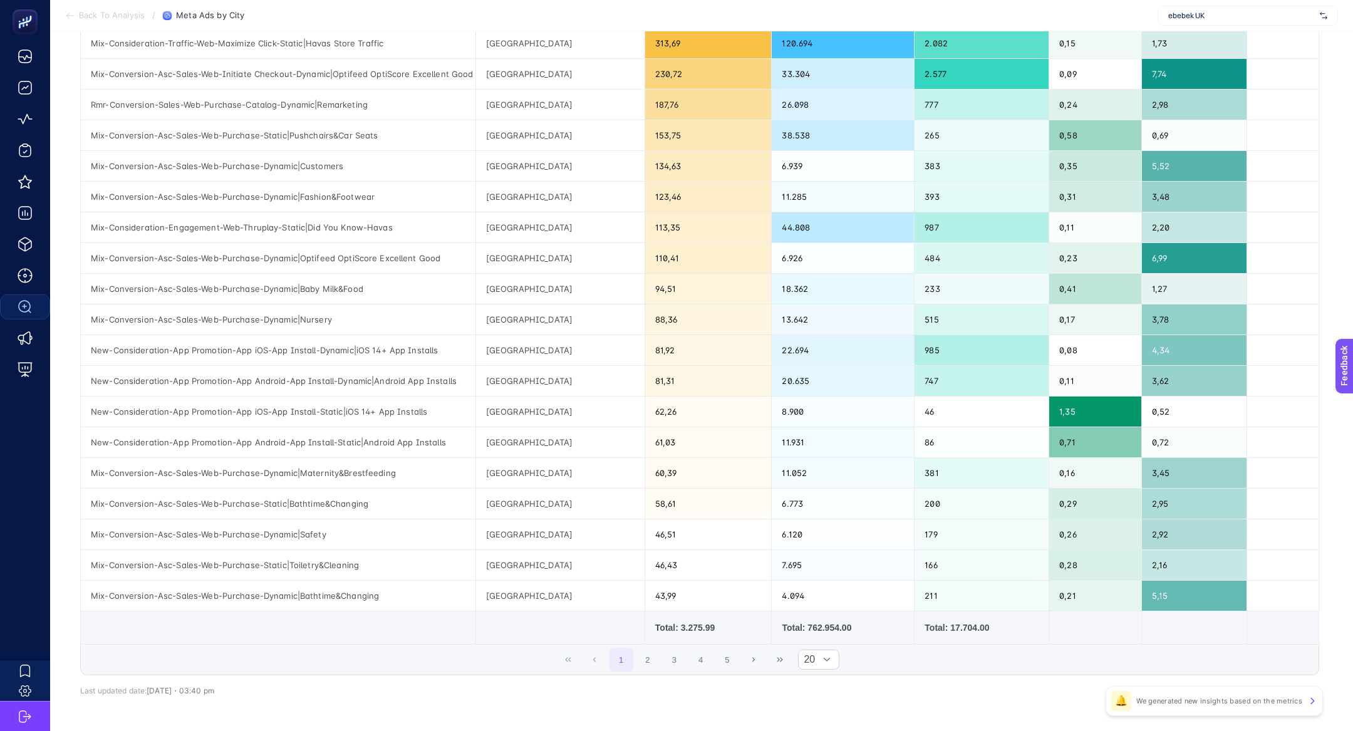
scroll to position [276, 0]
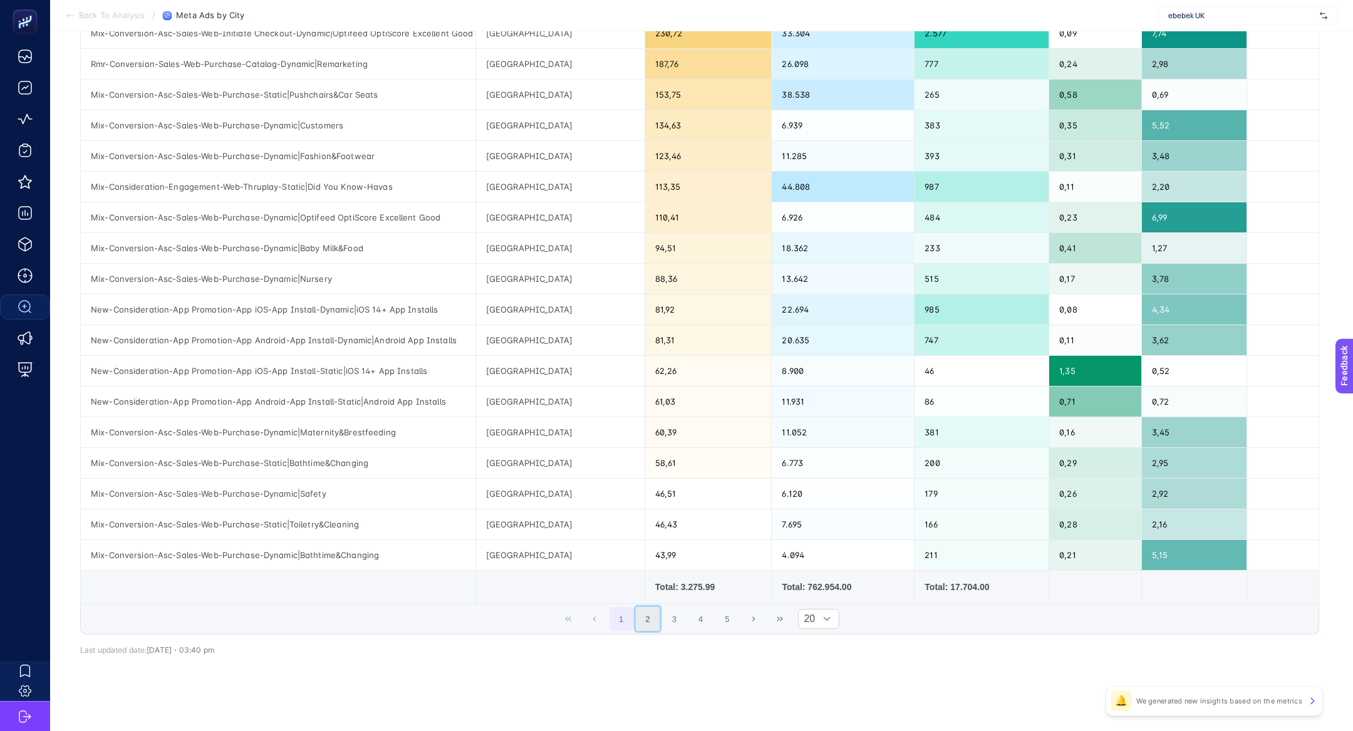
click at [654, 612] on button "2" at bounding box center [648, 619] width 24 height 24
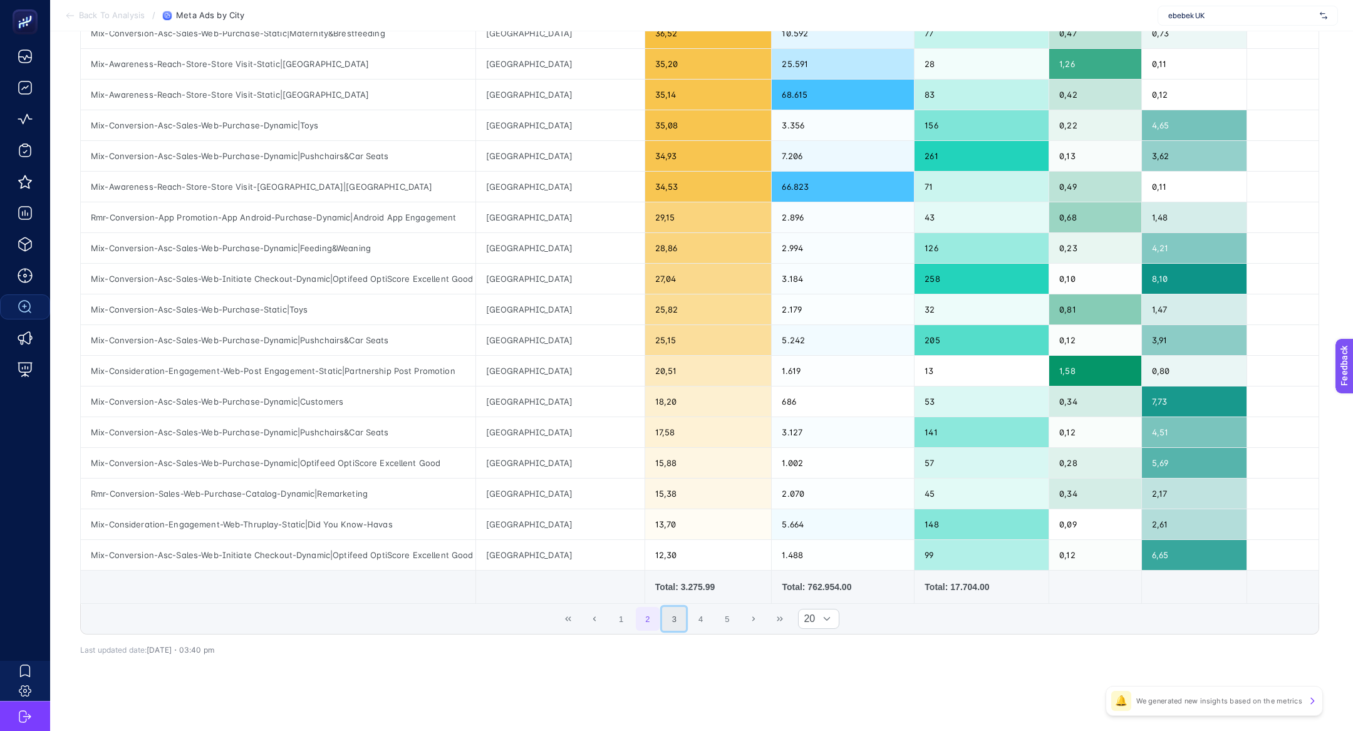
click at [681, 619] on button "3" at bounding box center [674, 619] width 24 height 24
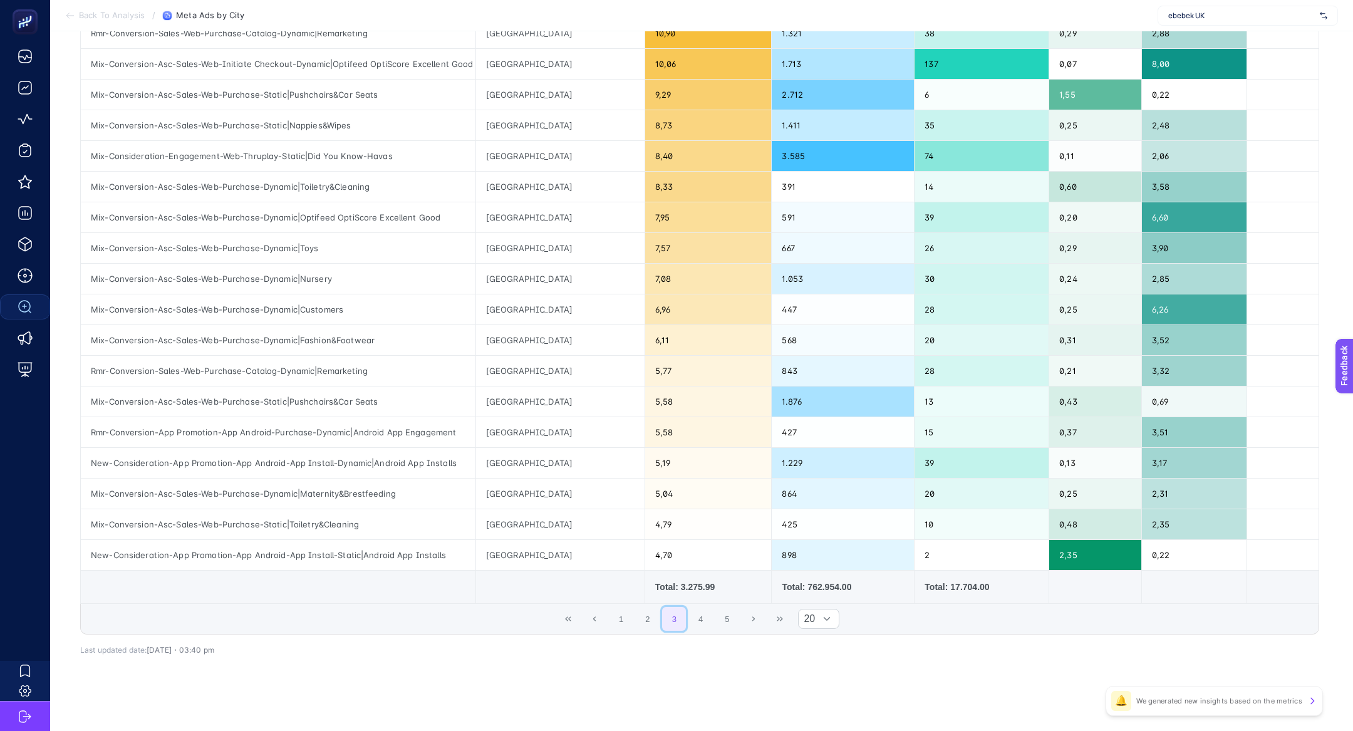
click at [670, 612] on button "3" at bounding box center [674, 619] width 24 height 24
click at [659, 613] on button "2" at bounding box center [648, 619] width 24 height 24
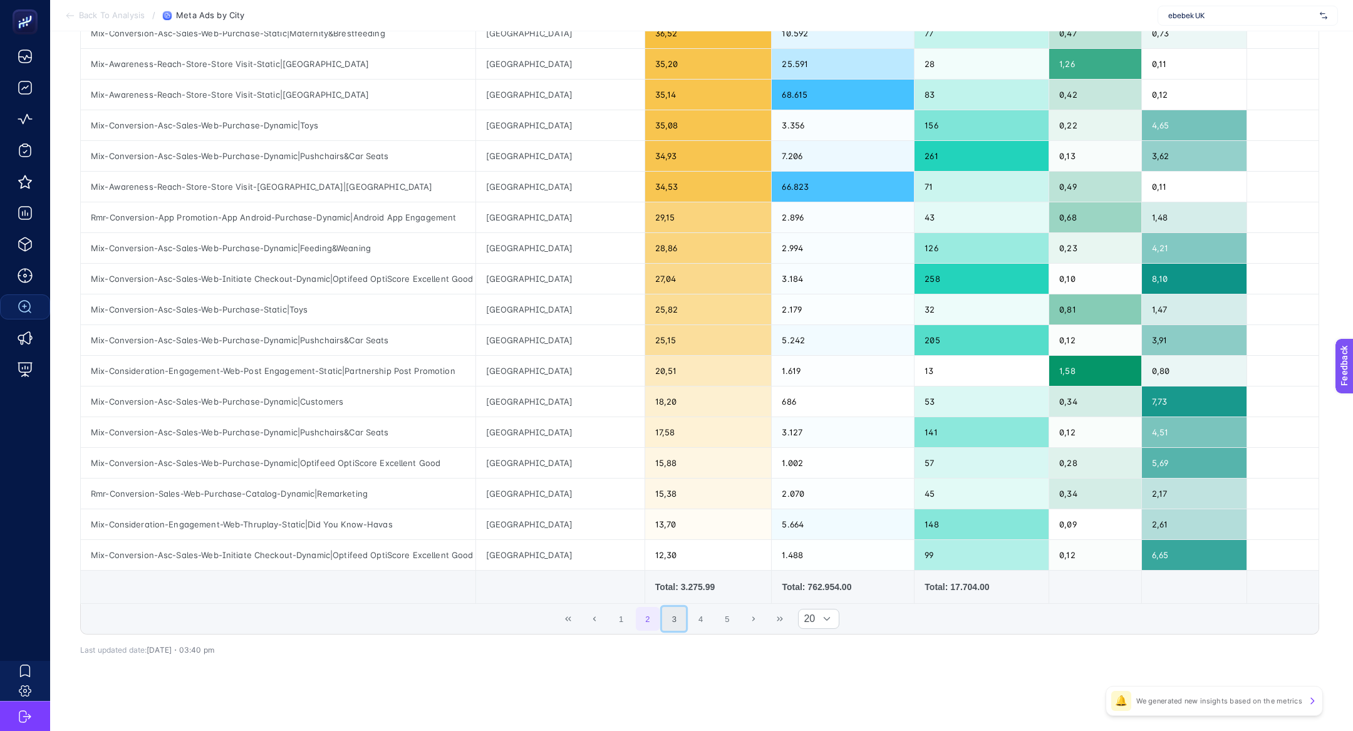
click at [675, 612] on button "3" at bounding box center [674, 619] width 24 height 24
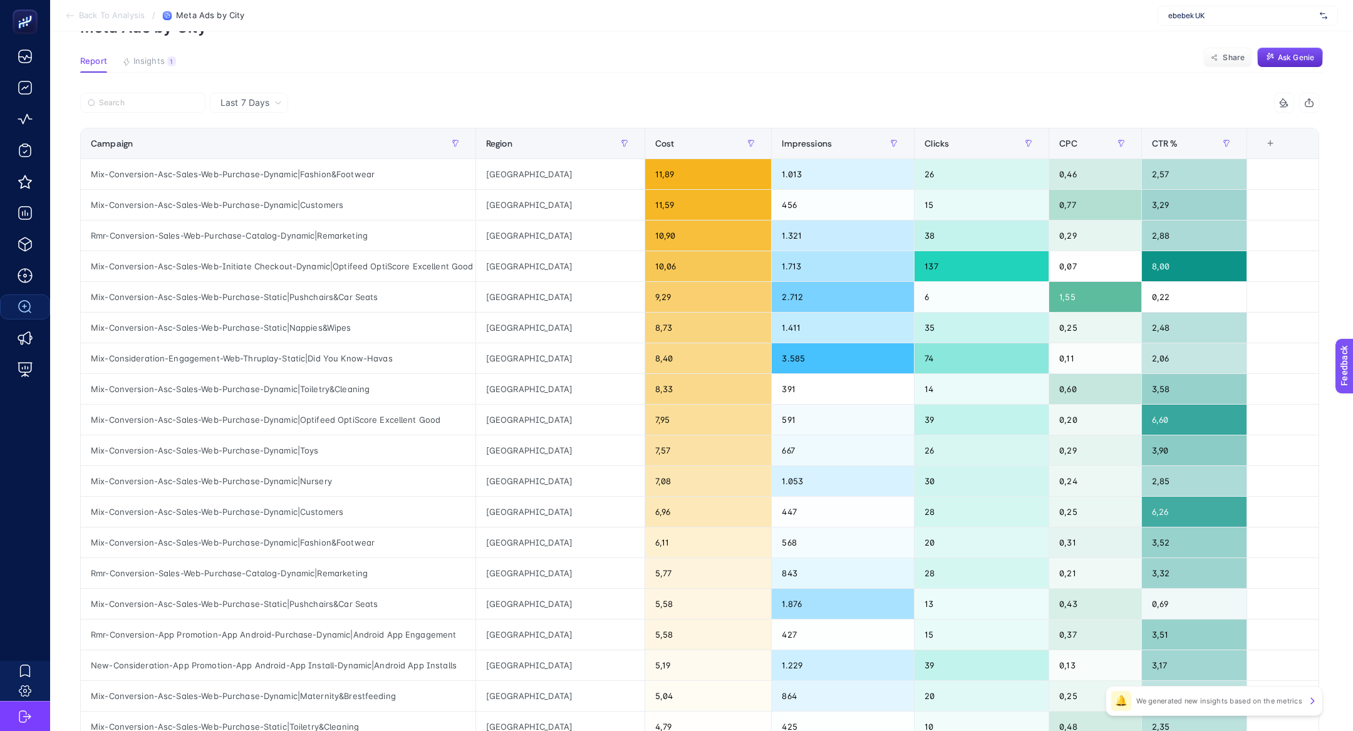
scroll to position [39, 0]
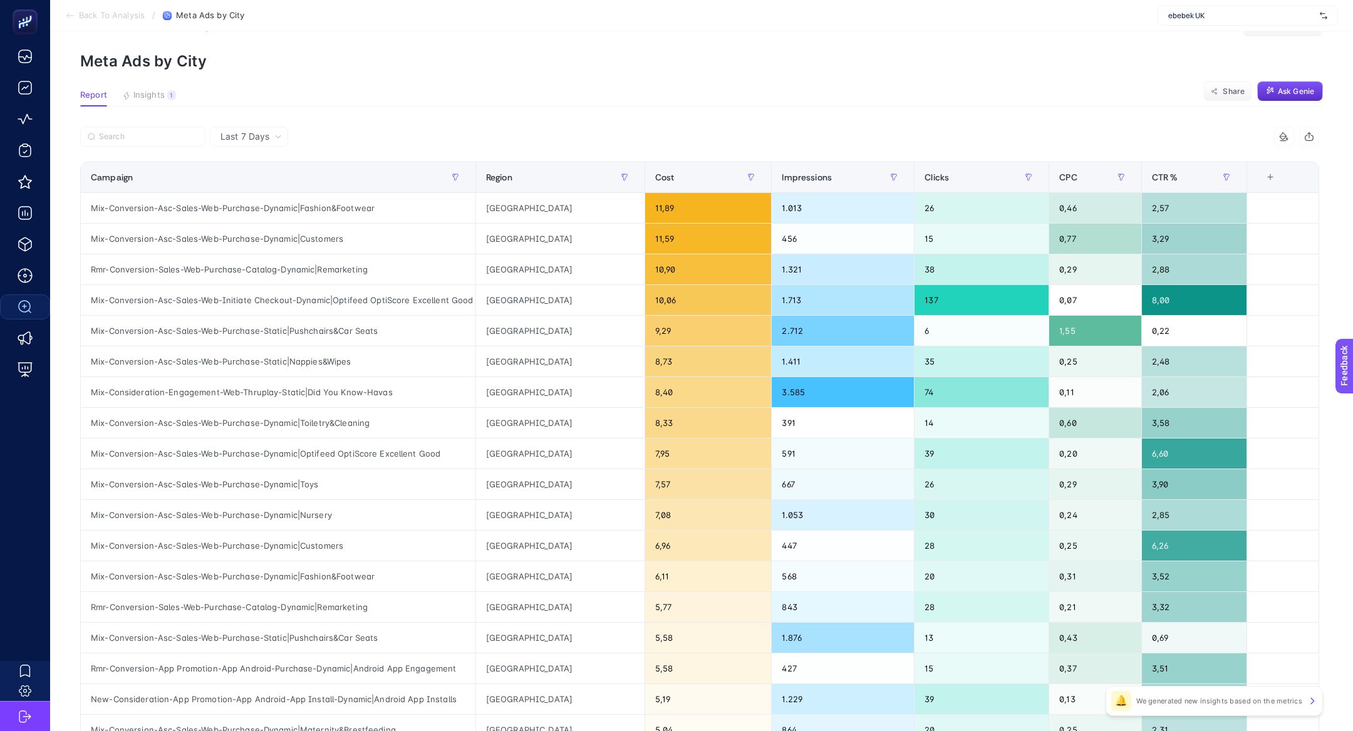
click at [1267, 4] on section "Back To Analysis / Meta Ads by City ebebek UK" at bounding box center [701, 15] width 1303 height 31
click at [1267, 5] on section "Back To Analysis / Meta Ads by City ebebek UK" at bounding box center [701, 15] width 1303 height 31
click at [1268, 9] on div "ebebek UK" at bounding box center [1248, 16] width 180 height 20
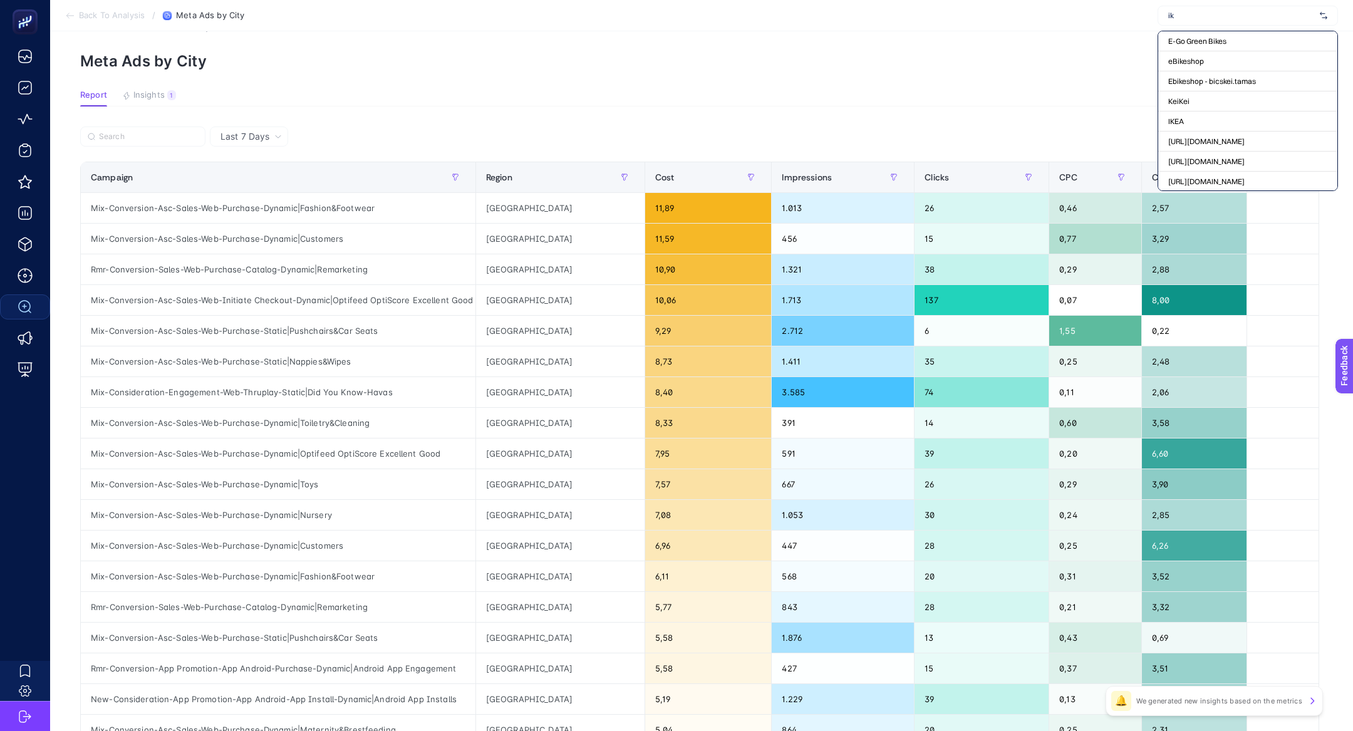
type input "i"
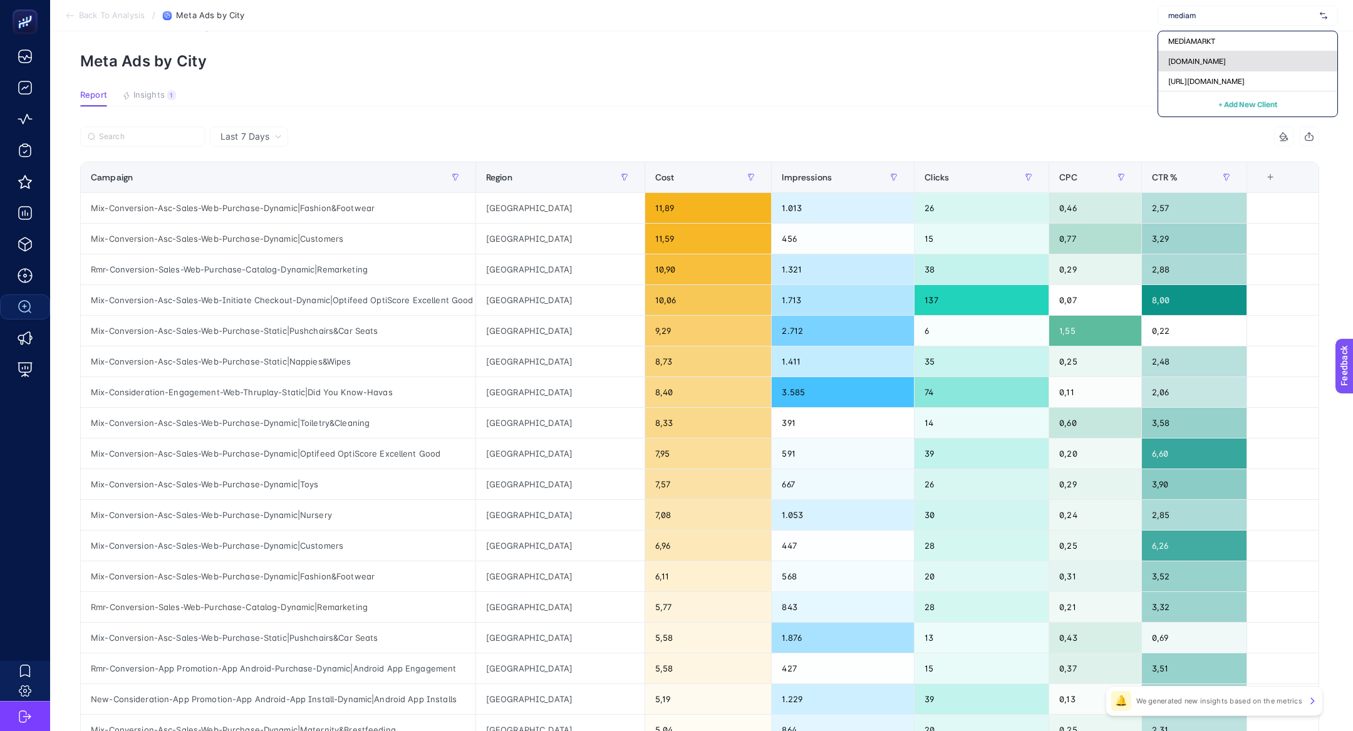
type input "mediam"
click at [1278, 60] on div "mediamarkt.com.tr" at bounding box center [1248, 61] width 179 height 20
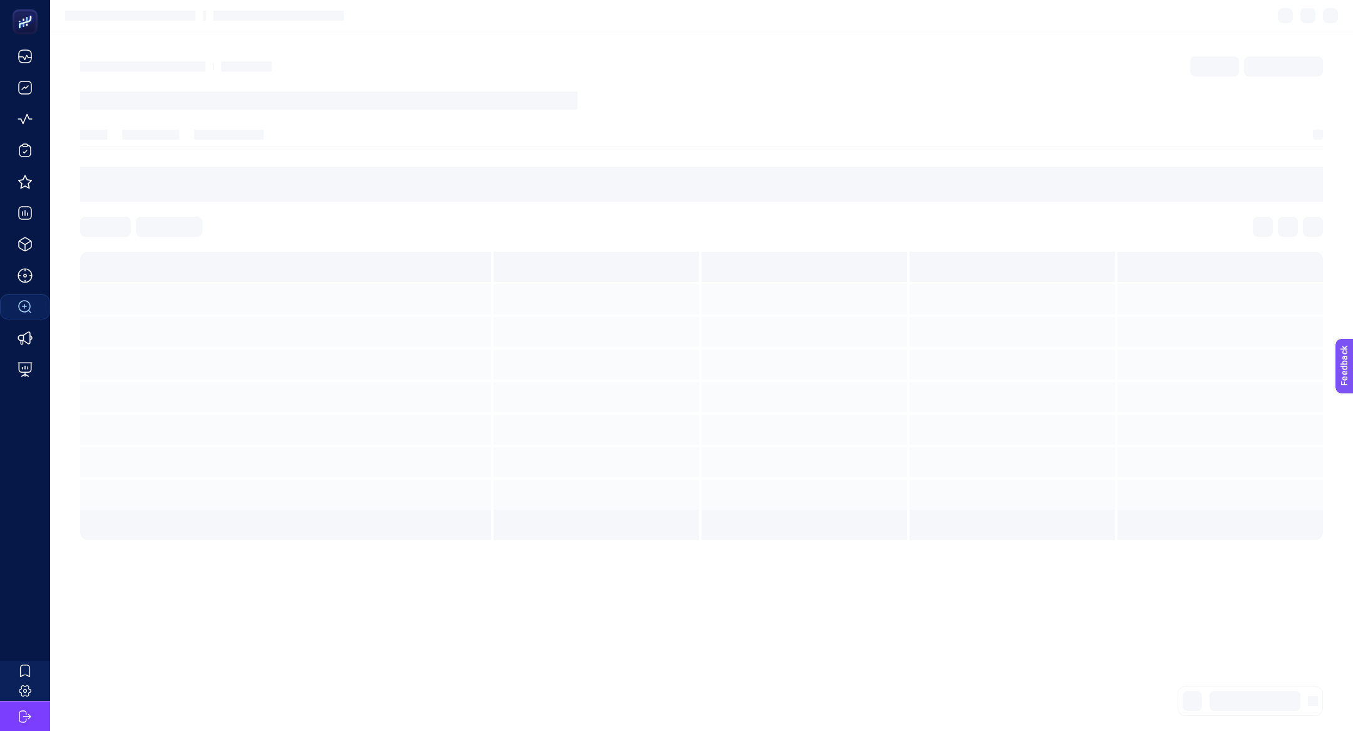
scroll to position [0, 0]
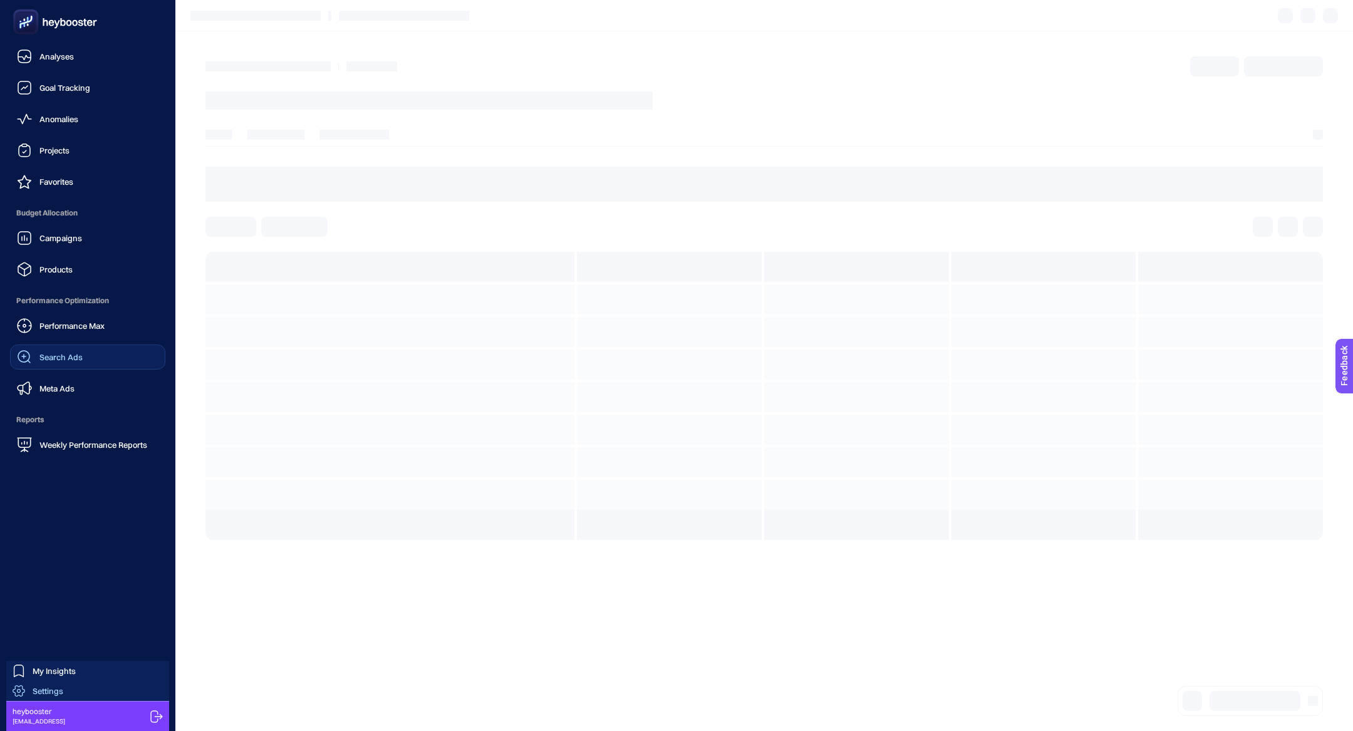
click at [56, 697] on link "Settings" at bounding box center [87, 691] width 163 height 20
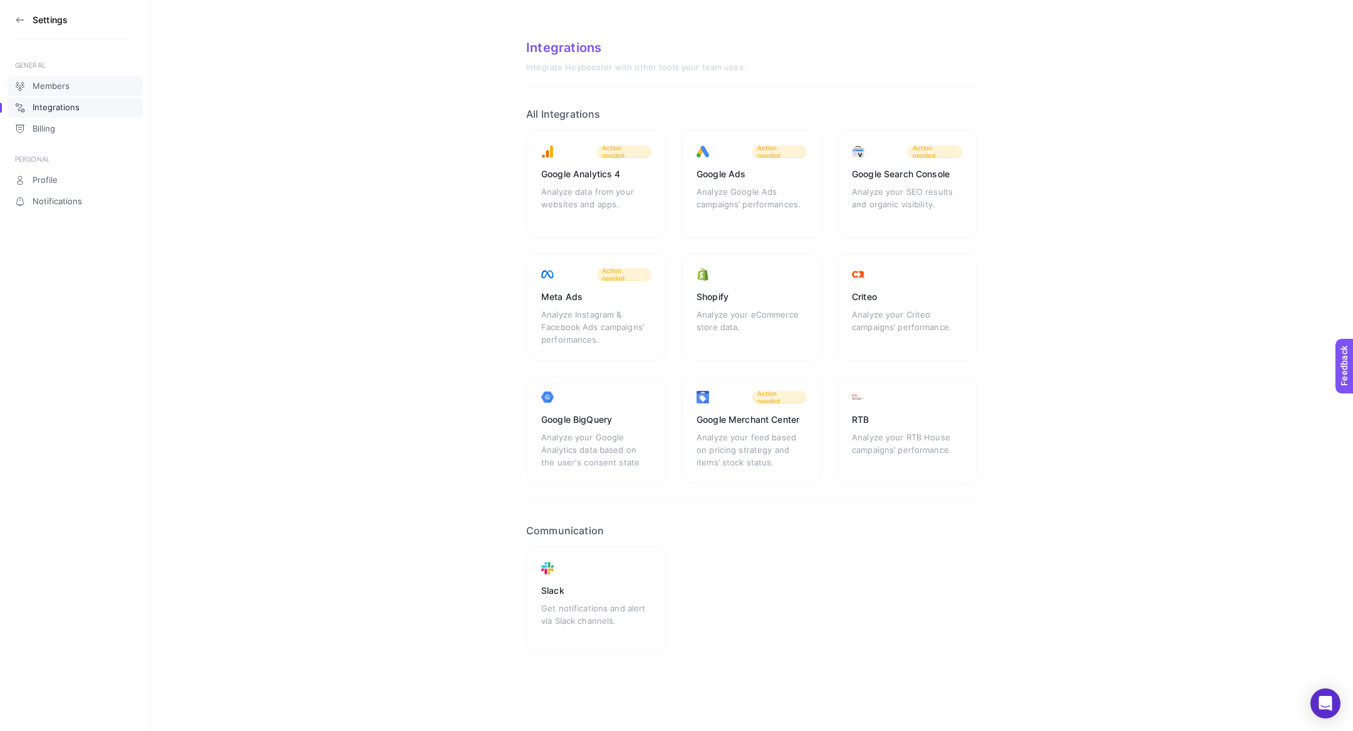
click at [45, 83] on span "Members" at bounding box center [51, 86] width 37 height 10
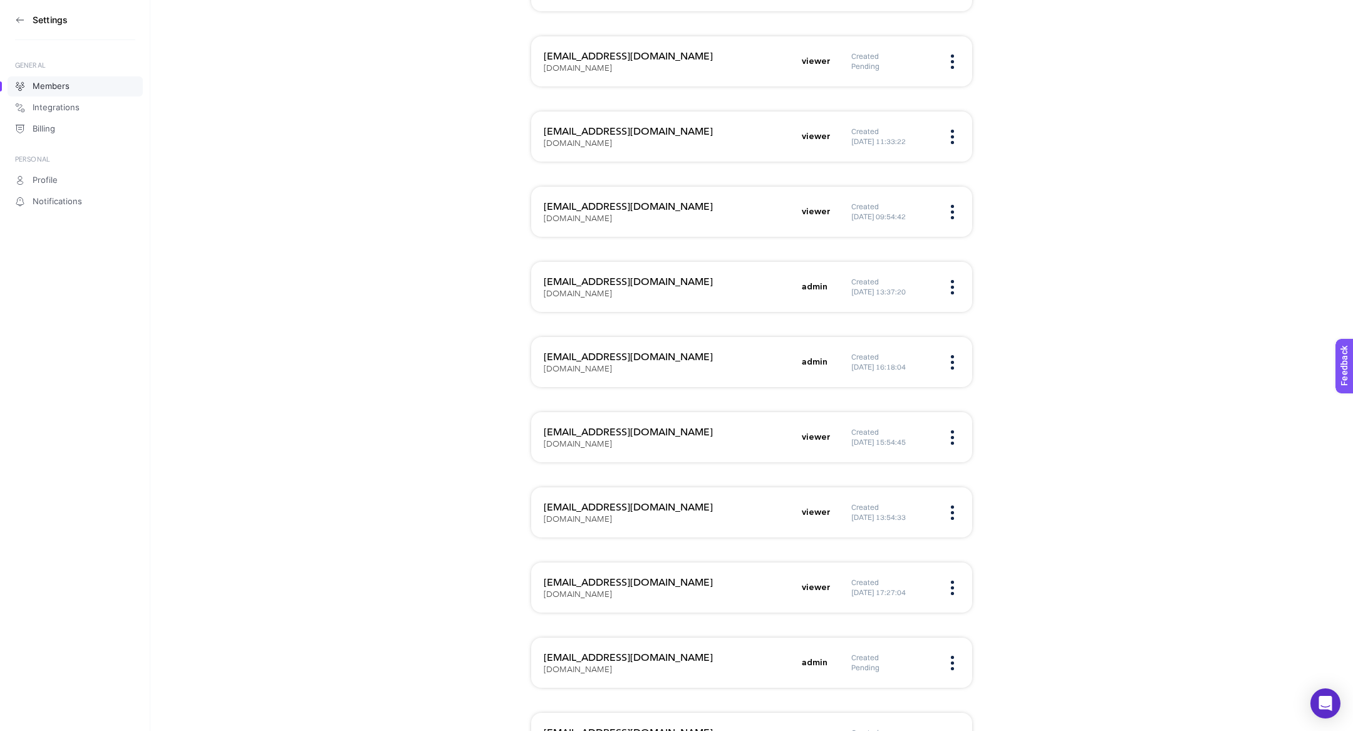
scroll to position [1812, 0]
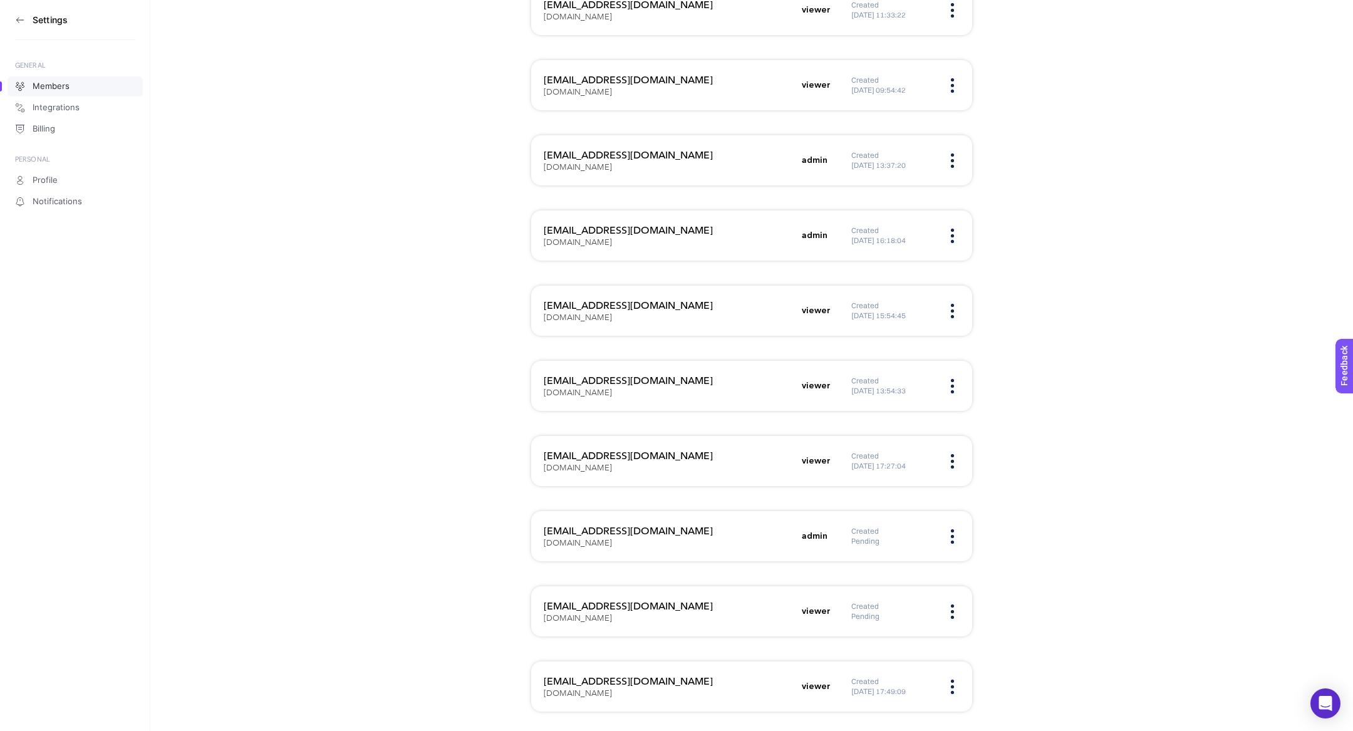
click at [625, 531] on h3 "gamze.demirci@publicisgroupe.com" at bounding box center [669, 531] width 251 height 15
click at [965, 530] on div "gamze.demirci@publicisgroupe.com mediamarkt.com.tr admin Created Pending" at bounding box center [751, 536] width 441 height 50
click at [956, 530] on div "Created Pending" at bounding box center [906, 536] width 108 height 20
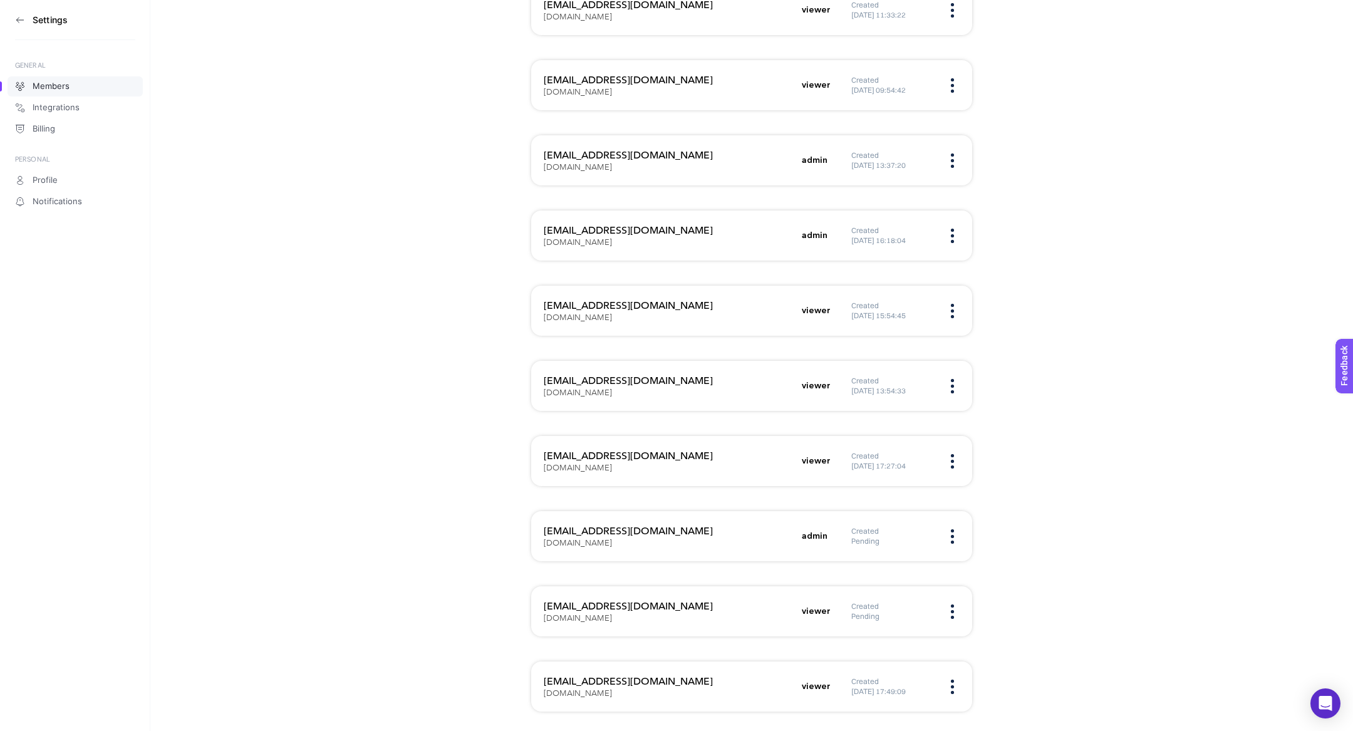
click at [950, 535] on figure at bounding box center [953, 536] width 14 height 3
click at [899, 573] on span "Remove" at bounding box center [882, 576] width 100 height 28
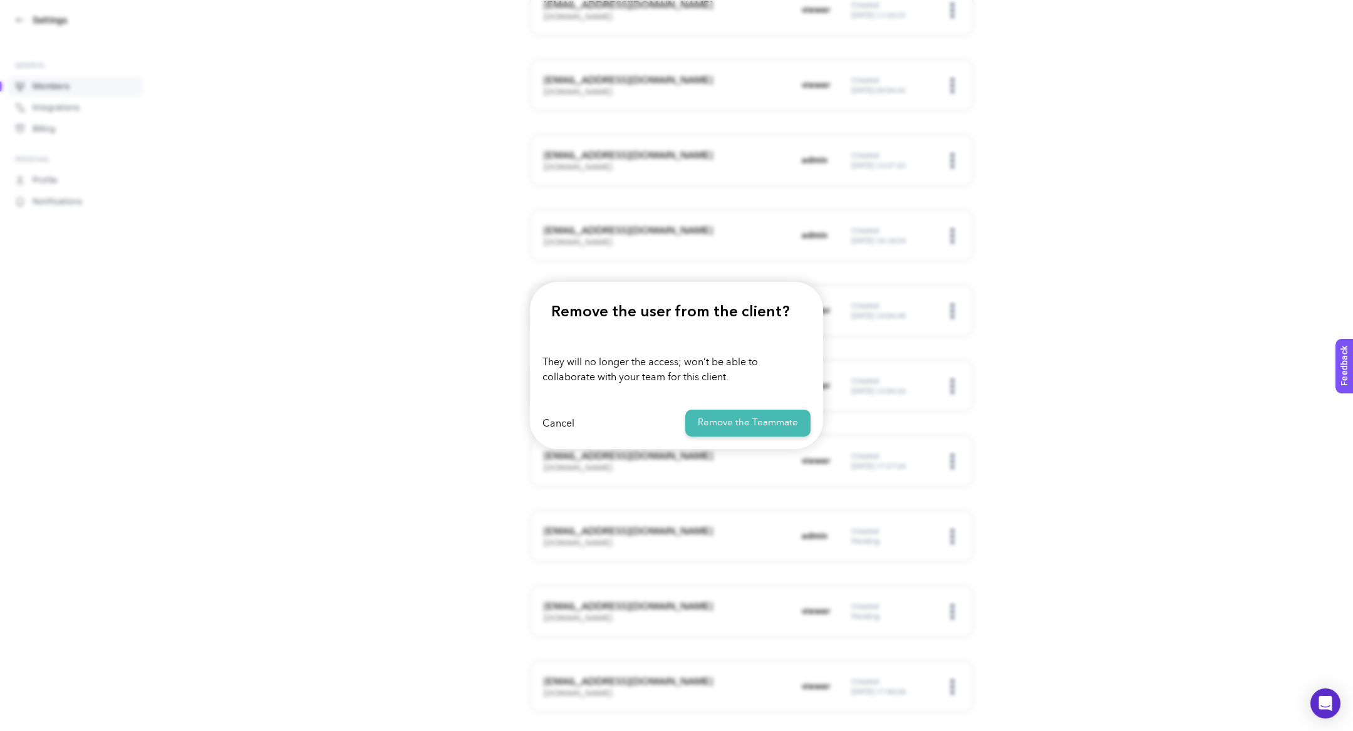
click at [759, 421] on button "Remove the Teammate" at bounding box center [747, 423] width 125 height 27
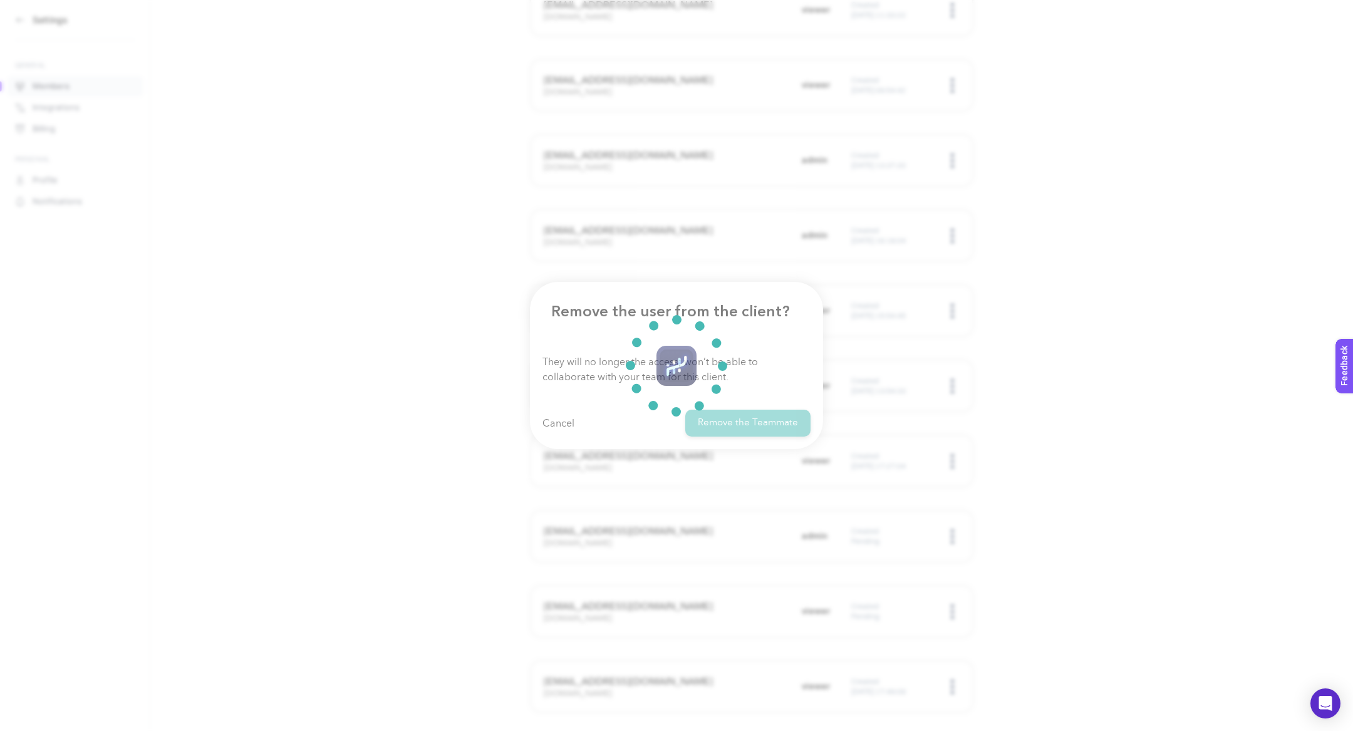
scroll to position [1737, 0]
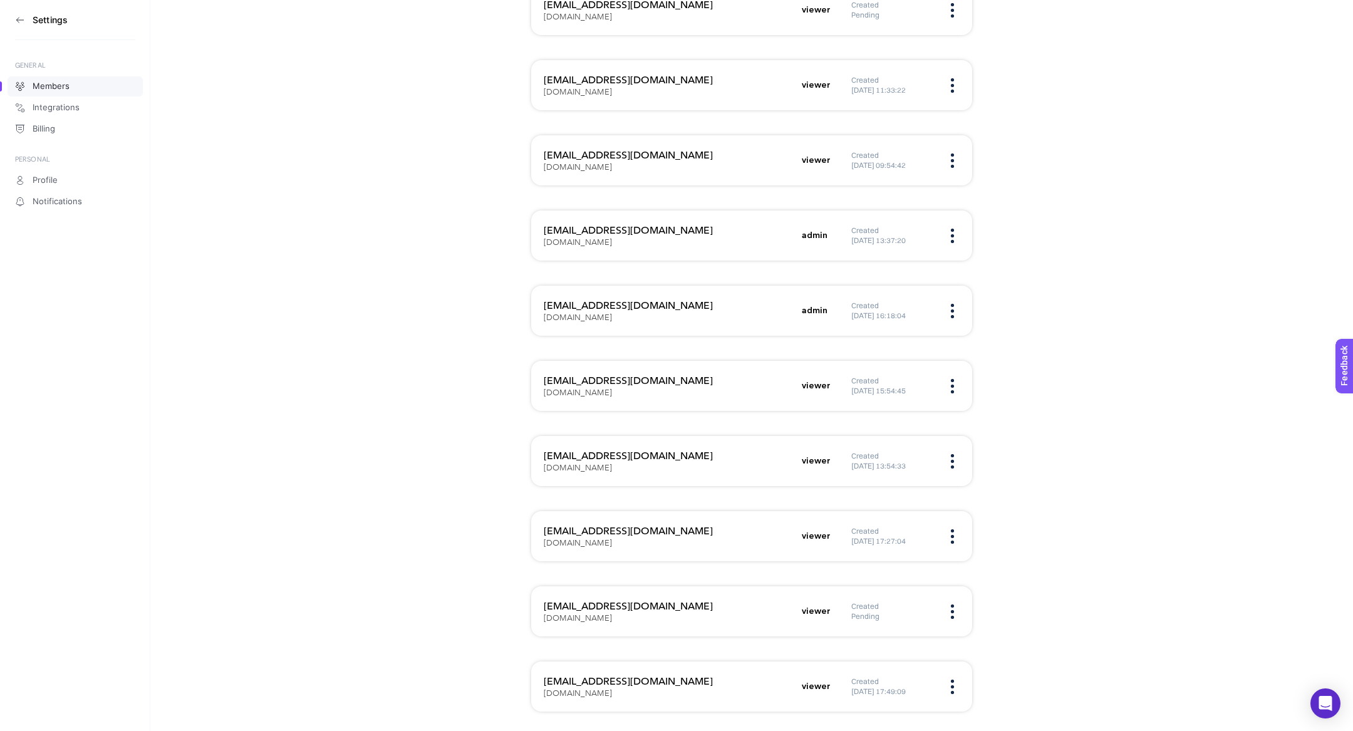
click at [951, 610] on img at bounding box center [952, 612] width 3 height 14
click at [878, 644] on span "Remove" at bounding box center [882, 651] width 100 height 28
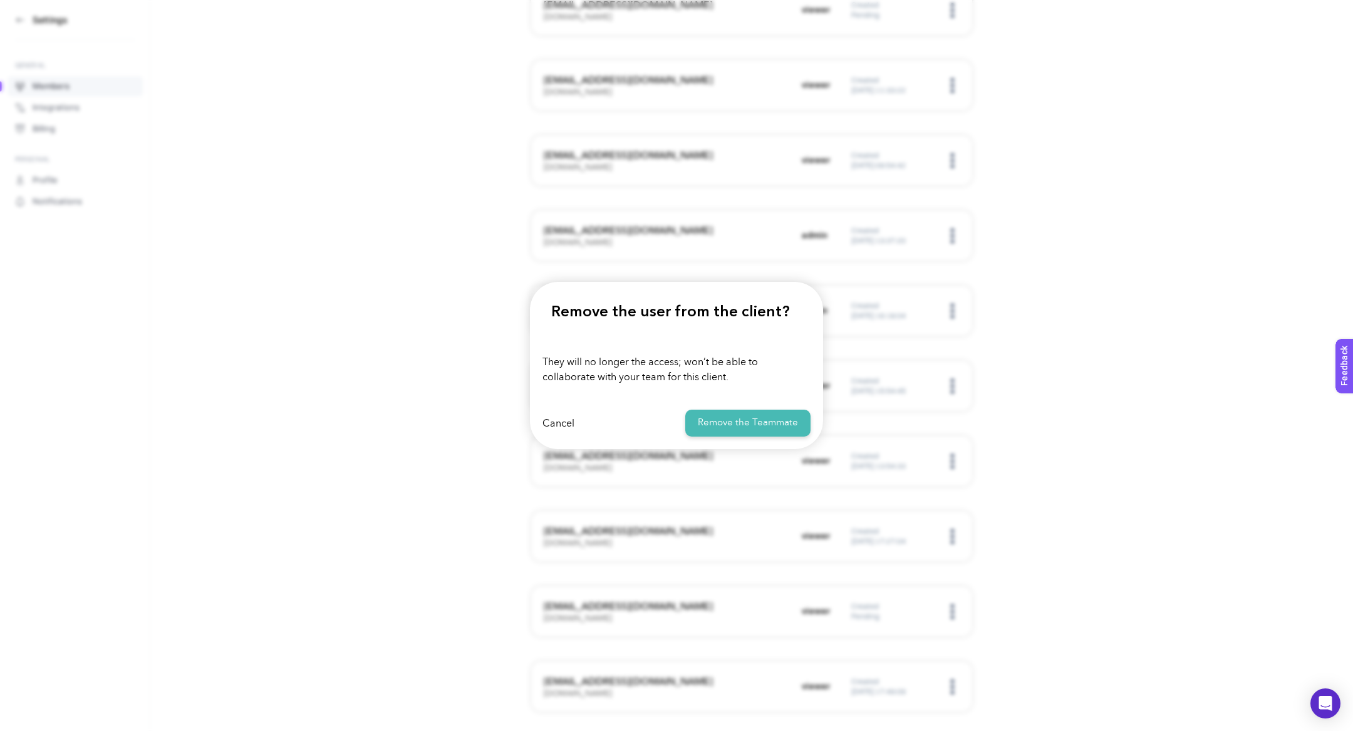
click at [739, 425] on button "Remove the Teammate" at bounding box center [747, 423] width 125 height 27
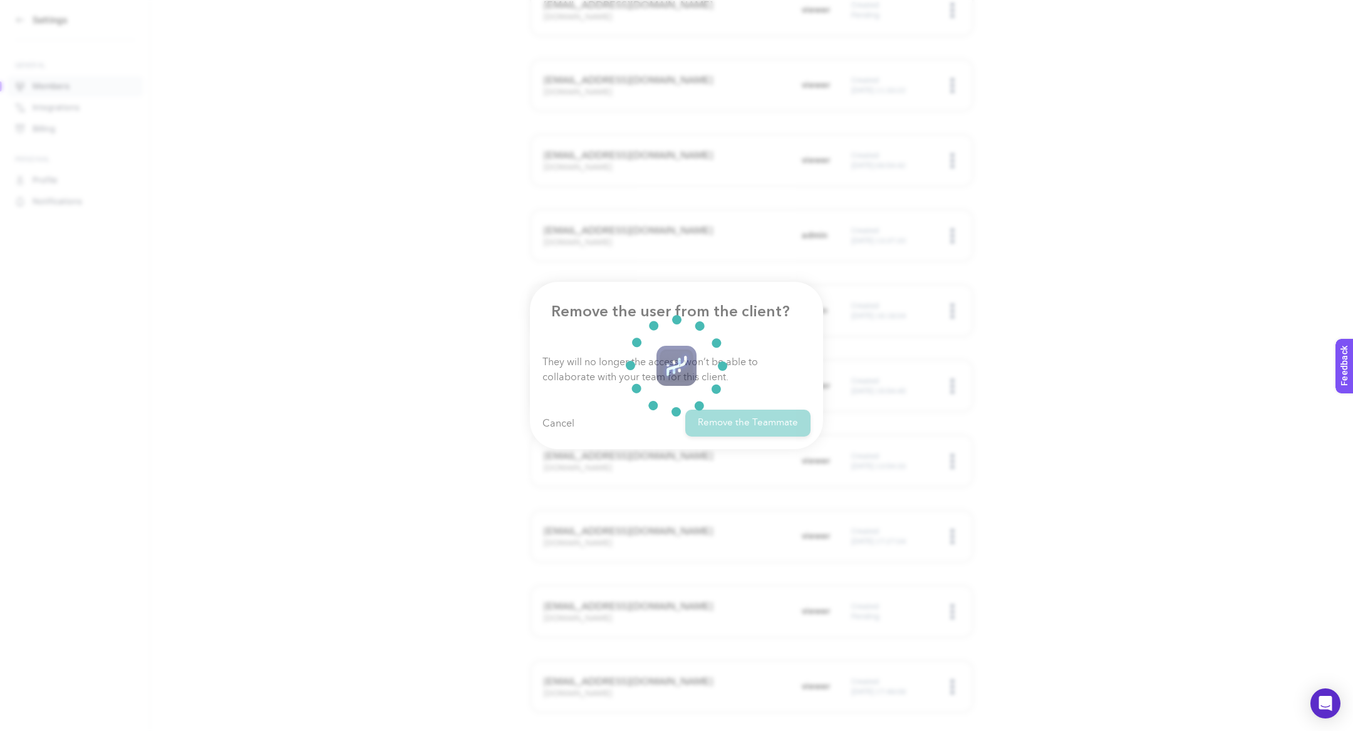
scroll to position [1662, 0]
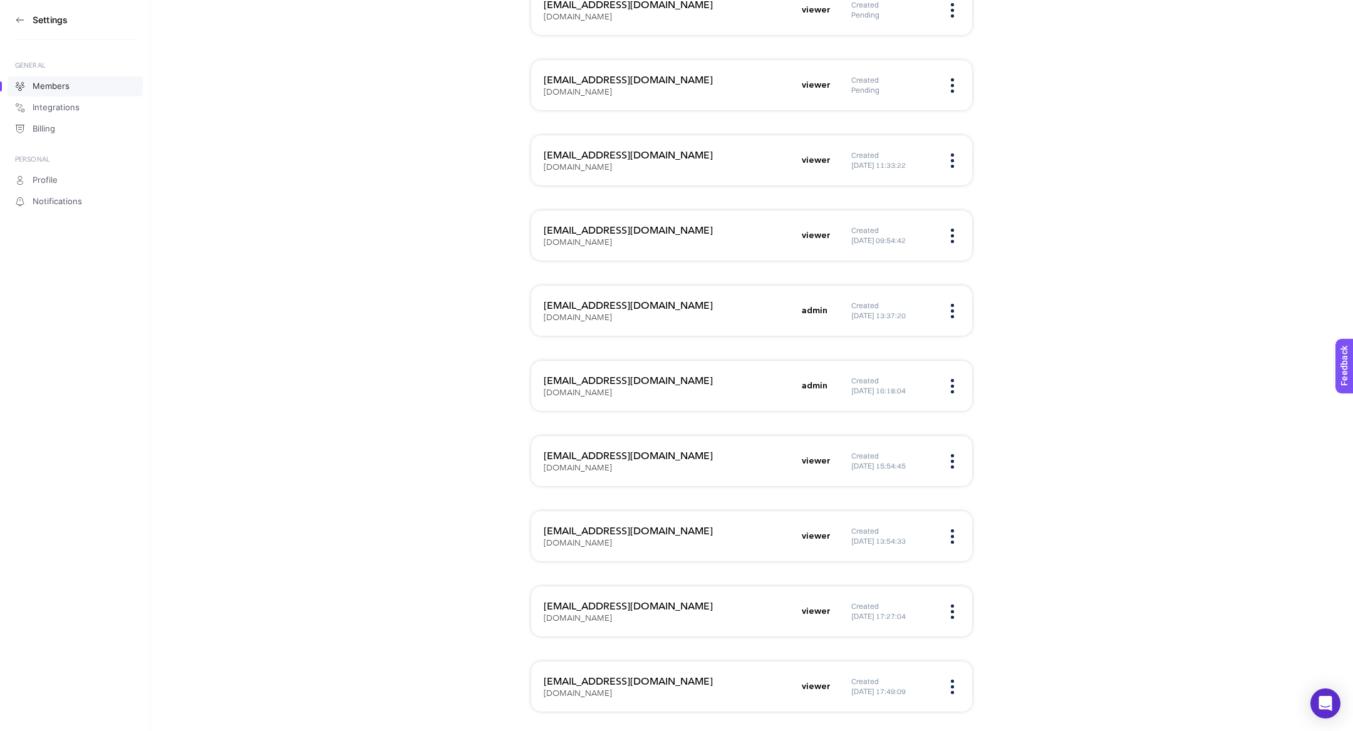
click at [13, 21] on aside "Settings GENERAL Members Integrations Billing PERSONAL Profile Notifications" at bounding box center [75, 365] width 150 height 731
click at [19, 15] on icon at bounding box center [20, 20] width 10 height 10
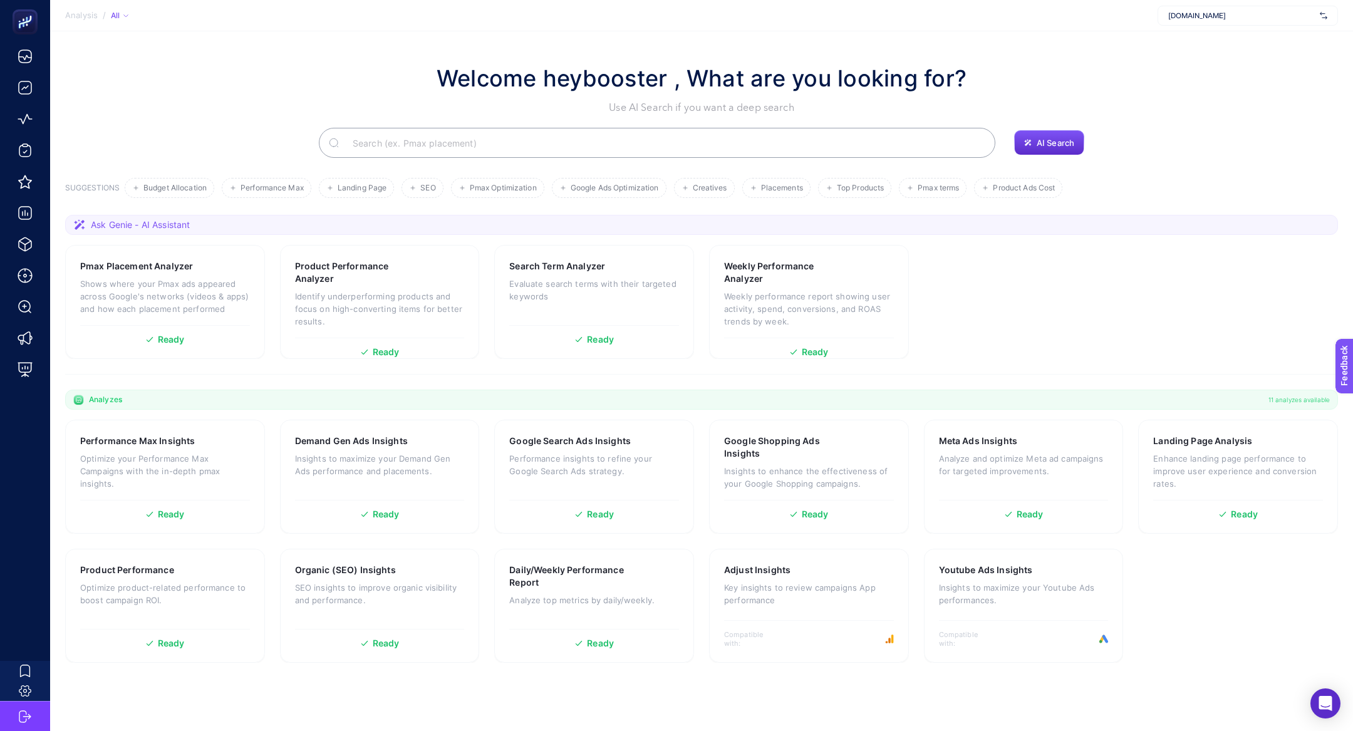
click at [1263, 19] on span "mediamarkt.com.tr" at bounding box center [1242, 16] width 147 height 10
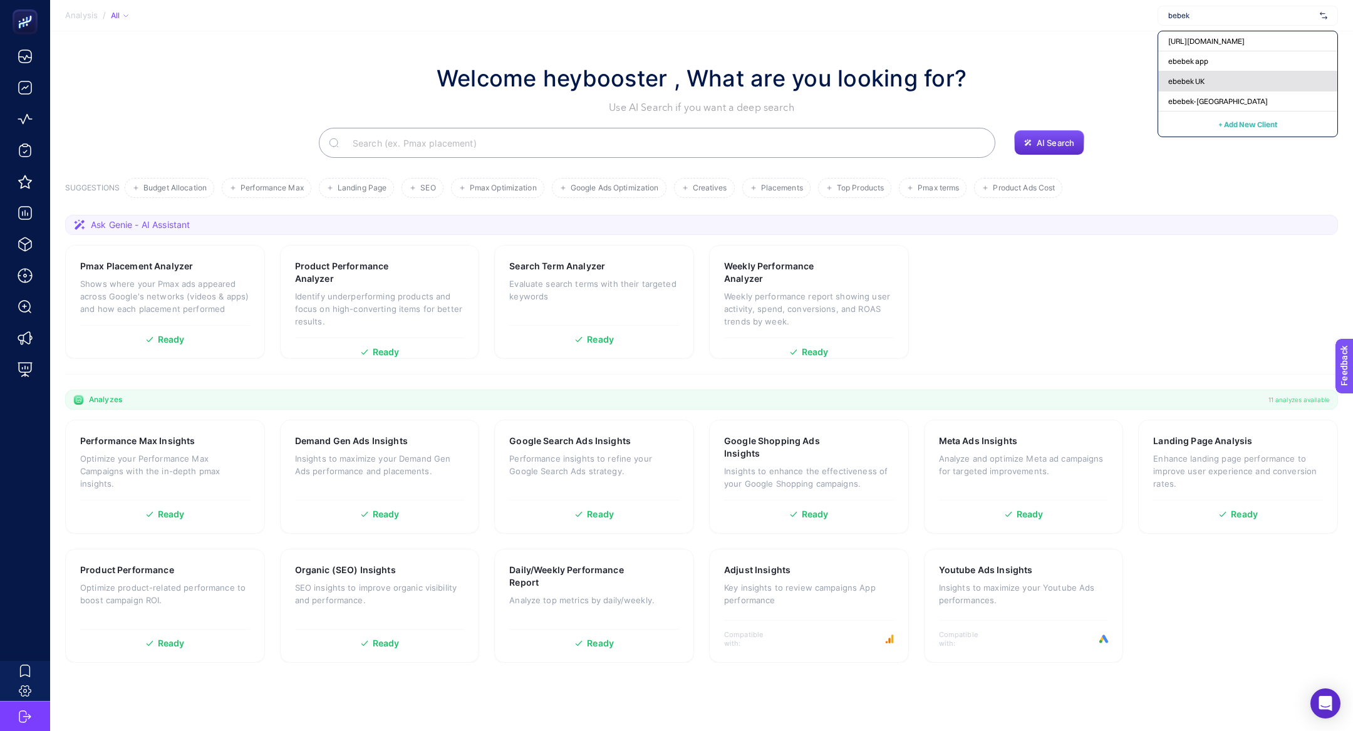
type input "bebek"
click at [1281, 81] on div "ebebek UK" at bounding box center [1248, 81] width 179 height 20
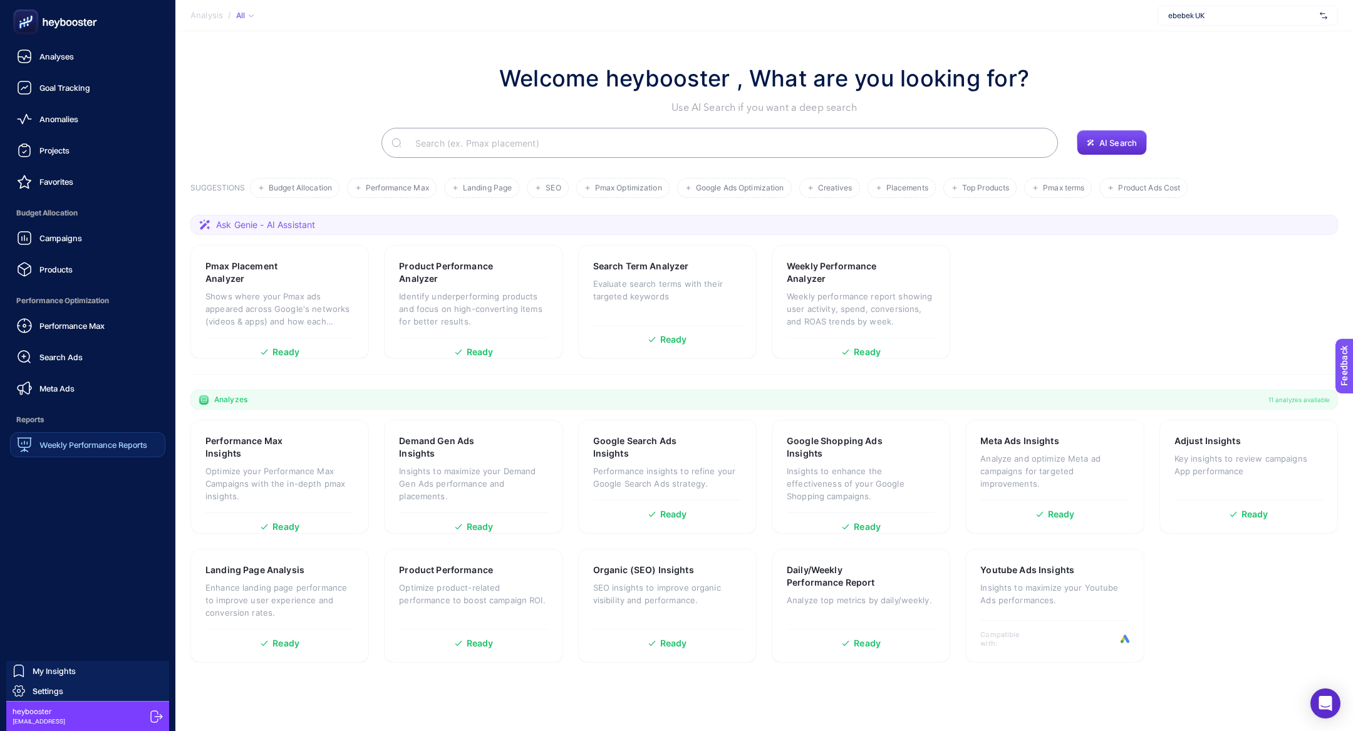
click at [66, 435] on link "Weekly Performance Reports" at bounding box center [87, 444] width 155 height 25
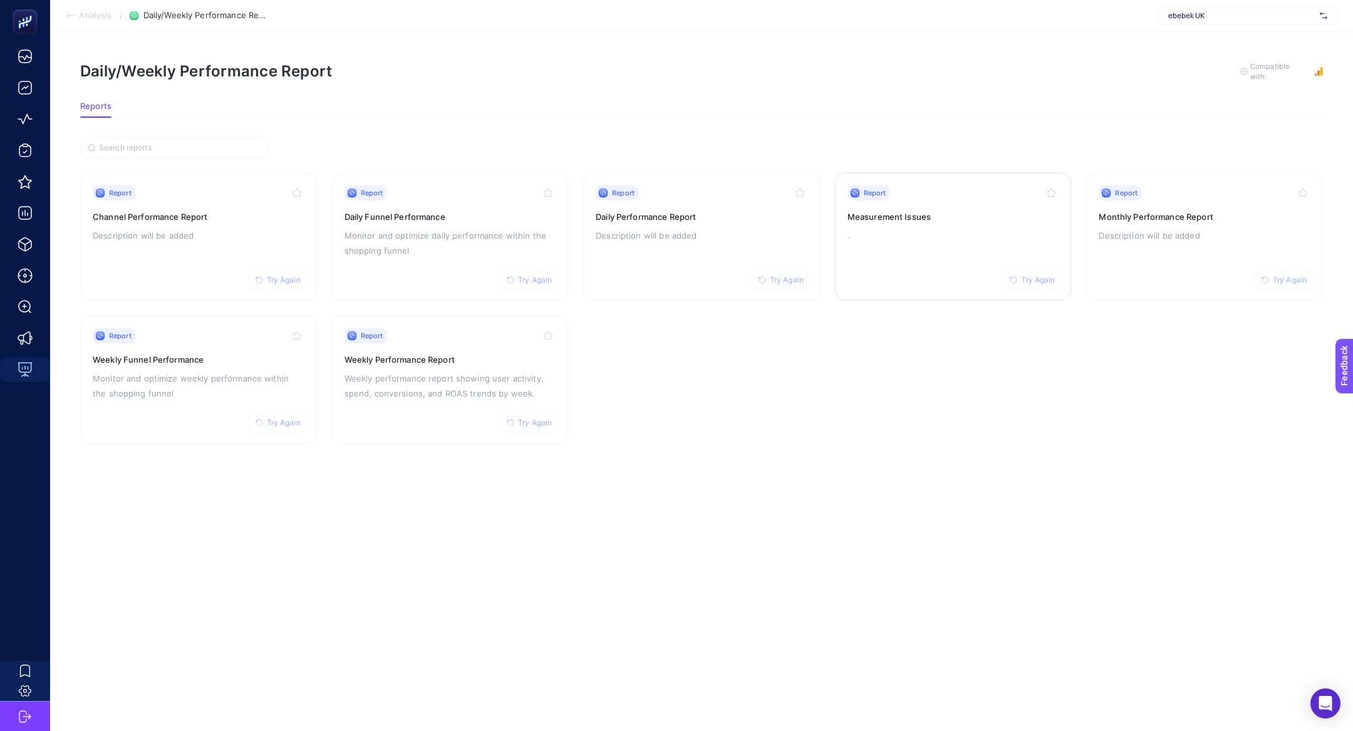
click at [934, 230] on p "." at bounding box center [954, 235] width 212 height 15
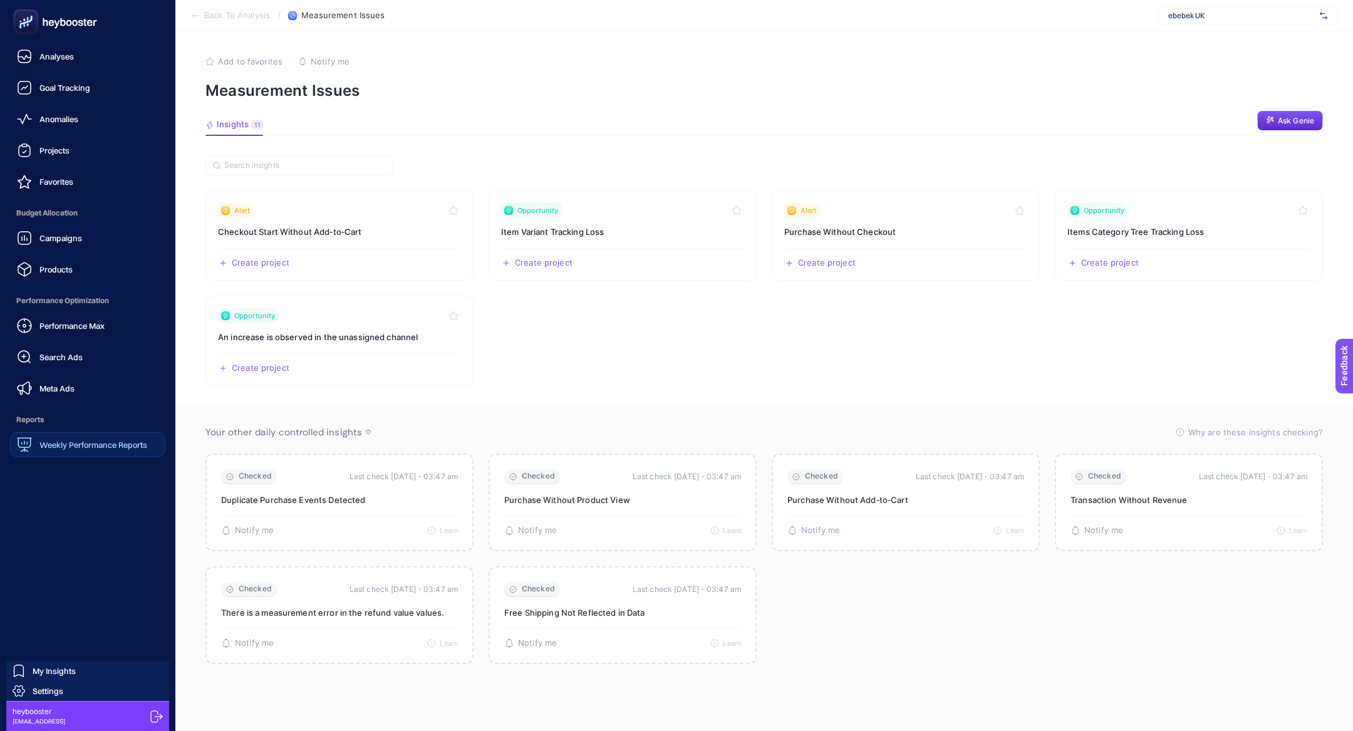
click at [68, 446] on span "Weekly Performance Reports" at bounding box center [93, 445] width 108 height 10
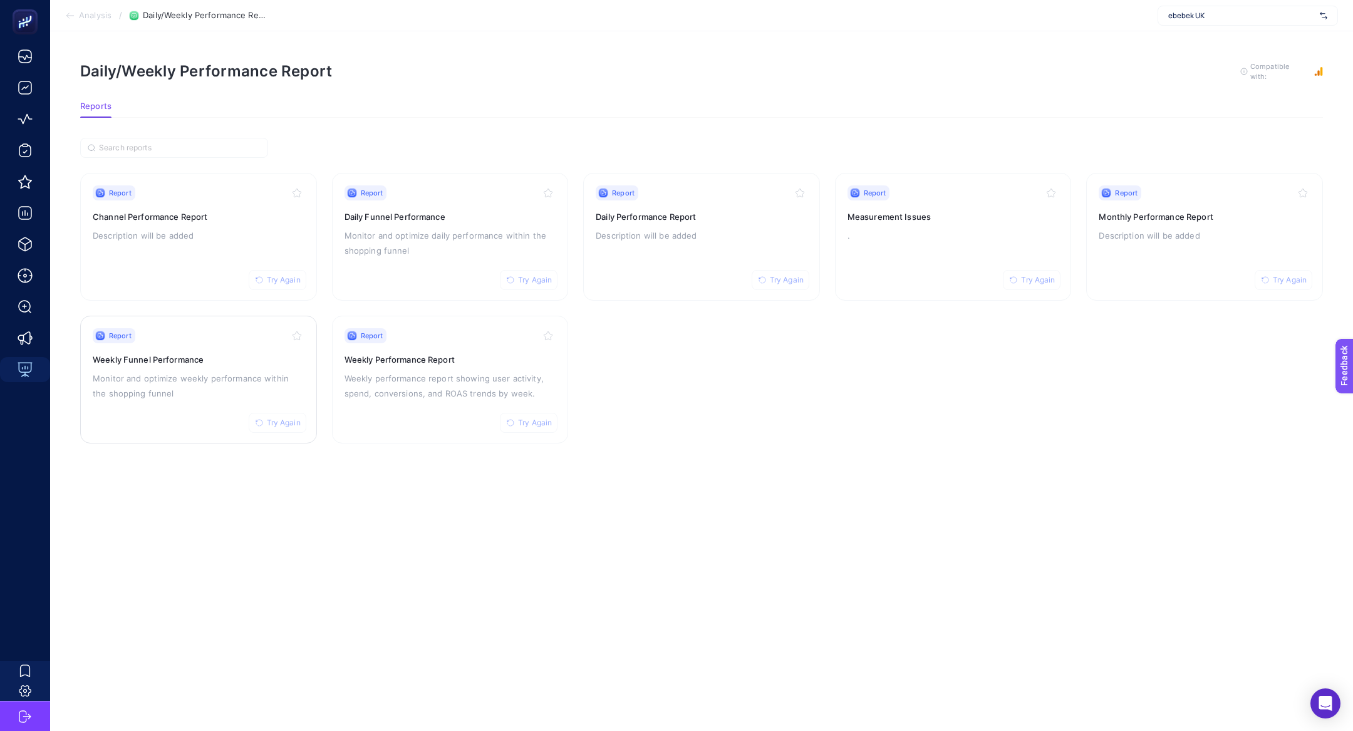
click at [209, 386] on p "Monitor and optimize weekly performance within the shopping funnel" at bounding box center [199, 386] width 212 height 30
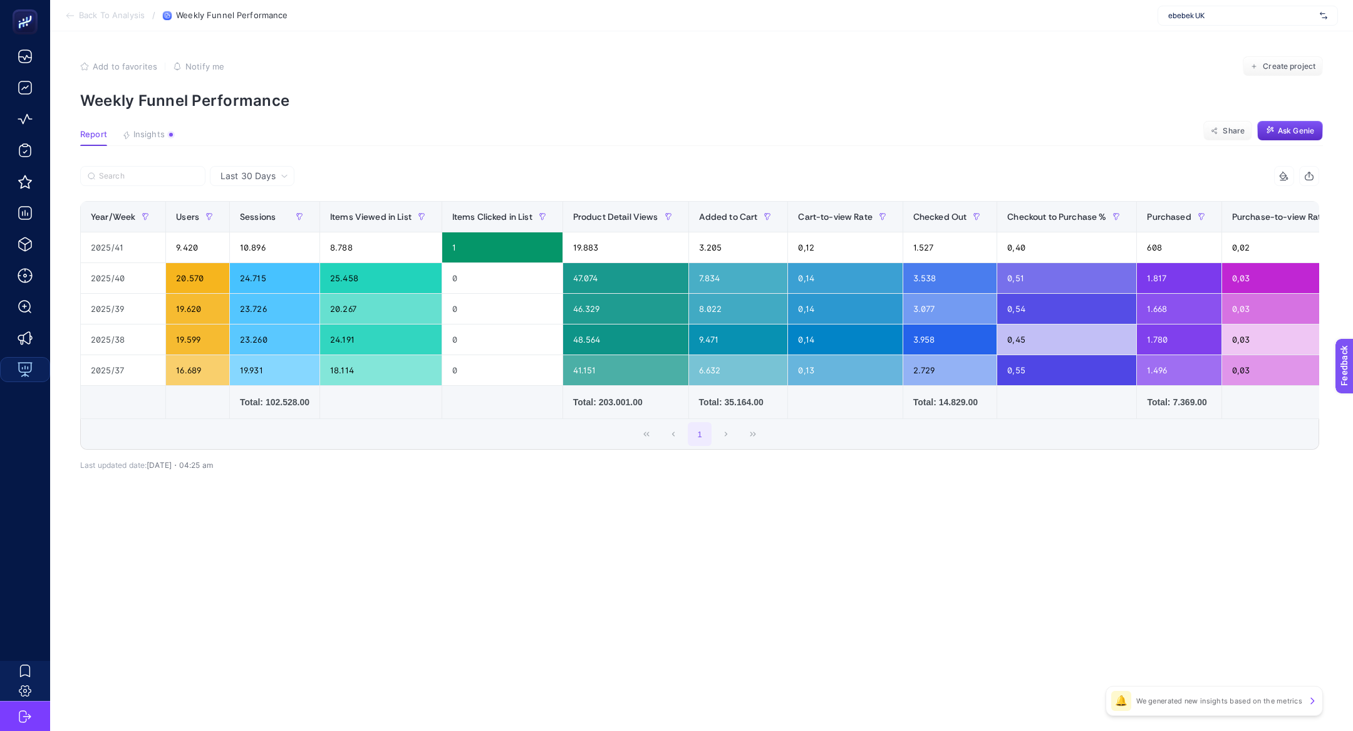
click at [267, 173] on span "Last 30 Days" at bounding box center [248, 176] width 55 height 13
click at [388, 156] on article "Add to favorites false Notify me Create project Weekly Funnel Performance Repor…" at bounding box center [701, 381] width 1303 height 700
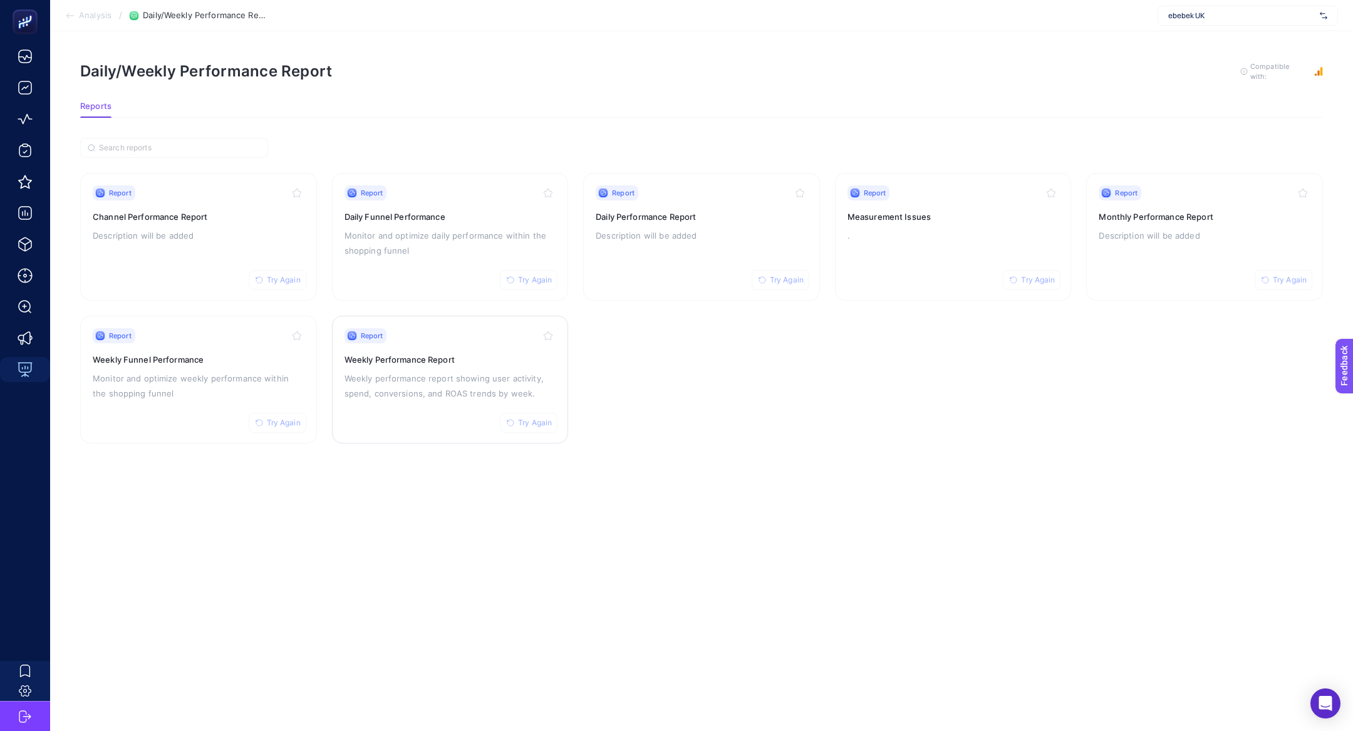
click at [488, 375] on p "Weekly performance report showing user activity, spend, conversions, and ROAS t…" at bounding box center [451, 386] width 212 height 30
click at [189, 252] on div "Report Try Again Channel Performance Report Description will be added" at bounding box center [199, 236] width 212 height 103
click at [430, 234] on p "Monitor and optimize daily performance within the shopping funnel" at bounding box center [451, 243] width 212 height 30
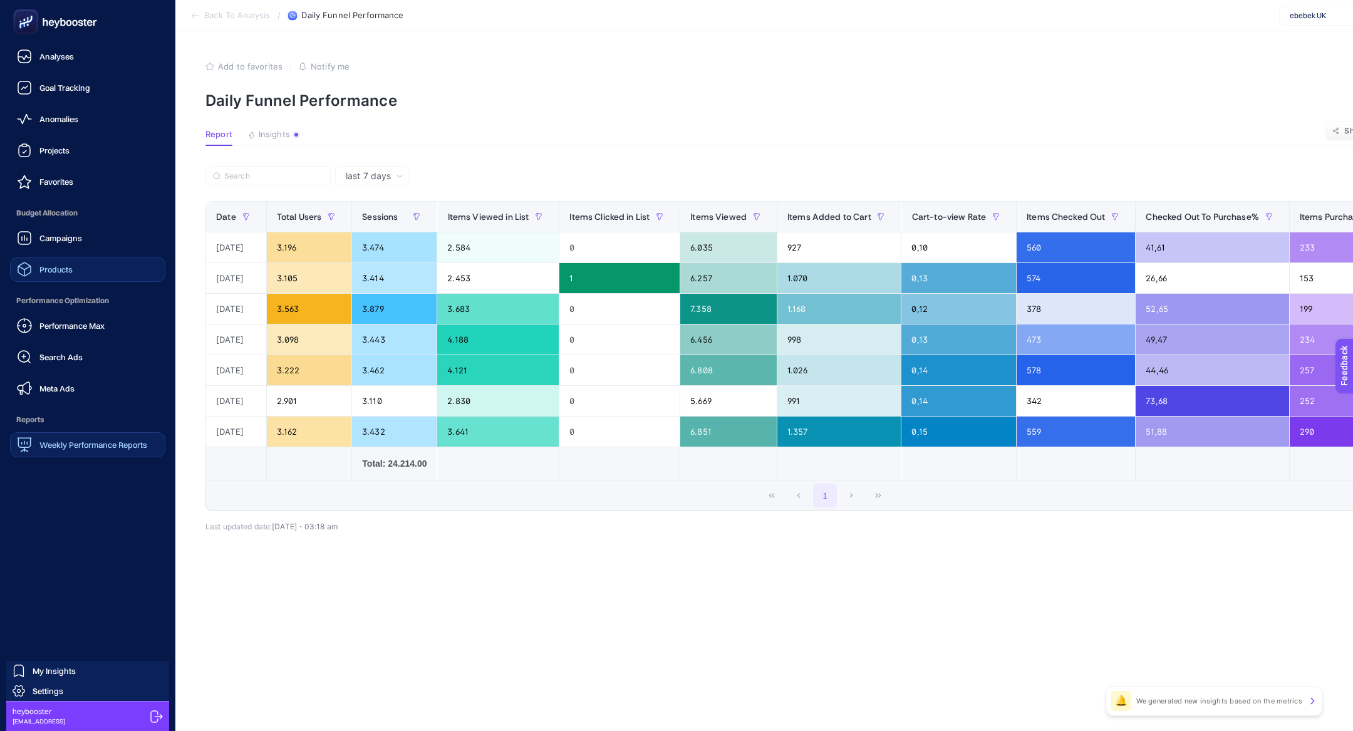
click at [53, 279] on link "Products" at bounding box center [87, 269] width 155 height 25
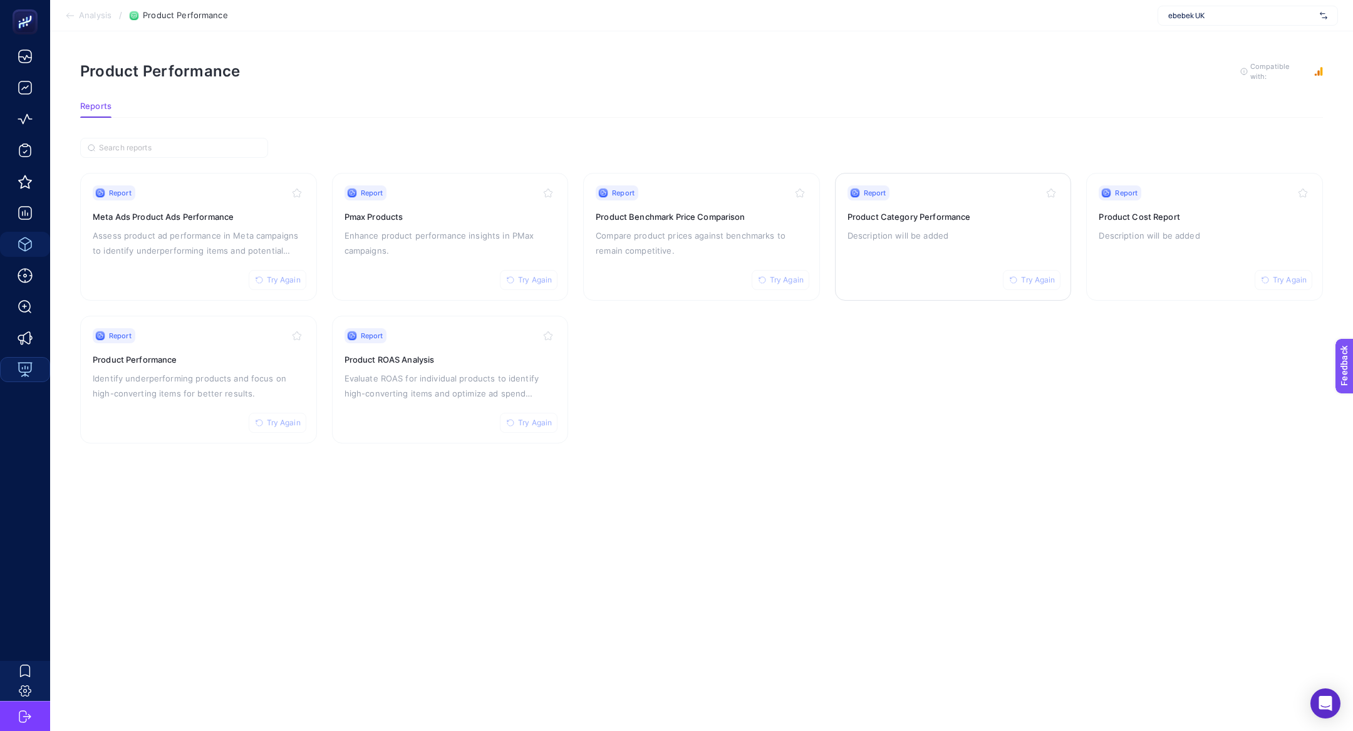
click at [976, 241] on div "Report Try Again Product Category Performance Description will be added" at bounding box center [954, 236] width 212 height 103
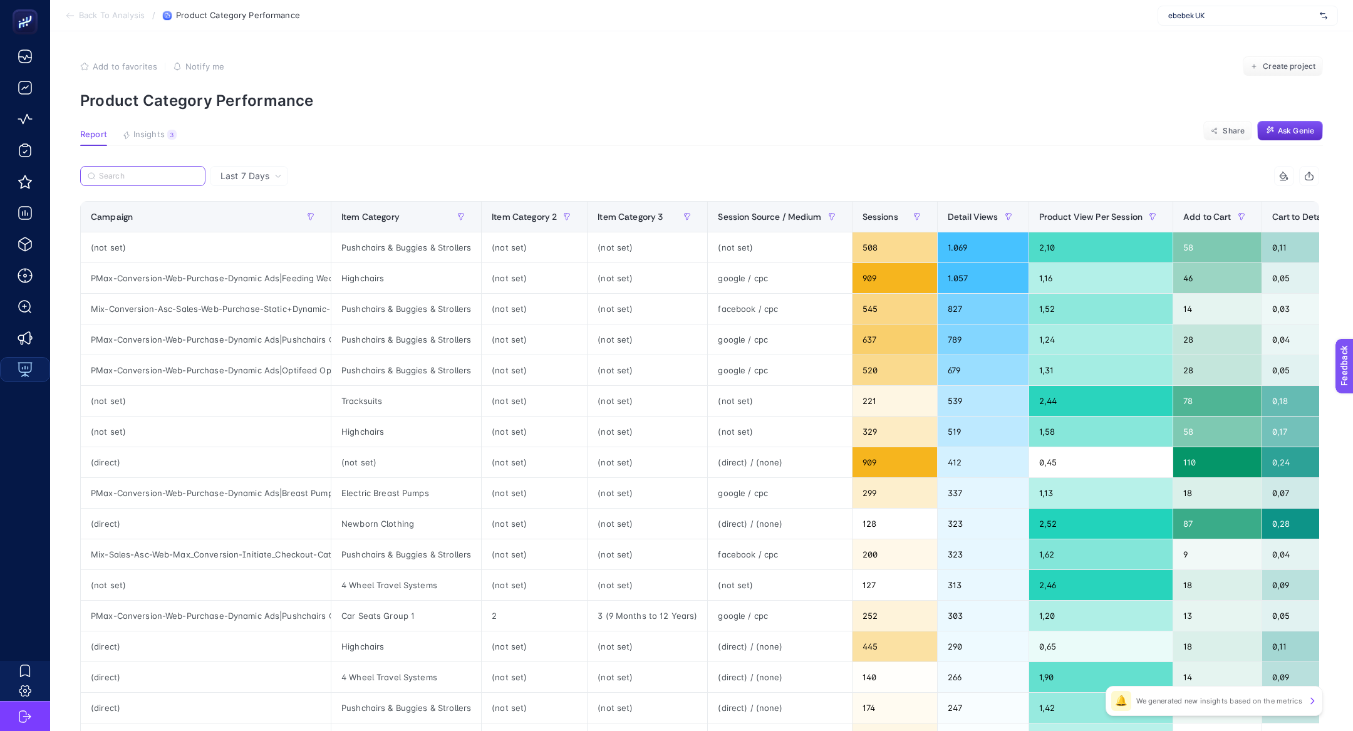
click at [138, 173] on input "Search" at bounding box center [148, 176] width 99 height 9
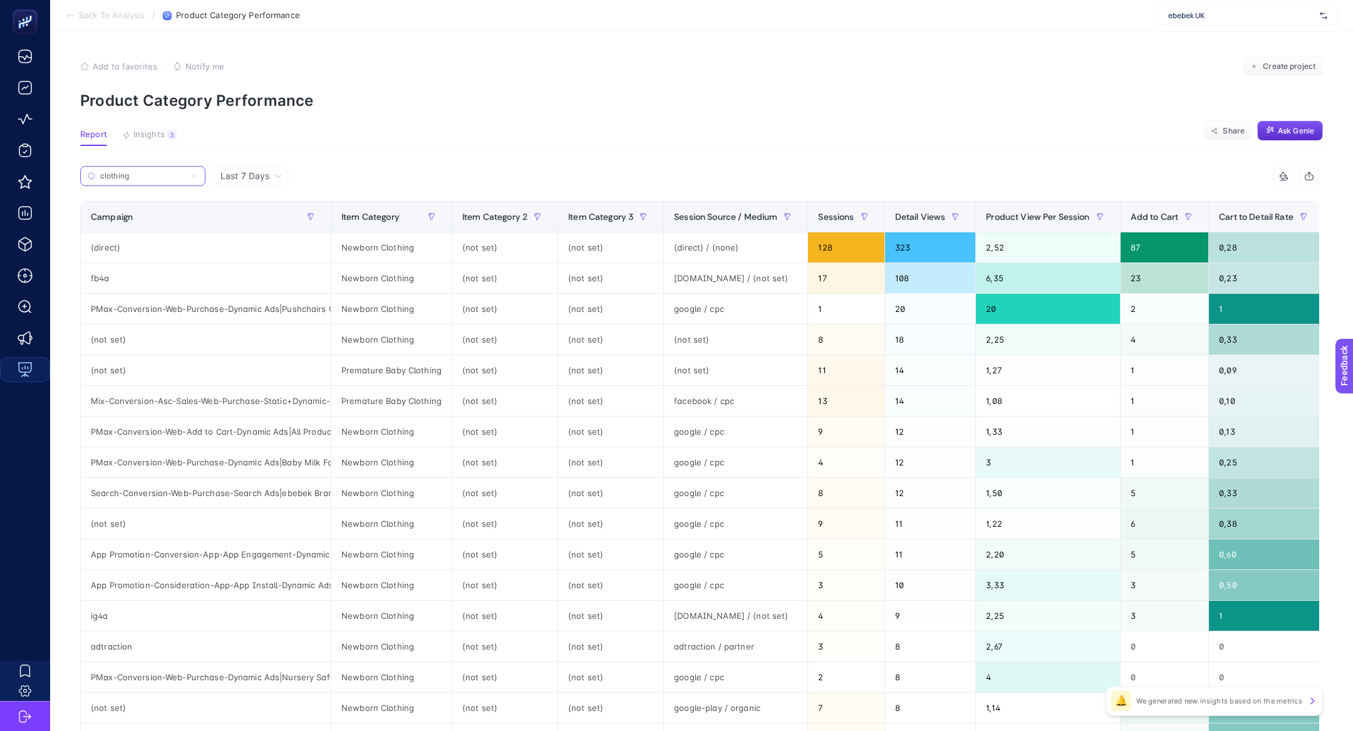
type input "clothing"
click at [158, 125] on article "Add to favorites false Notify me Create project Product Category Performance Re…" at bounding box center [701, 520] width 1303 height 979
click at [163, 130] on span "Insights" at bounding box center [148, 135] width 31 height 10
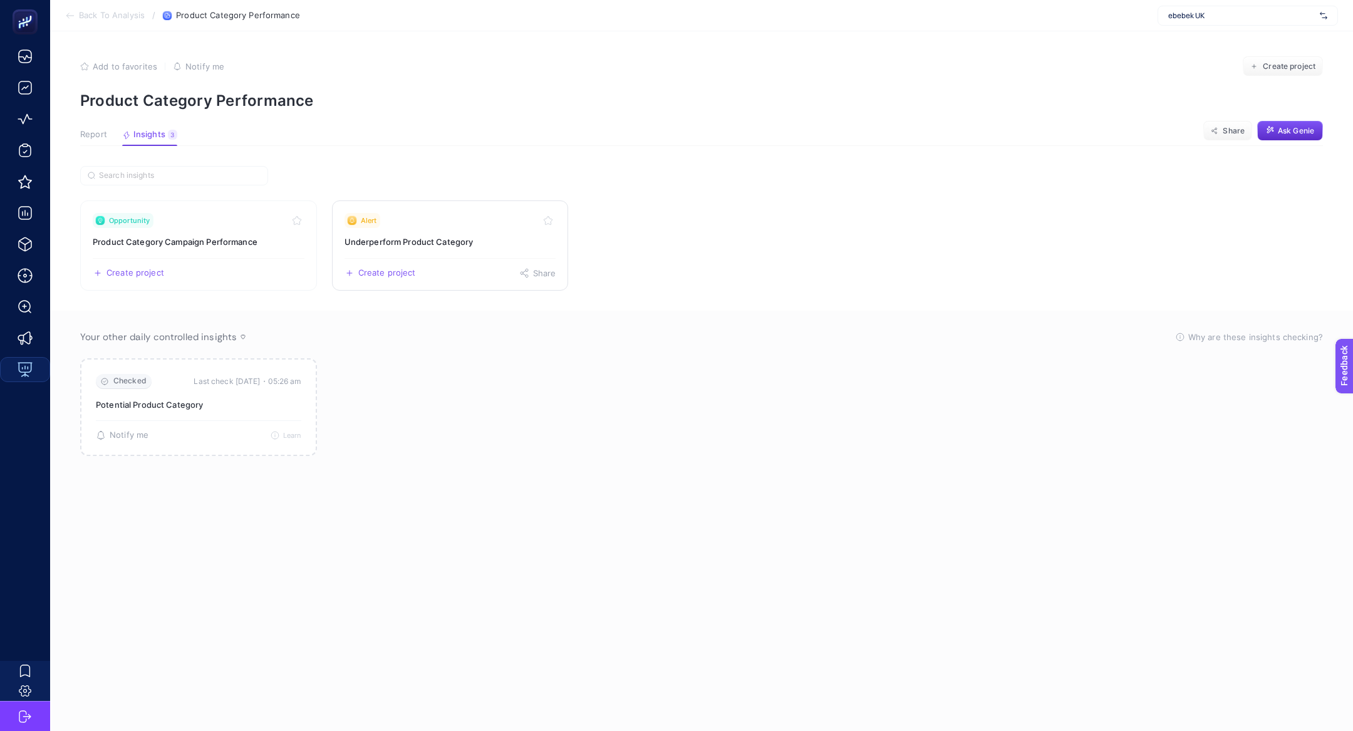
click at [438, 251] on link "Alert Underperform Product Category Create project Share" at bounding box center [450, 246] width 237 height 90
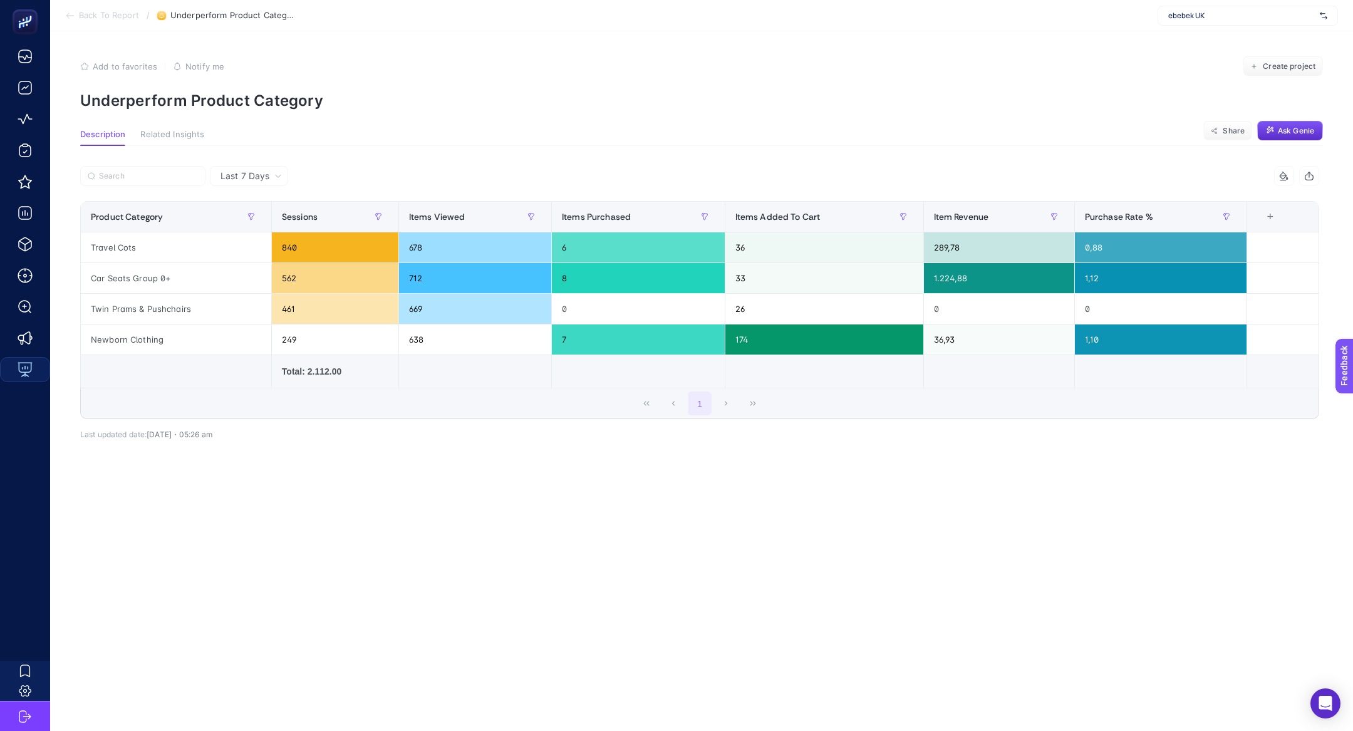
click at [263, 179] on span "Last 7 Days" at bounding box center [245, 176] width 49 height 13
click at [262, 225] on li "Last 30 Days" at bounding box center [249, 225] width 71 height 23
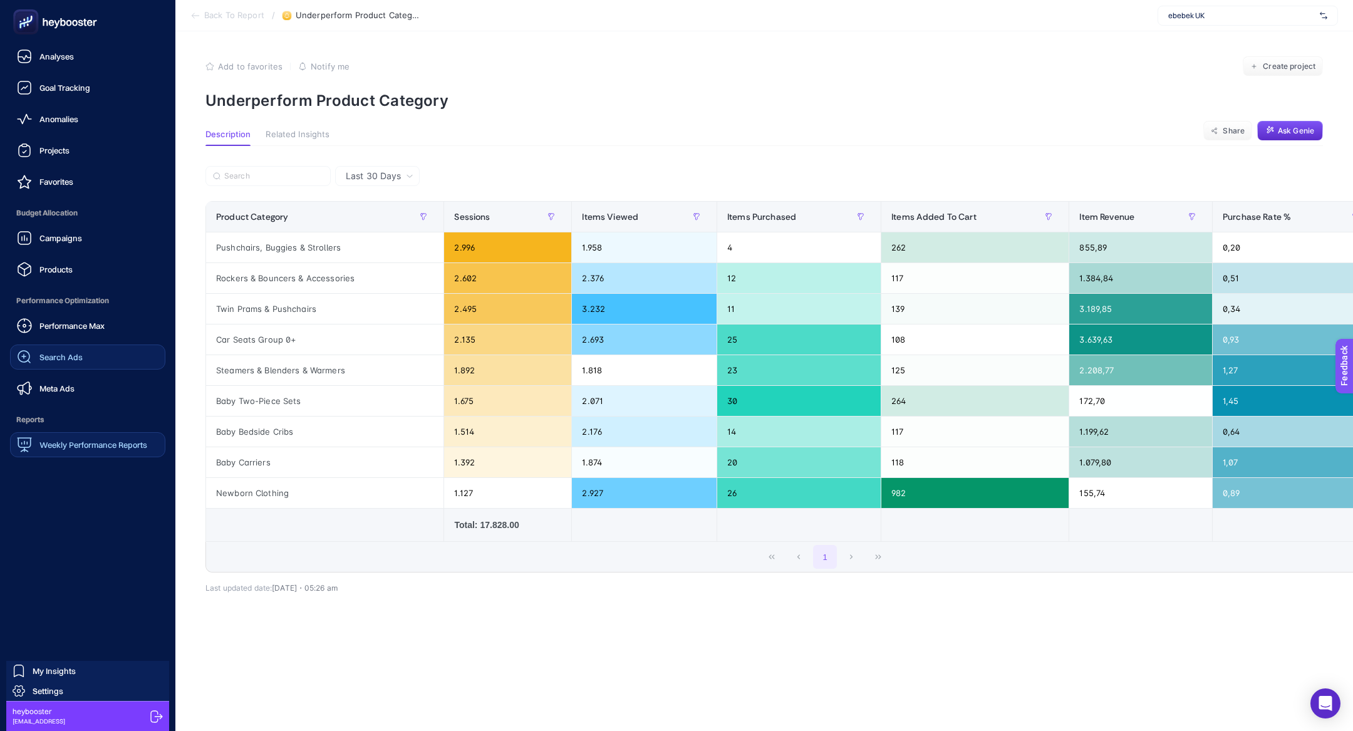
click at [39, 347] on link "Search Ads" at bounding box center [87, 357] width 155 height 25
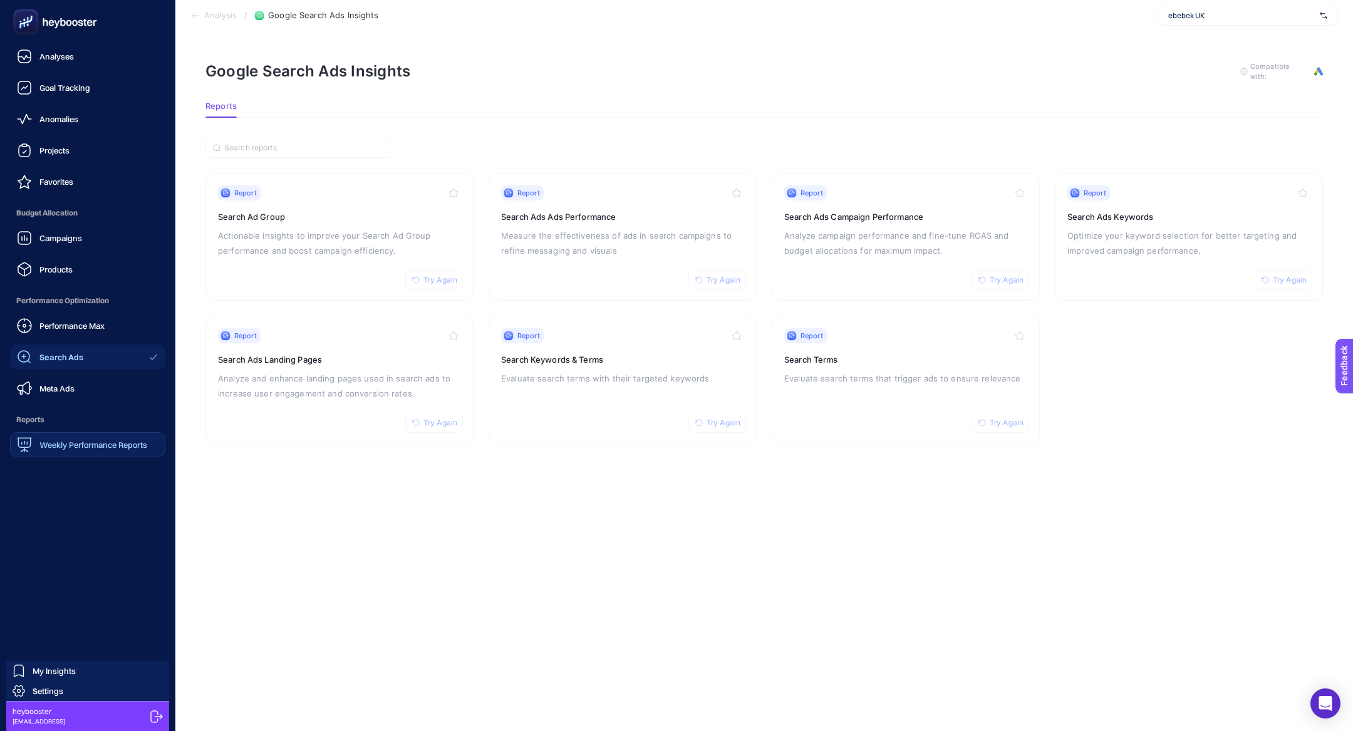
click at [33, 11] on rect at bounding box center [25, 21] width 25 height 25
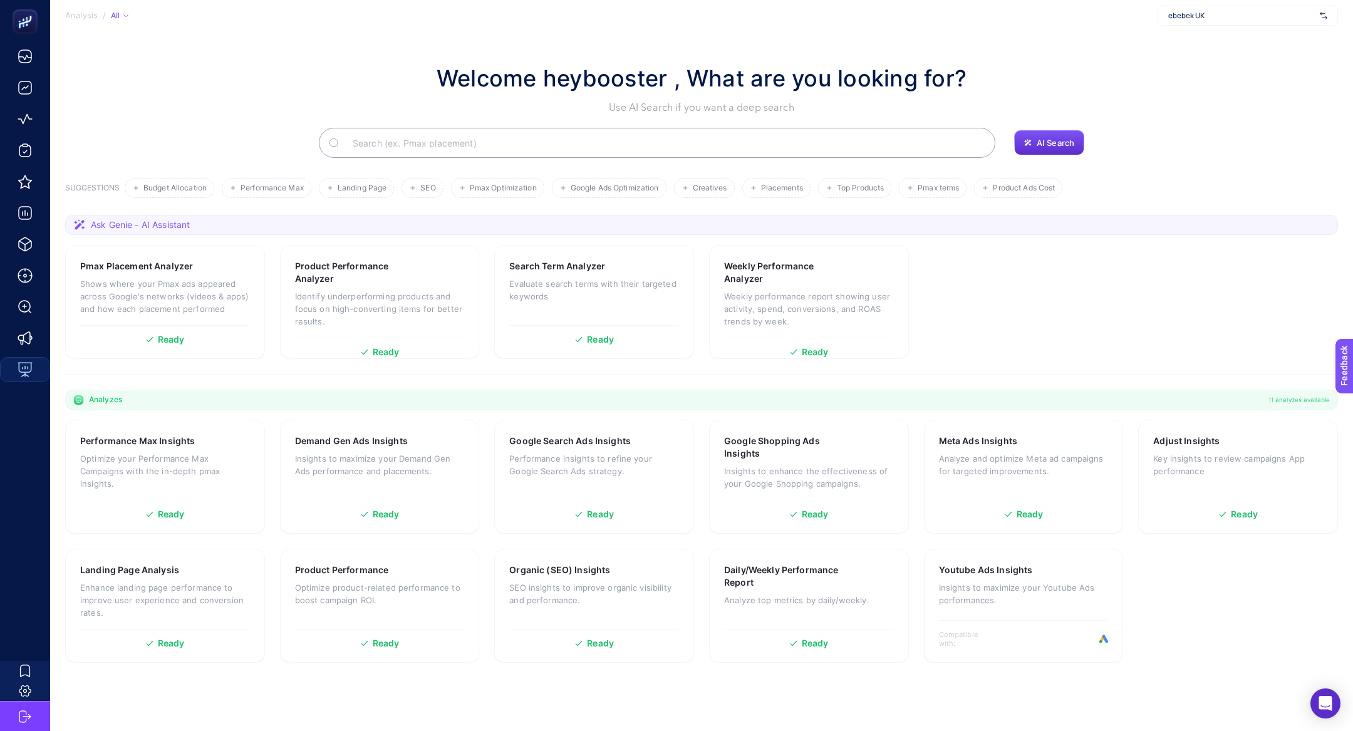
click at [482, 133] on input "Search" at bounding box center [664, 142] width 643 height 35
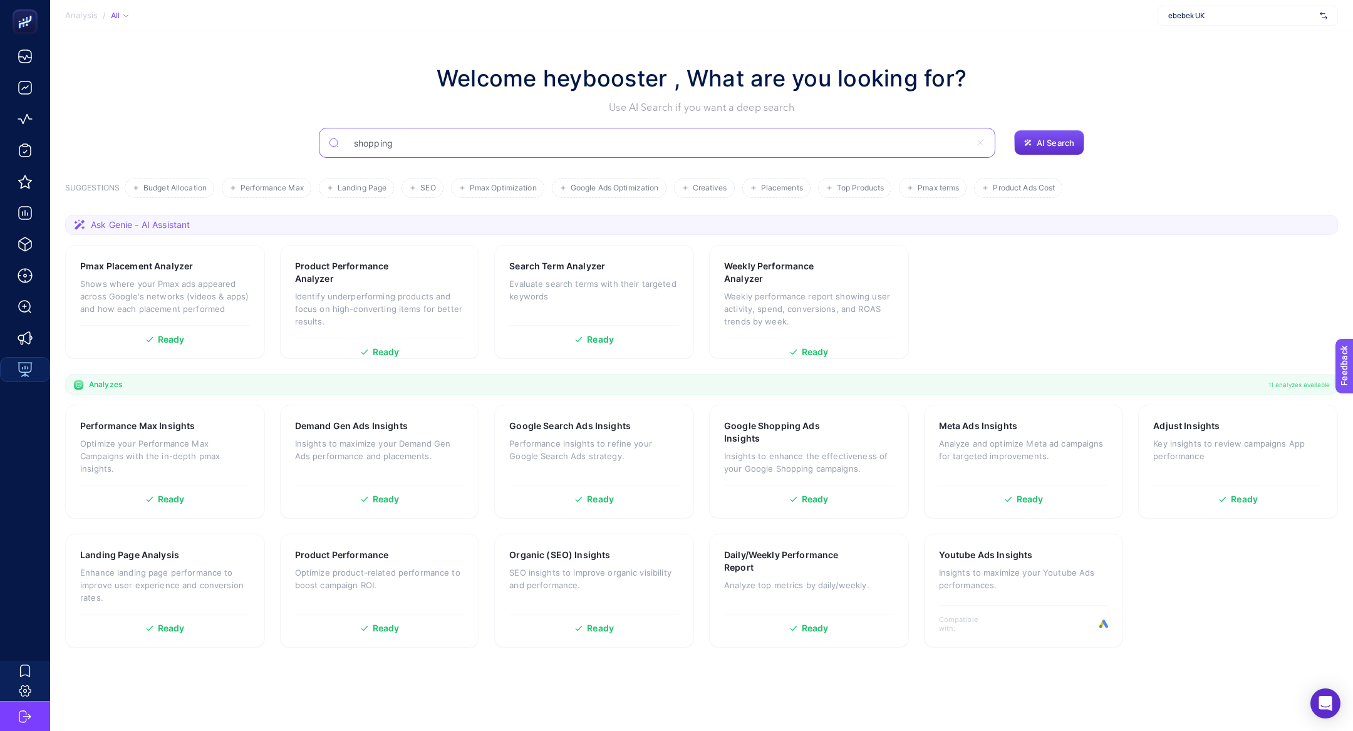
type input "shopping"
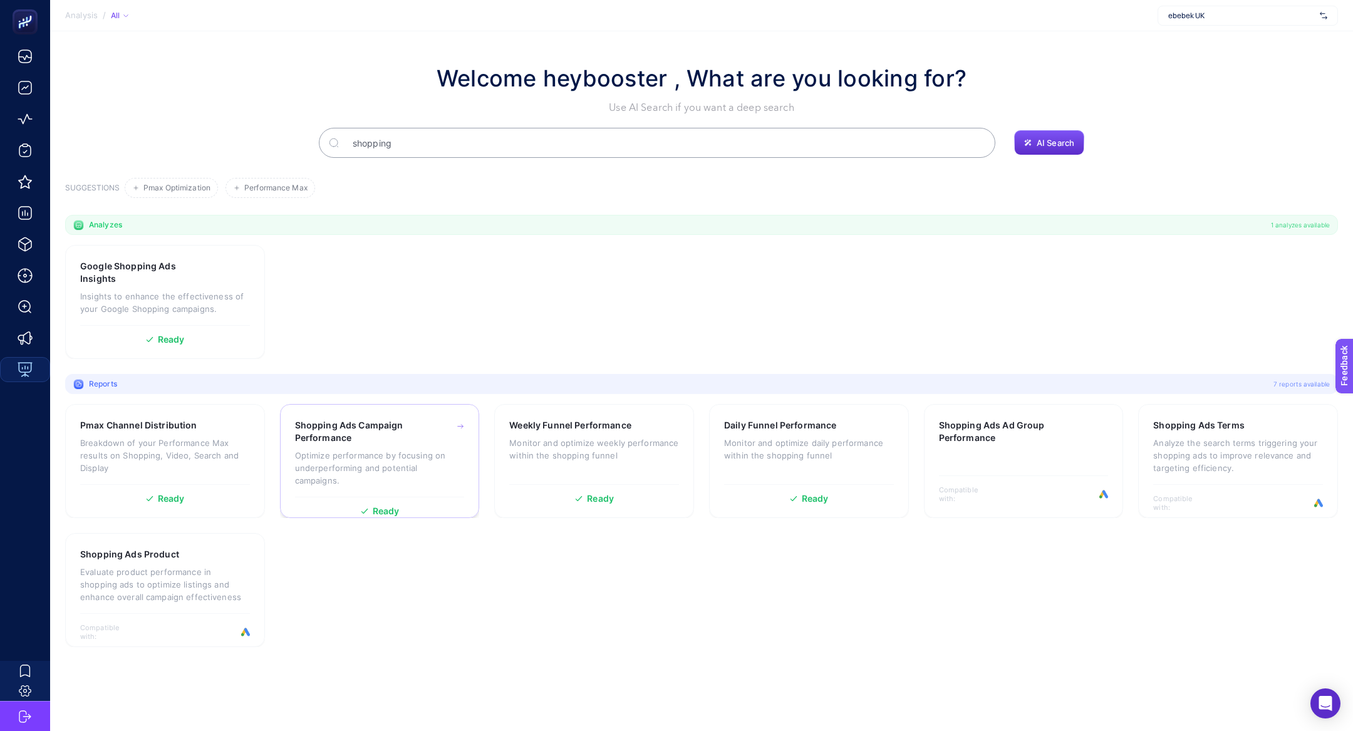
click at [339, 461] on p "Optimize performance by focusing on underperforming and potential campaigns." at bounding box center [380, 468] width 170 height 38
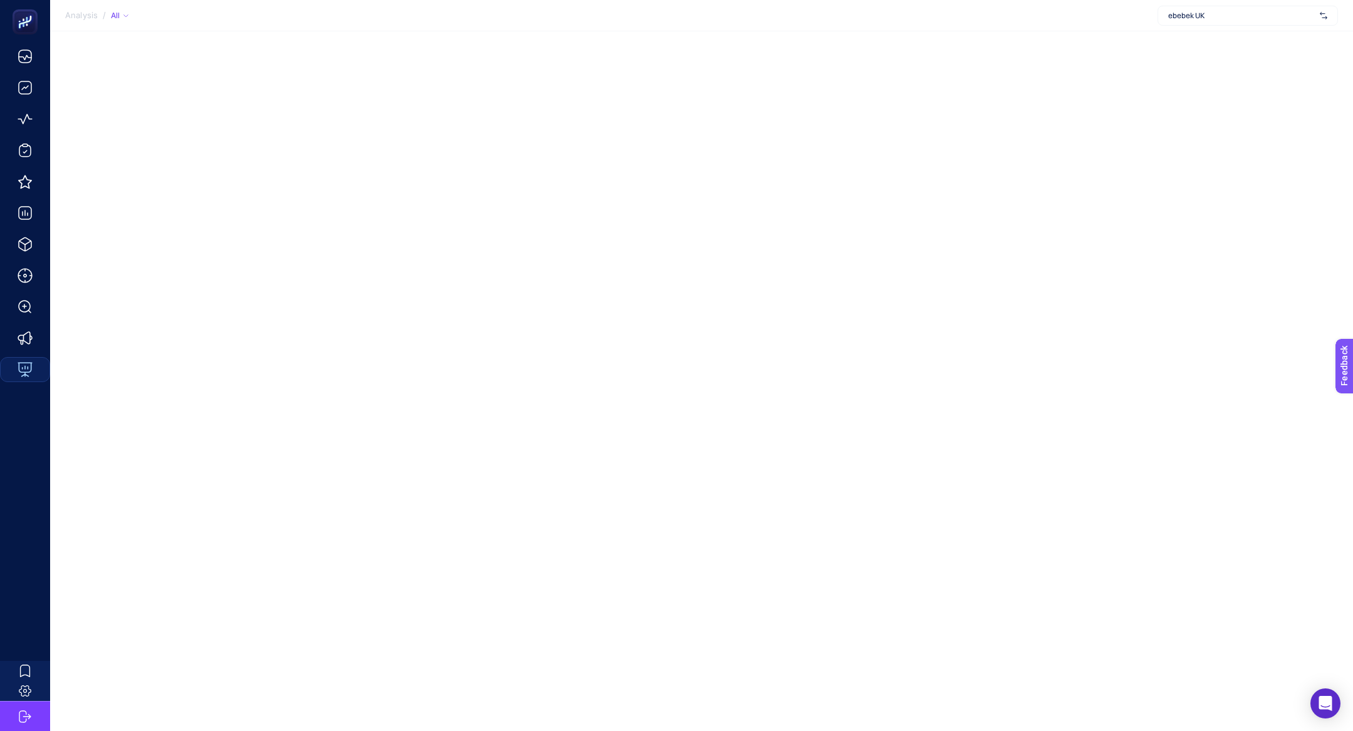
click at [428, 136] on div "Analysis / All ebebek UK" at bounding box center [676, 365] width 1353 height 731
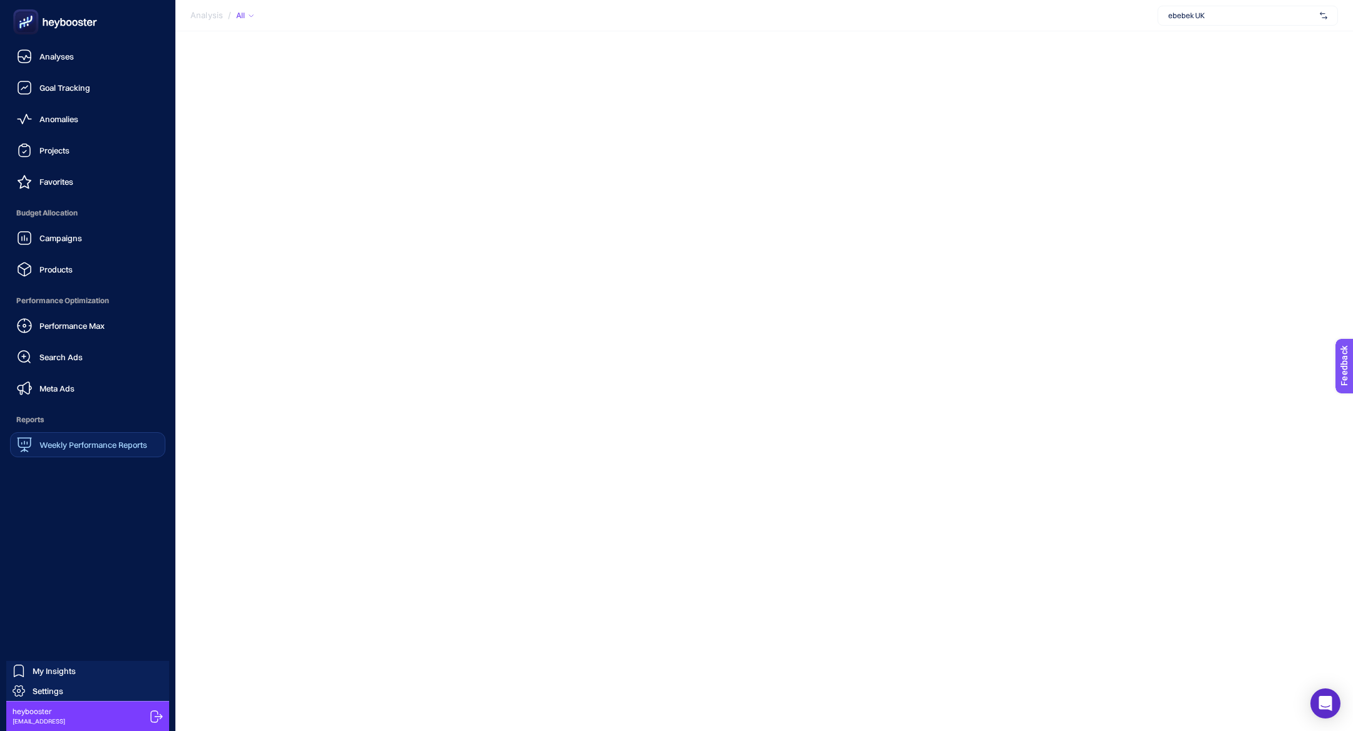
click at [60, 17] on icon at bounding box center [55, 21] width 90 height 25
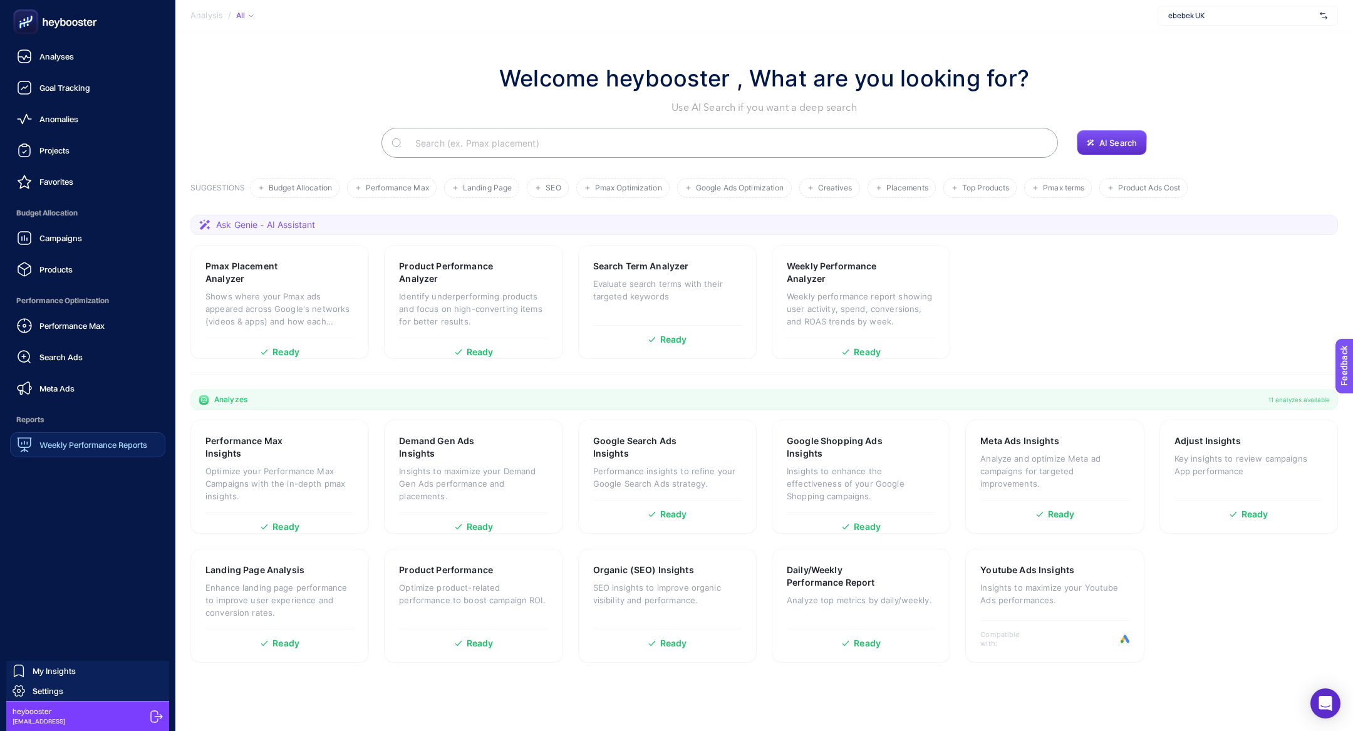
click at [100, 449] on span "Weekly Performance Reports" at bounding box center [93, 445] width 108 height 10
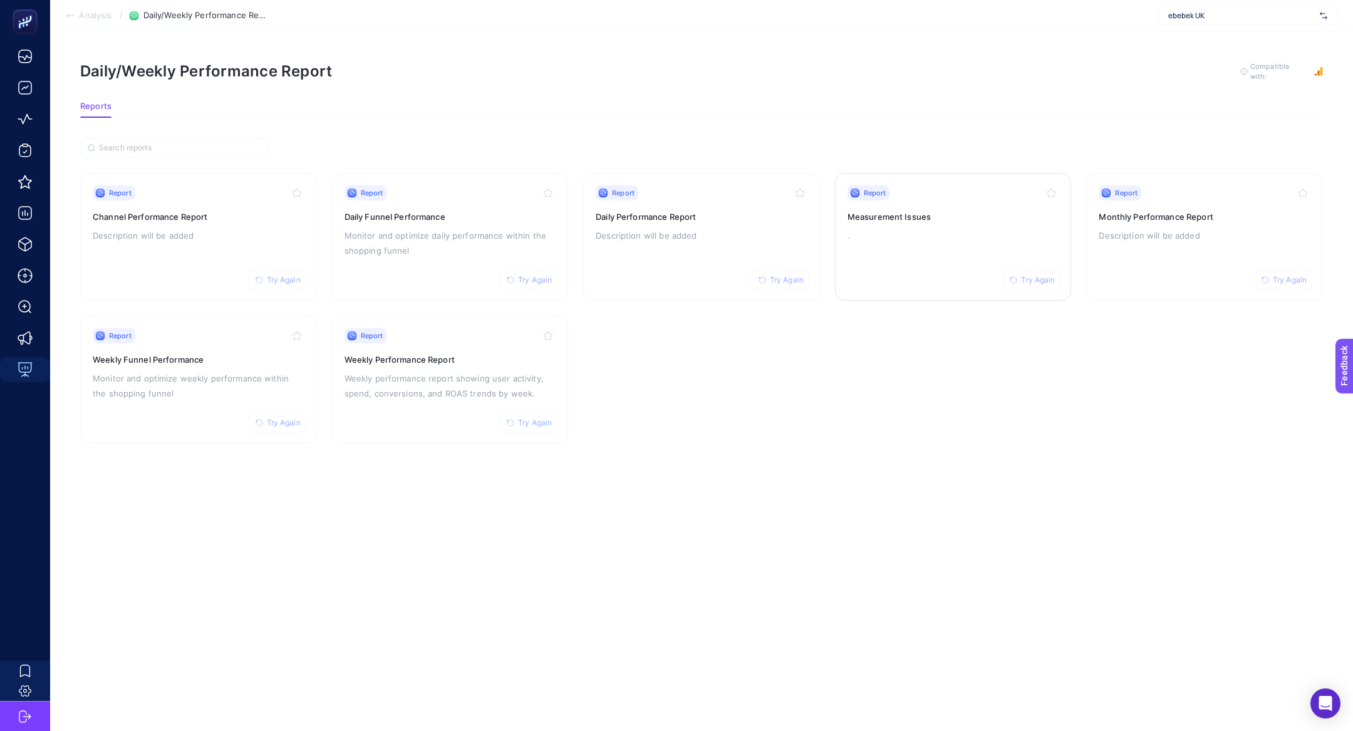
click at [914, 213] on h3 "Measurement Issues" at bounding box center [954, 217] width 212 height 13
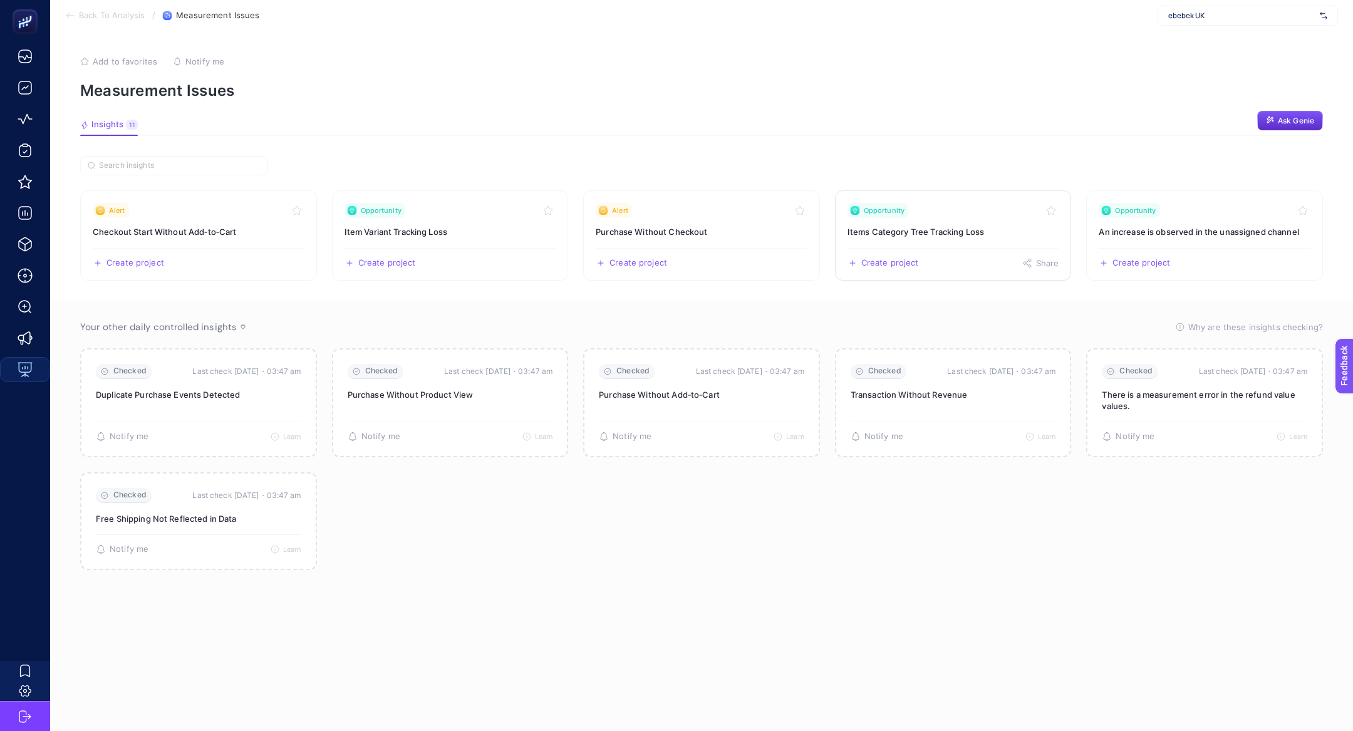
click at [972, 234] on h3 "Items Category Tree Tracking Loss" at bounding box center [954, 232] width 212 height 13
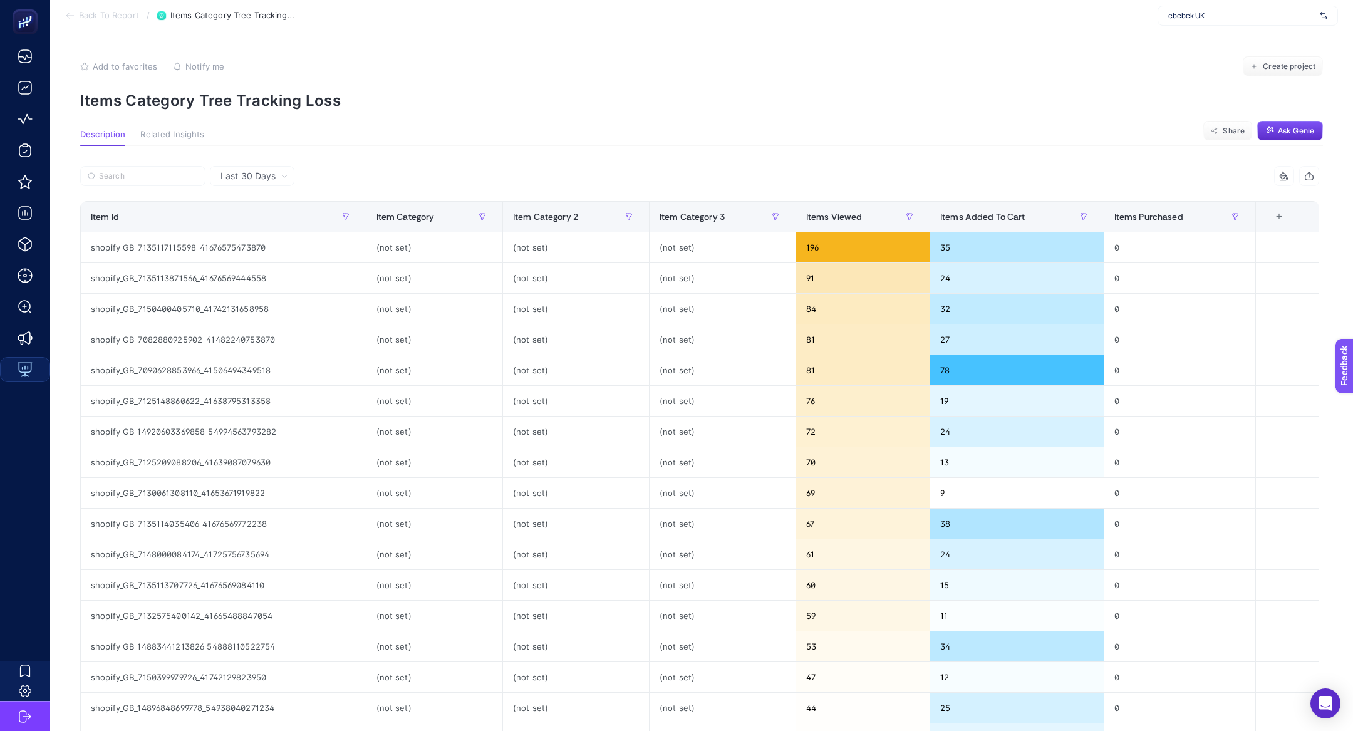
click at [303, 120] on article "Add to favorites false Notify me Create project Items Category Tree Tracking Lo…" at bounding box center [701, 488] width 1303 height 915
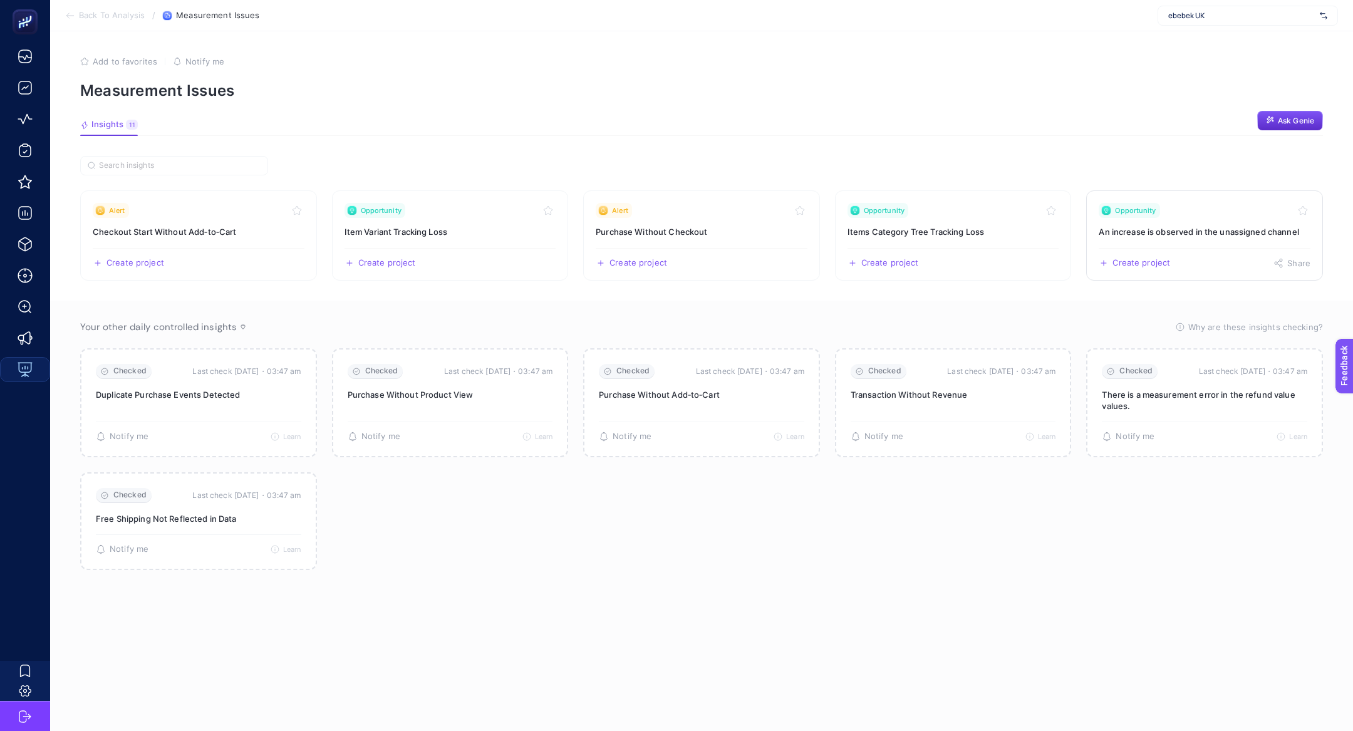
click at [1239, 234] on h3 "An increase is observed in the unassigned channel" at bounding box center [1205, 232] width 212 height 13
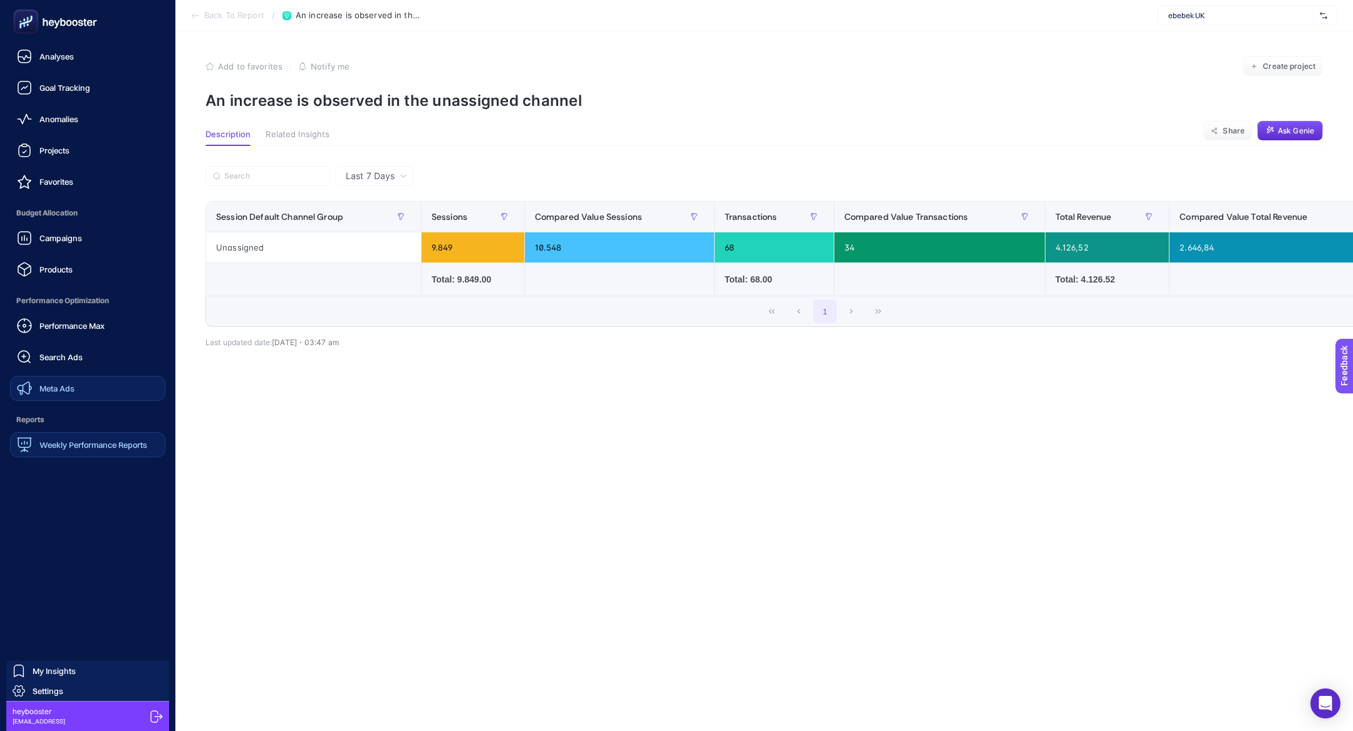
click at [88, 381] on link "Meta Ads" at bounding box center [87, 388] width 155 height 25
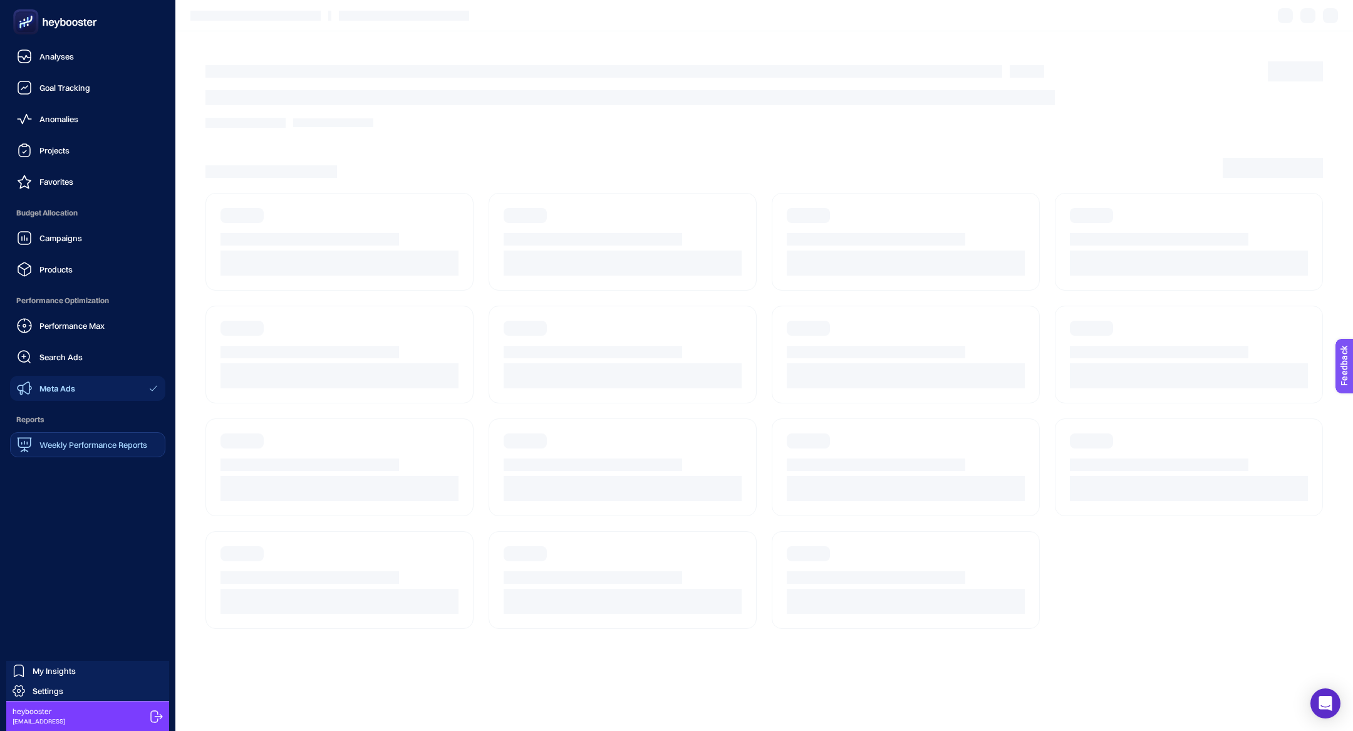
click at [60, 25] on icon at bounding box center [55, 21] width 90 height 25
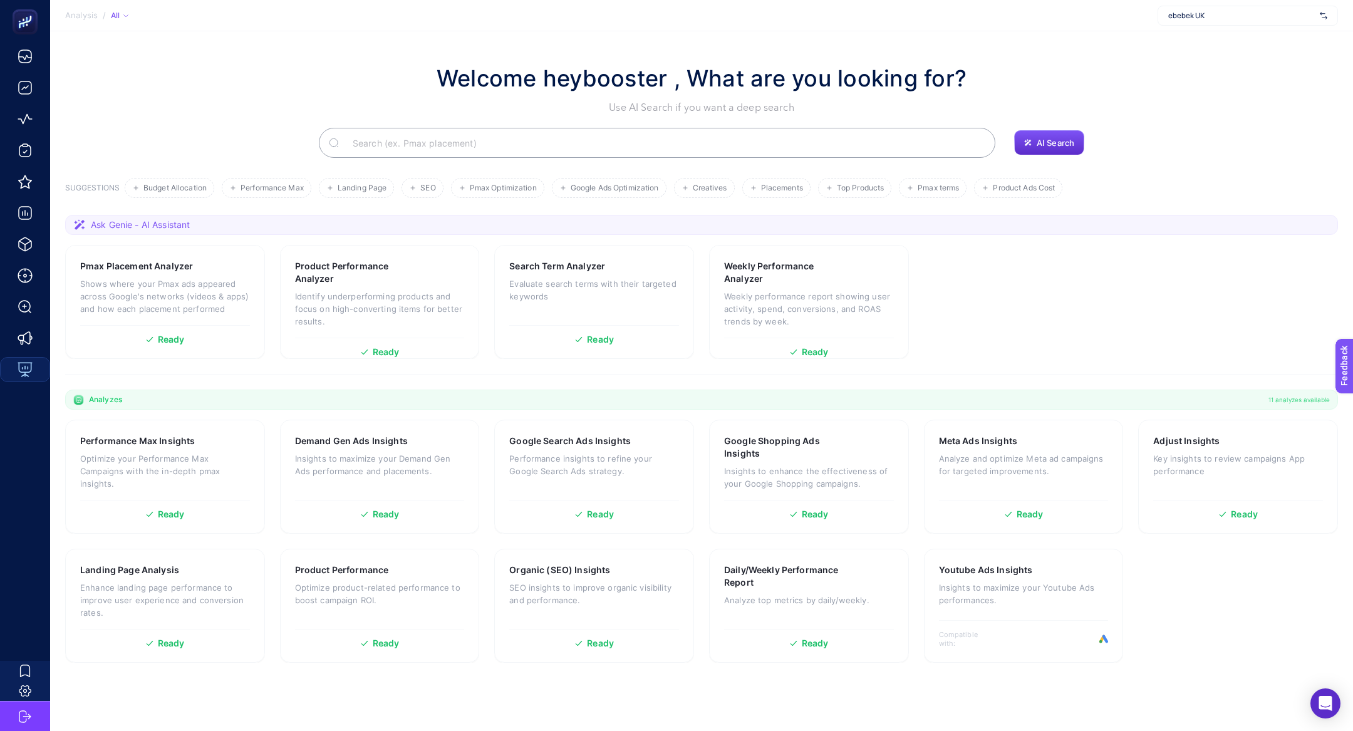
click at [529, 148] on input "Search" at bounding box center [664, 142] width 643 height 35
click at [509, 132] on input "Search" at bounding box center [665, 142] width 642 height 35
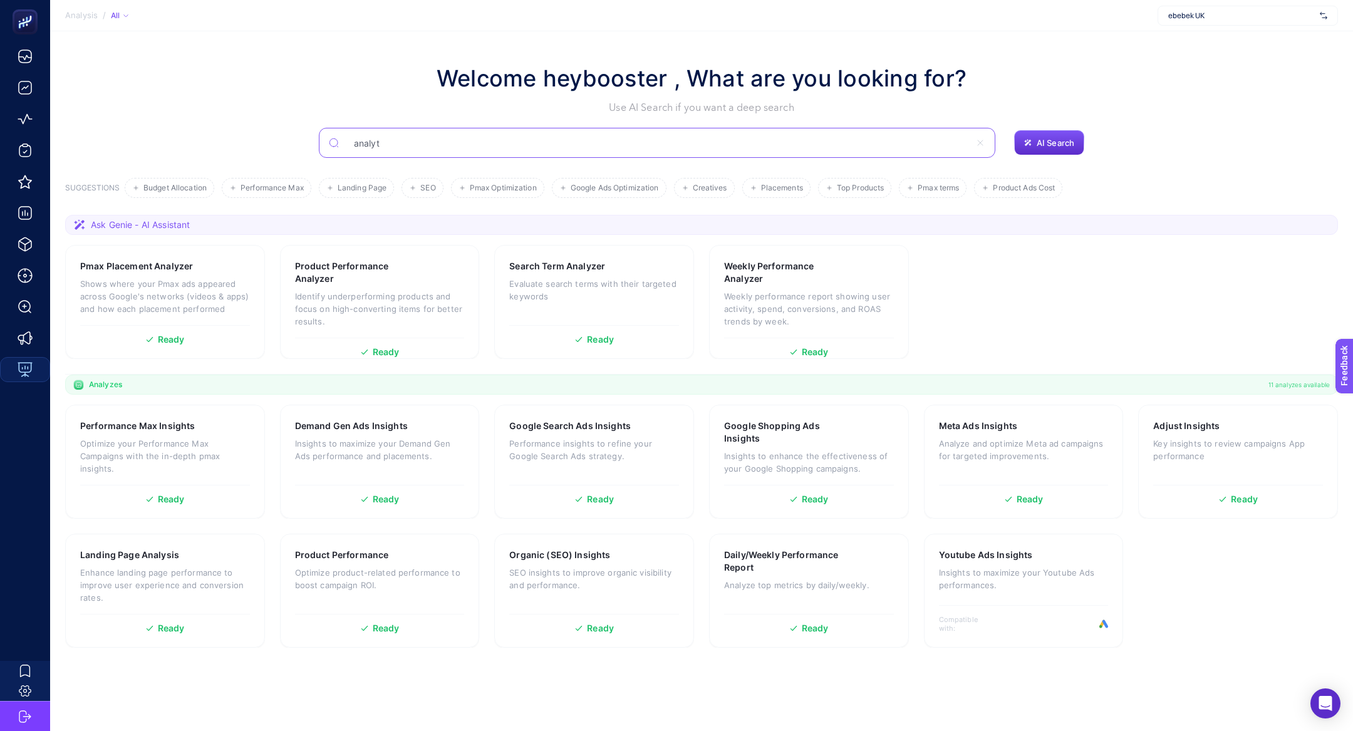
type input "analyt"
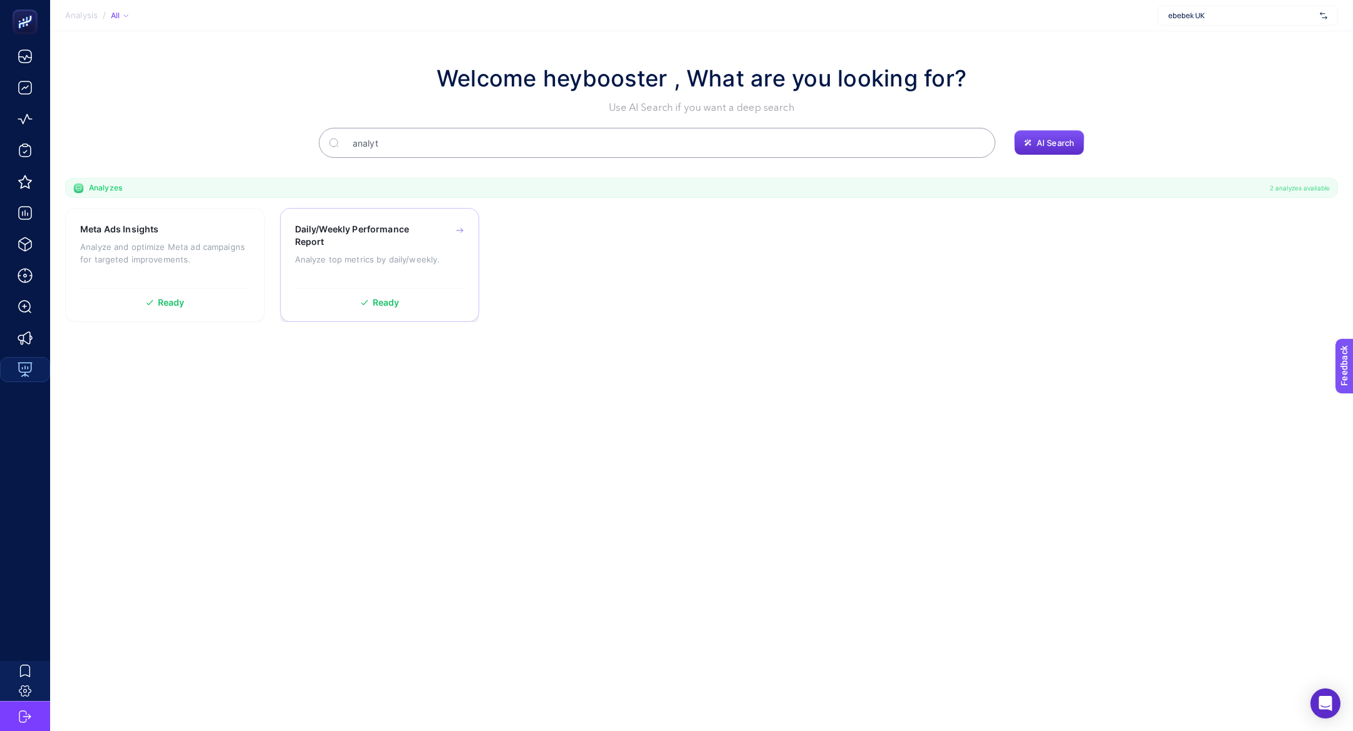
click at [366, 259] on p "Analyze top metrics by daily/weekly." at bounding box center [380, 259] width 170 height 13
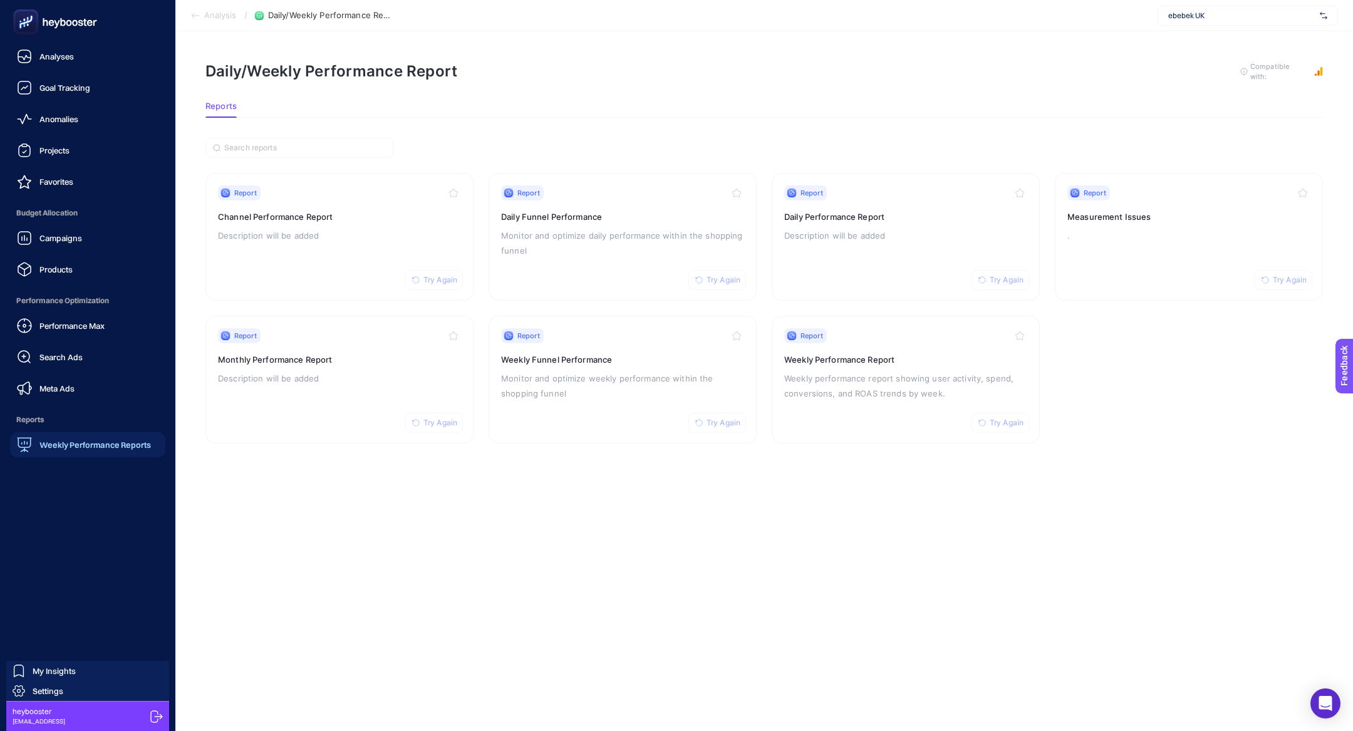
click at [22, 29] on rect at bounding box center [26, 22] width 21 height 21
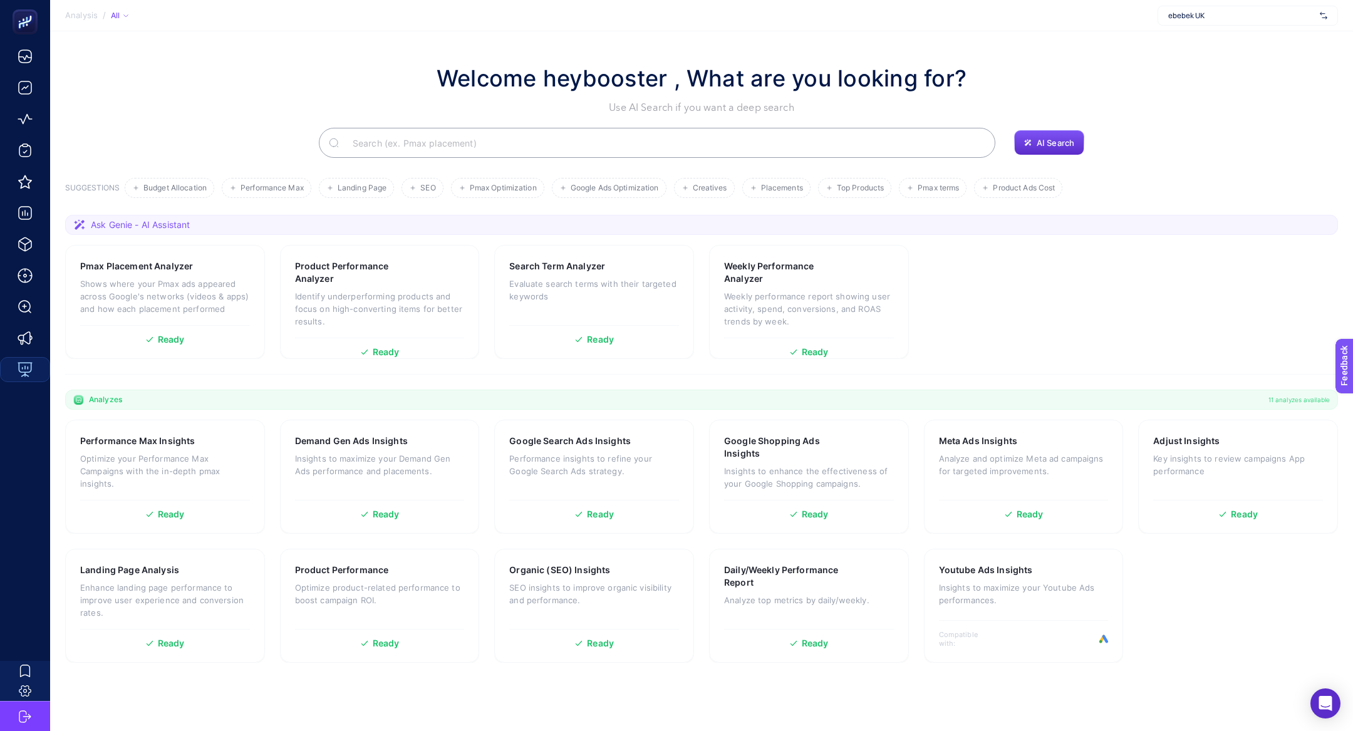
click at [488, 138] on input "Search" at bounding box center [664, 142] width 643 height 35
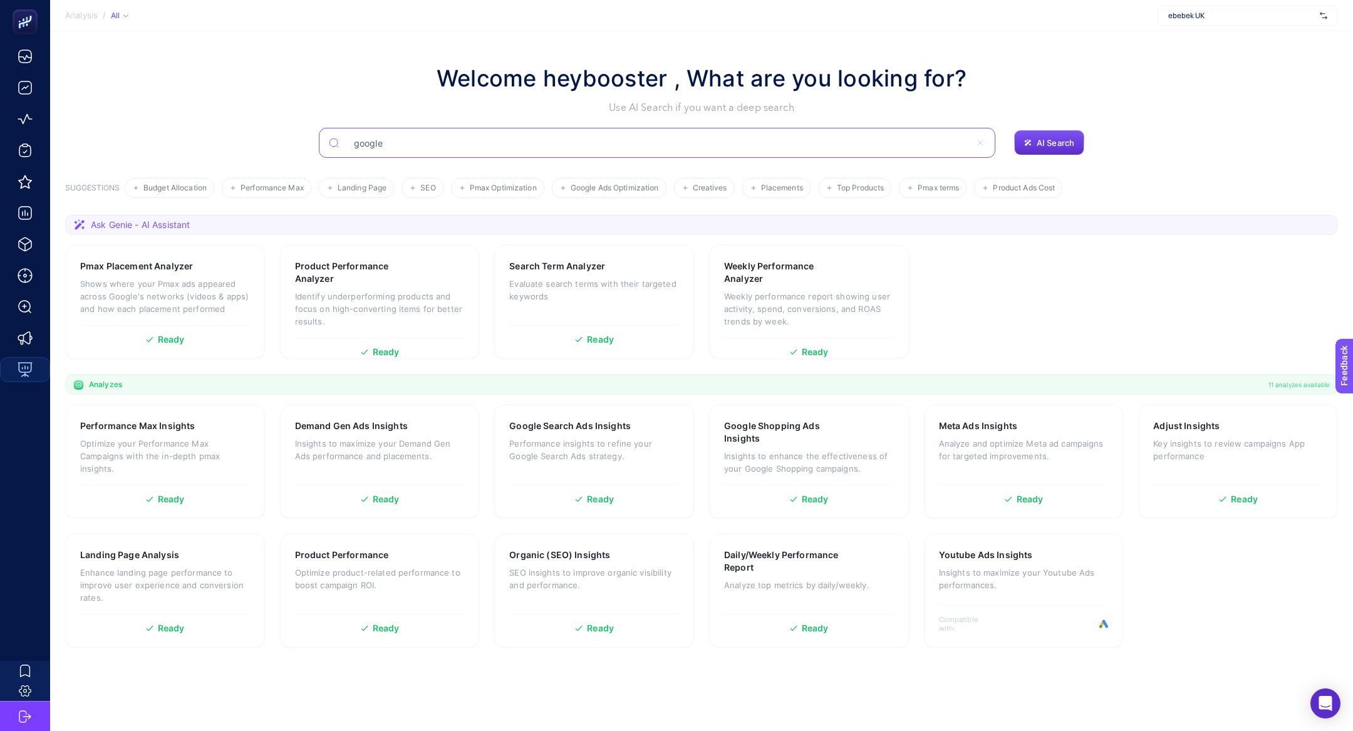
type input "google"
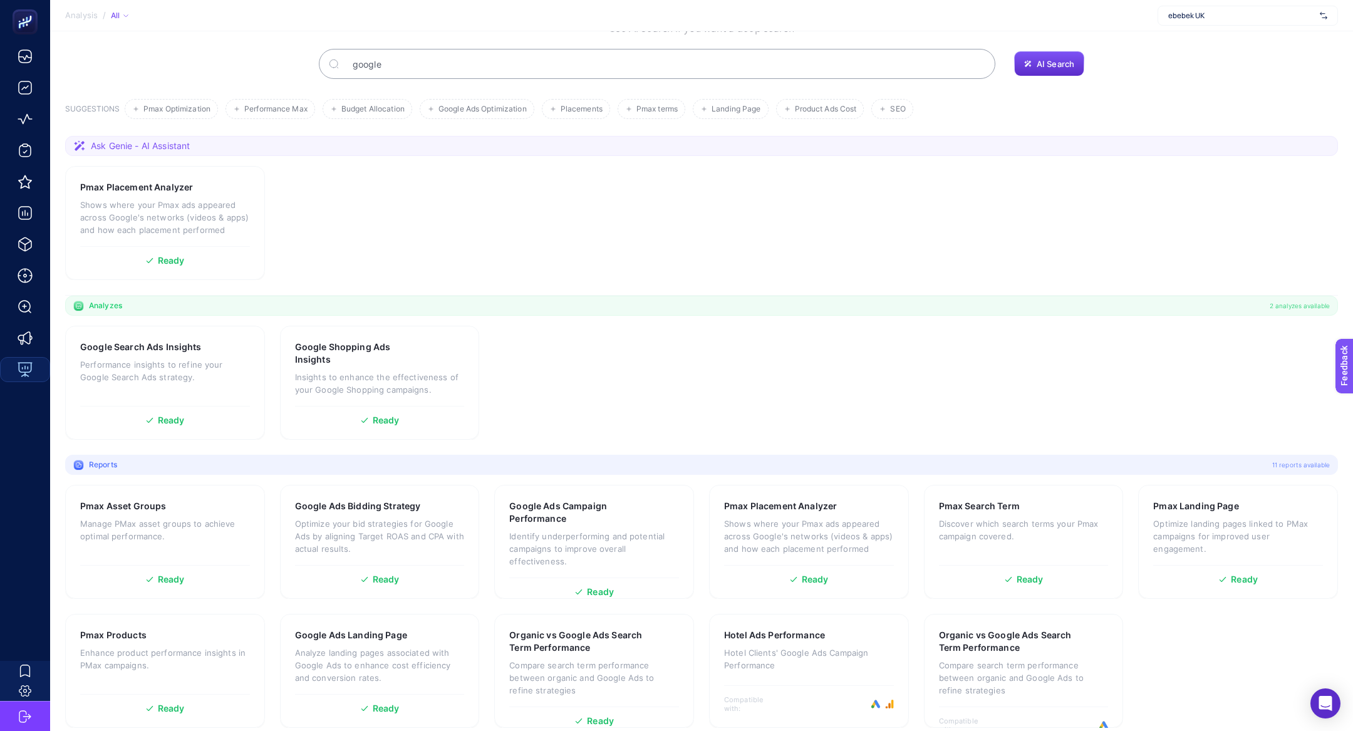
scroll to position [90, 0]
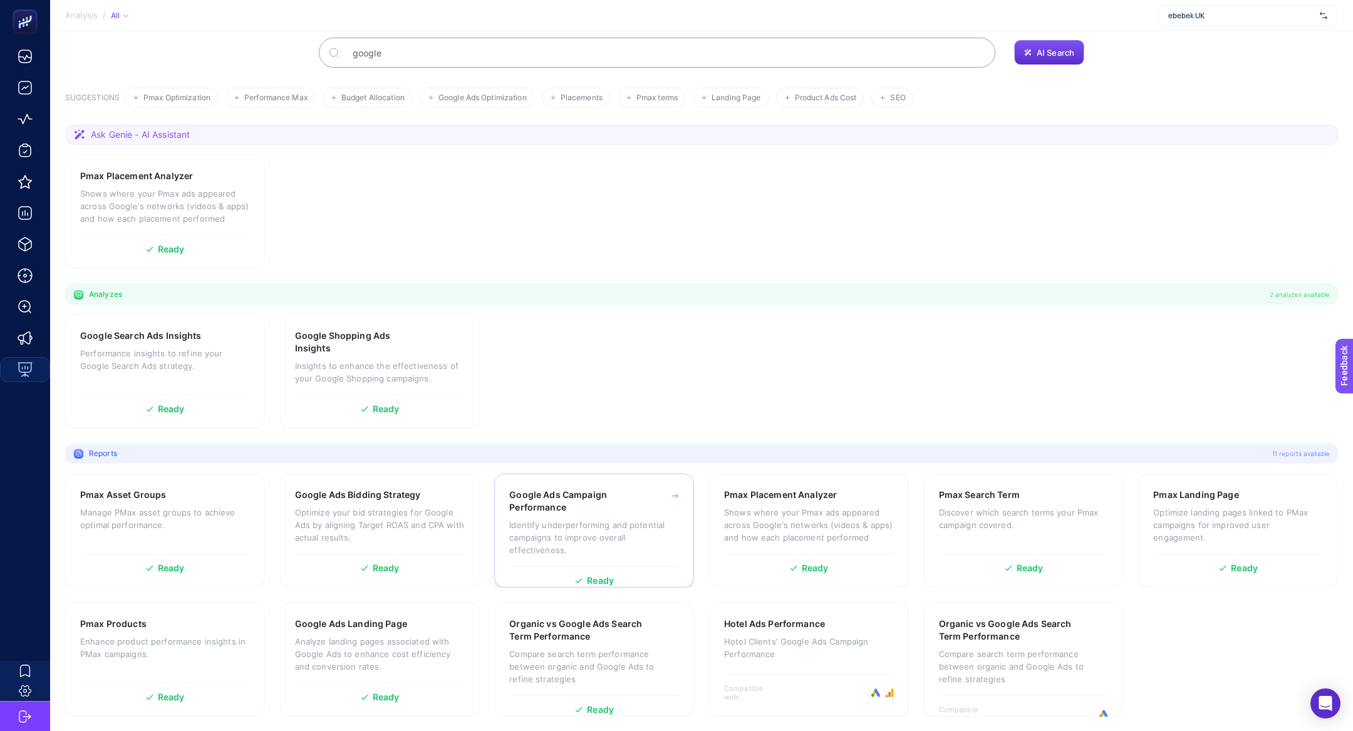
click at [580, 496] on h3 "Google Ads Campaign Performance" at bounding box center [574, 501] width 131 height 25
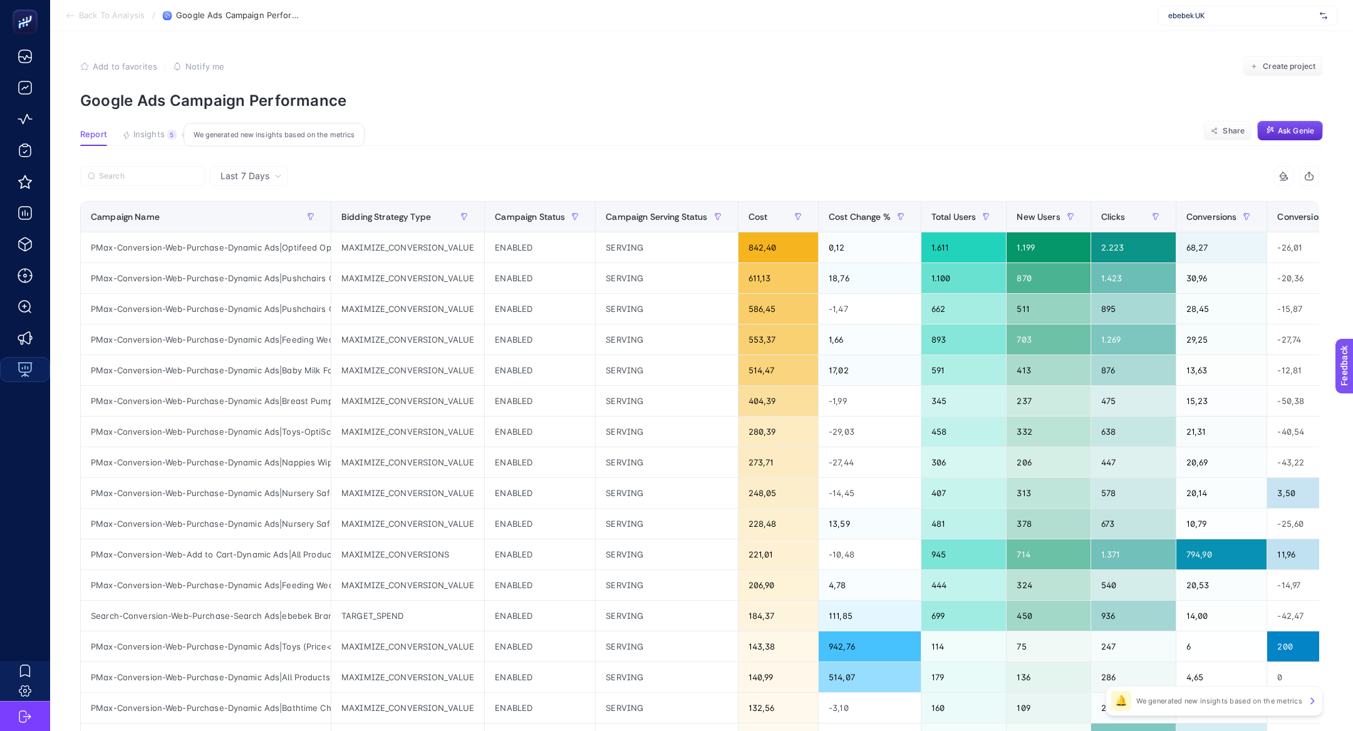
click at [131, 130] on button "Insights 5 We generated new insights based on the metrics" at bounding box center [149, 138] width 55 height 16
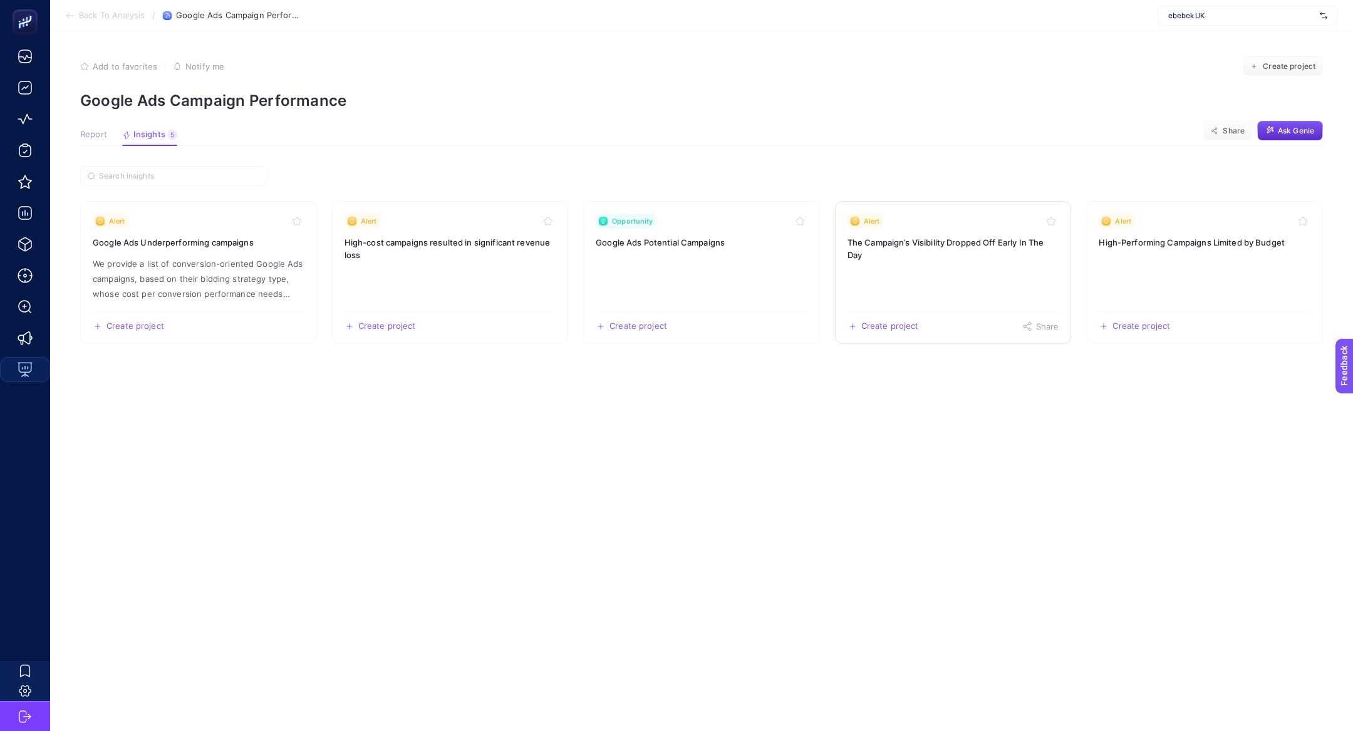
click at [975, 265] on link "Alert The Campaign’s Visibility Dropped Off Early In The Day Create project Sha…" at bounding box center [953, 272] width 237 height 143
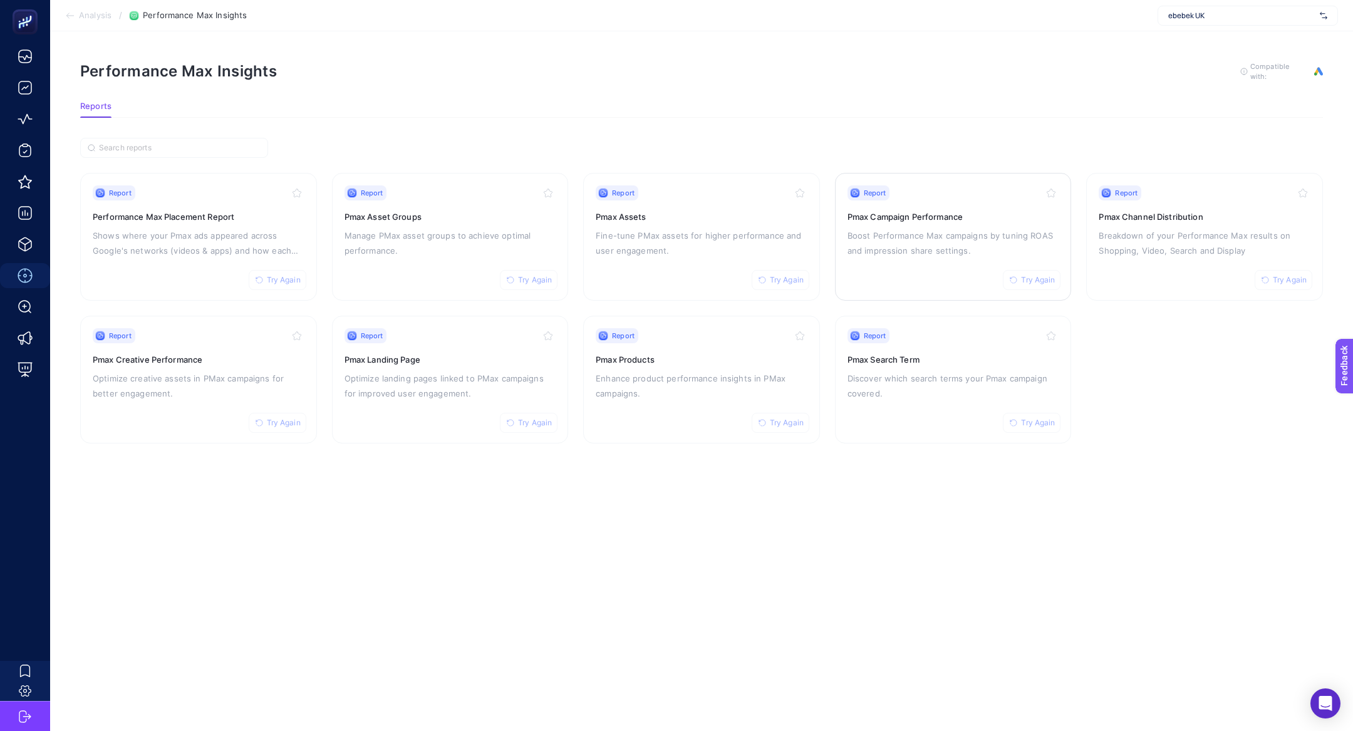
click at [936, 175] on link "Report Try Again Pmax Campaign Performance Boost Performance Max campaigns by t…" at bounding box center [953, 237] width 237 height 128
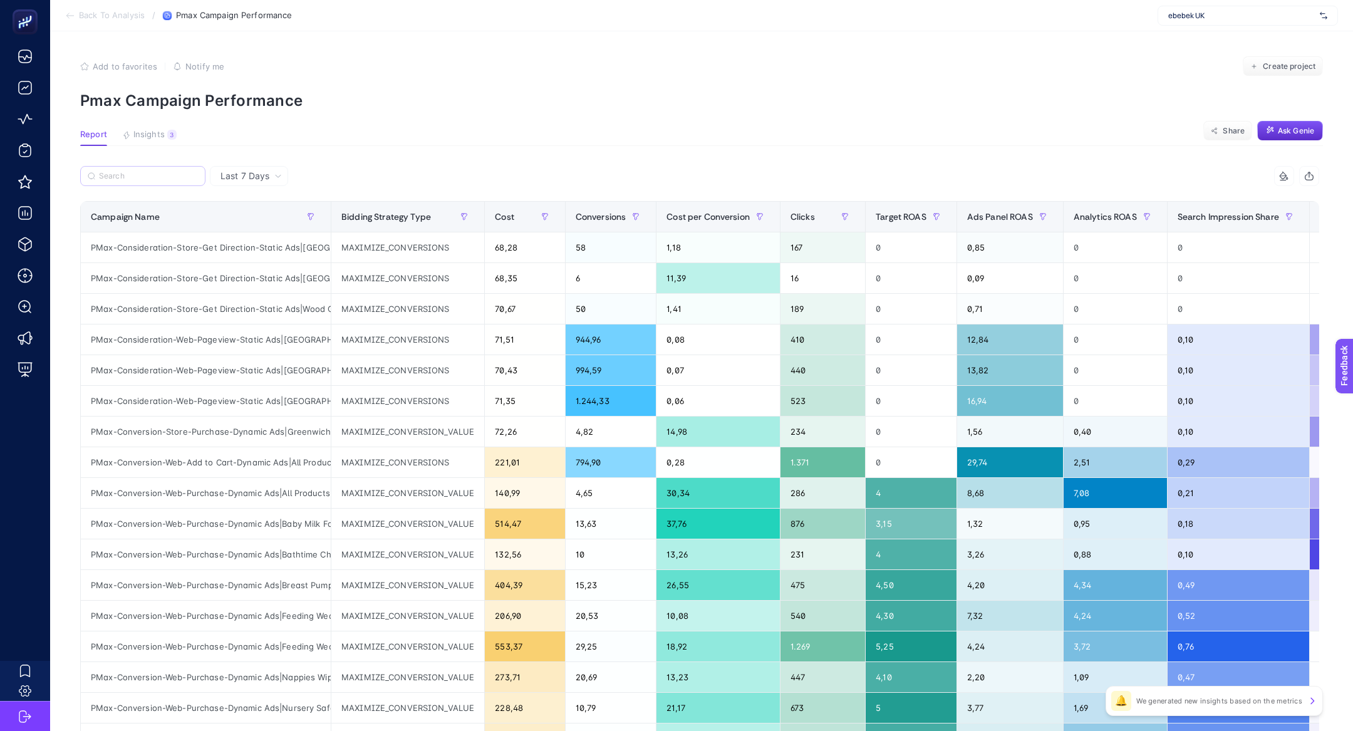
click at [161, 169] on label at bounding box center [142, 176] width 125 height 20
click at [161, 172] on input "Search" at bounding box center [148, 176] width 99 height 9
click at [313, 214] on icon "button" at bounding box center [311, 217] width 6 height 6
click at [381, 284] on span "Starts with" at bounding box center [367, 286] width 112 height 25
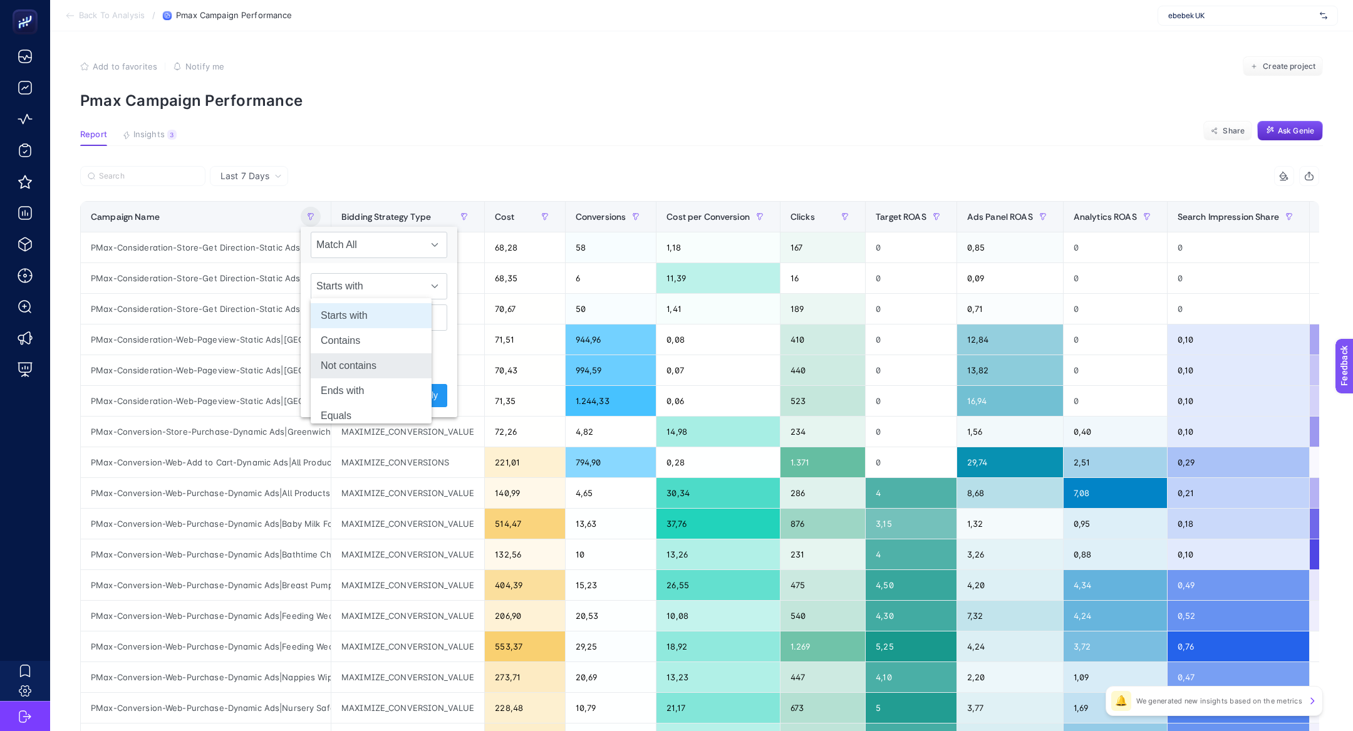
click at [372, 366] on li "Not contains" at bounding box center [371, 365] width 121 height 25
click at [372, 318] on input "text" at bounding box center [379, 318] width 137 height 26
type input "store"
click at [416, 396] on span "Apply" at bounding box center [427, 395] width 22 height 13
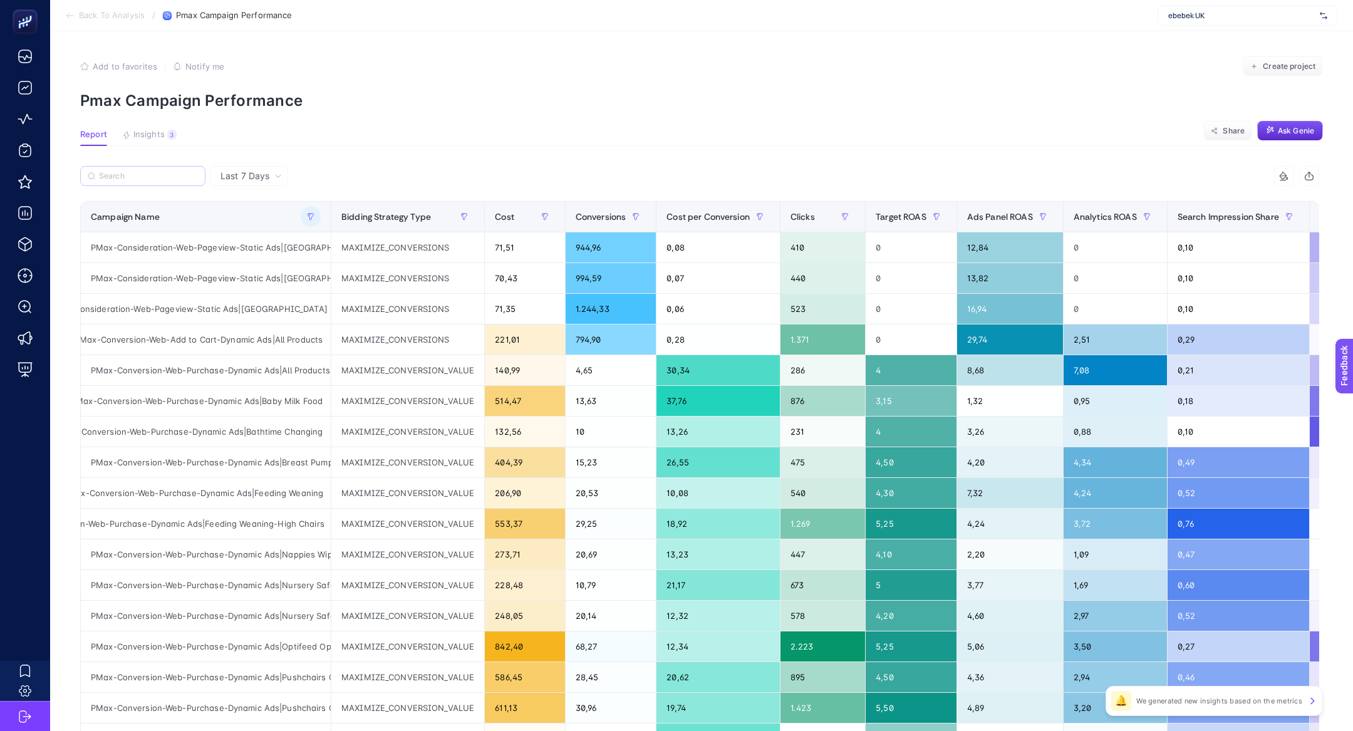
click at [191, 171] on label at bounding box center [142, 176] width 125 height 20
click at [191, 172] on input "Search" at bounding box center [148, 176] width 99 height 9
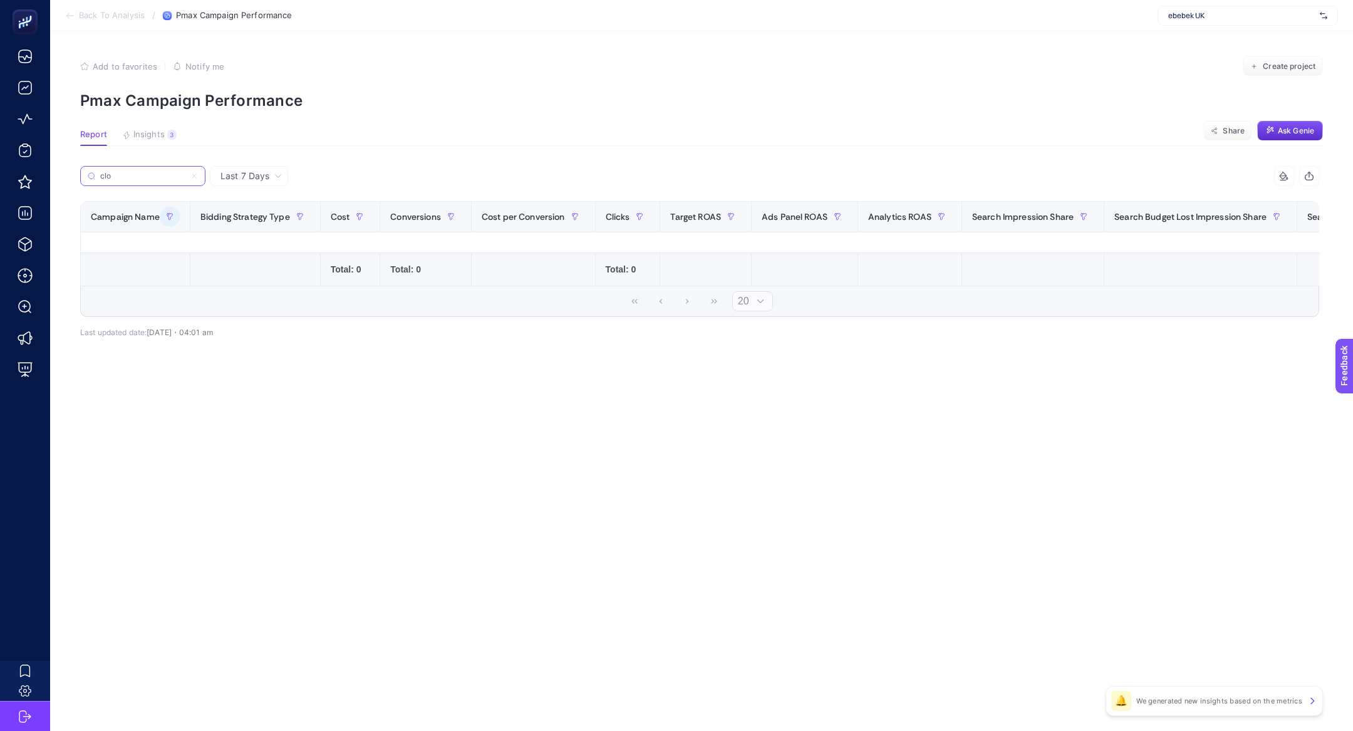
type input "clo"
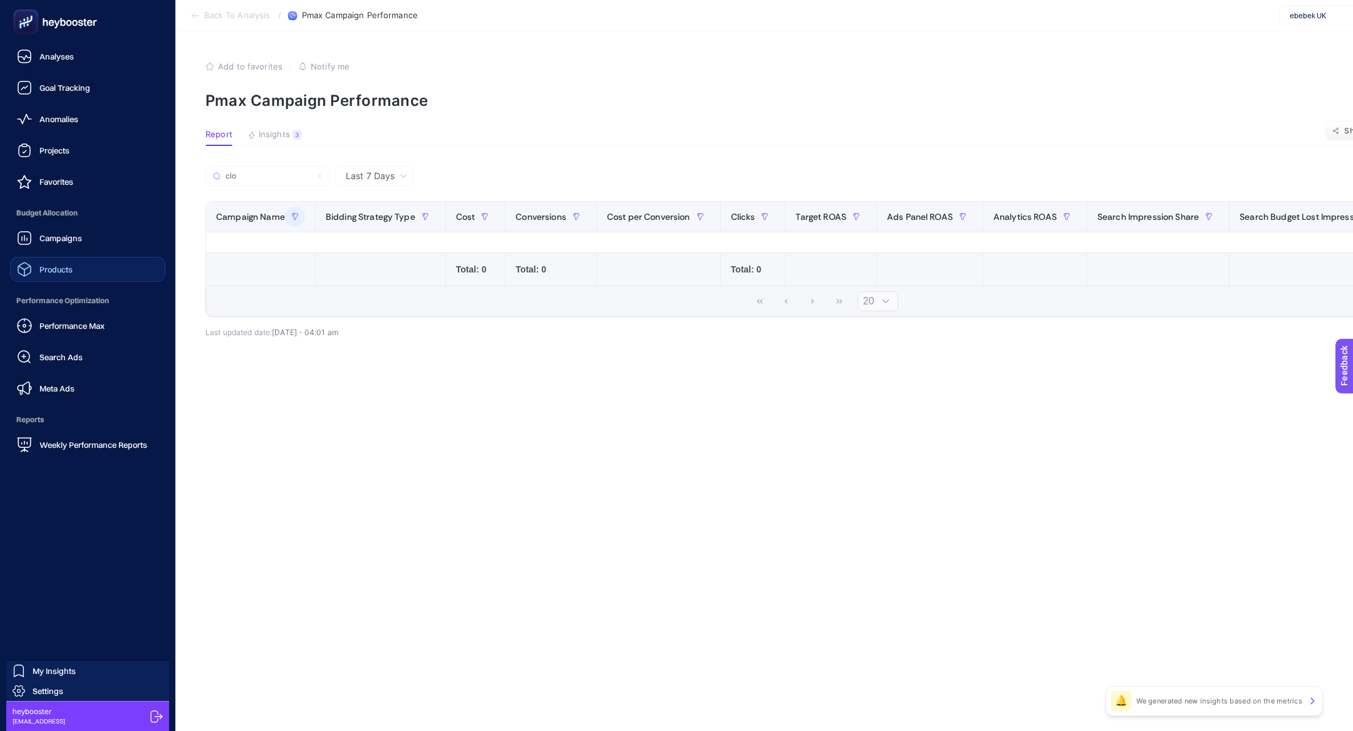
click at [110, 266] on link "Products" at bounding box center [87, 269] width 155 height 25
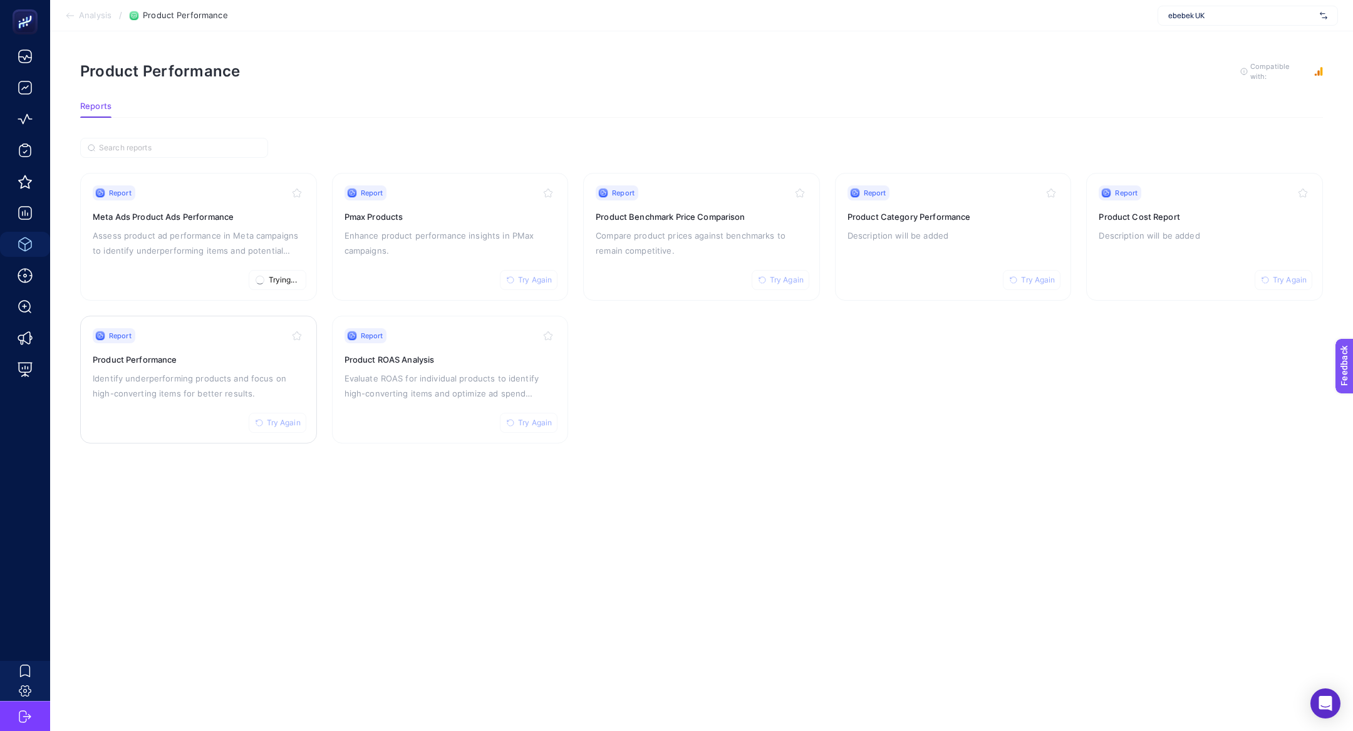
click at [120, 399] on p "Identify underperforming products and focus on high-converting items for better…" at bounding box center [199, 386] width 212 height 30
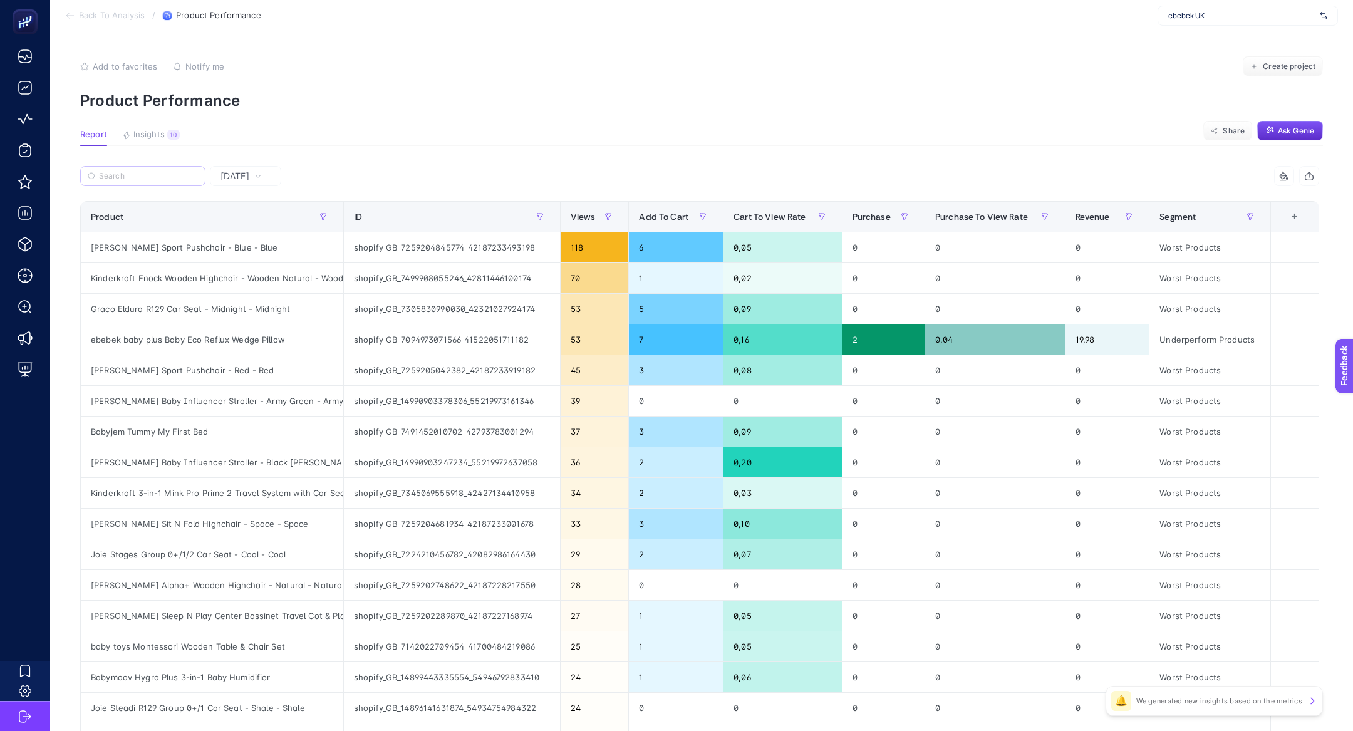
click at [175, 170] on label at bounding box center [142, 176] width 125 height 20
click at [175, 172] on input "Search" at bounding box center [148, 176] width 99 height 9
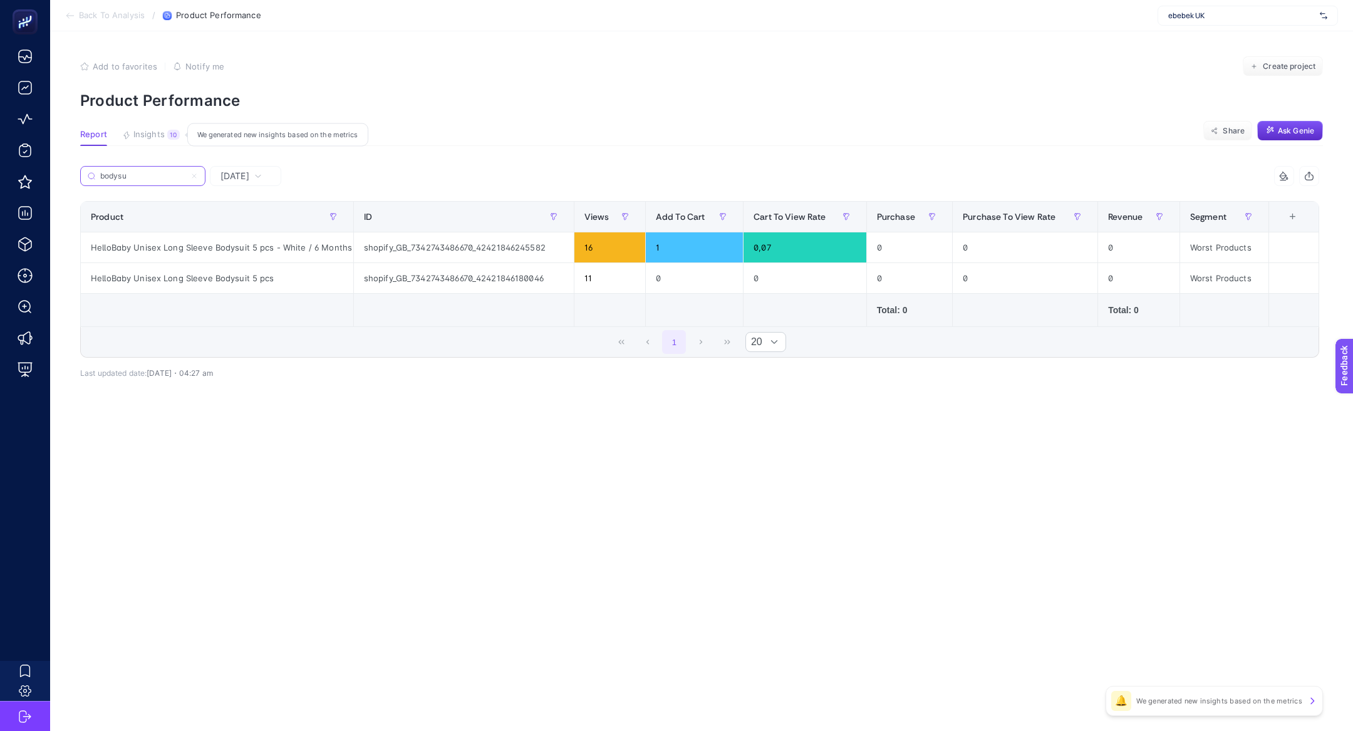
type input "bodysu"
click at [164, 137] on button "Insights 10 We generated new insights based on the metrics" at bounding box center [151, 138] width 58 height 16
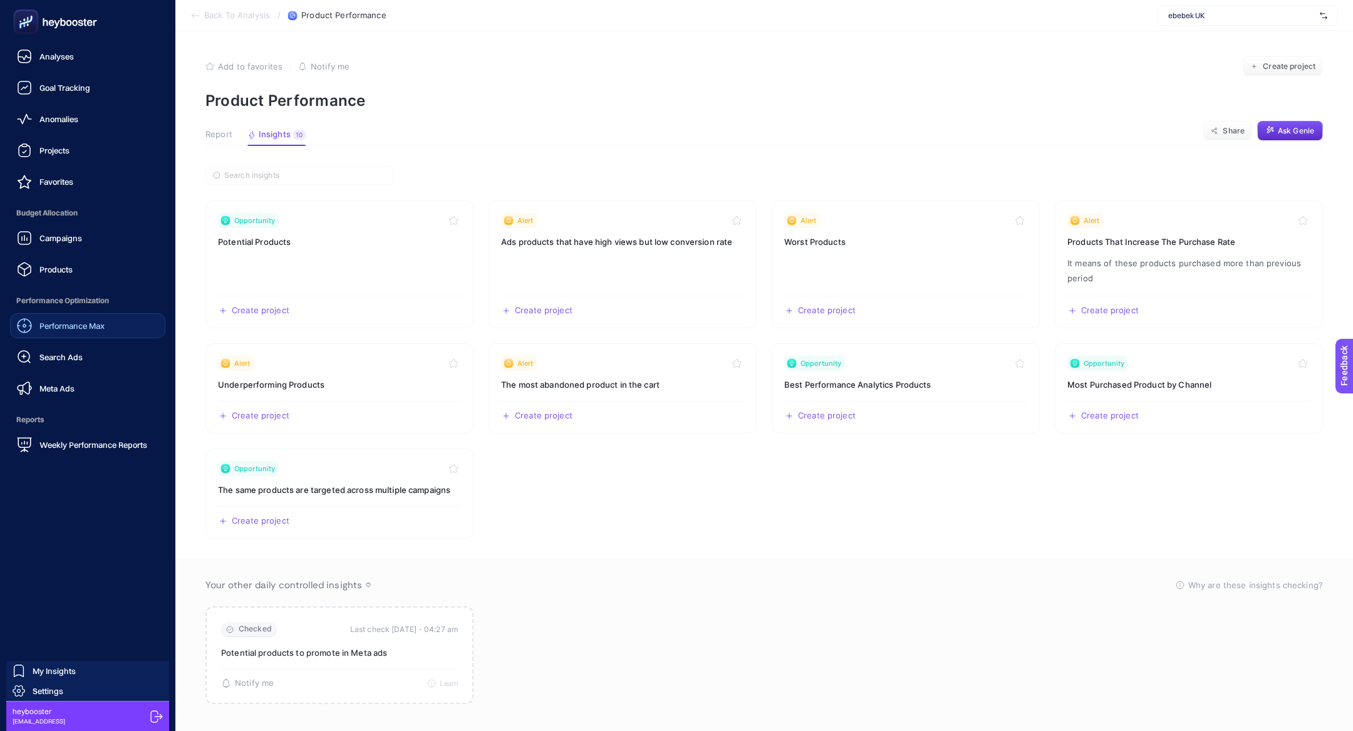
click at [75, 325] on span "Performance Max" at bounding box center [71, 326] width 65 height 10
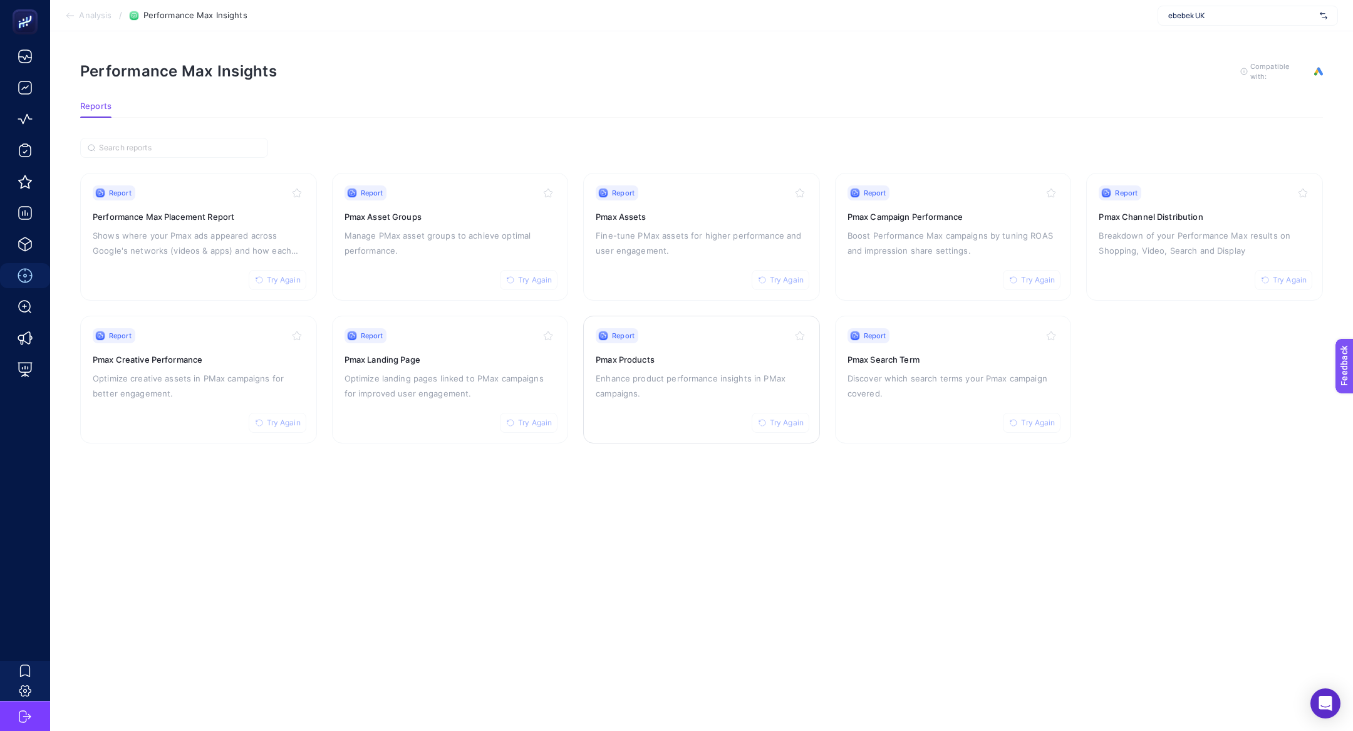
click at [670, 393] on p "Enhance product performance insights in PMax campaigns." at bounding box center [702, 386] width 212 height 30
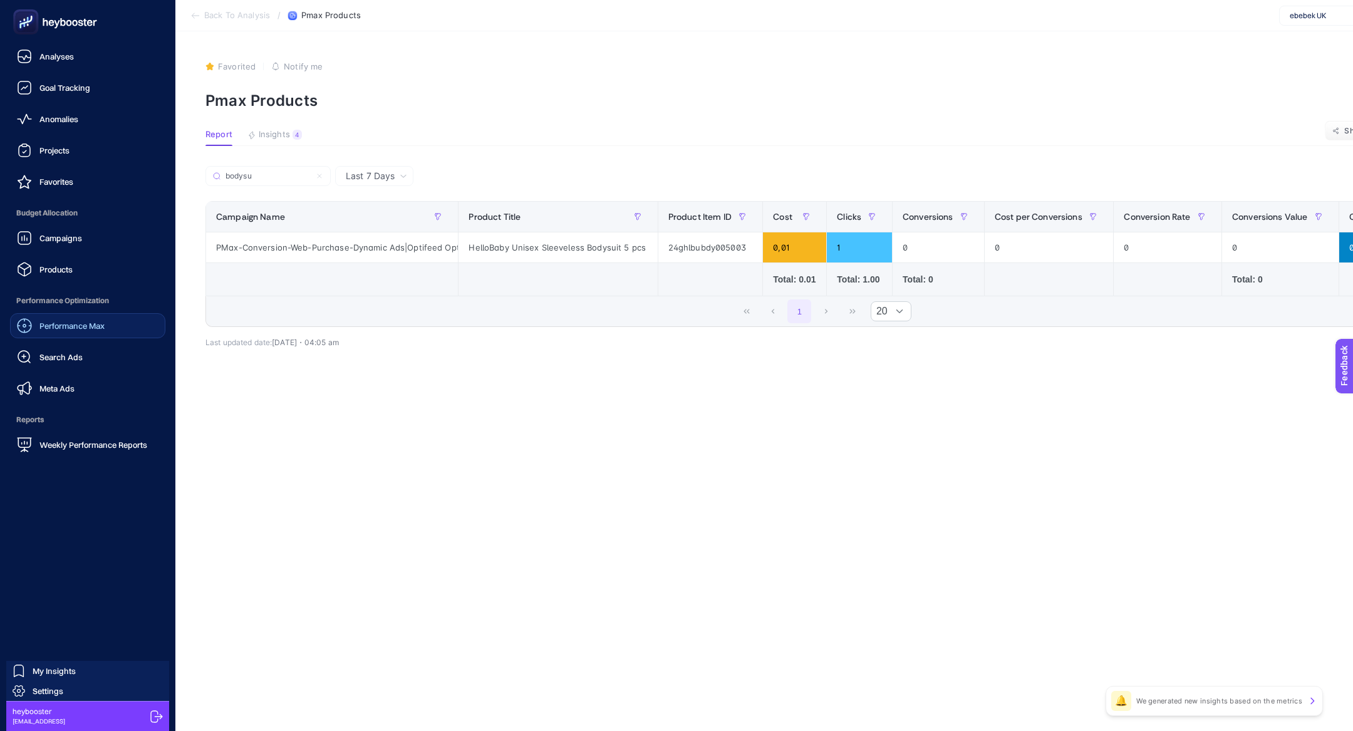
type input "bodysu"
click at [44, 285] on ul "Analyses Goal Tracking Anomalies Projects Favorites Budget Allocation Campaigns…" at bounding box center [87, 251] width 155 height 414
click at [53, 270] on span "Products" at bounding box center [55, 269] width 33 height 10
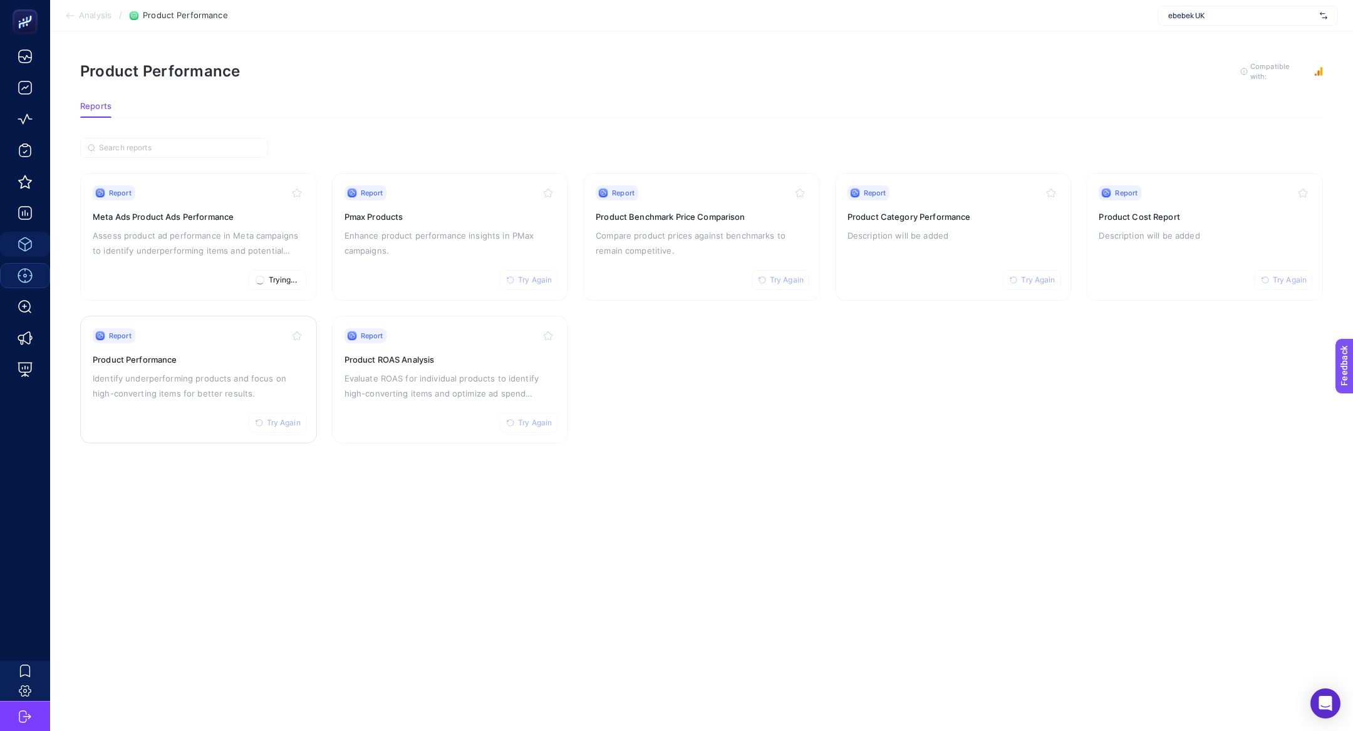
click at [195, 392] on p "Identify underperforming products and focus on high-converting items for better…" at bounding box center [199, 386] width 212 height 30
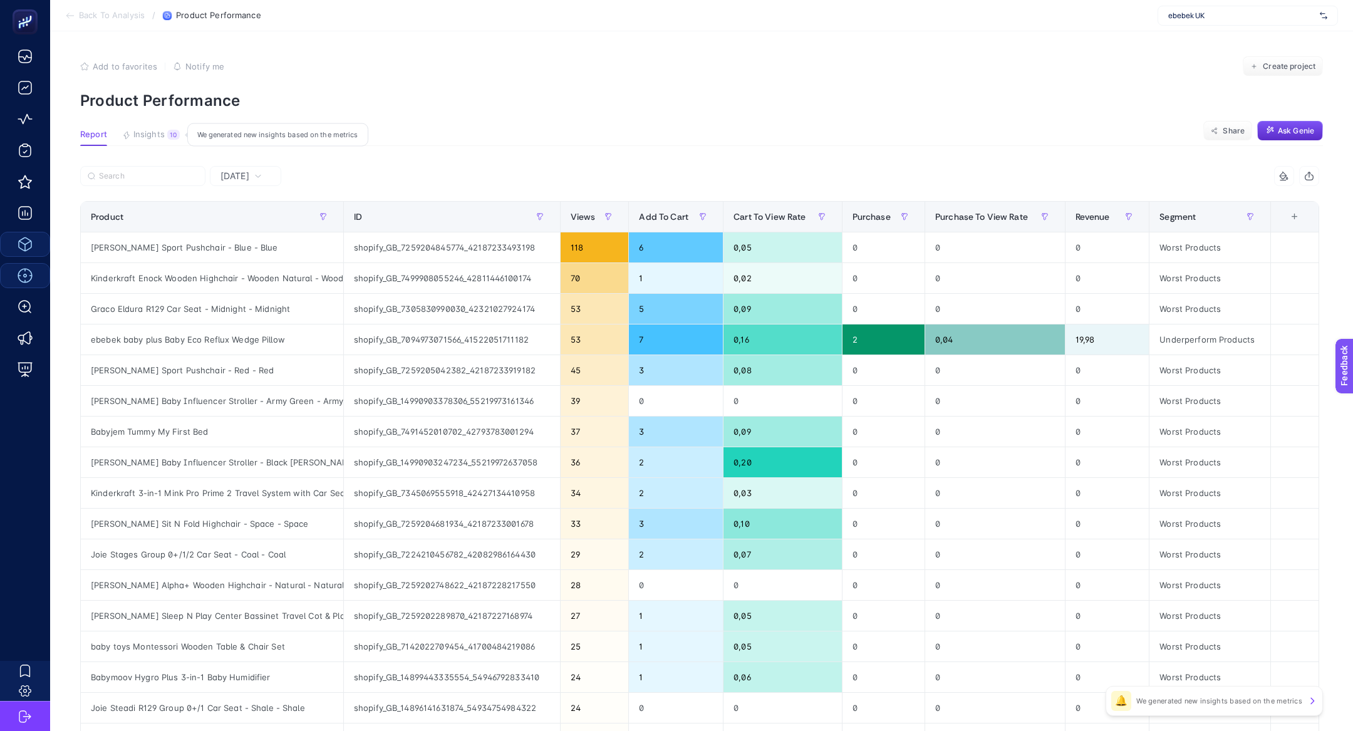
click at [171, 135] on div "10" at bounding box center [173, 135] width 13 height 10
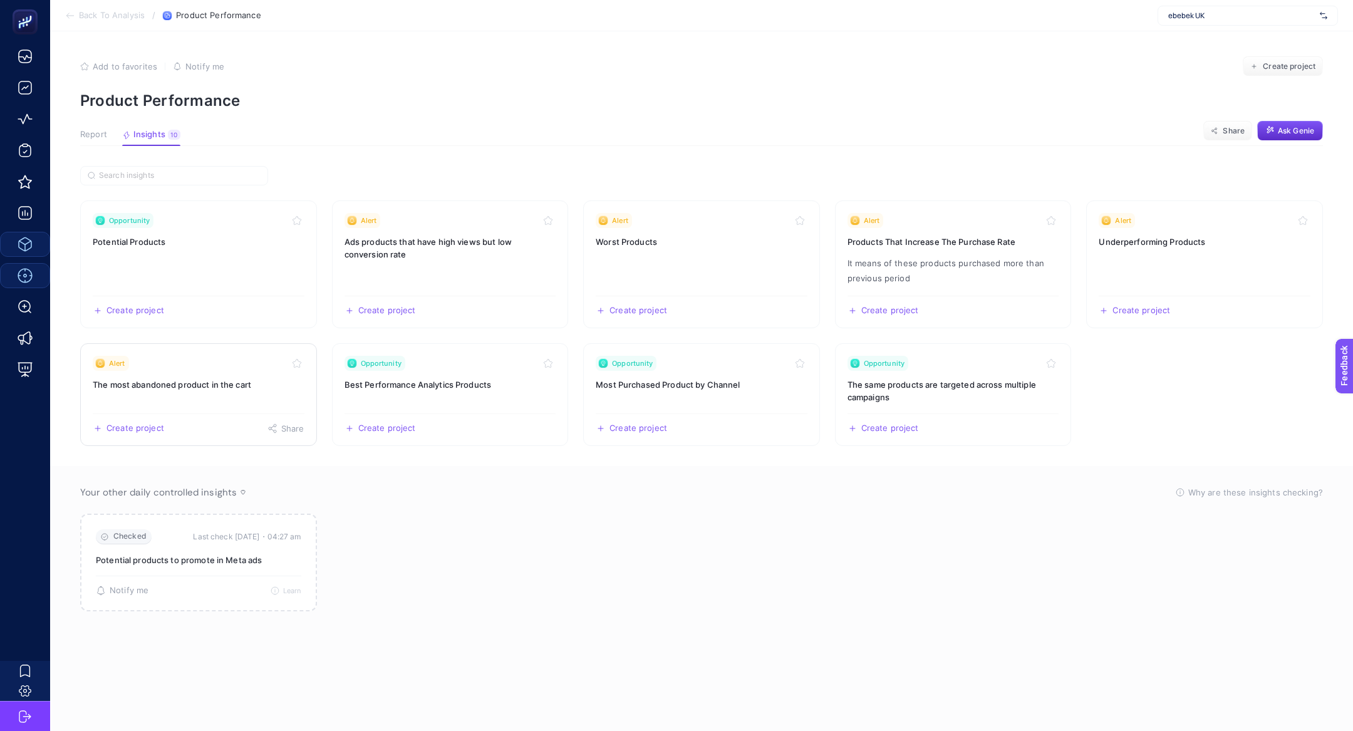
click at [259, 405] on link "Alert The most abandoned product in the cart Create project Share" at bounding box center [198, 394] width 237 height 103
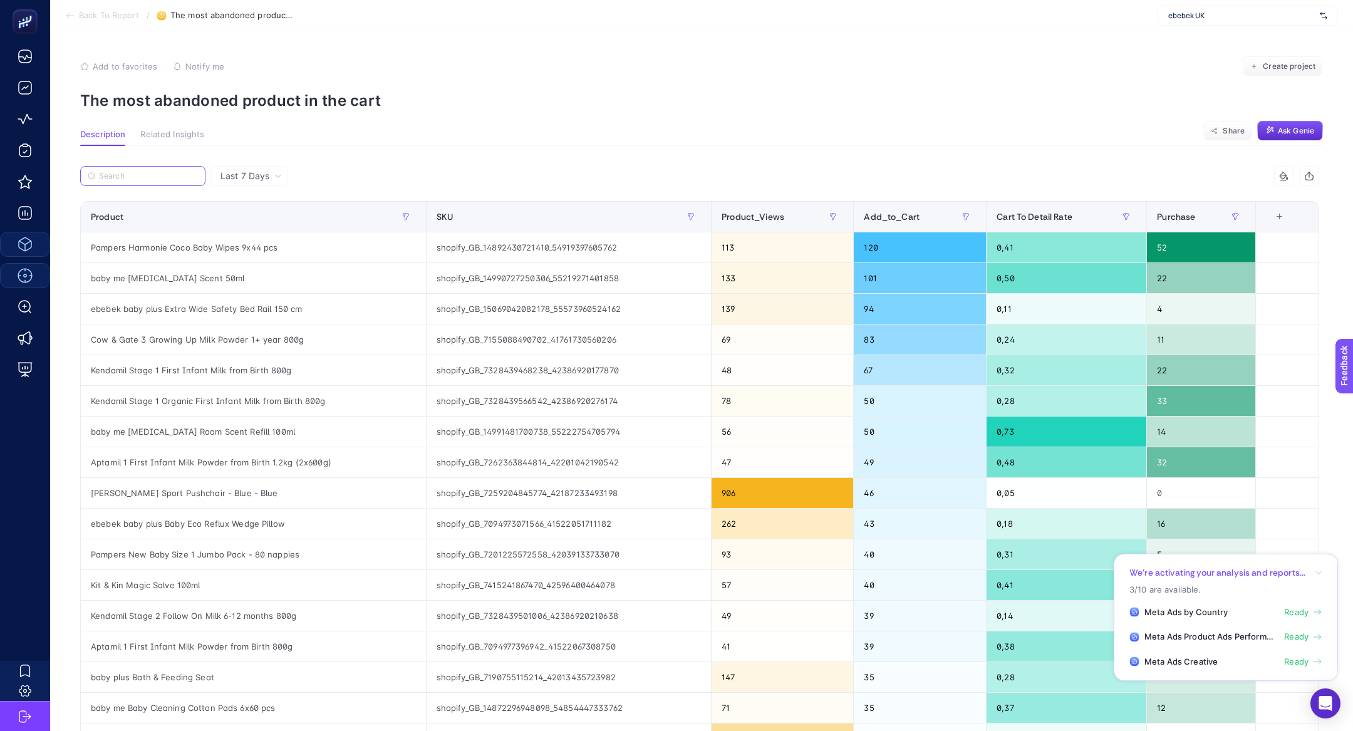
click at [158, 172] on input "Search" at bounding box center [148, 176] width 99 height 9
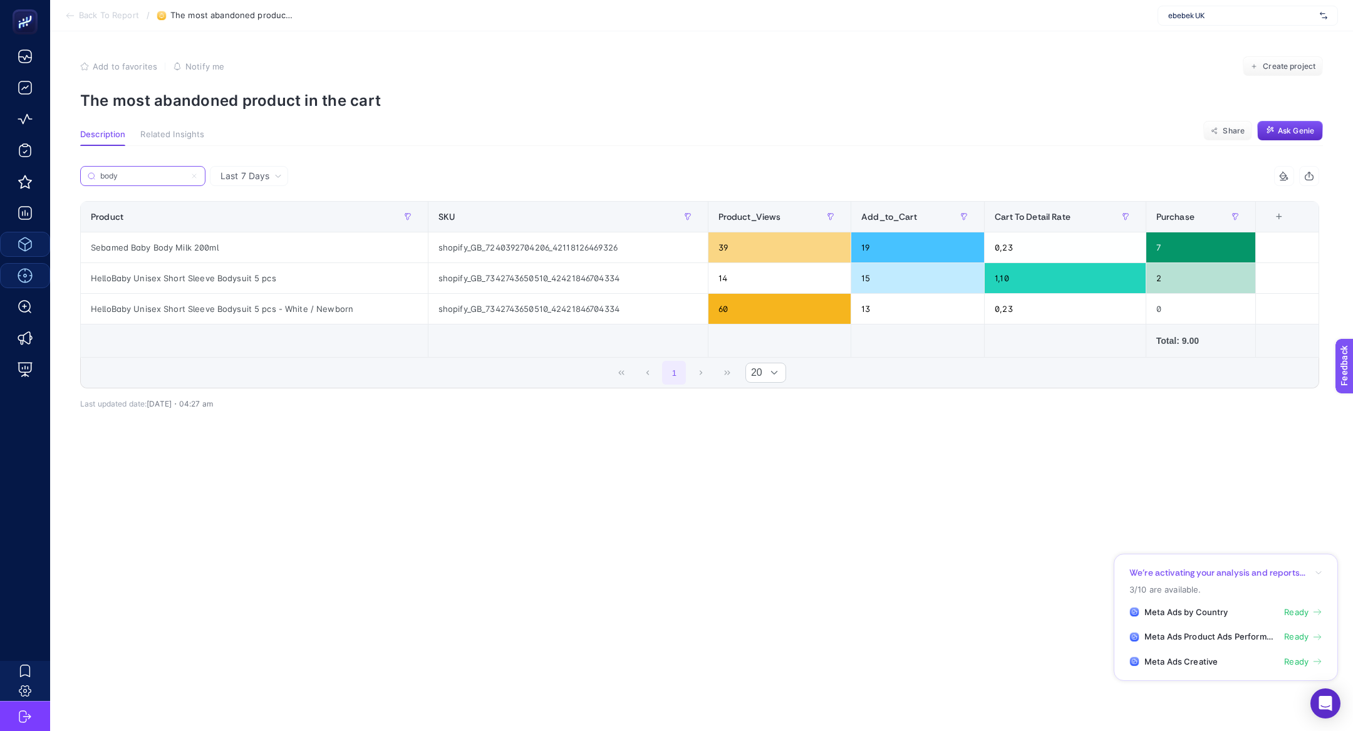
type input "body"
click at [194, 179] on icon at bounding box center [194, 176] width 8 height 8
click at [185, 179] on input "body" at bounding box center [142, 176] width 85 height 9
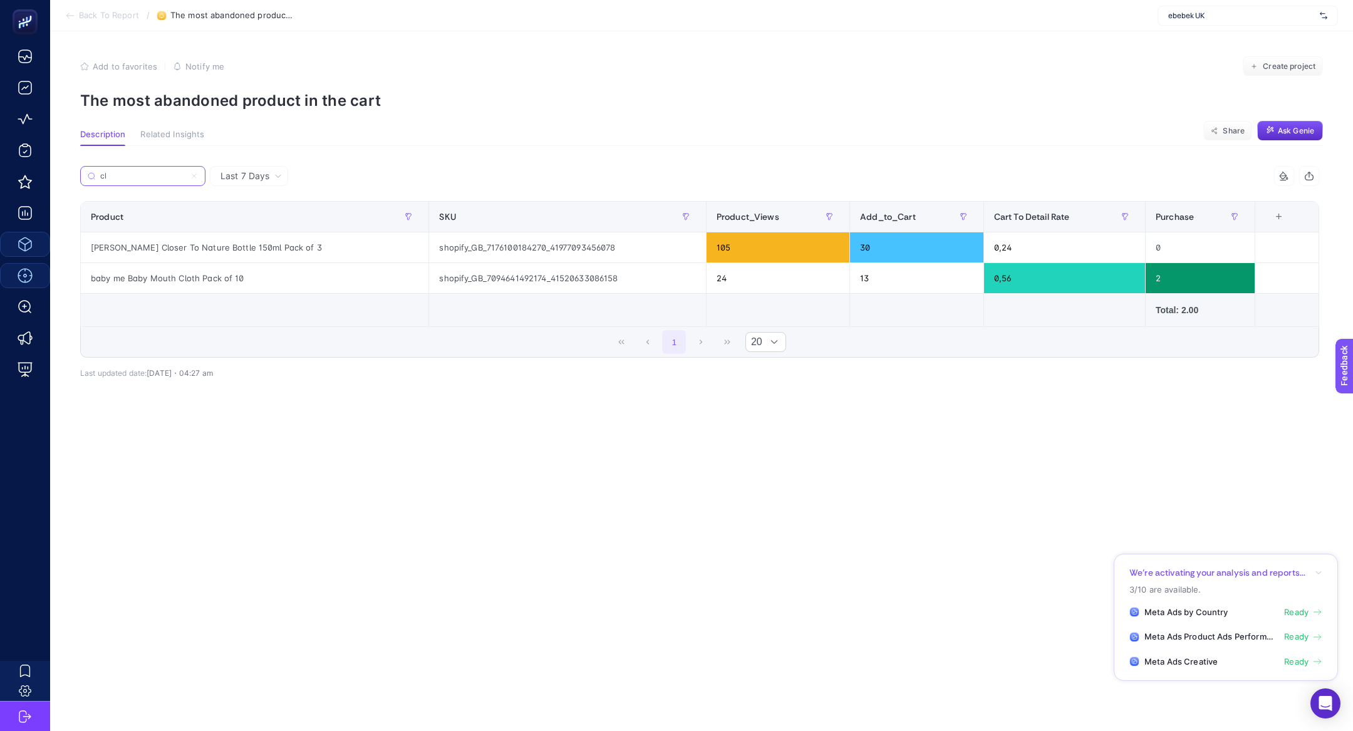
type input "c"
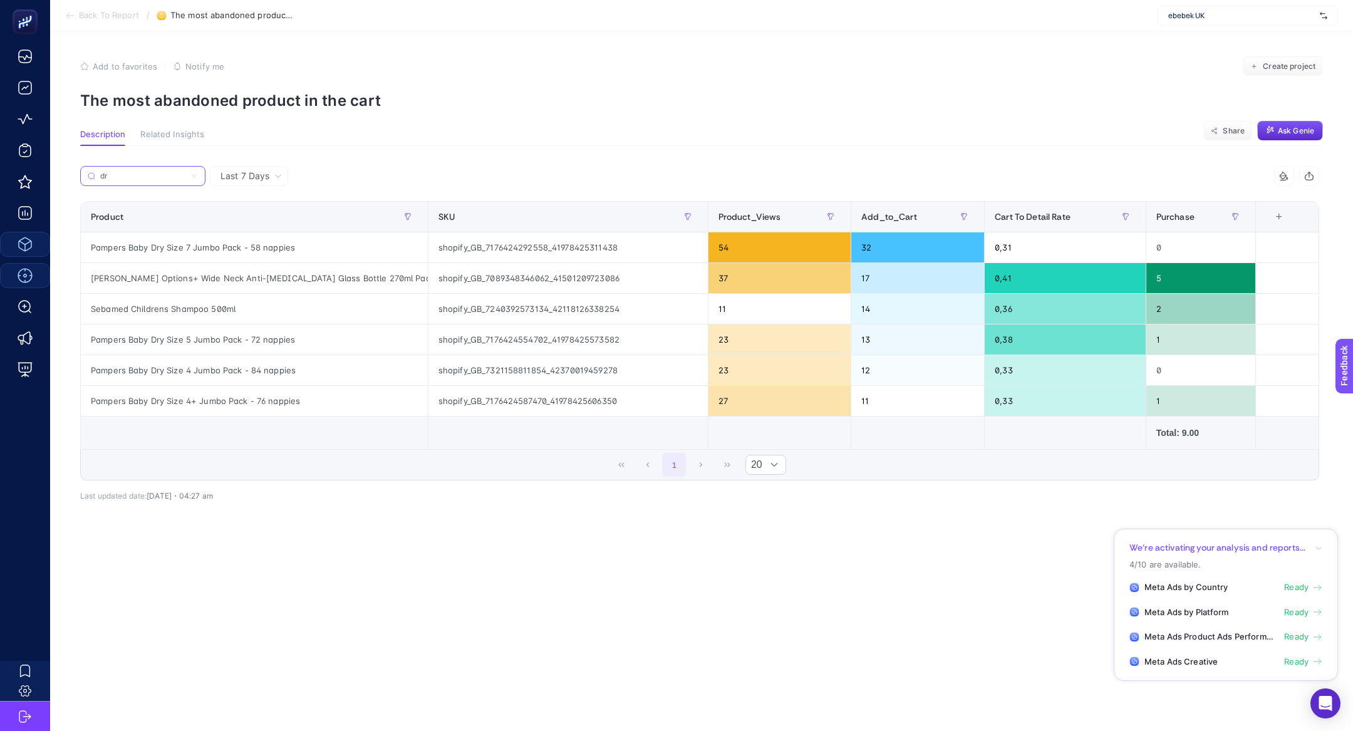
type input "d"
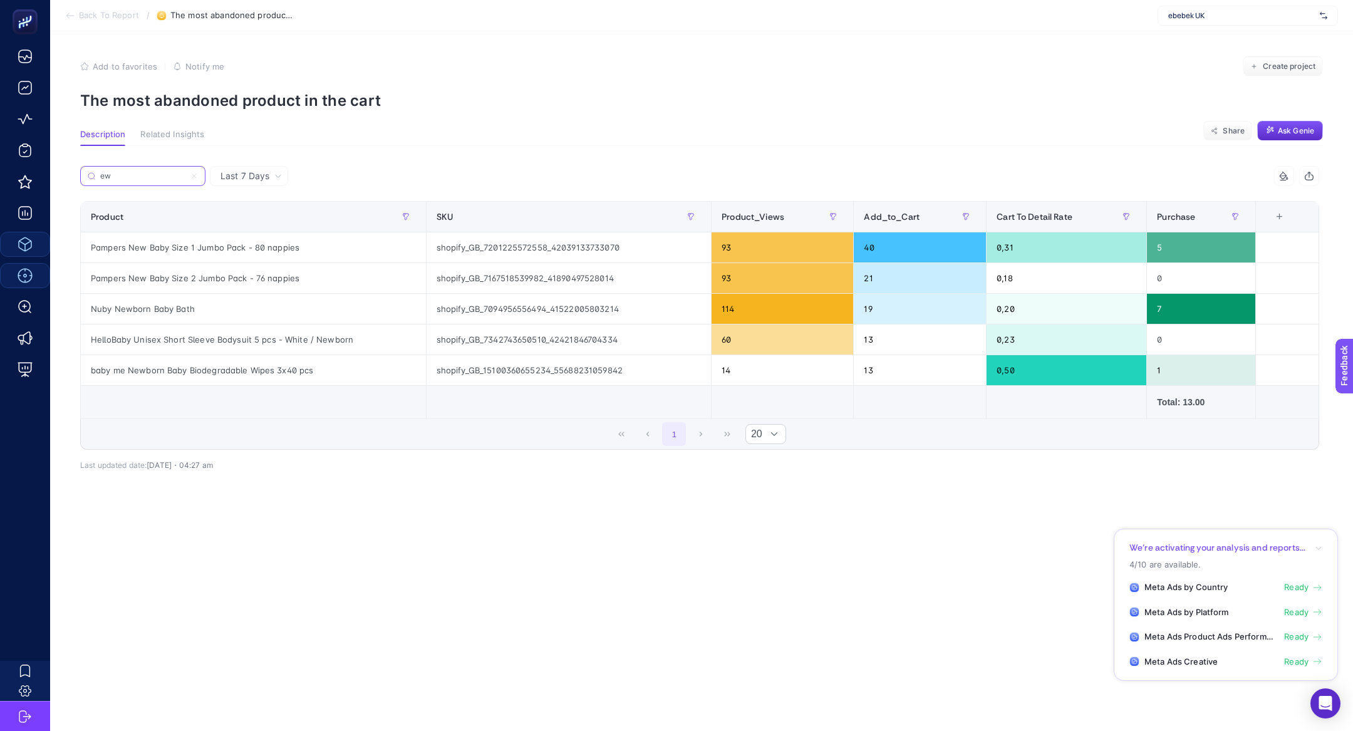
type input "e"
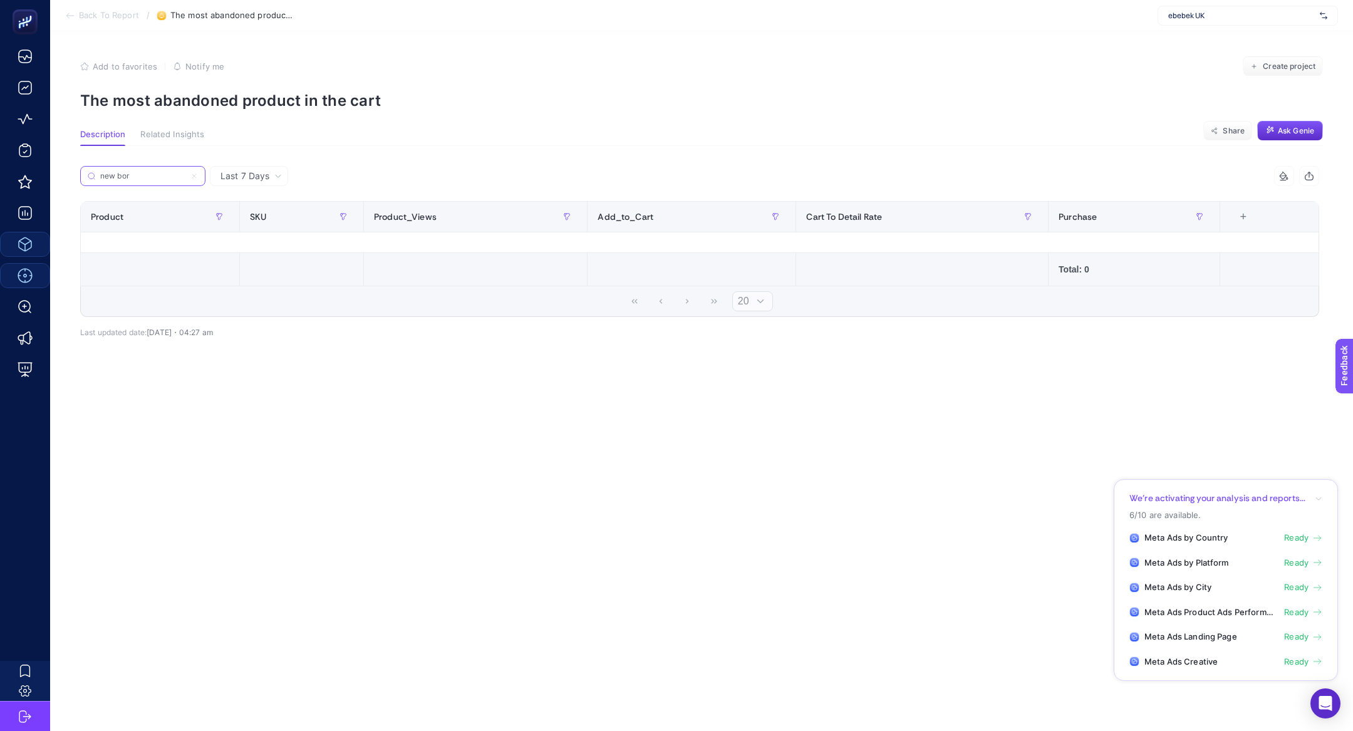
type input "new bor"
click at [195, 177] on icon at bounding box center [194, 176] width 8 height 8
click at [185, 177] on input "new bor" at bounding box center [142, 176] width 85 height 9
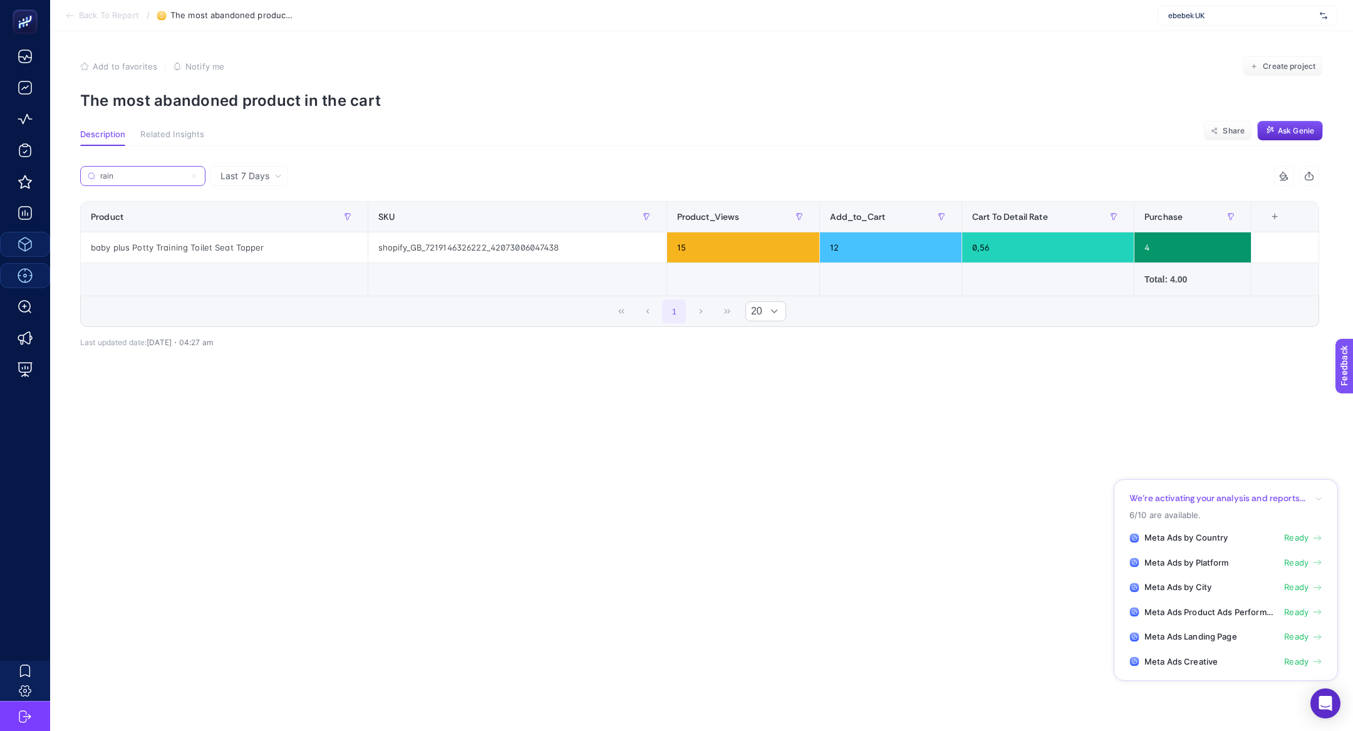
type input "rain"
click at [77, 16] on li "Back To Report" at bounding box center [102, 16] width 74 height 10
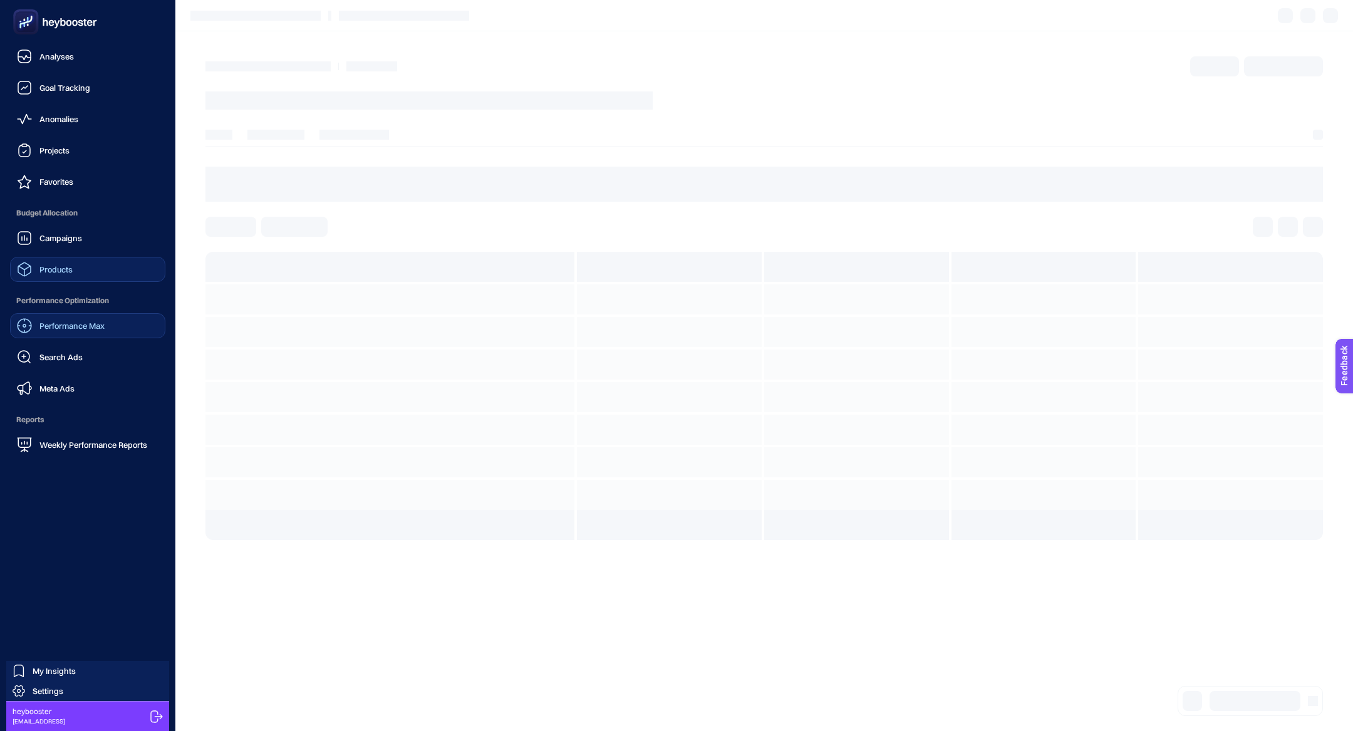
click at [66, 266] on span "Products" at bounding box center [55, 269] width 33 height 10
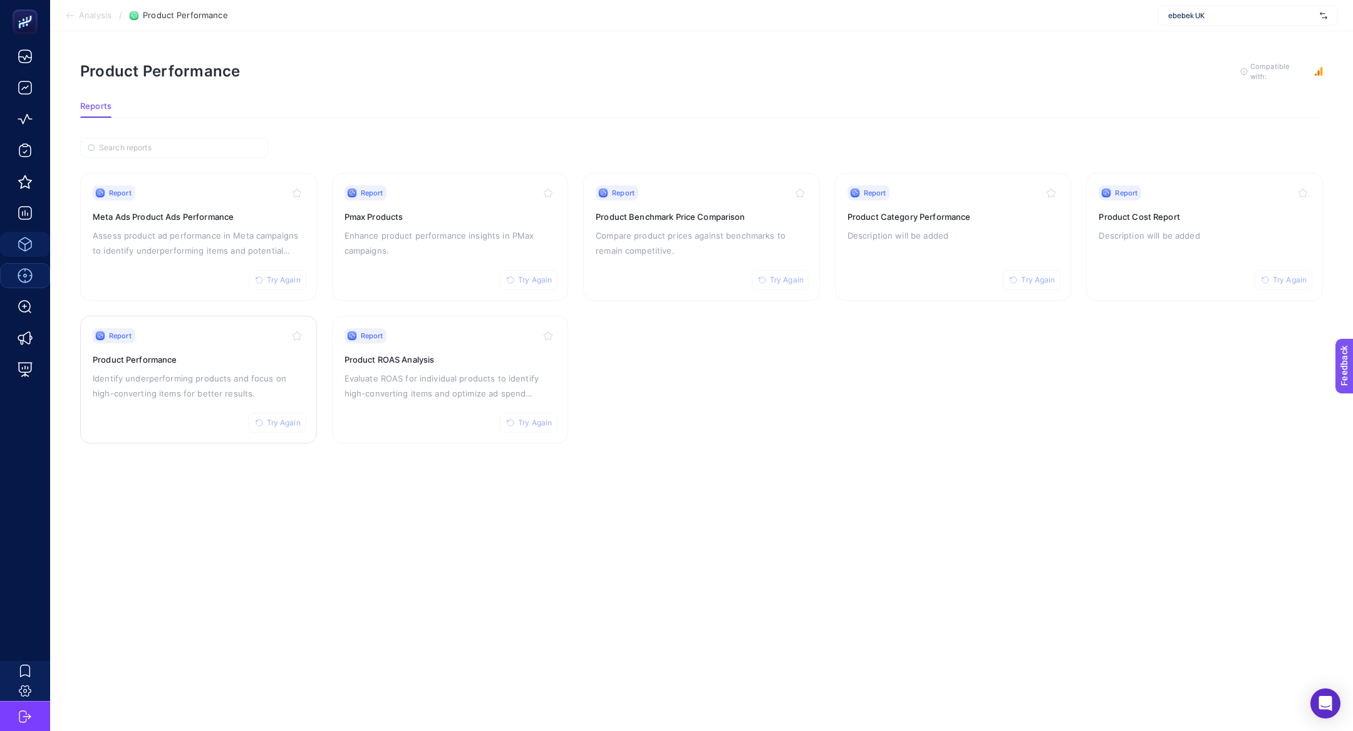
click at [128, 365] on div "Report Try Again Product Performance Identify underperforming products and focu…" at bounding box center [199, 379] width 212 height 103
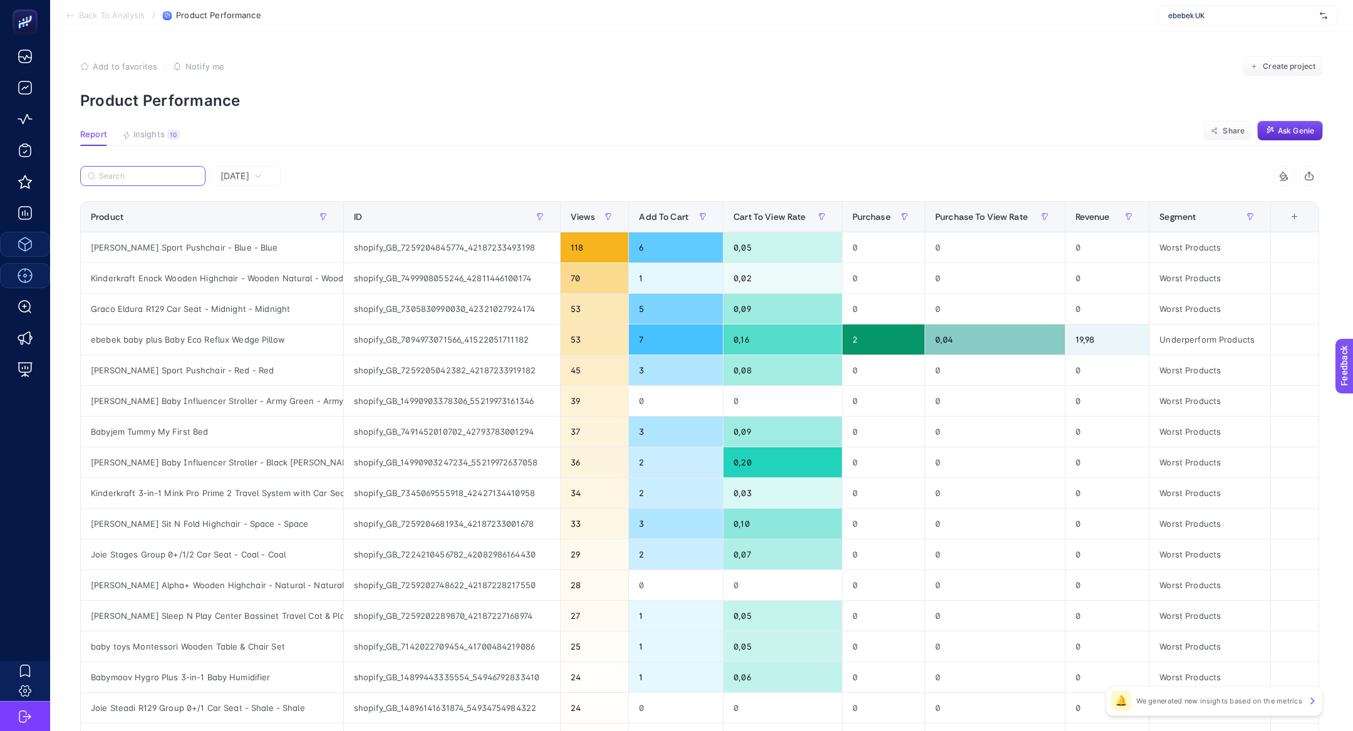
click at [138, 177] on input "Search" at bounding box center [148, 176] width 99 height 9
type input "b"
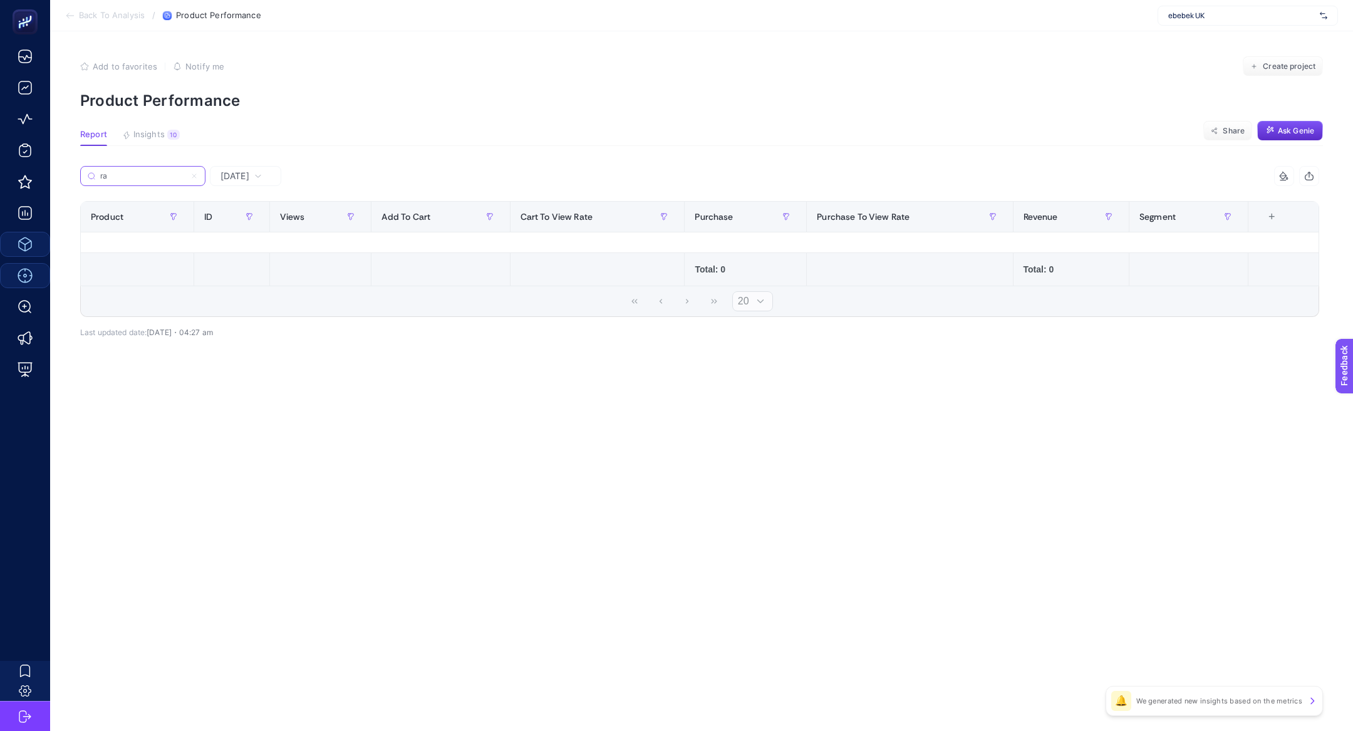
type input "r"
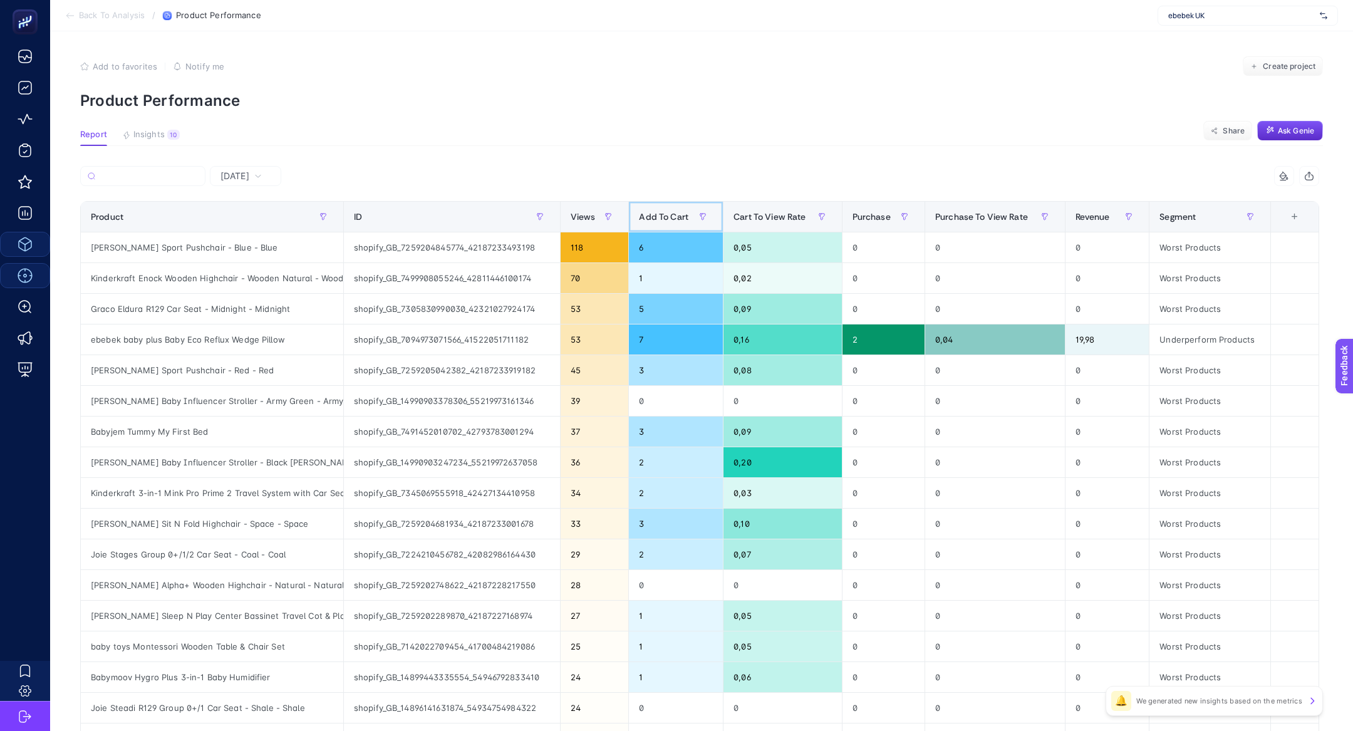
click at [650, 221] on span "Add To Cart" at bounding box center [663, 217] width 49 height 10
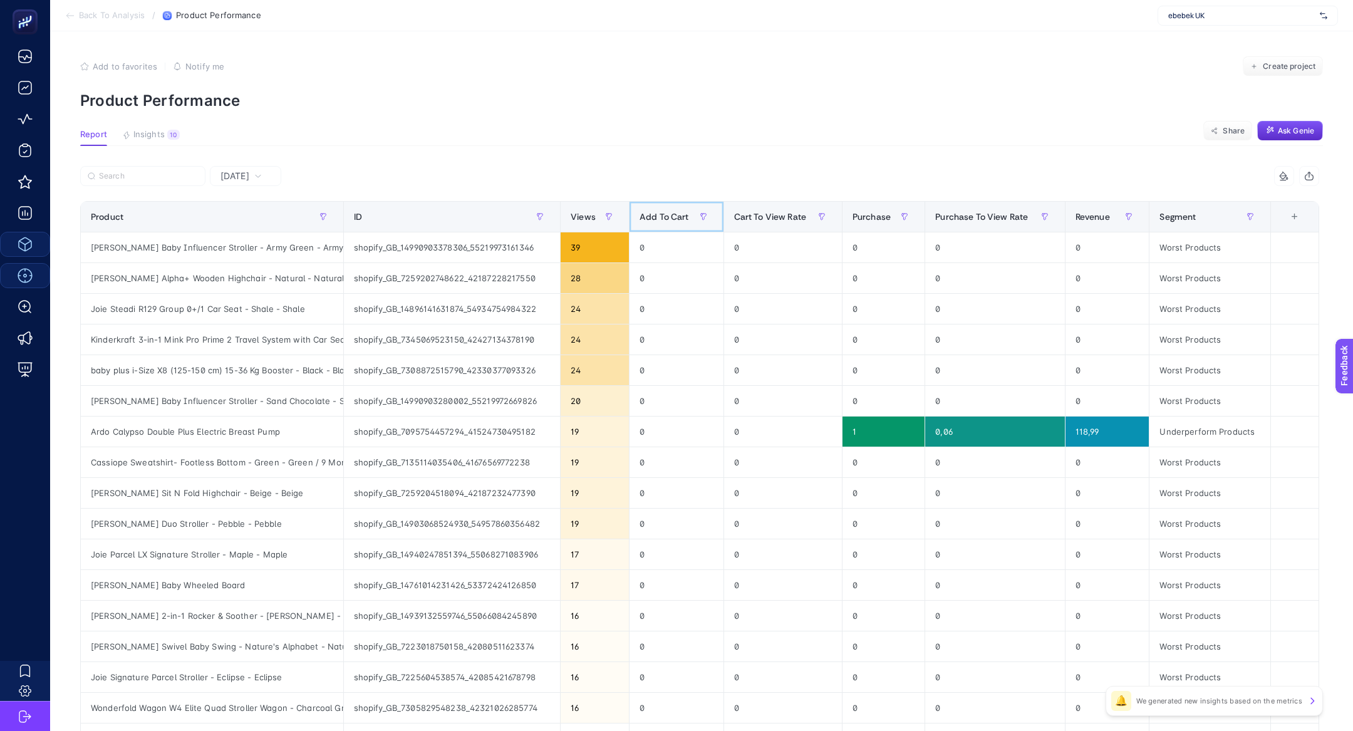
click at [650, 221] on span "Add To Cart" at bounding box center [664, 217] width 49 height 10
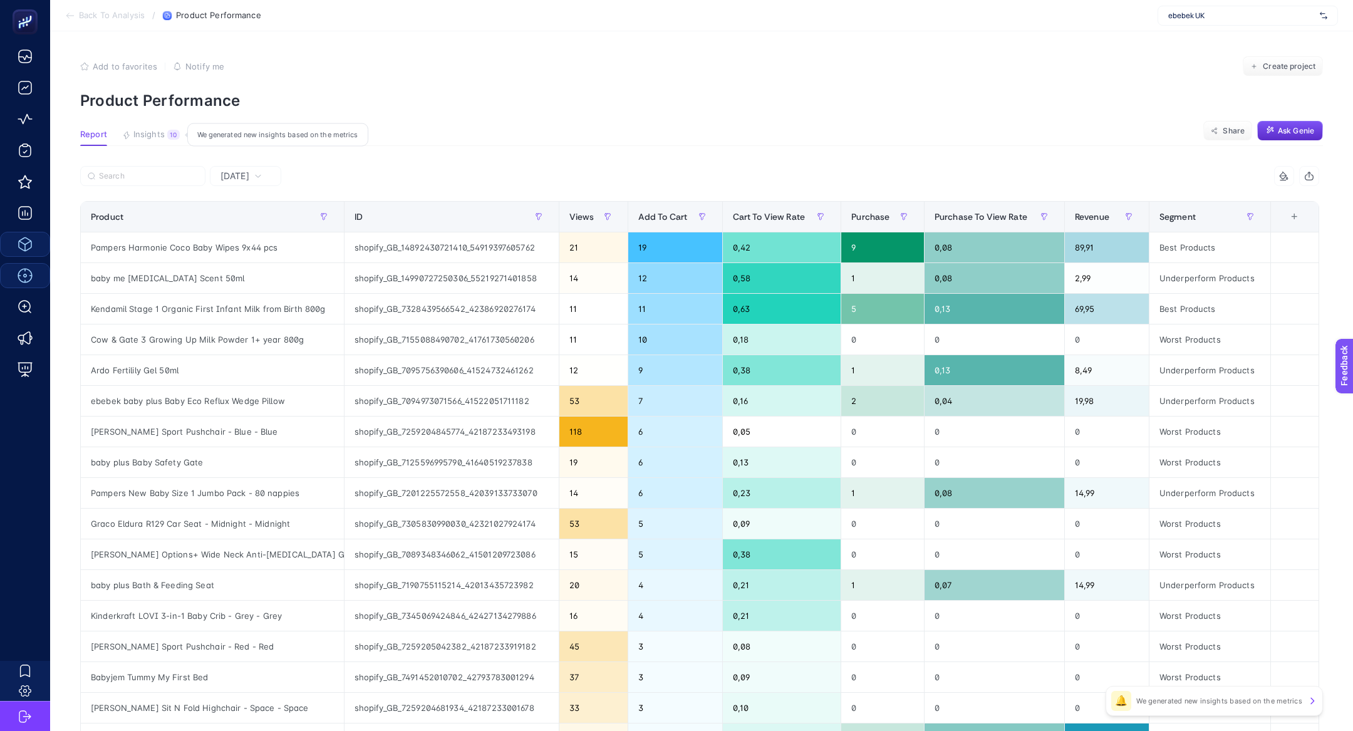
click at [154, 138] on span "Insights" at bounding box center [148, 135] width 31 height 10
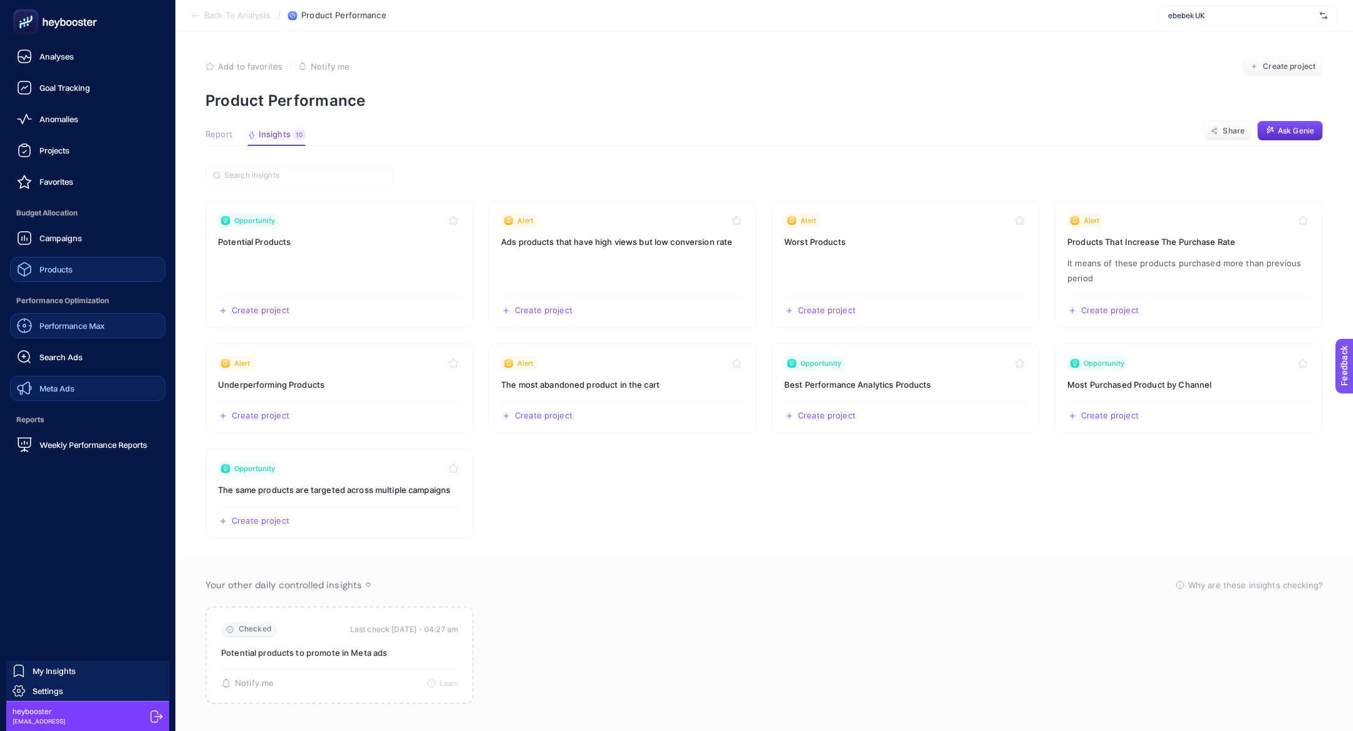
click at [54, 385] on span "Meta Ads" at bounding box center [56, 388] width 35 height 10
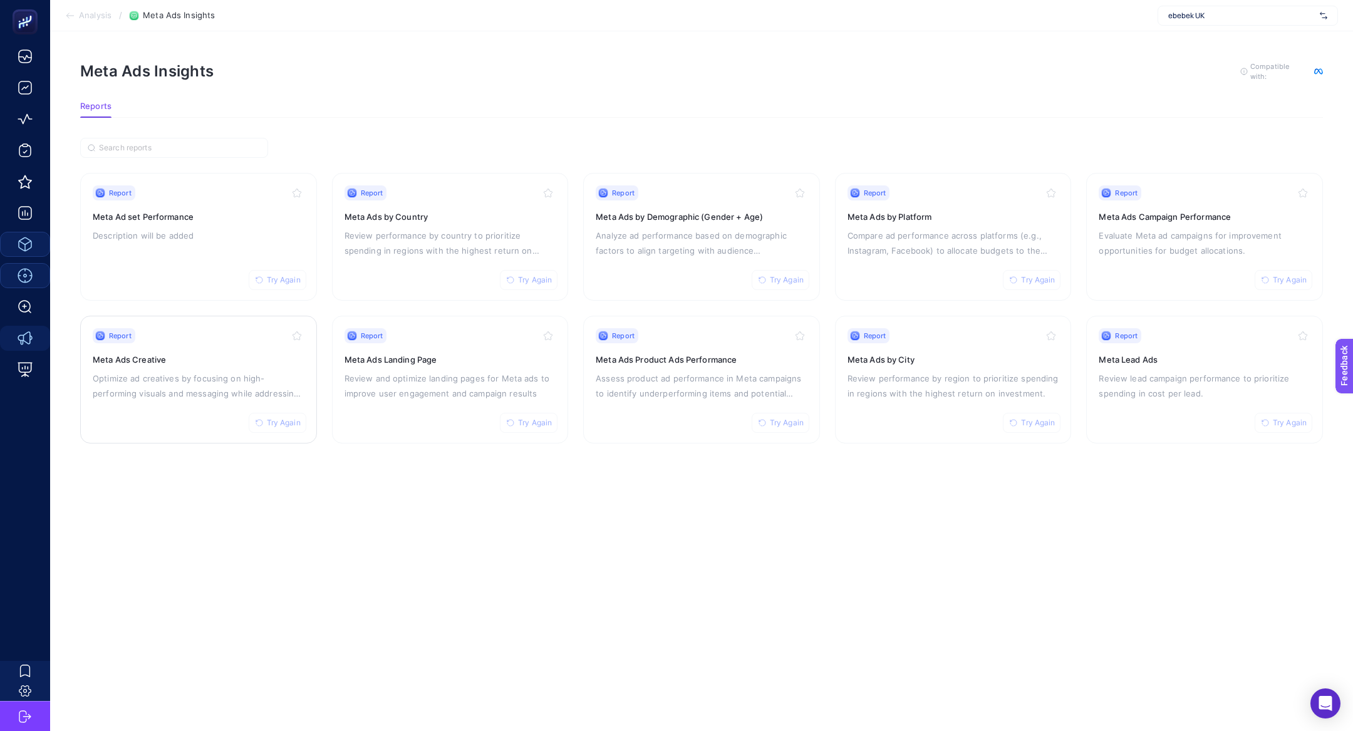
click at [172, 375] on p "Optimize ad creatives by focusing on high-performing visuals and messaging whil…" at bounding box center [199, 386] width 212 height 30
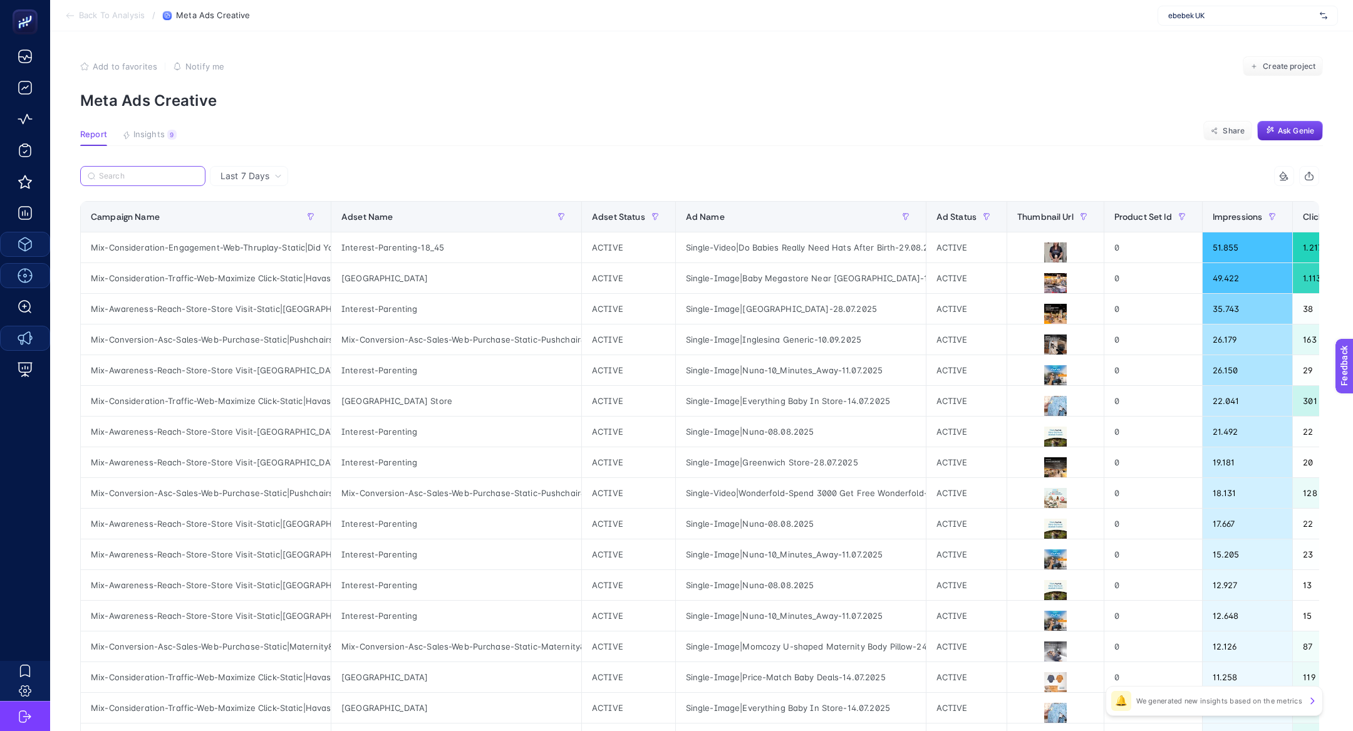
click at [137, 177] on input "Search" at bounding box center [148, 176] width 99 height 9
paste input "Mix-Conversion-Asc-Sales-Web-Purchase-Static|Pushchairs&Car Seats"
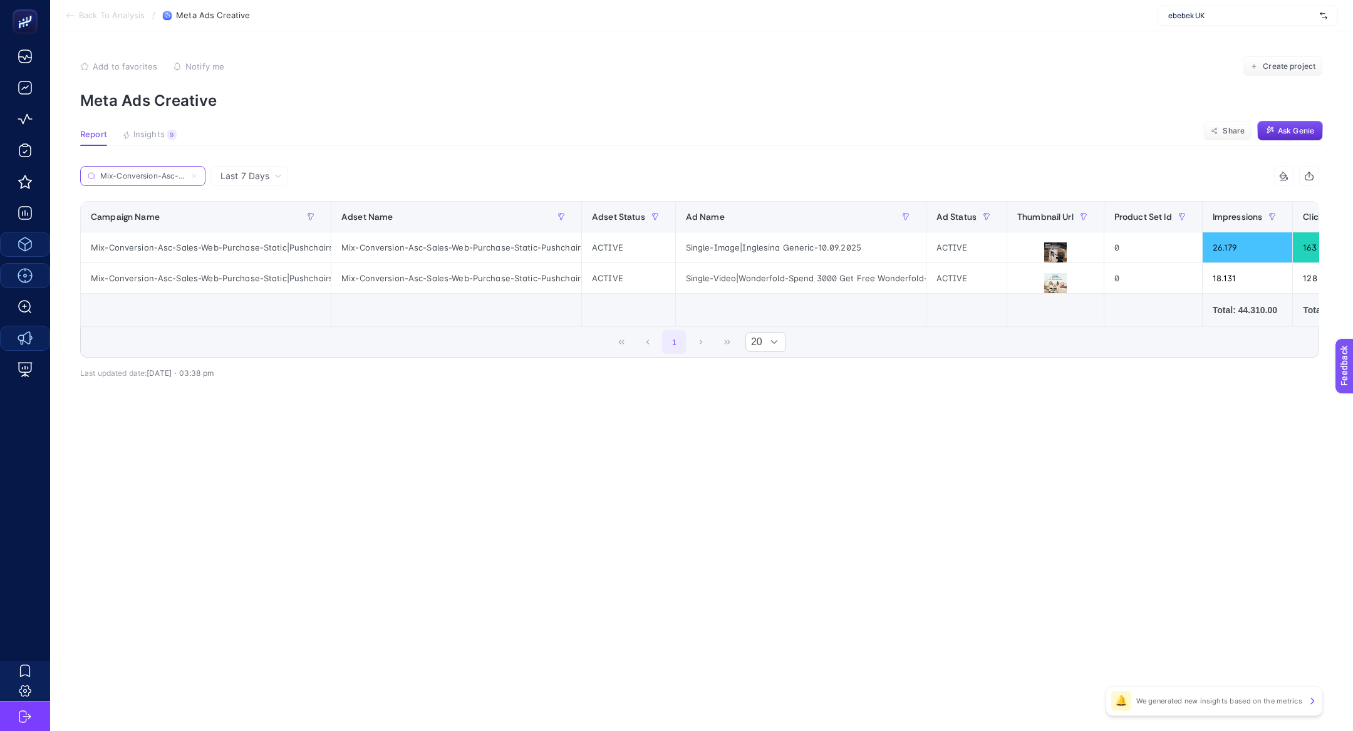
scroll to position [0, 174]
type input "Mix-Conversion-Asc-Sales-Web-Purchase-Static|Pushchairs&Car Seats"
click at [1053, 291] on icon at bounding box center [1055, 284] width 15 height 15
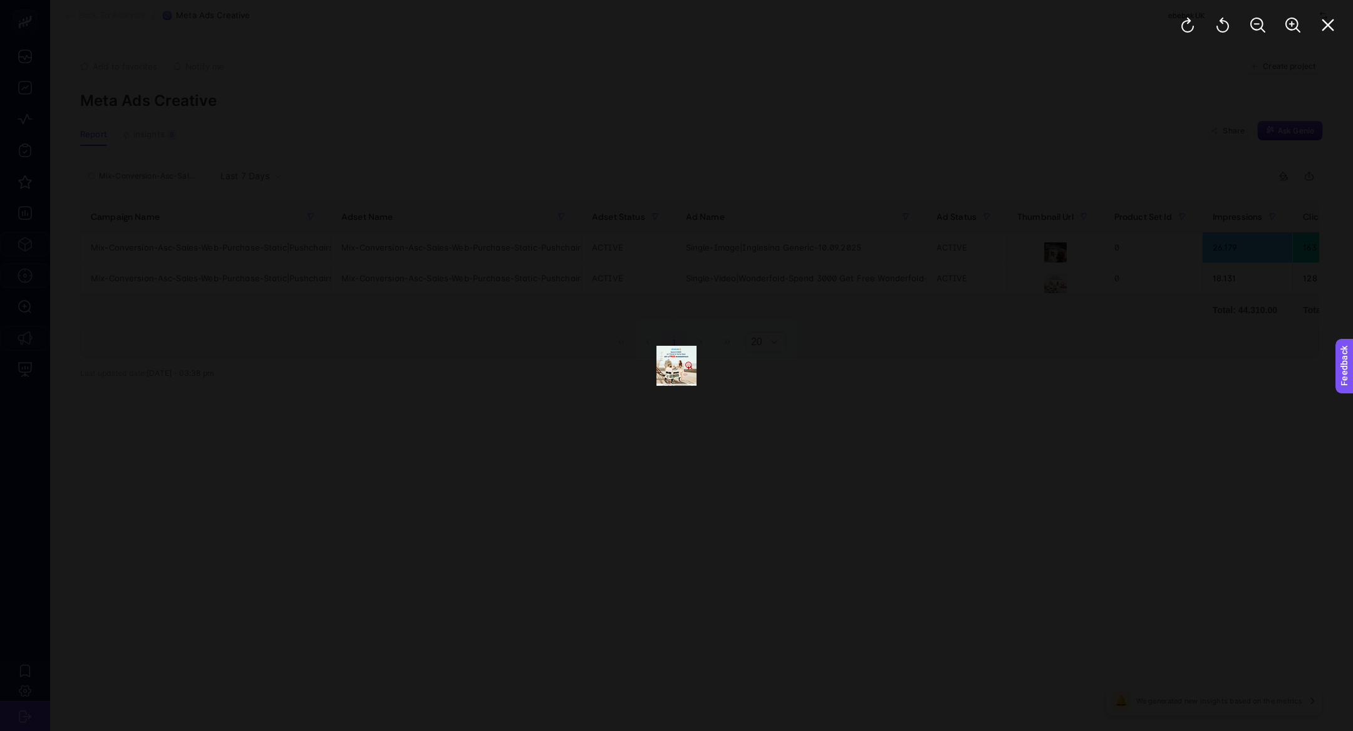
click at [1313, 38] on div at bounding box center [1258, 25] width 190 height 50
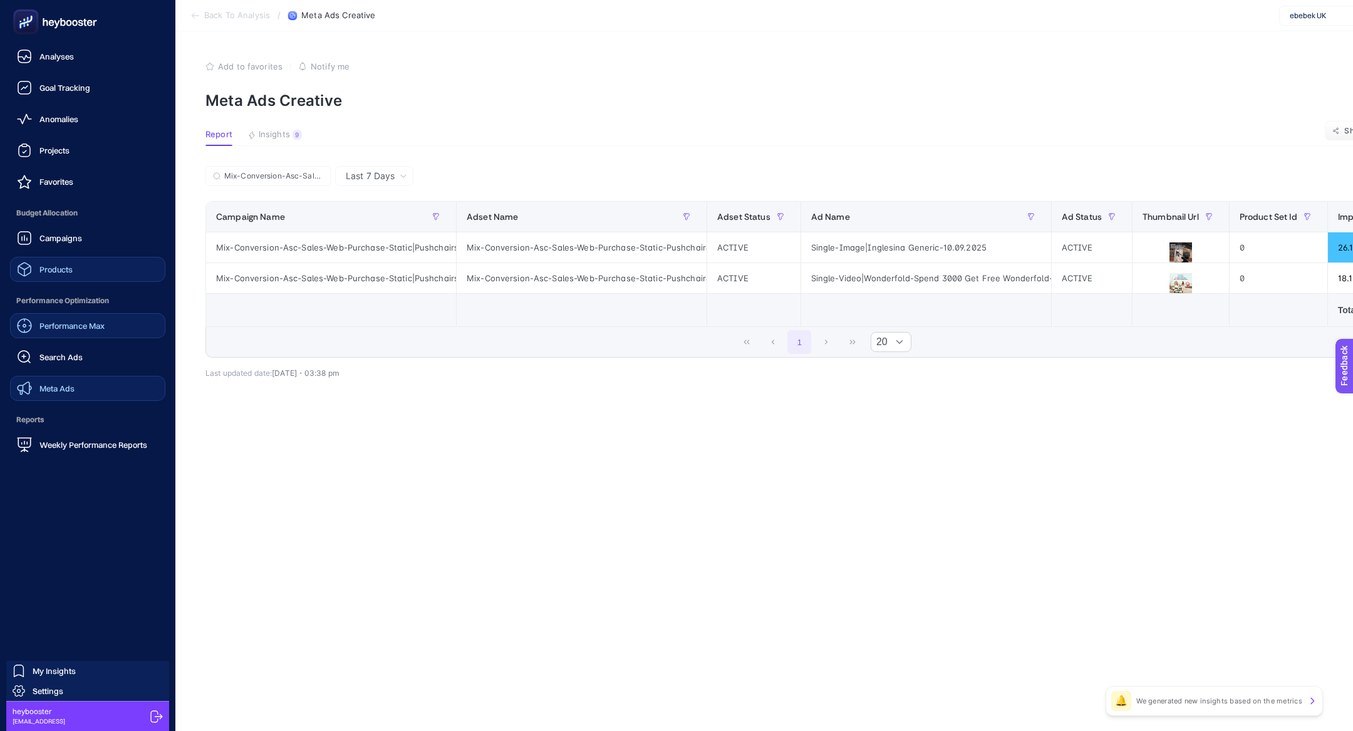
click at [62, 388] on span "Meta Ads" at bounding box center [56, 388] width 35 height 10
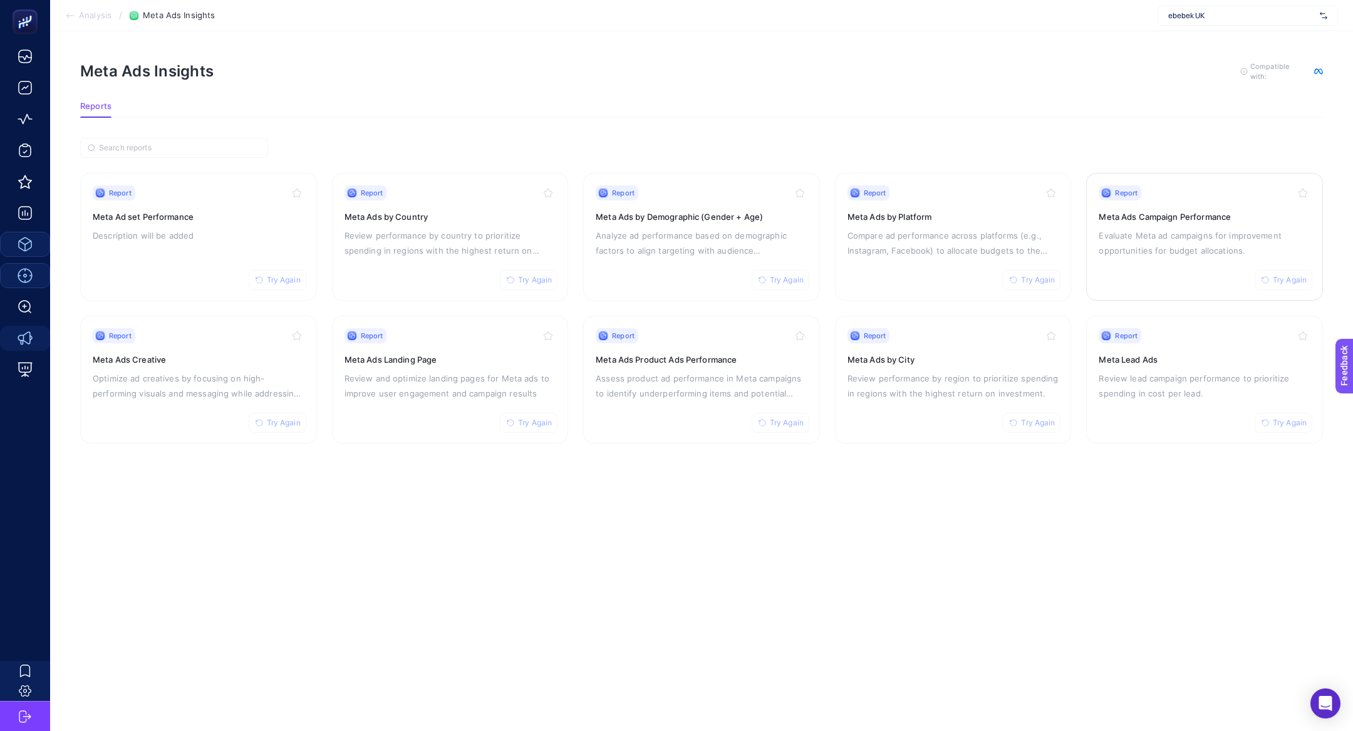
click at [1195, 262] on div "Report Try Again Meta Ads Campaign Performance Evaluate Meta ad campaigns for i…" at bounding box center [1205, 236] width 212 height 103
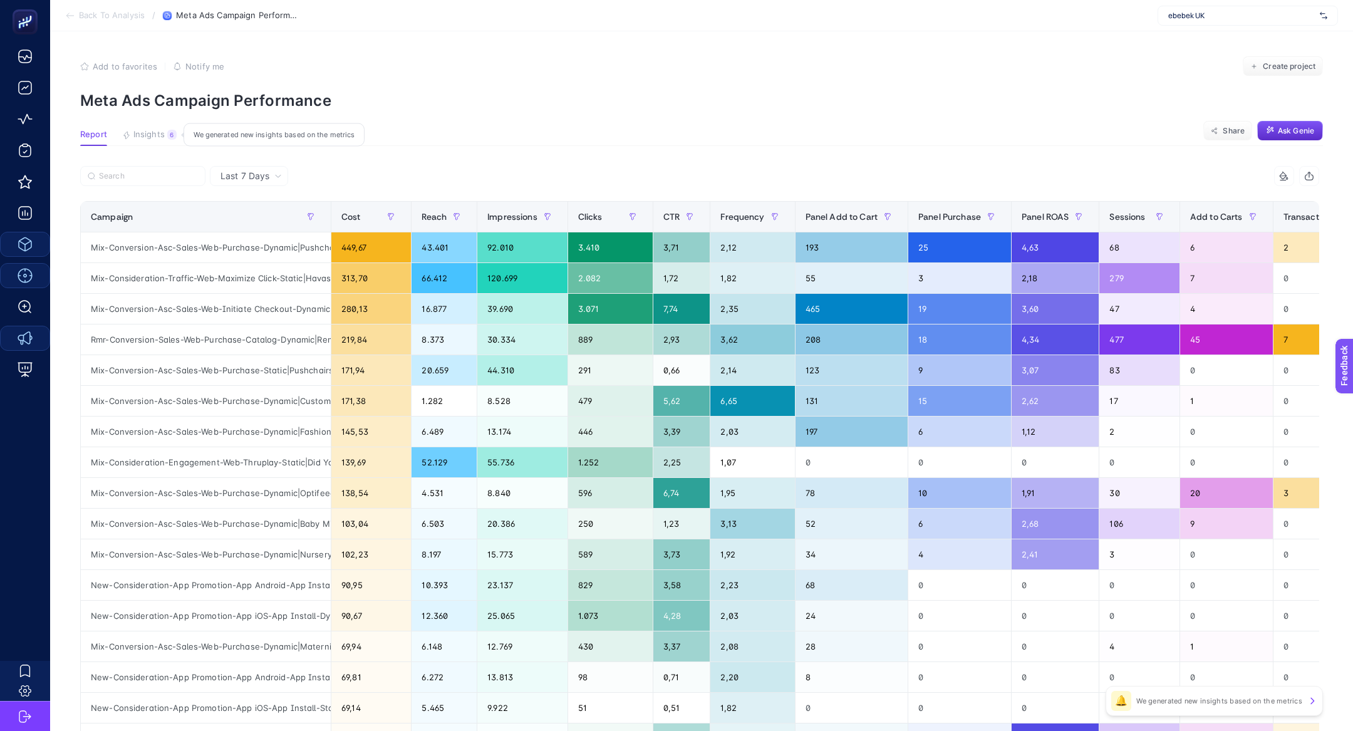
click at [169, 138] on div "6" at bounding box center [171, 135] width 9 height 10
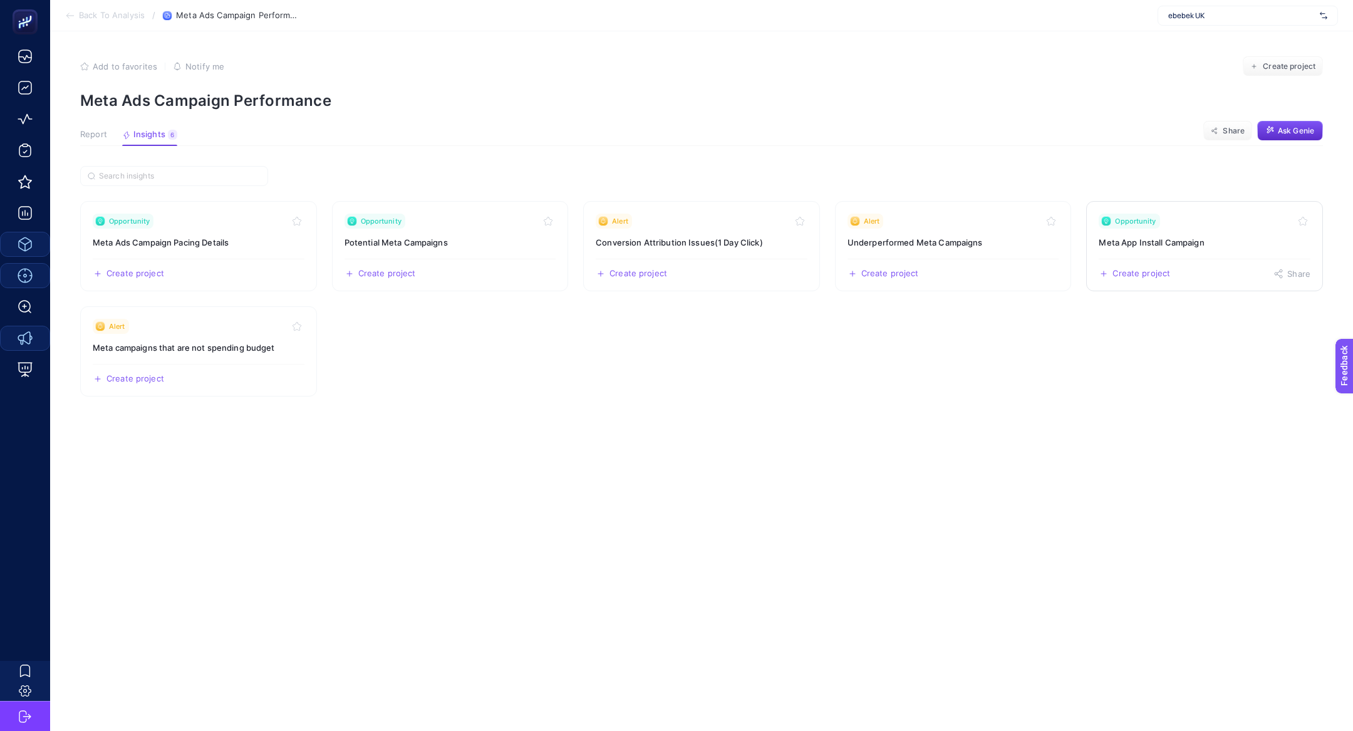
click at [1226, 218] on div "Opportunity" at bounding box center [1205, 221] width 212 height 15
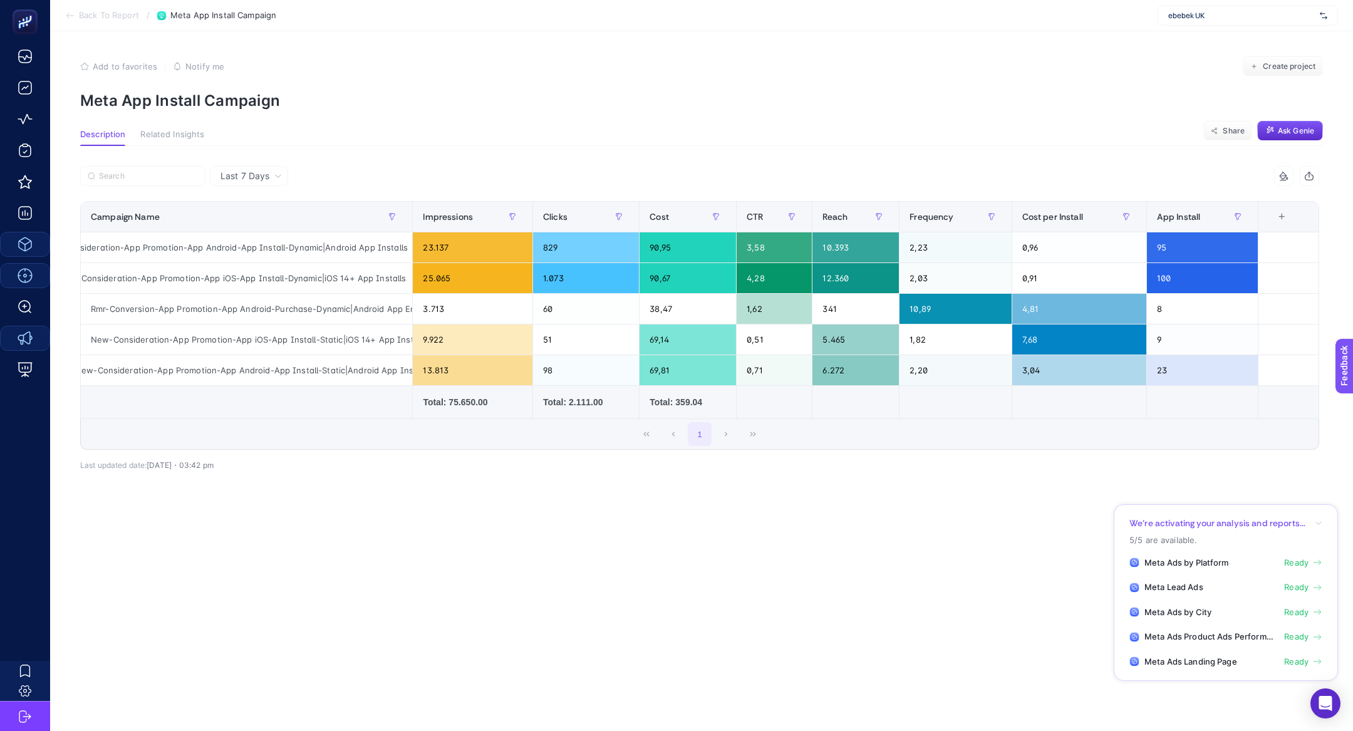
scroll to position [0, 38]
click at [146, 173] on input "Search" at bounding box center [148, 176] width 99 height 9
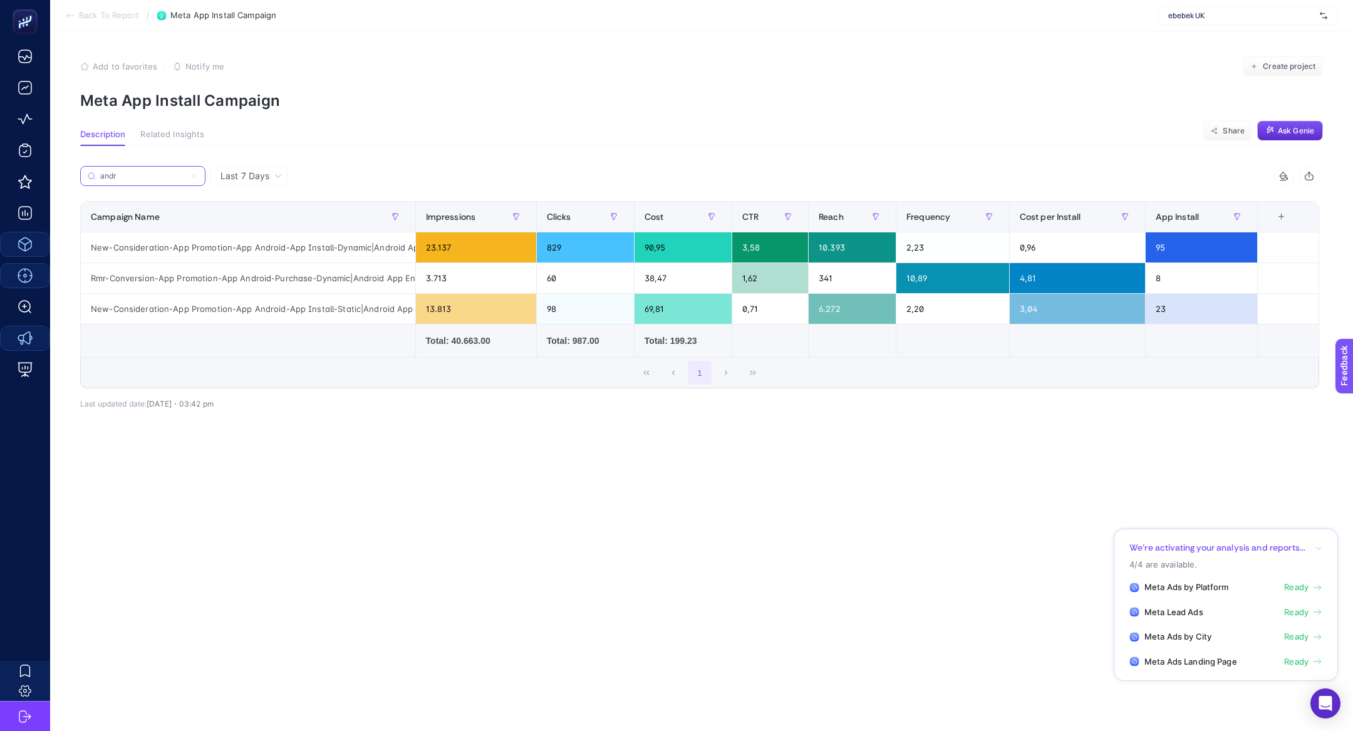
type input "andr"
click at [199, 173] on label "andr" at bounding box center [142, 176] width 125 height 20
click at [185, 173] on input "andr" at bounding box center [142, 176] width 85 height 9
click at [195, 174] on icon at bounding box center [194, 176] width 8 height 8
click at [185, 174] on input "andr" at bounding box center [142, 176] width 85 height 9
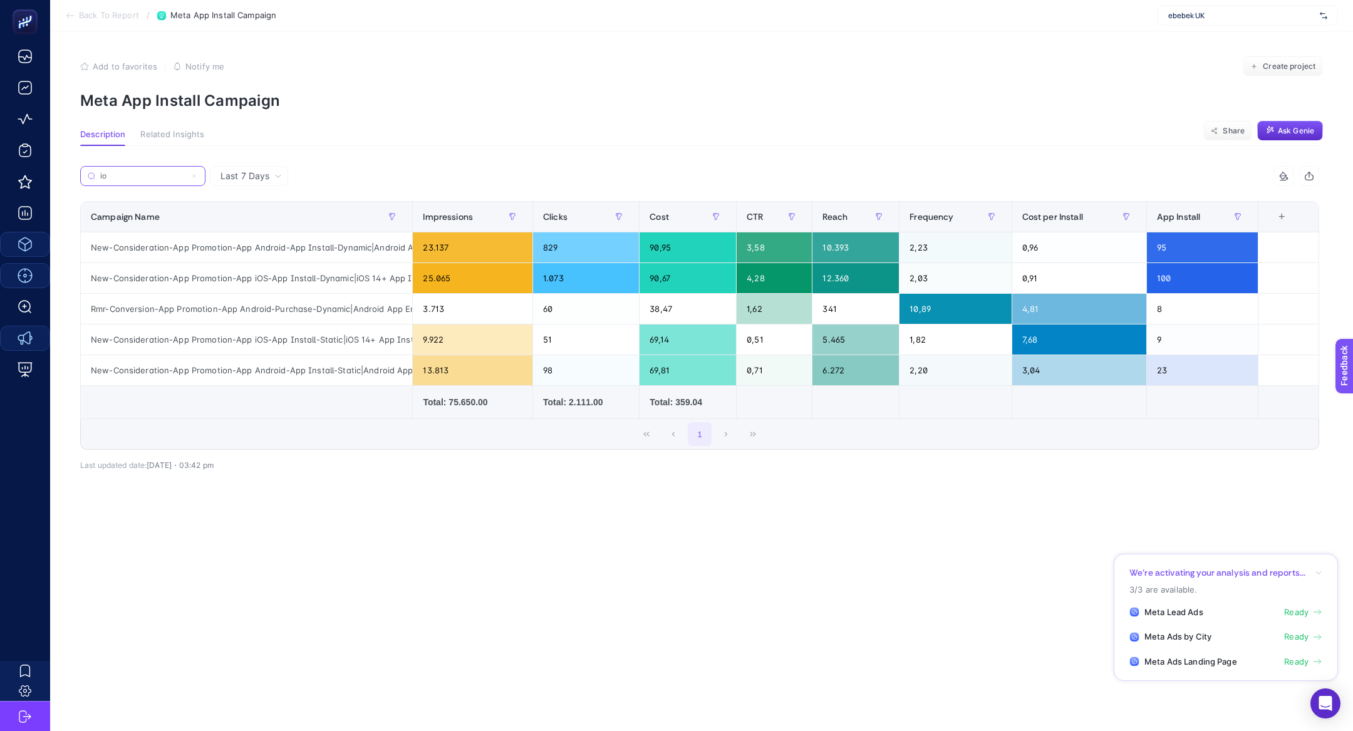
type input "i"
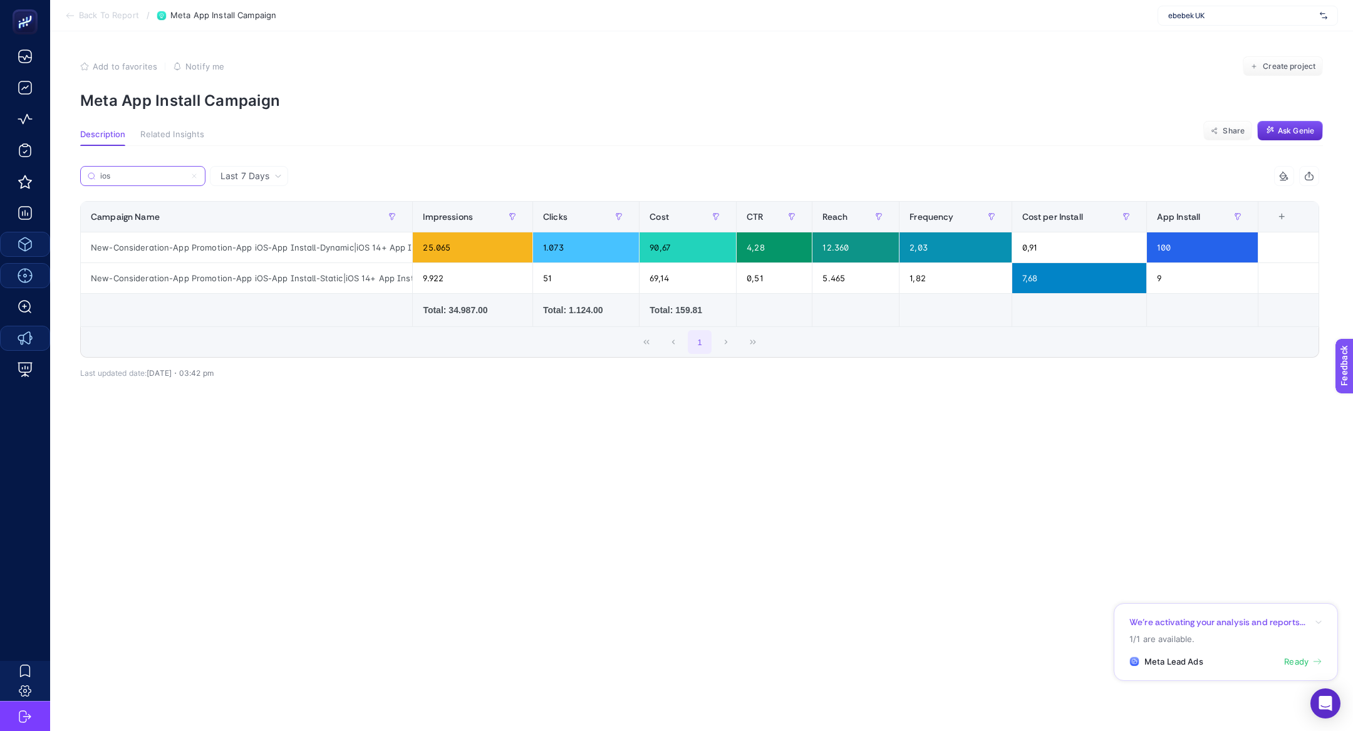
type input "ios"
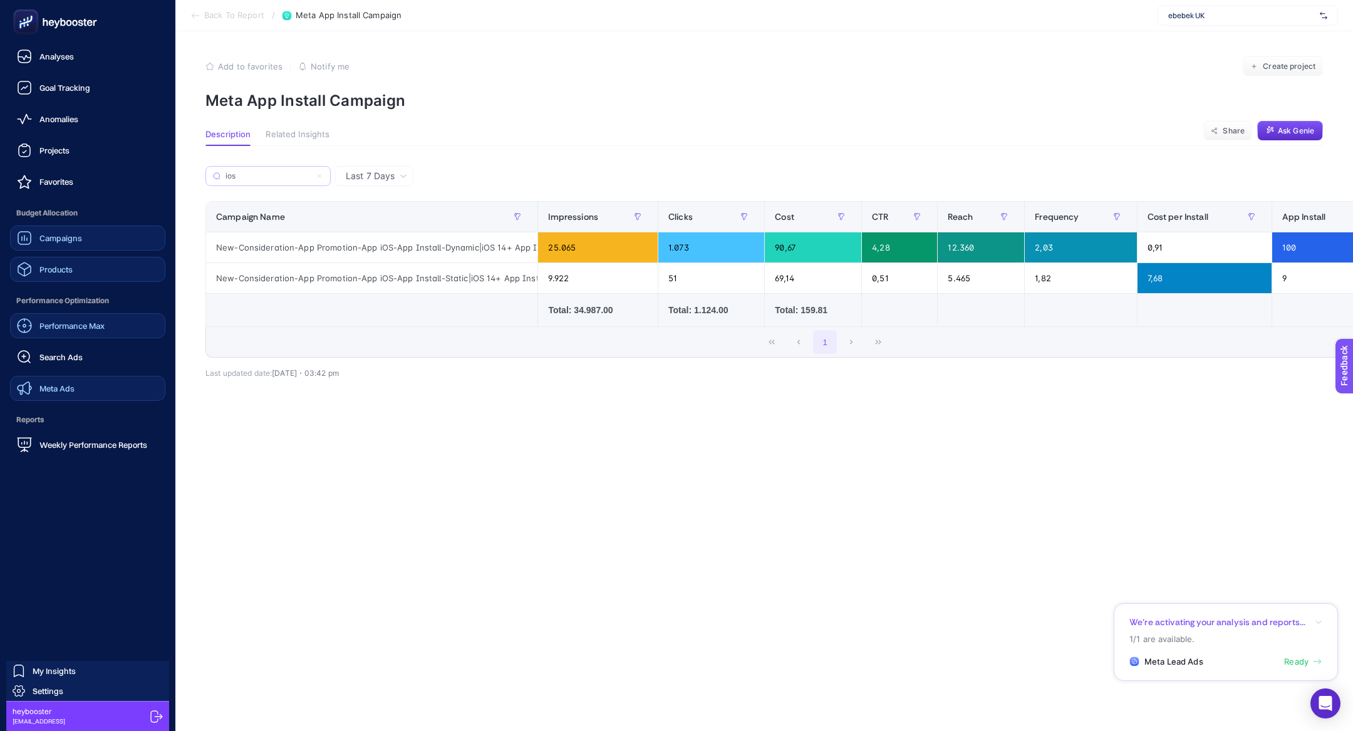
click at [48, 246] on link "Campaigns" at bounding box center [87, 238] width 155 height 25
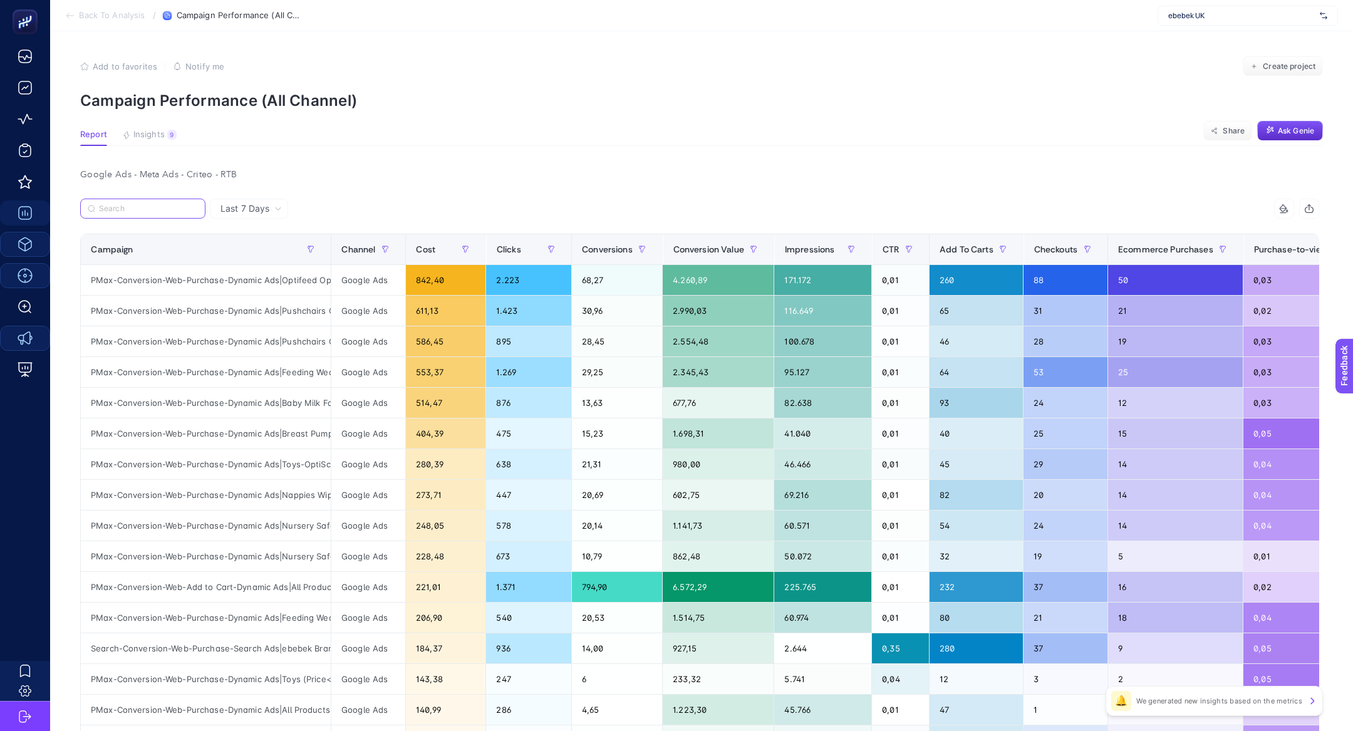
click at [135, 211] on input "Search" at bounding box center [148, 208] width 99 height 9
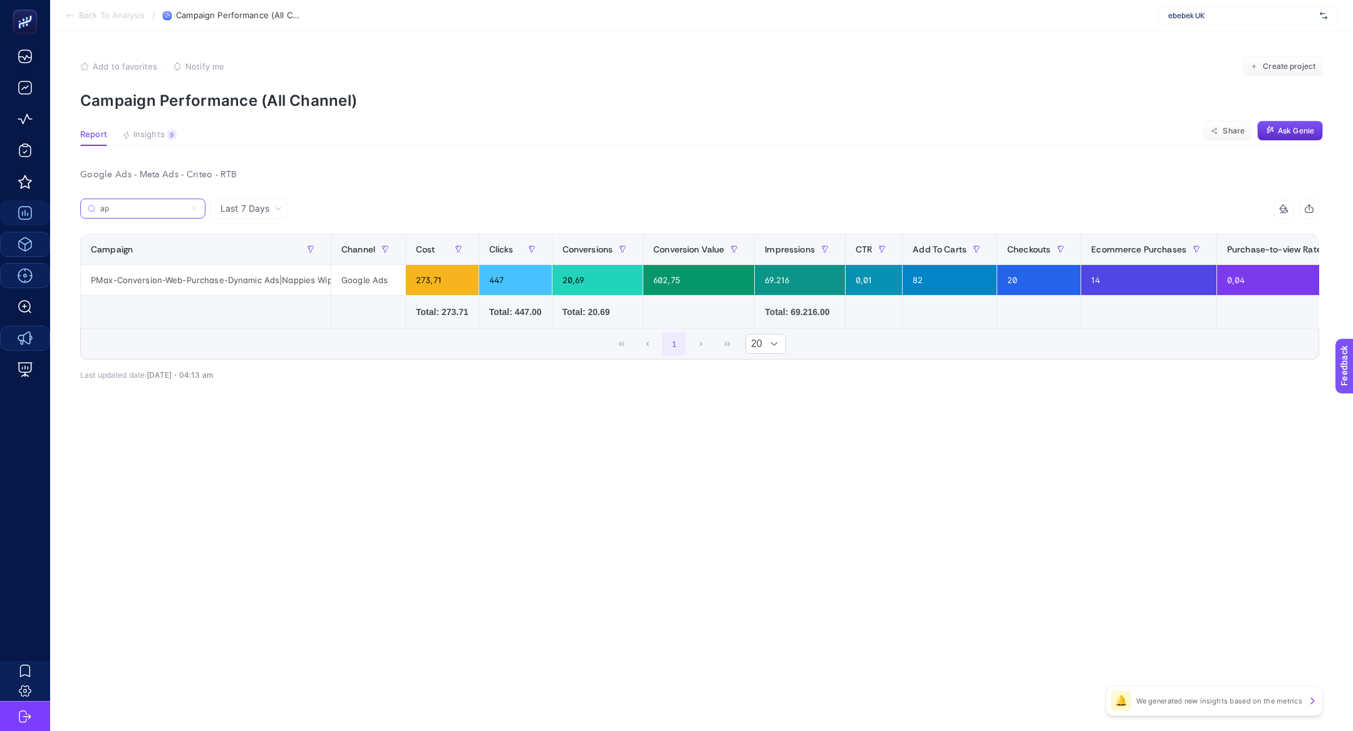
type input "a"
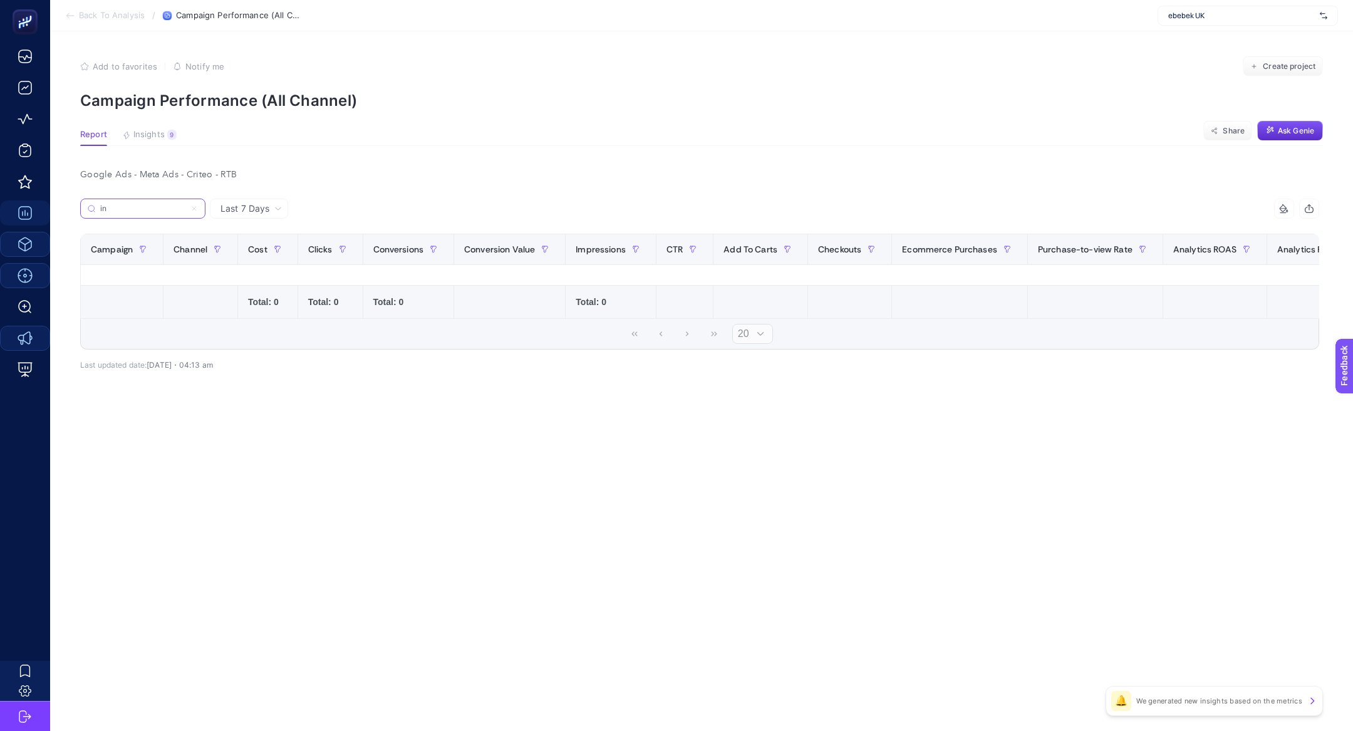
type input "i"
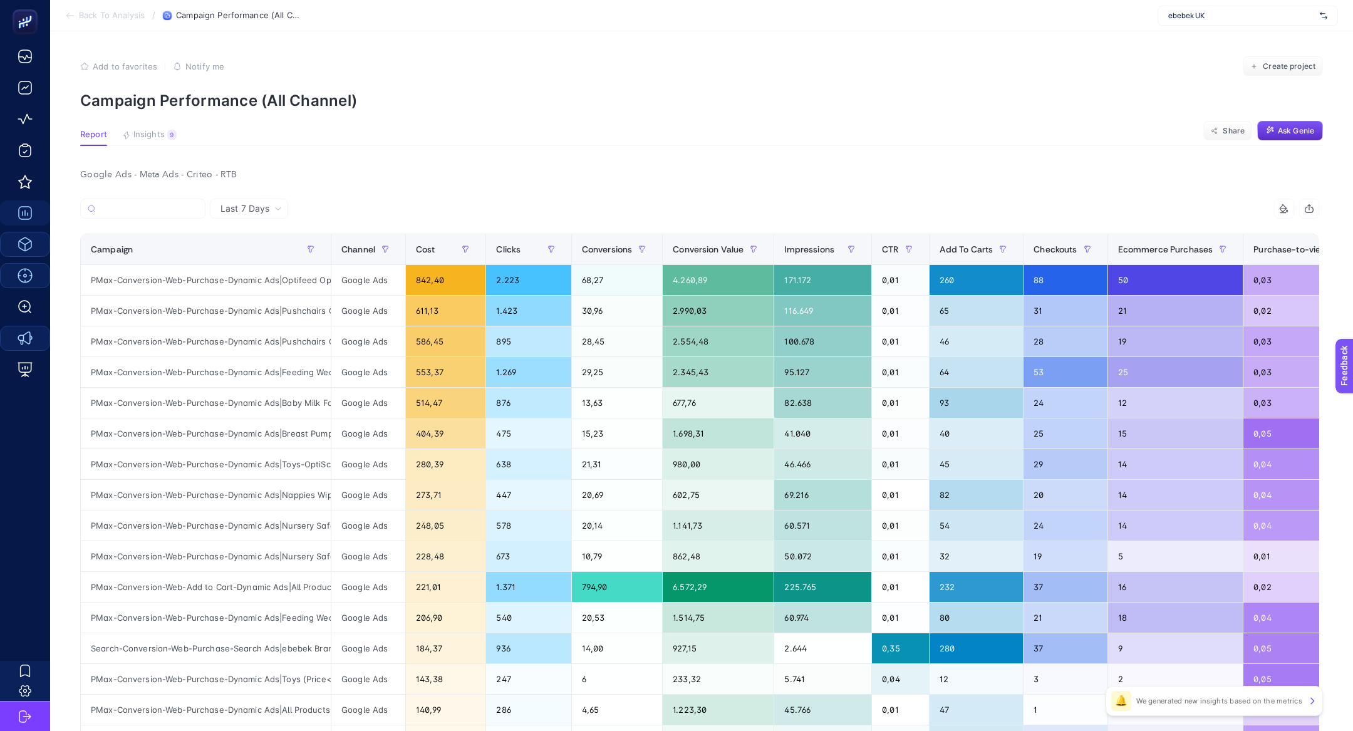
click at [93, 14] on span "Back To Analysis" at bounding box center [112, 16] width 66 height 10
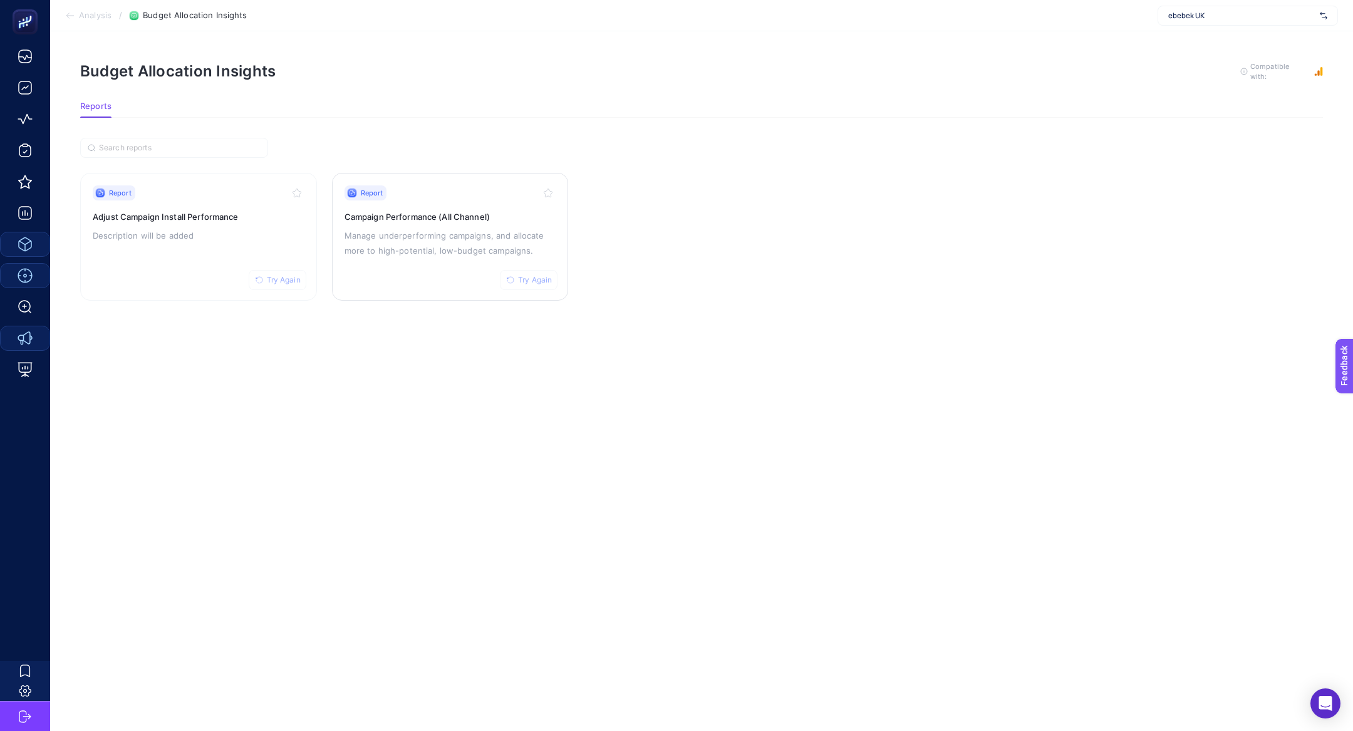
click at [525, 277] on span "Try Again" at bounding box center [535, 280] width 34 height 10
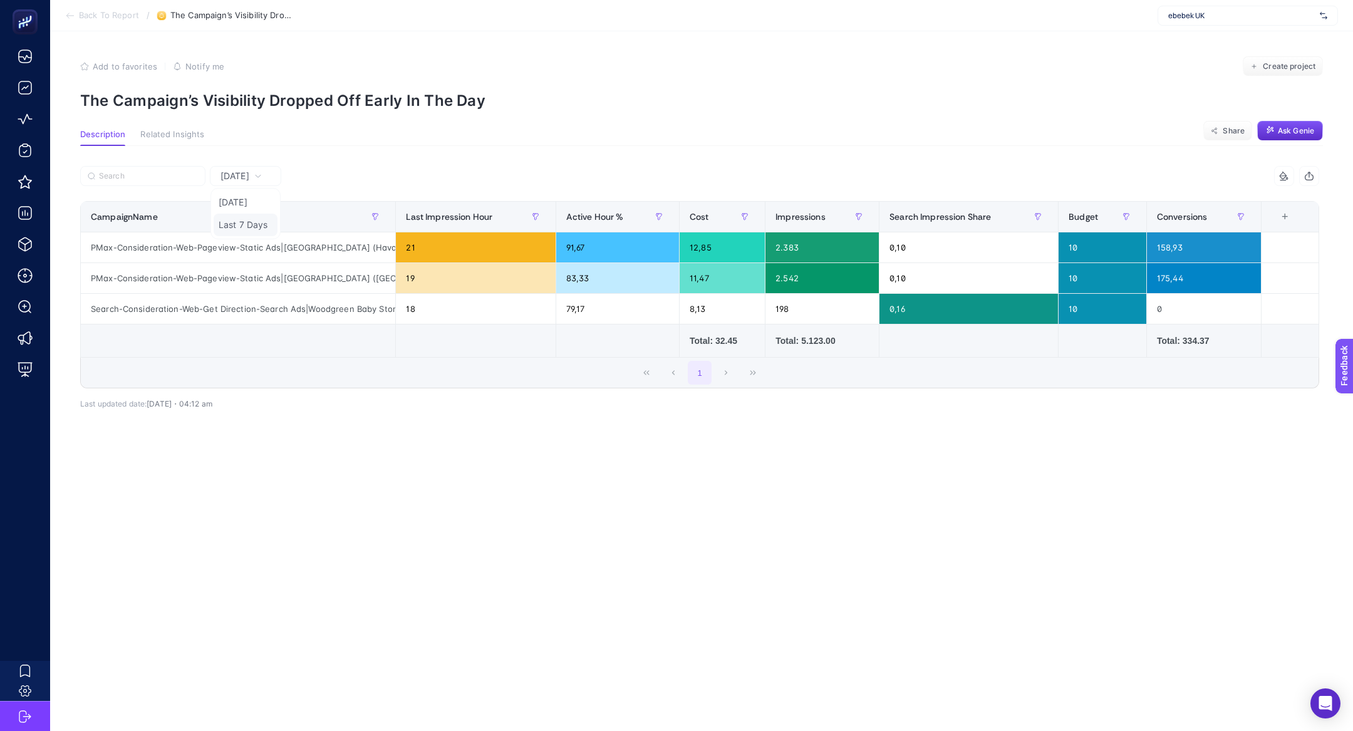
click at [260, 216] on li "Last 7 Days" at bounding box center [246, 225] width 64 height 23
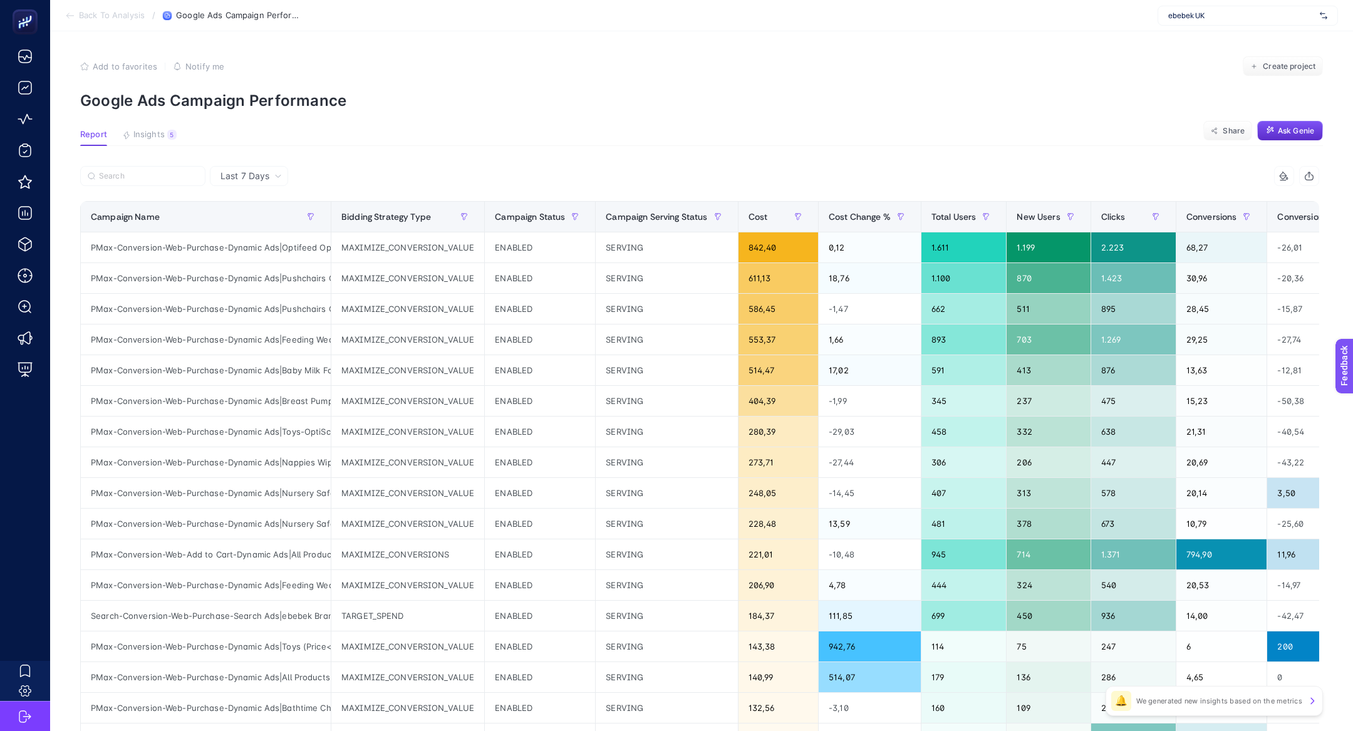
click at [153, 123] on article "Add to favorites false Notify me Create project Google Ads Campaign Performance…" at bounding box center [701, 520] width 1303 height 979
click at [148, 128] on article "Add to favorites false Notify me Create project Google Ads Campaign Performance…" at bounding box center [701, 520] width 1303 height 979
click at [151, 141] on button "Insights 5 We generated new insights based on the metrics" at bounding box center [149, 138] width 55 height 16
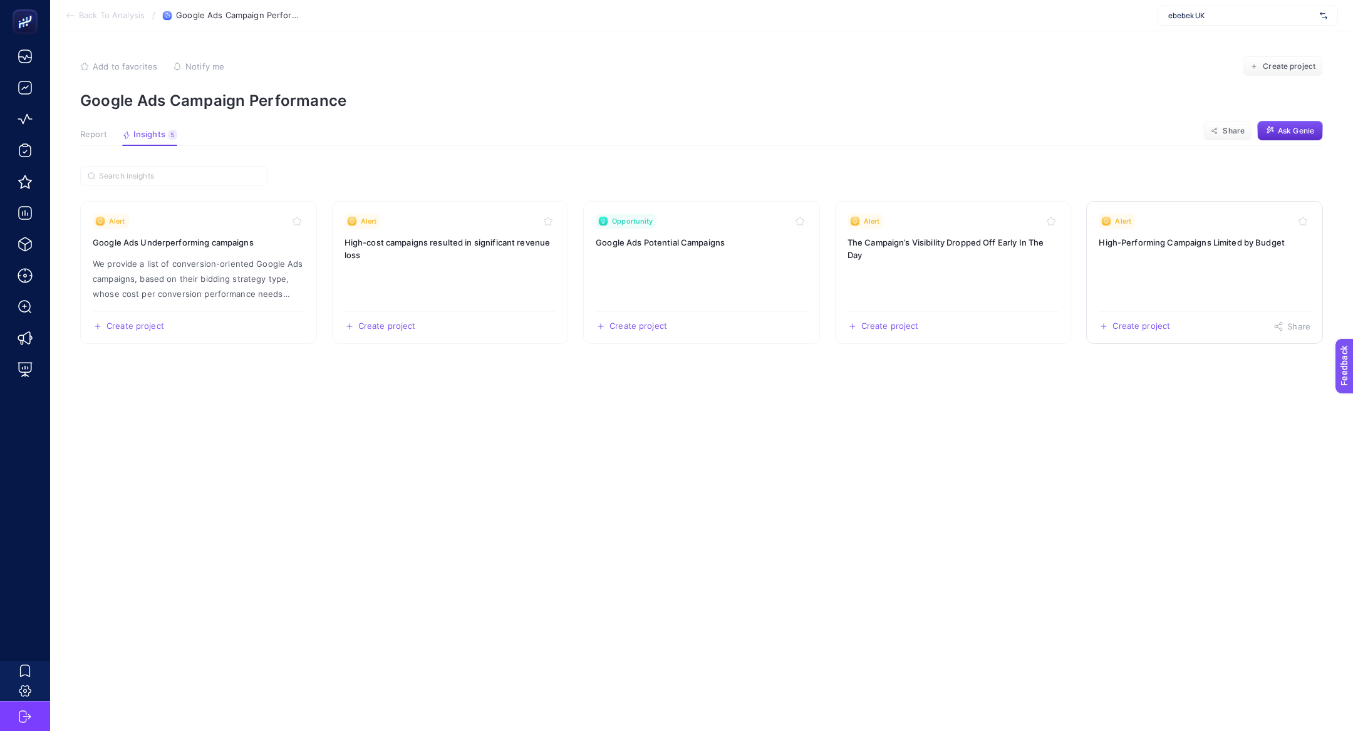
click at [1179, 310] on link "Alert High-Performing Campaigns Limited by Budget Create project Share" at bounding box center [1204, 272] width 237 height 143
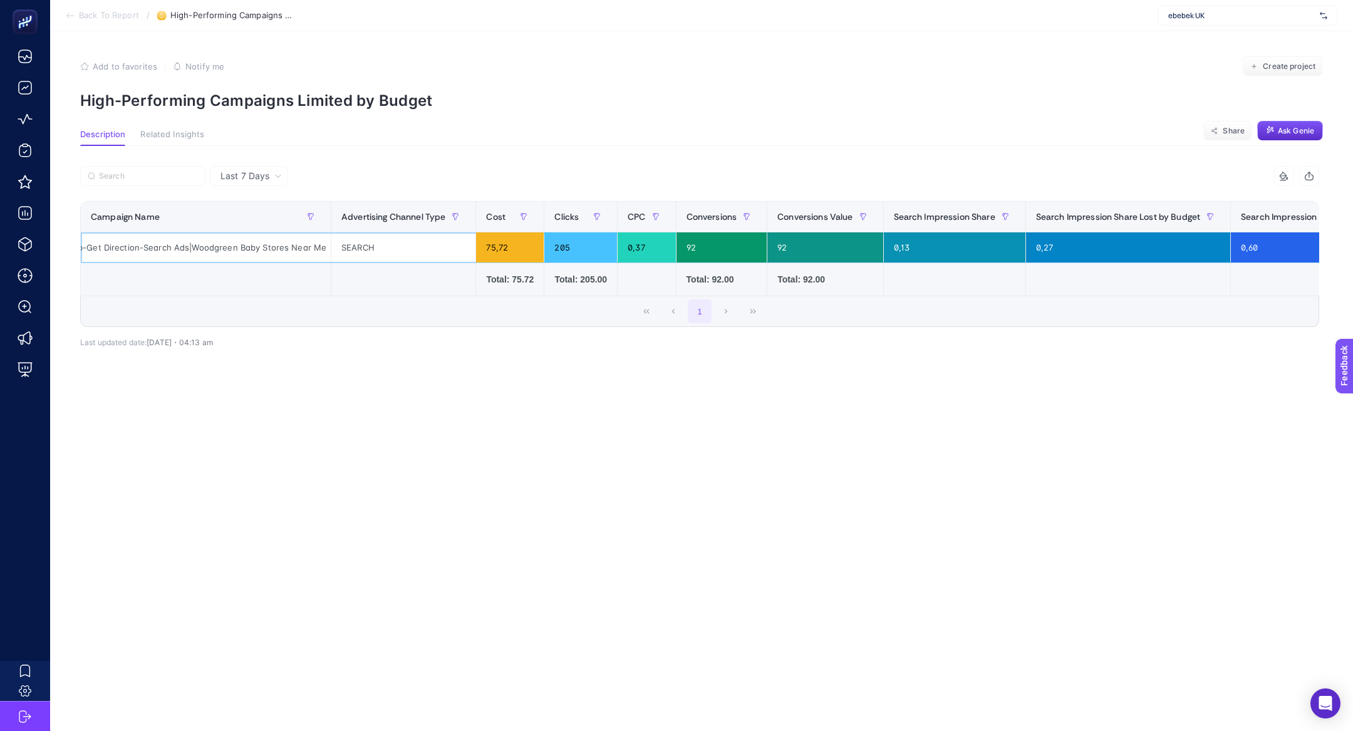
click at [274, 248] on div "Search-Consideration-Web-Get Direction-Search Ads|Woodgreen Baby Stores Near Me" at bounding box center [206, 247] width 250 height 30
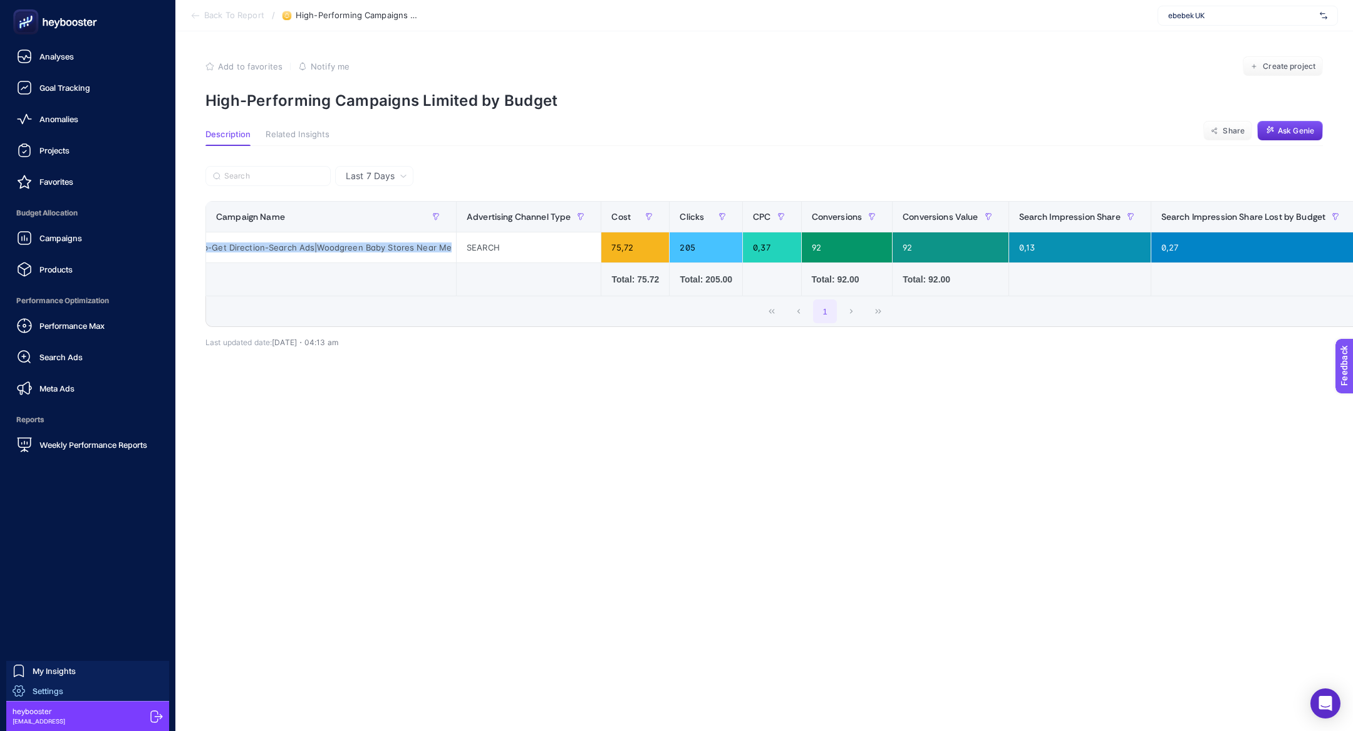
click at [33, 690] on span "Settings" at bounding box center [48, 691] width 31 height 10
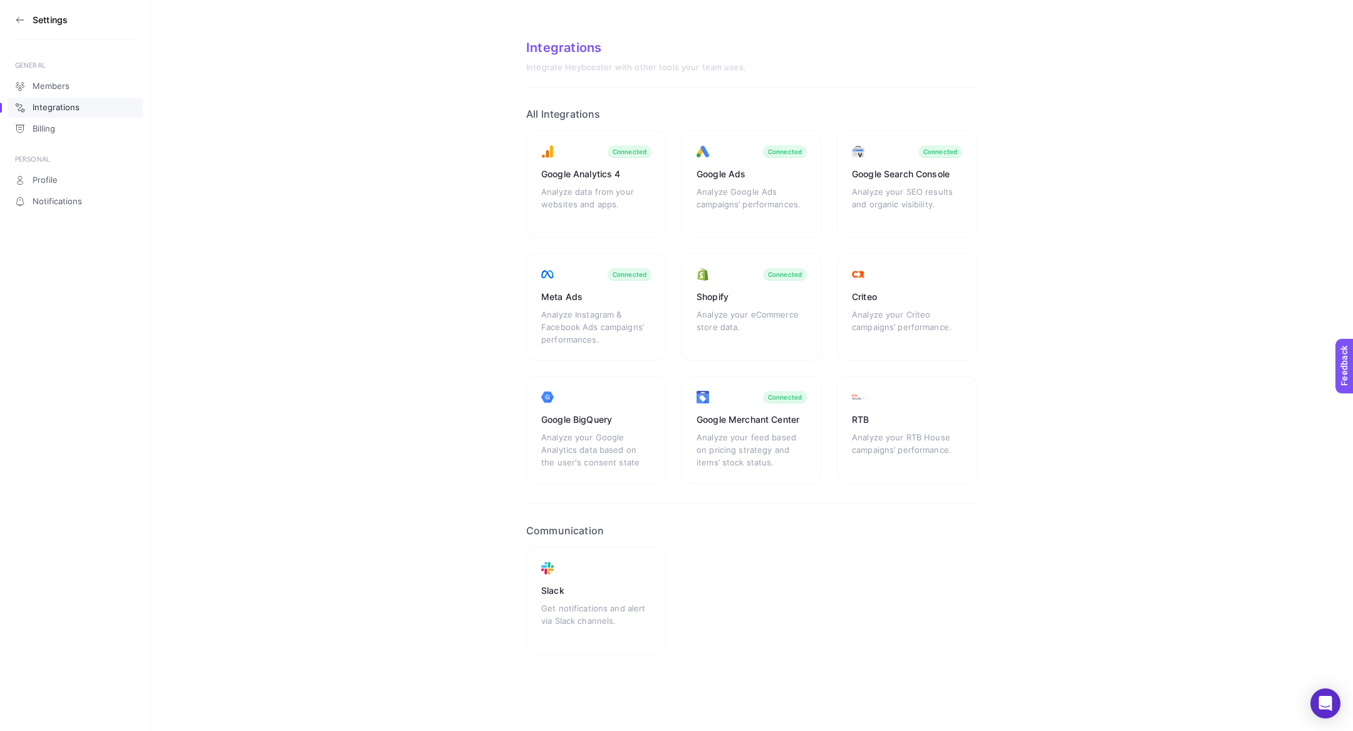
click at [85, 74] on aside "Settings GENERAL Members Integrations Billing PERSONAL Profile Notifications" at bounding box center [75, 365] width 150 height 731
click at [85, 78] on link "Members" at bounding box center [75, 86] width 135 height 20
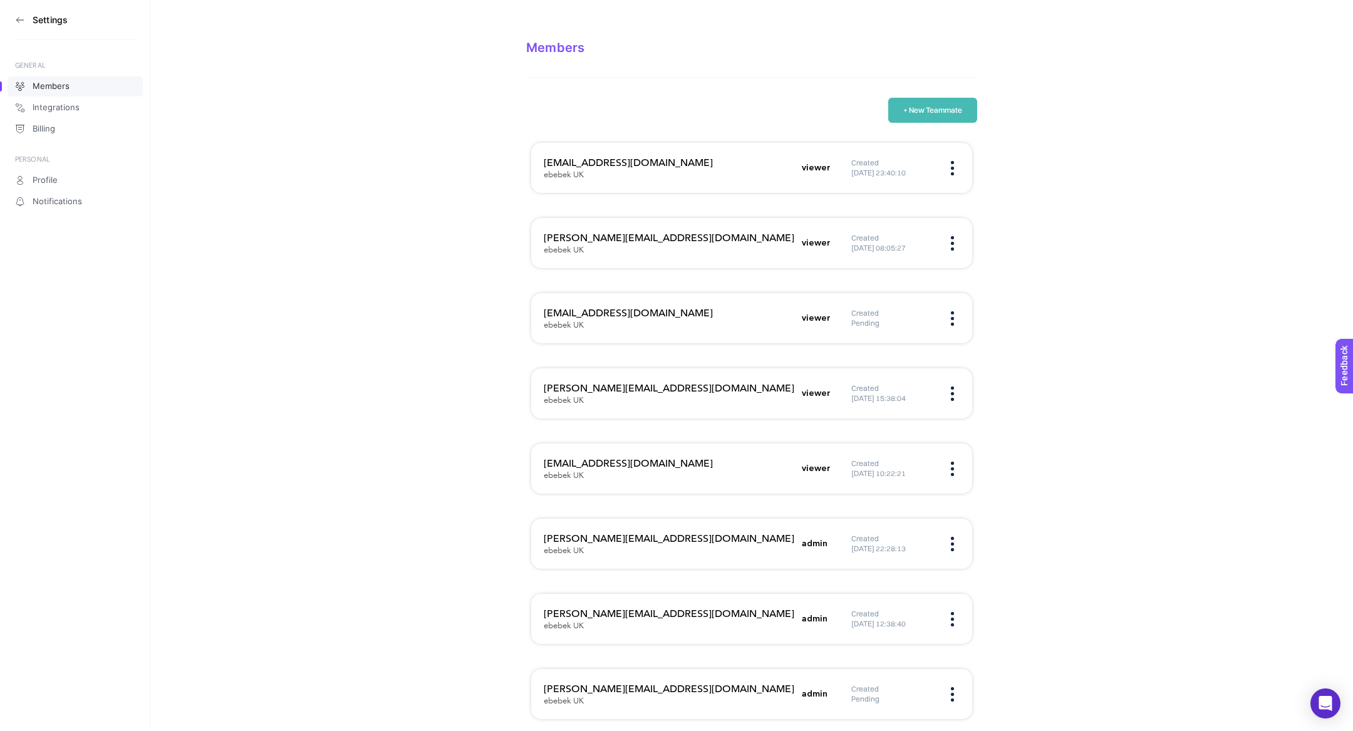
scroll to position [8, 0]
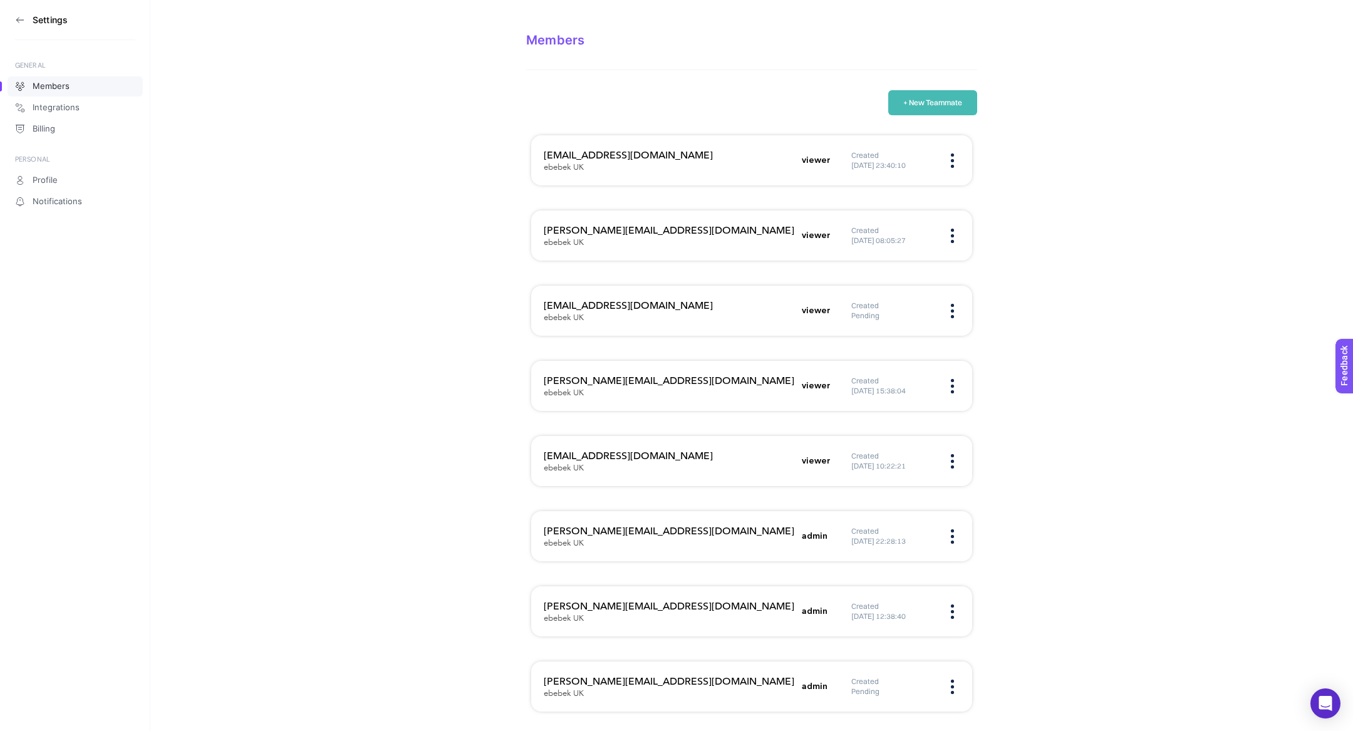
click at [948, 122] on section "+ New Teammate e.erol@ebebek.com ebebek UK viewer Created 06.12.2023 23:40:10 m…" at bounding box center [751, 411] width 451 height 642
click at [957, 680] on div "Created Pending" at bounding box center [906, 687] width 108 height 20
click at [951, 683] on img at bounding box center [952, 687] width 3 height 14
click at [890, 719] on span "Remove" at bounding box center [882, 726] width 100 height 28
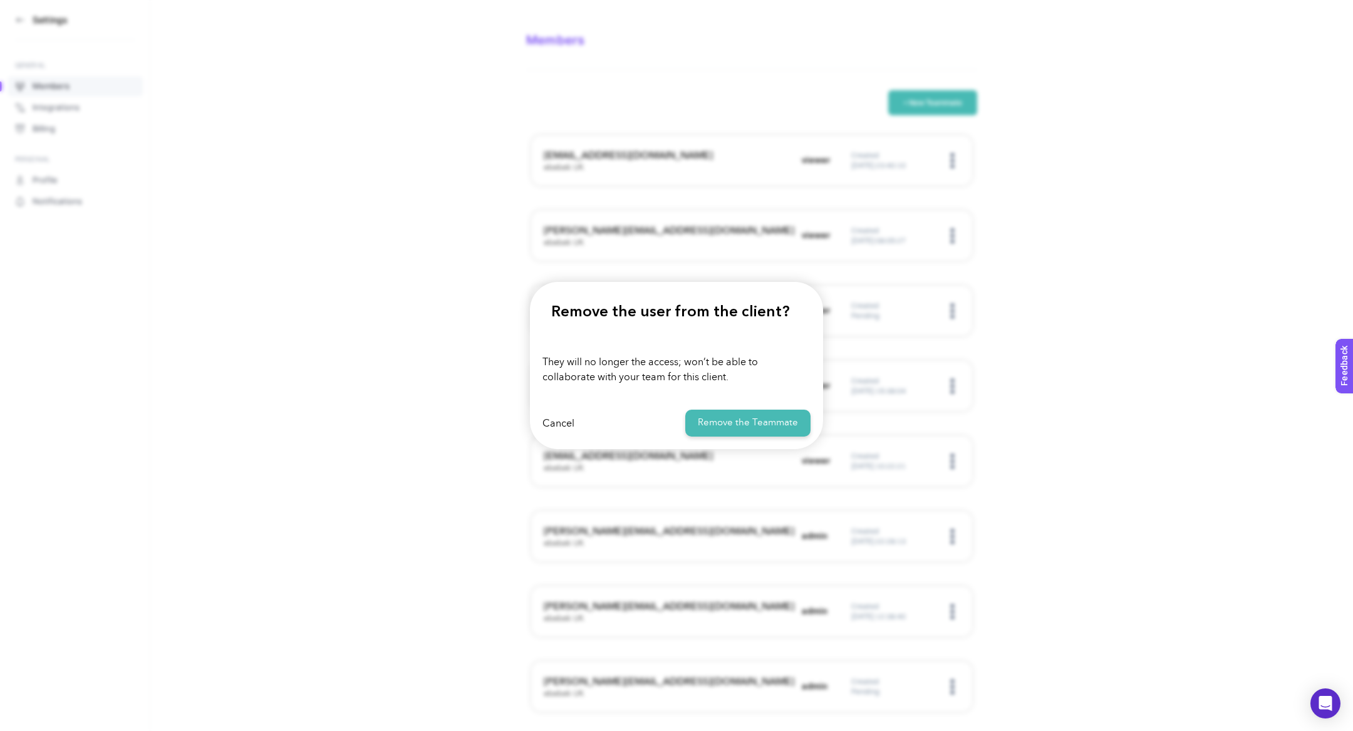
click at [752, 415] on button "Remove the Teammate" at bounding box center [747, 423] width 125 height 27
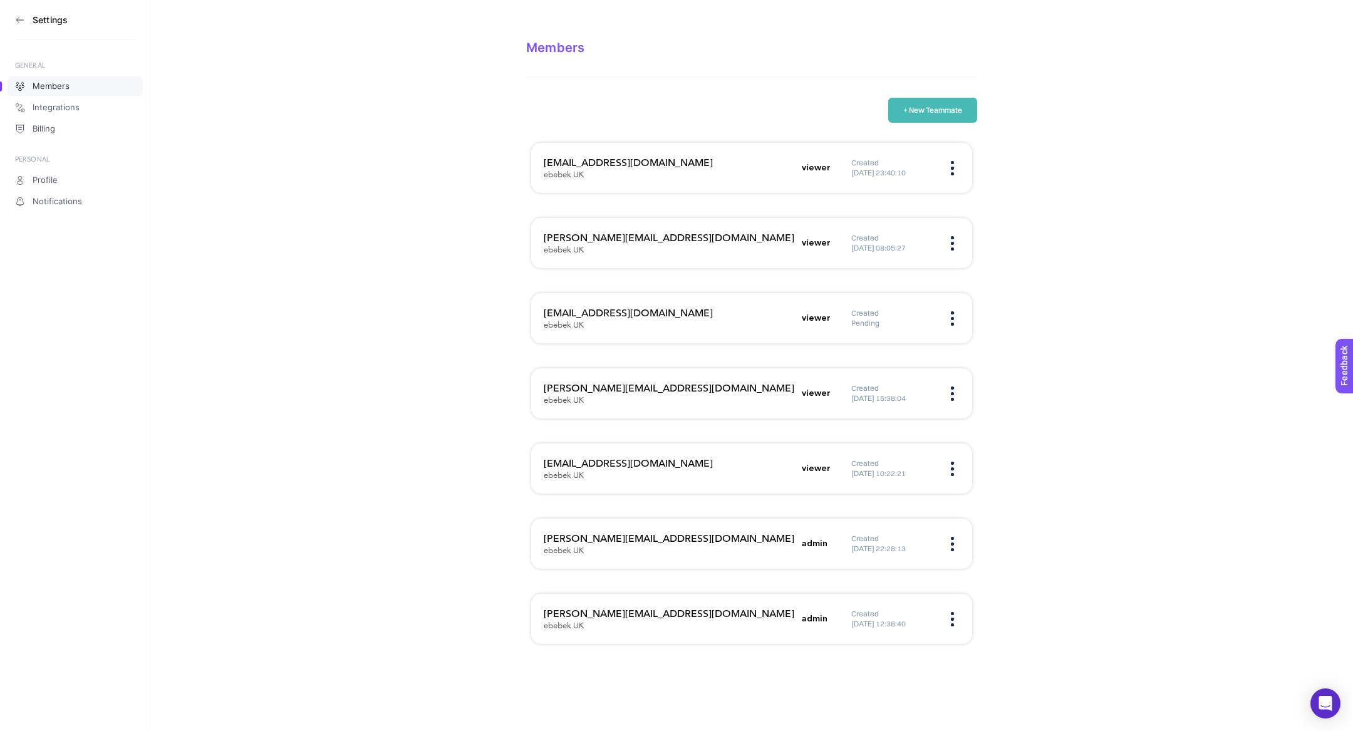
scroll to position [0, 0]
click at [931, 109] on button "+ New Teammate" at bounding box center [932, 110] width 89 height 25
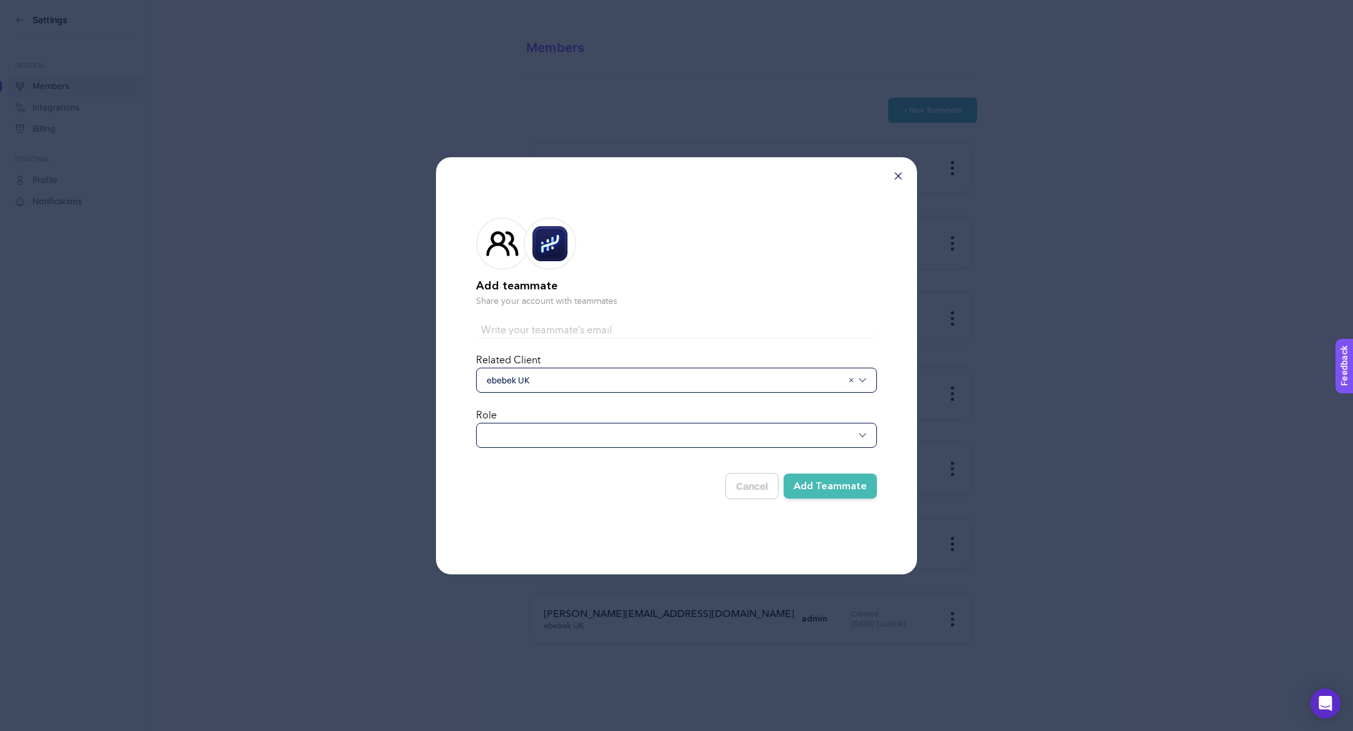
click at [552, 432] on div at bounding box center [676, 435] width 401 height 25
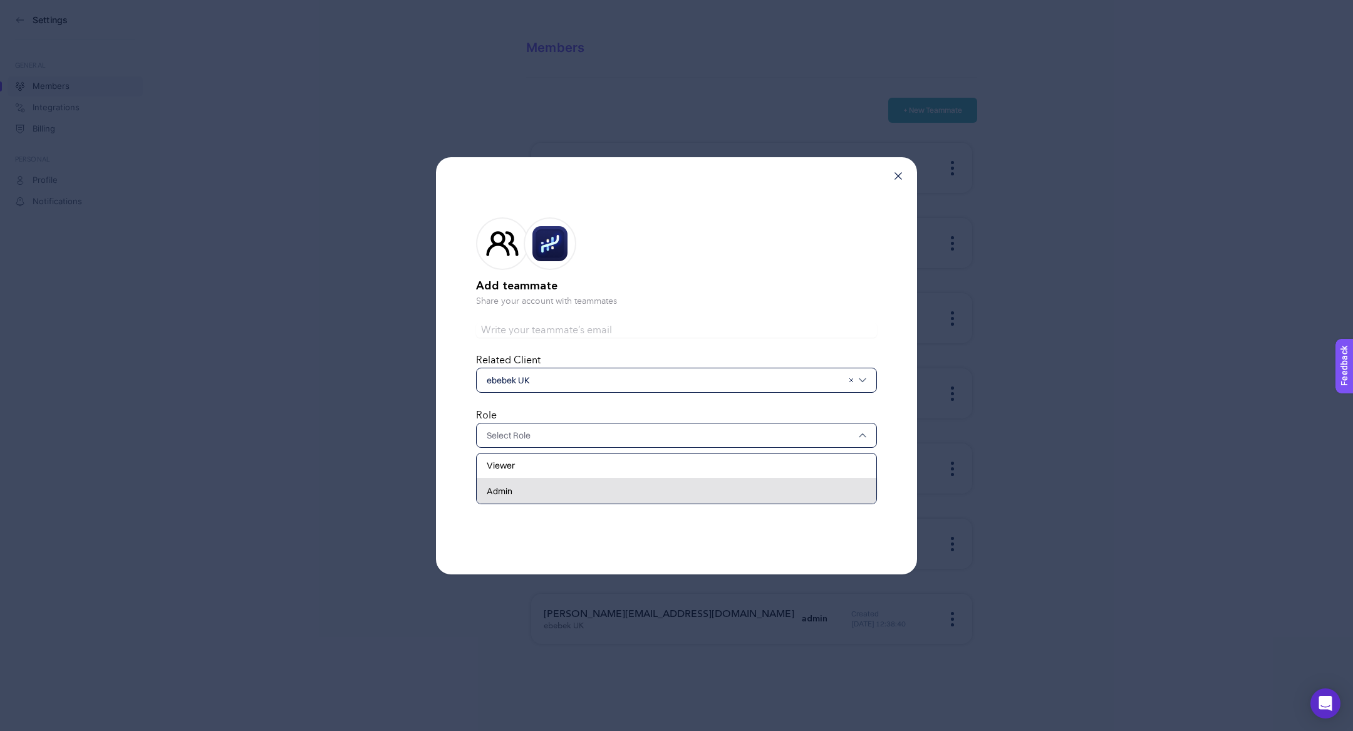
click at [527, 492] on div "Admin" at bounding box center [677, 491] width 400 height 25
click at [546, 377] on span "ebebek UK" at bounding box center [665, 380] width 356 height 13
click at [546, 348] on form "Add teammate Share your account with teammates Related Client ebebek UK Role Ad…" at bounding box center [676, 355] width 401 height 317
click at [546, 327] on input "text" at bounding box center [676, 330] width 401 height 15
paste input "e.temel@ebebek.com"
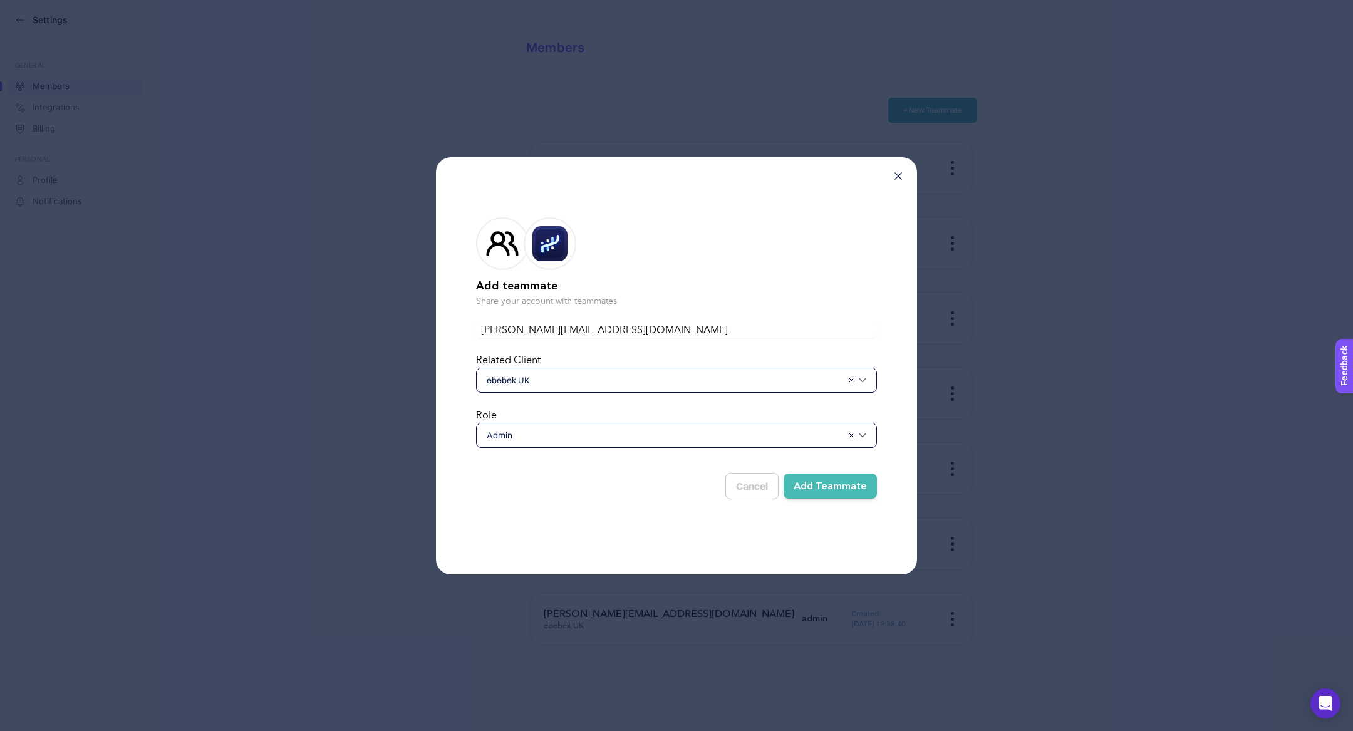
type input "e.temel@ebebek.com"
click at [844, 481] on button "Add Teammate" at bounding box center [830, 486] width 93 height 25
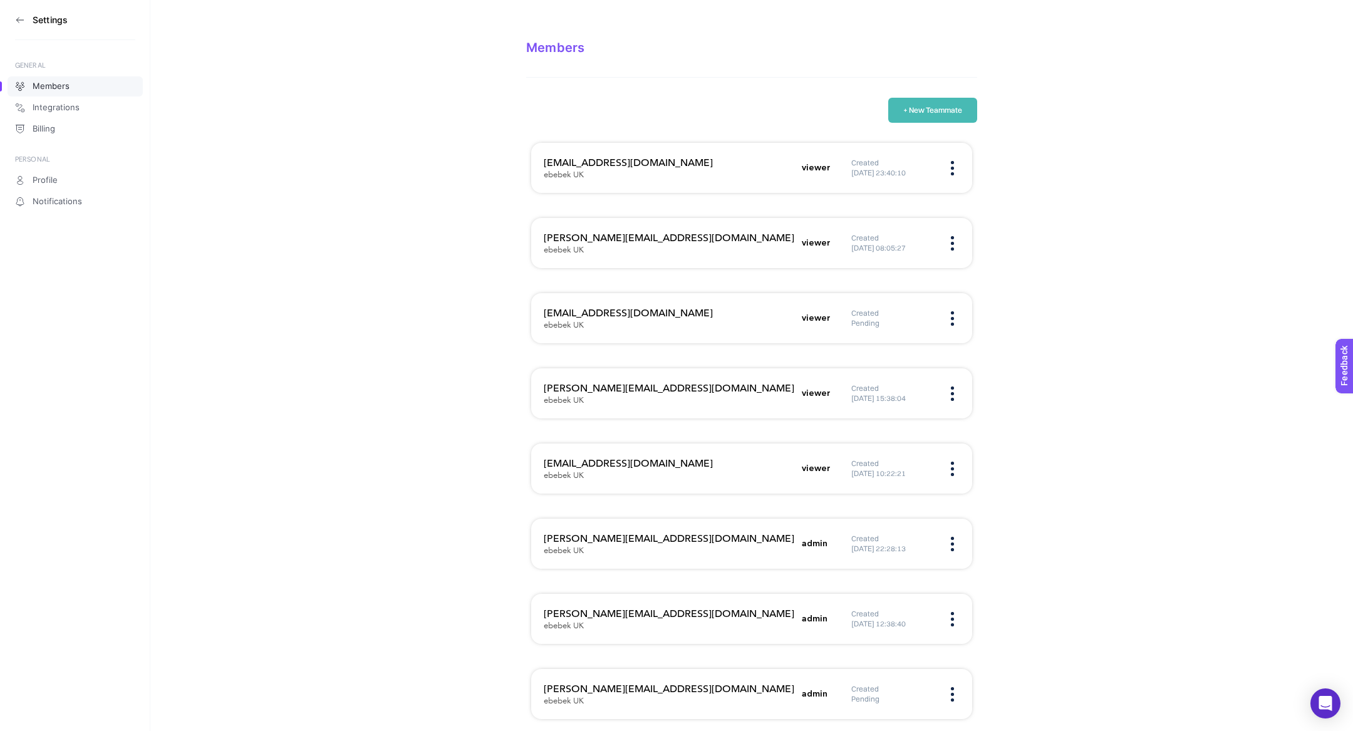
scroll to position [8, 0]
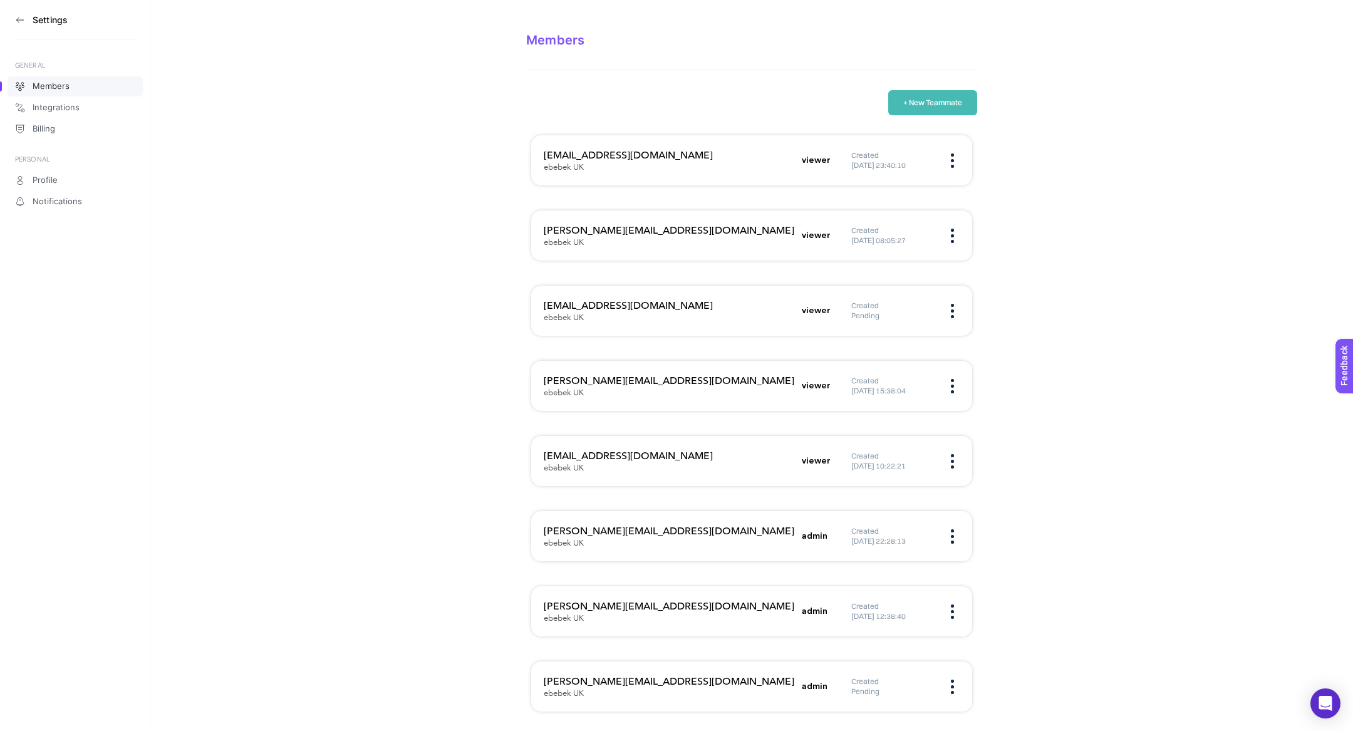
click at [610, 597] on div "a.hajizadeh@ebebek.com ebebek UK admin Created 12.03.2025 12:38:40" at bounding box center [751, 611] width 441 height 50
click at [957, 618] on div "Created 12.03.2025 12:38:40" at bounding box center [906, 612] width 108 height 20
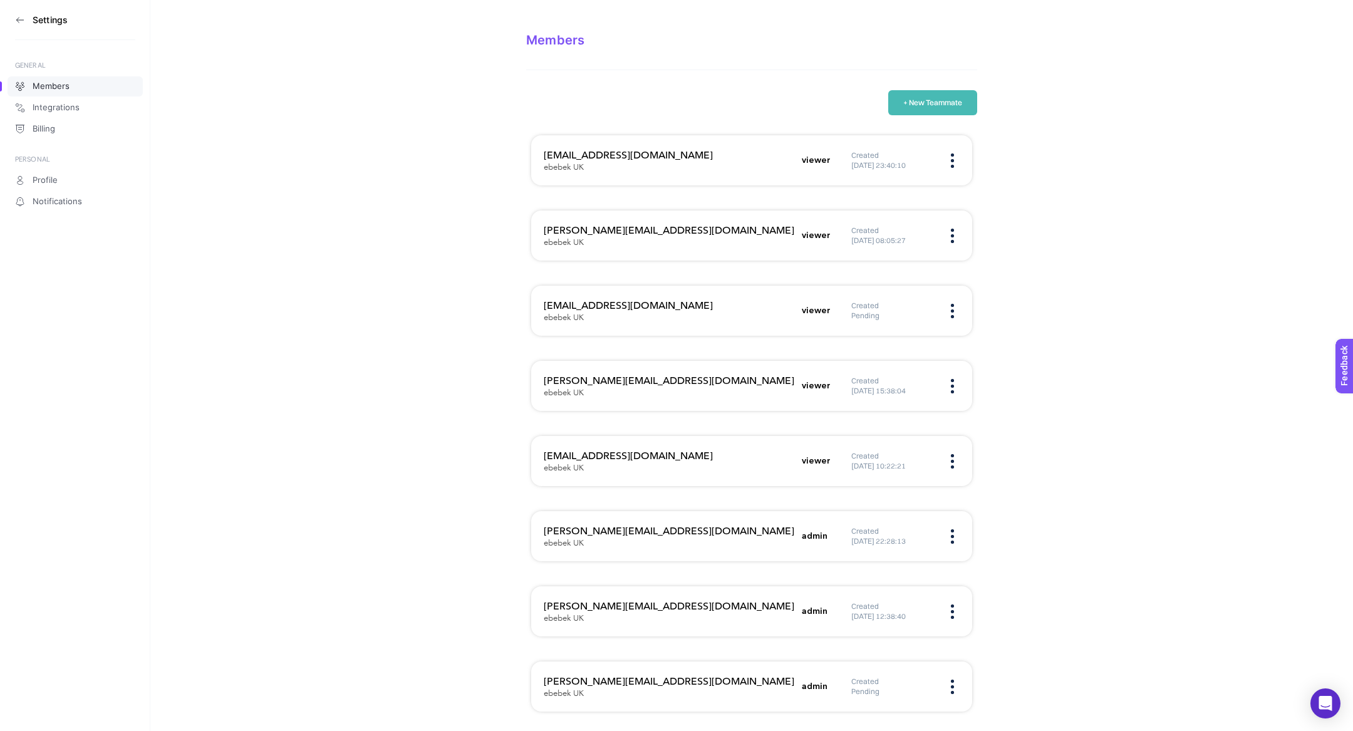
click at [954, 608] on img at bounding box center [952, 612] width 3 height 14
click at [880, 621] on span "Edit" at bounding box center [882, 624] width 100 height 28
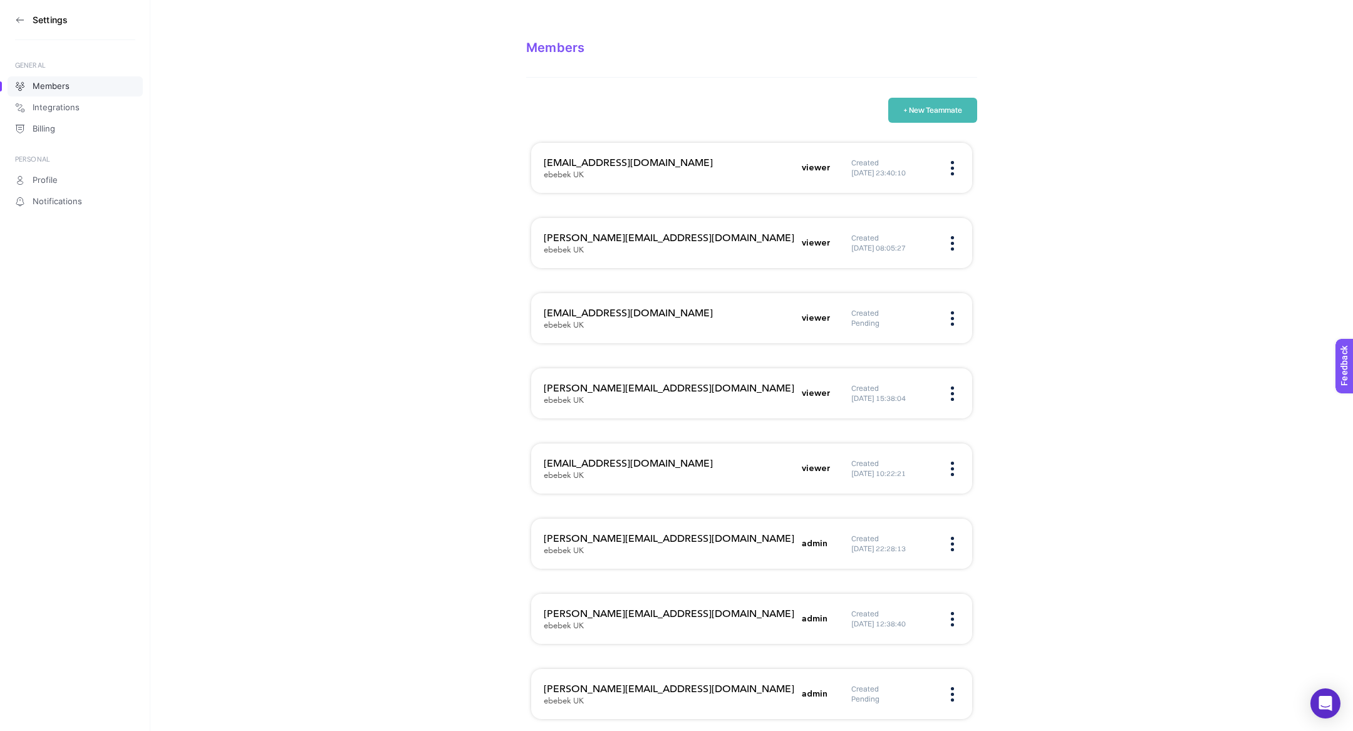
scroll to position [0, 0]
click at [24, 21] on section "Settings" at bounding box center [75, 20] width 120 height 40
click at [24, 21] on icon at bounding box center [20, 20] width 10 height 10
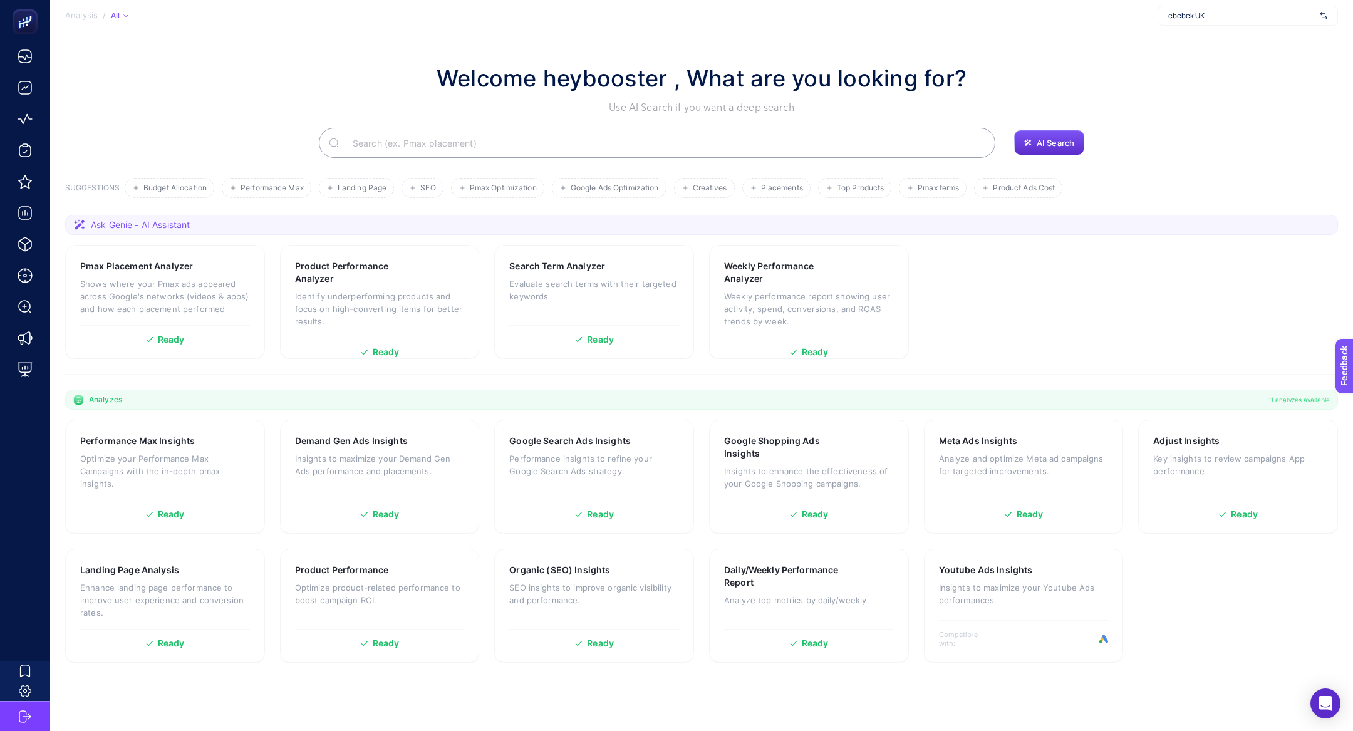
click at [1244, 22] on div "ebebek UK" at bounding box center [1248, 16] width 180 height 20
type input "bebek"
click at [1251, 97] on div "ebebek-uk" at bounding box center [1248, 101] width 179 height 20
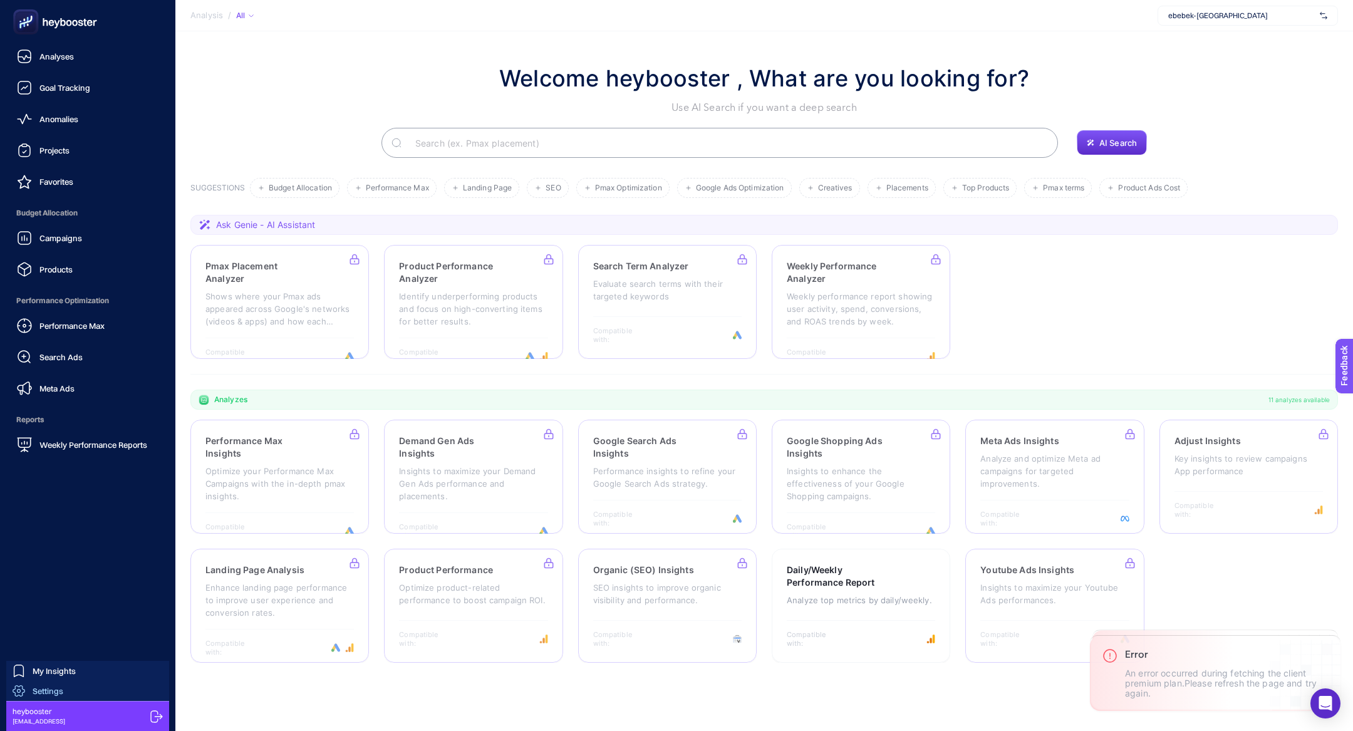
click at [54, 693] on span "Settings" at bounding box center [48, 691] width 31 height 10
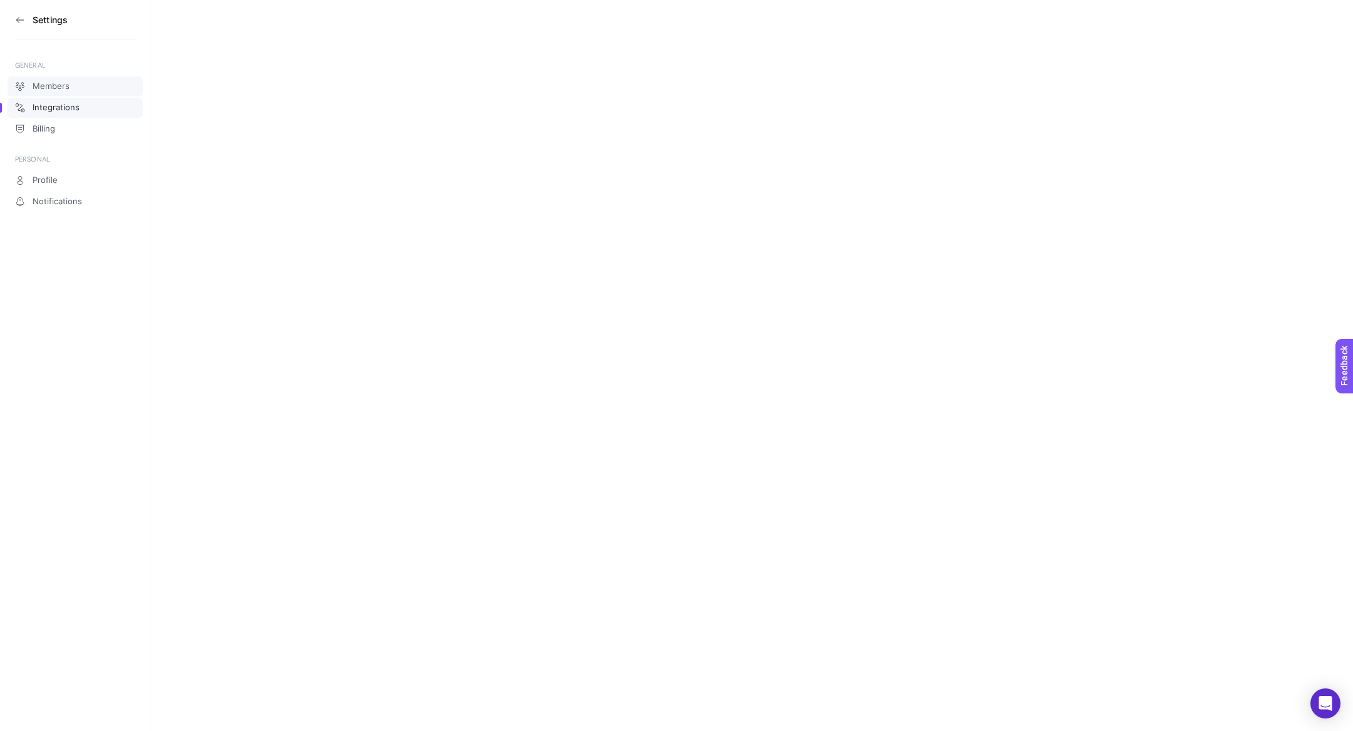
click at [61, 88] on span "Members" at bounding box center [51, 86] width 37 height 10
click at [20, 18] on icon at bounding box center [20, 20] width 10 height 10
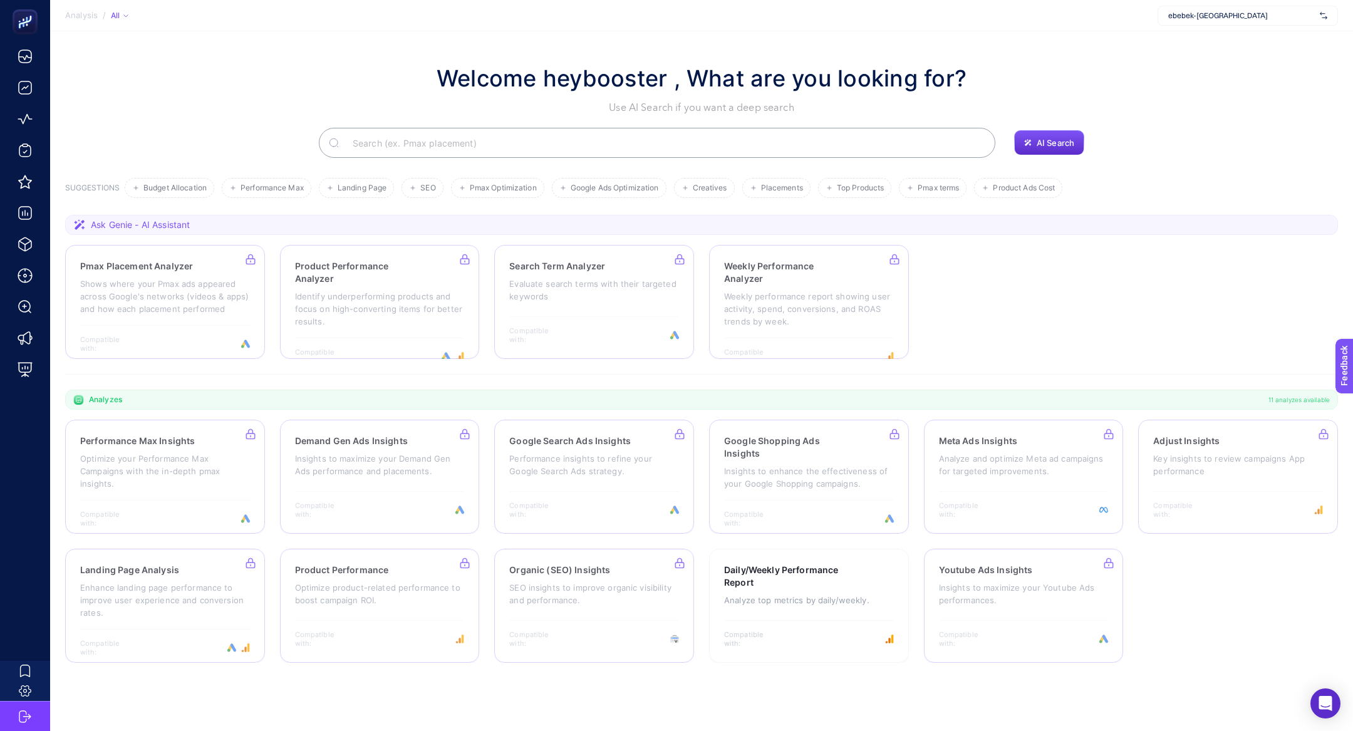
click at [1265, 14] on span "ebebek-uk" at bounding box center [1242, 16] width 147 height 10
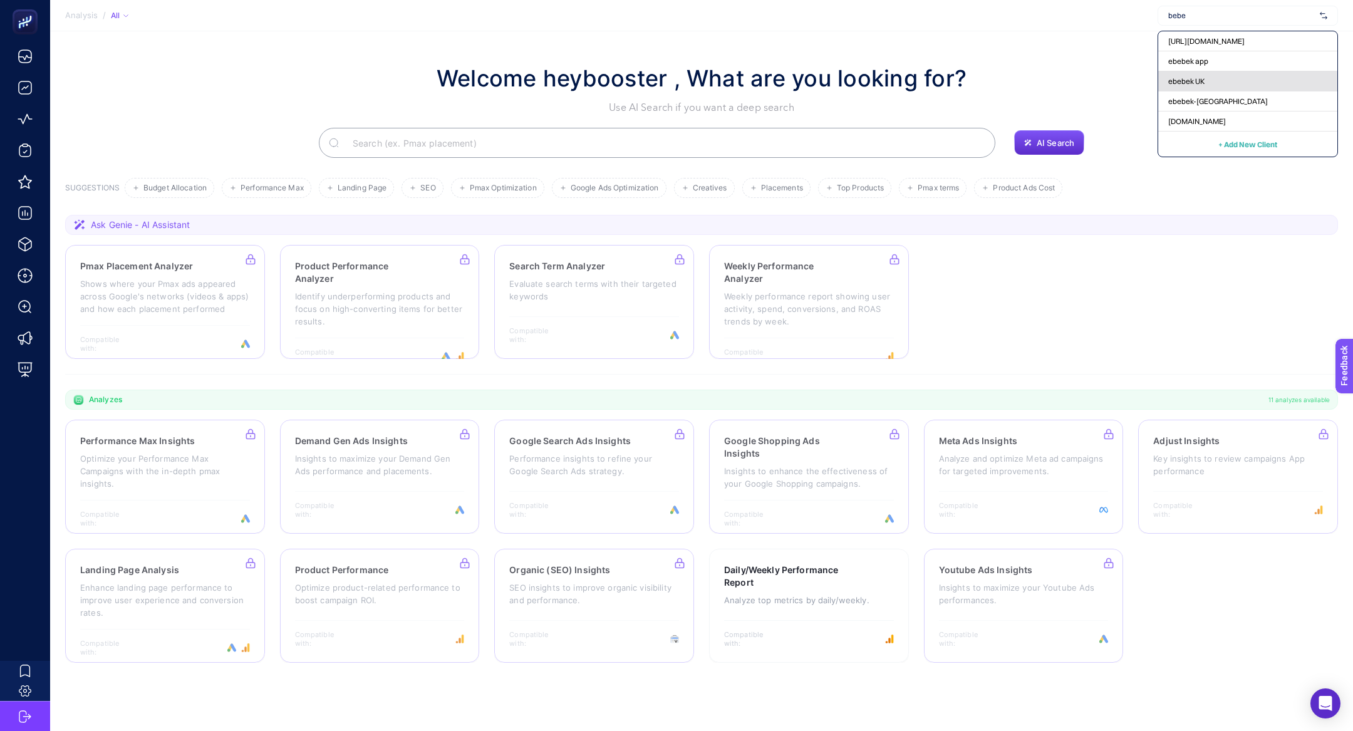
type input "bebe"
click at [1261, 88] on div "ebebek UK" at bounding box center [1248, 81] width 179 height 20
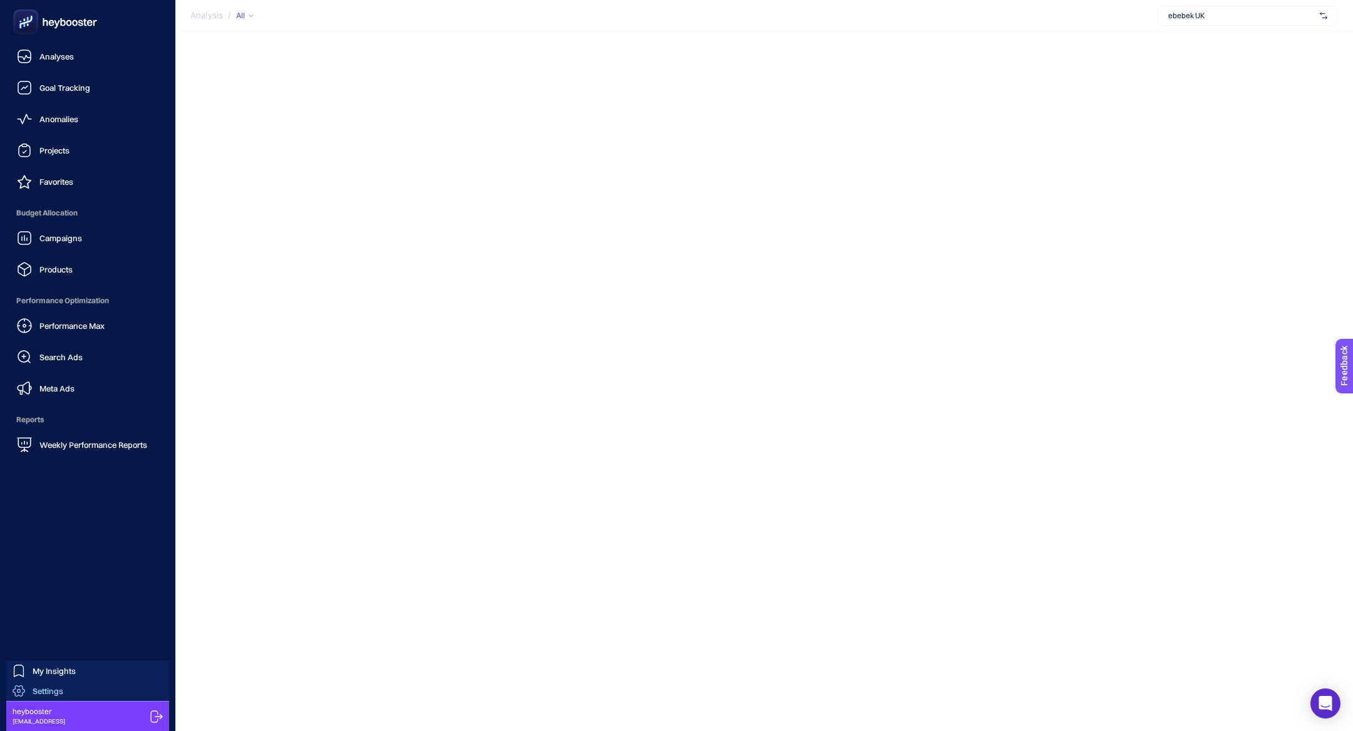
click at [34, 694] on span "Settings" at bounding box center [48, 691] width 31 height 10
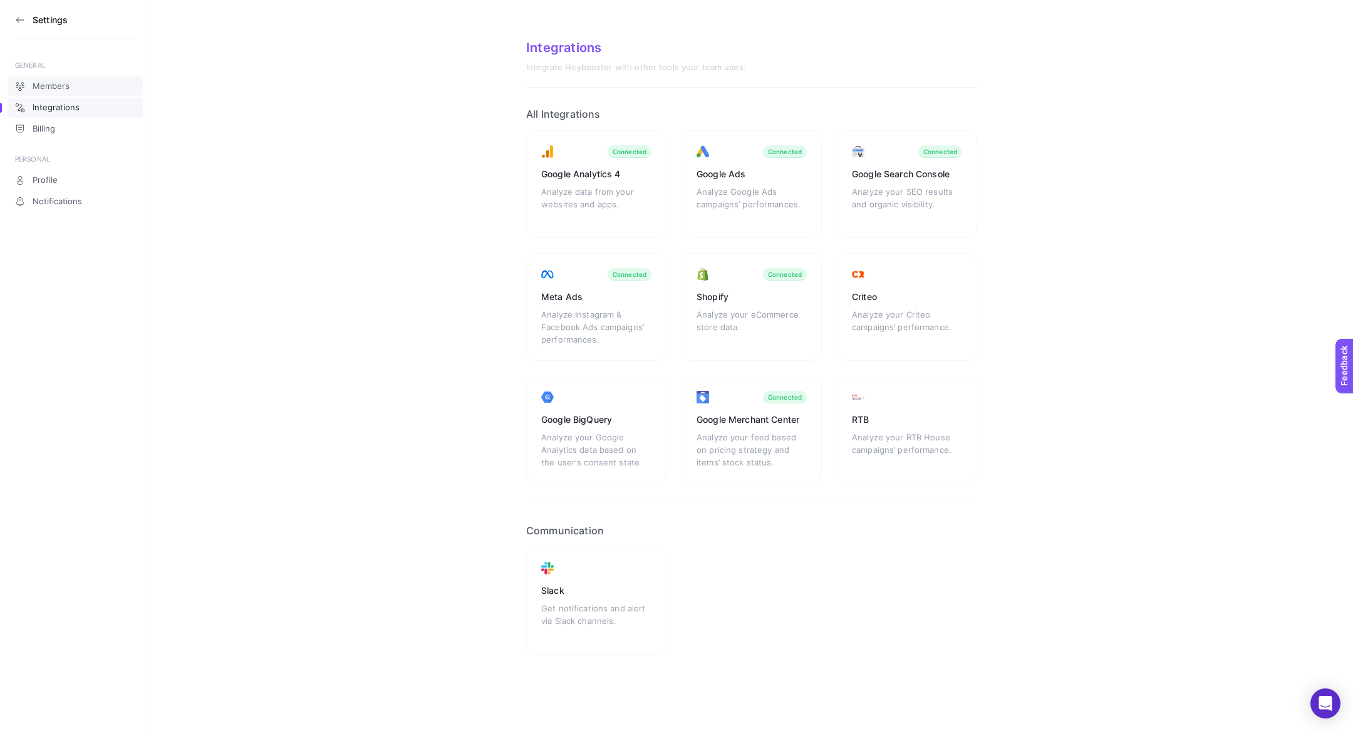
click at [59, 77] on link "Members" at bounding box center [75, 86] width 135 height 20
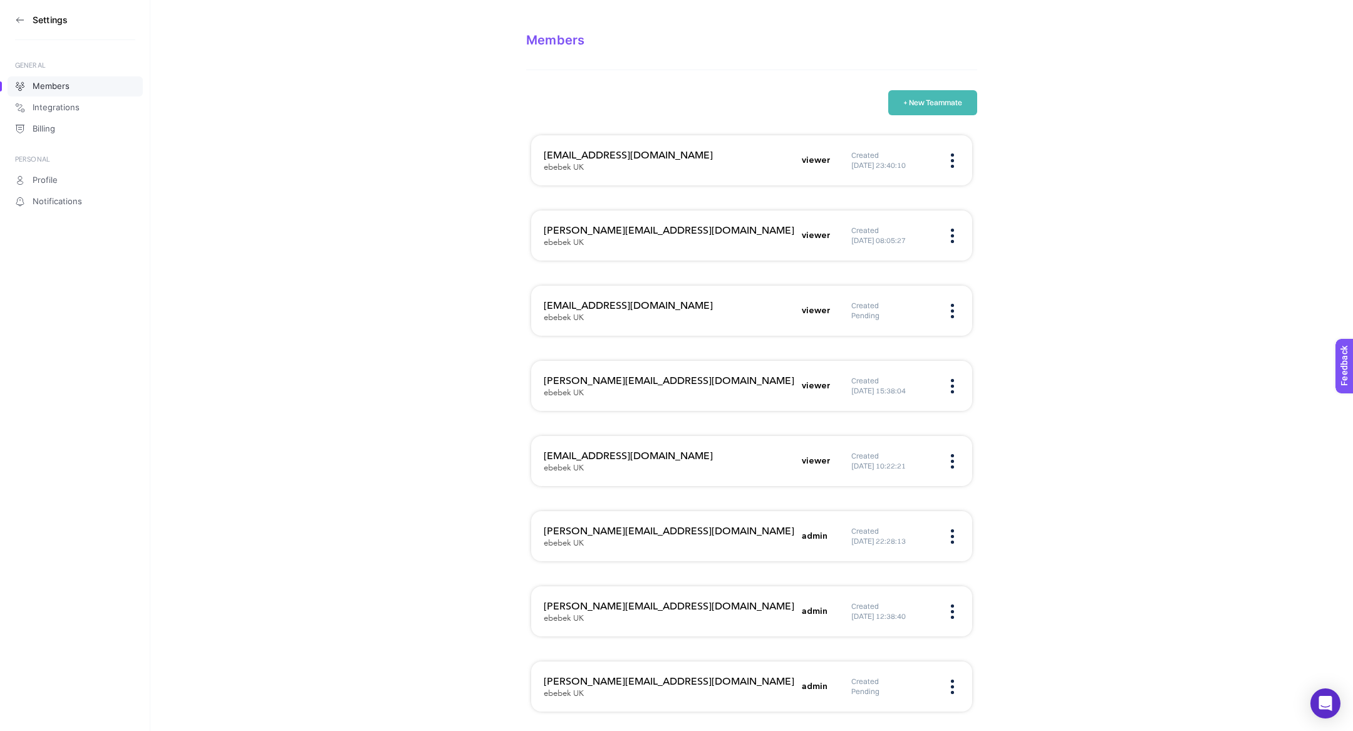
scroll to position [8, 0]
click at [858, 608] on h6 "Created" at bounding box center [892, 607] width 81 height 10
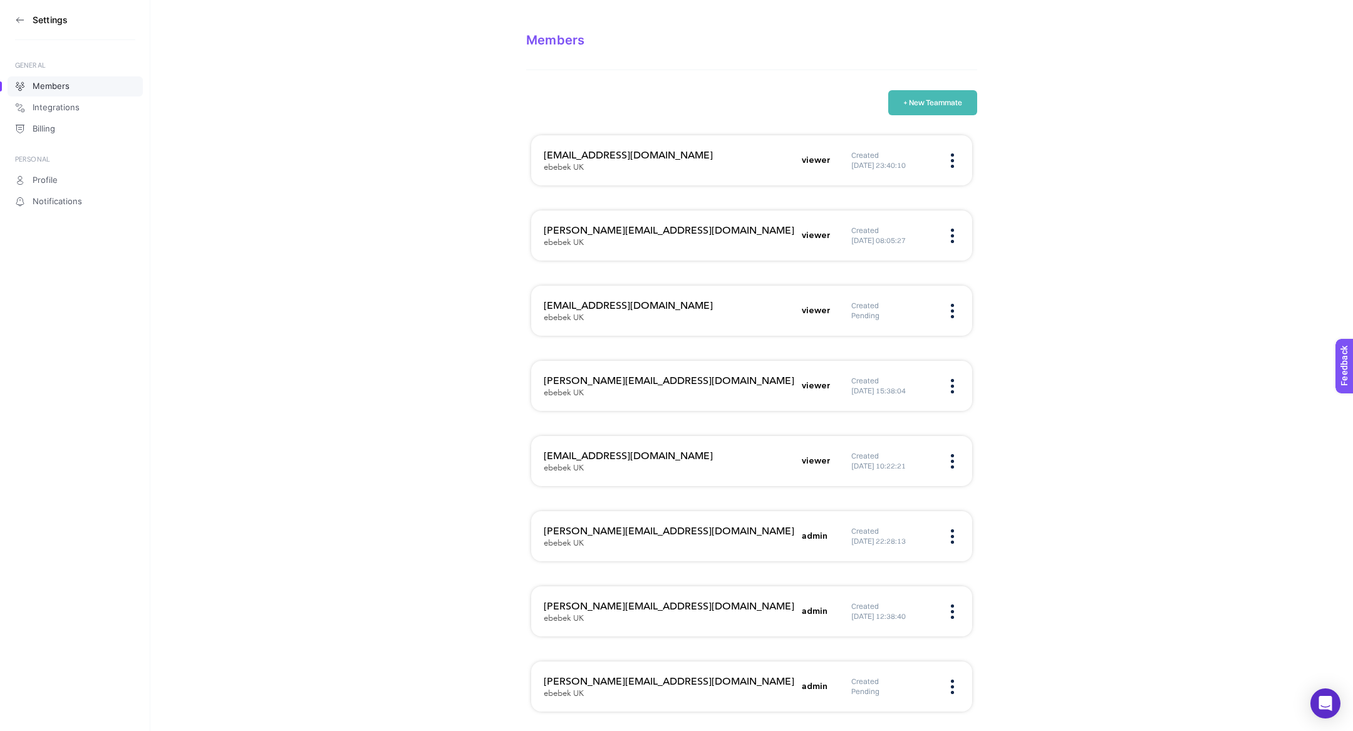
click at [835, 613] on div "a.hajizadeh@ebebek.com ebebek UK admin Created 12.03.2025 12:38:40" at bounding box center [751, 611] width 441 height 50
click at [826, 613] on h5 "admin" at bounding box center [815, 611] width 26 height 13
click at [825, 613] on h5 "admin" at bounding box center [815, 611] width 26 height 13
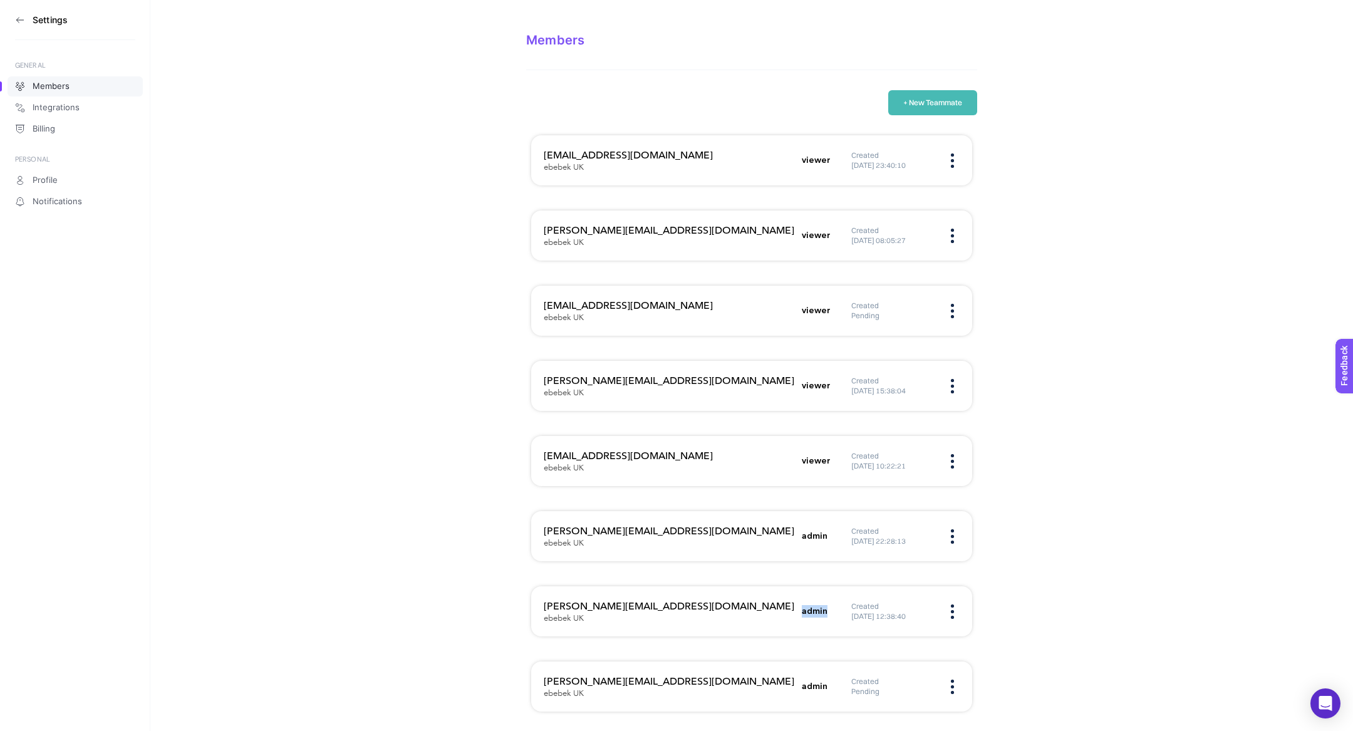
click at [21, 18] on icon at bounding box center [20, 20] width 10 height 10
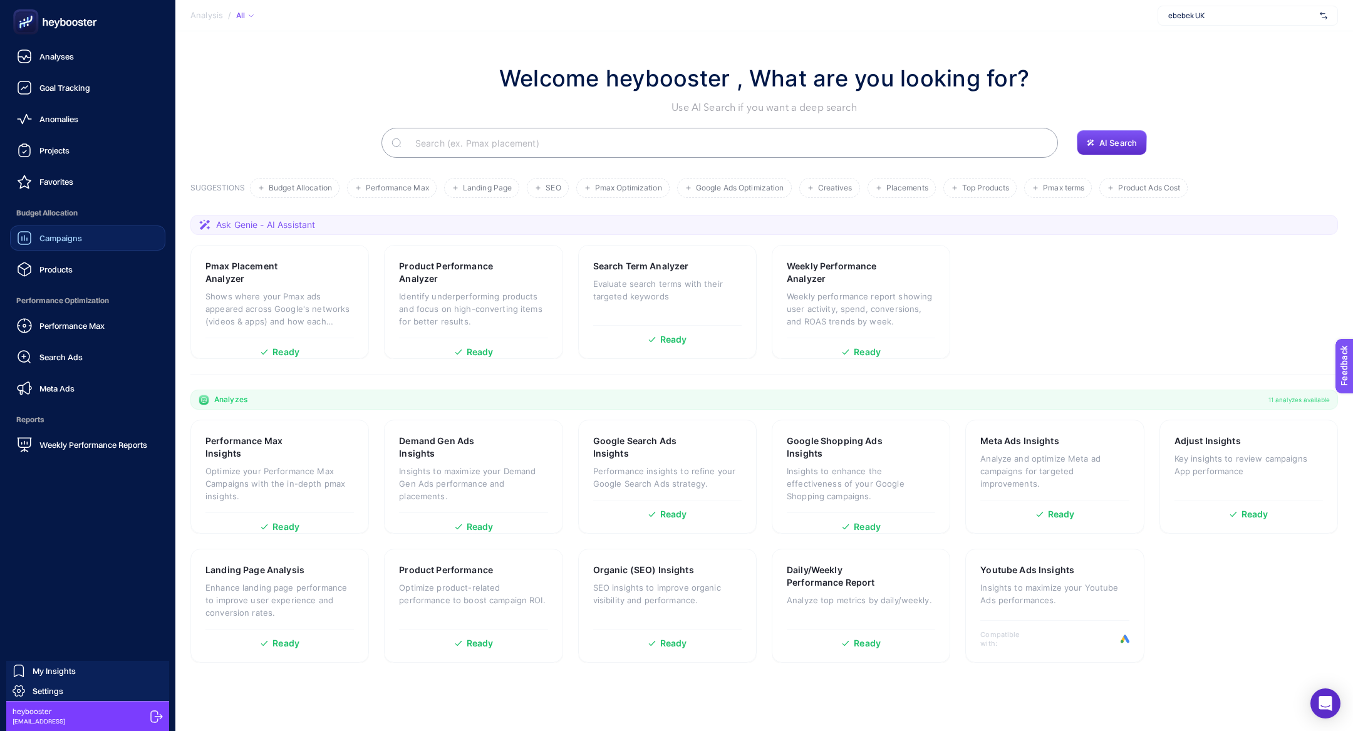
click at [90, 242] on link "Campaigns" at bounding box center [87, 238] width 155 height 25
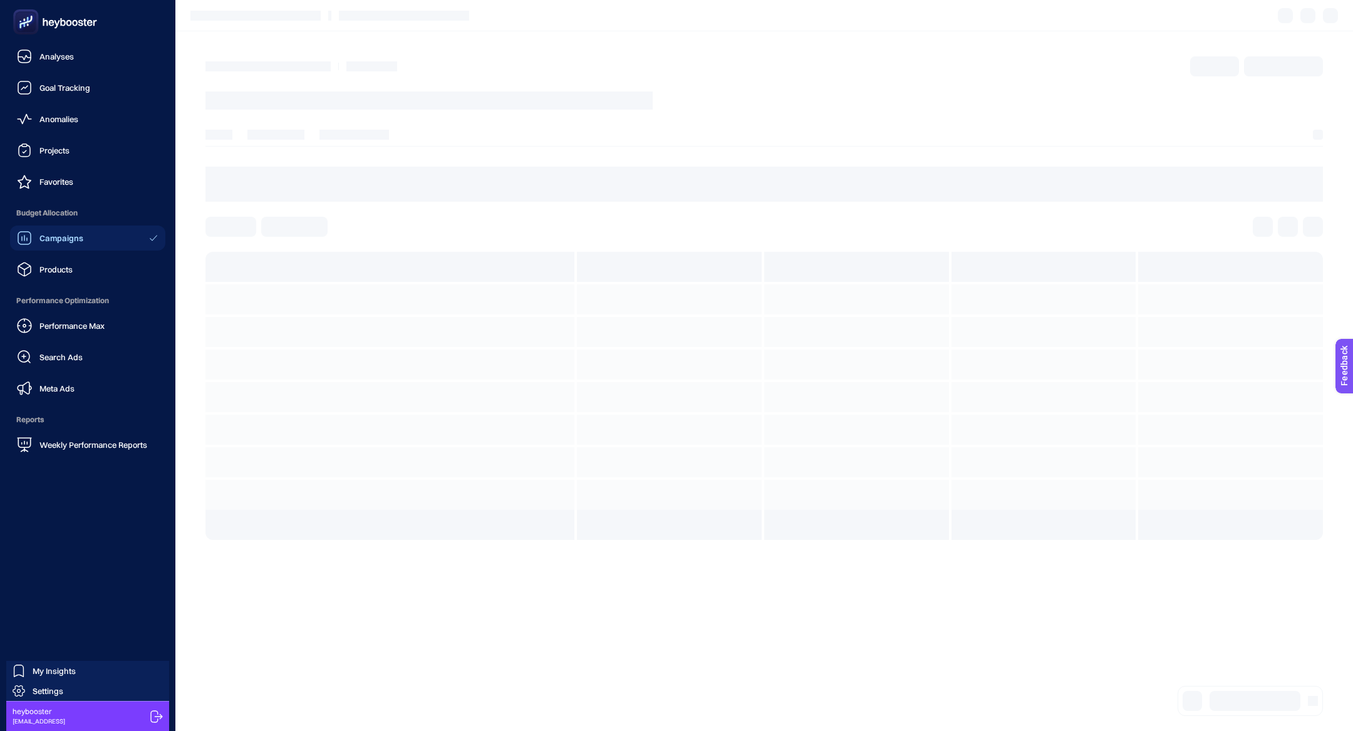
click at [90, 242] on link "Campaigns" at bounding box center [87, 238] width 155 height 25
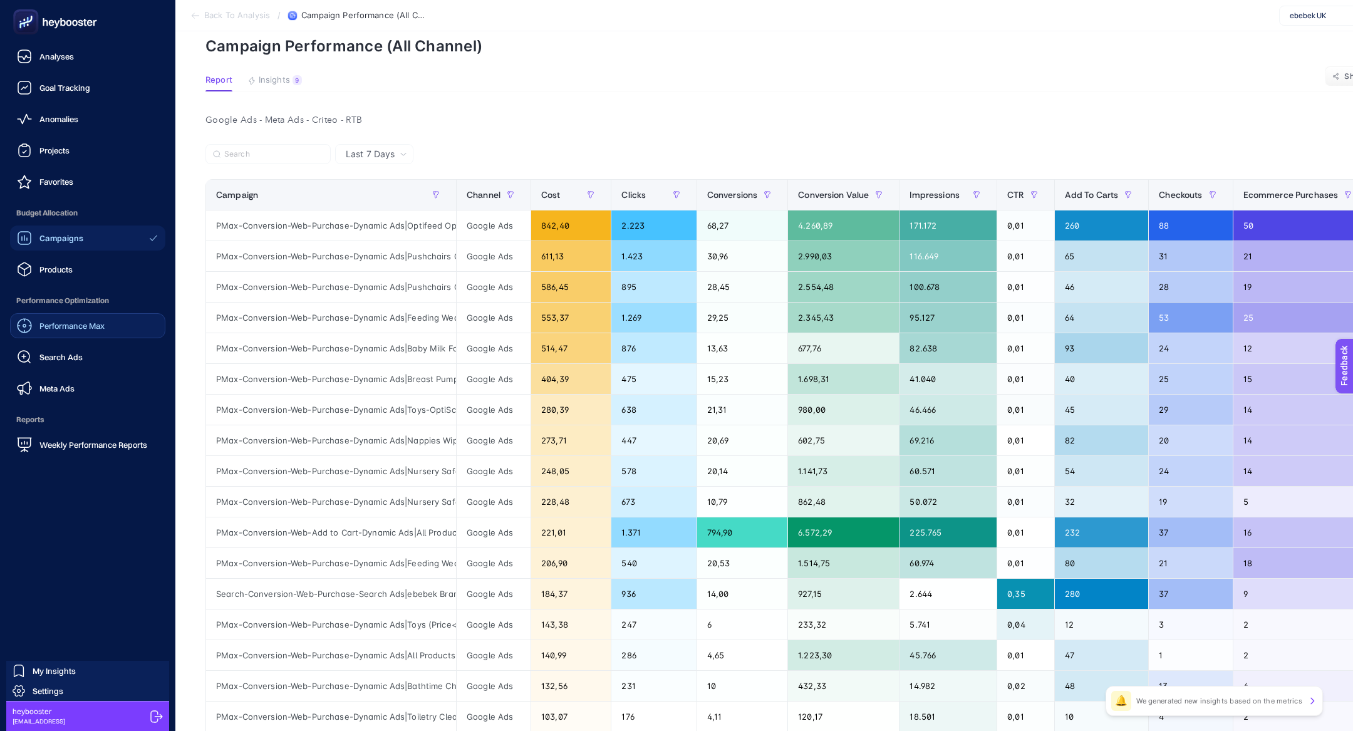
click at [117, 326] on link "Performance Max" at bounding box center [87, 325] width 155 height 25
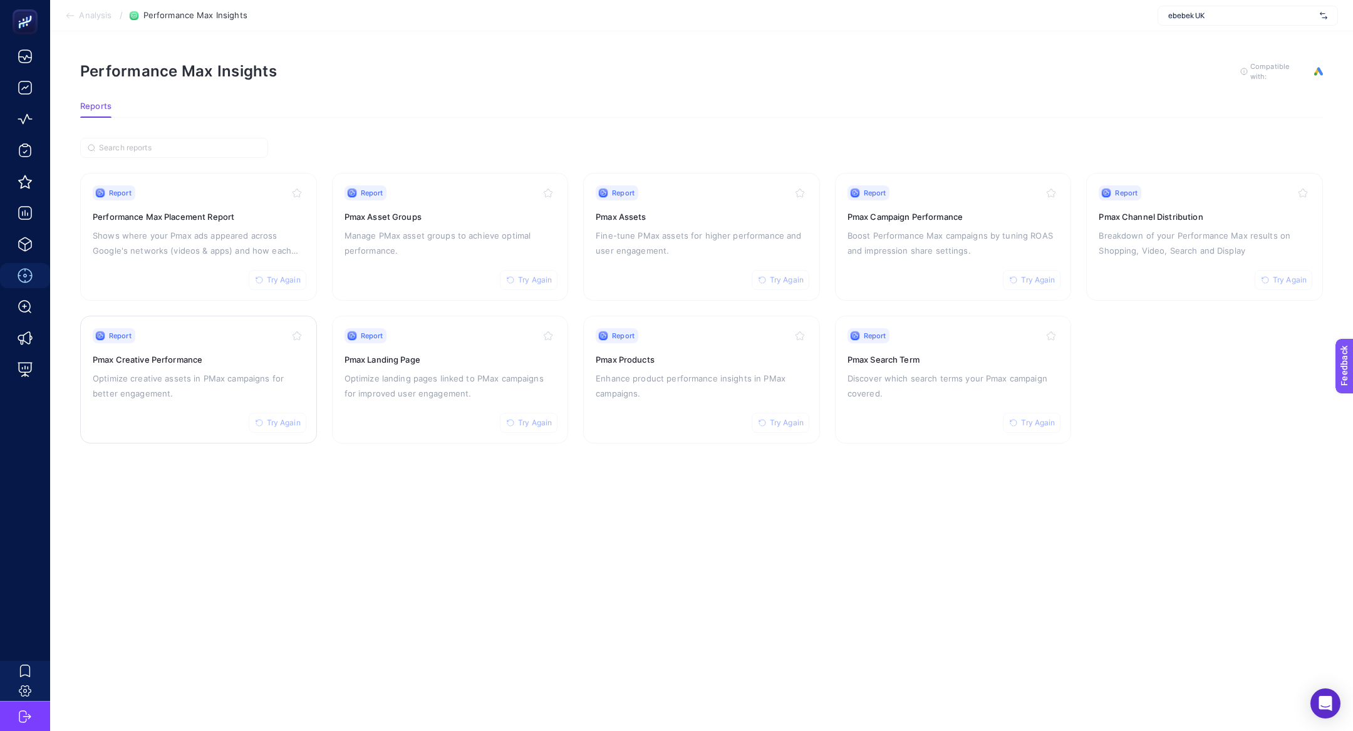
click at [172, 371] on p "Optimize creative assets in PMax campaigns for better engagement." at bounding box center [199, 386] width 212 height 30
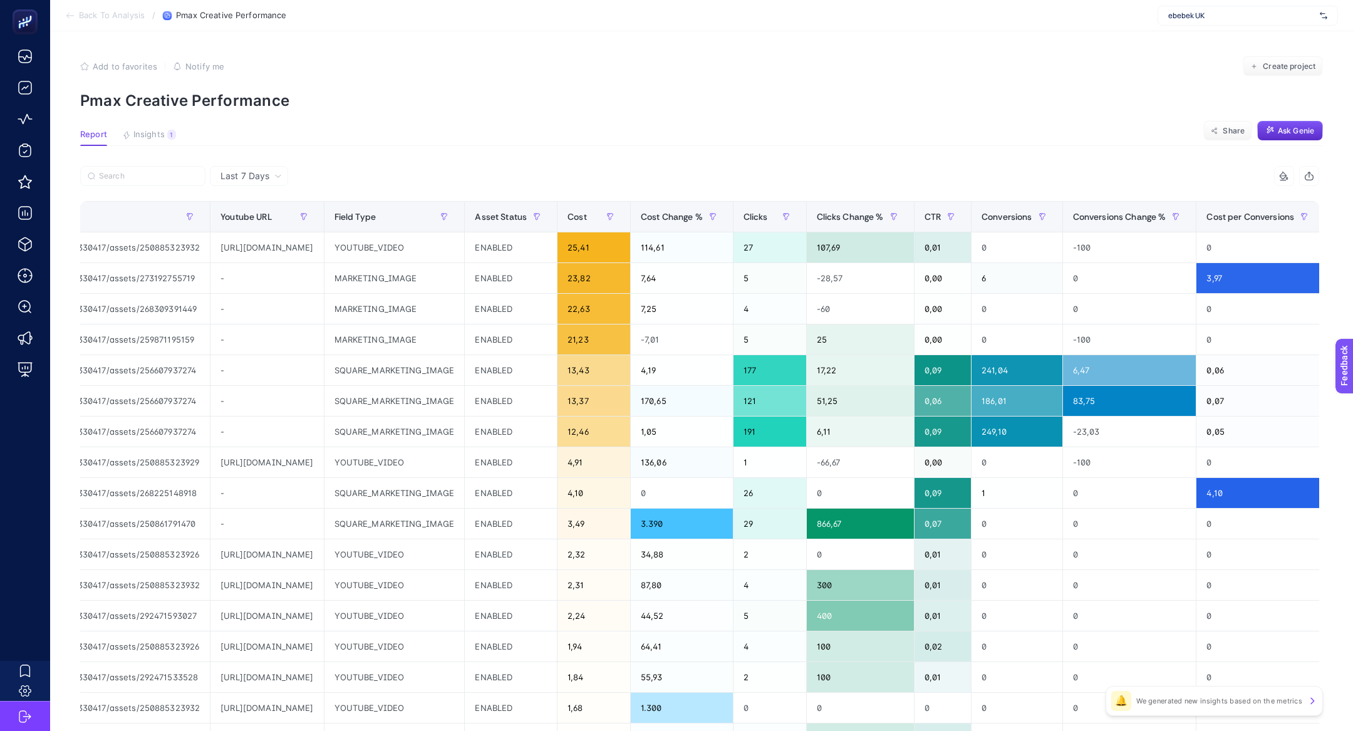
scroll to position [0, 615]
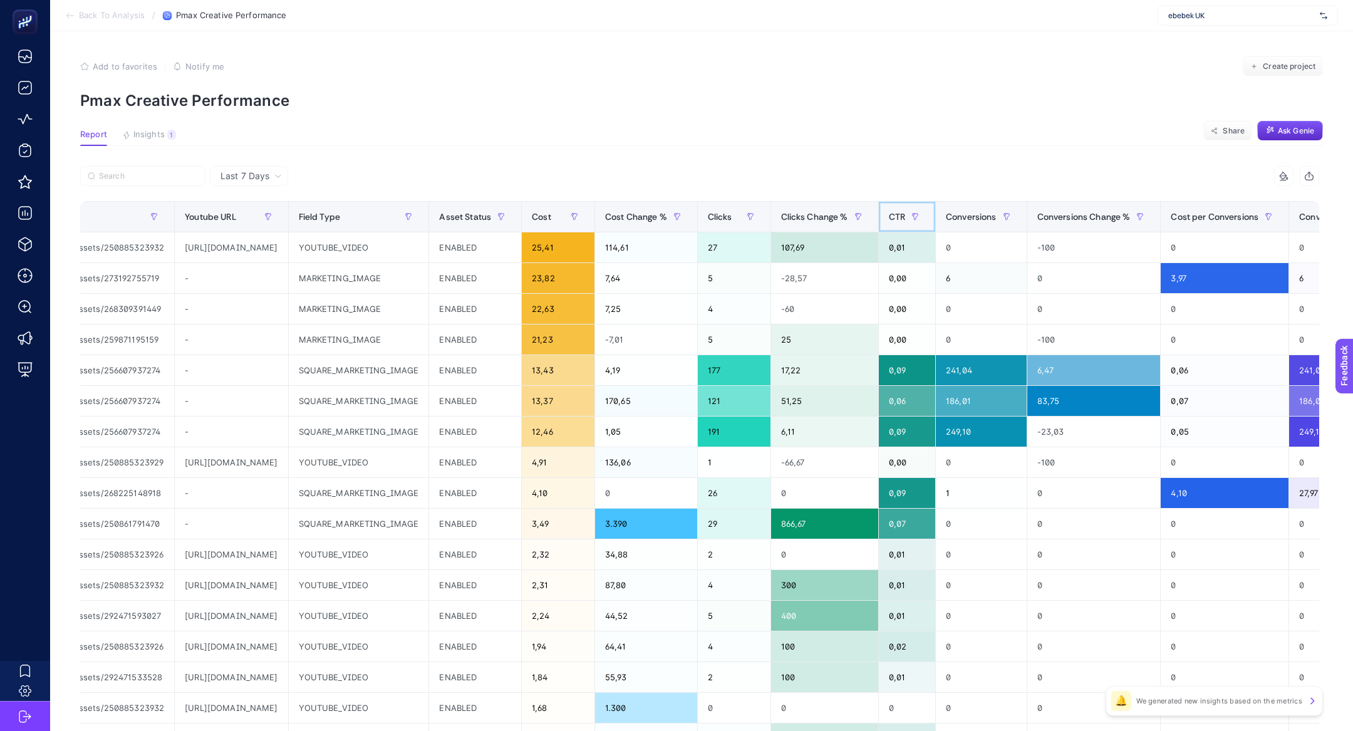
click at [905, 214] on span "CTR" at bounding box center [897, 217] width 16 height 10
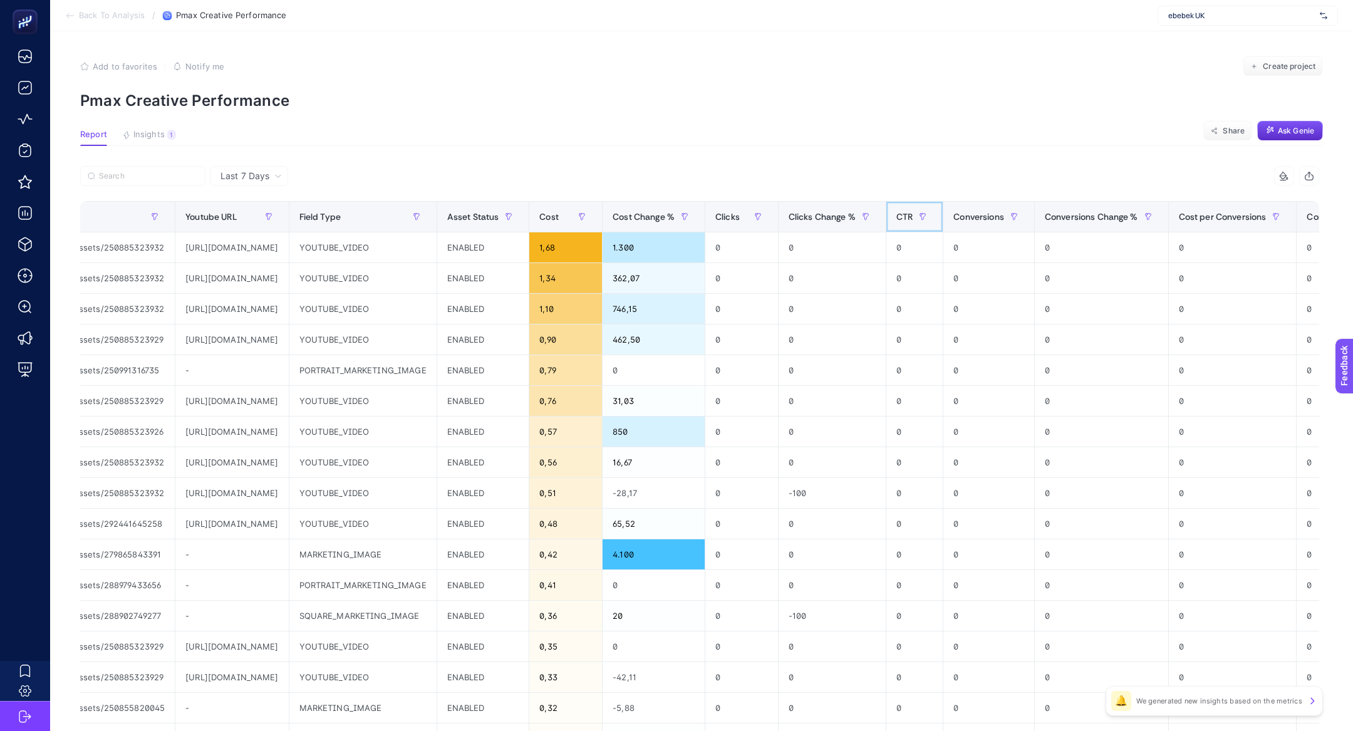
click at [943, 214] on th "CTR" at bounding box center [914, 217] width 57 height 31
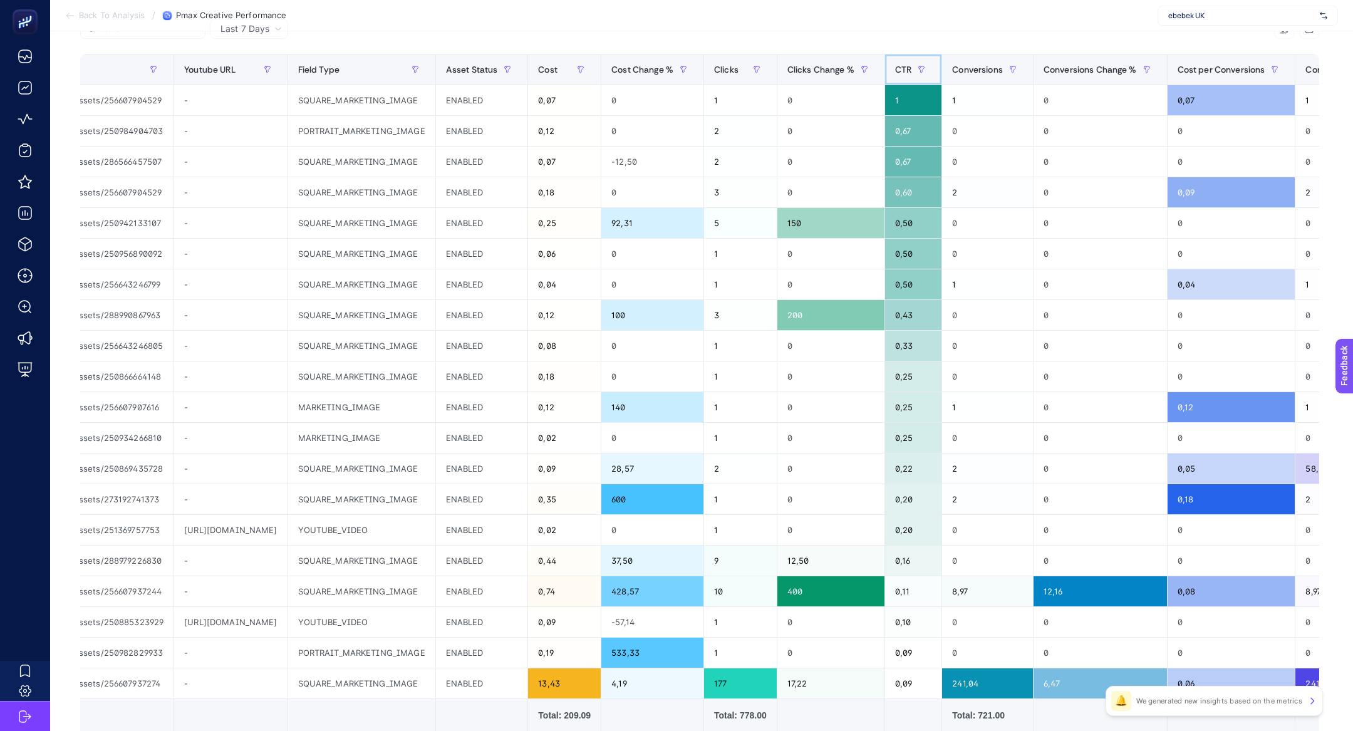
scroll to position [167, 0]
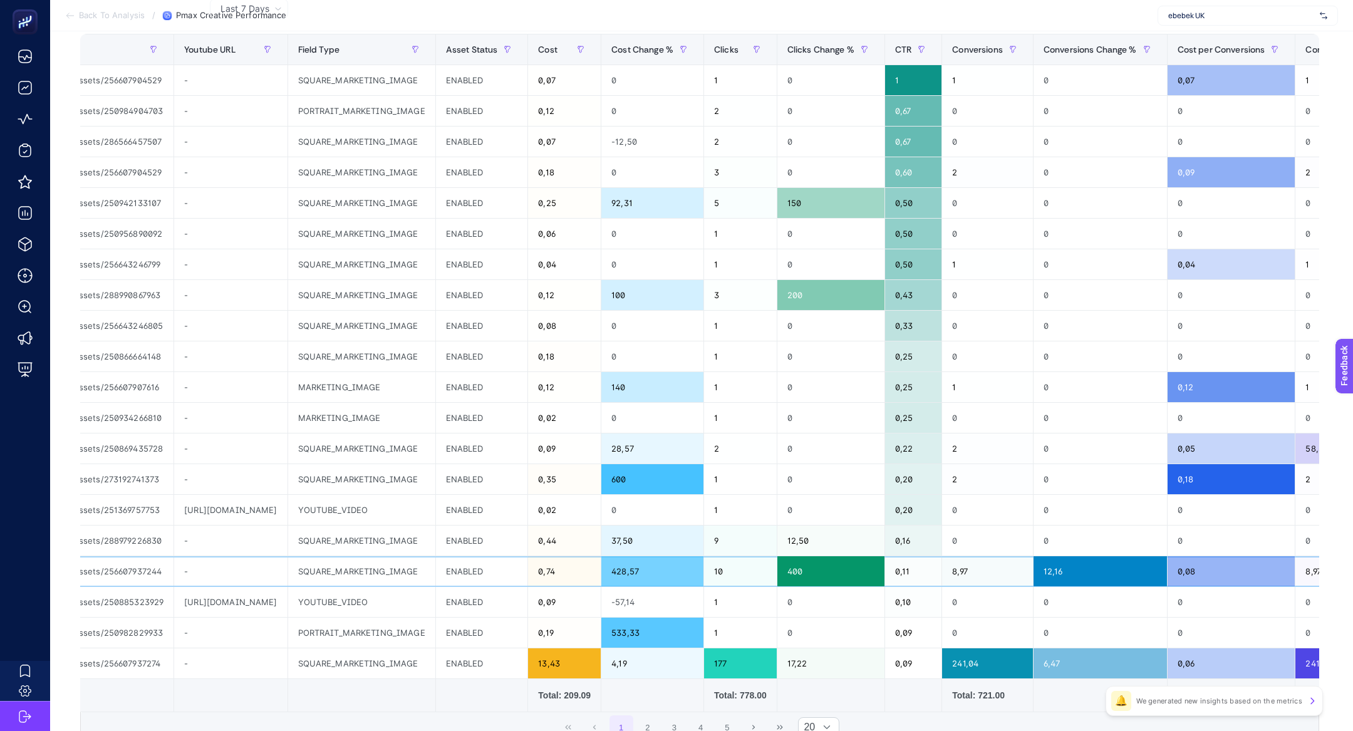
click at [601, 561] on div "0,74" at bounding box center [564, 571] width 73 height 30
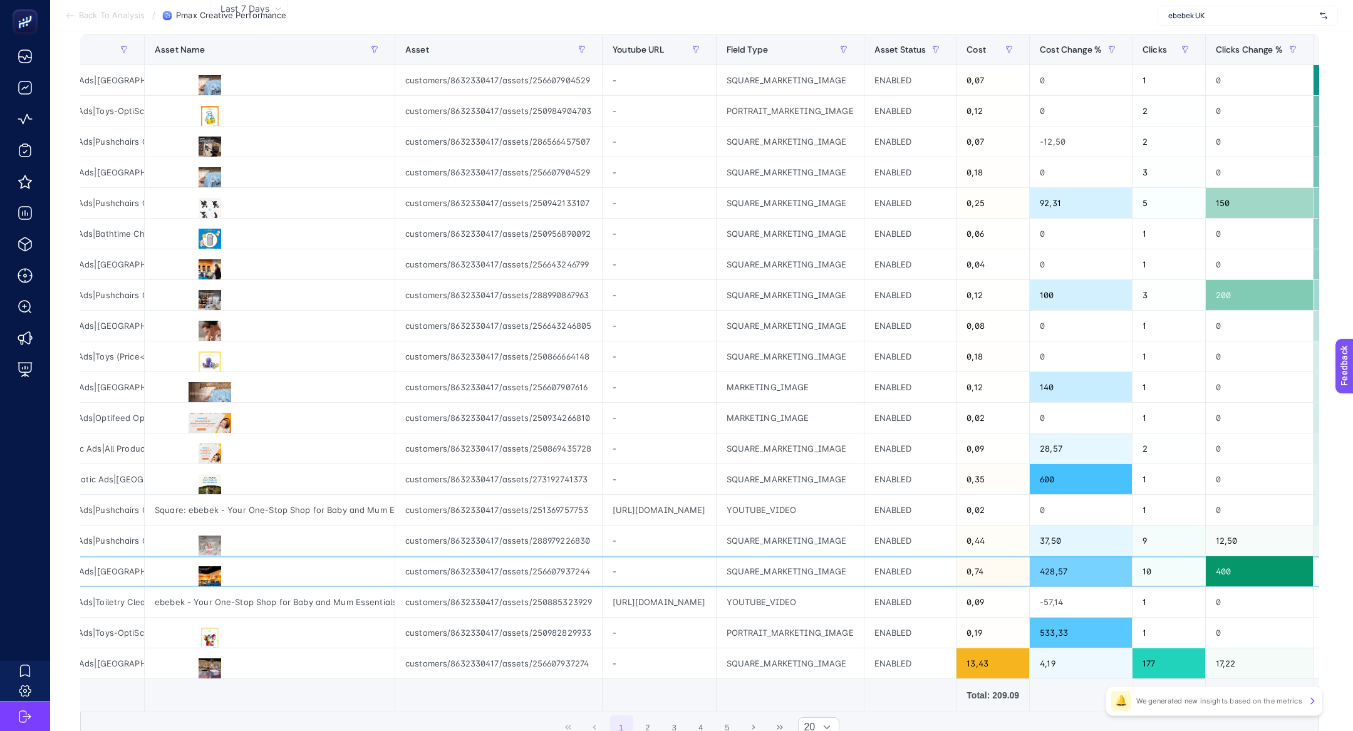
scroll to position [0, 186]
click at [197, 579] on button at bounding box center [210, 577] width 110 height 23
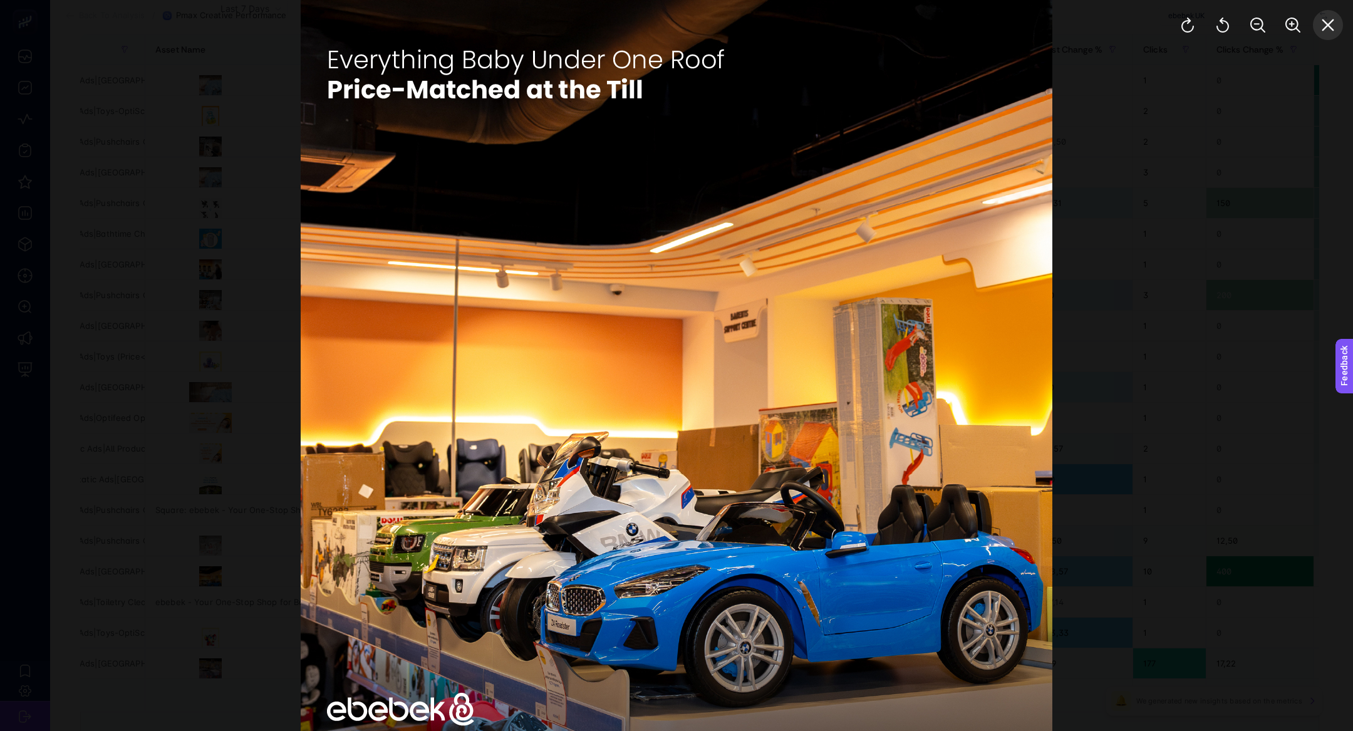
click at [1330, 37] on button "Close" at bounding box center [1328, 25] width 30 height 30
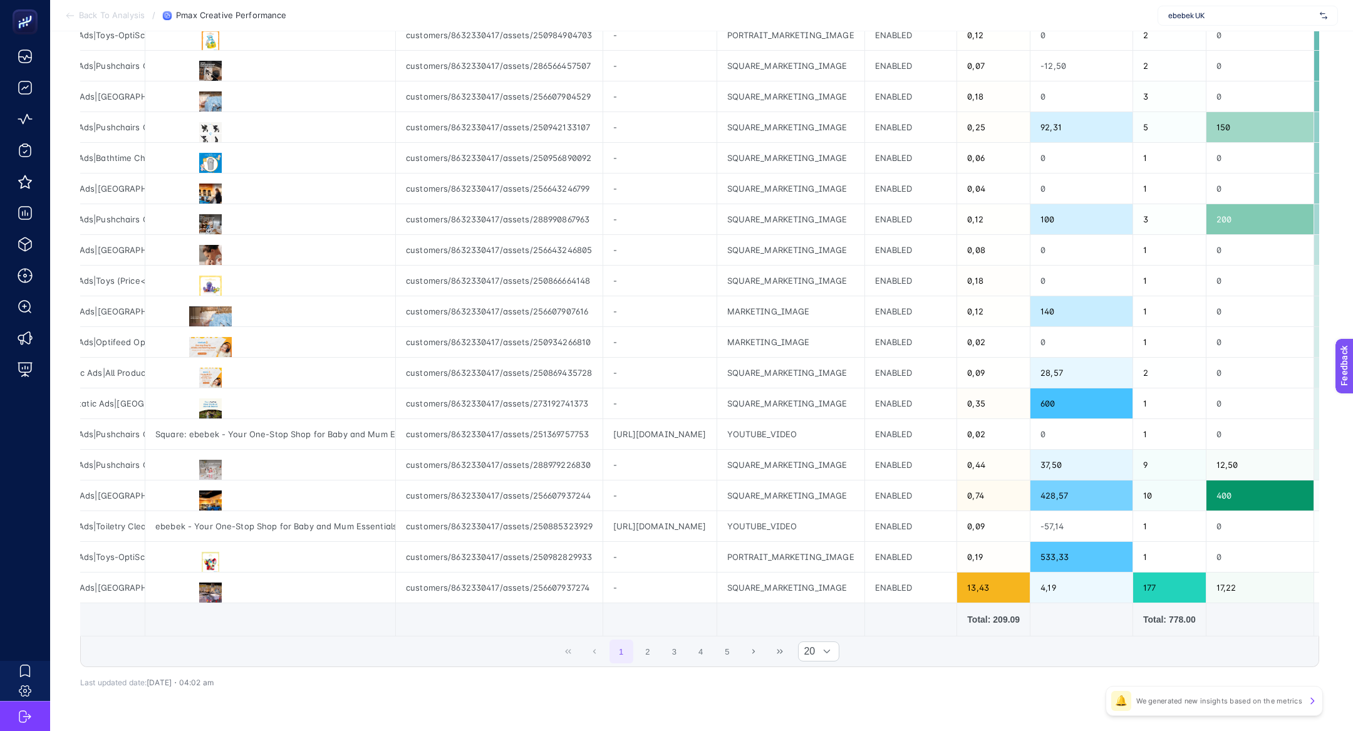
scroll to position [268, 0]
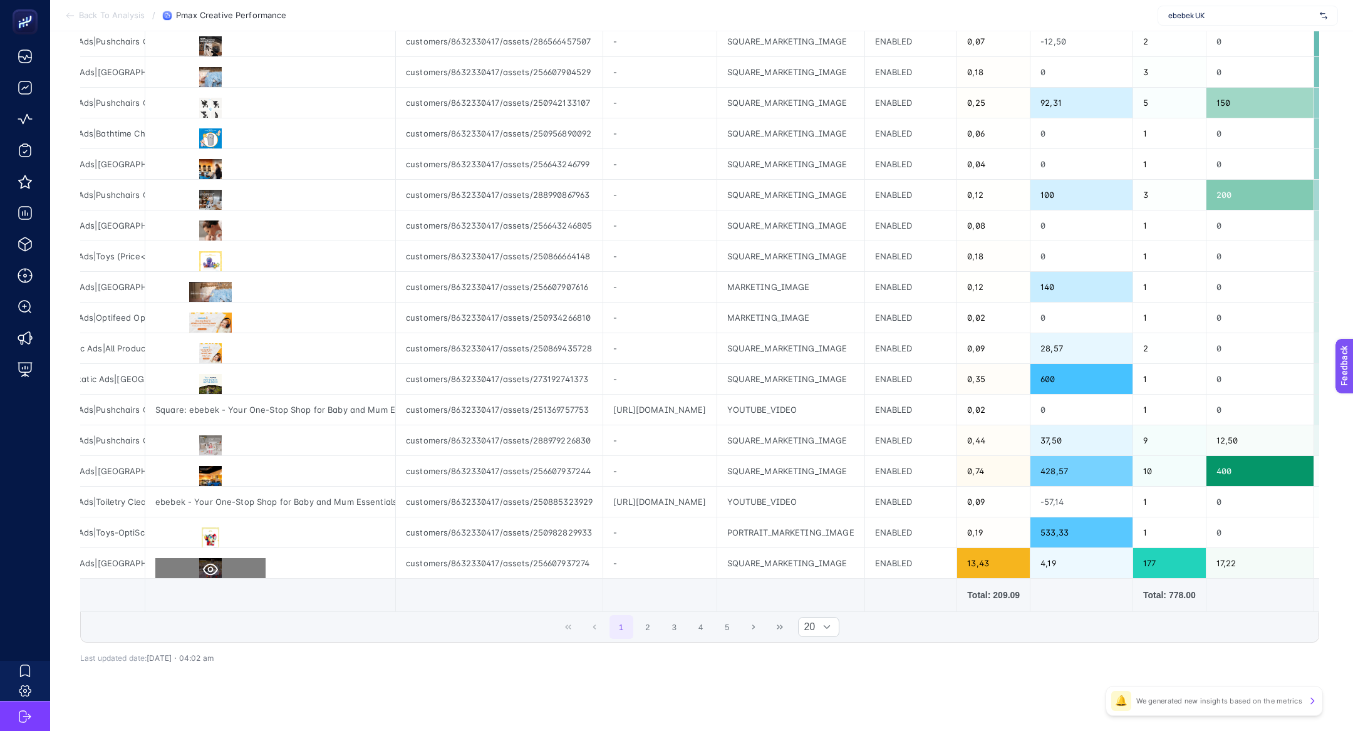
click at [206, 562] on icon at bounding box center [210, 569] width 15 height 15
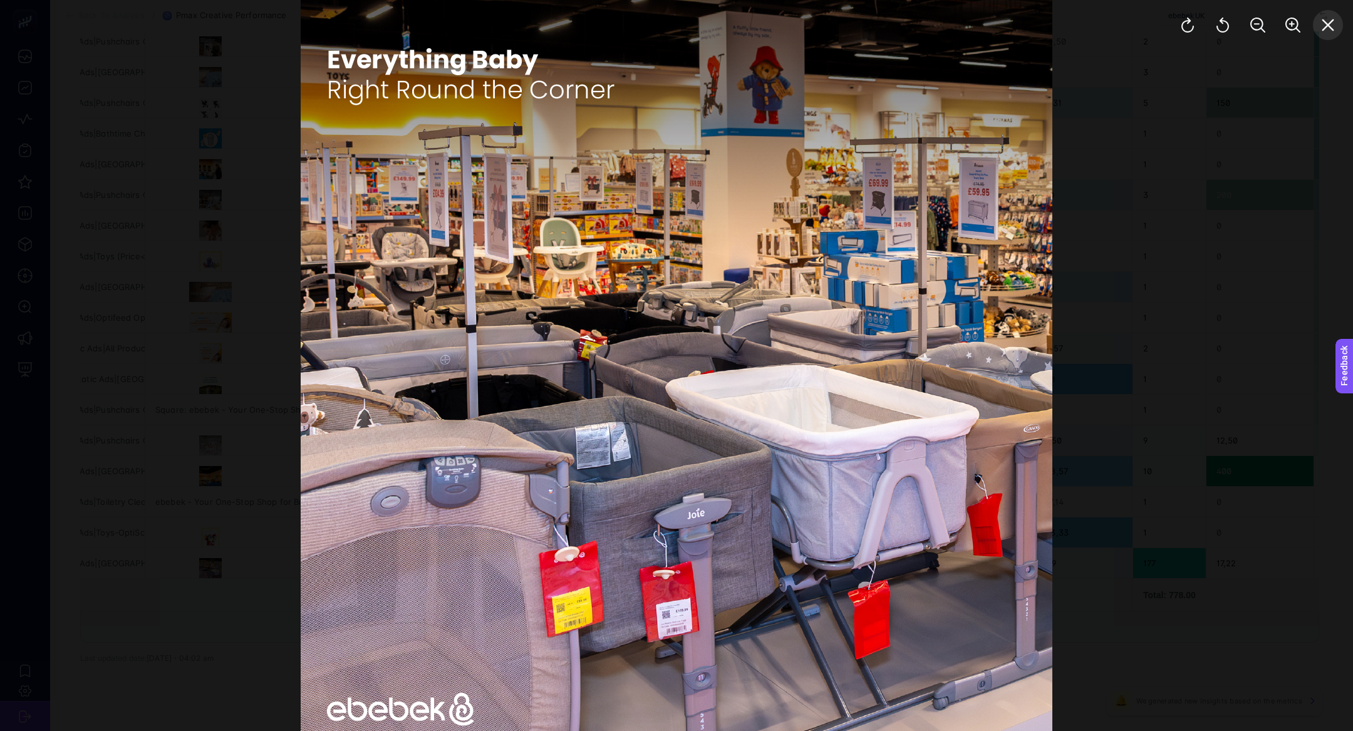
click at [1318, 30] on button "Close" at bounding box center [1328, 25] width 30 height 30
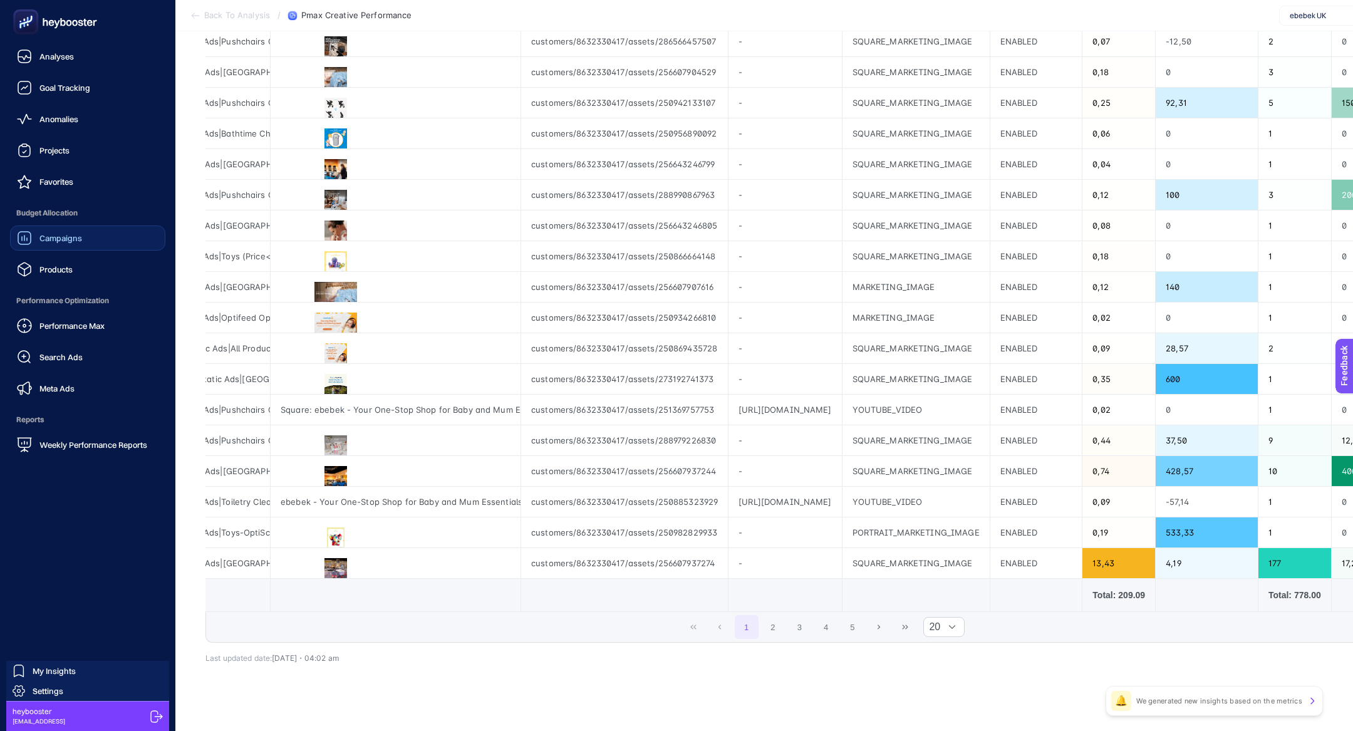
click at [95, 229] on link "Campaigns" at bounding box center [87, 238] width 155 height 25
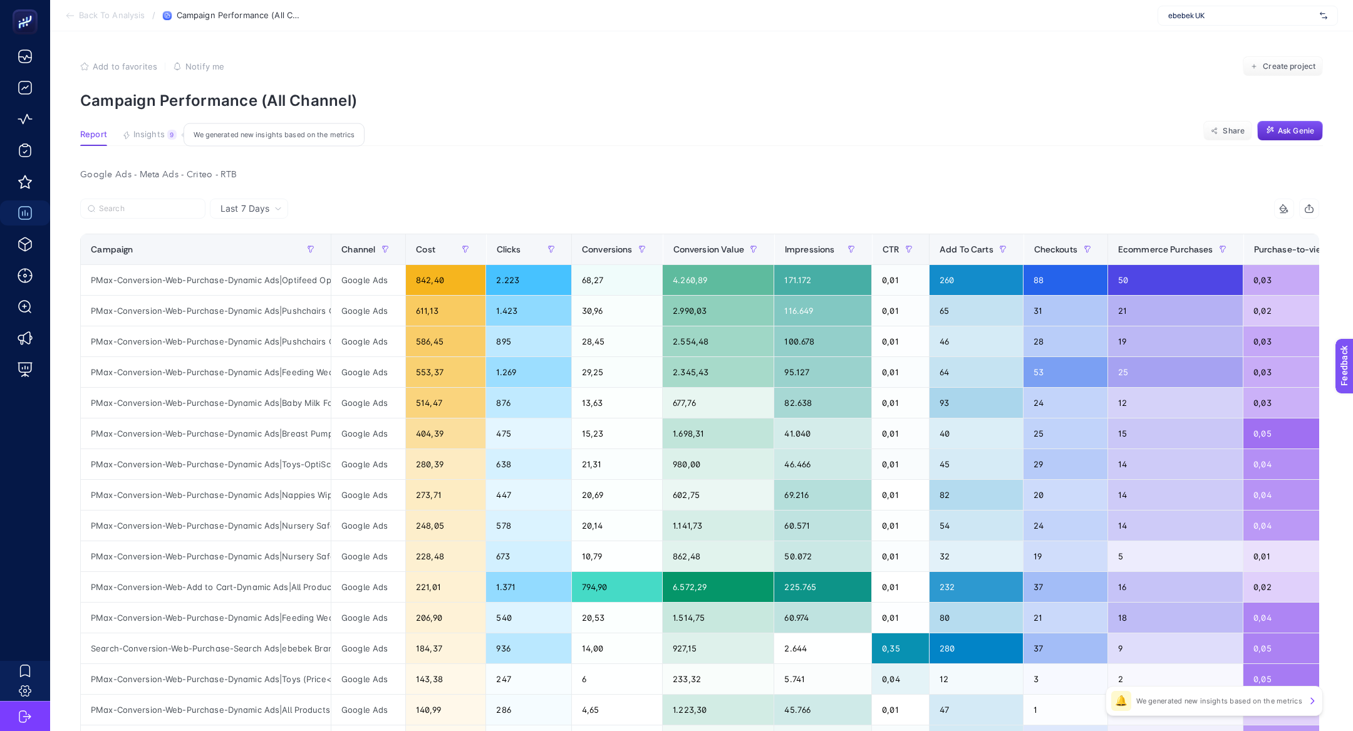
click at [155, 133] on span "Insights" at bounding box center [148, 135] width 31 height 10
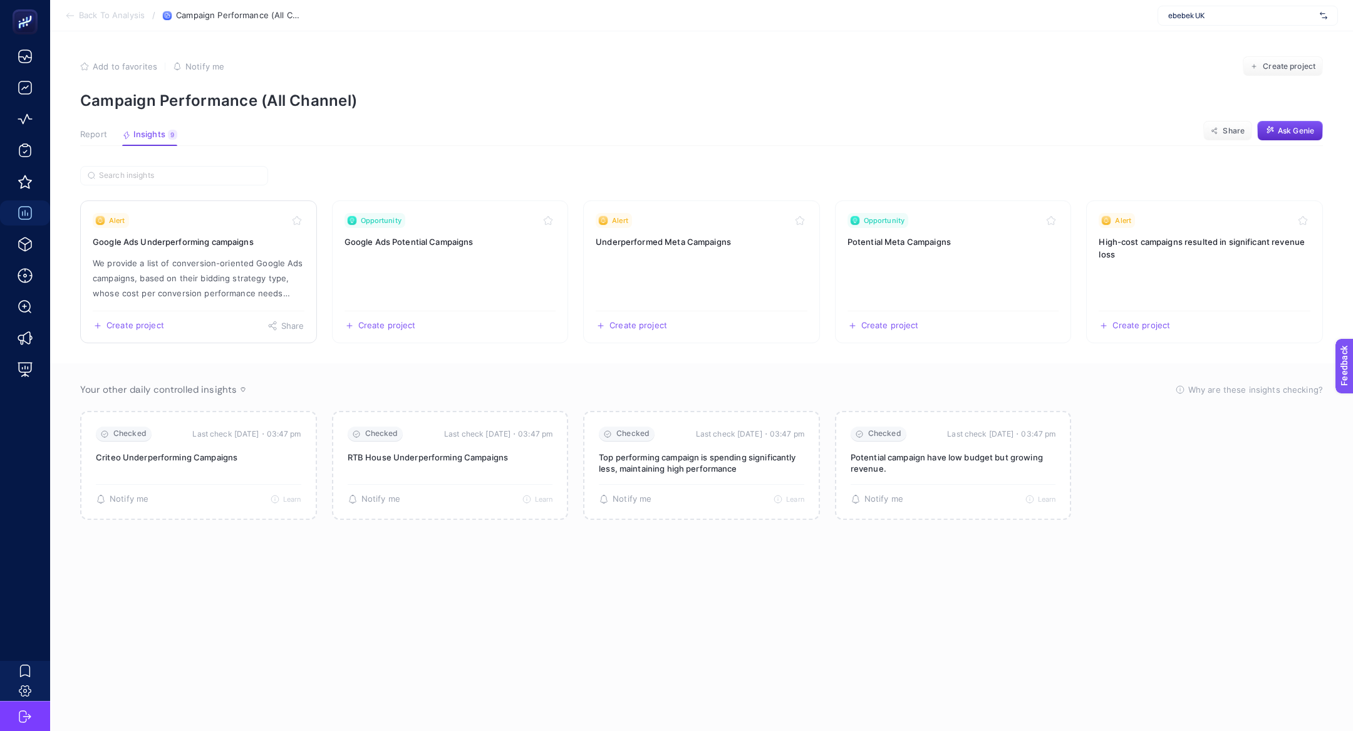
click at [182, 252] on link "Alert Google Ads Underperforming campaigns We provide a list of conversion-orie…" at bounding box center [198, 272] width 237 height 143
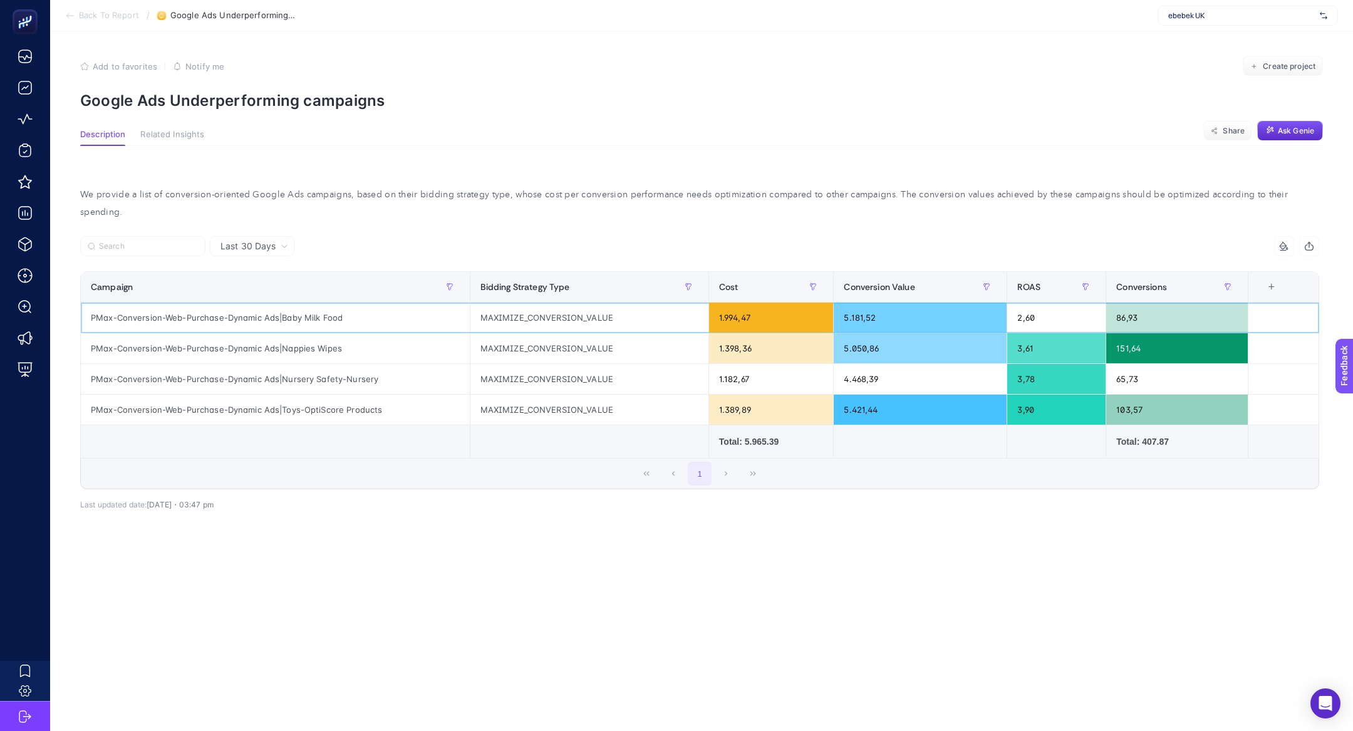
click at [185, 303] on div "PMax-Conversion-Web-Purchase-Dynamic Ads|Baby Milk Food" at bounding box center [275, 318] width 389 height 30
copy tr "PMax-Conversion-Web-Purchase-Dynamic Ads|Baby Milk Food"
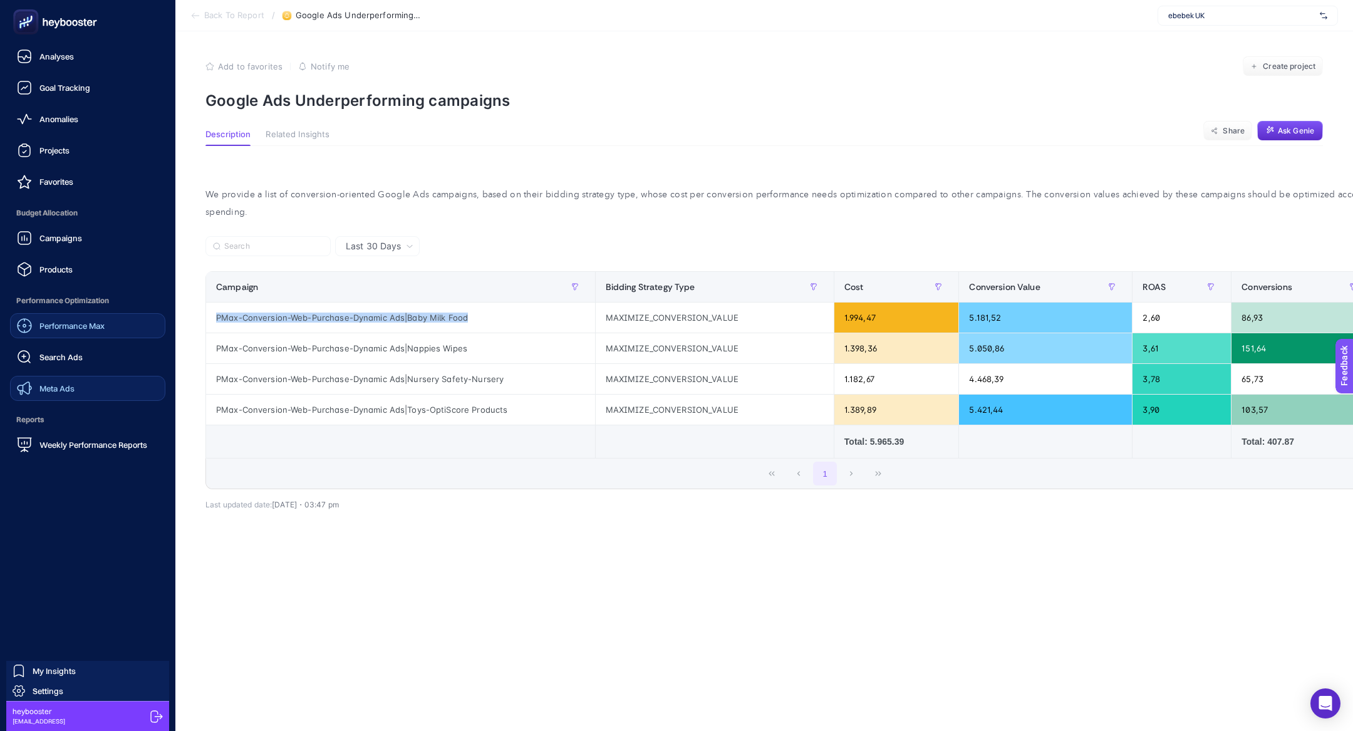
click at [46, 393] on div "Meta Ads" at bounding box center [46, 388] width 58 height 15
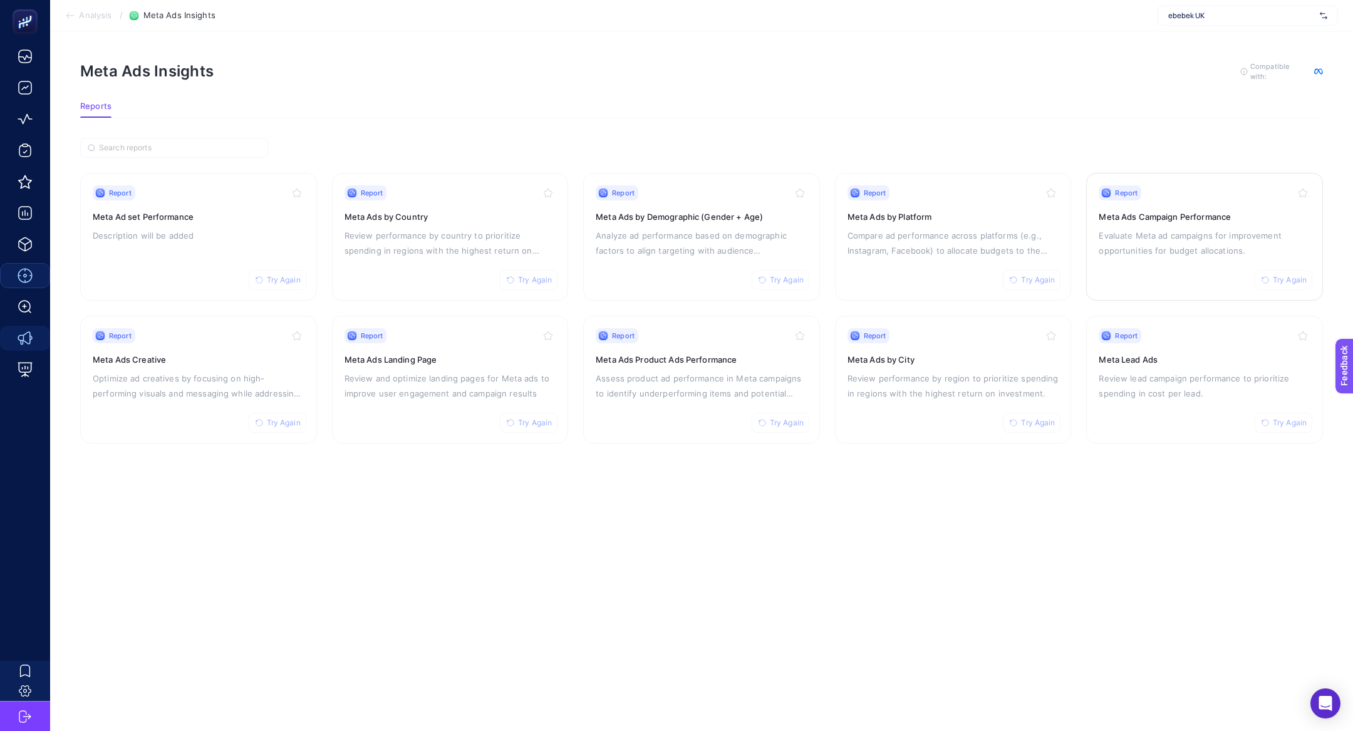
click at [1170, 248] on p "Evaluate Meta ad campaigns for improvement opportunities for budget allocations." at bounding box center [1205, 243] width 212 height 30
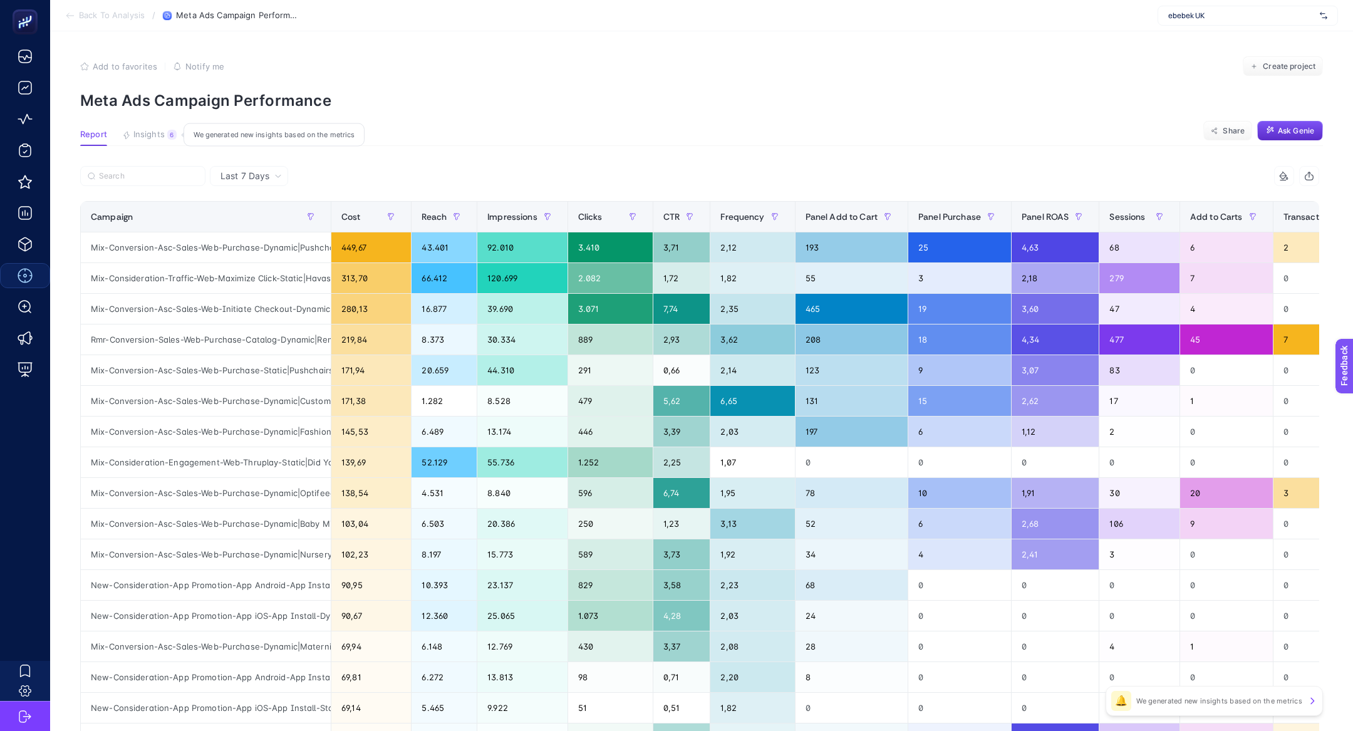
click at [155, 140] on button "Insights 6 We generated new insights based on the metrics" at bounding box center [149, 138] width 55 height 16
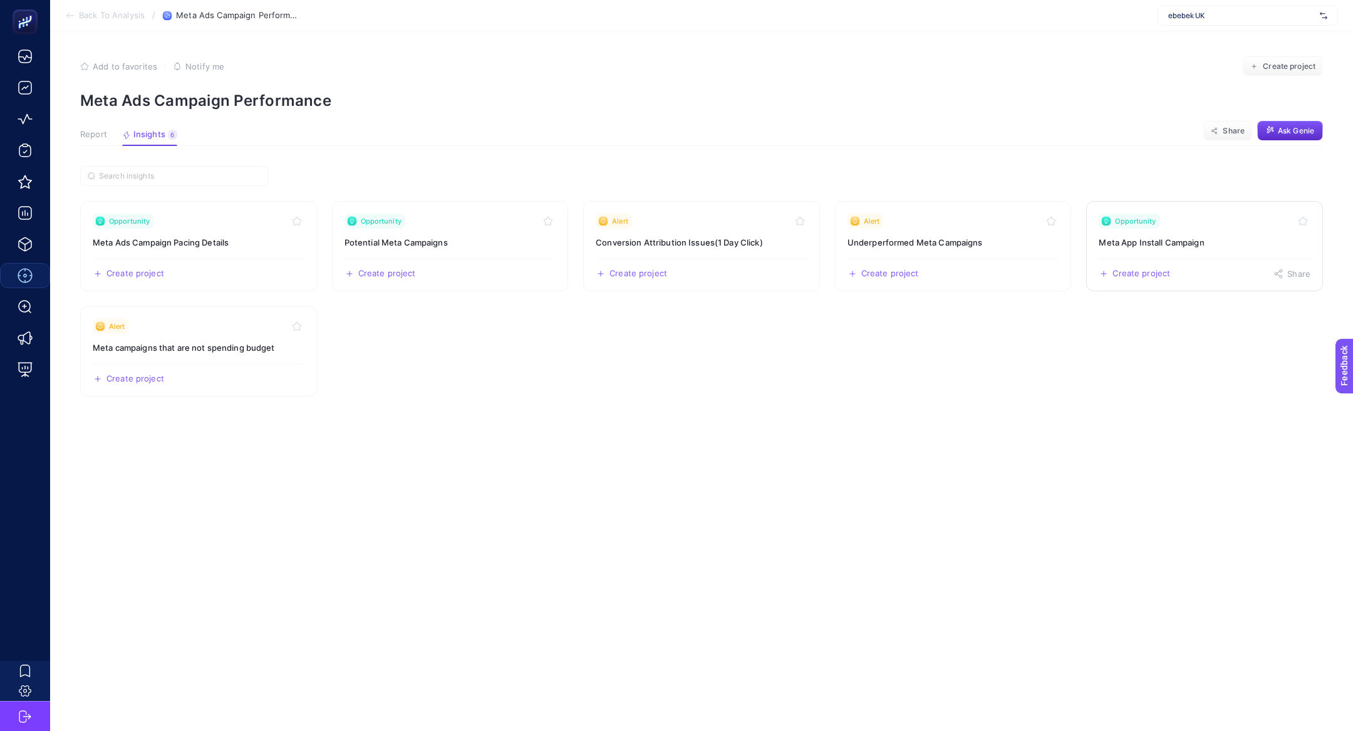
click at [1114, 246] on h3 "Meta App Install Campaign" at bounding box center [1205, 242] width 212 height 13
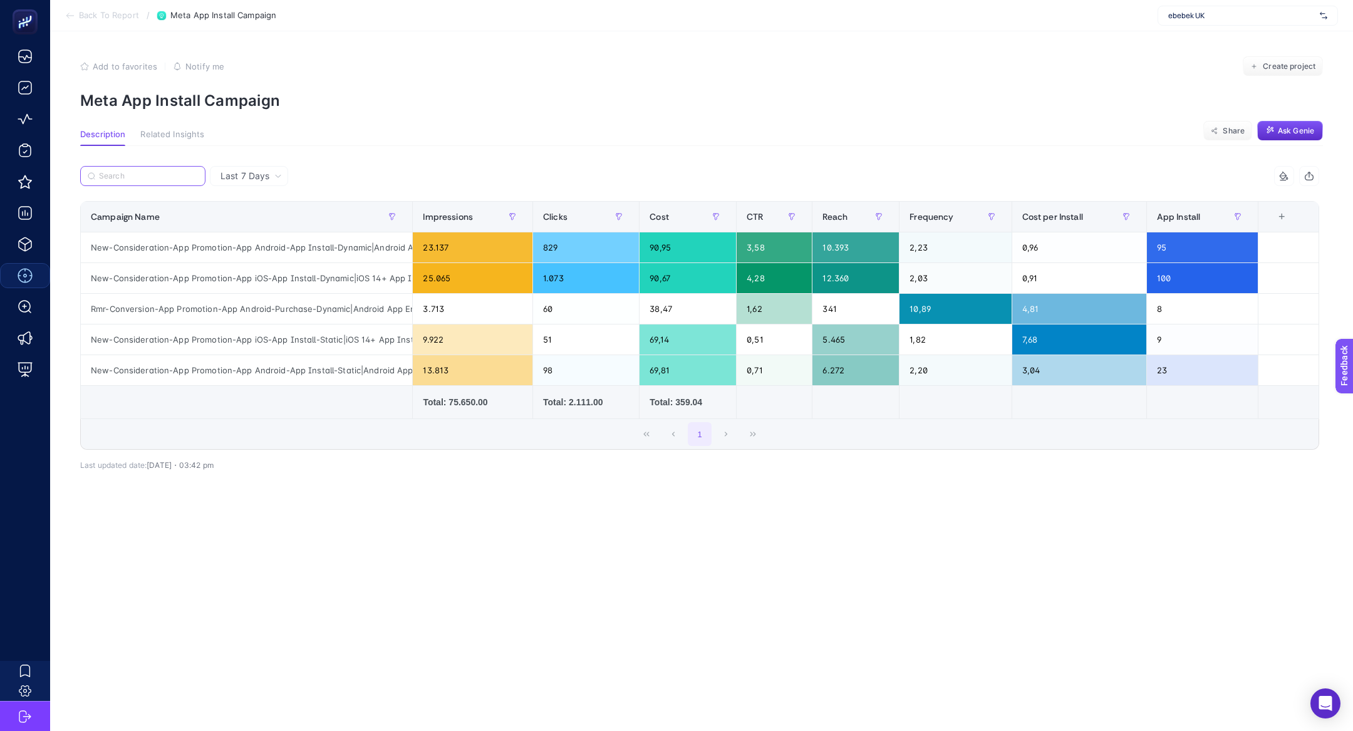
click at [135, 177] on input "Search" at bounding box center [148, 176] width 99 height 9
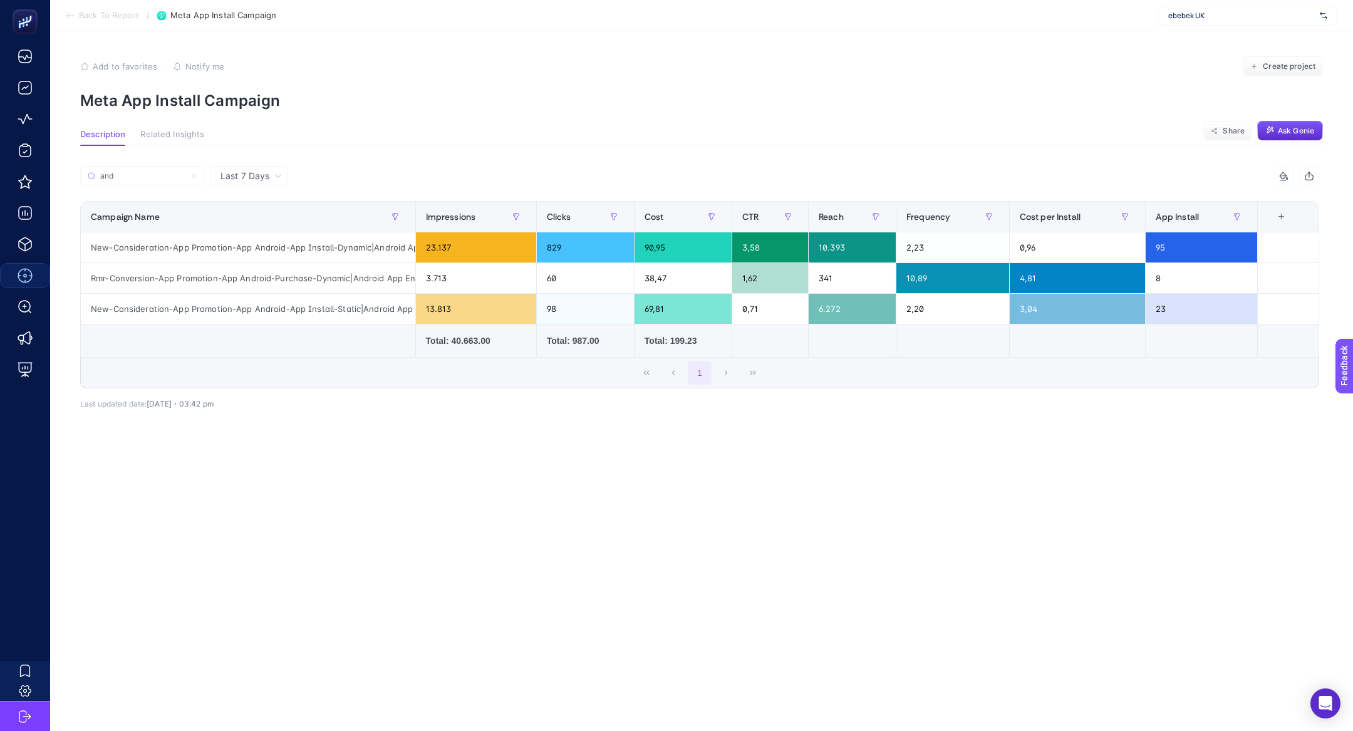
click at [691, 338] on div "Total: 199.23" at bounding box center [683, 341] width 77 height 13
click at [157, 175] on input "and" at bounding box center [148, 176] width 99 height 9
click at [157, 175] on input "and" at bounding box center [142, 176] width 85 height 9
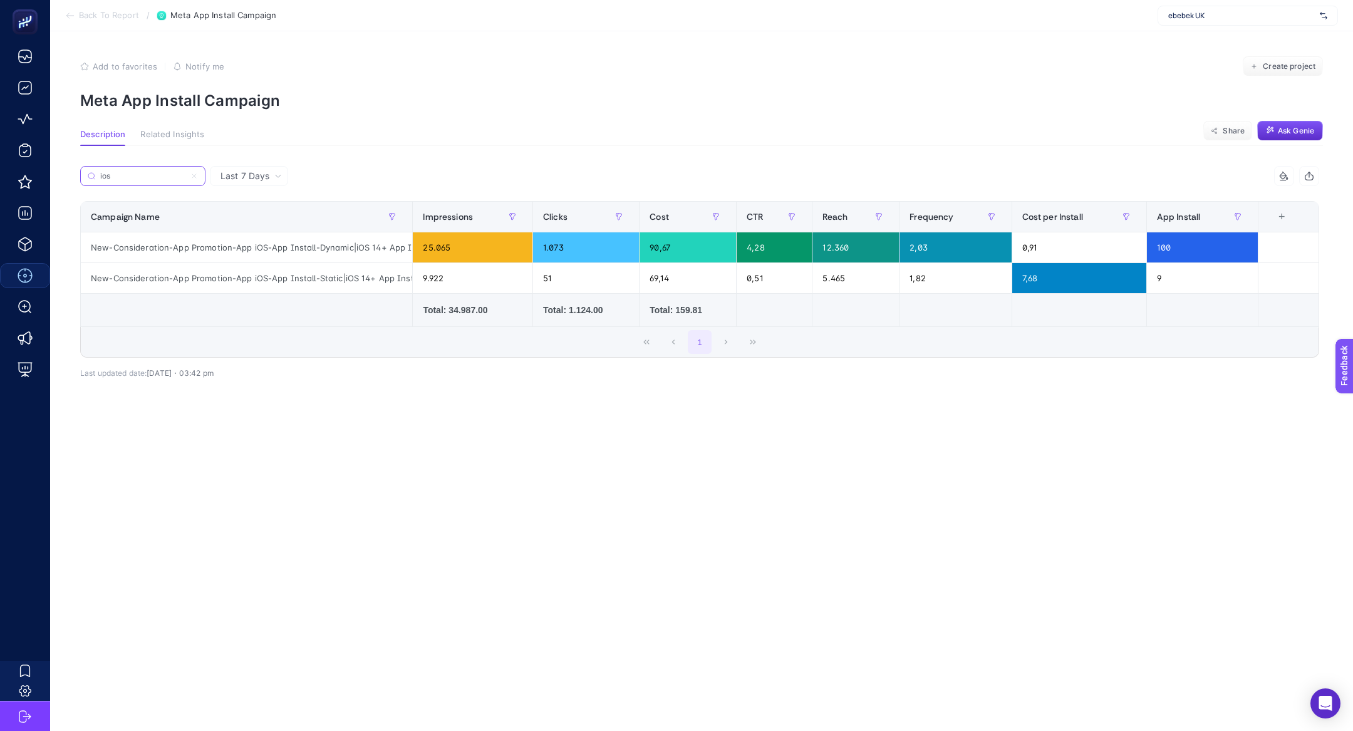
type input "ios"
click at [476, 305] on div "Total: 34.987.00" at bounding box center [473, 310] width 100 height 13
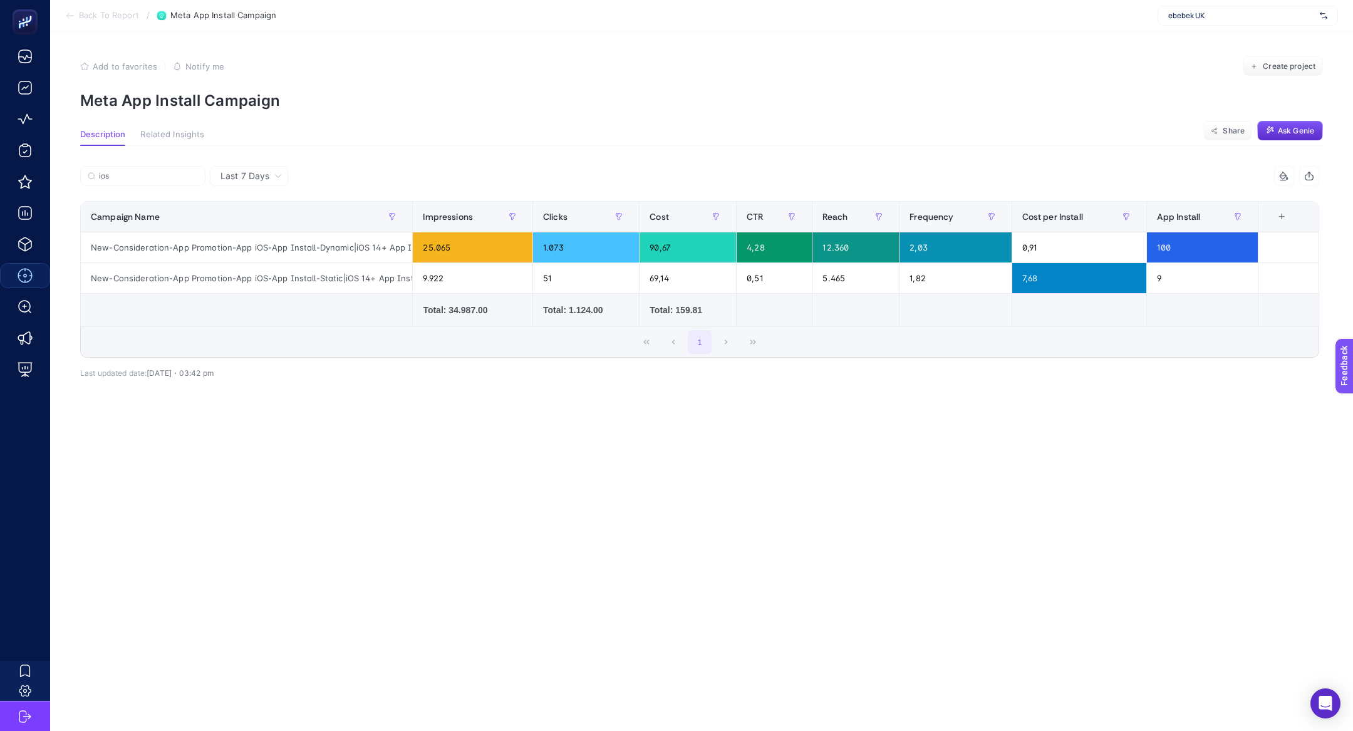
click at [706, 311] on div "Total: 159.81" at bounding box center [688, 310] width 76 height 13
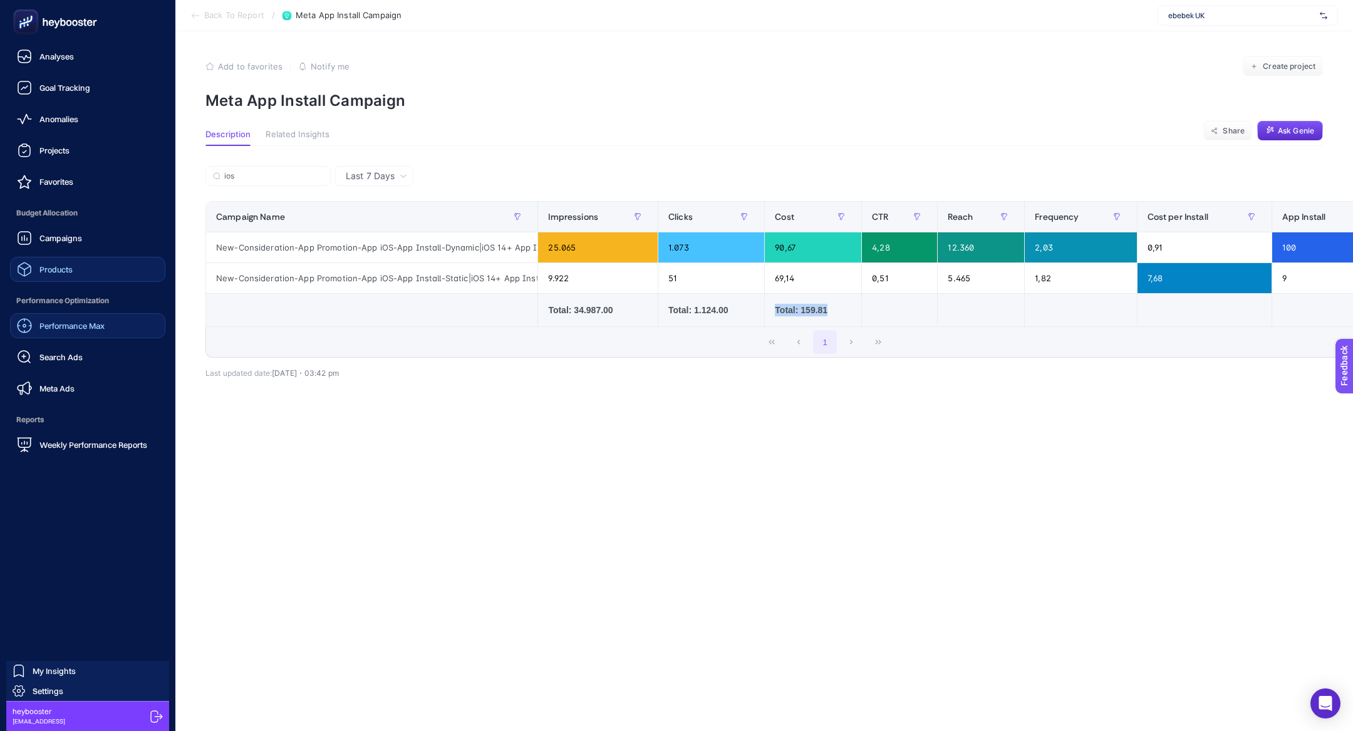
click at [98, 273] on link "Products" at bounding box center [87, 269] width 155 height 25
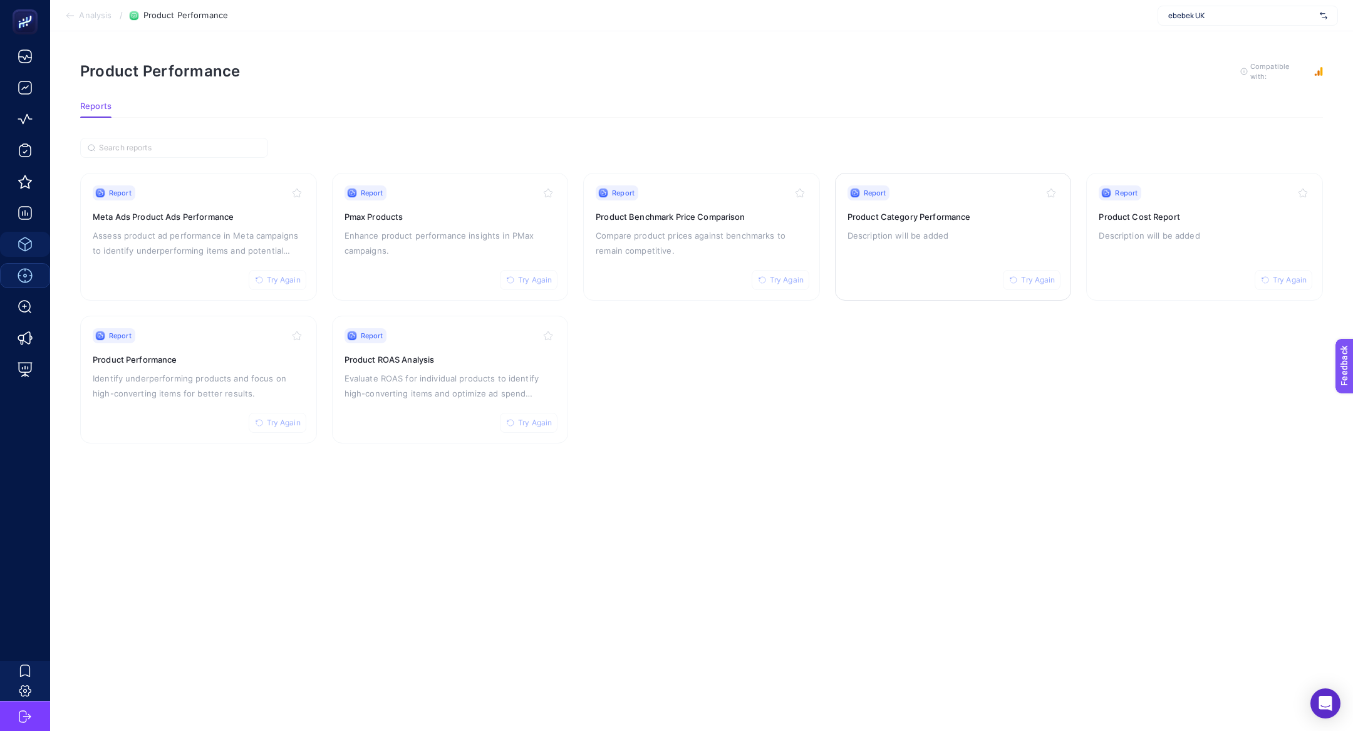
click at [926, 263] on div "Report Try Again Product Category Performance Description will be added" at bounding box center [954, 236] width 212 height 103
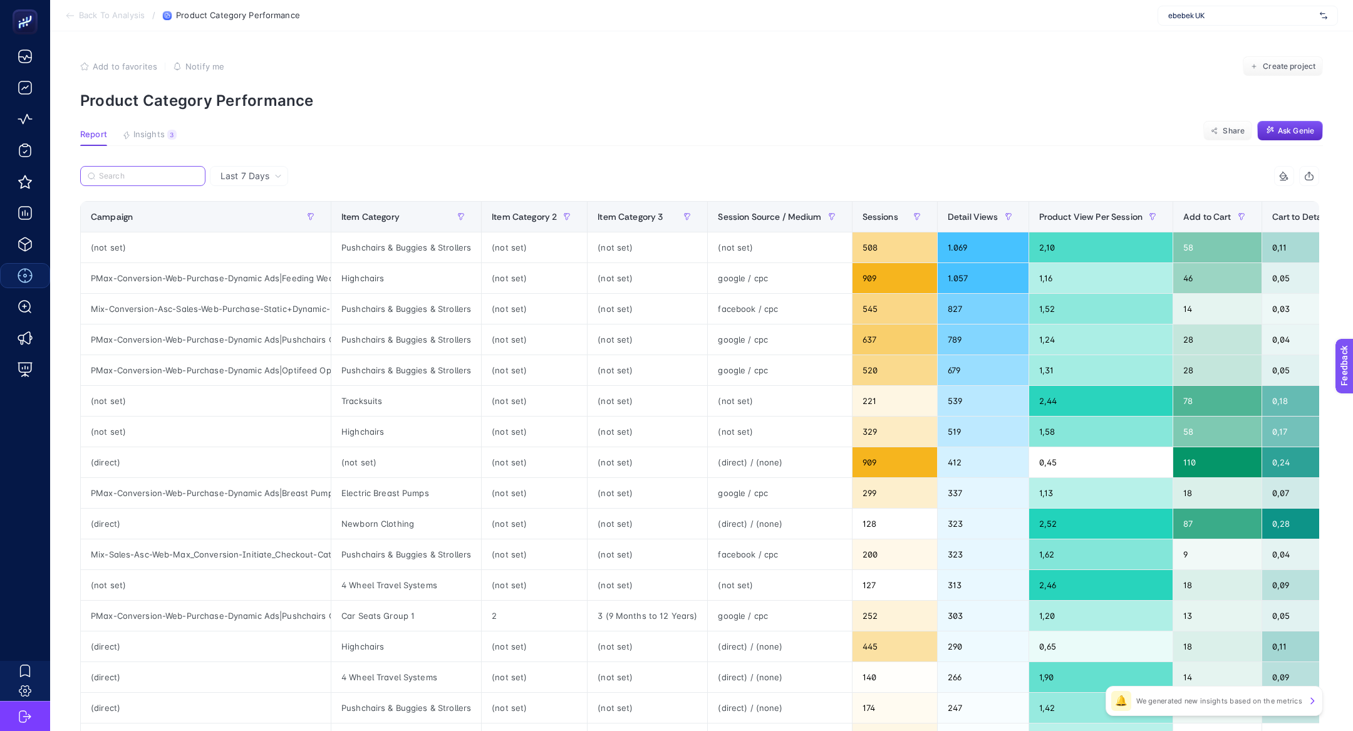
click at [139, 174] on input "Search" at bounding box center [148, 176] width 99 height 9
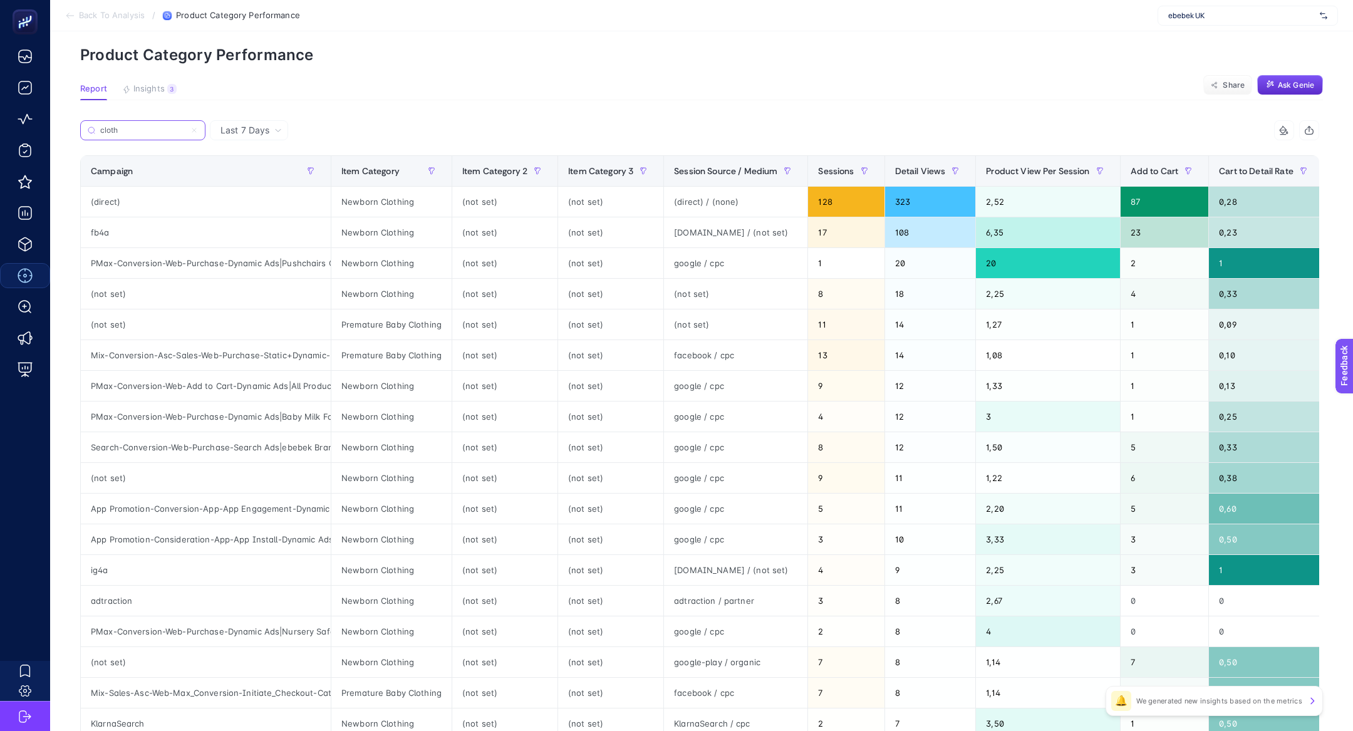
scroll to position [0, 20]
type input "cloth"
drag, startPoint x: 271, startPoint y: 412, endPoint x: 318, endPoint y: 415, distance: 47.1
click at [318, 415] on div "PMax-Conversion-Web-Purchase-Dynamic Ads|Baby Milk Food" at bounding box center [206, 417] width 250 height 30
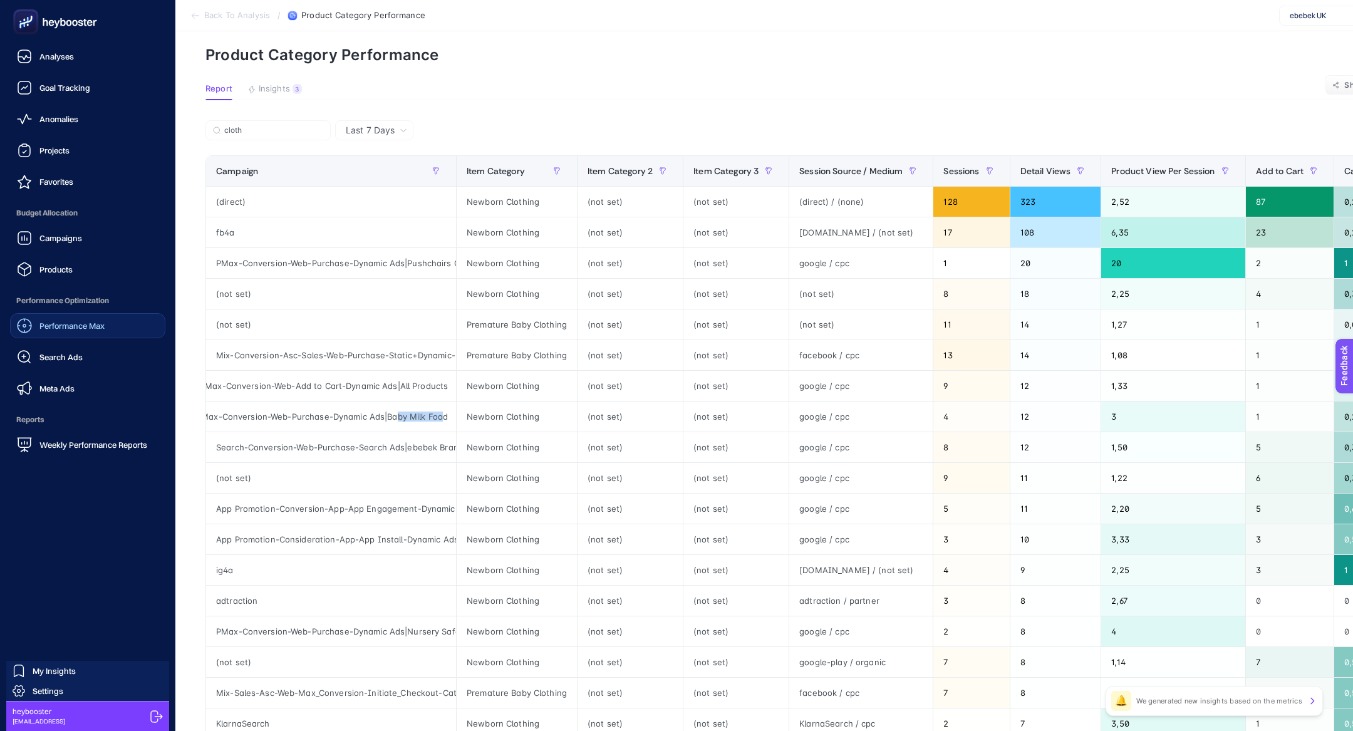
click at [95, 331] on div "Performance Max" at bounding box center [61, 325] width 88 height 15
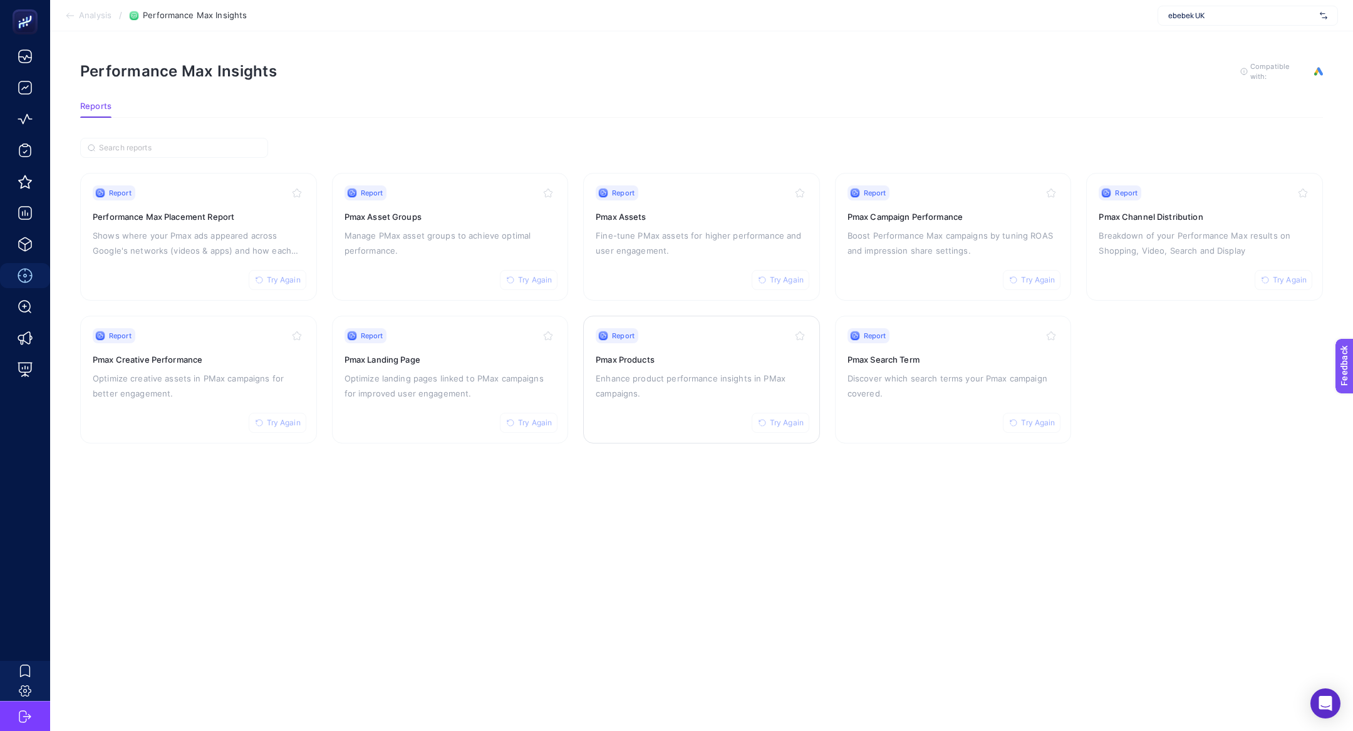
click at [653, 411] on div "Report Try Again Pmax Products Enhance product performance insights in PMax cam…" at bounding box center [702, 379] width 212 height 103
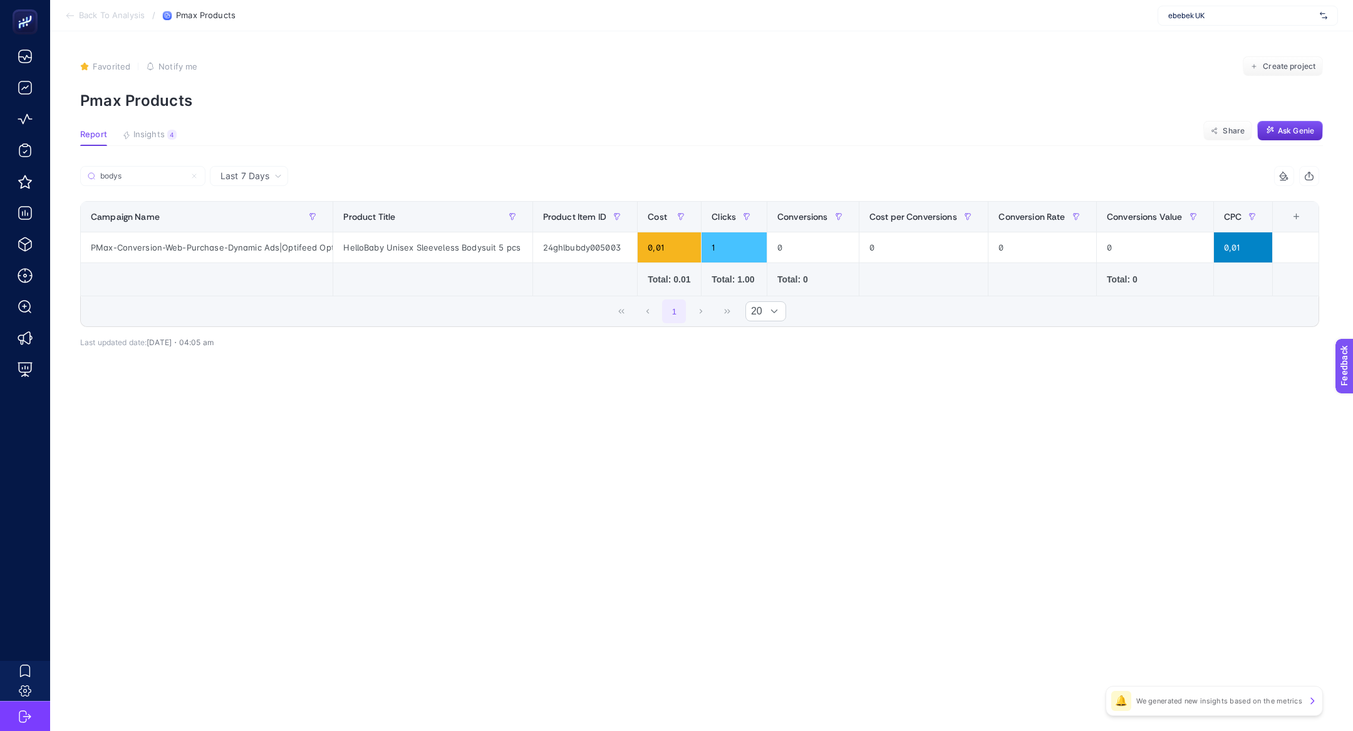
scroll to position [0, 70]
type input "bodys"
click at [195, 179] on icon at bounding box center [194, 176] width 8 height 8
click at [185, 179] on input "bodys" at bounding box center [142, 176] width 85 height 9
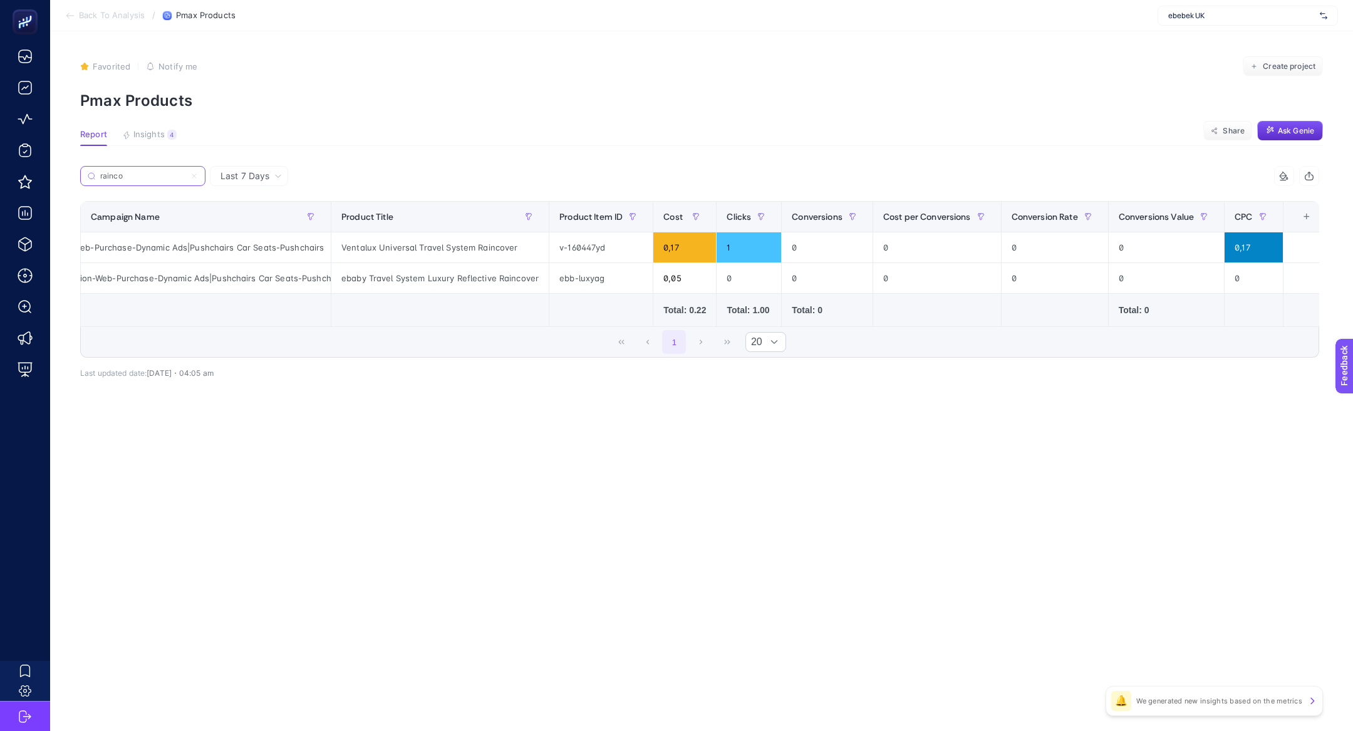
scroll to position [0, 92]
click at [162, 172] on input "rainco" at bounding box center [142, 176] width 85 height 9
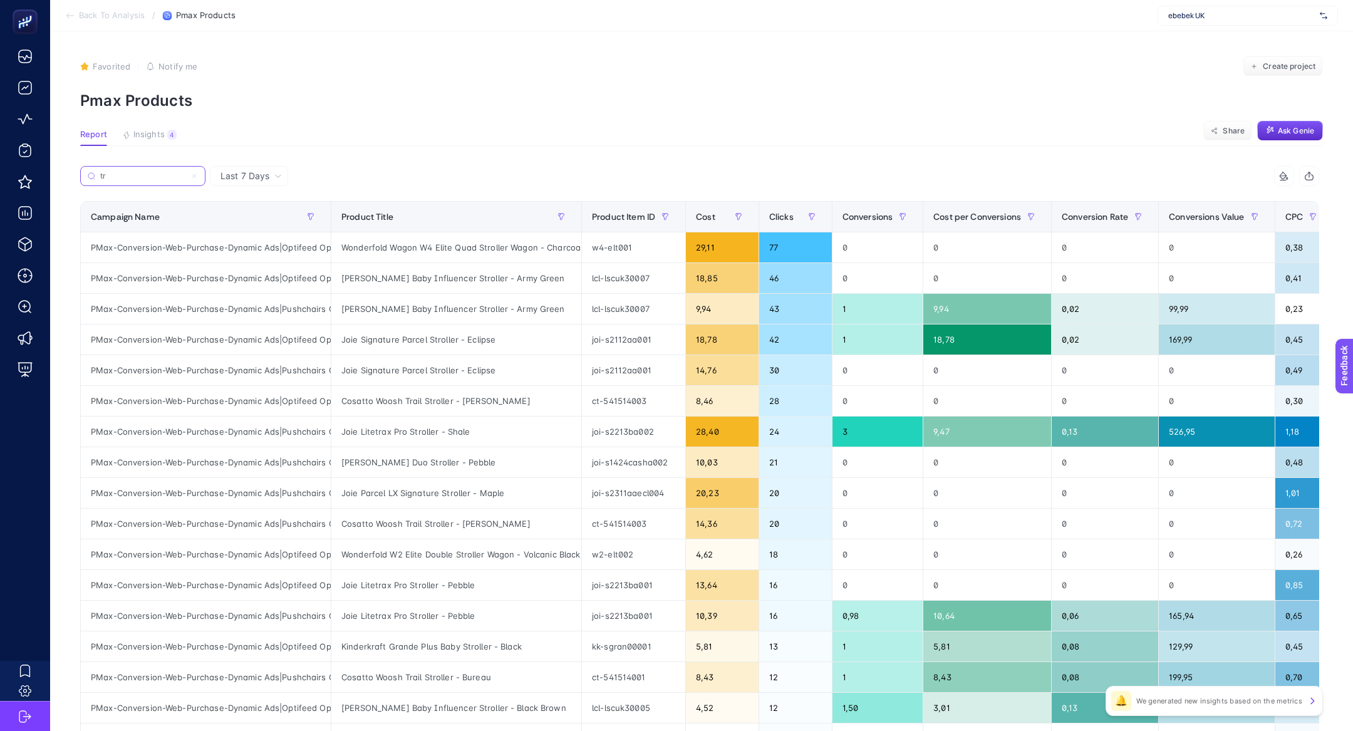
type input "t"
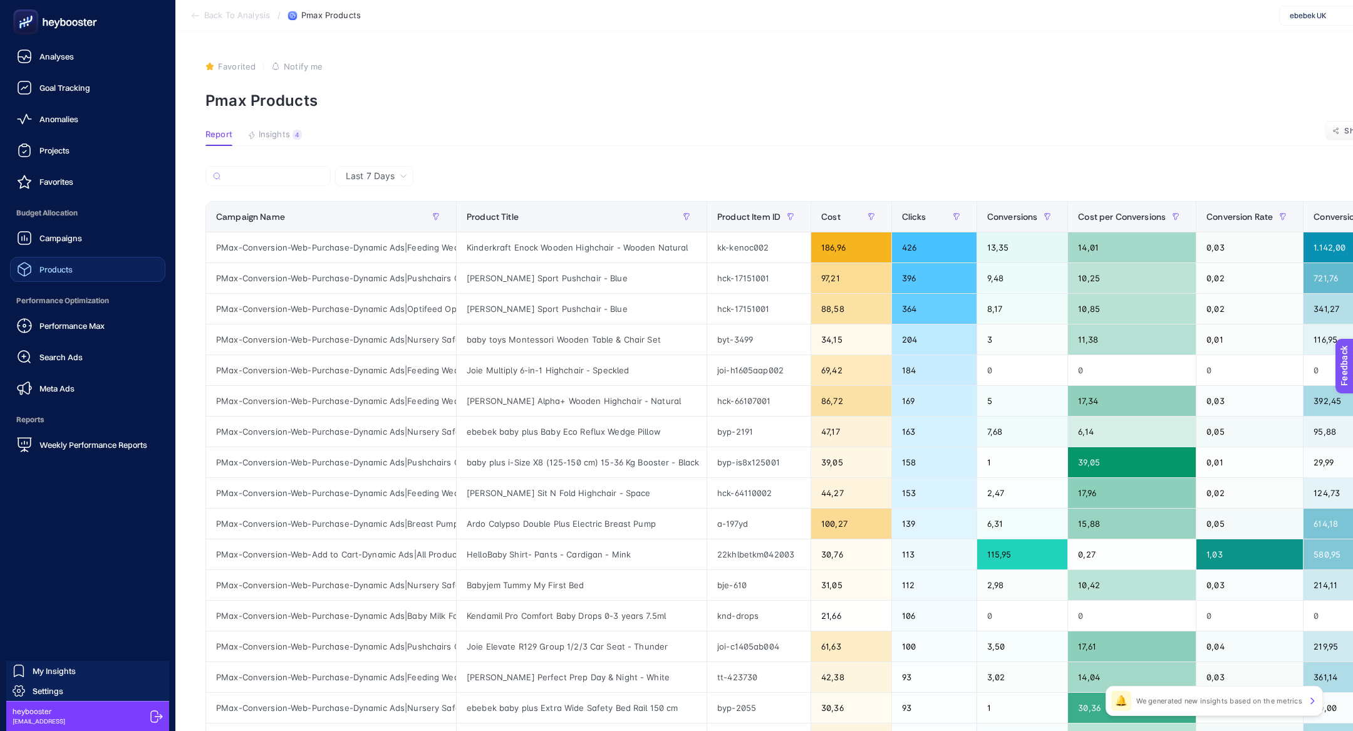
click at [87, 271] on link "Products" at bounding box center [87, 269] width 155 height 25
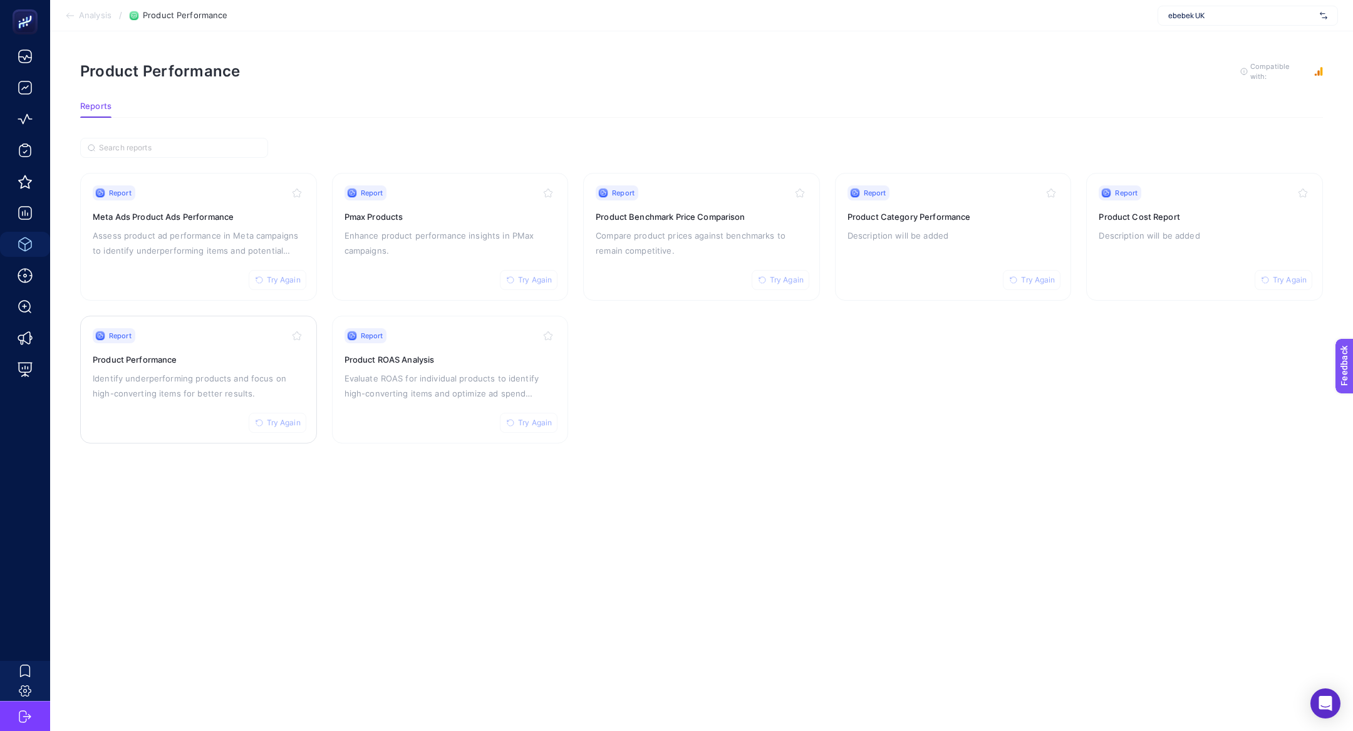
click at [229, 350] on div "Report Try Again Product Performance Identify underperforming products and focu…" at bounding box center [199, 379] width 212 height 103
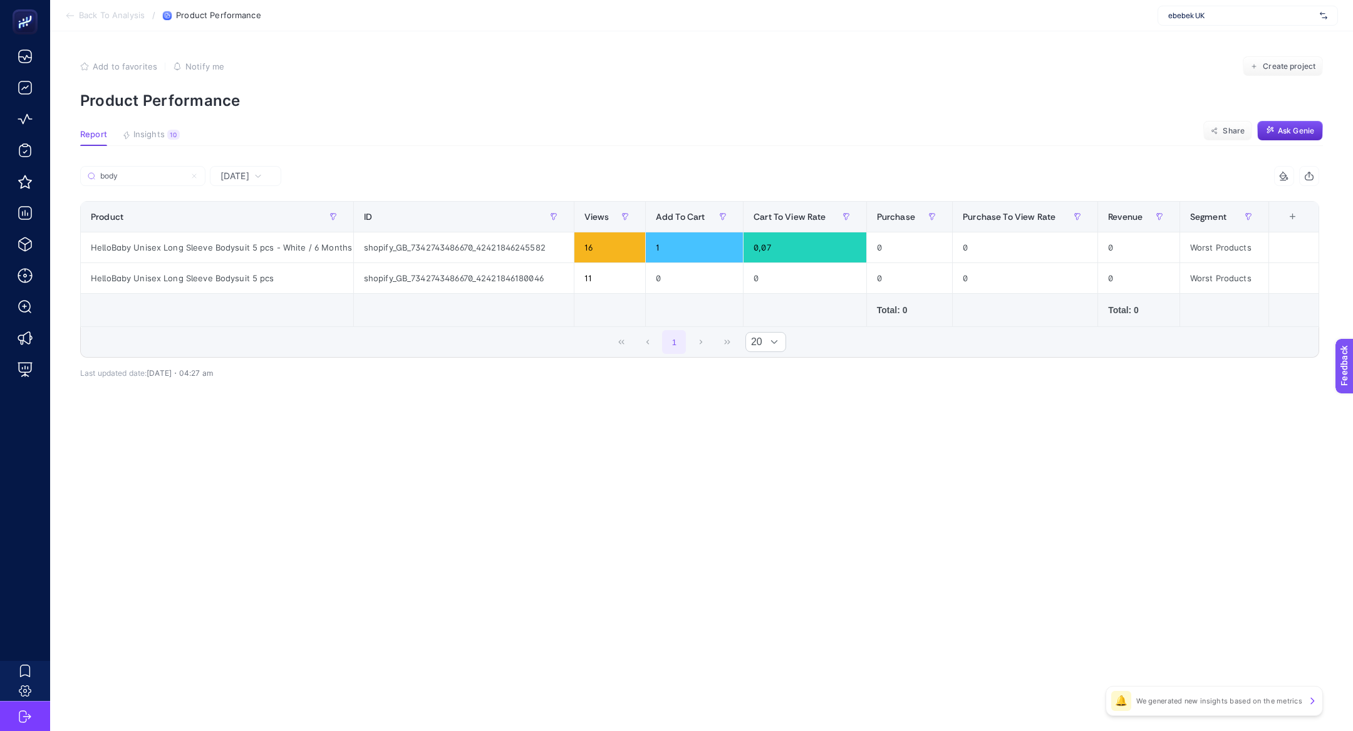
type input "body"
drag, startPoint x: 687, startPoint y: 251, endPoint x: 652, endPoint y: 248, distance: 35.2
click at [652, 248] on div "1" at bounding box center [694, 247] width 97 height 30
drag, startPoint x: 672, startPoint y: 249, endPoint x: 660, endPoint y: 249, distance: 12.5
click at [660, 249] on div "1" at bounding box center [694, 247] width 97 height 30
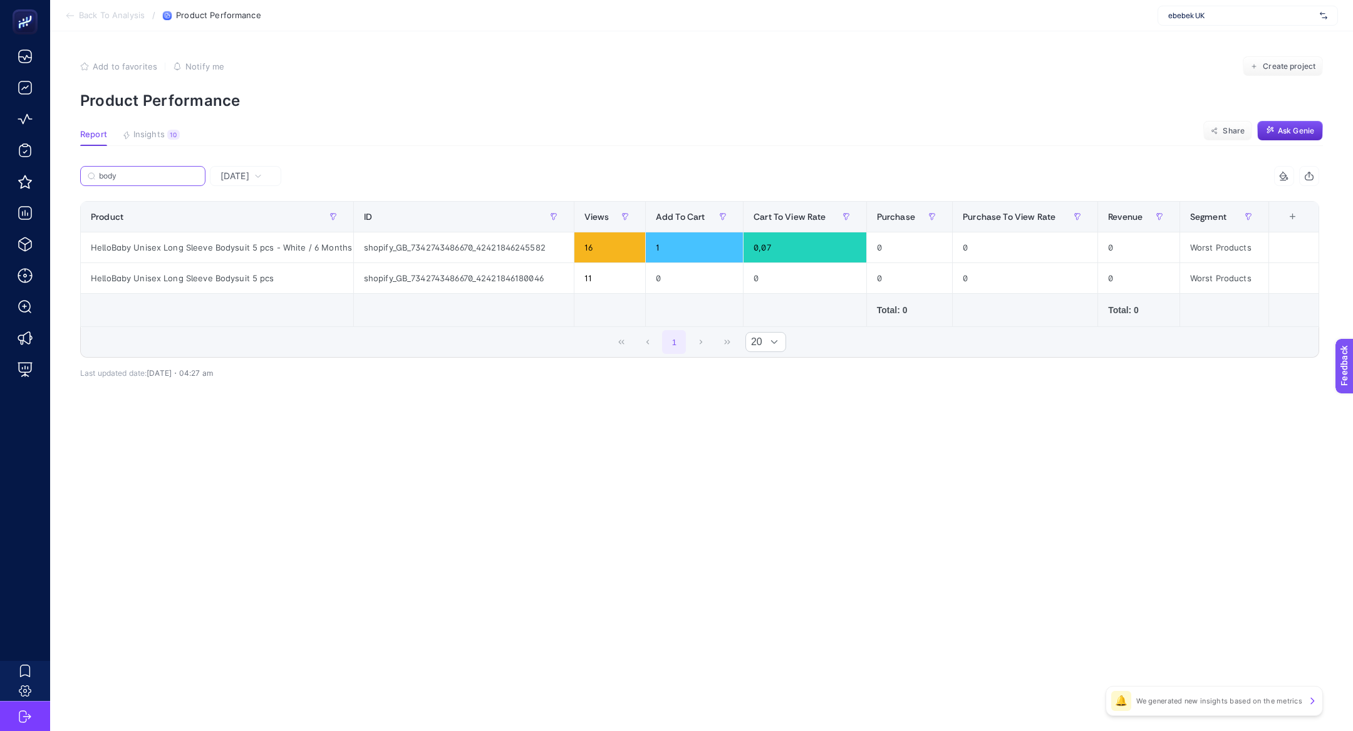
click at [161, 176] on input "body" at bounding box center [148, 176] width 99 height 9
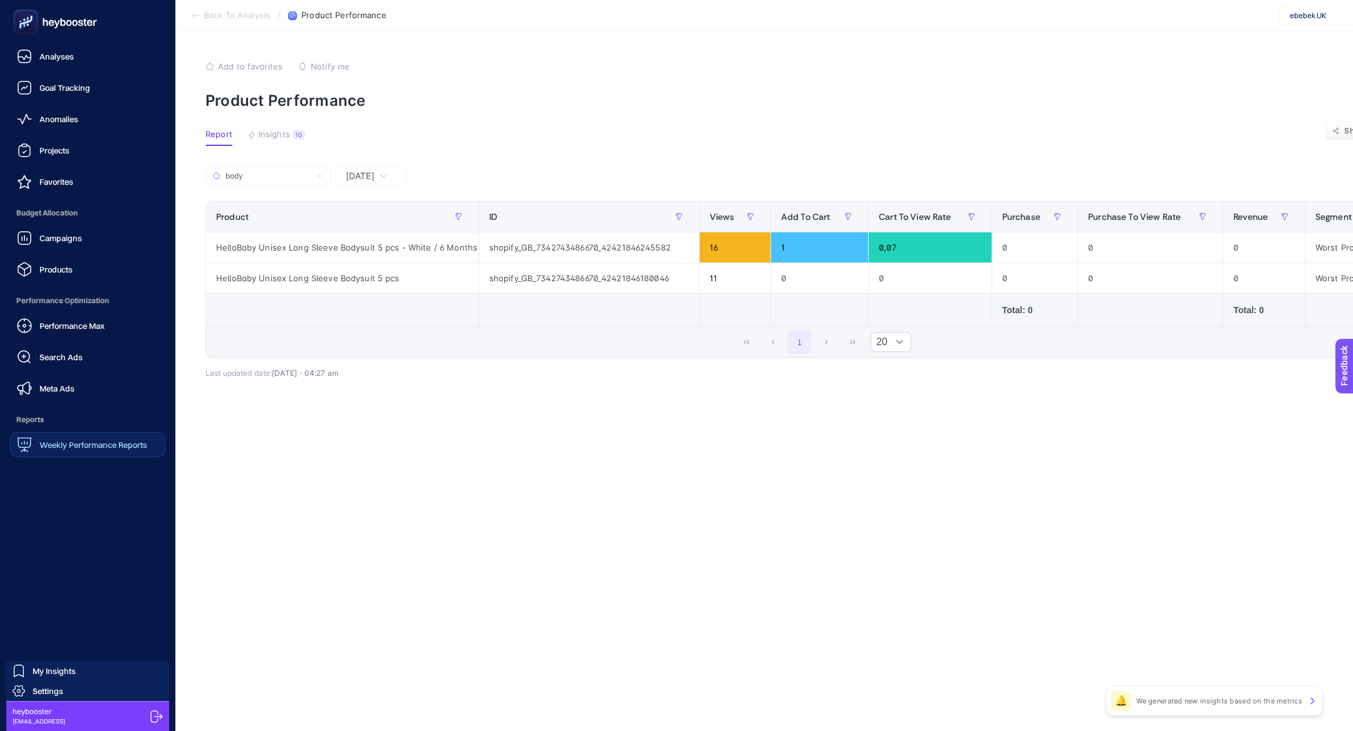
click at [100, 445] on span "Weekly Performance Reports" at bounding box center [93, 445] width 108 height 10
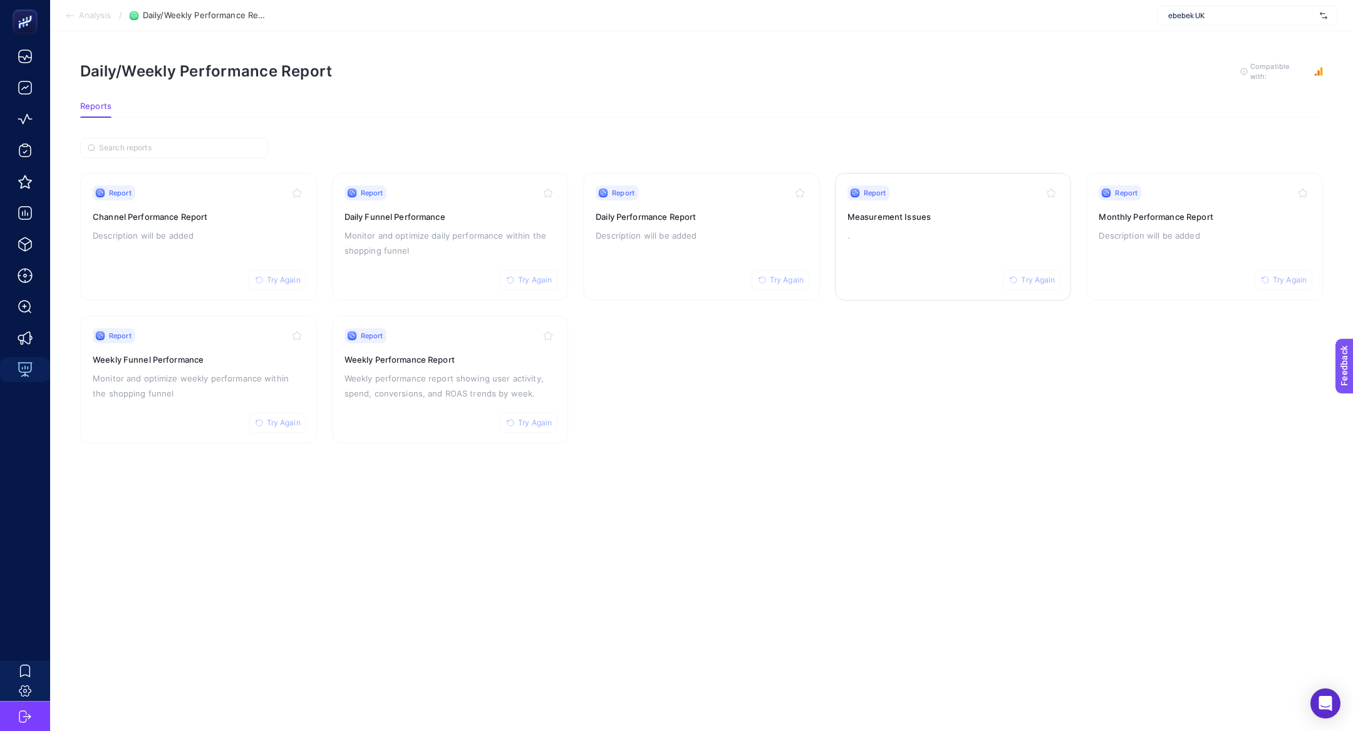
click at [909, 221] on div "Report Try Again Measurement Issues ." at bounding box center [954, 236] width 212 height 103
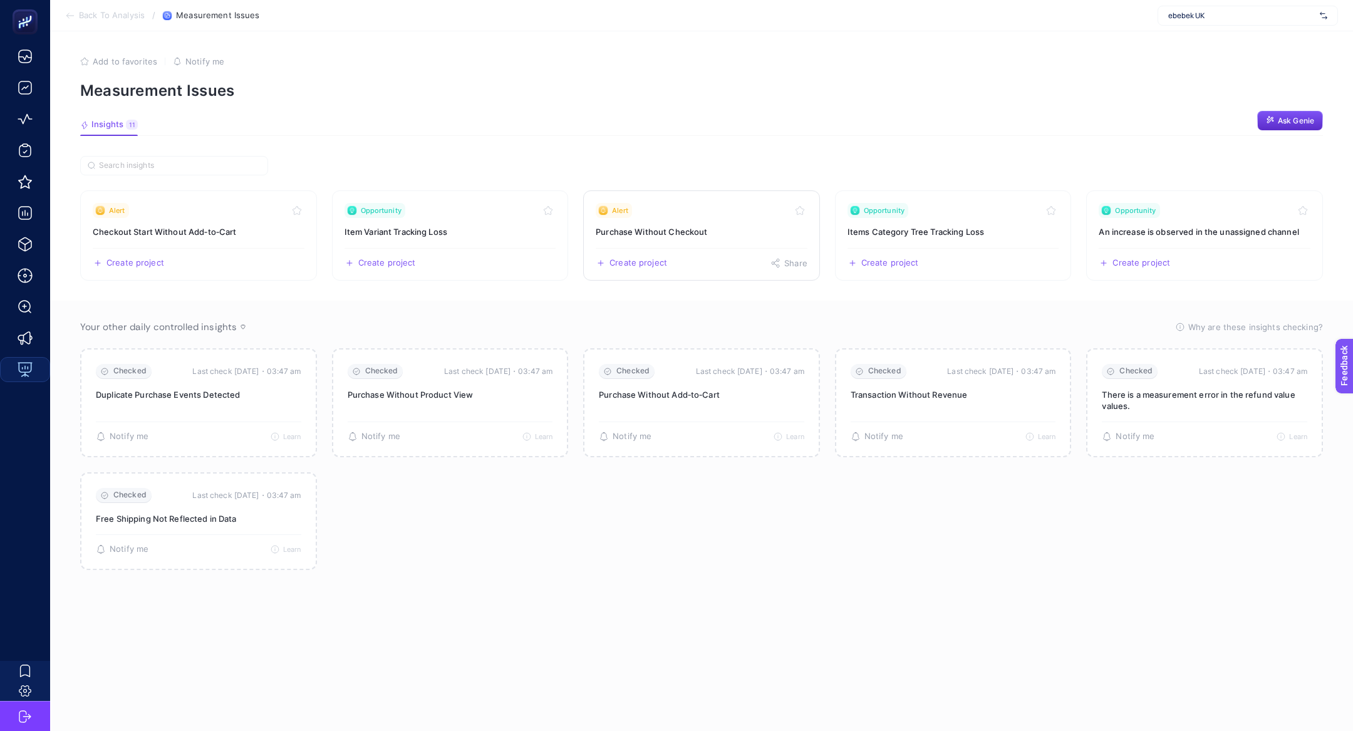
click at [710, 203] on div "Alert" at bounding box center [702, 210] width 212 height 15
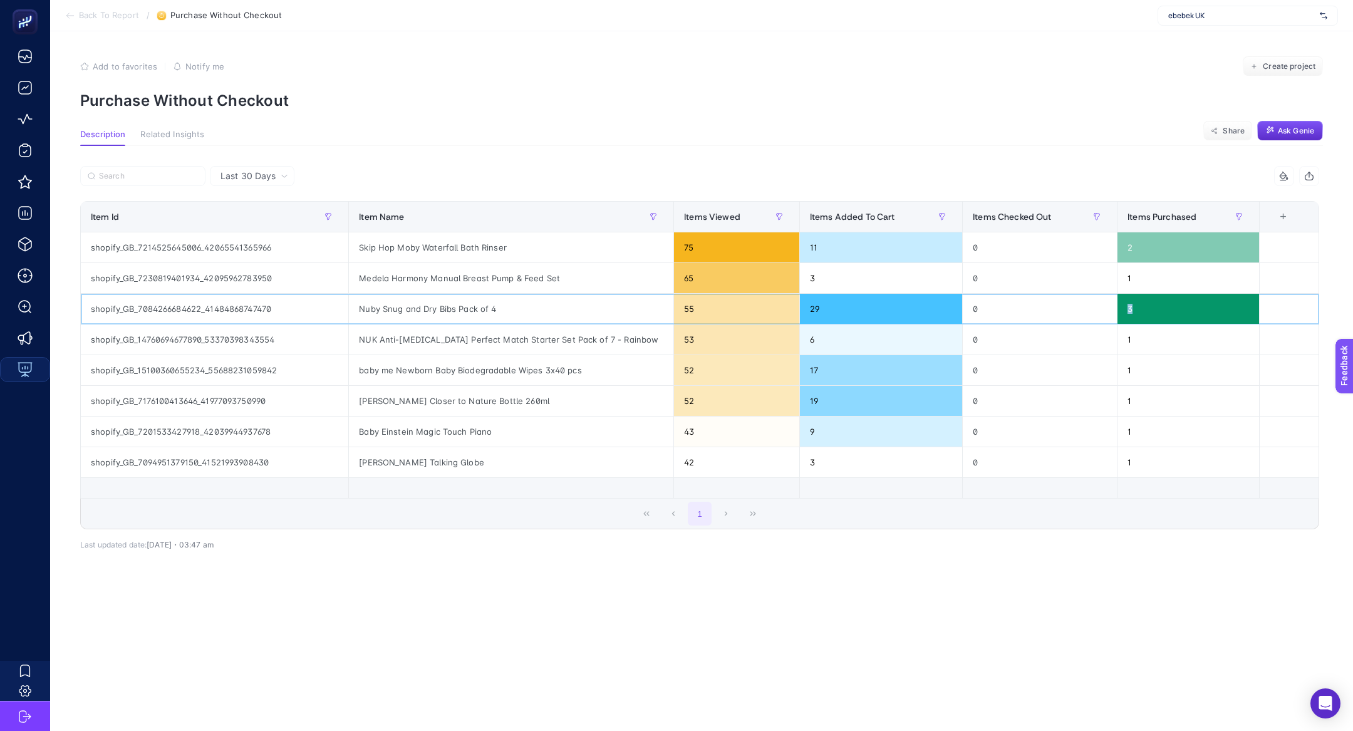
drag, startPoint x: 1143, startPoint y: 310, endPoint x: 1039, endPoint y: 308, distance: 103.4
click at [1039, 308] on tr "shopify_GB_7084266684622_41484868747470 Nuby Snug and Dry Bibs Pack of 4 55 29 …" at bounding box center [700, 309] width 1239 height 31
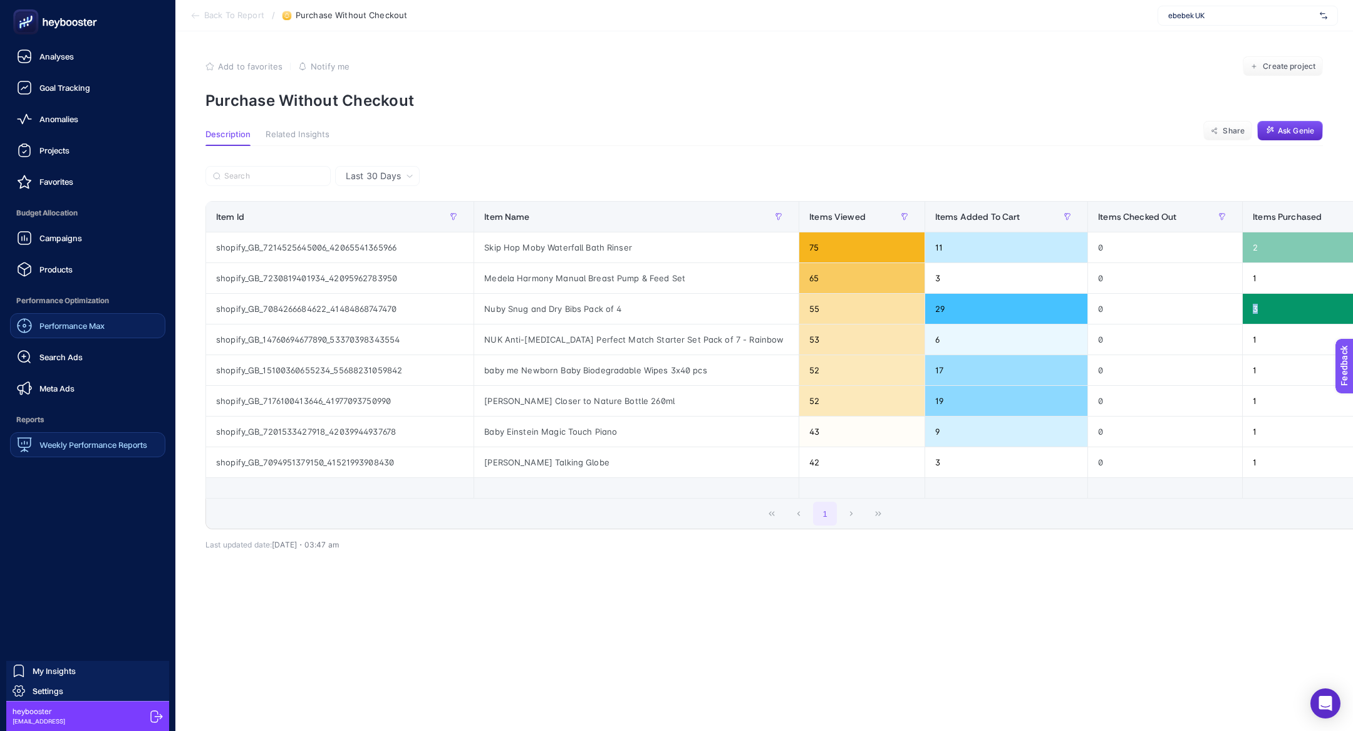
click at [105, 324] on span "Performance Max" at bounding box center [71, 326] width 65 height 10
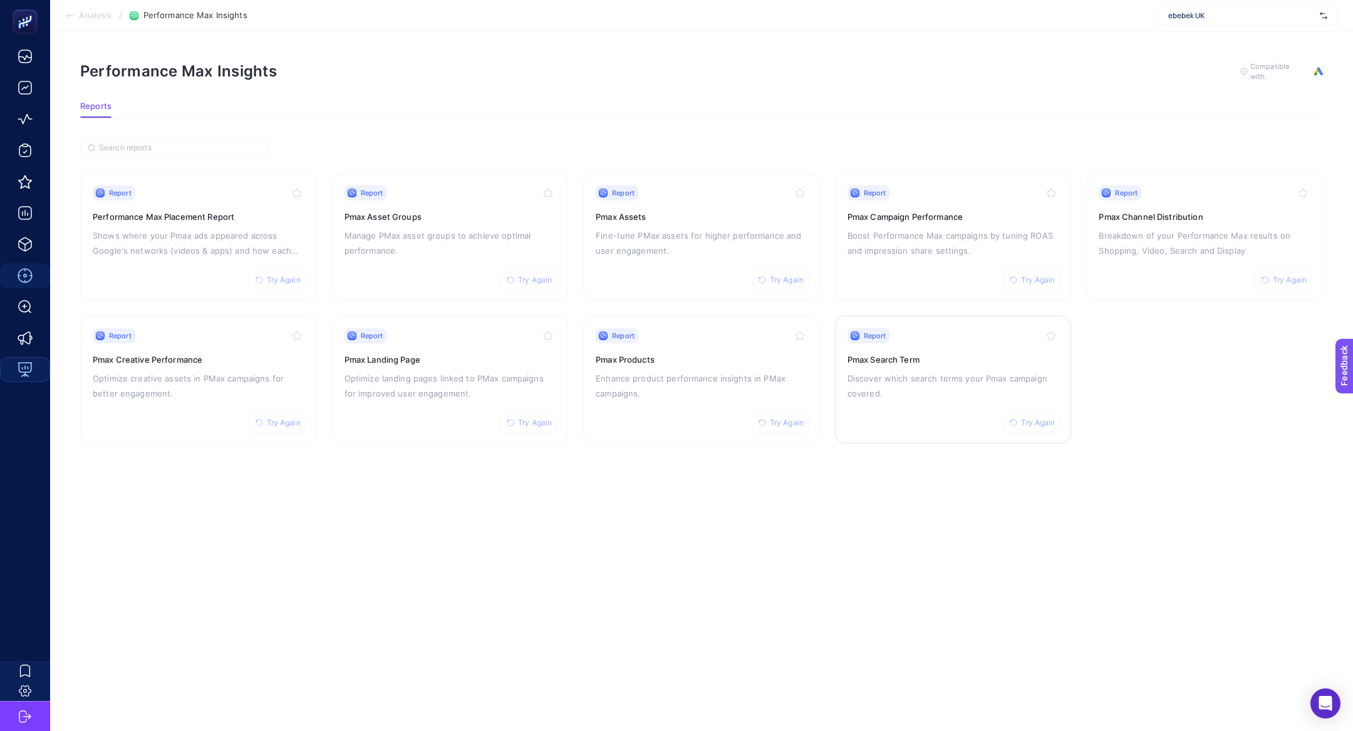
click at [947, 357] on h3 "Pmax Search Term" at bounding box center [954, 359] width 212 height 13
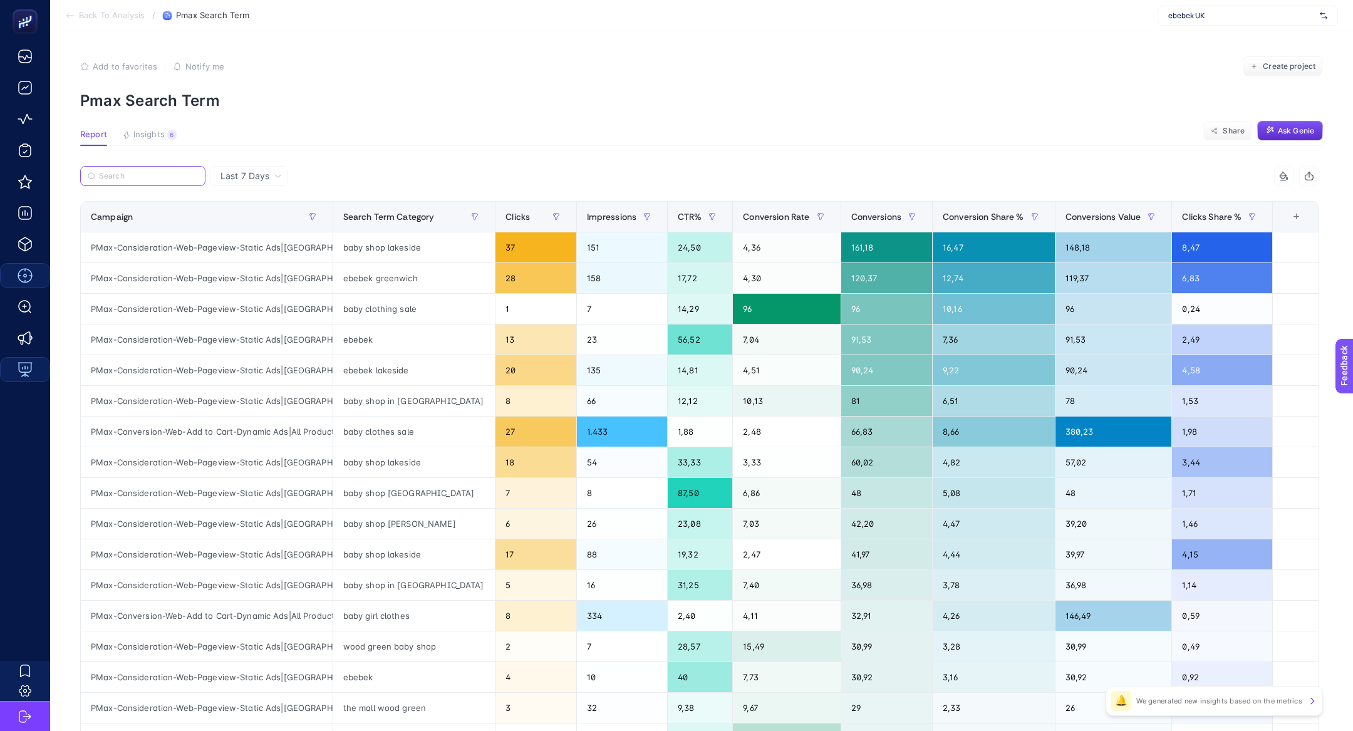
click at [141, 180] on input "Search" at bounding box center [148, 176] width 99 height 9
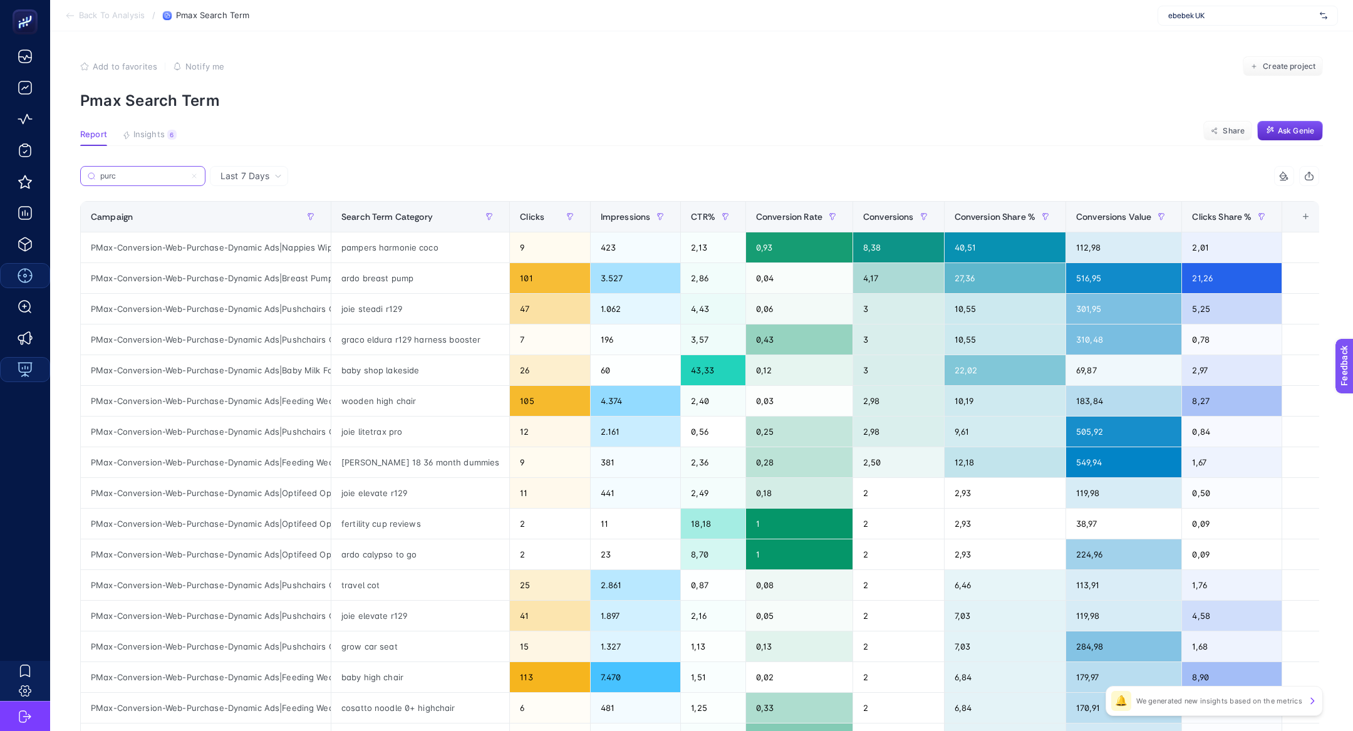
type input "purc"
click at [1203, 214] on span "Clicks Share %" at bounding box center [1222, 217] width 60 height 10
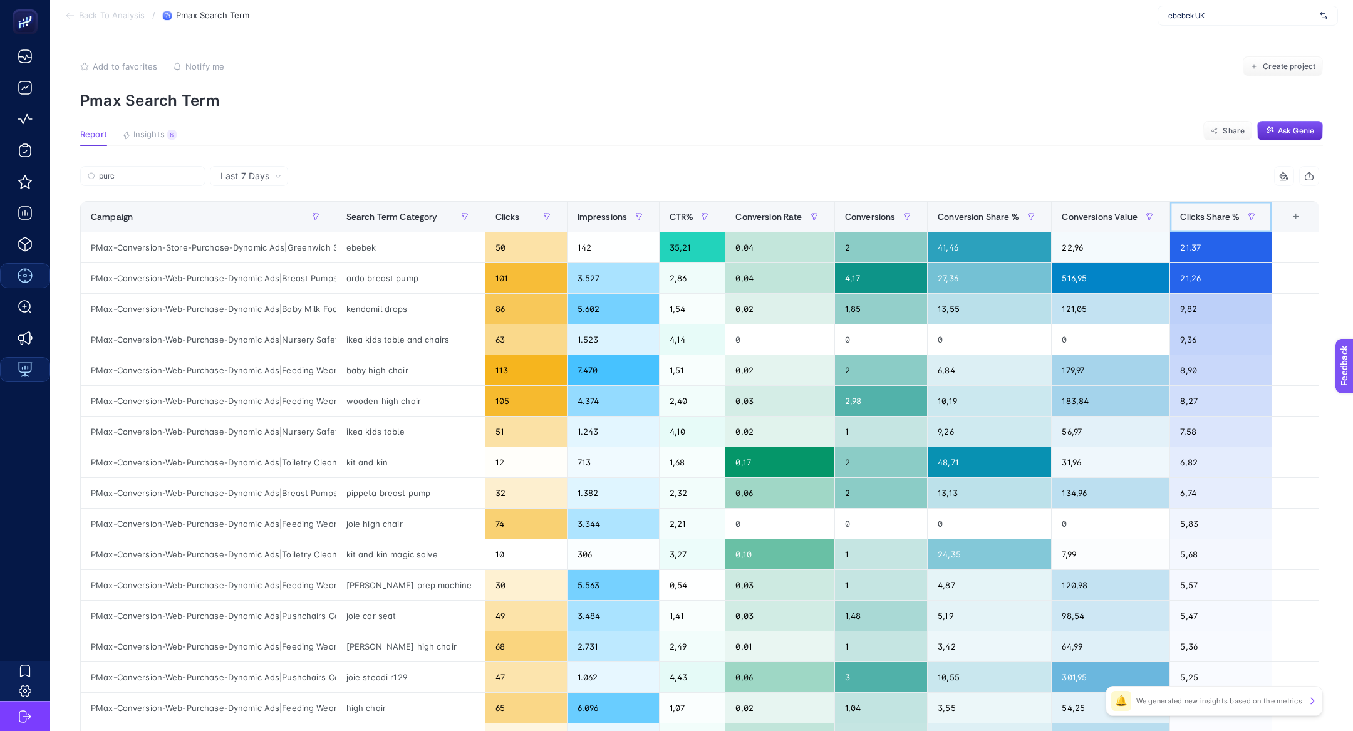
scroll to position [0, 28]
drag, startPoint x: 263, startPoint y: 274, endPoint x: 271, endPoint y: 274, distance: 8.1
click at [271, 274] on div "PMax-Conversion-Web-Purchase-Dynamic Ads|Breast Pumps Only" at bounding box center [208, 278] width 255 height 30
click at [383, 278] on div "ardo breast pump" at bounding box center [410, 278] width 148 height 30
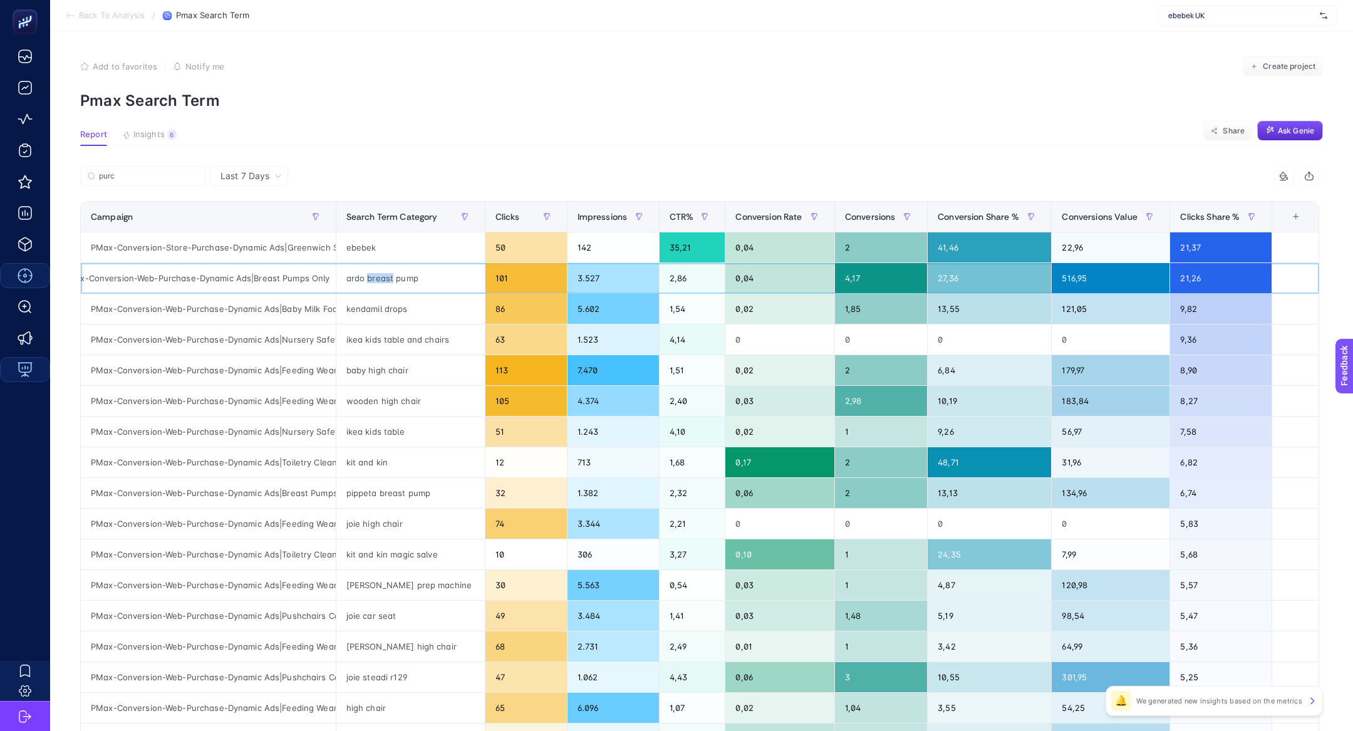
click at [383, 278] on div "ardo breast pump" at bounding box center [410, 278] width 148 height 30
drag, startPoint x: 360, startPoint y: 341, endPoint x: 452, endPoint y: 340, distance: 91.5
click at [453, 341] on div "ikea kids table and chairs" at bounding box center [410, 340] width 148 height 30
drag, startPoint x: 358, startPoint y: 437, endPoint x: 446, endPoint y: 435, distance: 88.4
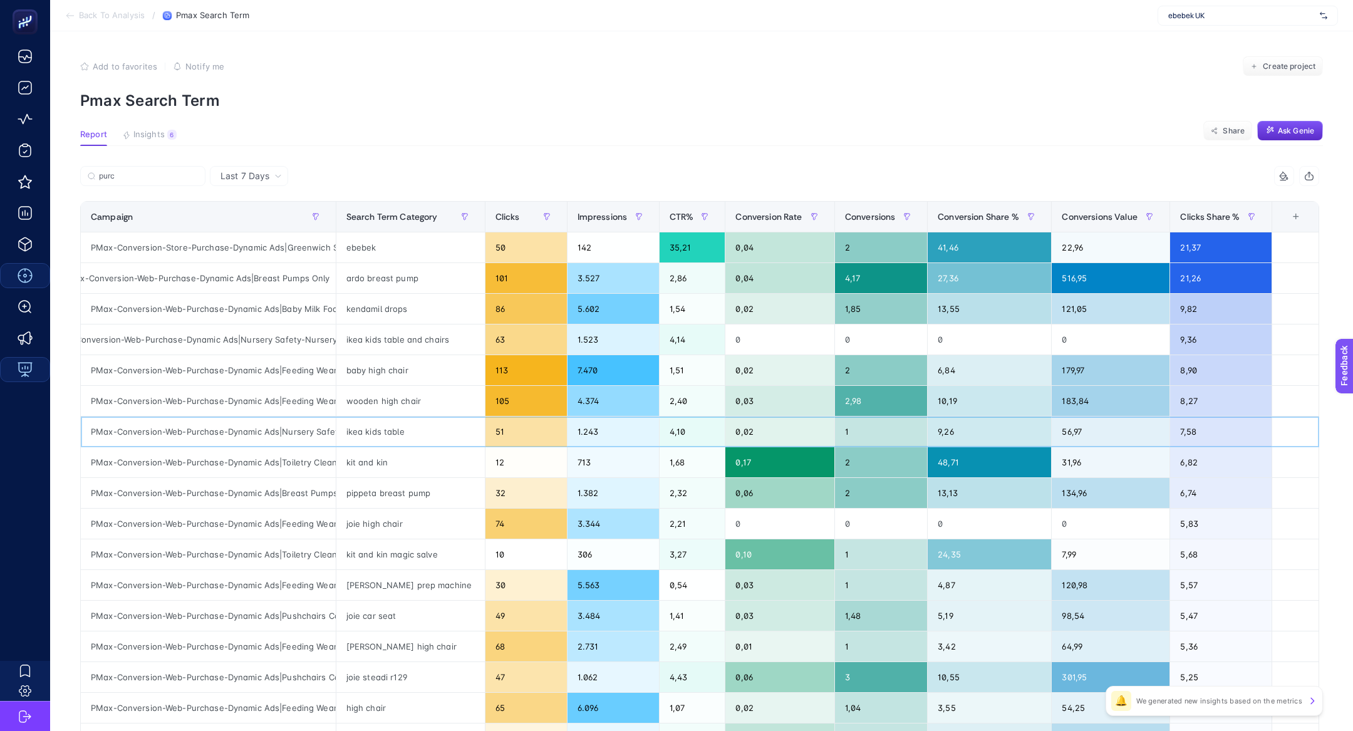
click at [446, 435] on div "ikea kids table" at bounding box center [410, 432] width 148 height 30
click at [370, 456] on div "kit and kin" at bounding box center [410, 462] width 148 height 30
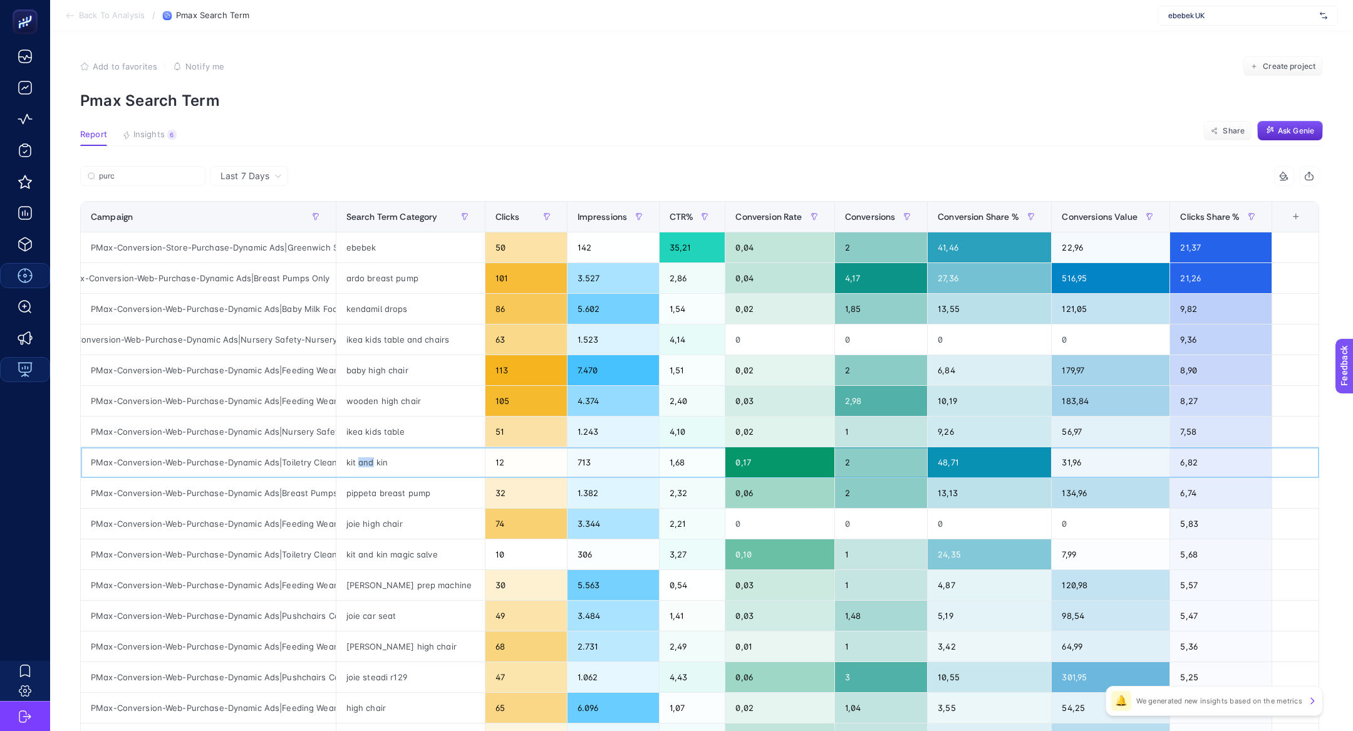
click at [370, 456] on div "kit and kin" at bounding box center [410, 462] width 148 height 30
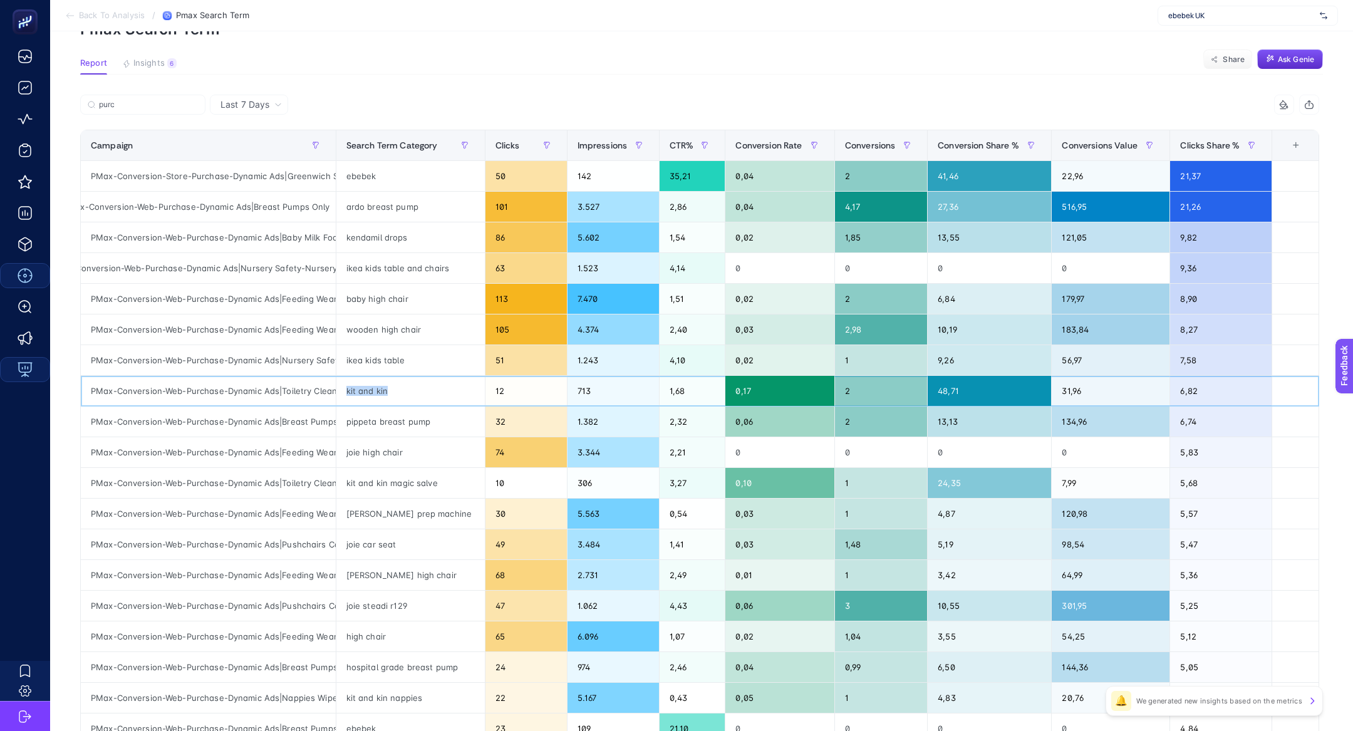
scroll to position [70, 0]
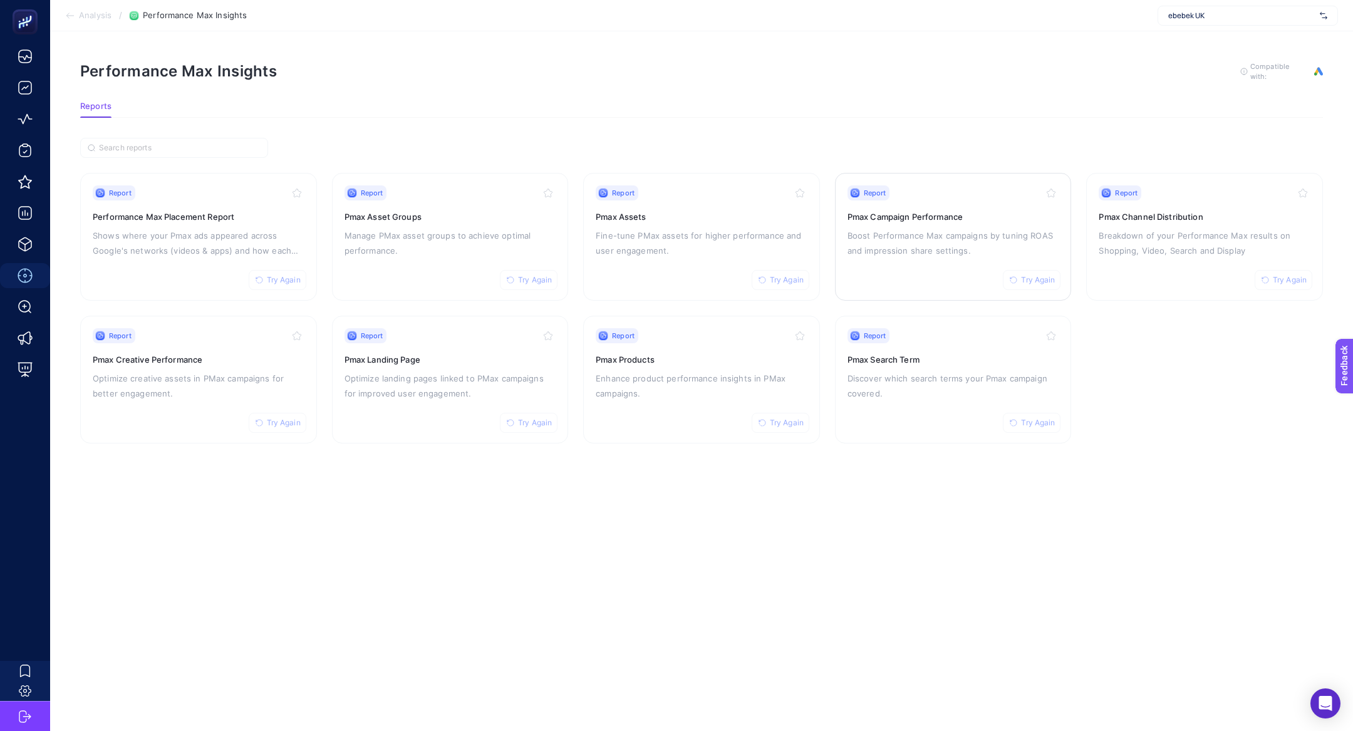
click at [924, 242] on p "Boost Performance Max campaigns by tuning ROAS and impression share settings." at bounding box center [954, 243] width 212 height 30
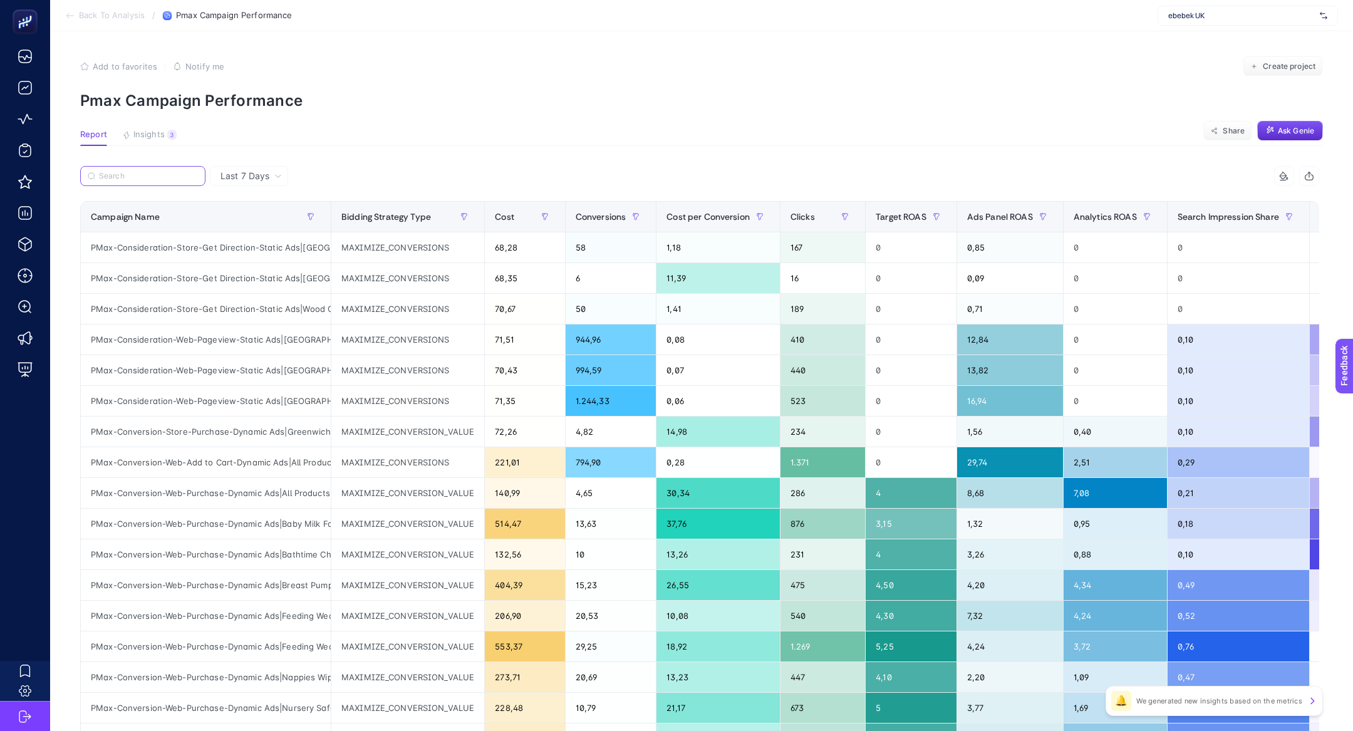
click at [120, 174] on input "Search" at bounding box center [148, 176] width 99 height 9
paste input "PMax-Conversion-Web-Purchase-Dynamic Ads|Baby Milk Food"
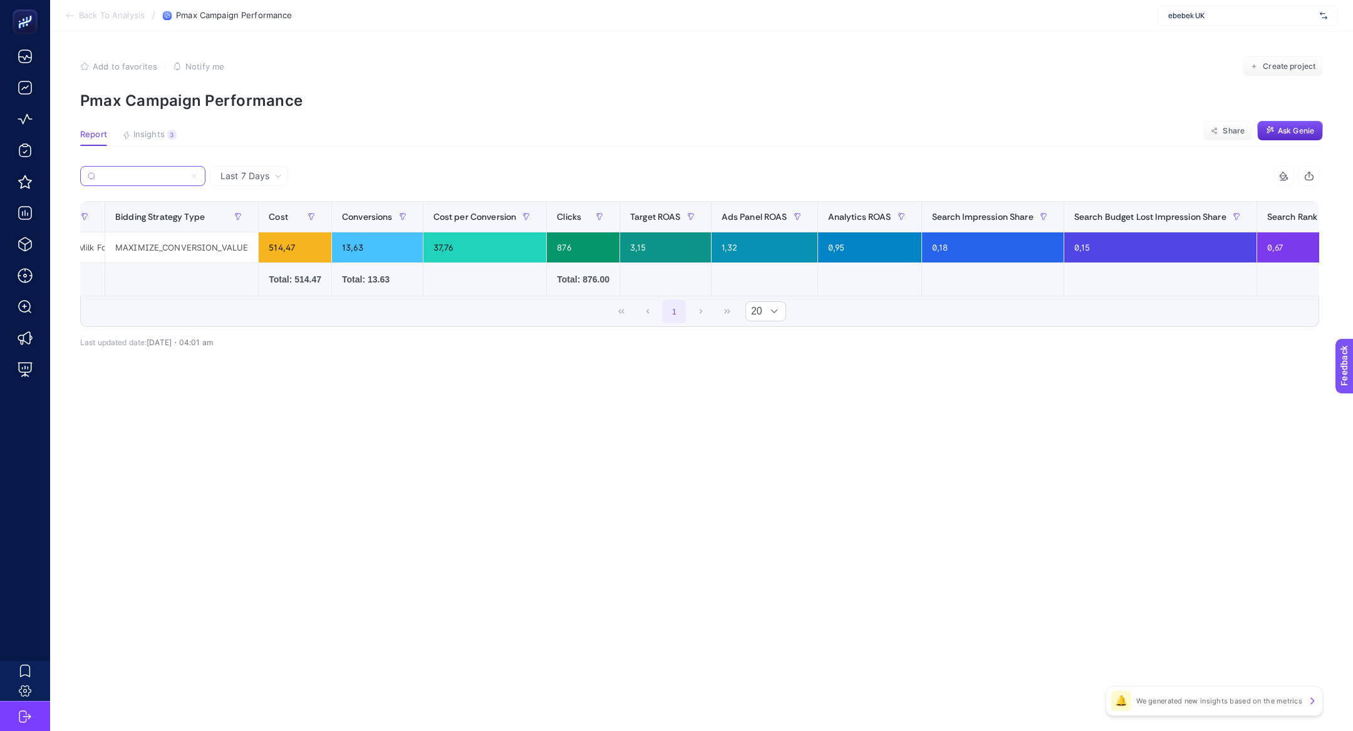
scroll to position [0, 224]
type input "PMax-Conversion-Web-Purchase-Dynamic Ads|Baby Milk Food"
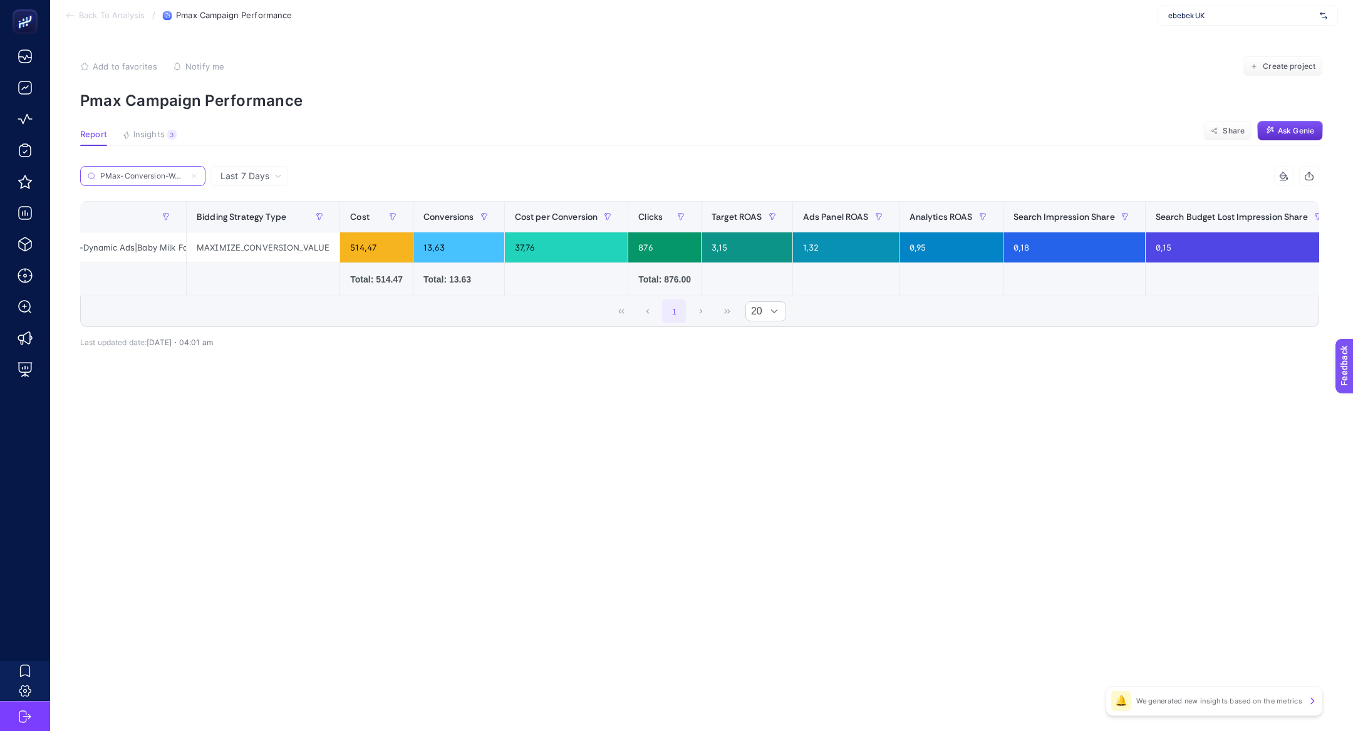
scroll to position [0, 143]
drag, startPoint x: 462, startPoint y: 246, endPoint x: 427, endPoint y: 245, distance: 35.1
click at [427, 246] on div "13,63" at bounding box center [460, 247] width 91 height 30
click at [254, 174] on span "Last 7 Days" at bounding box center [245, 176] width 49 height 13
click at [254, 231] on li "Last 30 Days" at bounding box center [249, 225] width 71 height 23
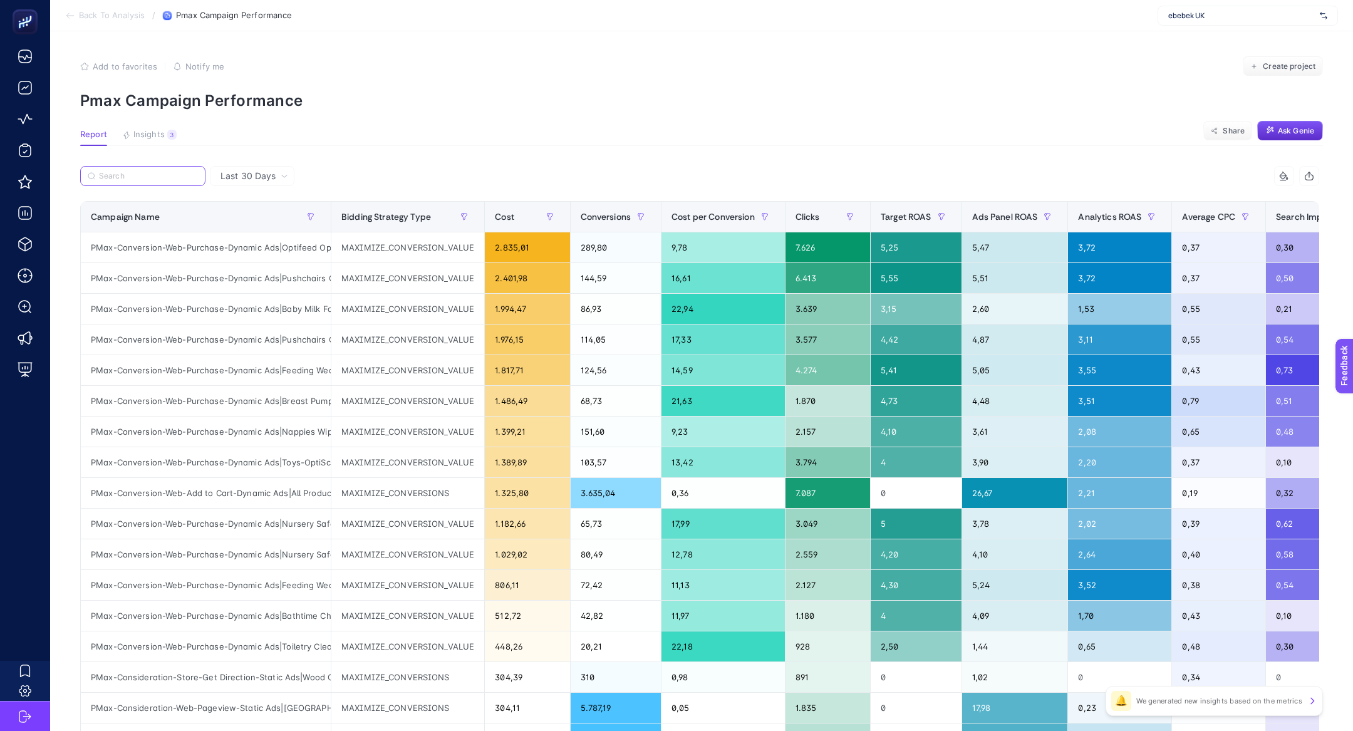
click at [150, 174] on input "Search" at bounding box center [148, 176] width 99 height 9
paste input "PMax-Conversion-Web-Purchase-Dynamic Ads|Baby Milk Food"
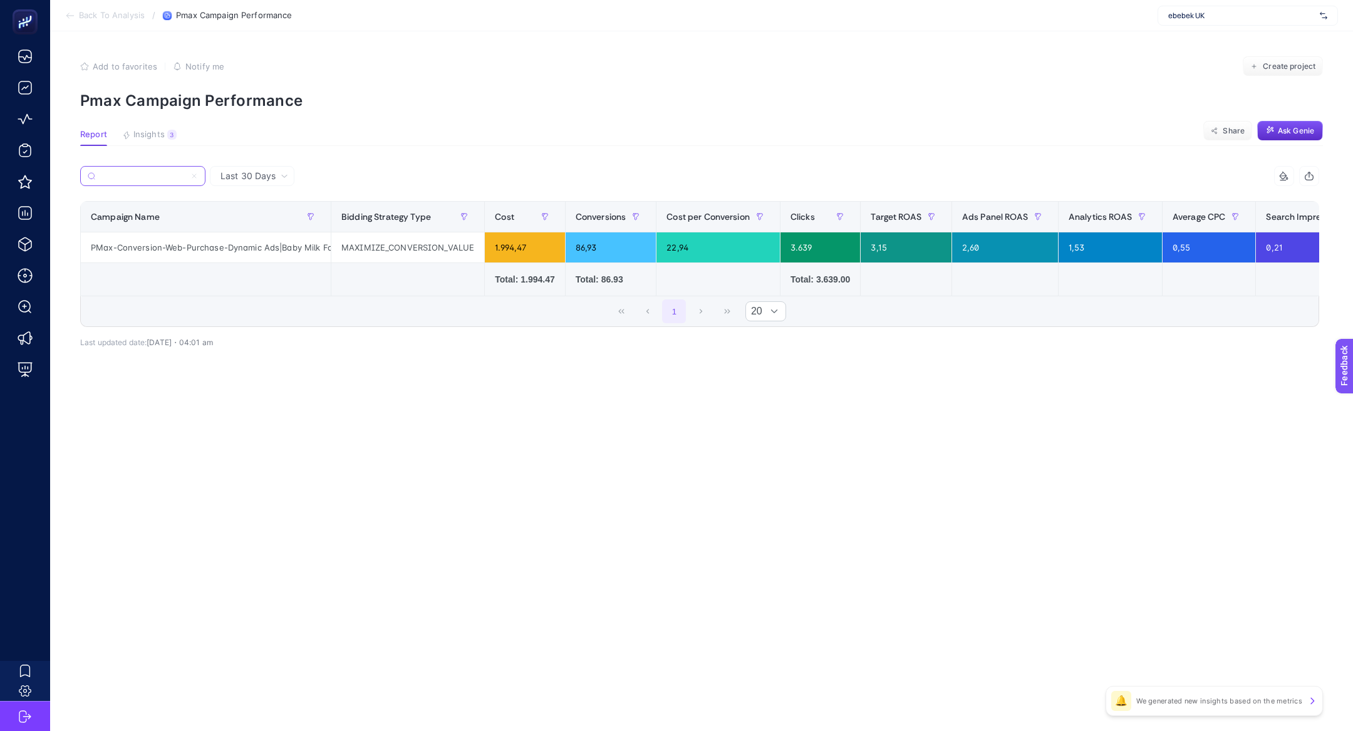
type input "PMax-Conversion-Web-Purchase-Dynamic Ads|Baby Milk Food"
drag, startPoint x: 608, startPoint y: 251, endPoint x: 576, endPoint y: 252, distance: 32.0
click at [576, 252] on div "86,93" at bounding box center [611, 247] width 91 height 30
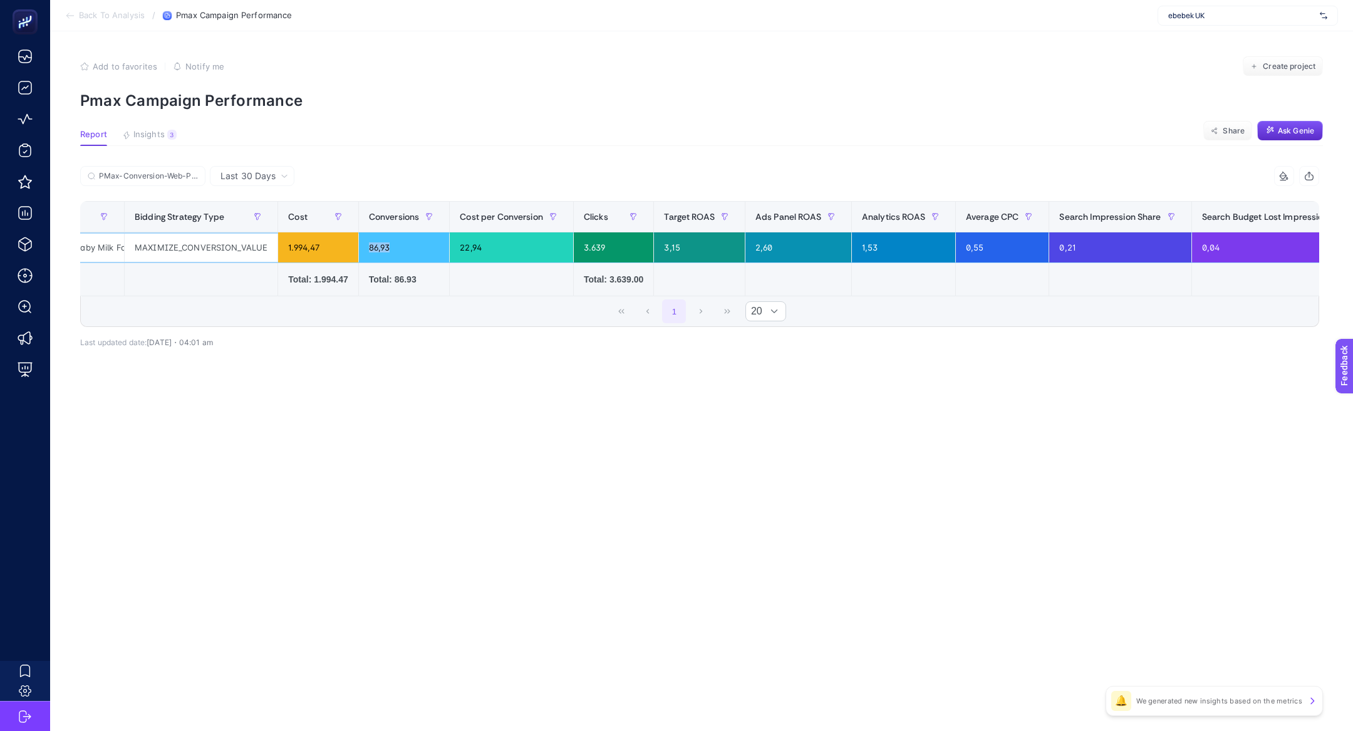
scroll to position [0, 207]
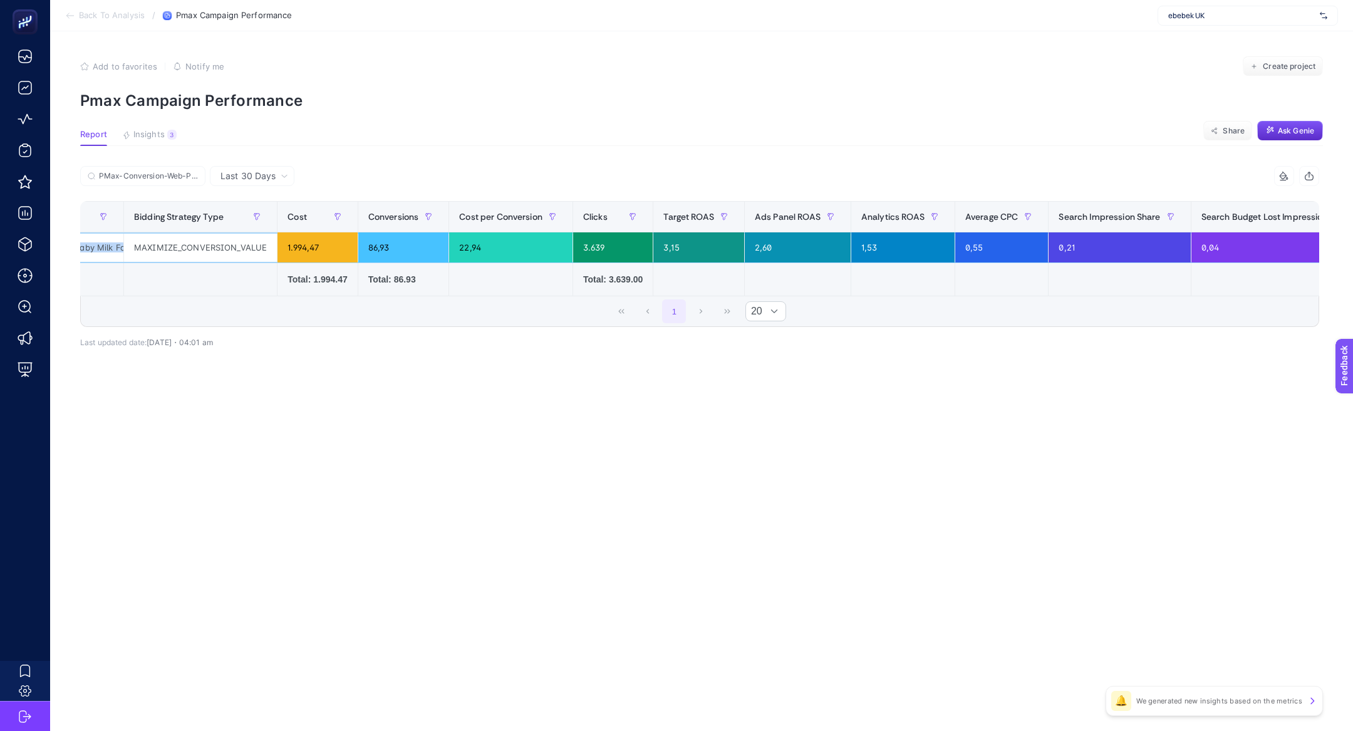
copy tr "PMax-Conversion-Web-Purchase-Dynamic Ads|Baby Milk Food"
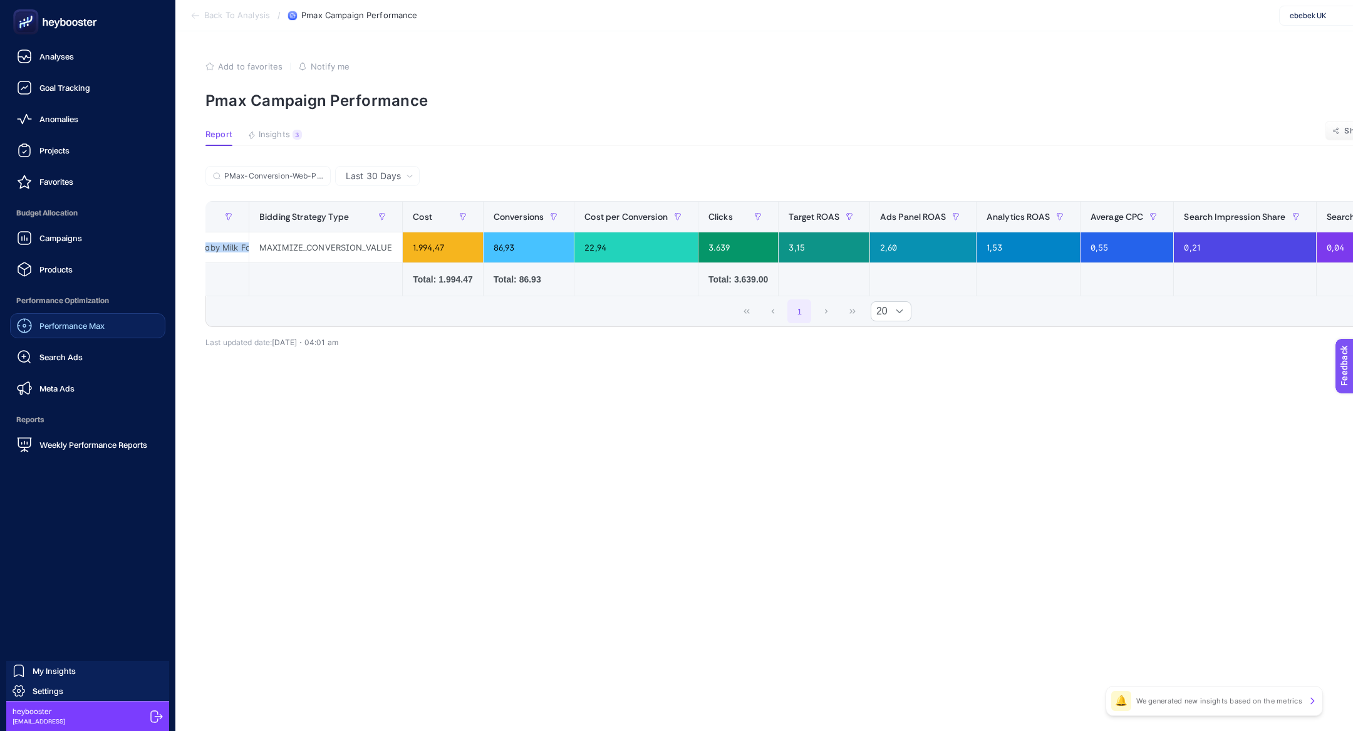
click at [85, 329] on span "Performance Max" at bounding box center [71, 326] width 65 height 10
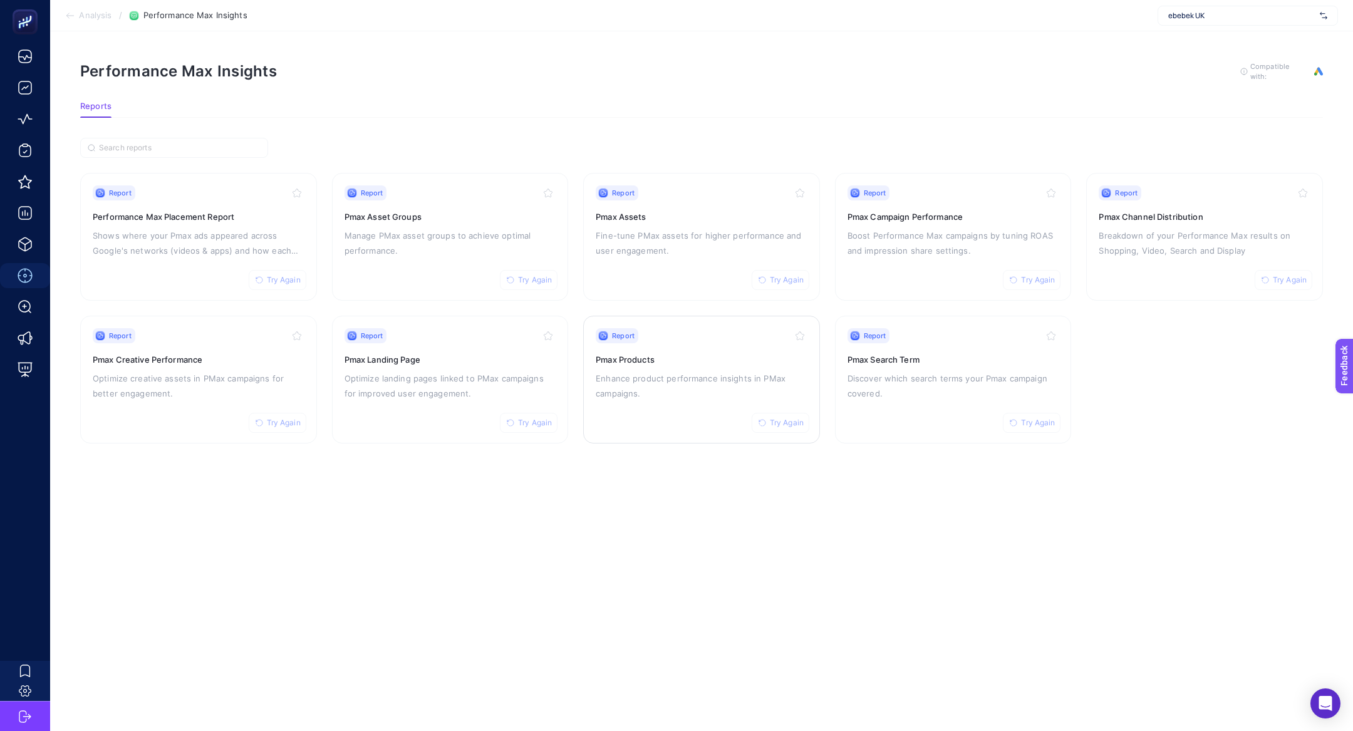
click at [764, 353] on h3 "Pmax Products" at bounding box center [702, 359] width 212 height 13
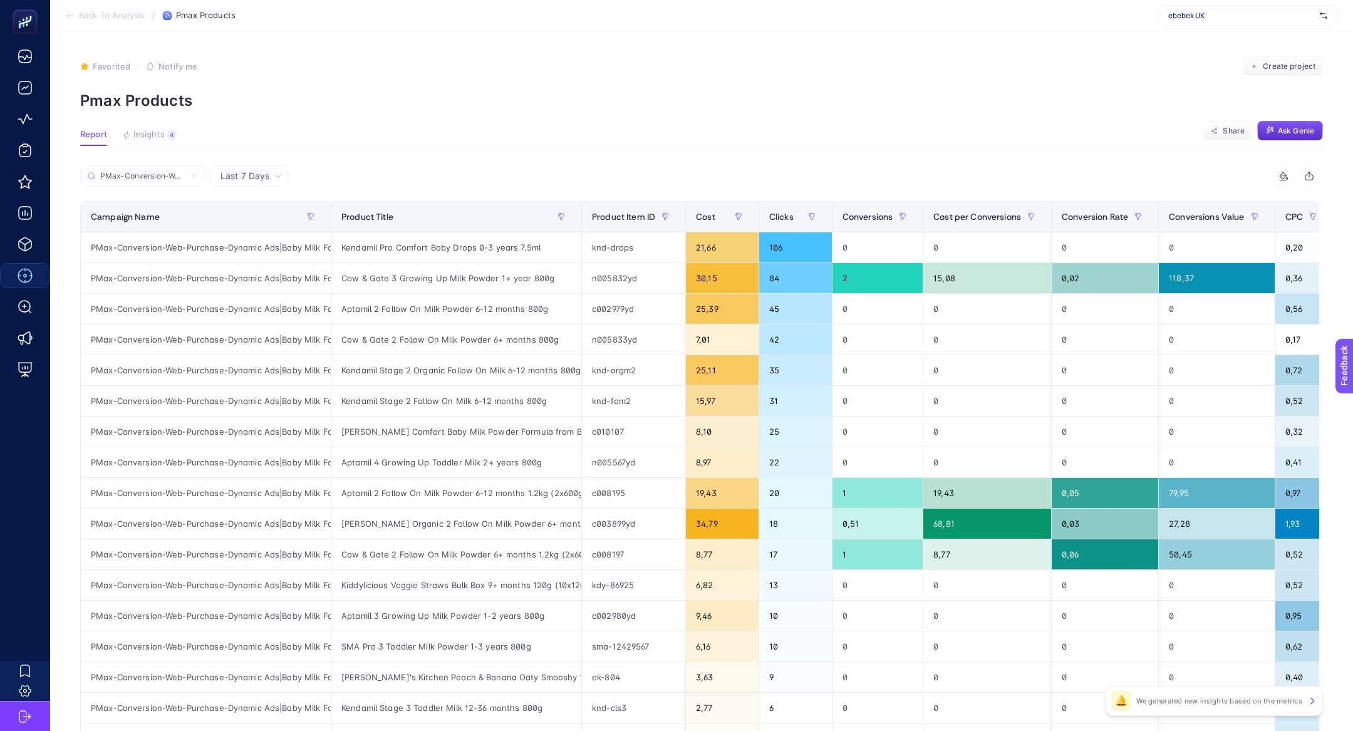
scroll to position [0, 143]
type input "PMax-Conversion-Web-Purchase-Dynamic Ads|Baby Milk Food"
click at [706, 220] on span "Cost" at bounding box center [705, 217] width 19 height 10
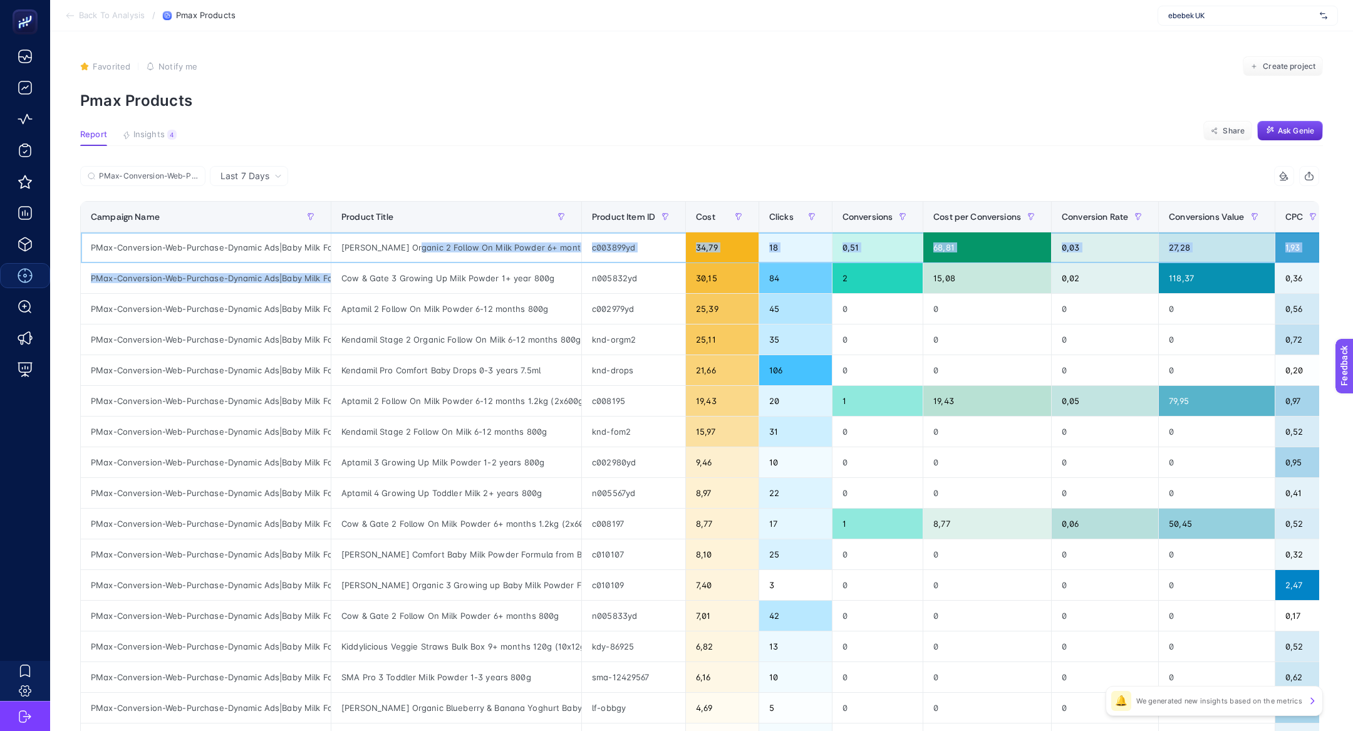
drag, startPoint x: 405, startPoint y: 249, endPoint x: 497, endPoint y: 270, distance: 93.9
click at [497, 270] on tbody "PMax-Conversion-Web-Purchase-Dynamic Ads|Baby Milk Food [PERSON_NAME] Organic 2…" at bounding box center [730, 539] width 1299 height 614
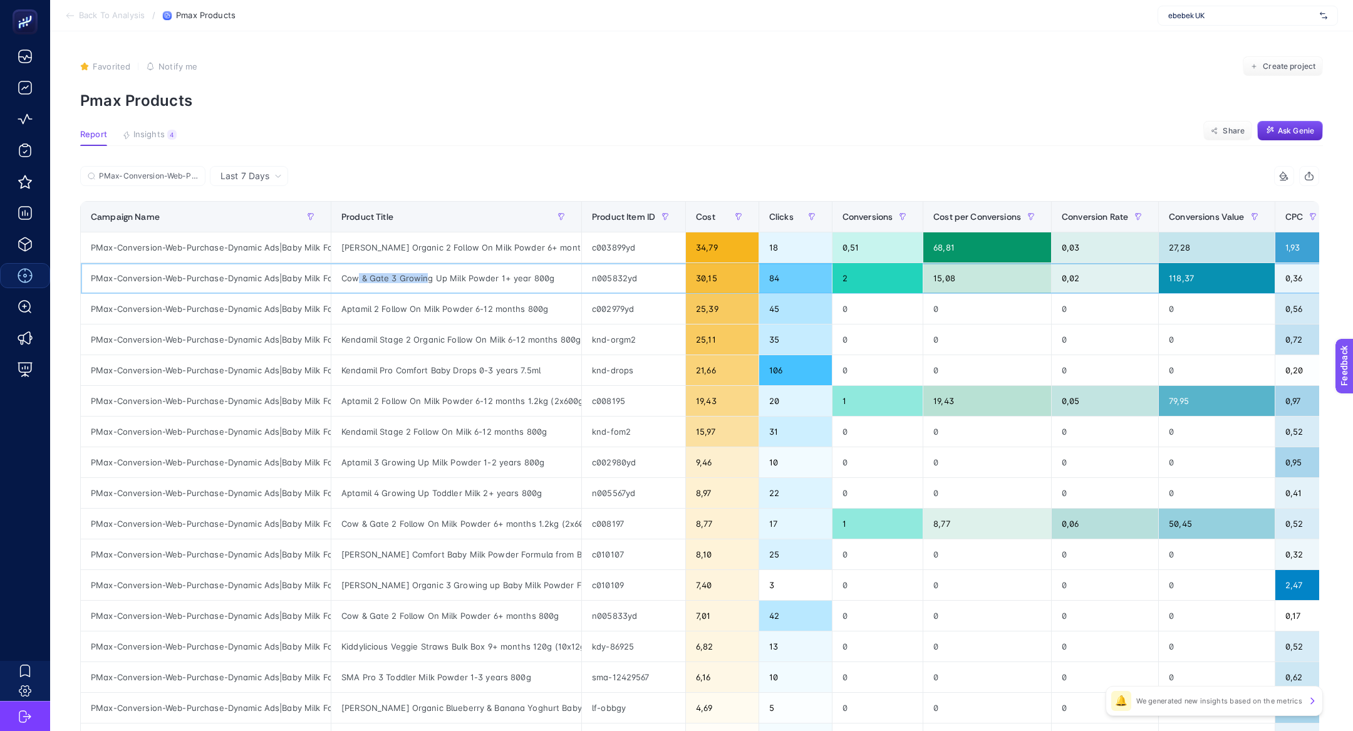
drag, startPoint x: 356, startPoint y: 279, endPoint x: 425, endPoint y: 279, distance: 69.6
click at [425, 279] on div "Cow & Gate 3 Growing Up Milk Powder 1+ year 800g" at bounding box center [456, 278] width 250 height 30
click at [364, 304] on div "Aptamil 2 Follow On Milk Powder 6-12 months 800g" at bounding box center [456, 309] width 250 height 30
click at [365, 341] on div "Kendamil Stage 2 Organic Follow On Milk 6-12 months 800g" at bounding box center [456, 340] width 250 height 30
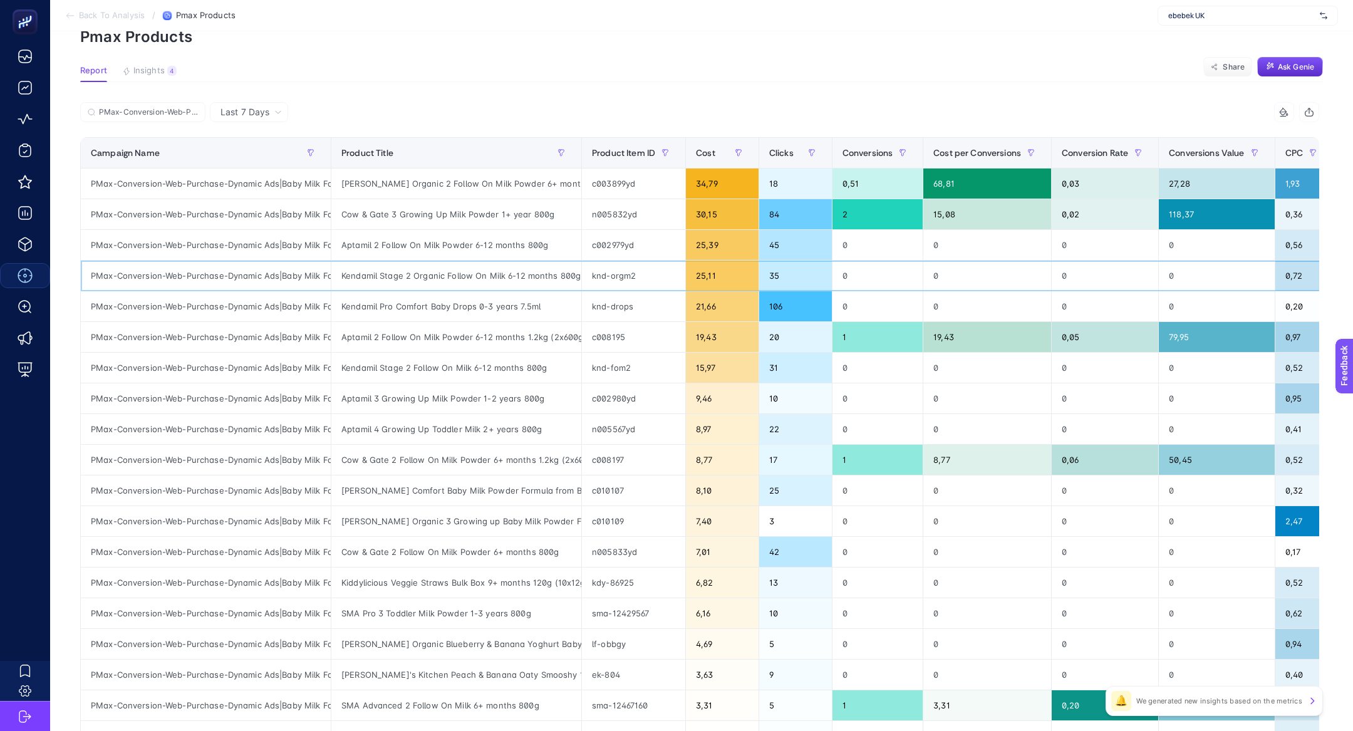
scroll to position [66, 0]
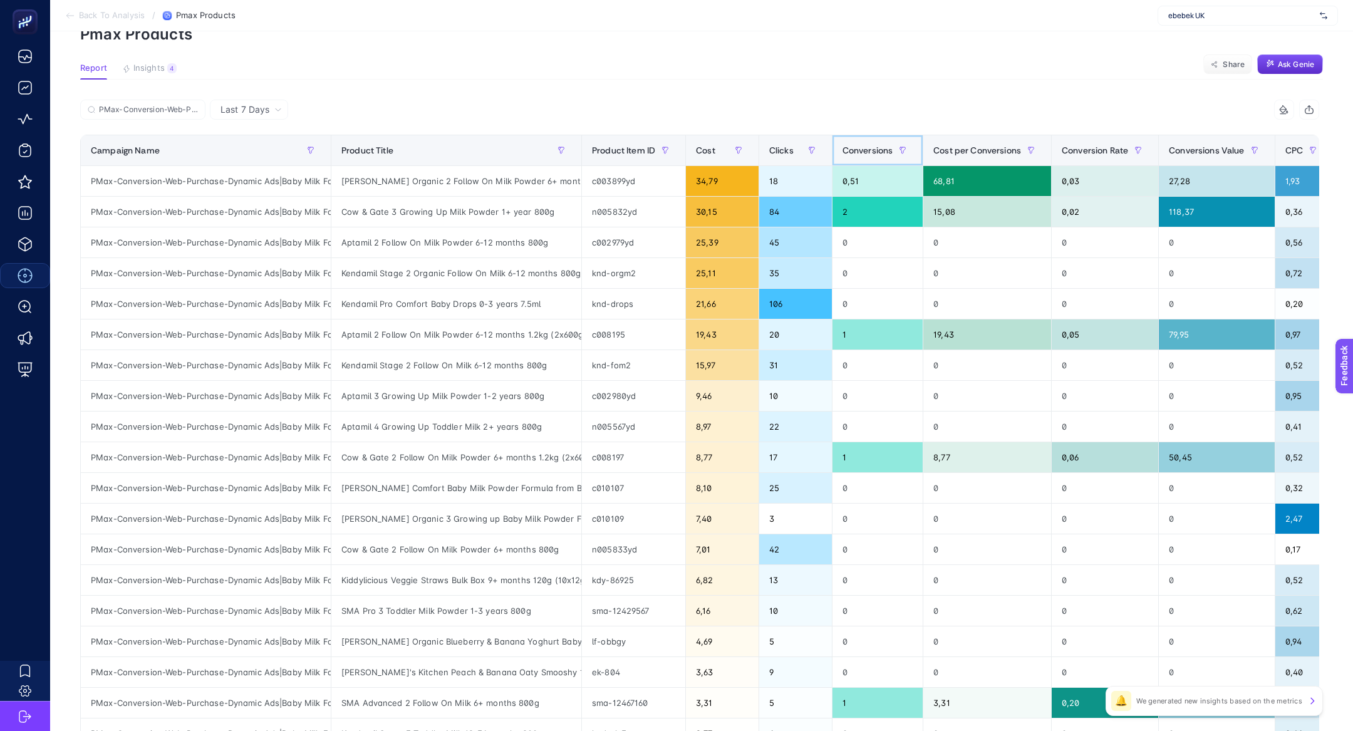
click at [882, 151] on span "Conversions" at bounding box center [868, 150] width 51 height 10
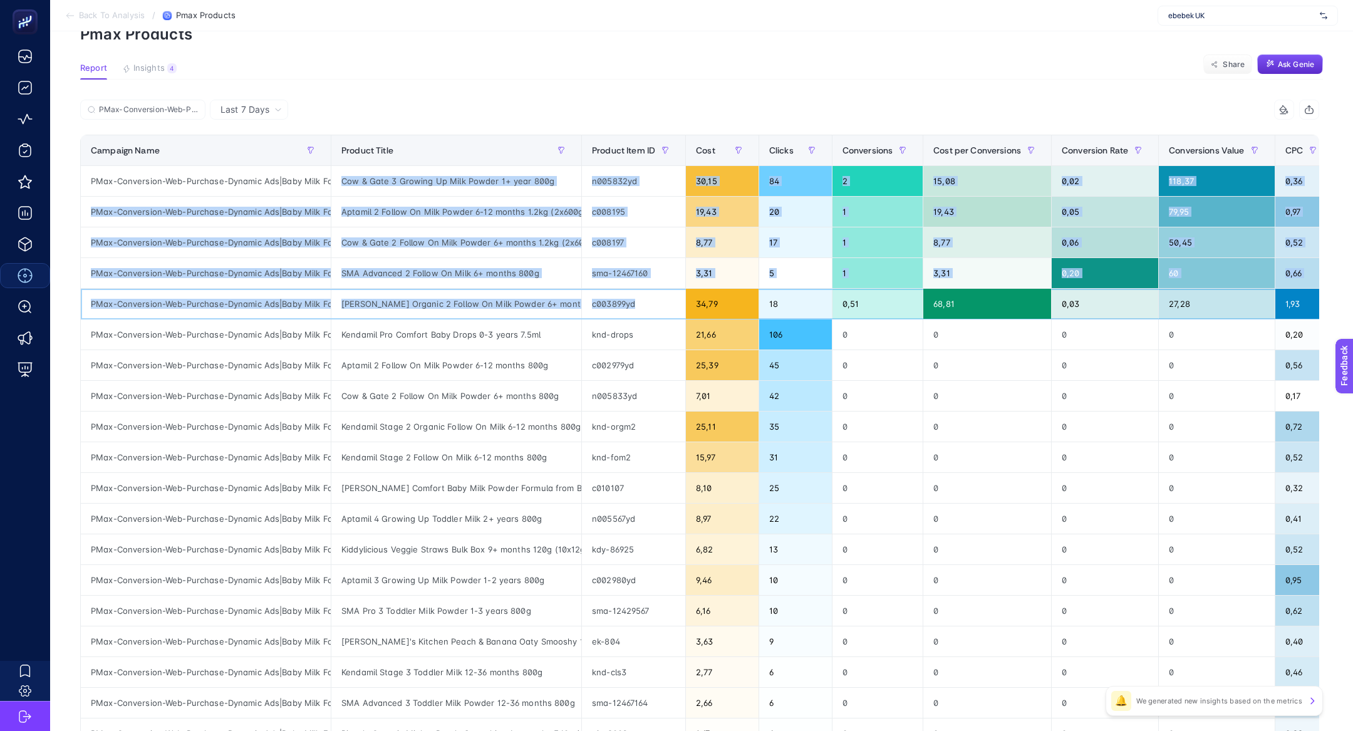
drag, startPoint x: 605, startPoint y: 313, endPoint x: 537, endPoint y: 171, distance: 157.5
click at [536, 171] on tbody "PMax-Conversion-Web-Purchase-Dynamic Ads|Baby Milk Food Cow & Gate 3 Growing Up…" at bounding box center [730, 473] width 1299 height 614
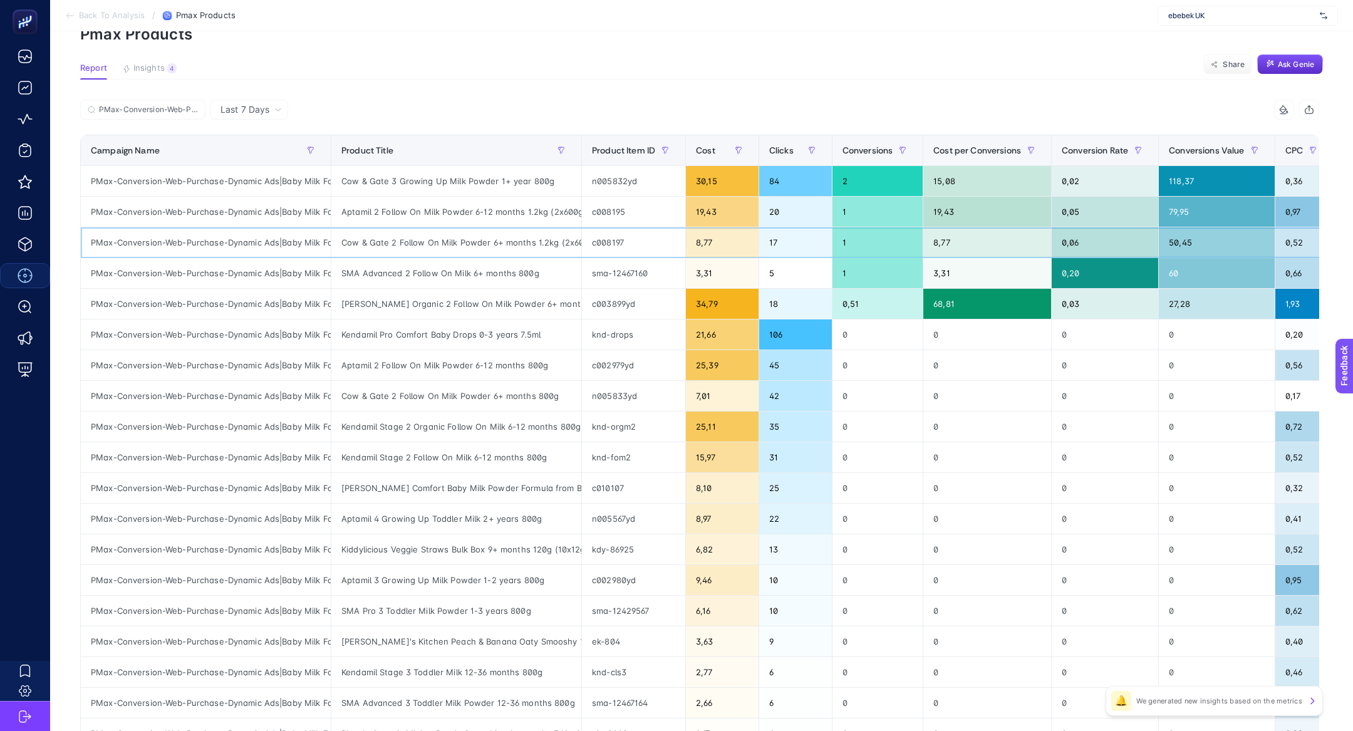
click at [538, 254] on div "Cow & Gate 2 Follow On Milk Powder 6+ months 1.2kg (2x600g)" at bounding box center [456, 242] width 250 height 30
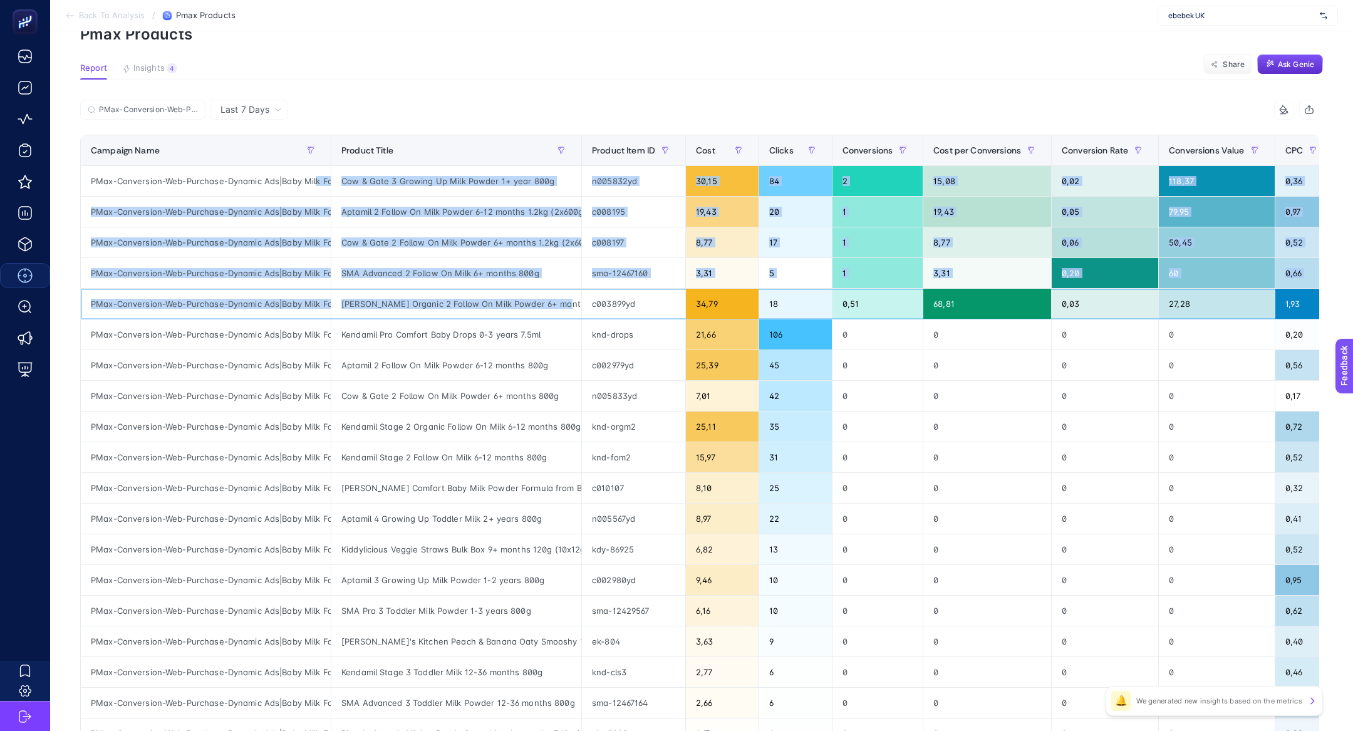
drag, startPoint x: 555, startPoint y: 308, endPoint x: 316, endPoint y: 179, distance: 270.5
click at [316, 179] on tbody "PMax-Conversion-Web-Purchase-Dynamic Ads|Baby Milk Food Cow & Gate 3 Growing Up…" at bounding box center [730, 473] width 1299 height 614
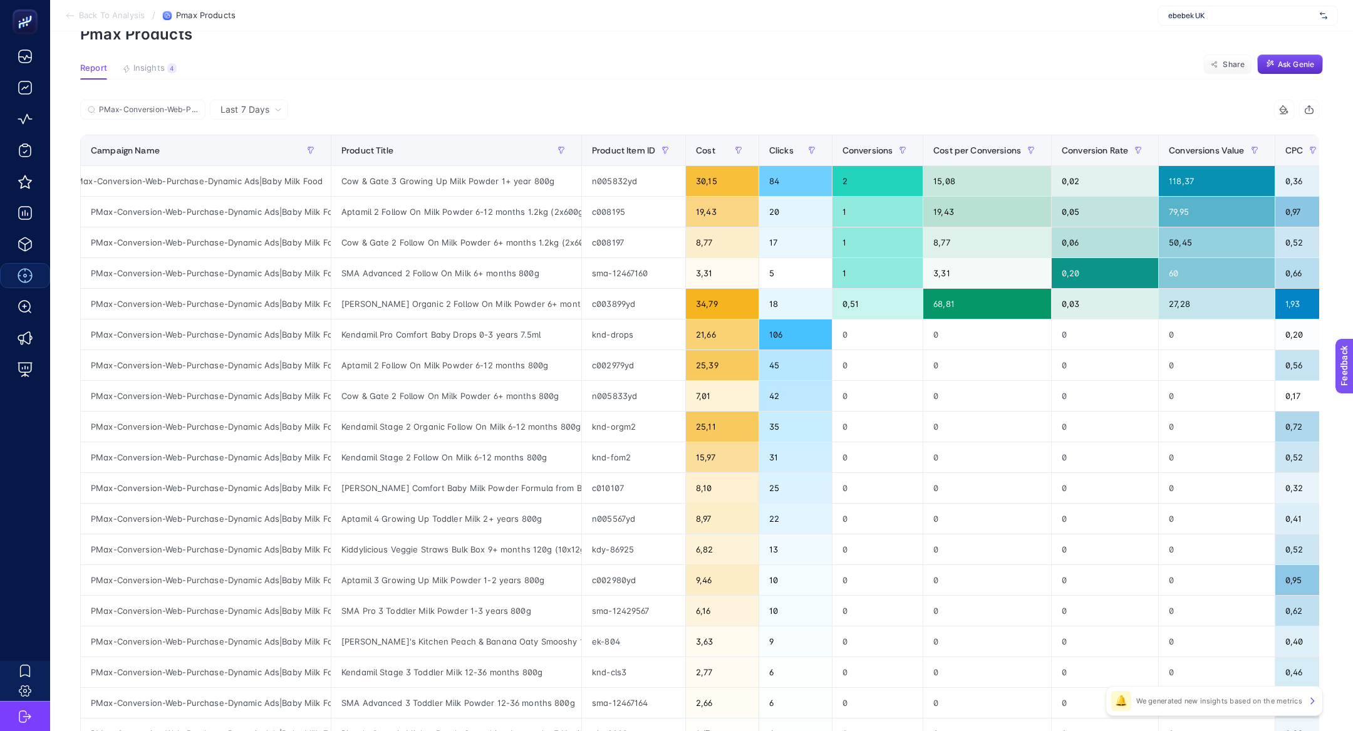
click at [482, 101] on div "PMax-Conversion-Web-Purchase-Dynamic Ads|Baby Milk Food" at bounding box center [390, 114] width 620 height 28
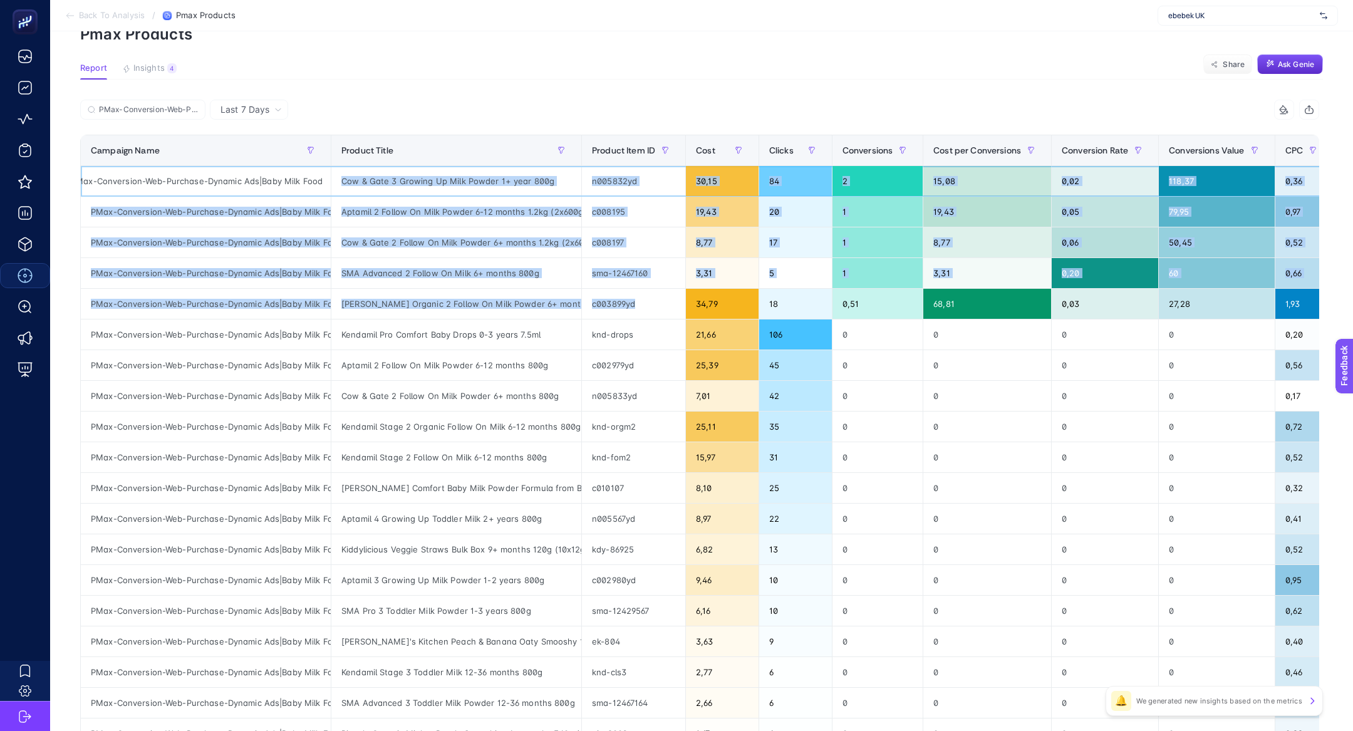
drag, startPoint x: 338, startPoint y: 179, endPoint x: 598, endPoint y: 313, distance: 293.1
click at [599, 314] on tbody "PMax-Conversion-Web-Purchase-Dynamic Ads|Baby Milk Food Cow & Gate 3 Growing Up…" at bounding box center [730, 473] width 1299 height 614
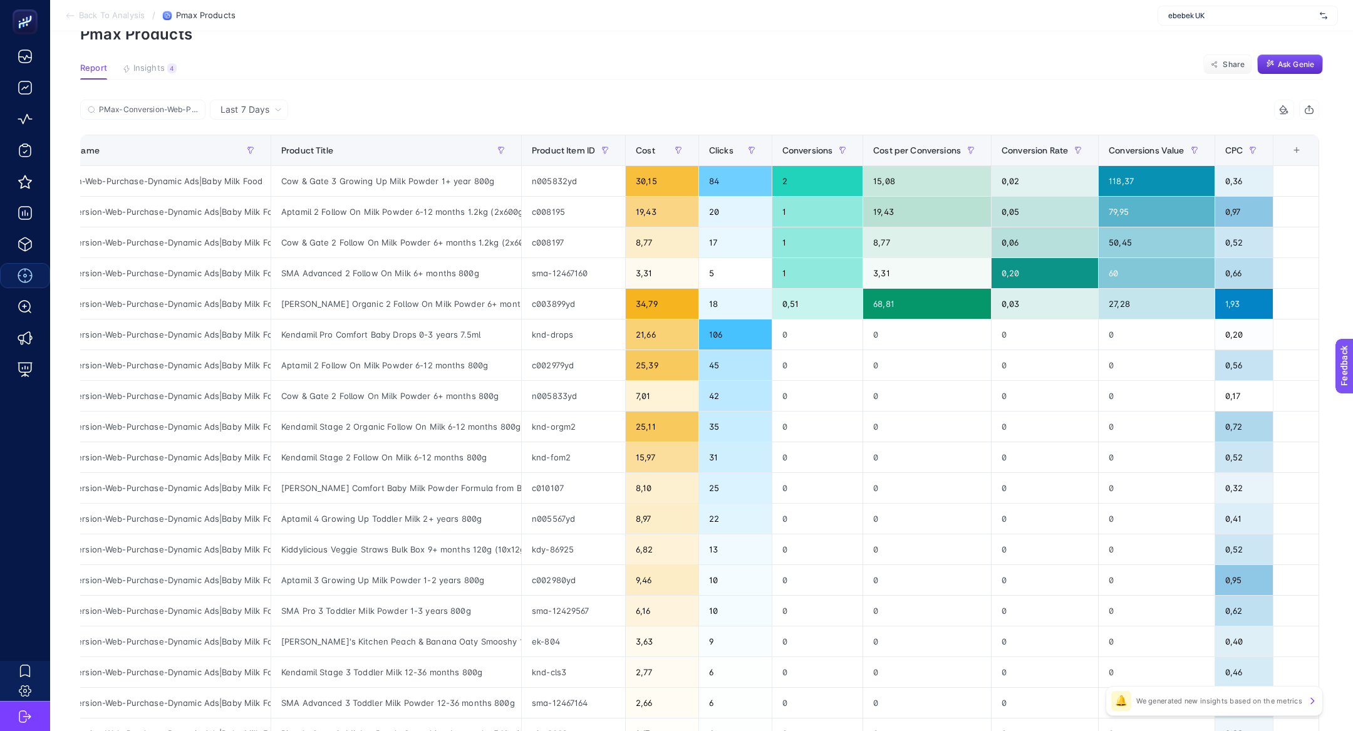
click at [835, 68] on section "Report Insights 4 We generated new insights based on the metrics Share Ask [PER…" at bounding box center [701, 71] width 1243 height 16
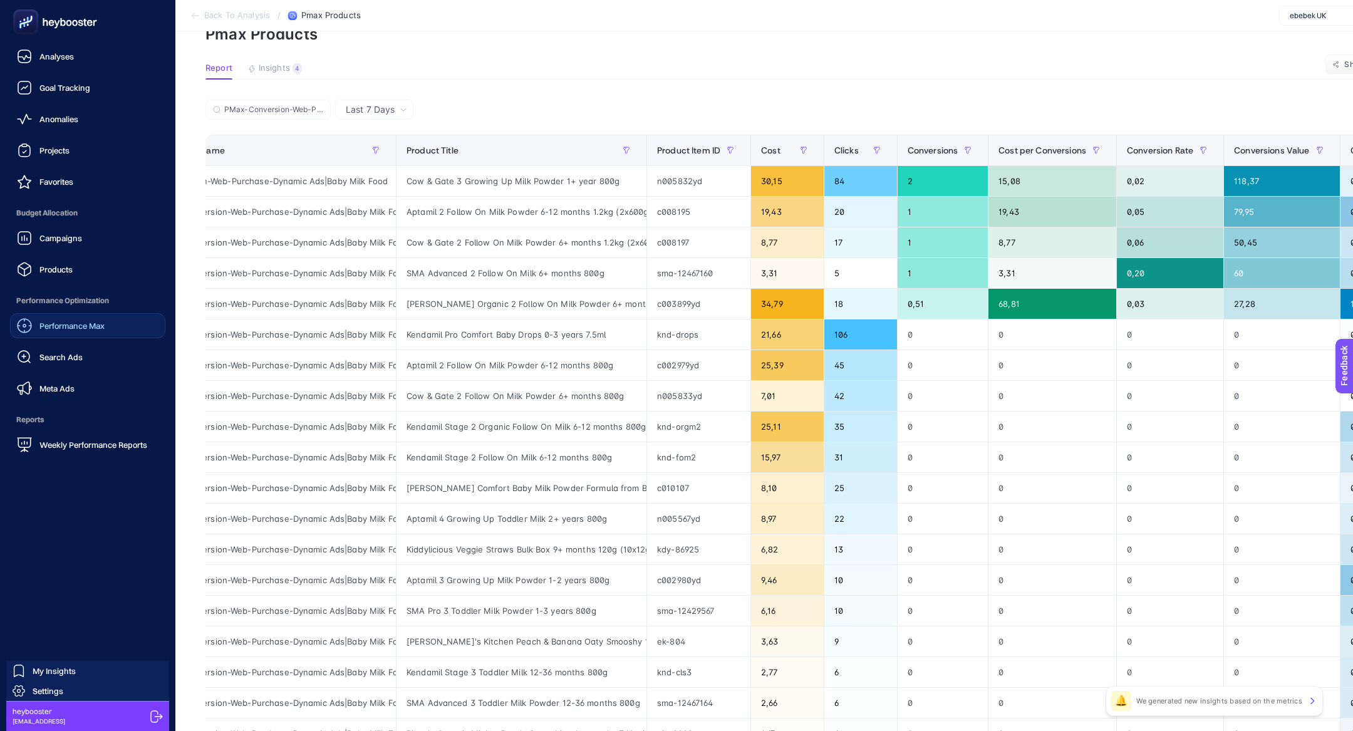
click at [71, 284] on ul "Analyses Goal Tracking Anomalies Projects Favorites Budget Allocation Campaigns…" at bounding box center [87, 251] width 155 height 414
click at [71, 272] on span "Products" at bounding box center [55, 269] width 33 height 10
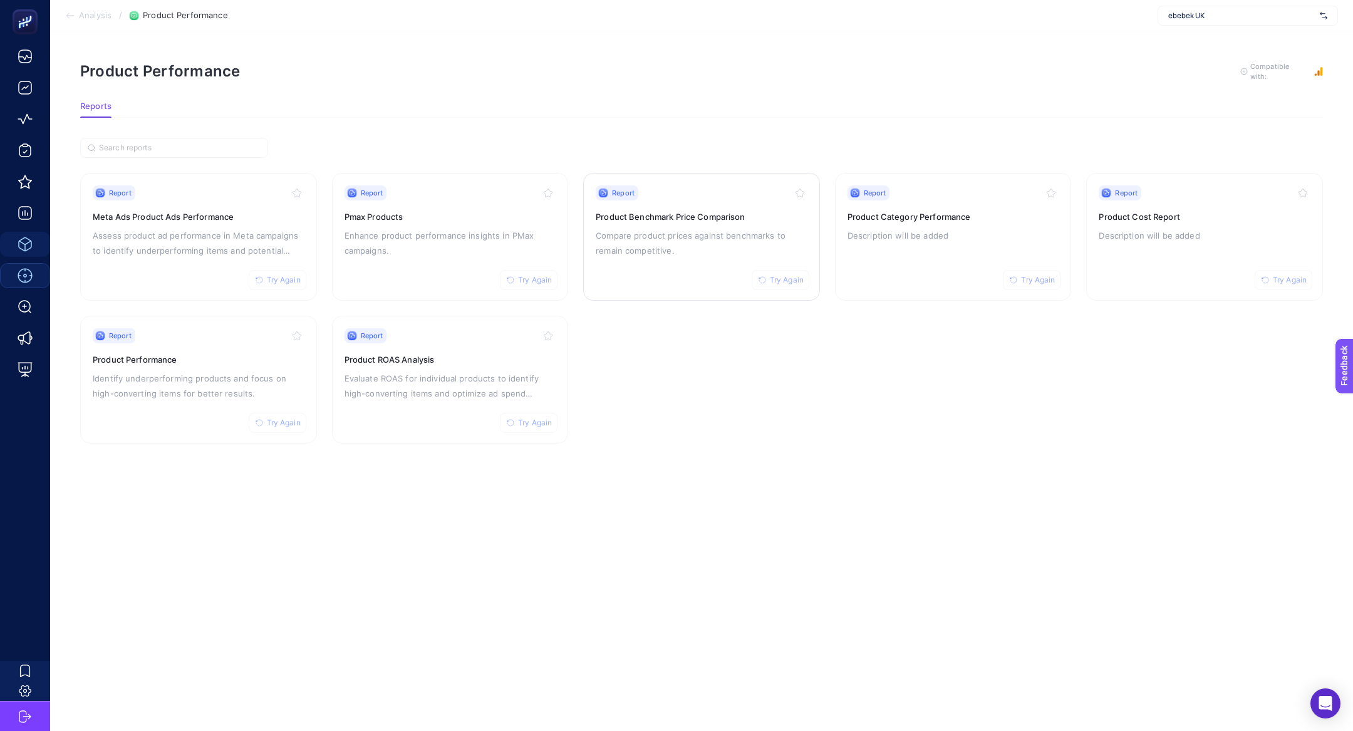
click at [659, 236] on p "Compare product prices against benchmarks to remain competitive." at bounding box center [702, 243] width 212 height 30
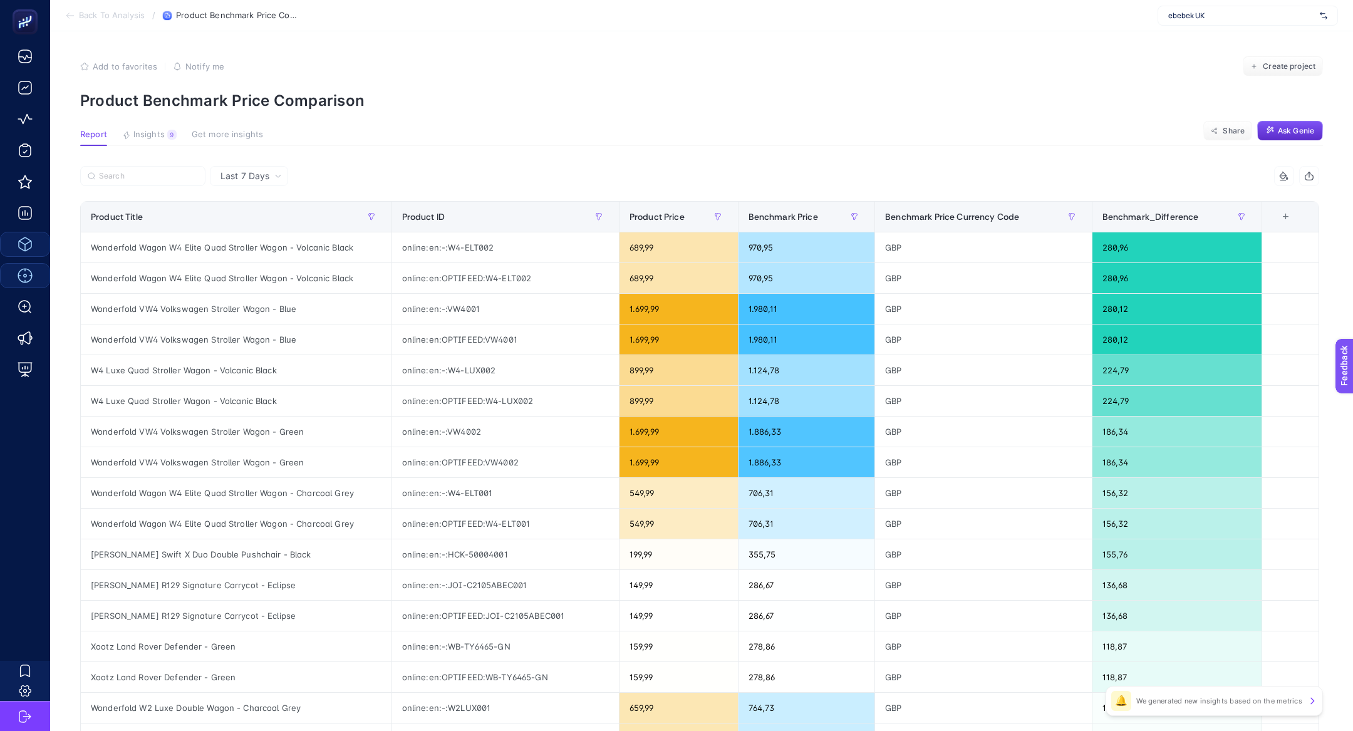
click at [1279, 222] on th "6 items selected +" at bounding box center [1291, 217] width 57 height 31
click at [1286, 222] on div "+" at bounding box center [1286, 217] width 24 height 10
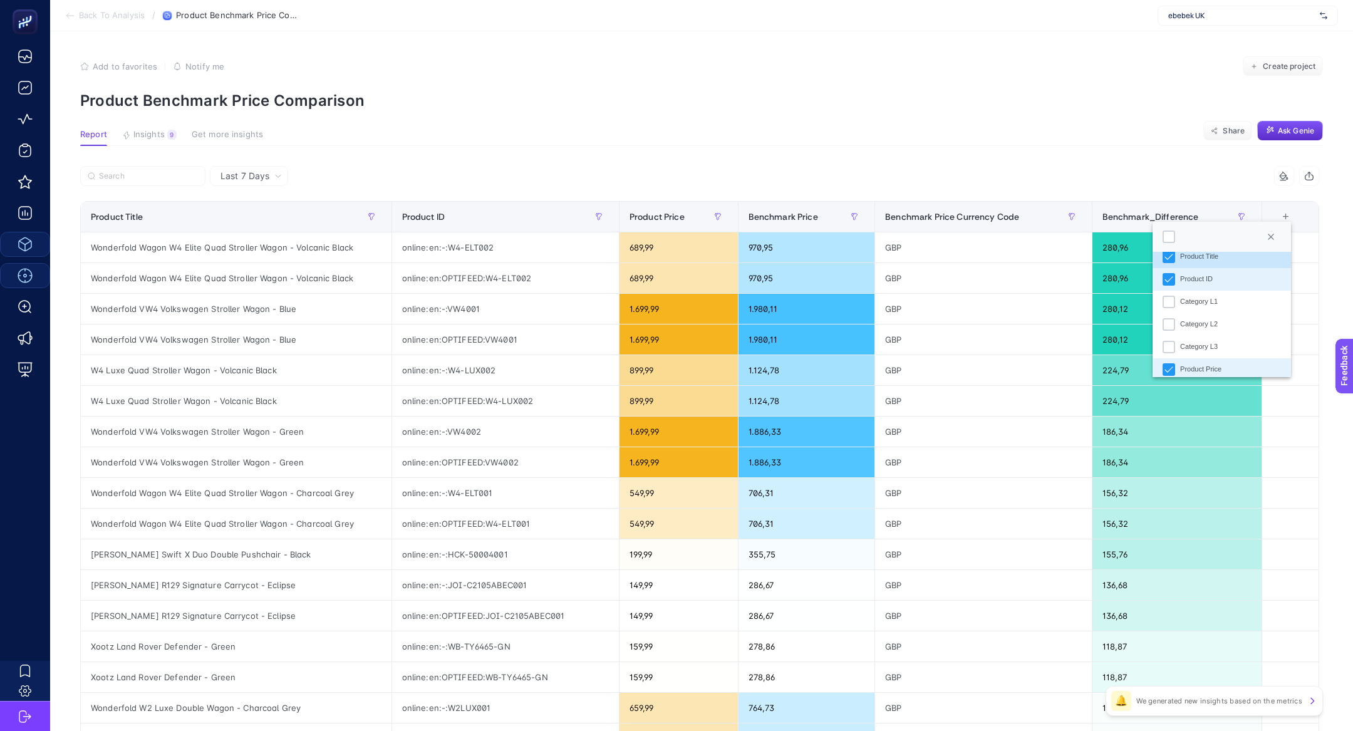
scroll to position [12, 0]
click at [1208, 294] on li "Category L1" at bounding box center [1222, 301] width 138 height 23
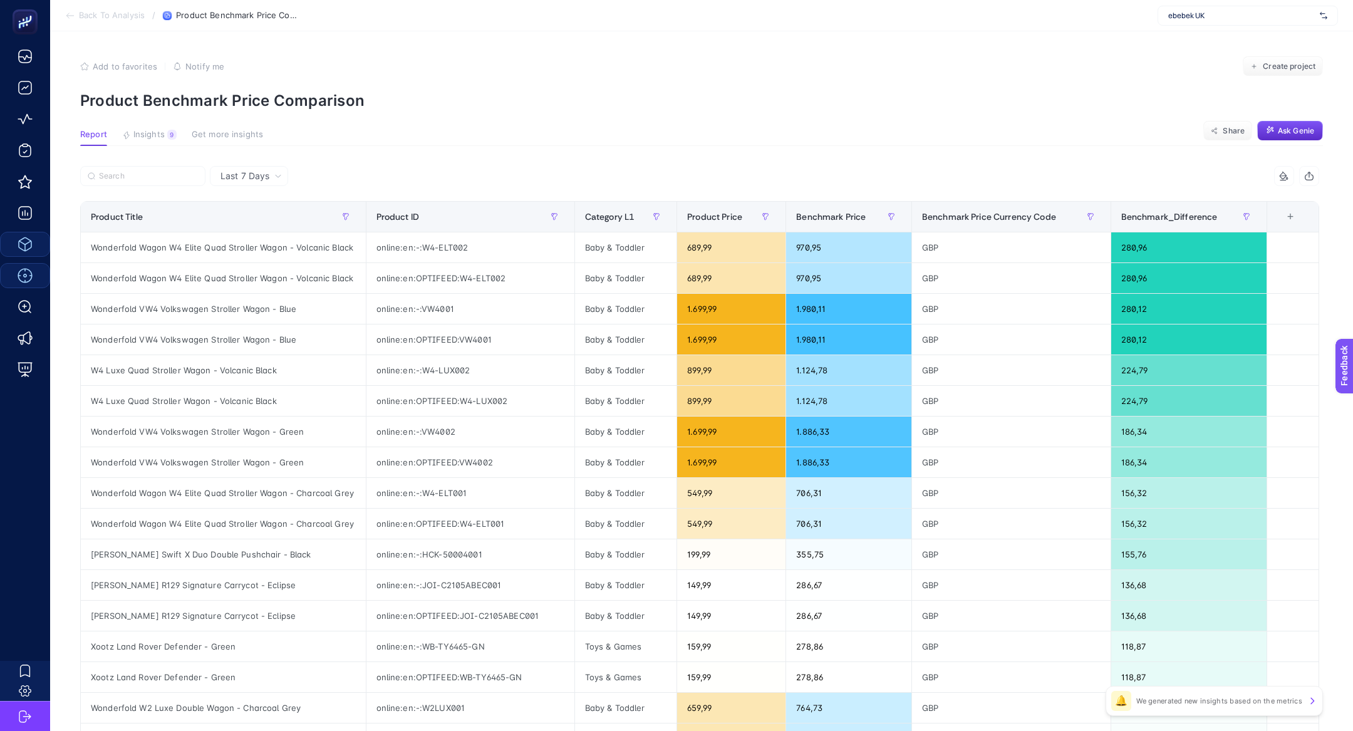
click at [1289, 222] on div "+" at bounding box center [1291, 217] width 24 height 10
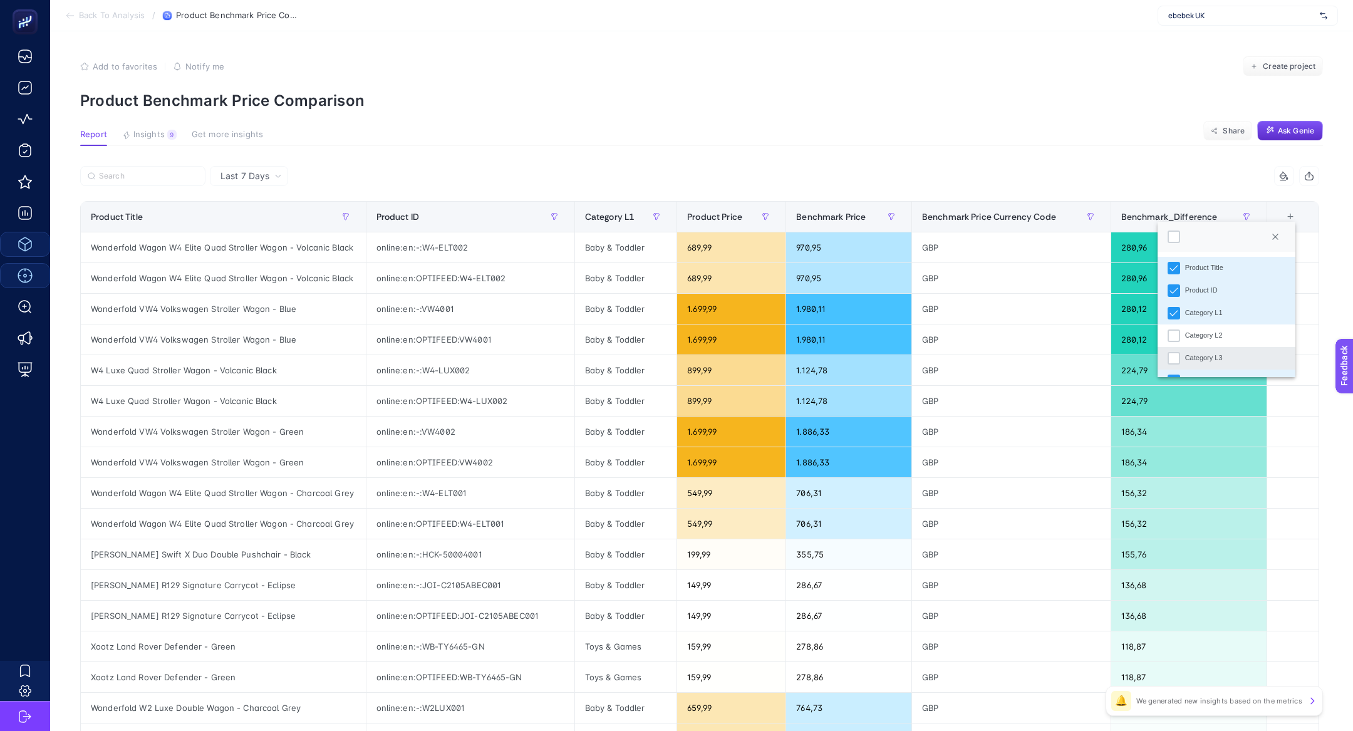
click at [1209, 347] on li "Category L3" at bounding box center [1227, 358] width 138 height 23
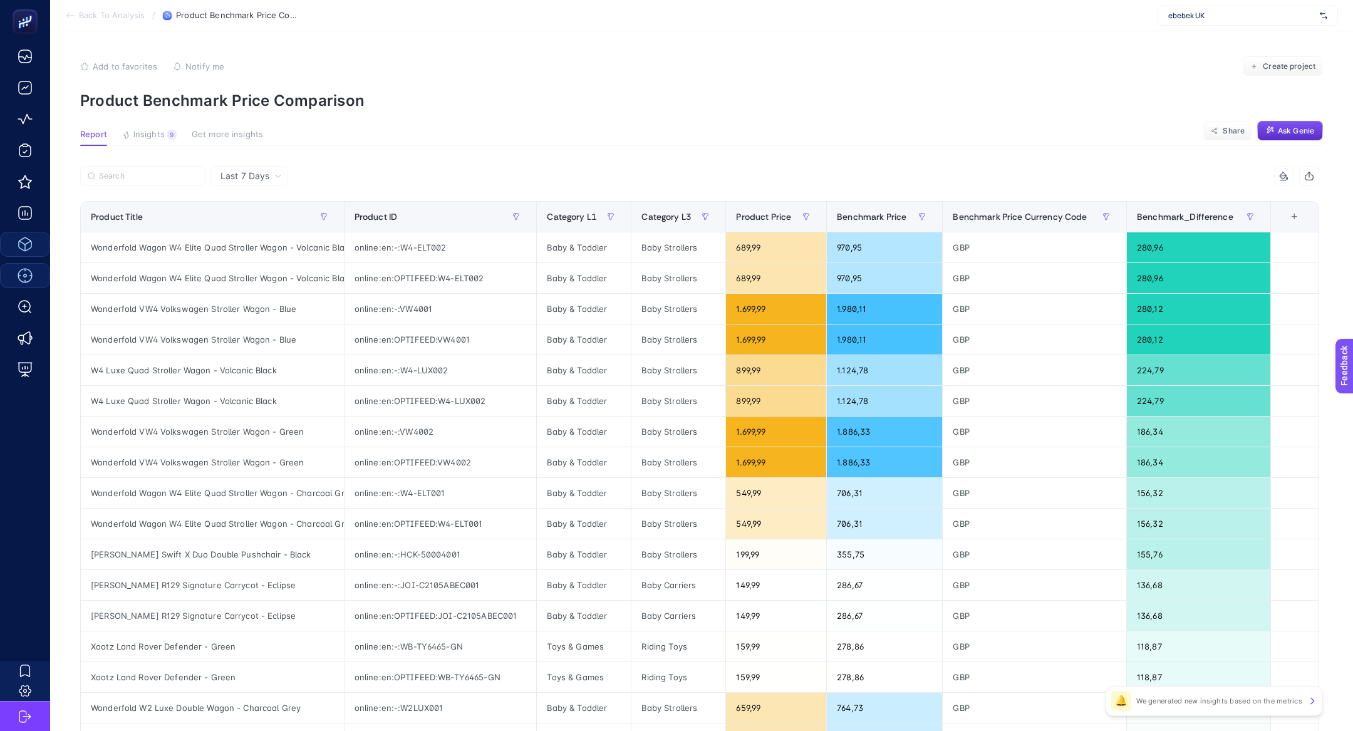
click at [1290, 211] on th "8 items selected +" at bounding box center [1295, 217] width 48 height 31
click at [1294, 219] on div "+" at bounding box center [1295, 217] width 24 height 10
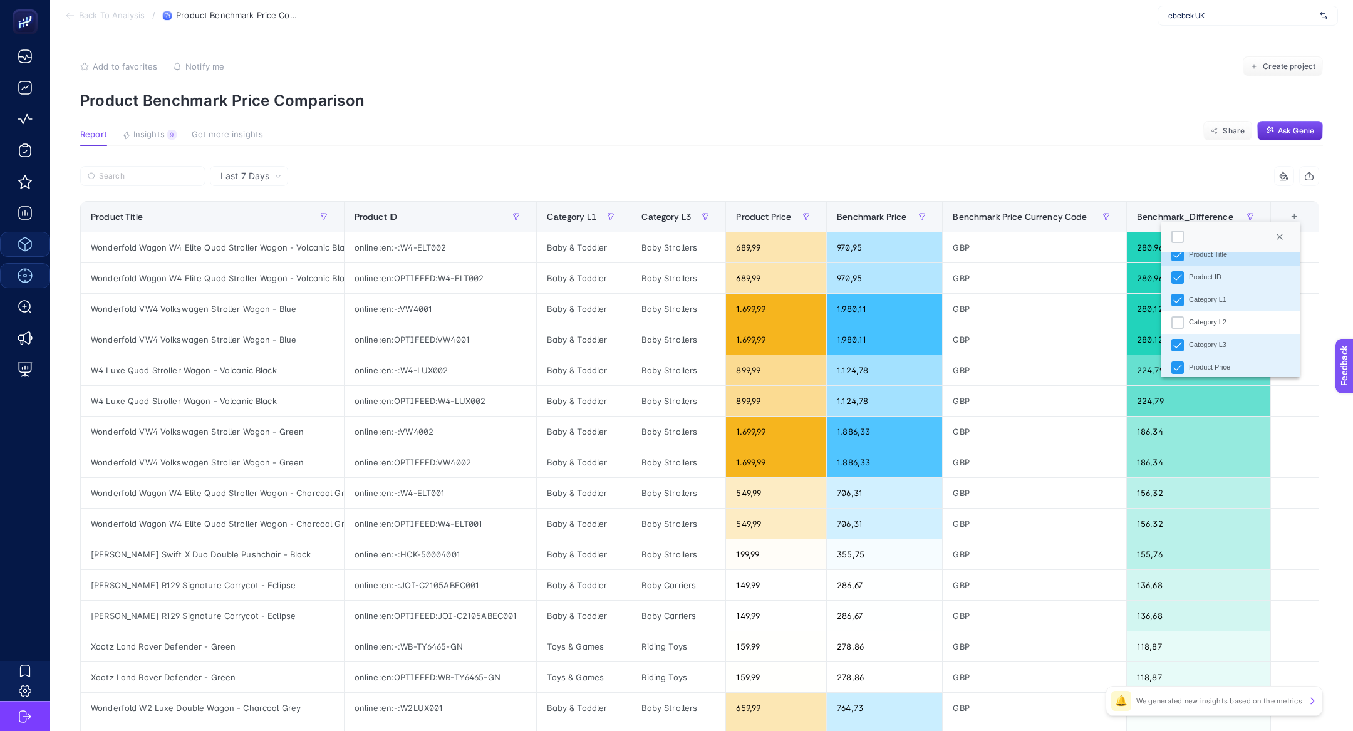
scroll to position [14, 0]
click at [1227, 323] on div "Category L2" at bounding box center [1208, 321] width 38 height 11
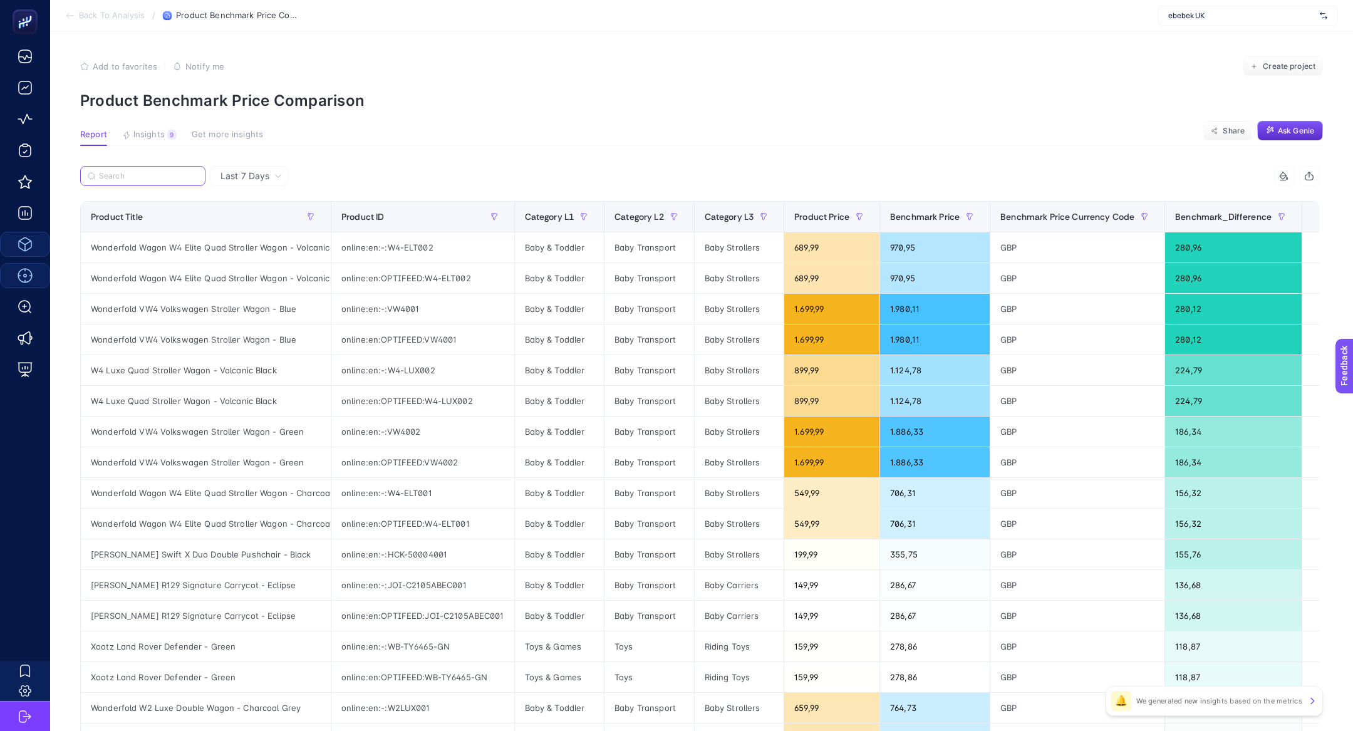
click at [161, 172] on input "Search" at bounding box center [148, 176] width 99 height 9
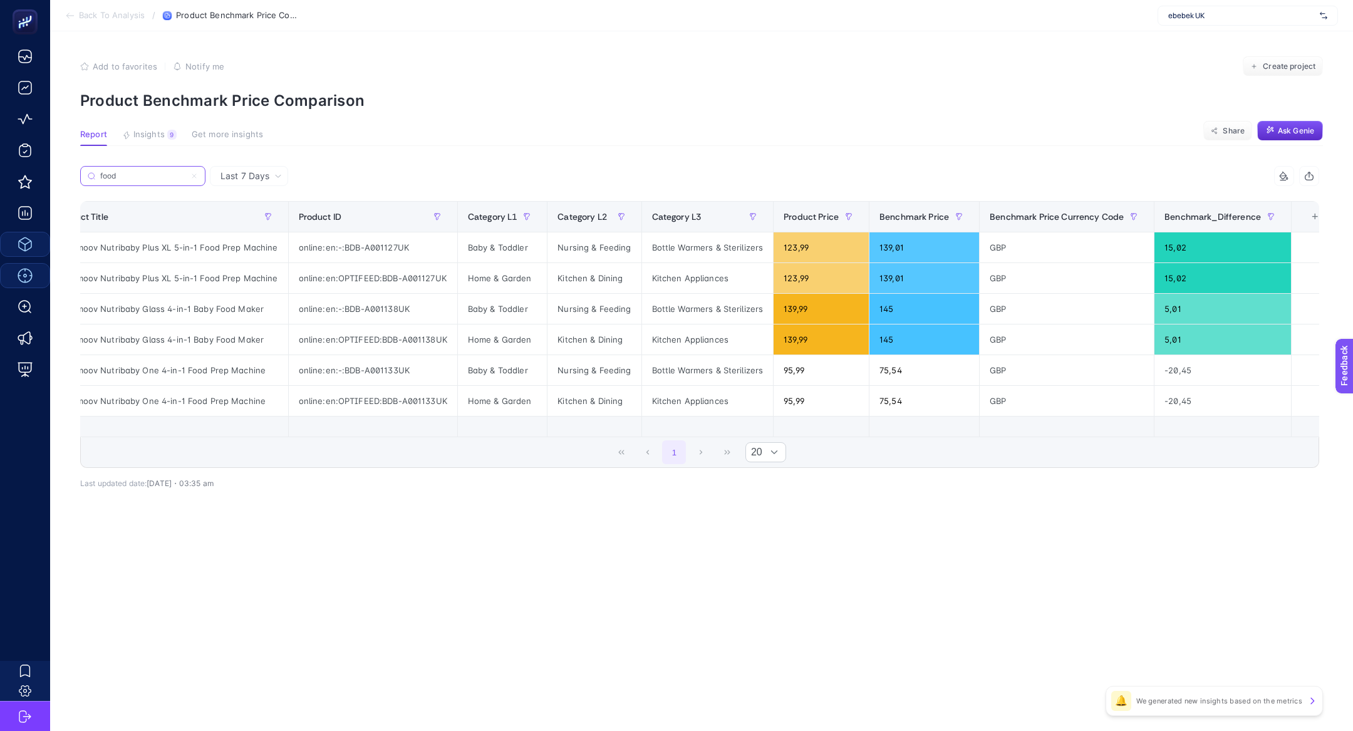
scroll to position [0, 36]
type input "food"
click at [170, 170] on label "food" at bounding box center [142, 176] width 125 height 20
click at [170, 172] on input "food" at bounding box center [142, 176] width 85 height 9
click at [170, 170] on label "food" at bounding box center [142, 176] width 125 height 20
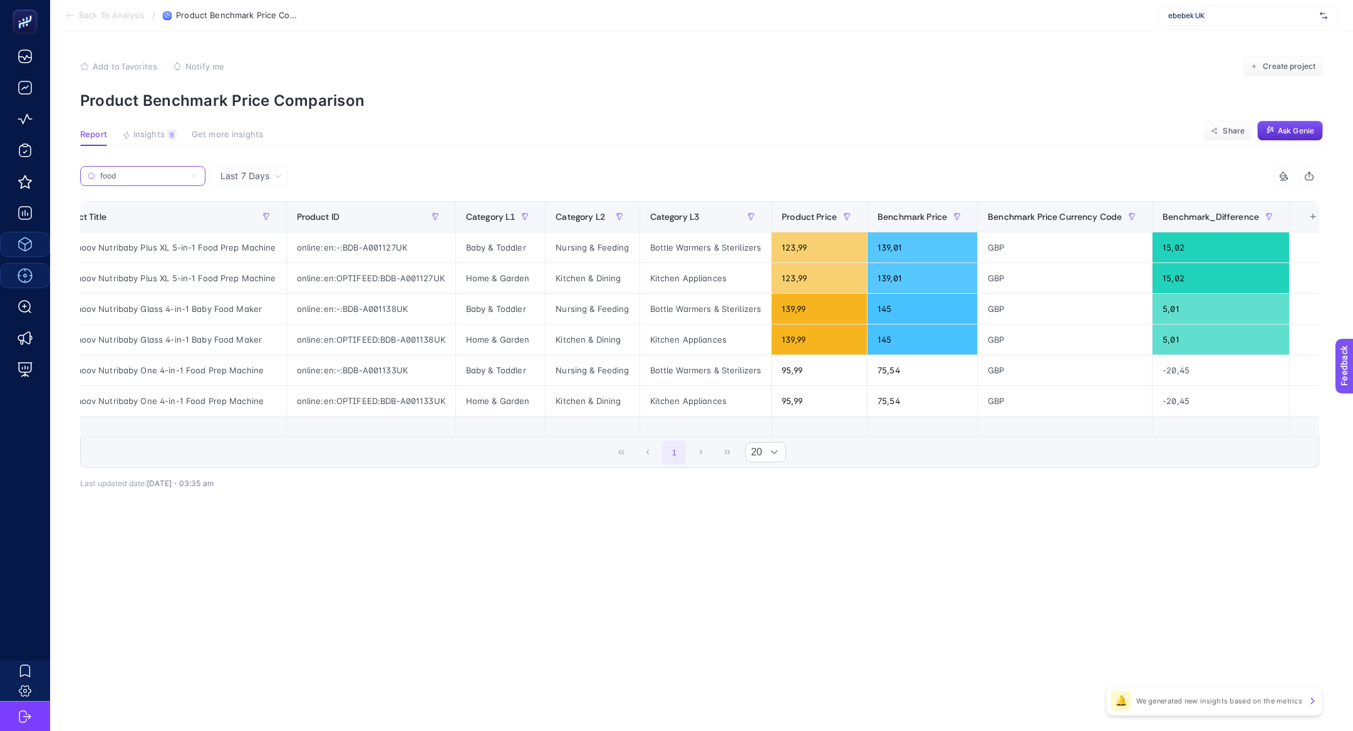
click at [170, 172] on input "food" at bounding box center [142, 176] width 85 height 9
click at [170, 170] on label "food" at bounding box center [142, 176] width 125 height 20
click at [170, 172] on input "food" at bounding box center [142, 176] width 85 height 9
click at [192, 175] on icon at bounding box center [194, 176] width 8 height 8
click at [185, 175] on input "food" at bounding box center [142, 176] width 85 height 9
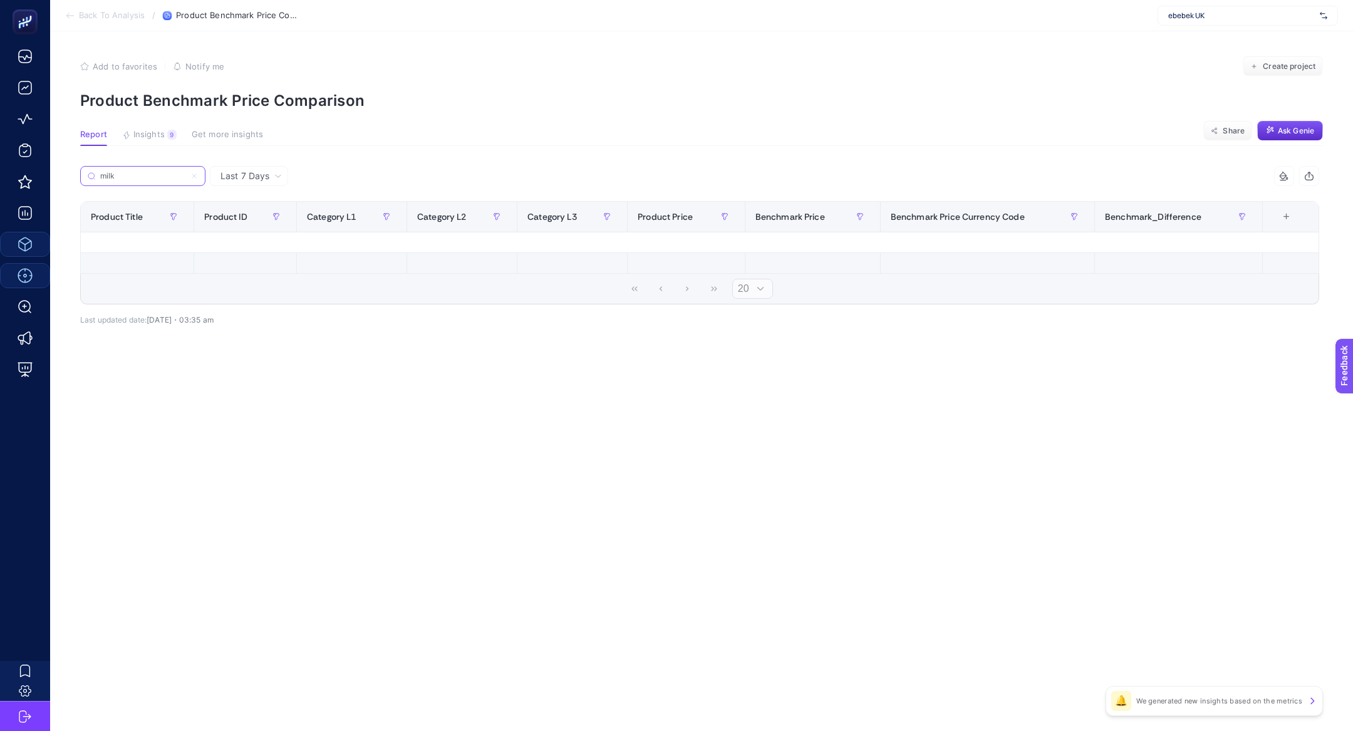
scroll to position [0, 0]
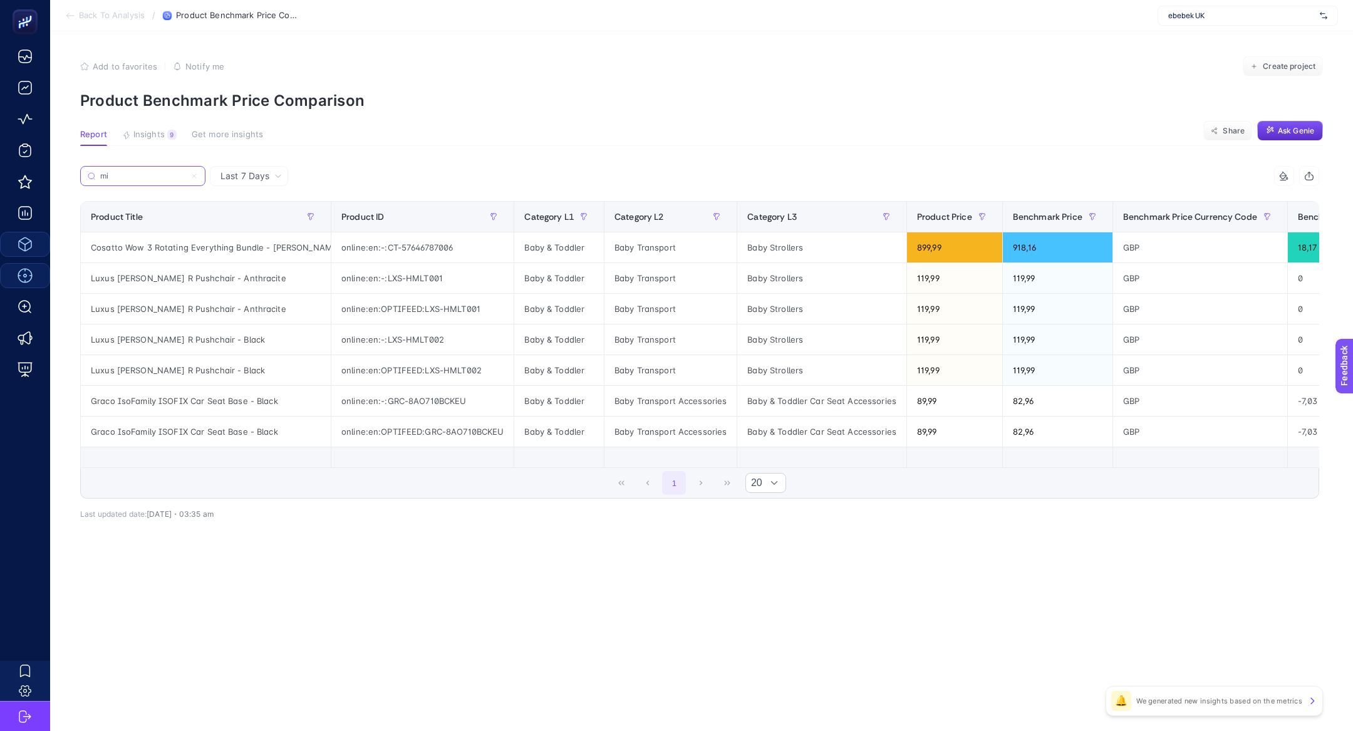
type input "m"
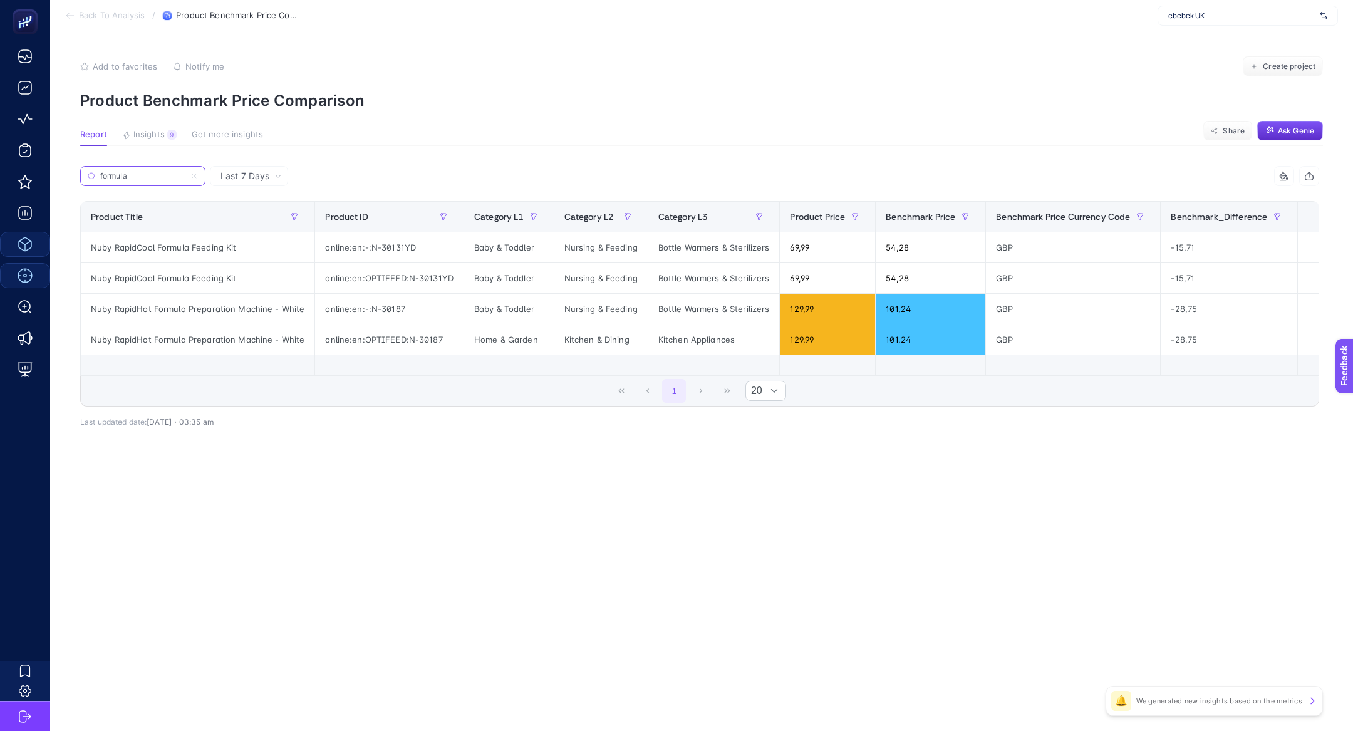
type input "formula"
click at [197, 176] on icon at bounding box center [194, 176] width 8 height 8
click at [185, 176] on input "formula" at bounding box center [142, 176] width 85 height 9
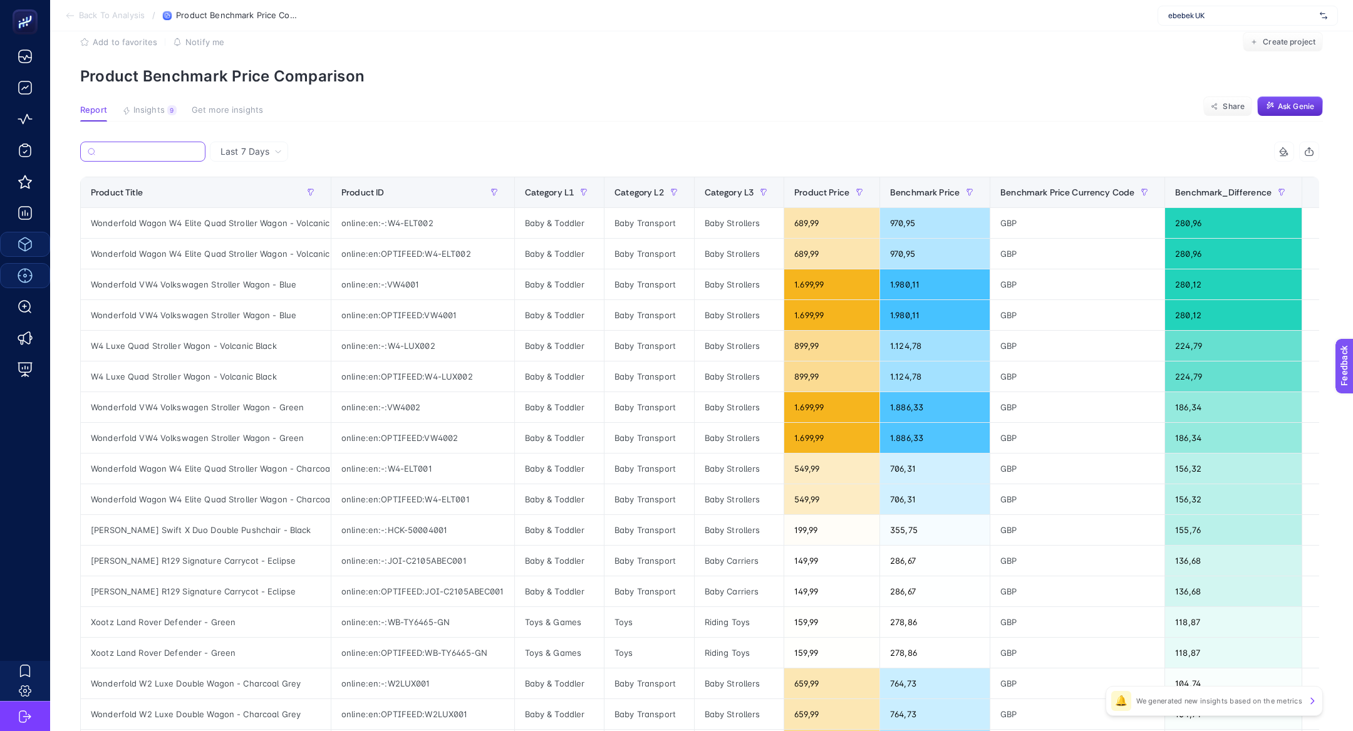
scroll to position [26, 0]
click at [310, 195] on button "button" at bounding box center [311, 190] width 20 height 20
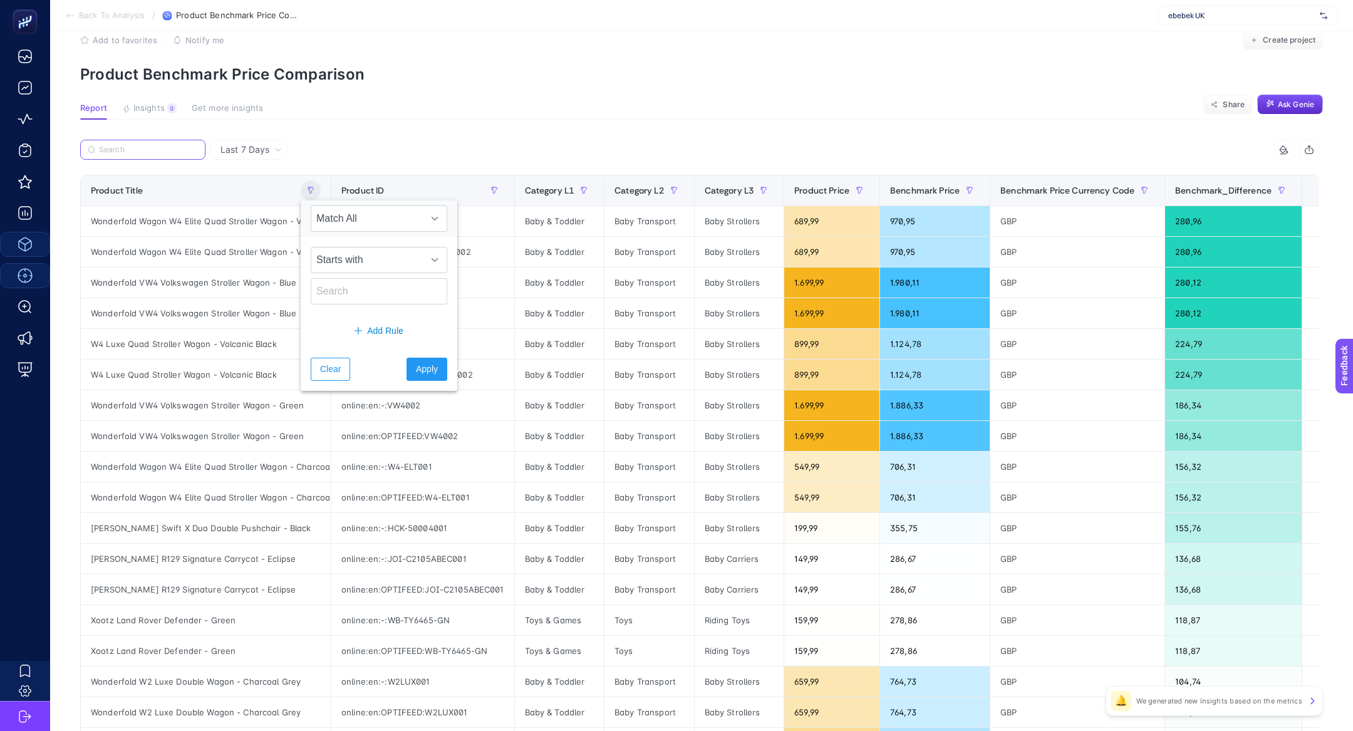
click at [150, 151] on input "Search" at bounding box center [148, 149] width 99 height 9
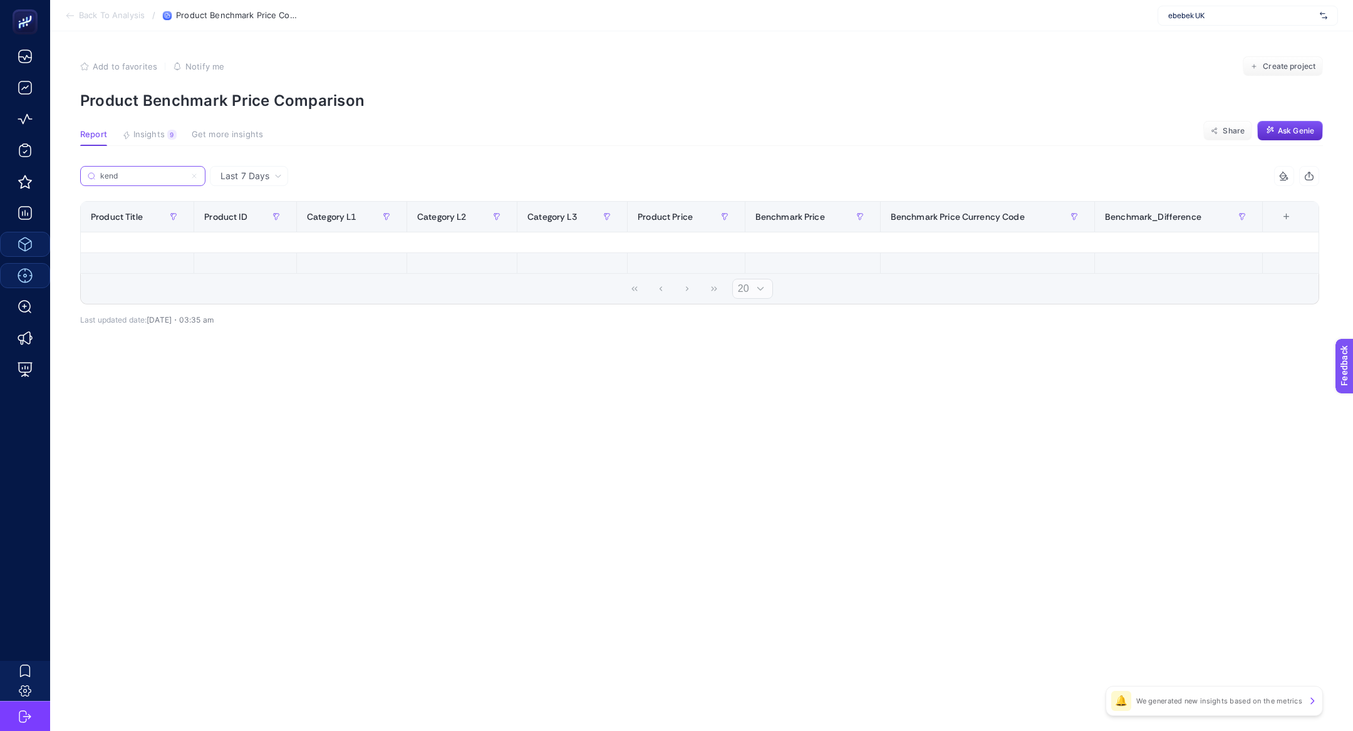
scroll to position [0, 0]
type input "k"
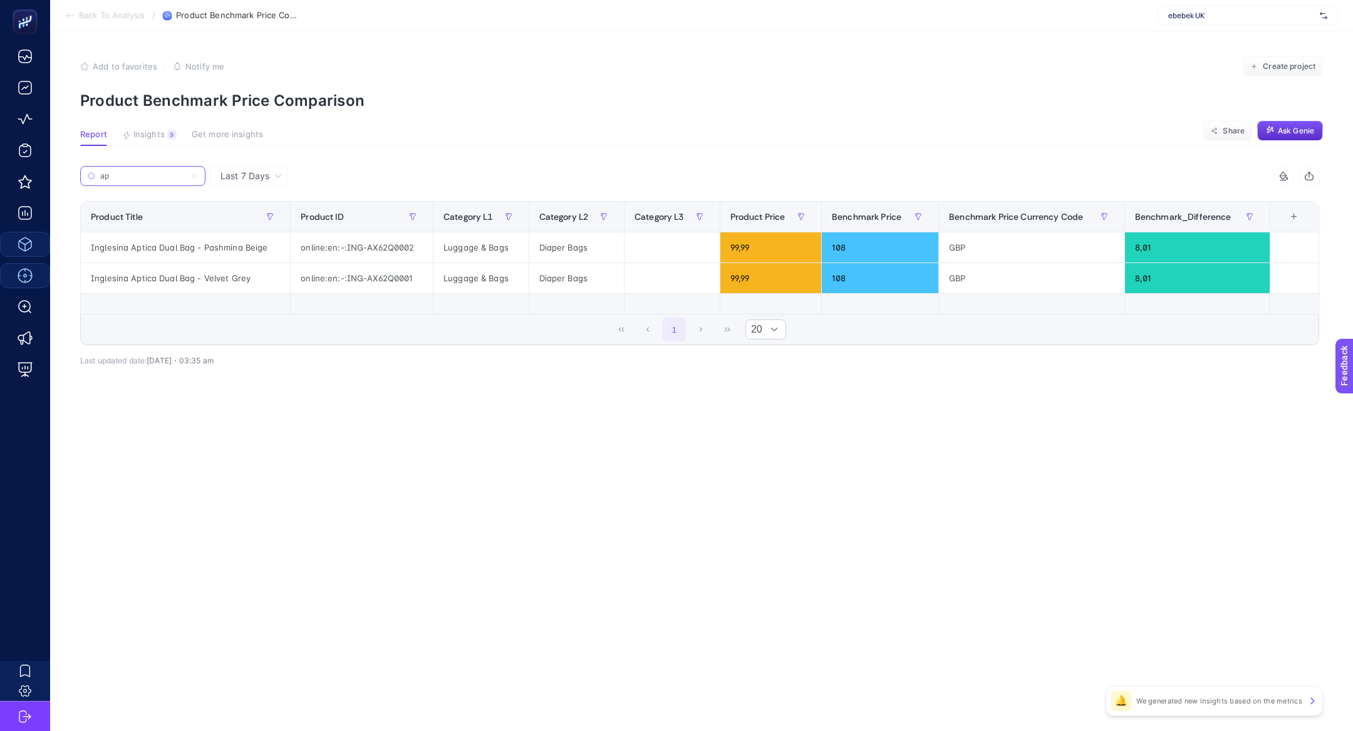
type input "a"
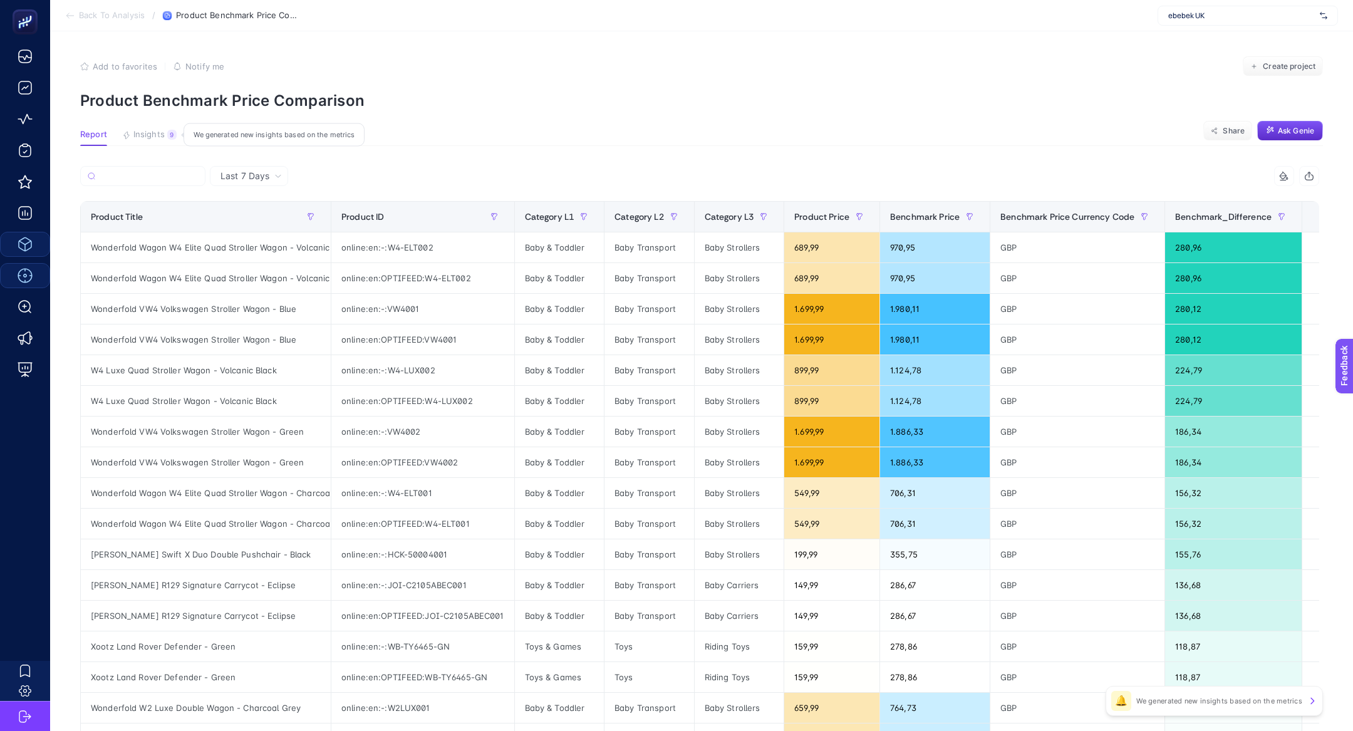
click at [142, 142] on button "Insights 9 We generated new insights based on the metrics" at bounding box center [149, 138] width 55 height 16
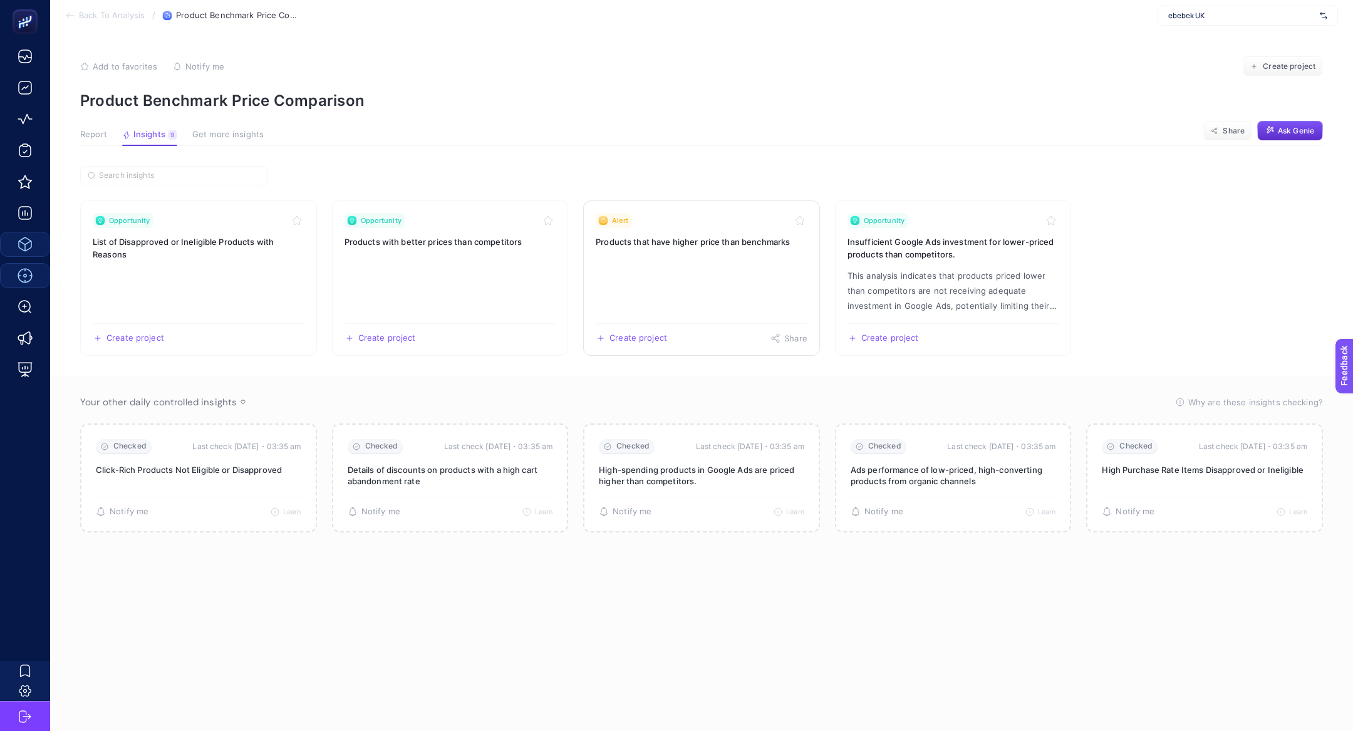
click at [736, 266] on link "Alert Products that have higher price than benchmarks Create project Share" at bounding box center [701, 278] width 237 height 155
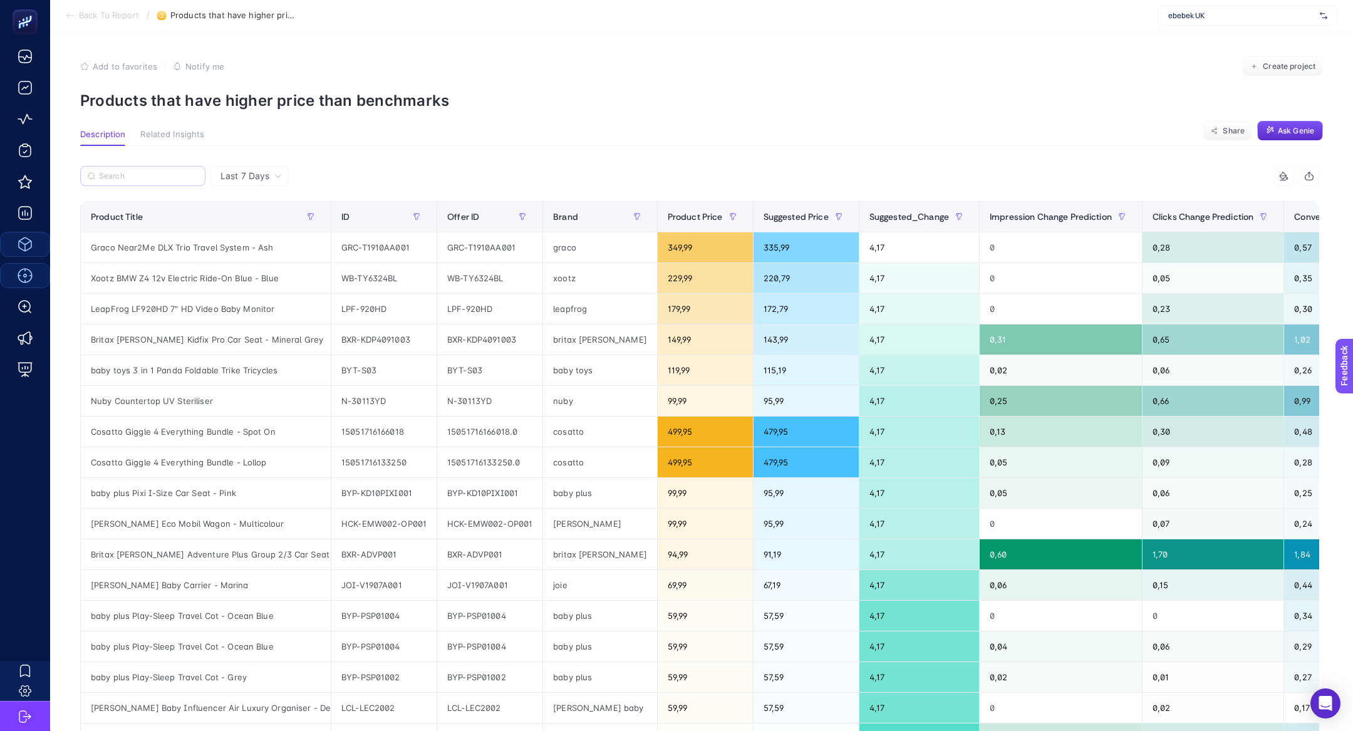
click at [136, 185] on label at bounding box center [142, 176] width 125 height 20
click at [136, 181] on input "Search" at bounding box center [148, 176] width 99 height 9
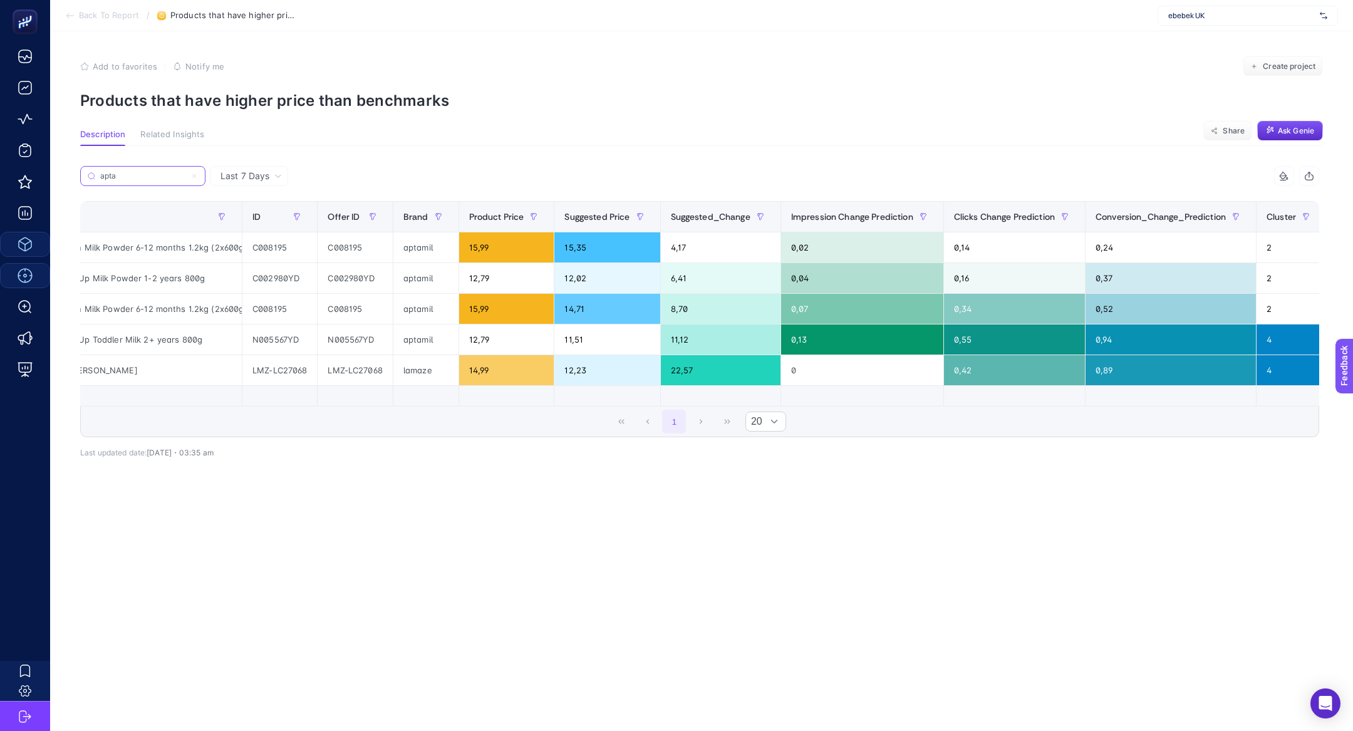
scroll to position [0, 142]
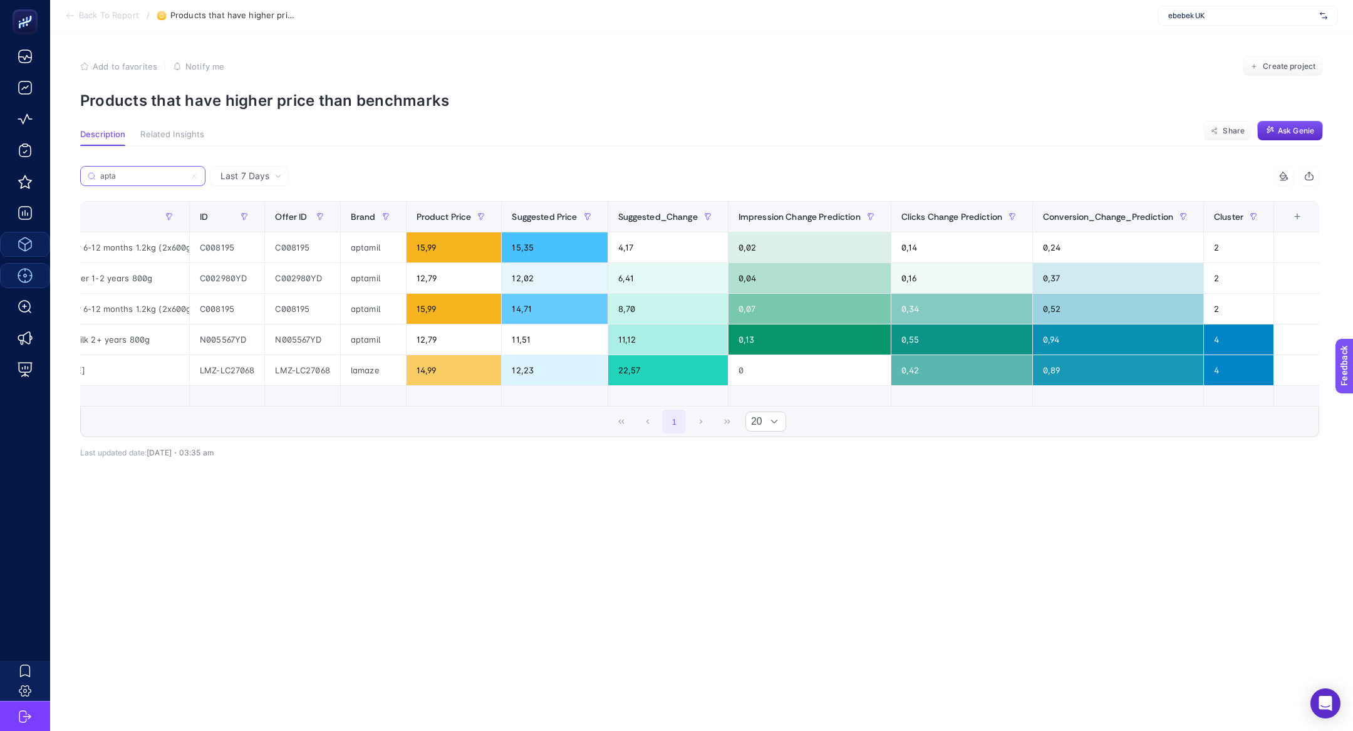
type input "apta"
drag, startPoint x: 419, startPoint y: 249, endPoint x: 520, endPoint y: 247, distance: 101.5
click at [520, 247] on tr "Aptamil 2 Follow On Milk Powder 6-12 months 1.2kg (2x600g) C008195 C008195 apta…" at bounding box center [629, 247] width 1381 height 31
drag, startPoint x: 636, startPoint y: 249, endPoint x: 612, endPoint y: 249, distance: 24.4
click at [612, 249] on div "4,17" at bounding box center [668, 247] width 120 height 30
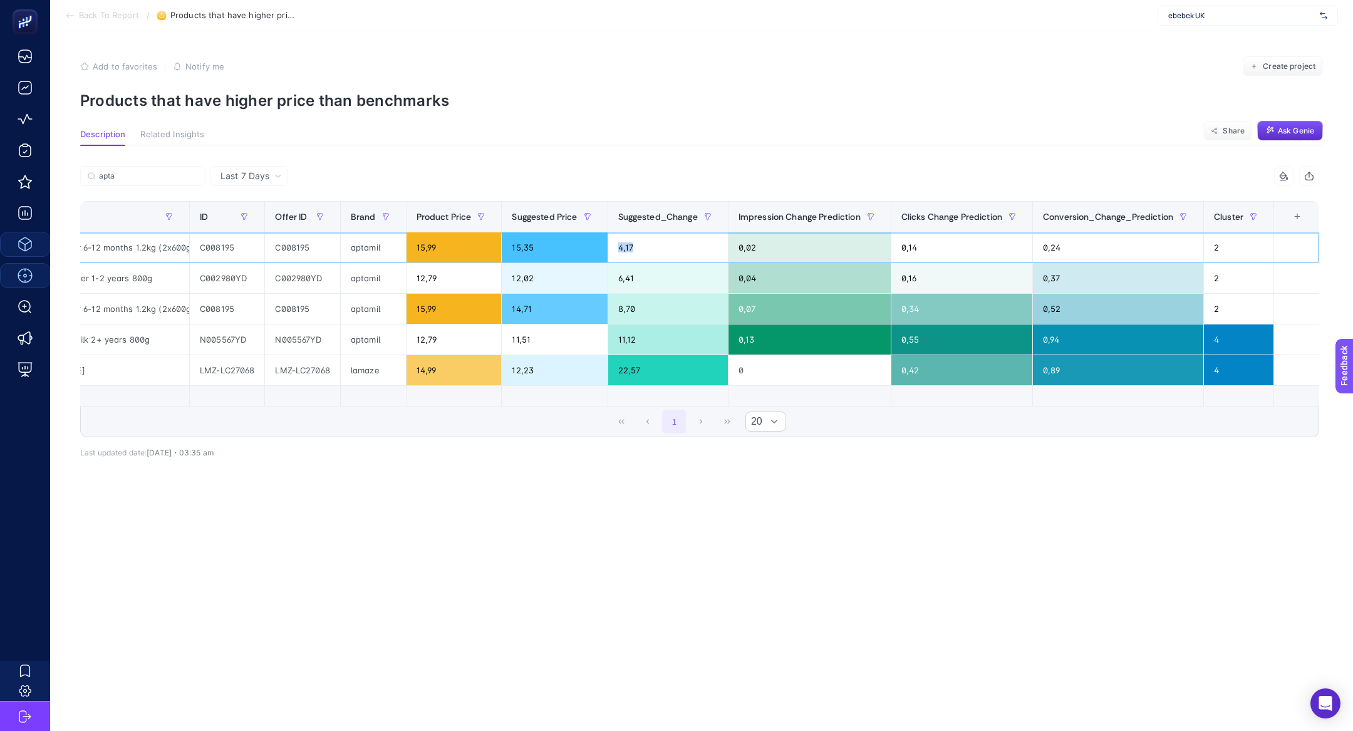
scroll to position [0, 141]
click at [133, 177] on input "apta" at bounding box center [148, 176] width 99 height 9
click at [133, 177] on input "apta" at bounding box center [142, 176] width 85 height 9
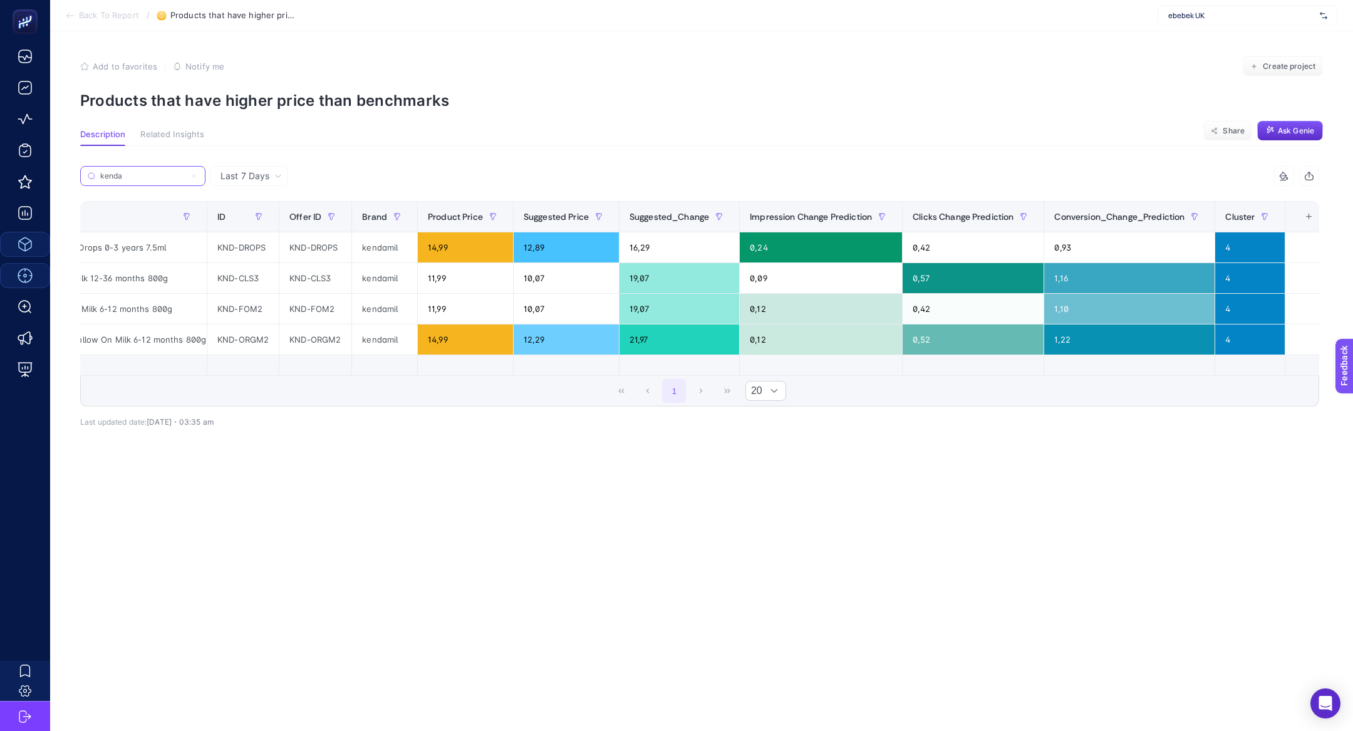
scroll to position [0, 126]
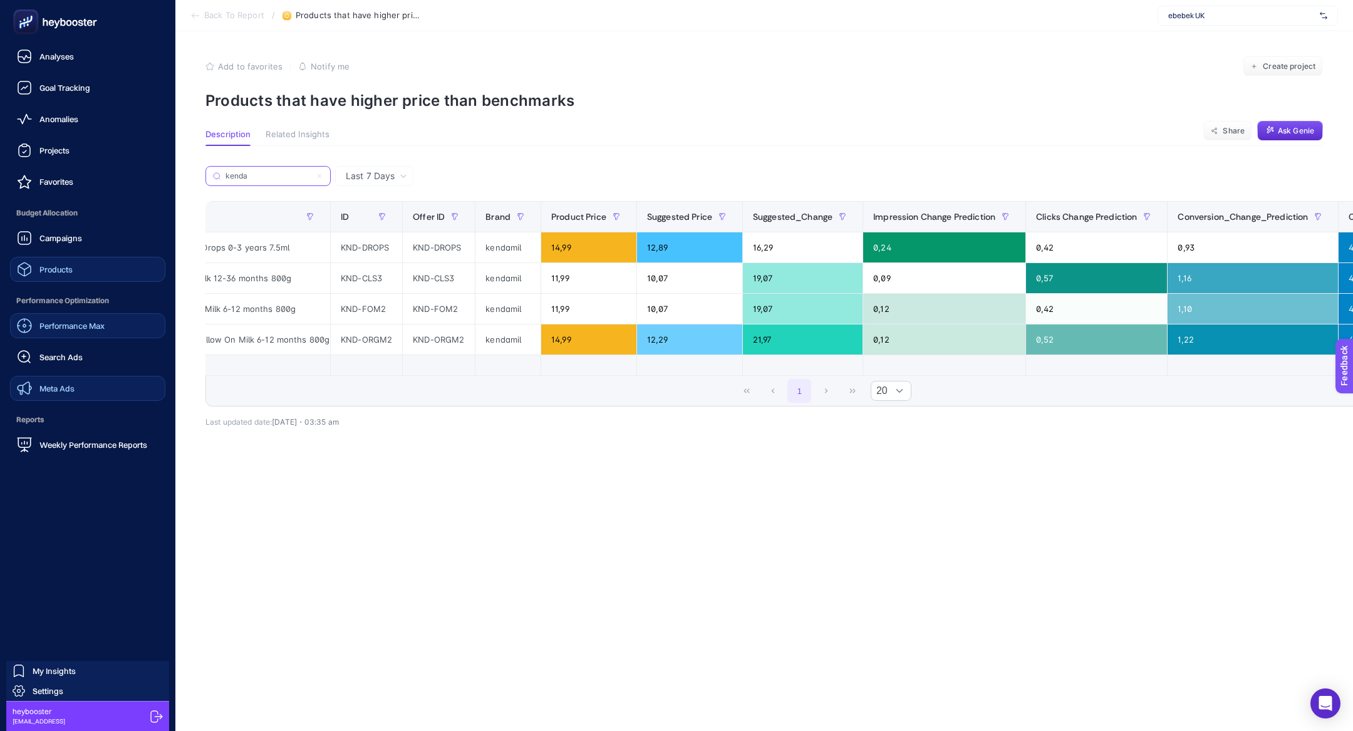
type input "kenda"
click at [93, 389] on link "Meta Ads" at bounding box center [87, 388] width 155 height 25
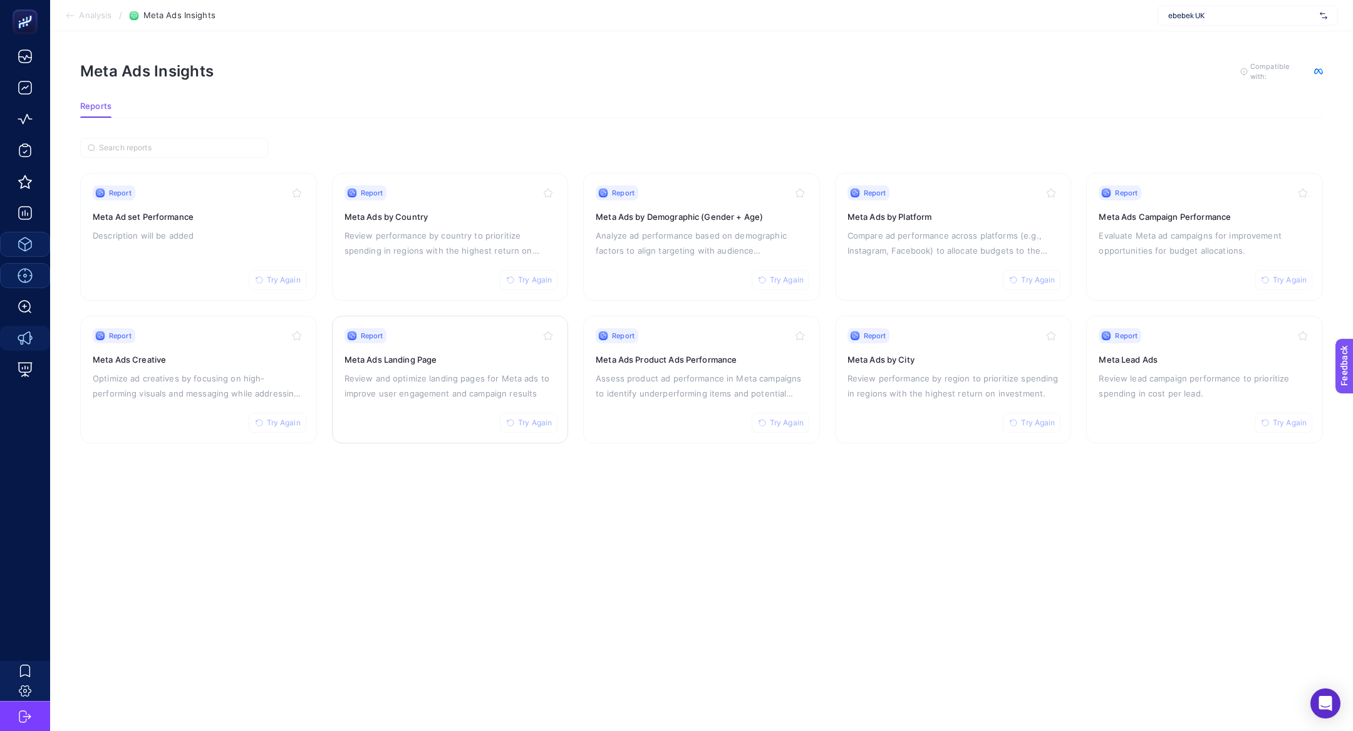
click at [432, 375] on p "Review and optimize landing pages for Meta ads to improve user engagement and c…" at bounding box center [451, 386] width 212 height 30
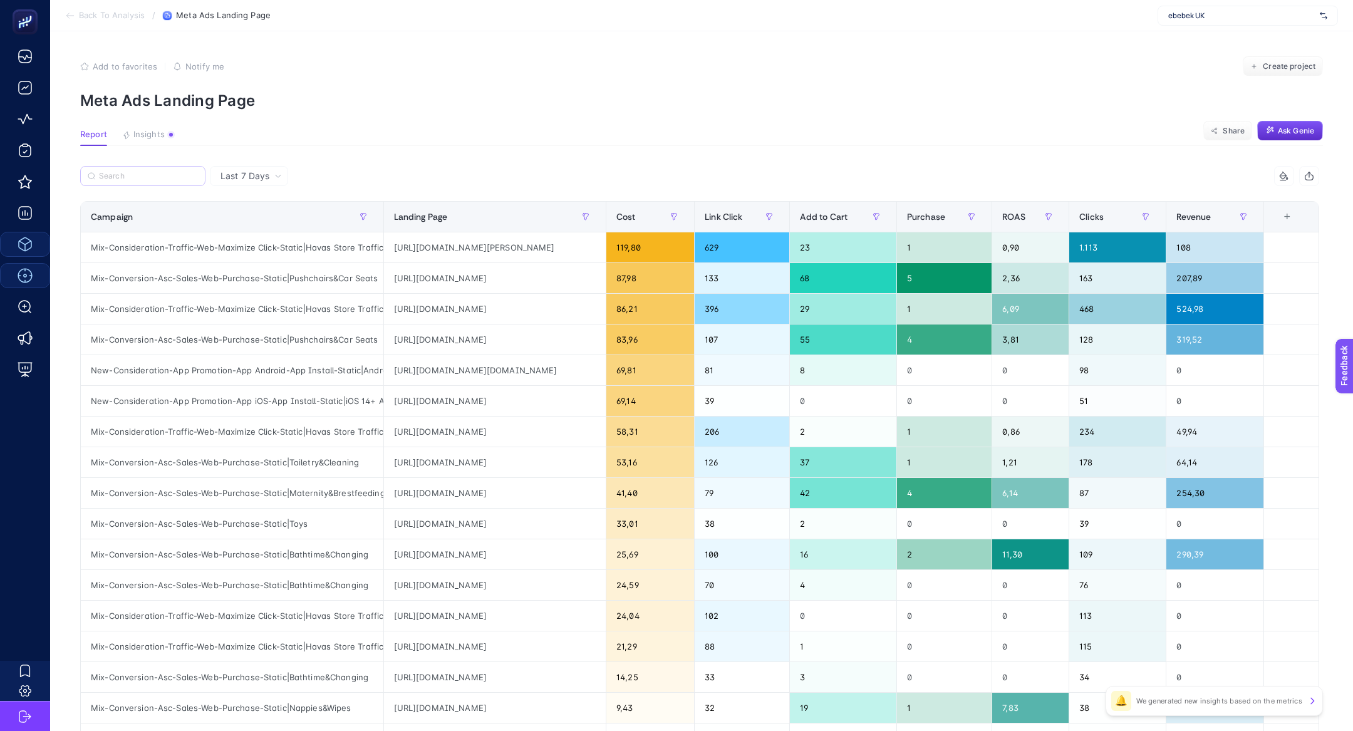
click at [155, 181] on label at bounding box center [142, 176] width 125 height 20
click at [155, 181] on input "Search" at bounding box center [148, 176] width 99 height 9
type input "p"
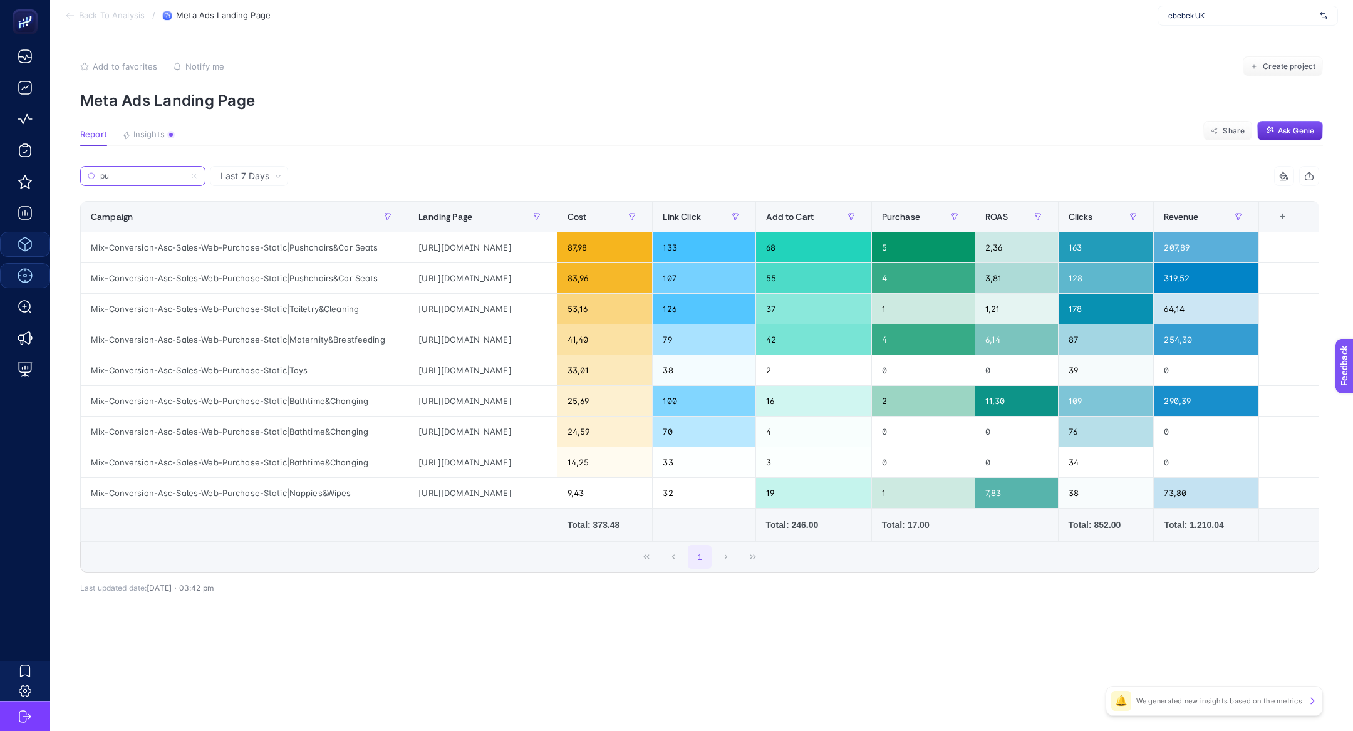
type input "p"
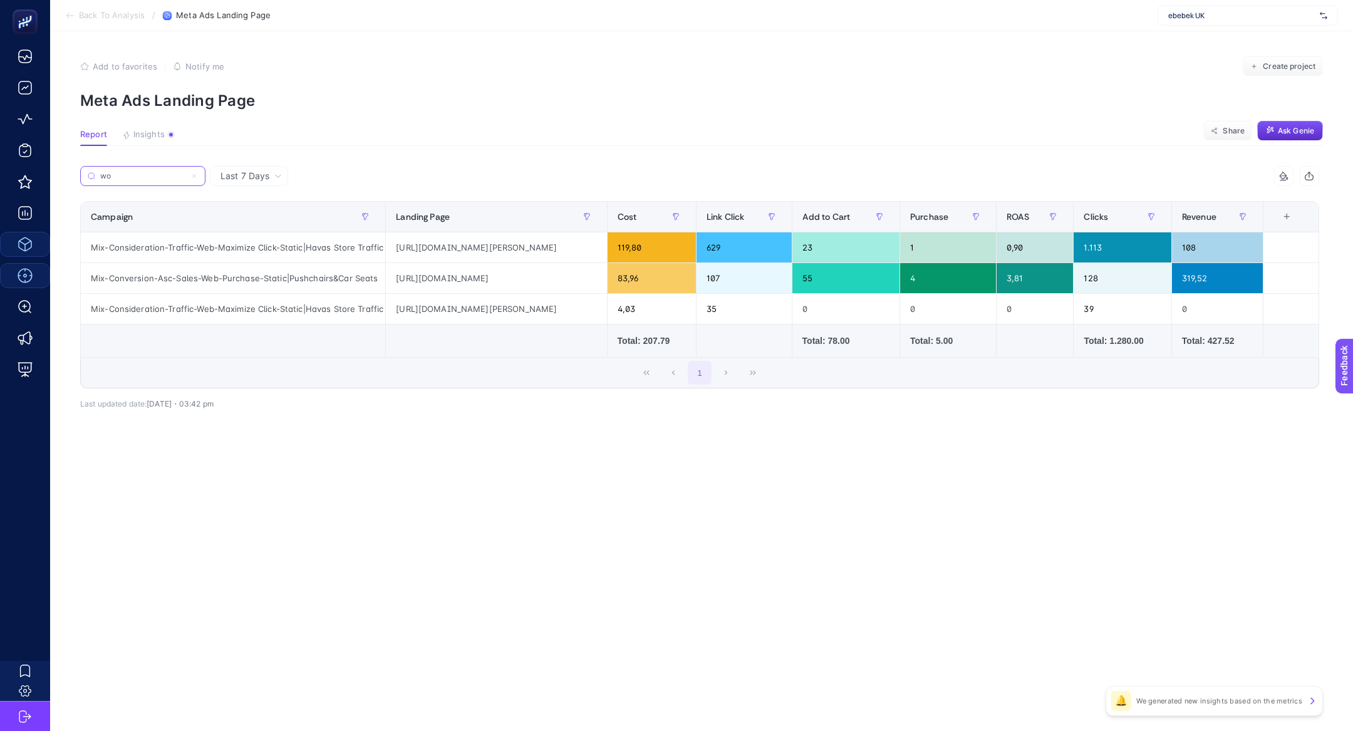
scroll to position [0, 43]
click at [496, 278] on div "[URL][DOMAIN_NAME]" at bounding box center [496, 278] width 221 height 30
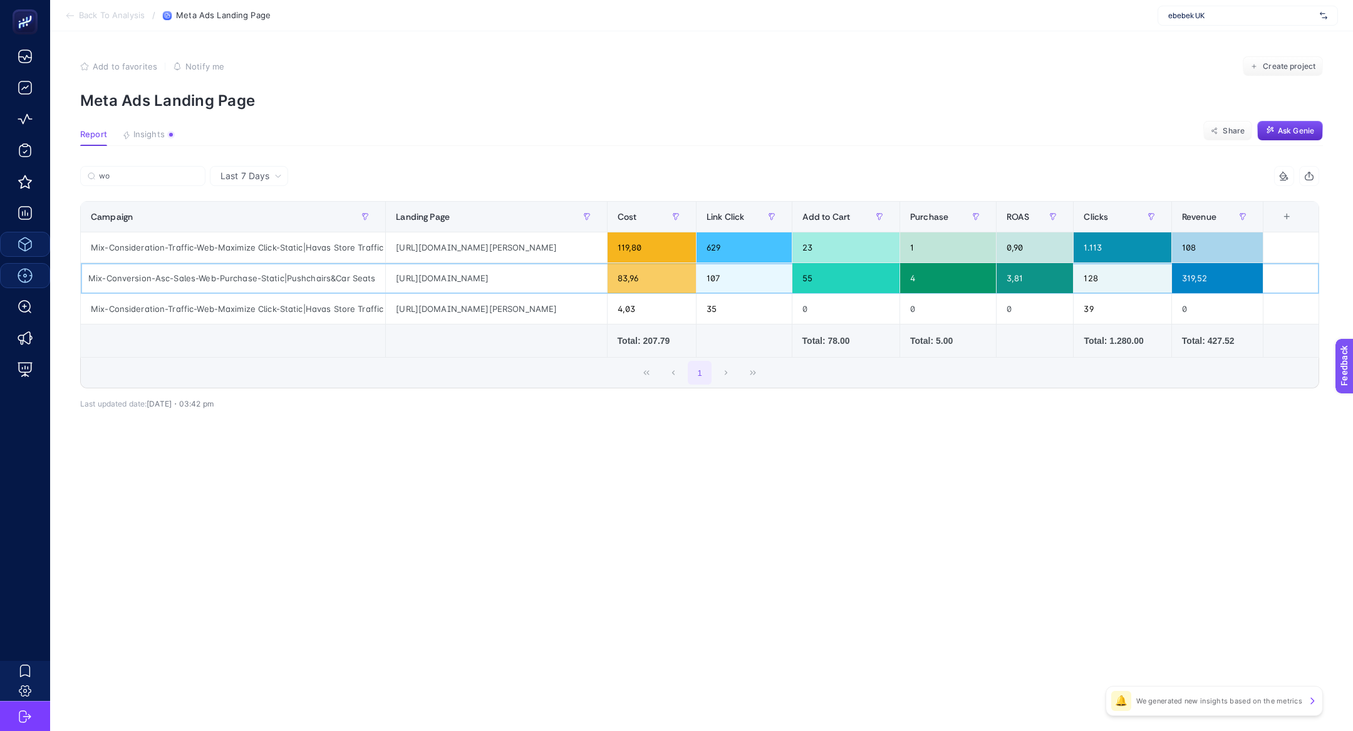
click at [301, 275] on div "Mix-Conversion-Asc-Sales-Web-Purchase-Static|Pushchairs&Car Seats" at bounding box center [233, 278] width 305 height 30
copy div "Pushchairs"
click at [140, 170] on label "wo" at bounding box center [142, 176] width 125 height 20
click at [140, 172] on input "wo" at bounding box center [148, 176] width 99 height 9
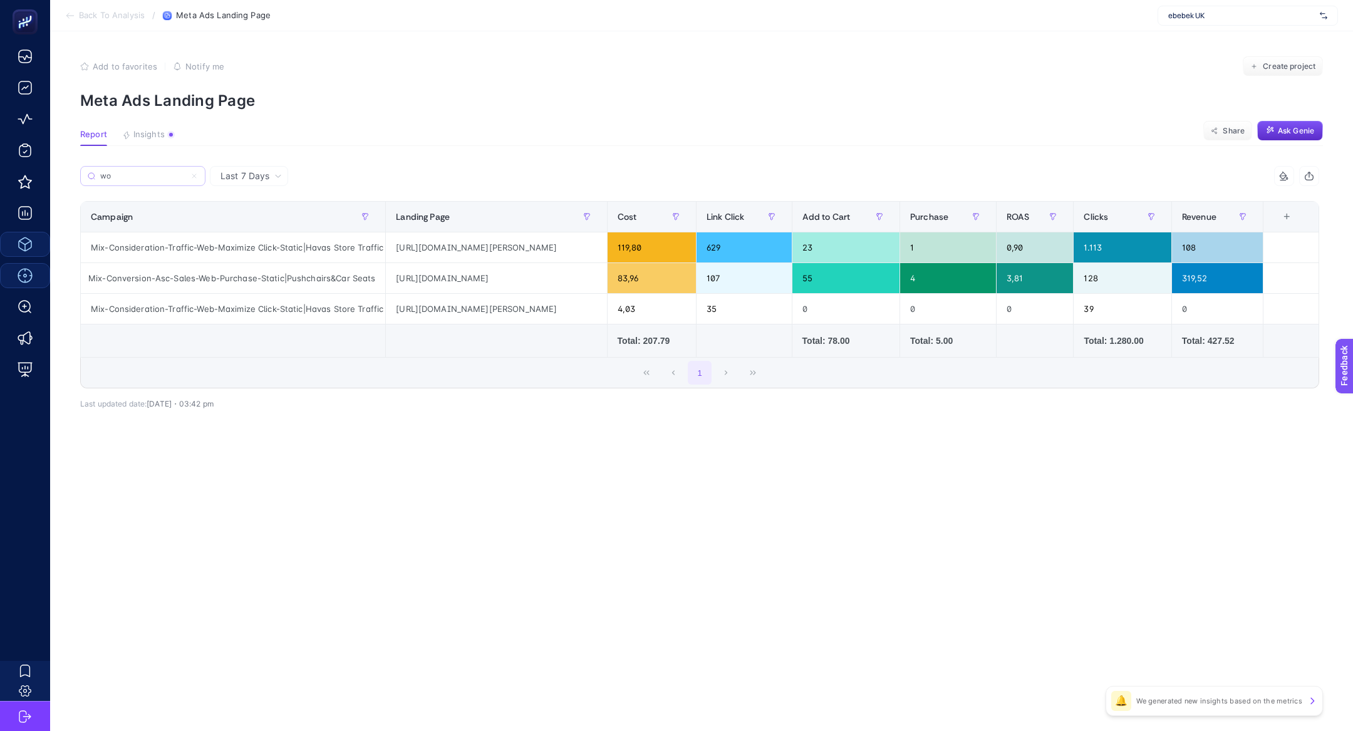
click at [140, 170] on label "wo" at bounding box center [142, 176] width 125 height 20
click at [140, 172] on input "wo" at bounding box center [142, 176] width 85 height 9
click at [143, 174] on input "wo" at bounding box center [142, 176] width 85 height 9
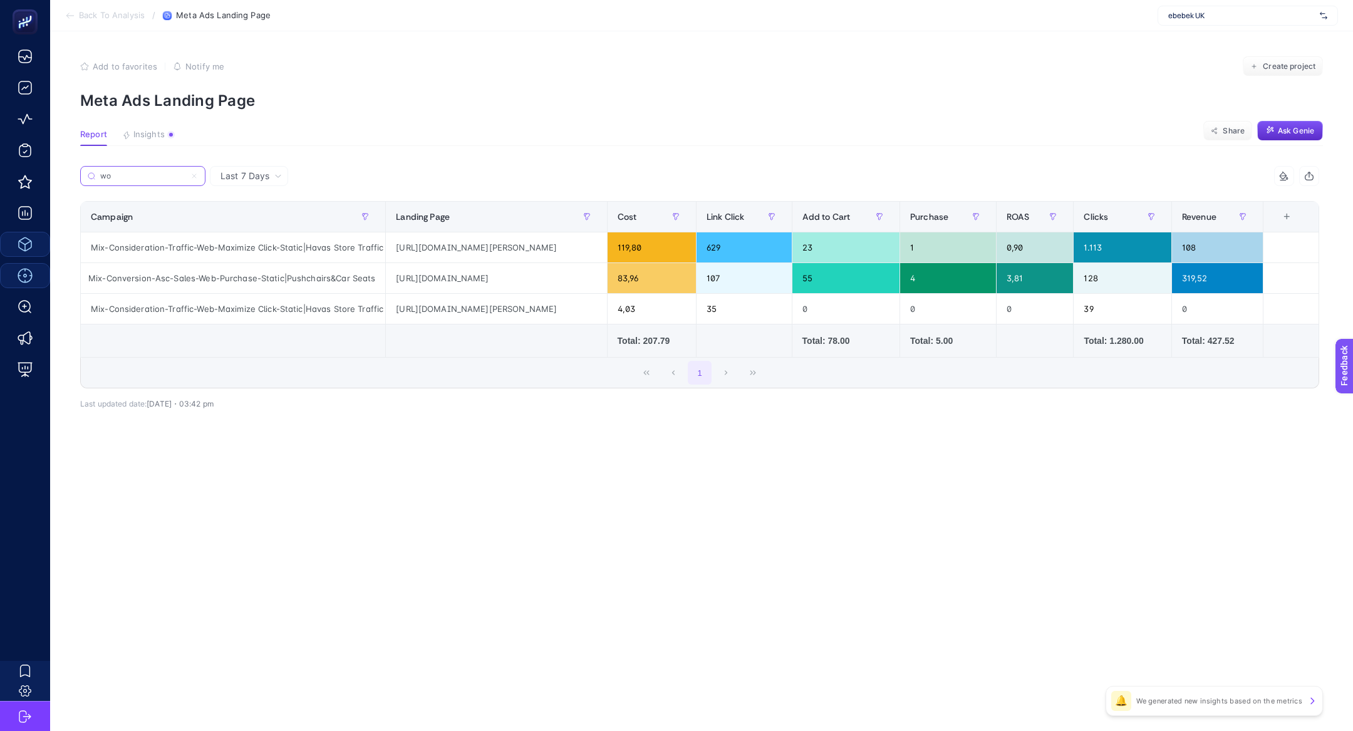
click at [143, 174] on input "wo" at bounding box center [142, 176] width 85 height 9
paste input "Pushchairs"
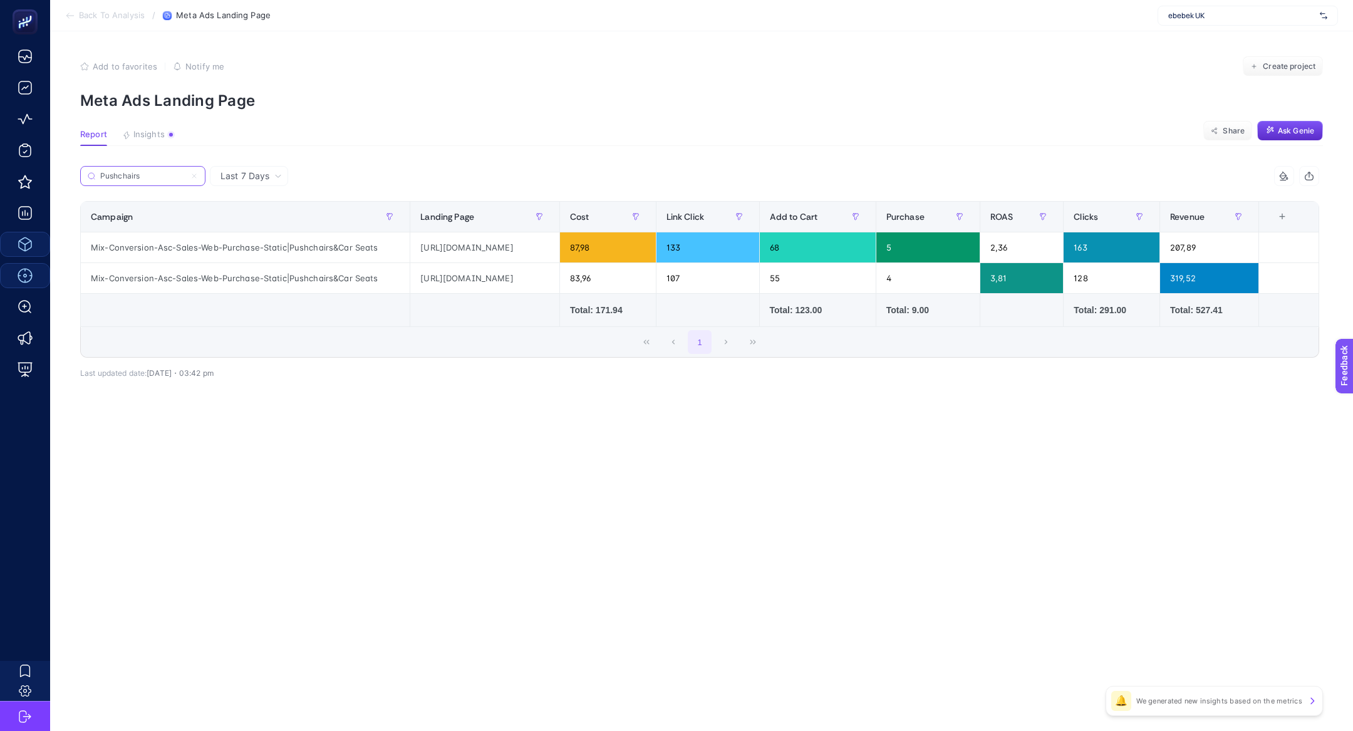
type input "Pushchairs"
drag, startPoint x: 448, startPoint y: 247, endPoint x: 584, endPoint y: 260, distance: 136.6
click at [560, 260] on div "[URL][DOMAIN_NAME]" at bounding box center [484, 247] width 149 height 30
click at [539, 249] on div "[URL][DOMAIN_NAME]" at bounding box center [484, 247] width 149 height 30
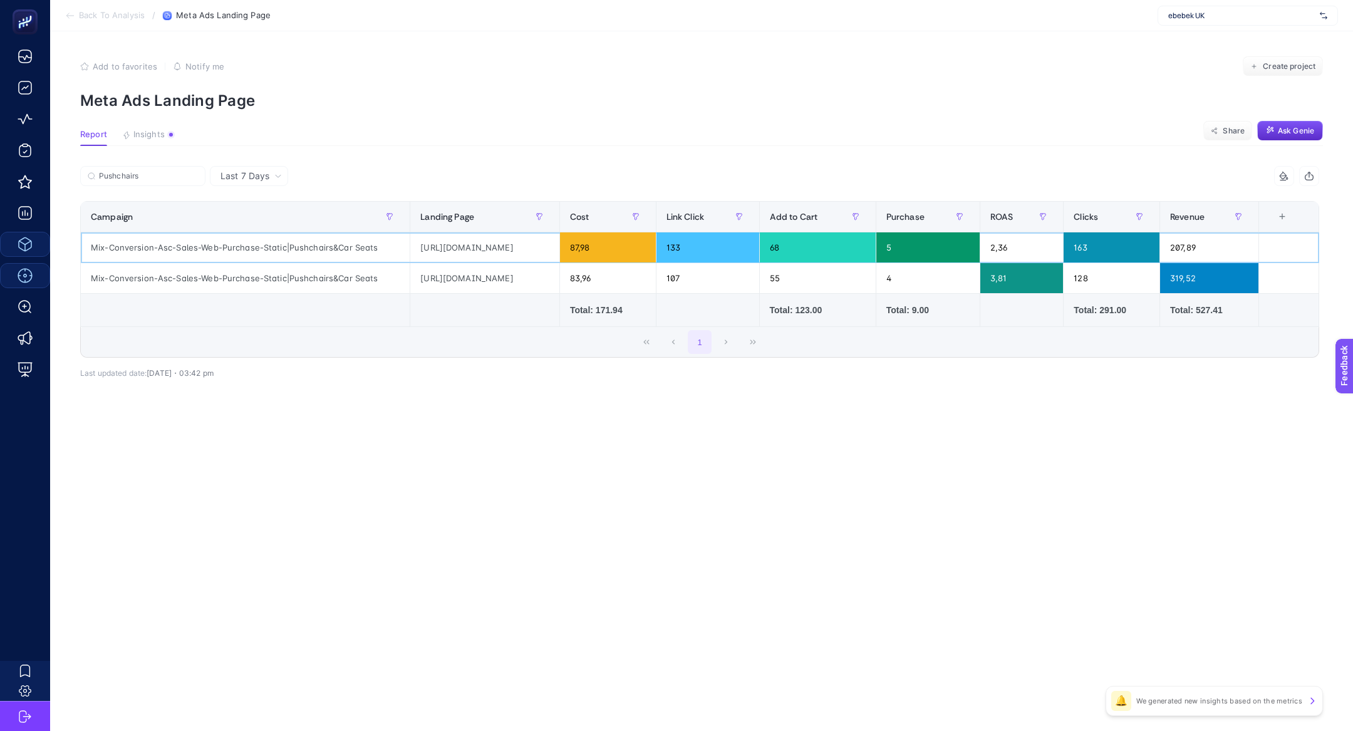
click at [539, 249] on div "[URL][DOMAIN_NAME]" at bounding box center [484, 247] width 149 height 30
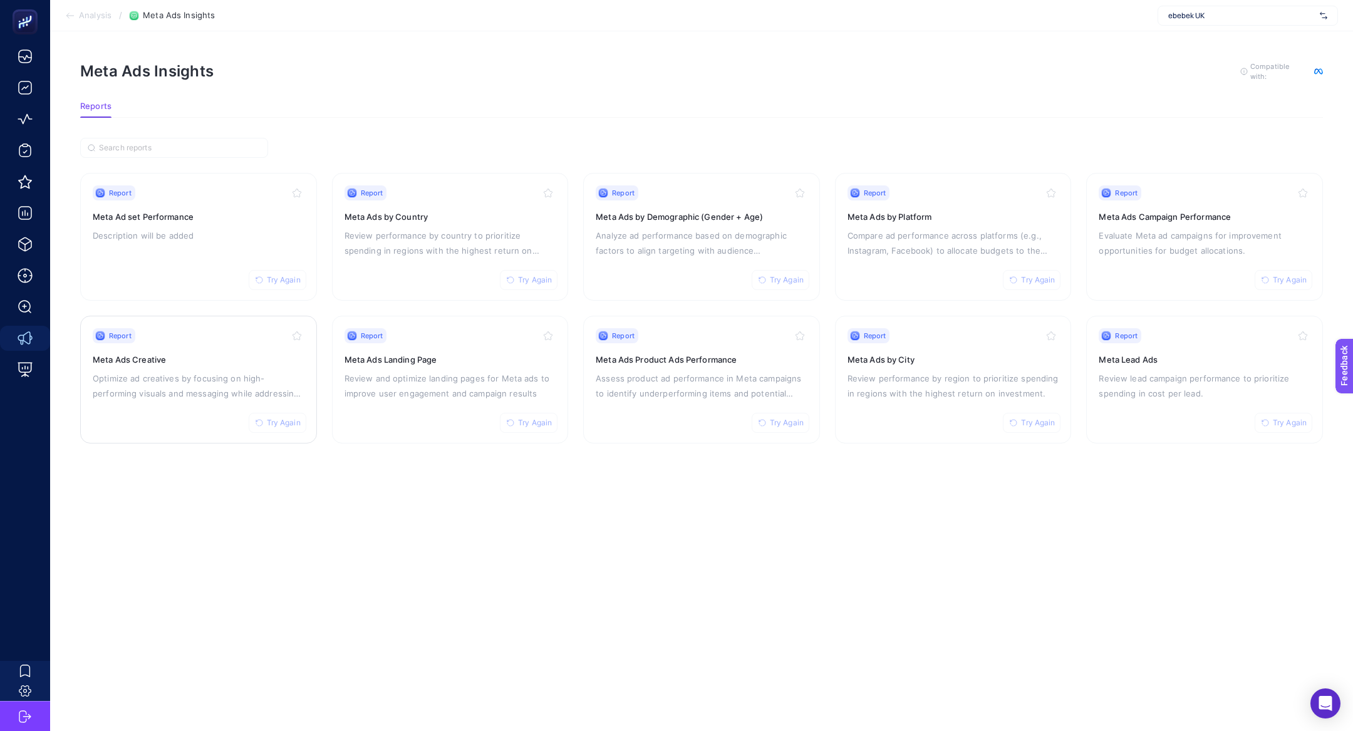
click at [176, 358] on h3 "Meta Ads Creative" at bounding box center [199, 359] width 212 height 13
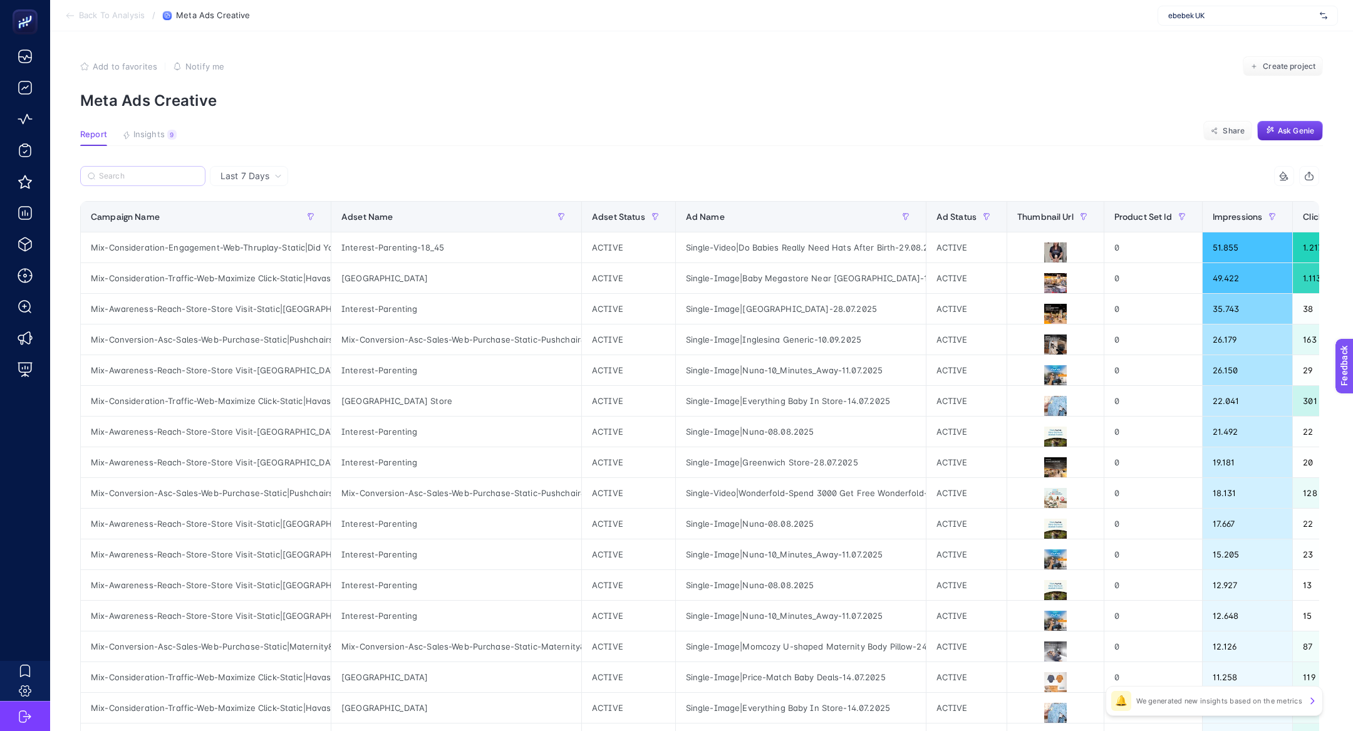
click at [154, 167] on label at bounding box center [142, 176] width 125 height 20
click at [154, 172] on input "Search" at bounding box center [148, 176] width 99 height 9
paste input "Pushchairs"
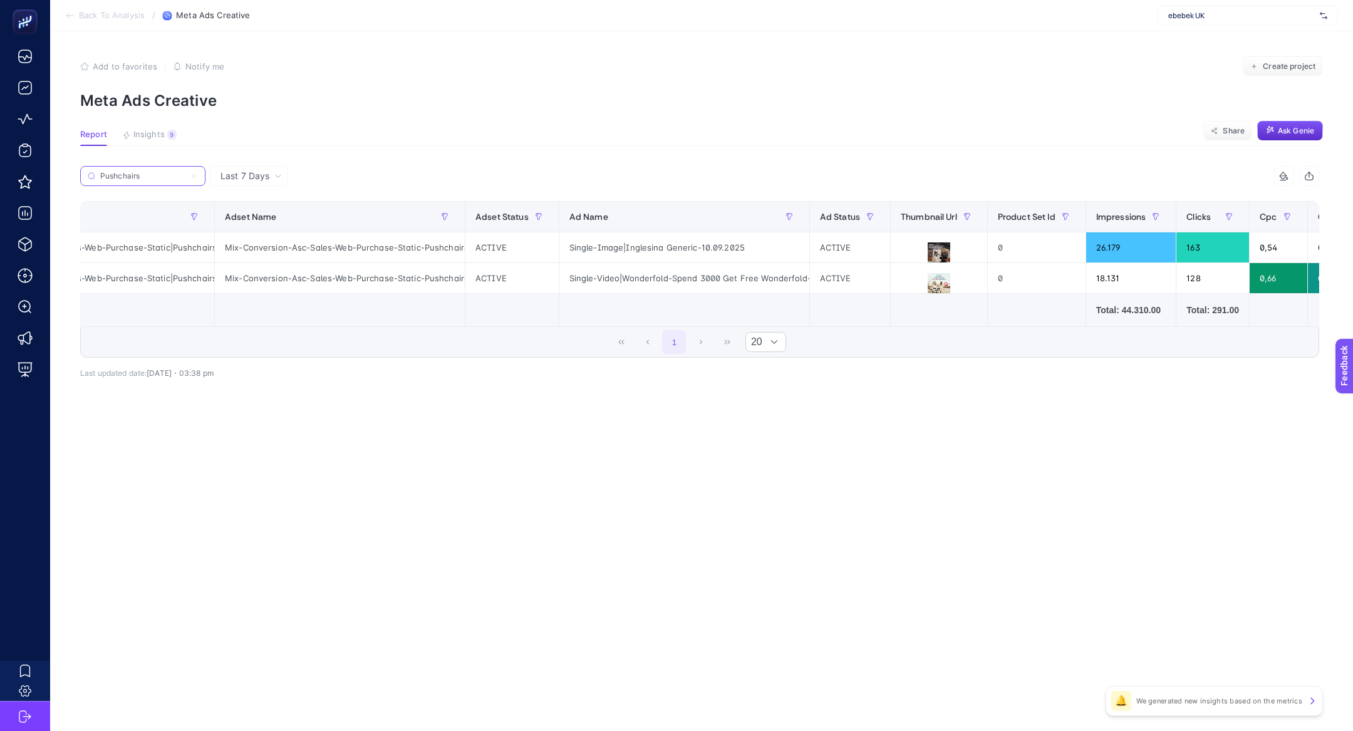
scroll to position [0, 134]
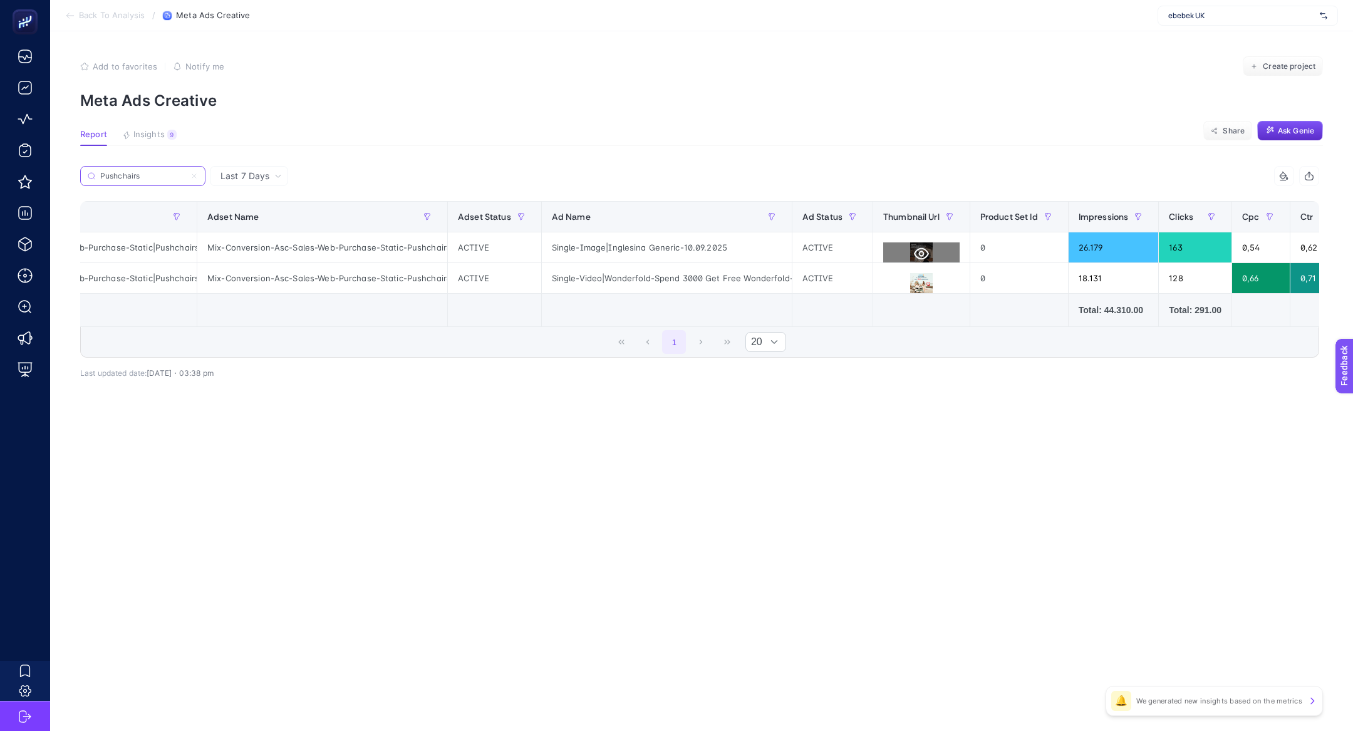
type input "Pushchairs"
click at [917, 251] on icon at bounding box center [921, 253] width 15 height 15
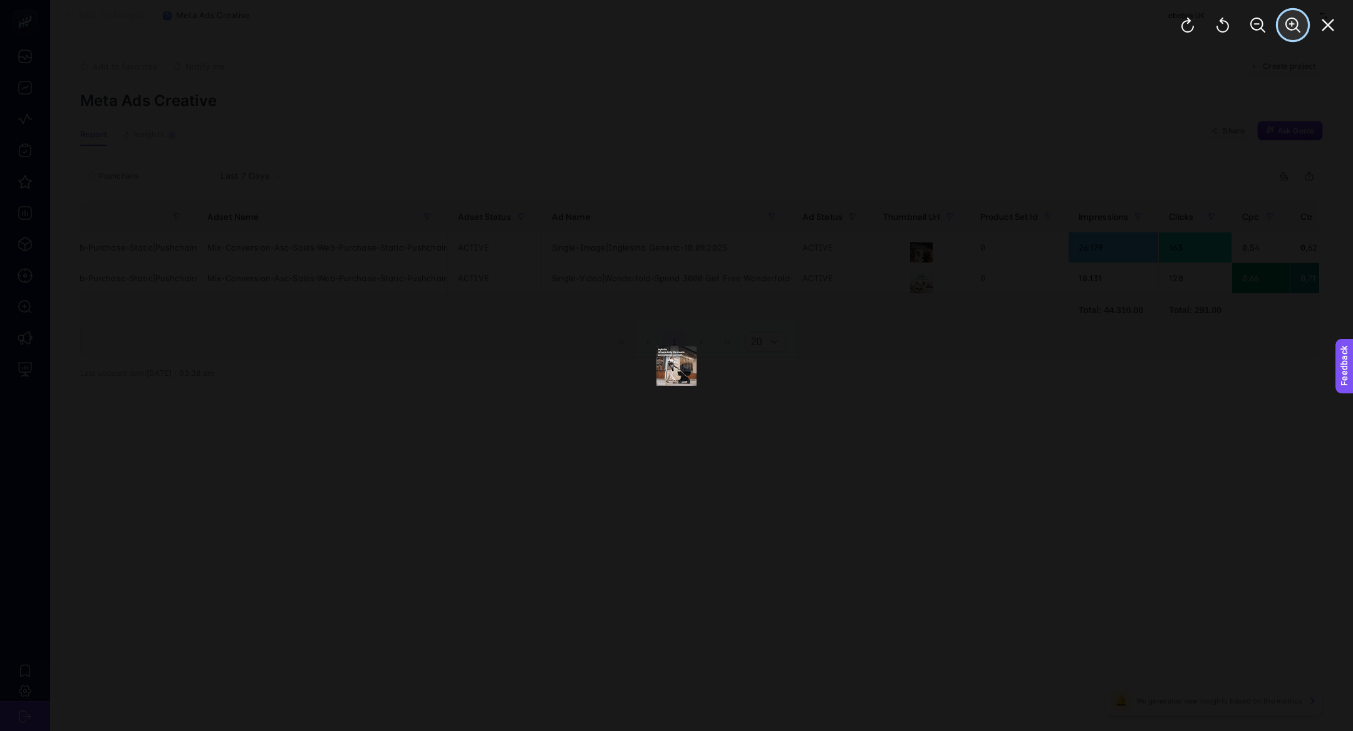
click at [1286, 29] on icon "Zoom In" at bounding box center [1293, 25] width 15 height 15
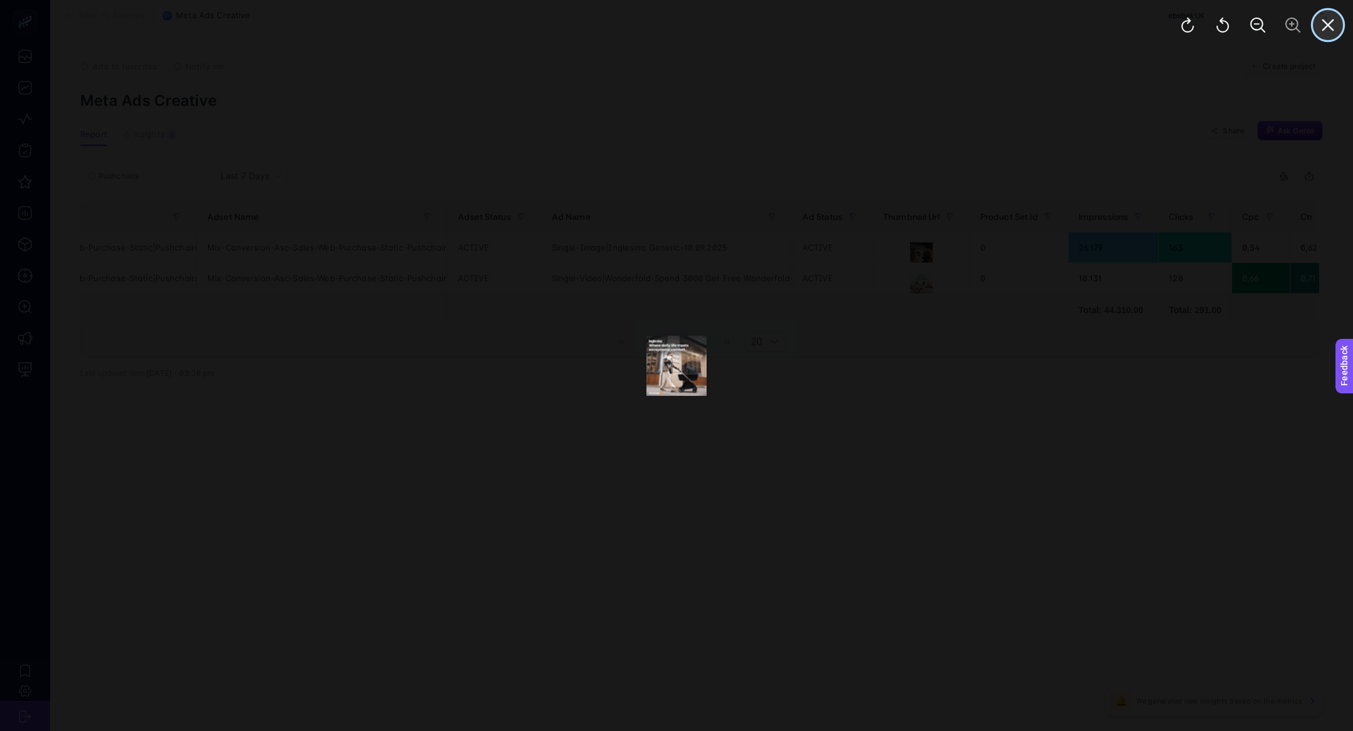
click at [1325, 34] on button "Close" at bounding box center [1328, 25] width 30 height 30
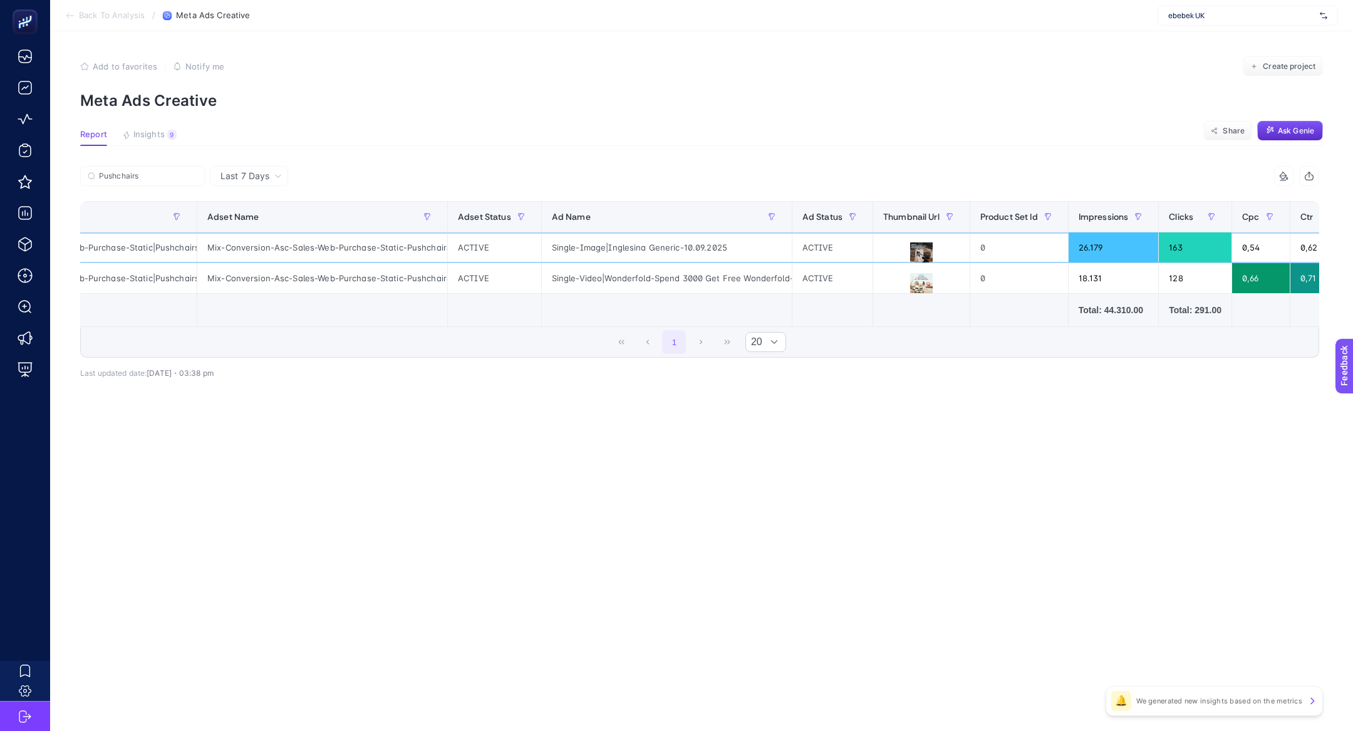
click at [617, 249] on div "Single-Image|Inglesina Generic-10.09.2025" at bounding box center [667, 247] width 250 height 30
click at [914, 284] on icon at bounding box center [921, 284] width 15 height 15
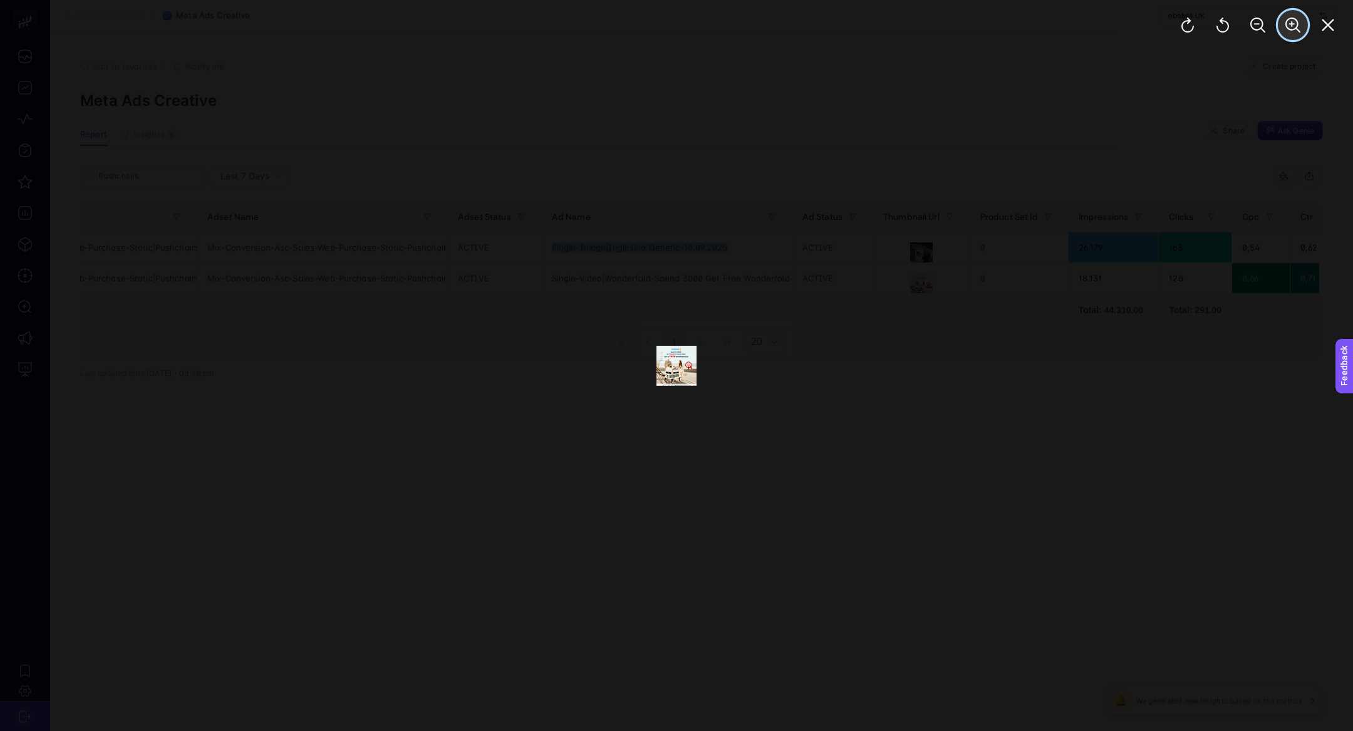
click at [1295, 35] on button "Zoom In" at bounding box center [1293, 25] width 30 height 30
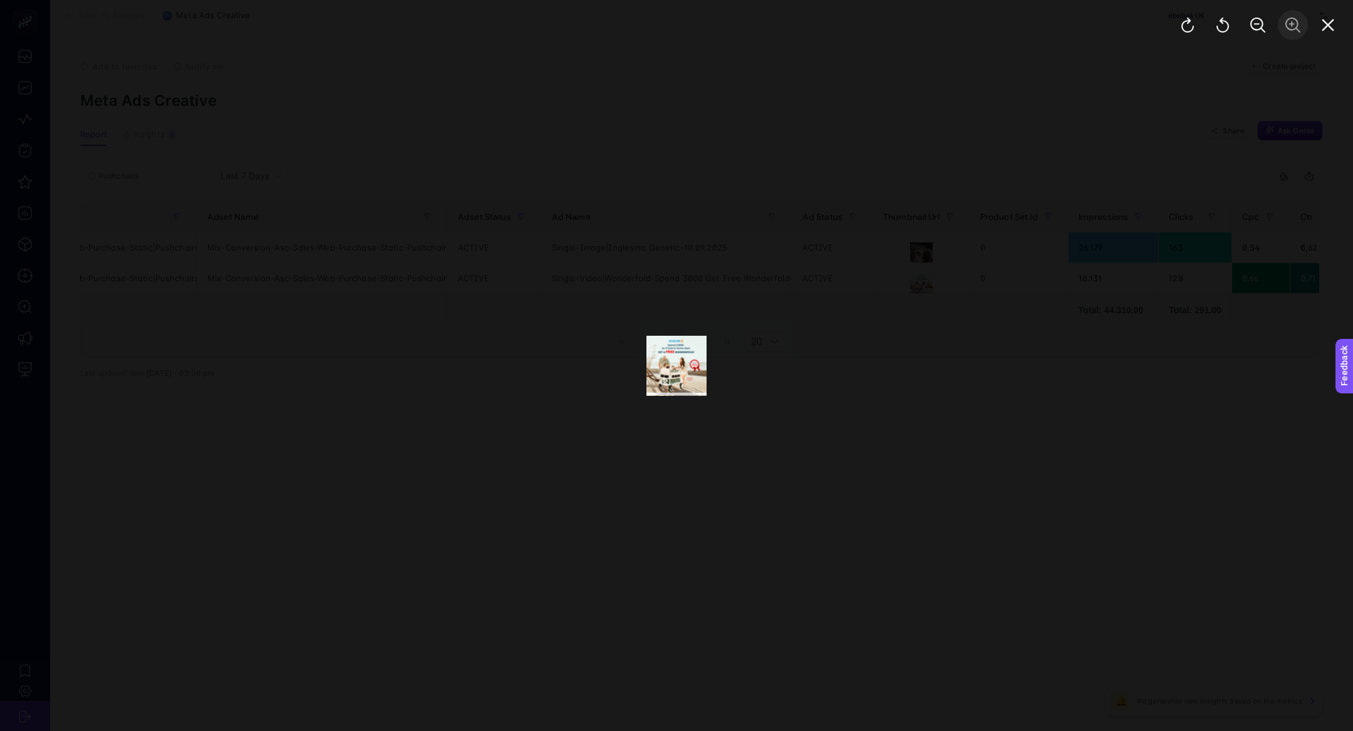
click at [1295, 35] on div at bounding box center [1258, 25] width 190 height 50
click at [1331, 27] on icon "Close" at bounding box center [1328, 25] width 15 height 15
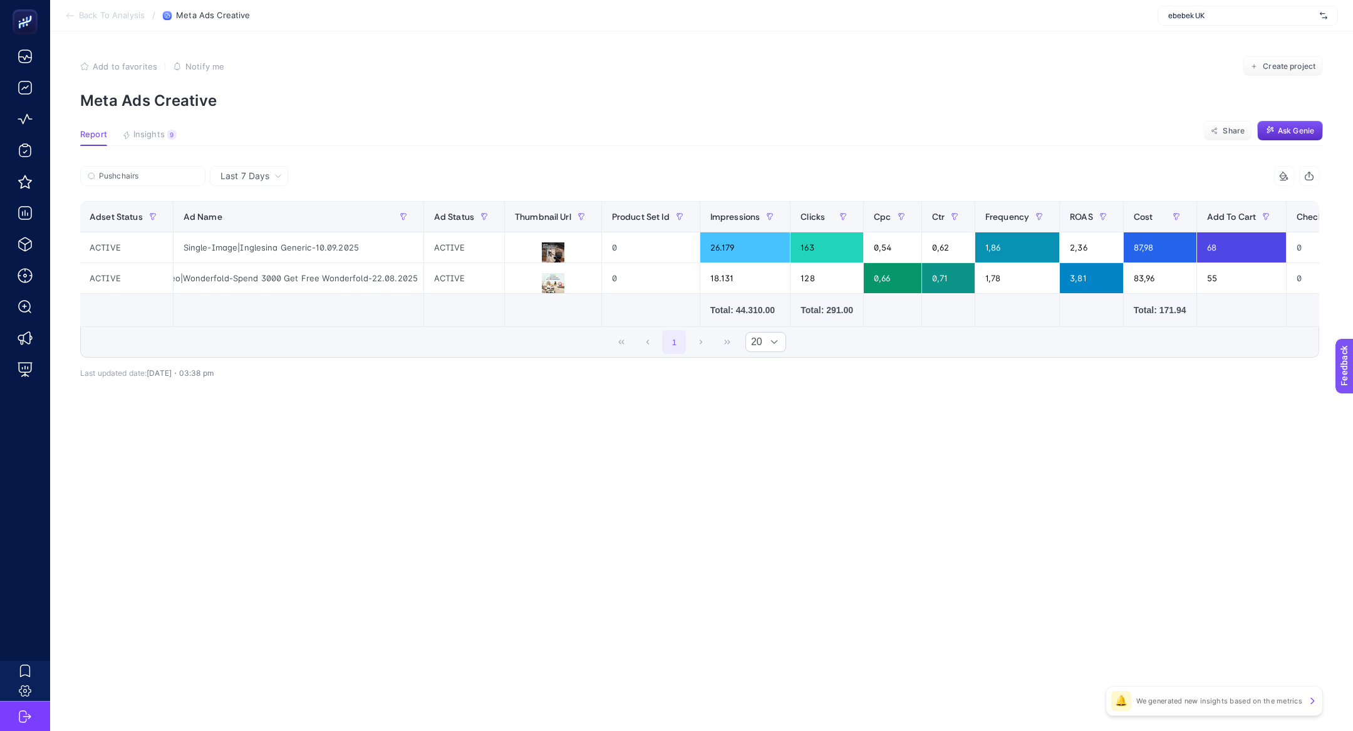
scroll to position [0, 504]
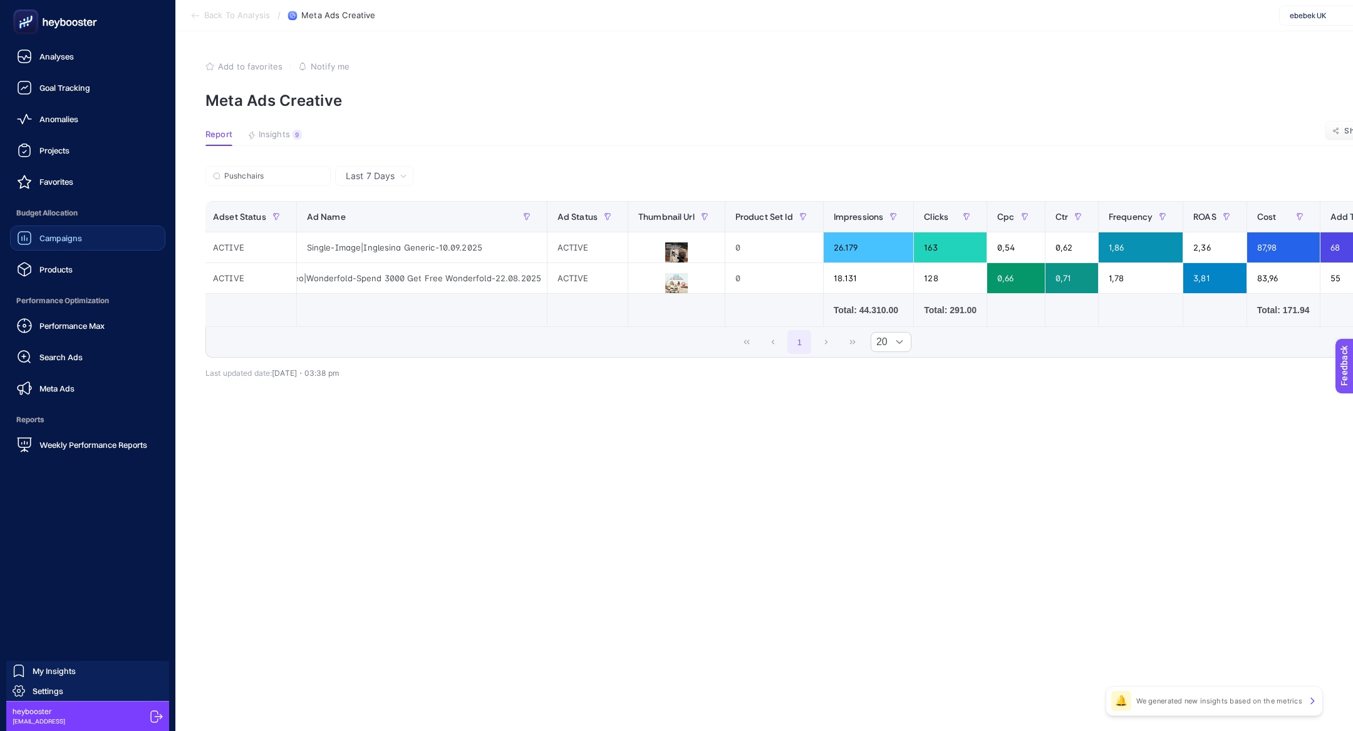
click at [36, 237] on div "Campaigns" at bounding box center [49, 238] width 65 height 15
